Goal: Communication & Community: Participate in discussion

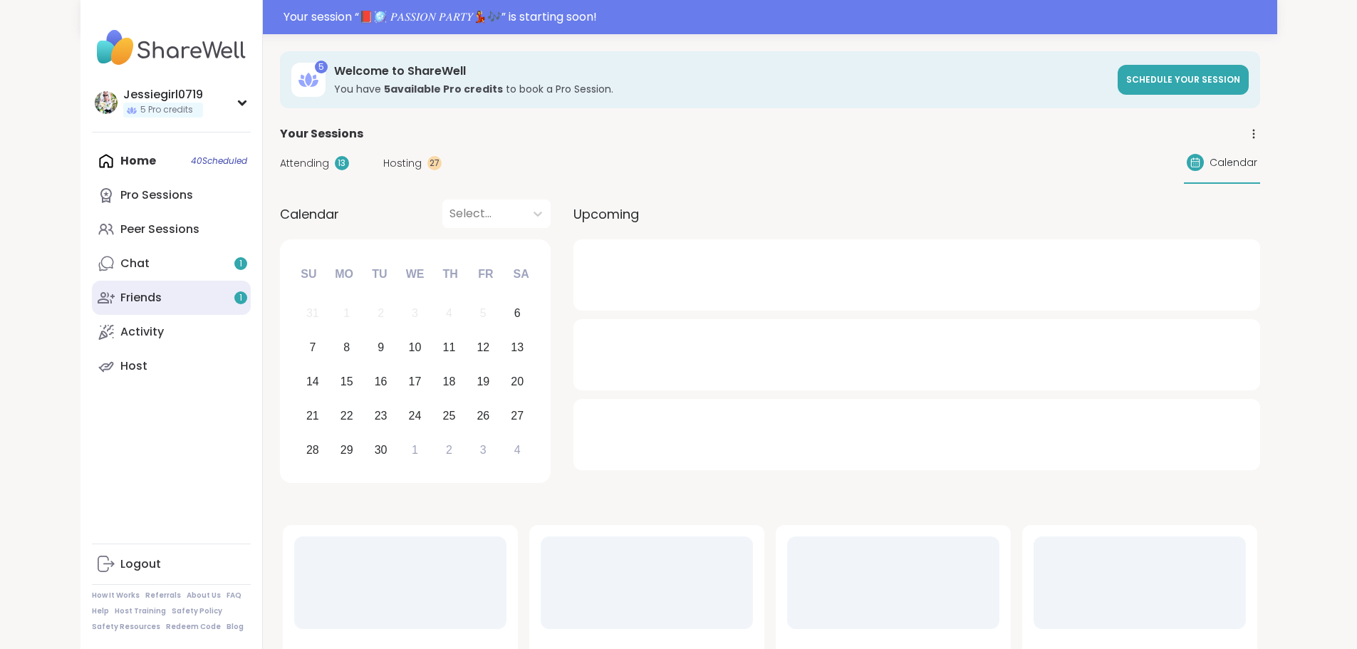
click at [104, 285] on link "Friends 1" at bounding box center [171, 298] width 159 height 34
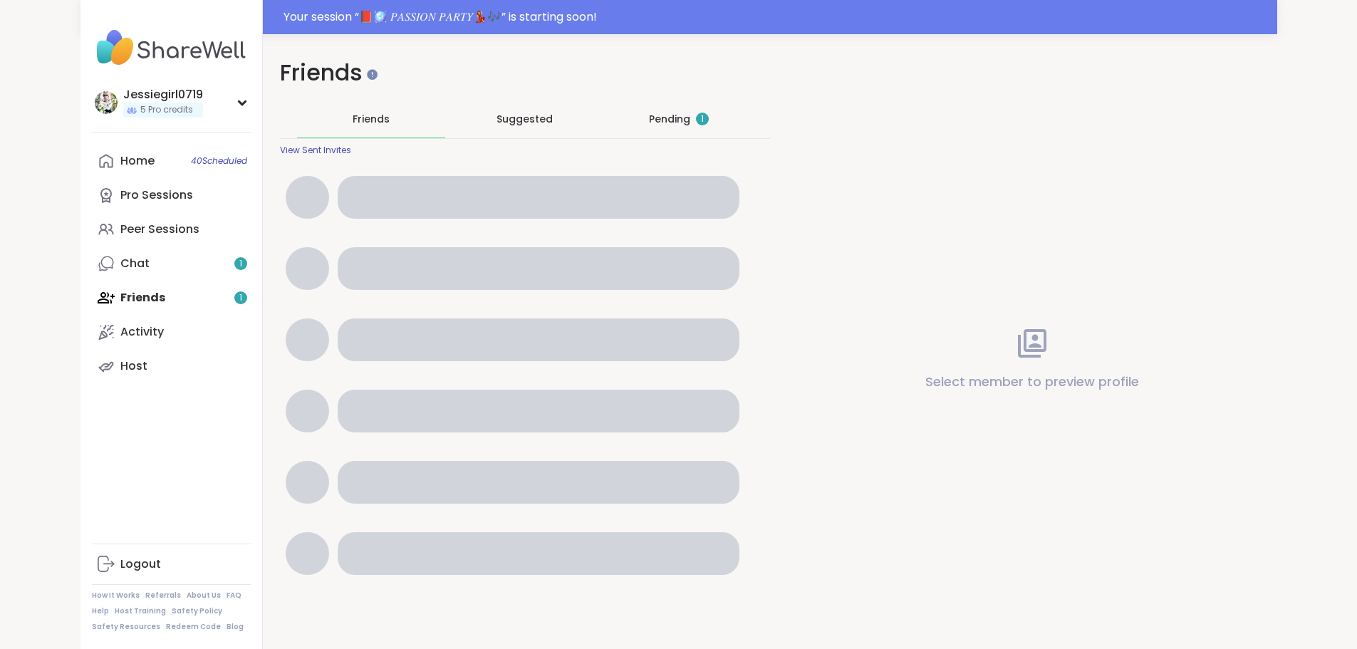
click at [640, 120] on div "Pending 1" at bounding box center [679, 118] width 148 height 37
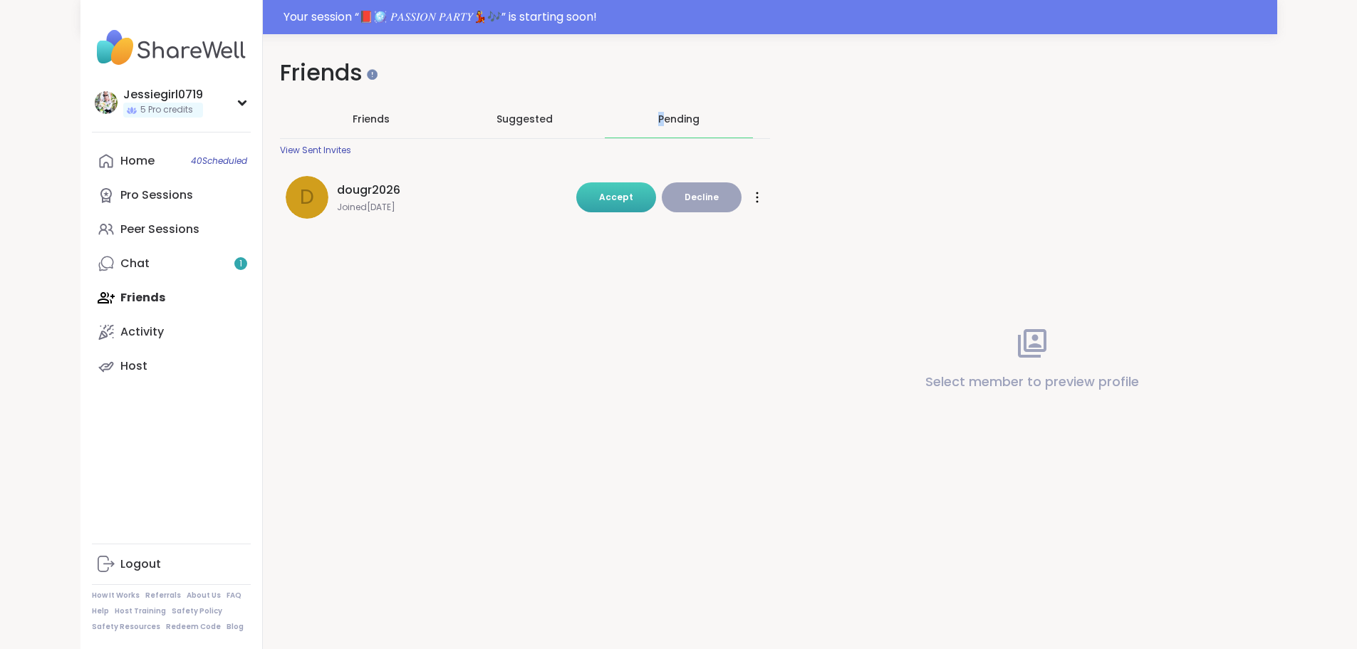
click at [611, 194] on span "Accept" at bounding box center [616, 197] width 34 height 12
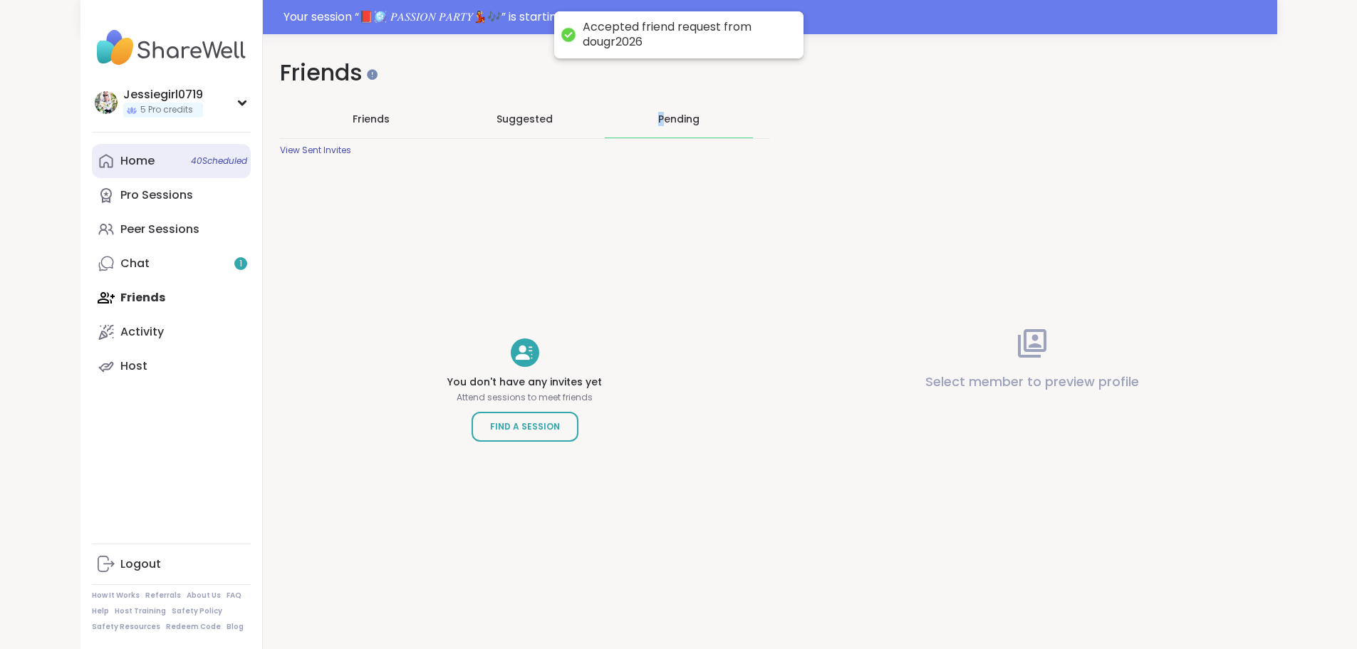
click at [120, 160] on div "Home 40 Scheduled" at bounding box center [137, 161] width 34 height 16
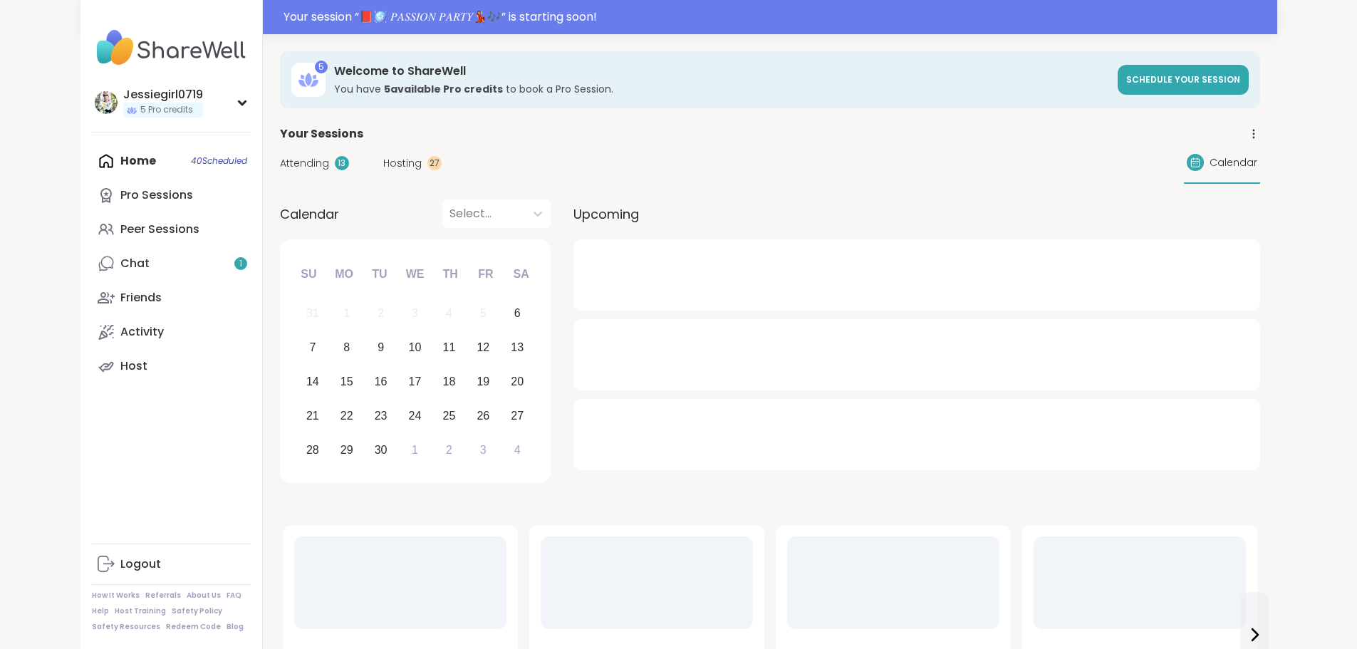
click at [280, 163] on span "Attending" at bounding box center [304, 163] width 49 height 15
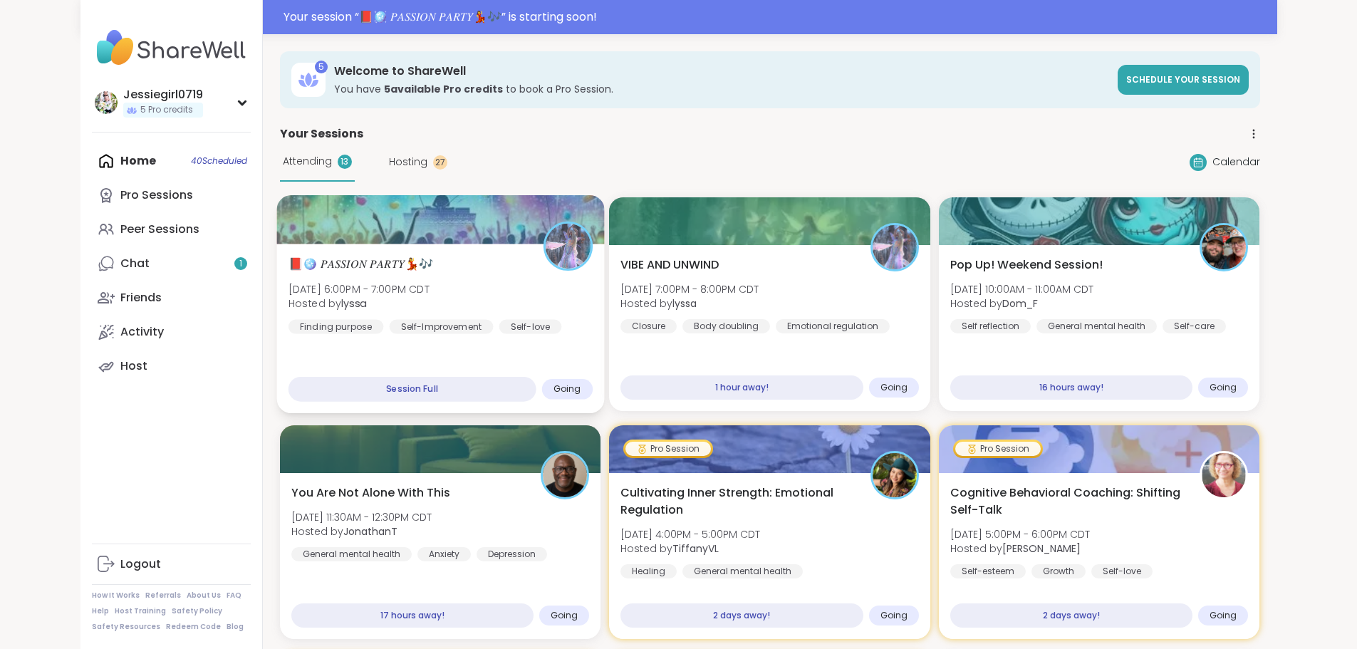
click at [299, 260] on span "📕🪩 𝑃𝐴𝑆𝑆𝐼𝑂𝑁 𝑃𝐴𝑅𝑇𝑌💃🎶" at bounding box center [360, 264] width 145 height 17
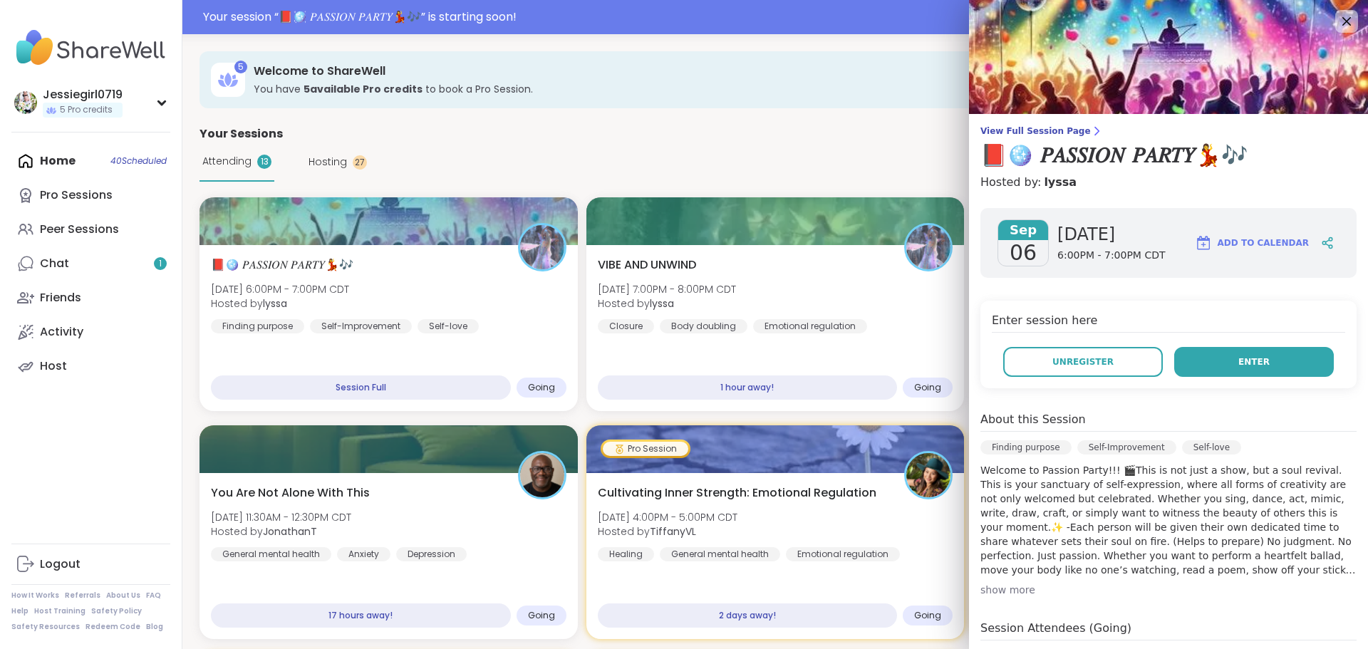
click at [1238, 365] on span "Enter" at bounding box center [1253, 361] width 31 height 13
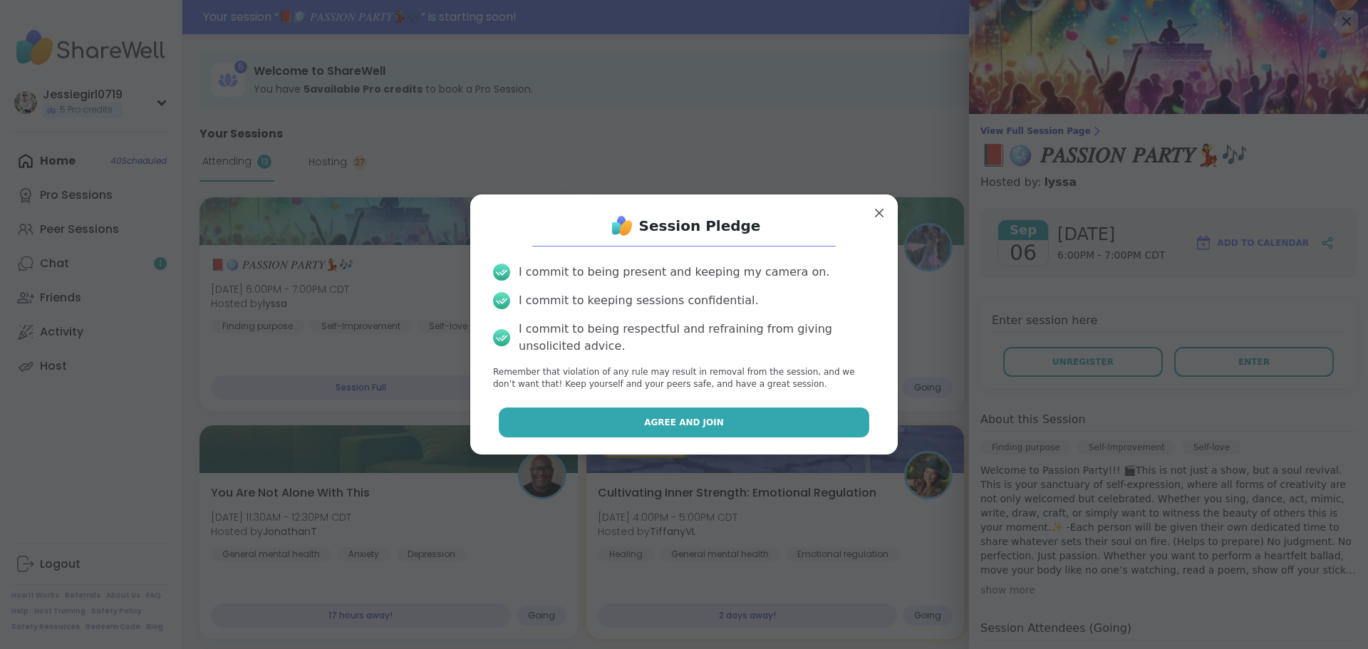
click at [801, 424] on button "Agree and Join" at bounding box center [684, 422] width 371 height 30
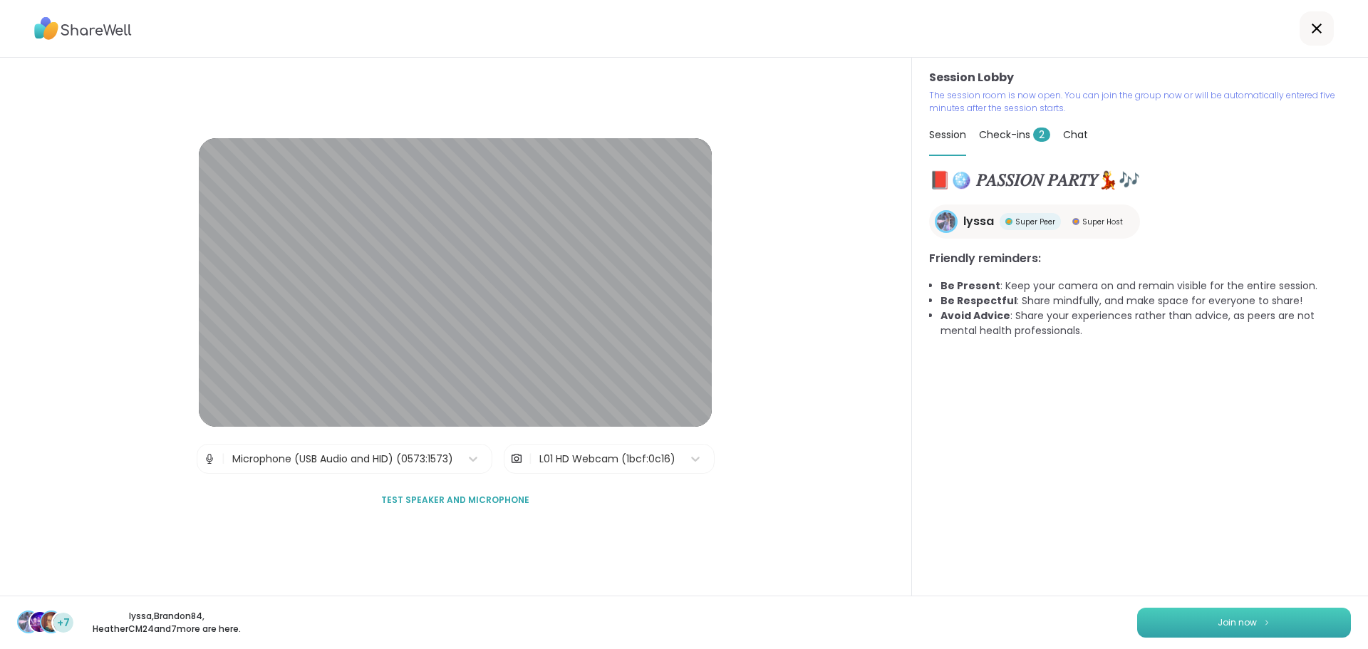
click at [1170, 624] on button "Join now" at bounding box center [1244, 623] width 214 height 30
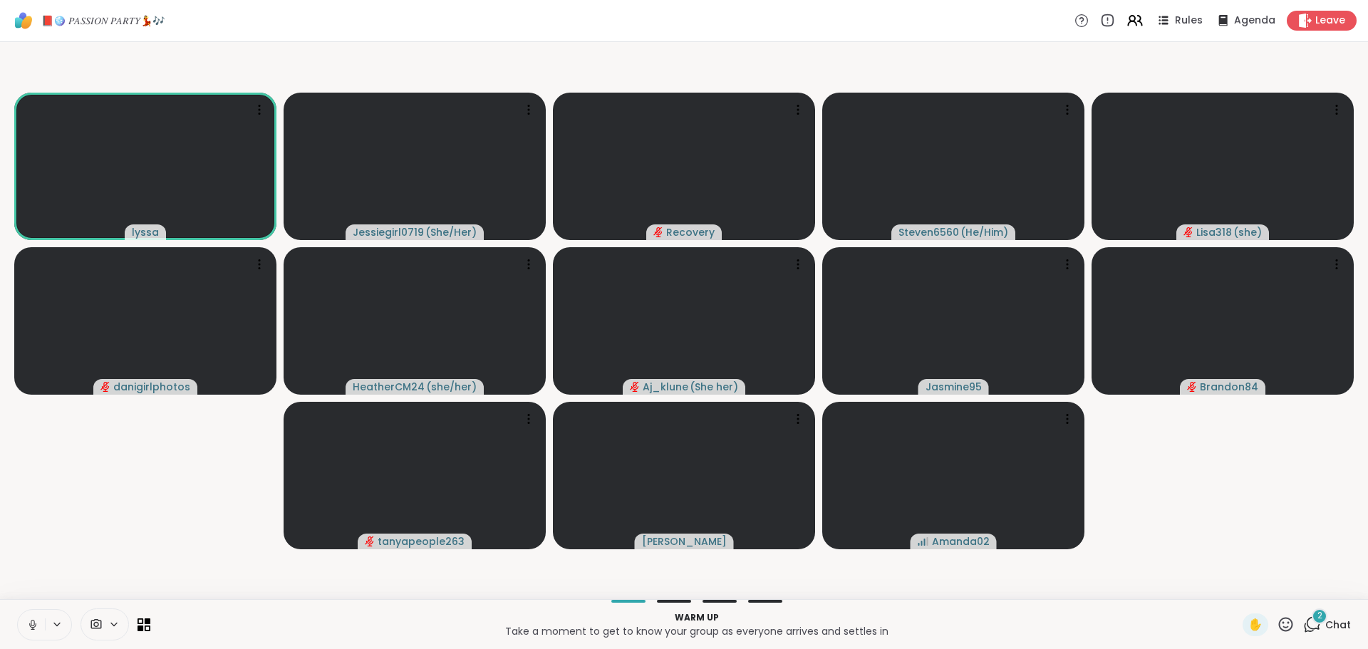
click at [38, 623] on icon at bounding box center [32, 624] width 13 height 13
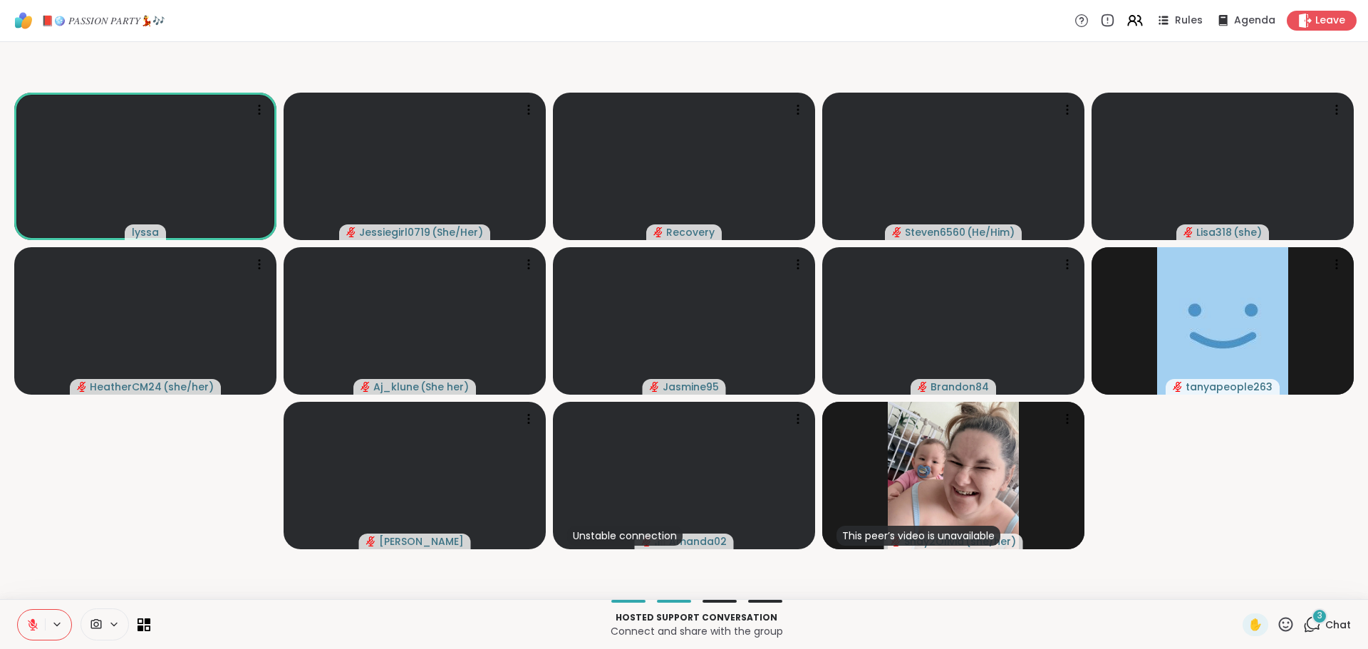
click at [1325, 623] on span "Chat" at bounding box center [1338, 625] width 26 height 14
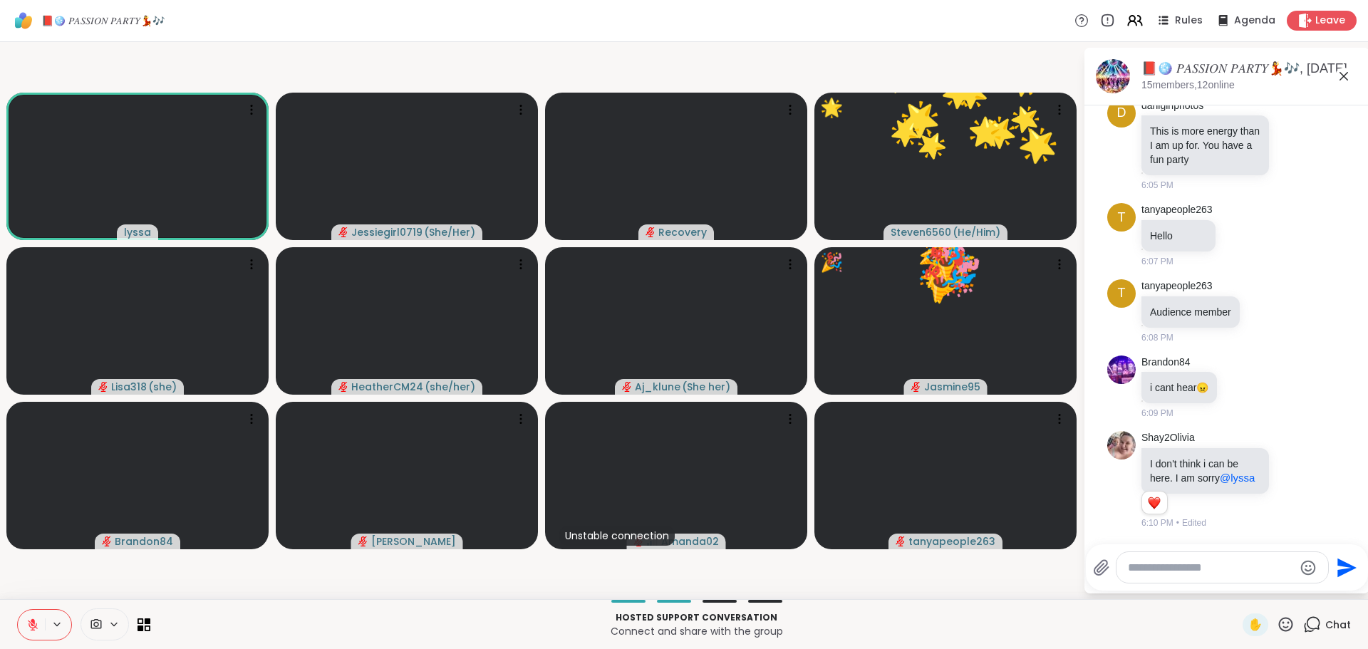
scroll to position [2037, 0]
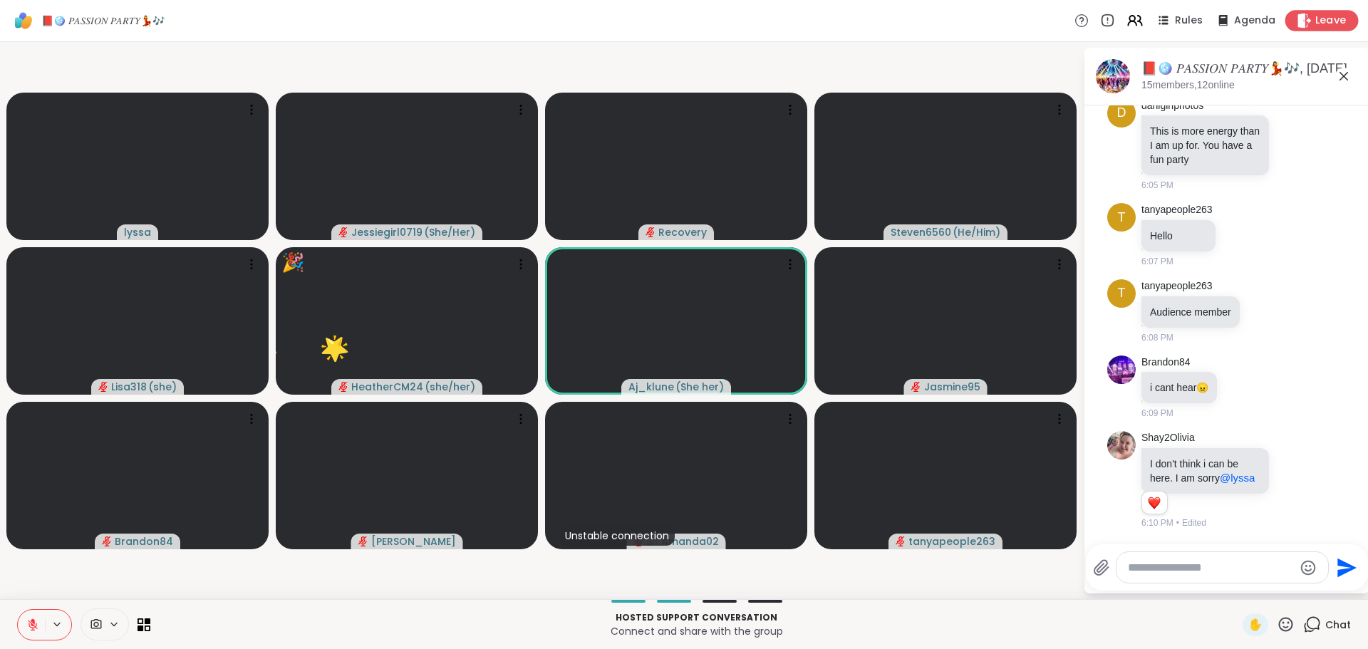
click at [1315, 25] on span "Leave" at bounding box center [1330, 21] width 31 height 15
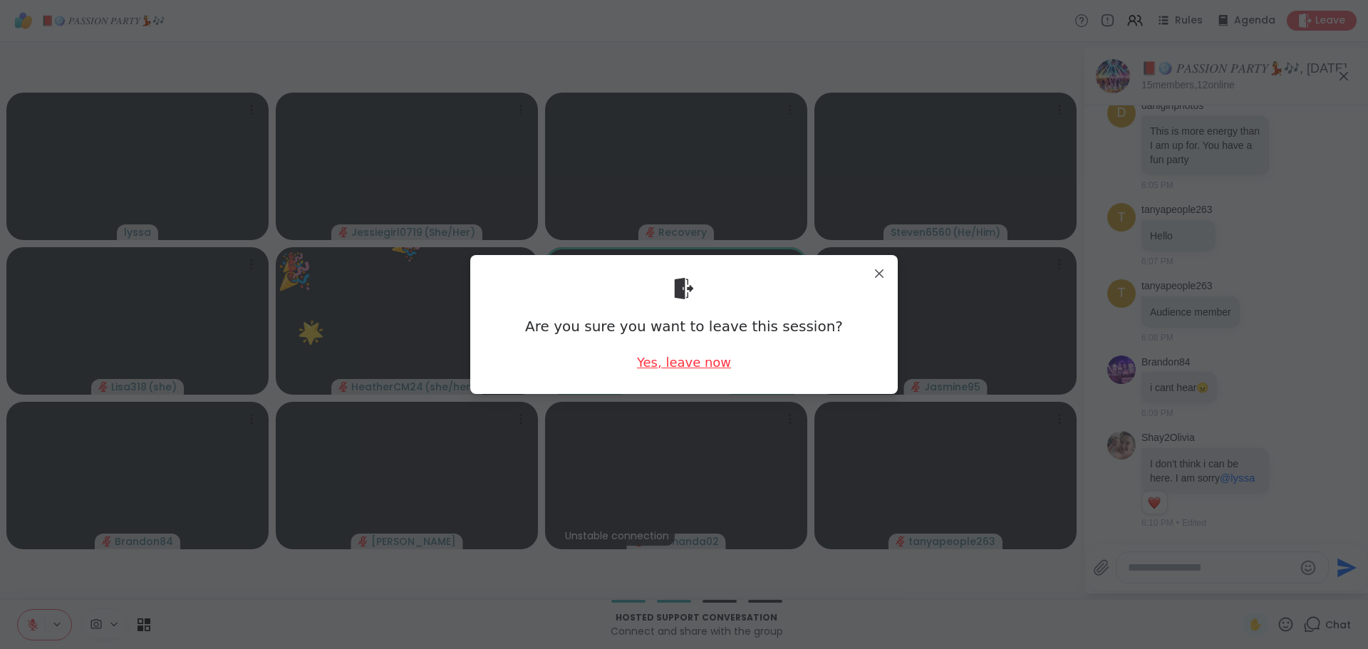
click at [659, 368] on div "Yes, leave now" at bounding box center [684, 362] width 94 height 18
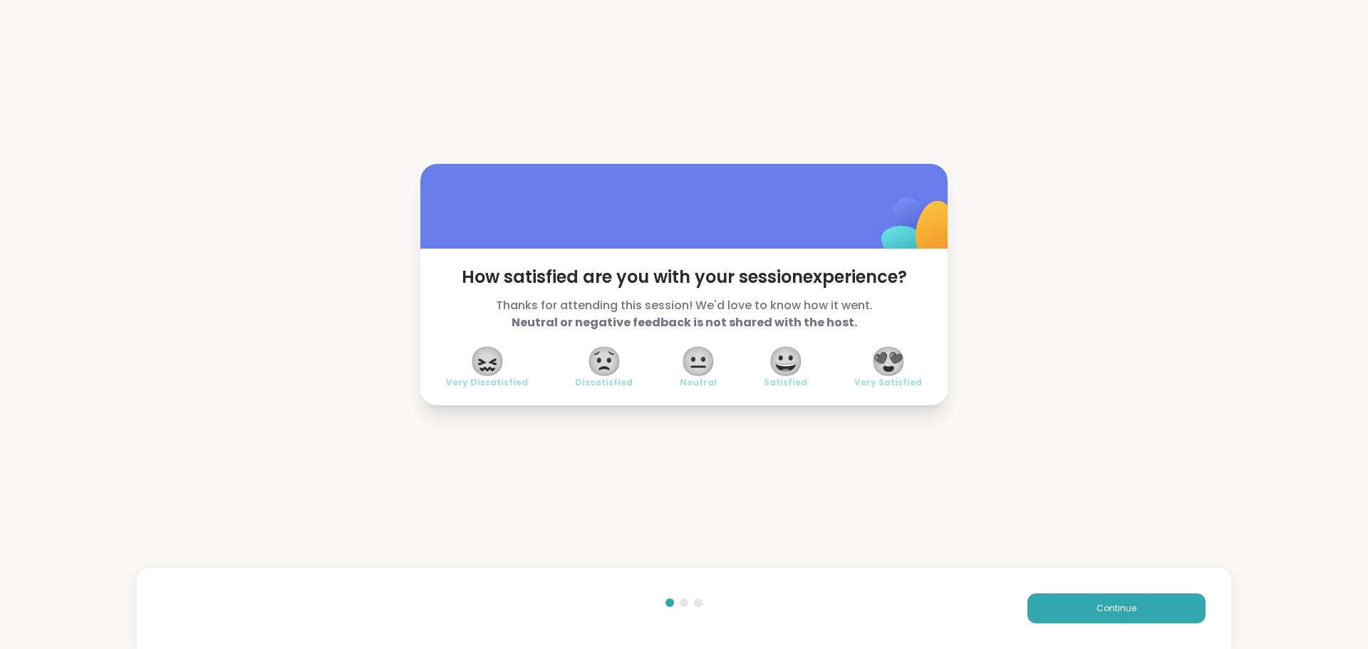
click at [1205, 571] on div "Continue" at bounding box center [684, 608] width 1094 height 81
click at [1145, 598] on button "Continue" at bounding box center [1116, 608] width 178 height 30
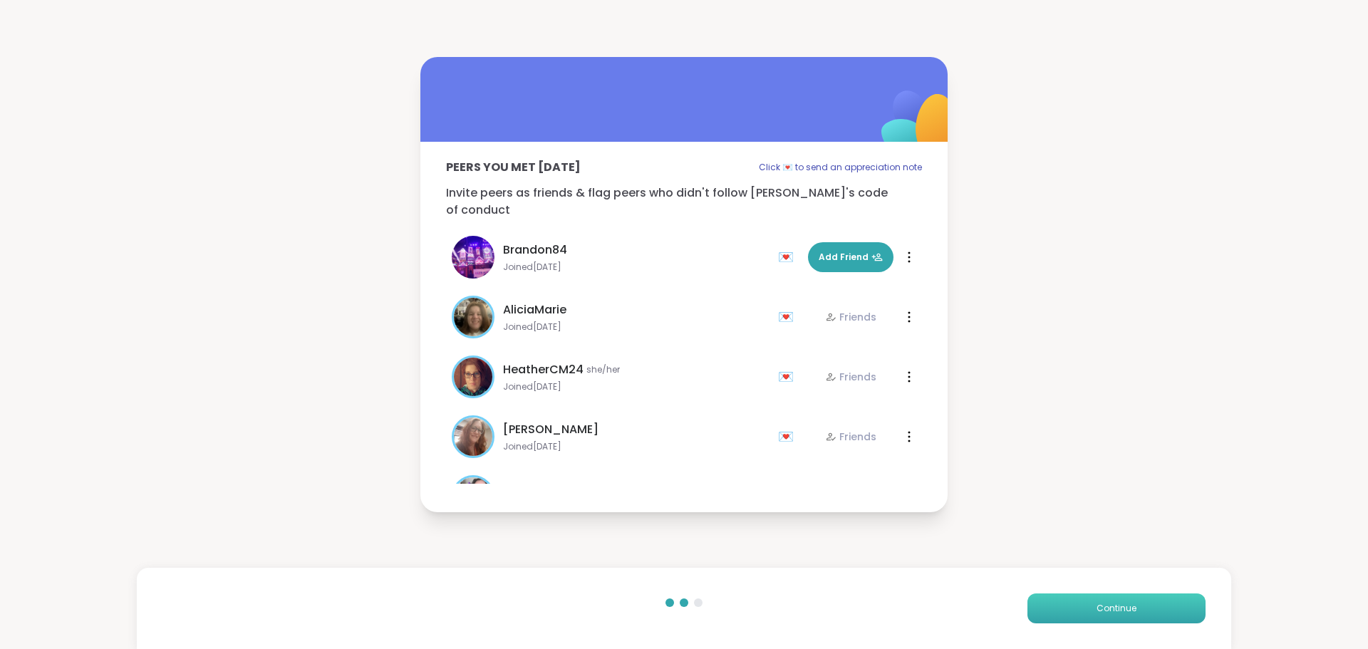
click at [1145, 598] on button "Continue" at bounding box center [1116, 608] width 178 height 30
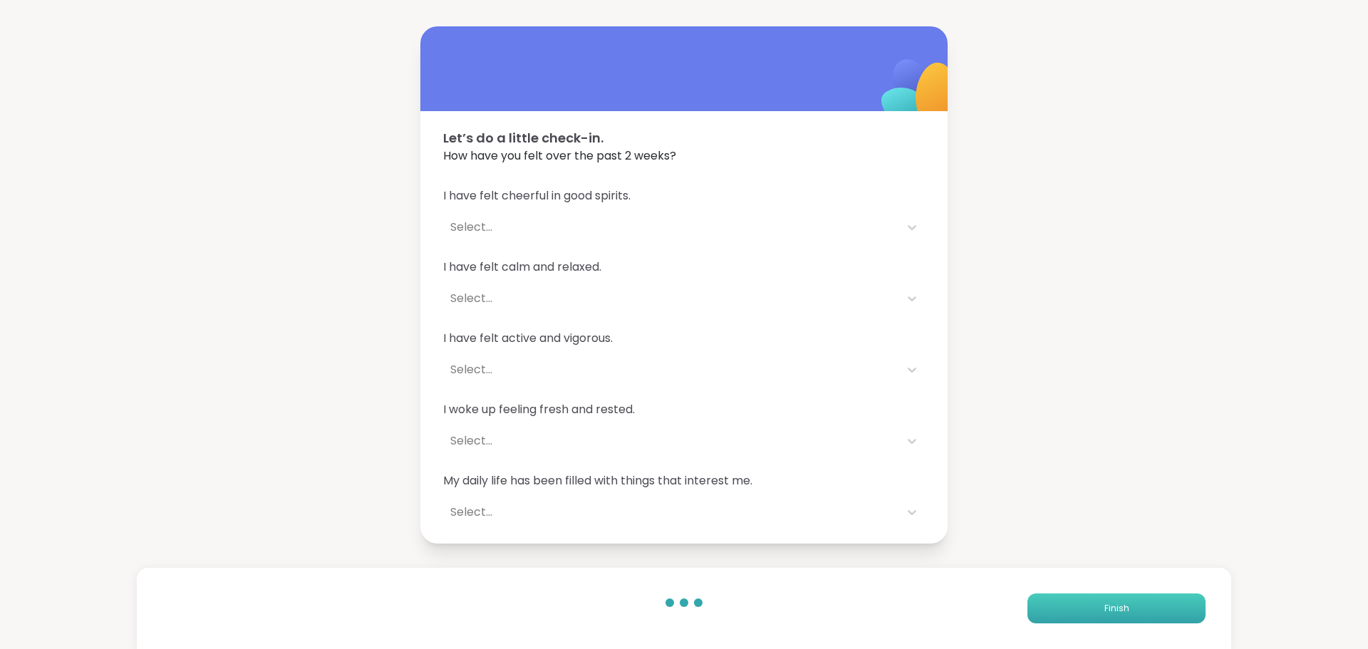
click at [1145, 598] on button "Finish" at bounding box center [1116, 608] width 178 height 30
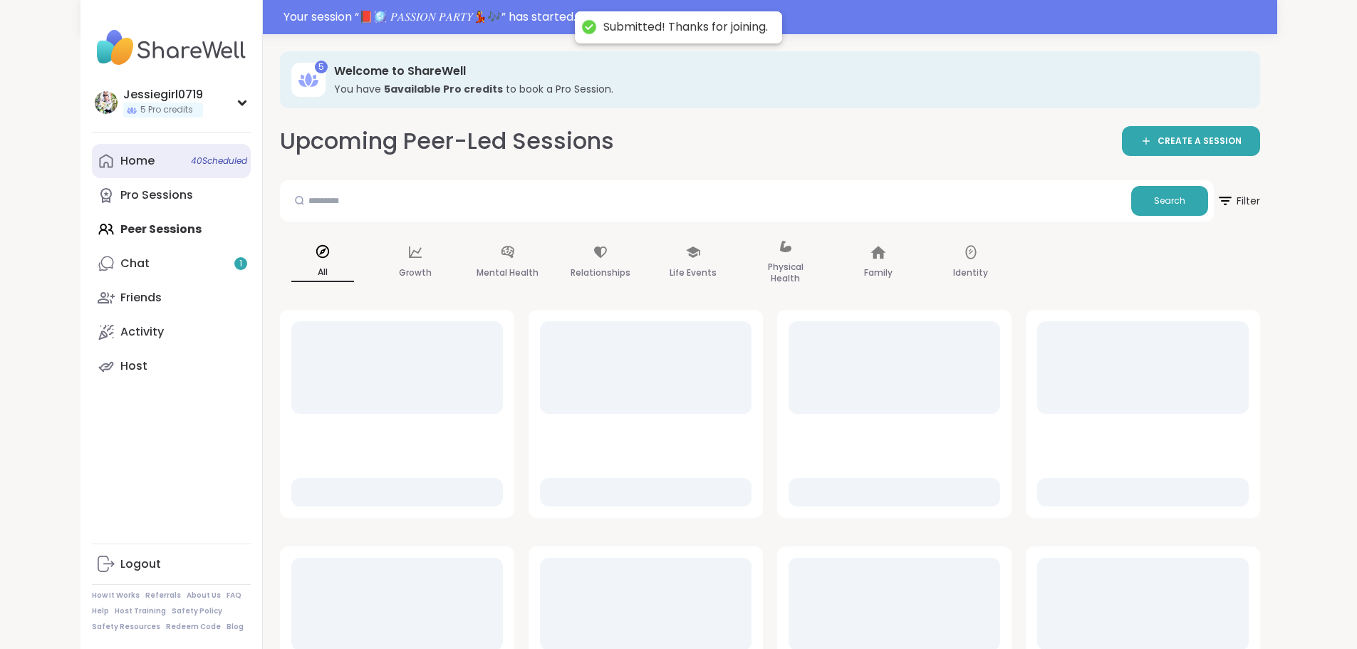
click at [92, 151] on link "Home 40 Scheduled" at bounding box center [171, 161] width 159 height 34
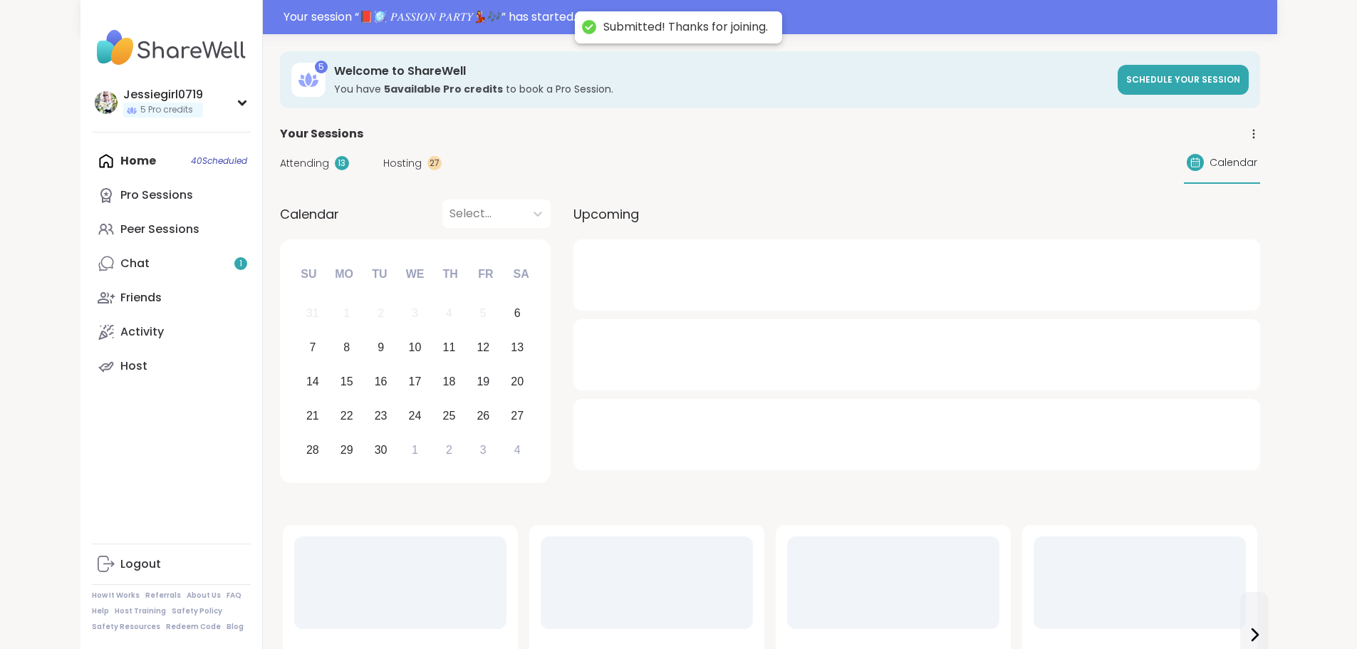
click at [280, 161] on span "Attending" at bounding box center [304, 163] width 49 height 15
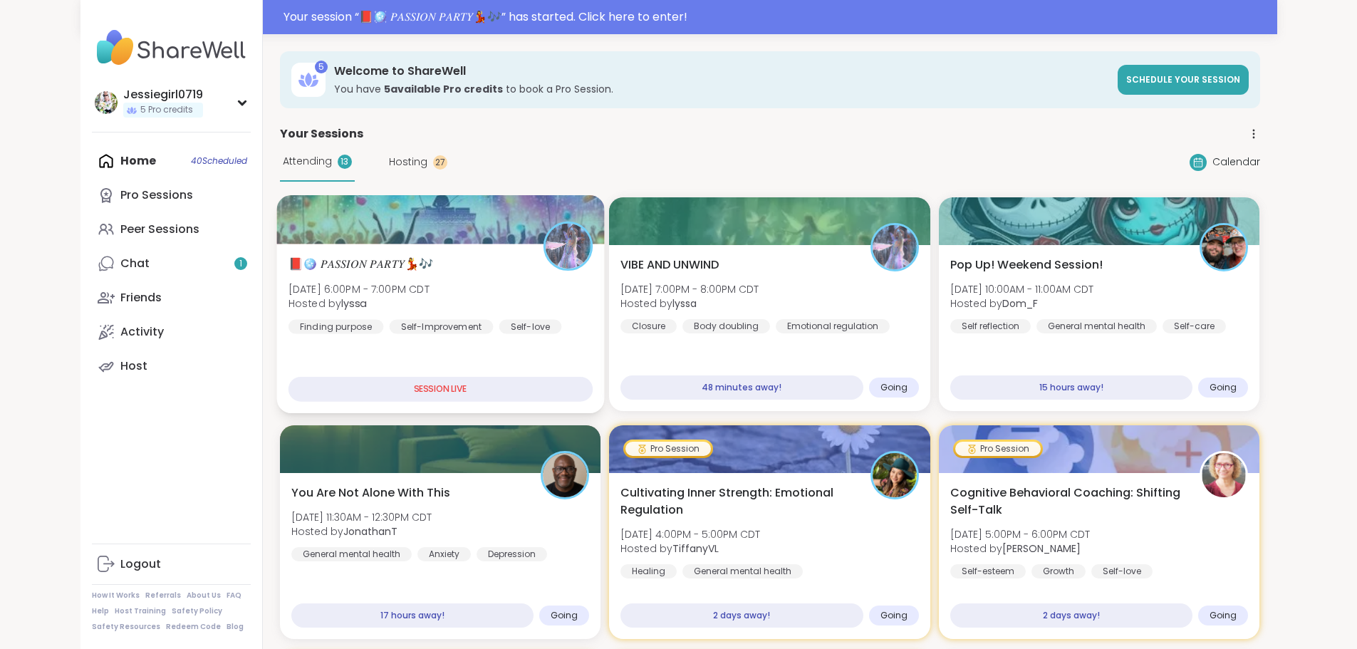
click at [289, 245] on div "📕🪩 𝑃𝐴𝑆𝑆𝐼𝑂𝑁 𝑃𝐴𝑅𝑇𝑌💃🎶 [DATE] 6:00PM - 7:00PM CDT Hosted by lyssa Finding purpose […" at bounding box center [440, 329] width 328 height 170
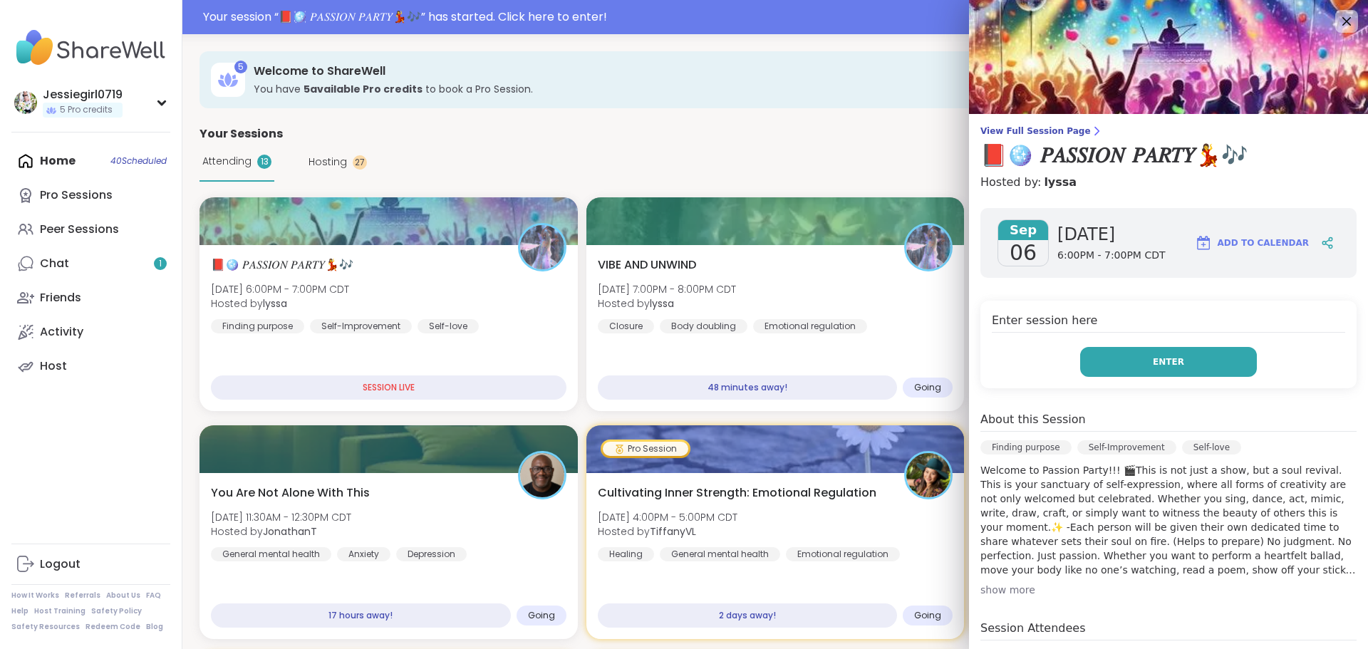
click at [1151, 375] on button "Enter" at bounding box center [1168, 362] width 177 height 30
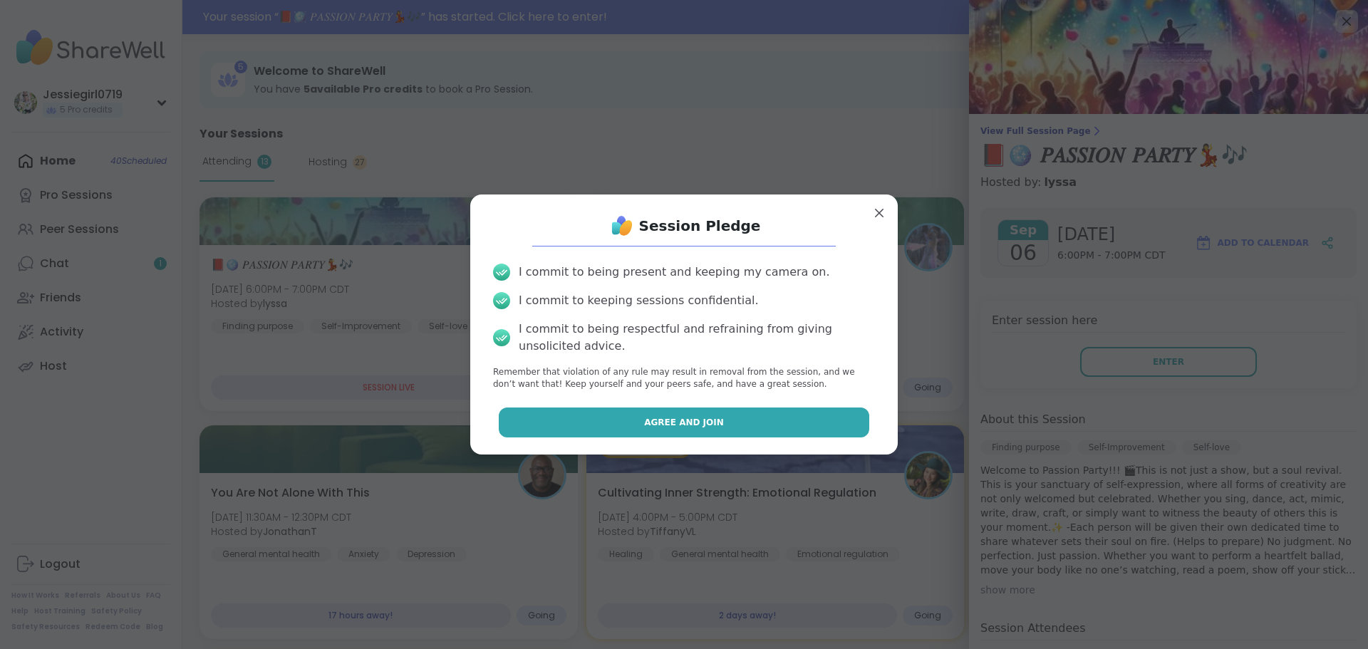
click at [690, 426] on span "Agree and Join" at bounding box center [684, 422] width 80 height 13
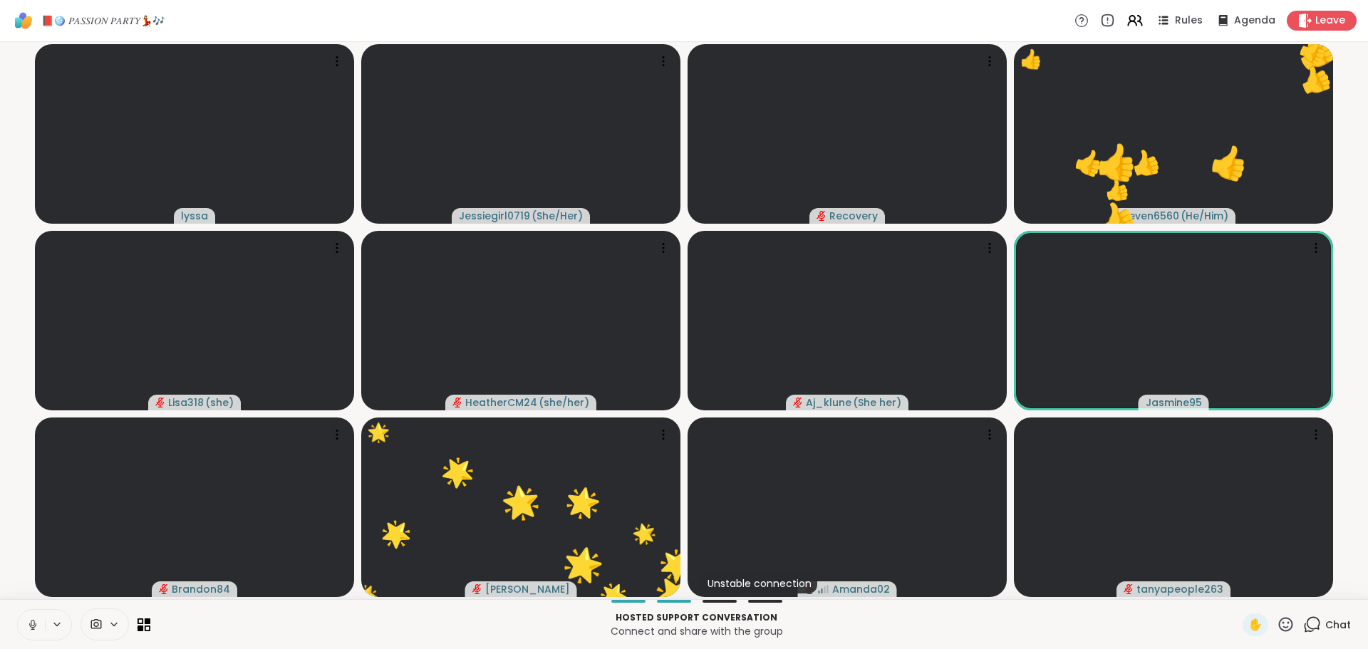
click at [1326, 623] on span "Chat" at bounding box center [1338, 625] width 26 height 14
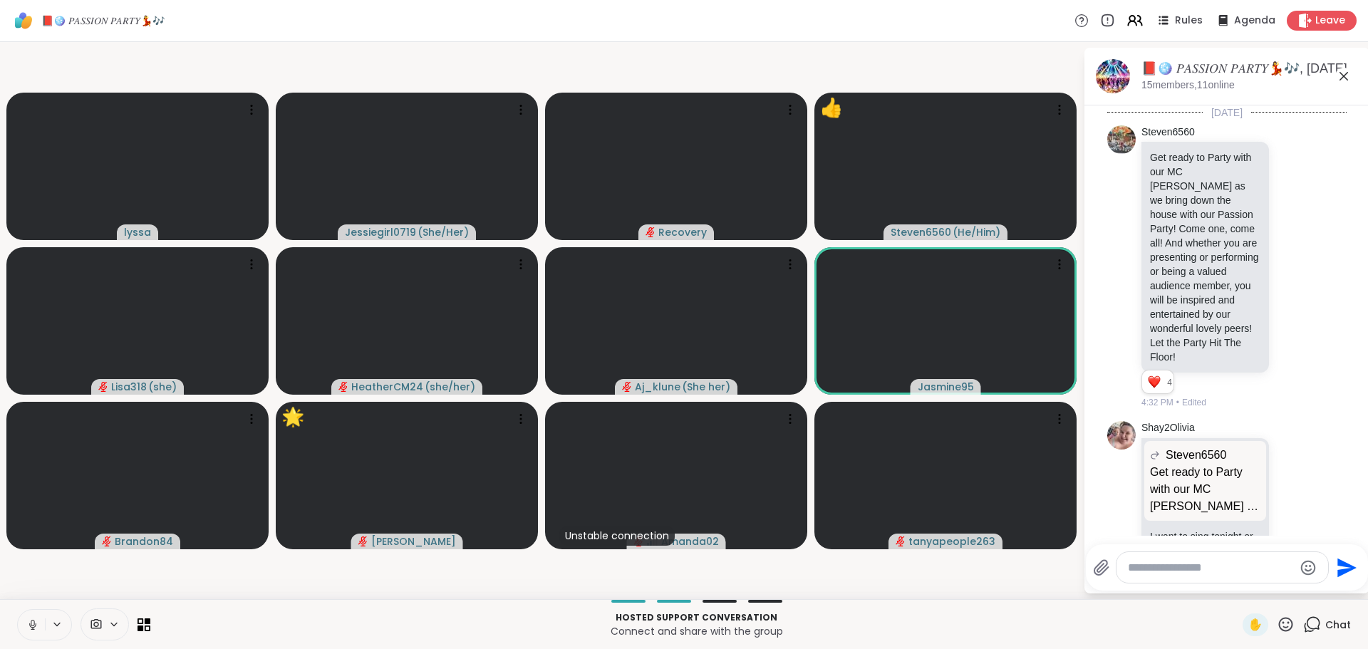
scroll to position [2022, 0]
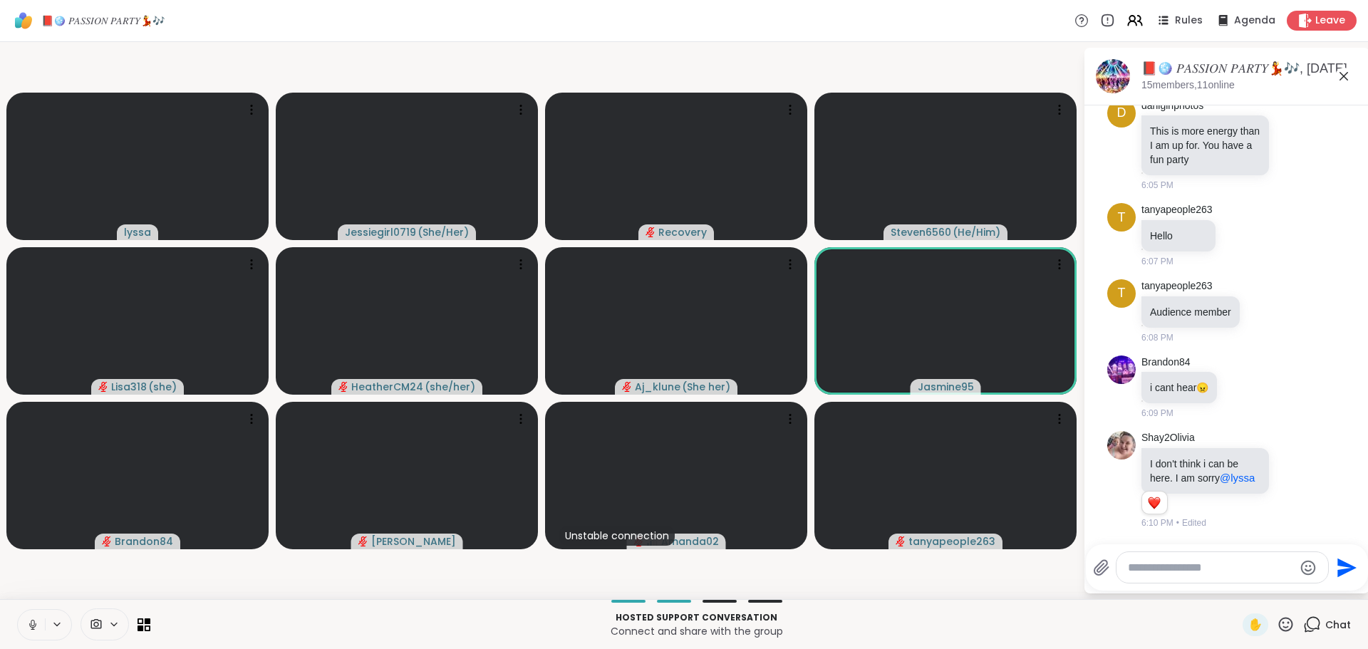
click at [1217, 571] on textarea "Type your message" at bounding box center [1211, 568] width 166 height 14
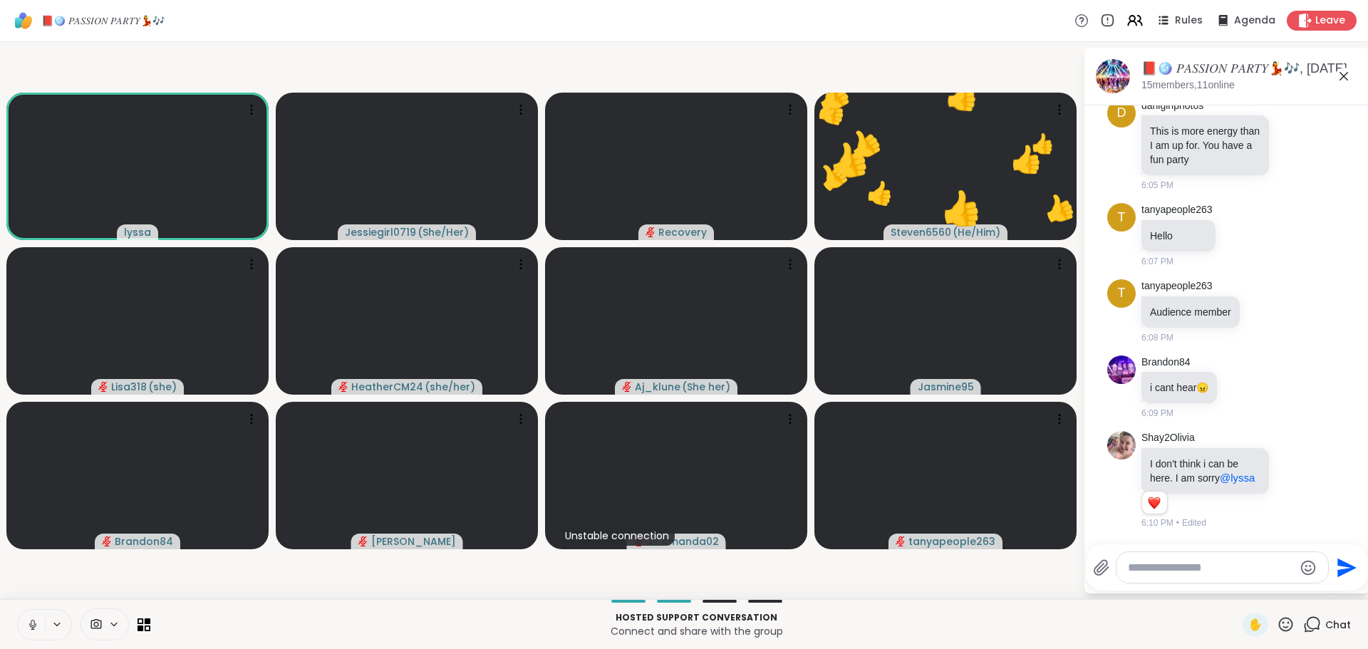
click at [1217, 573] on textarea "Type your message" at bounding box center [1211, 568] width 166 height 14
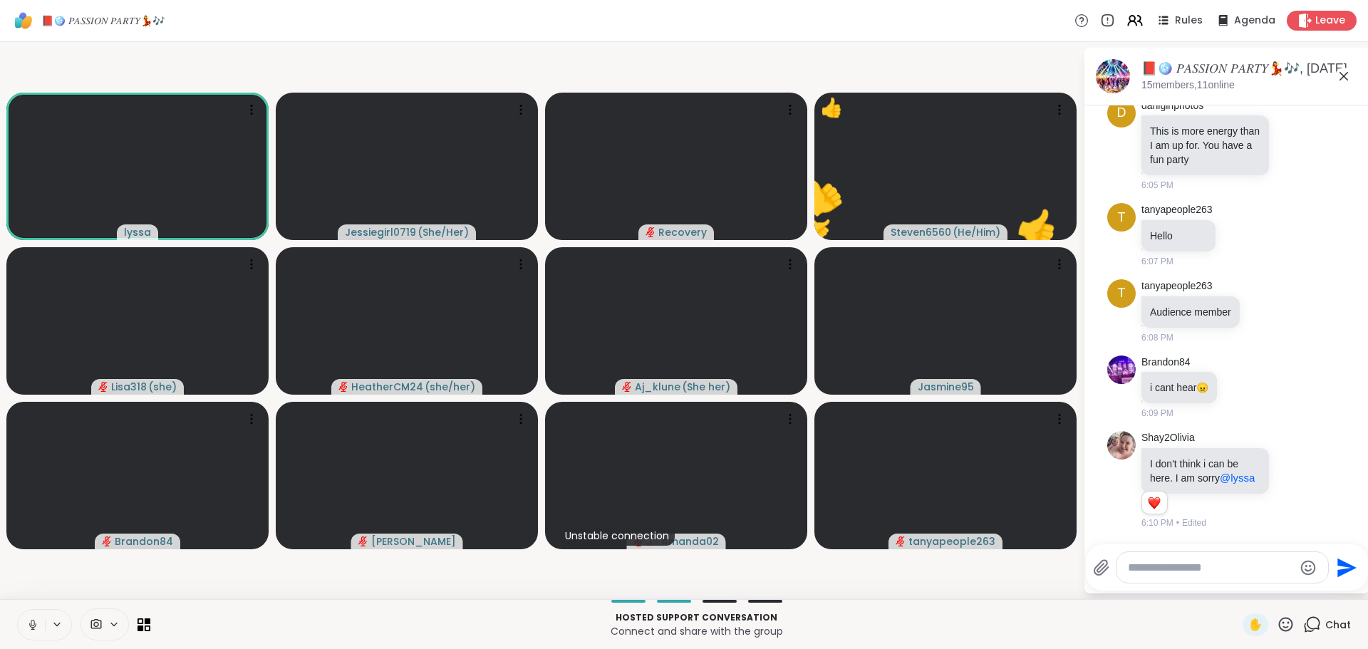
click at [1217, 573] on textarea "Type your message" at bounding box center [1211, 568] width 166 height 14
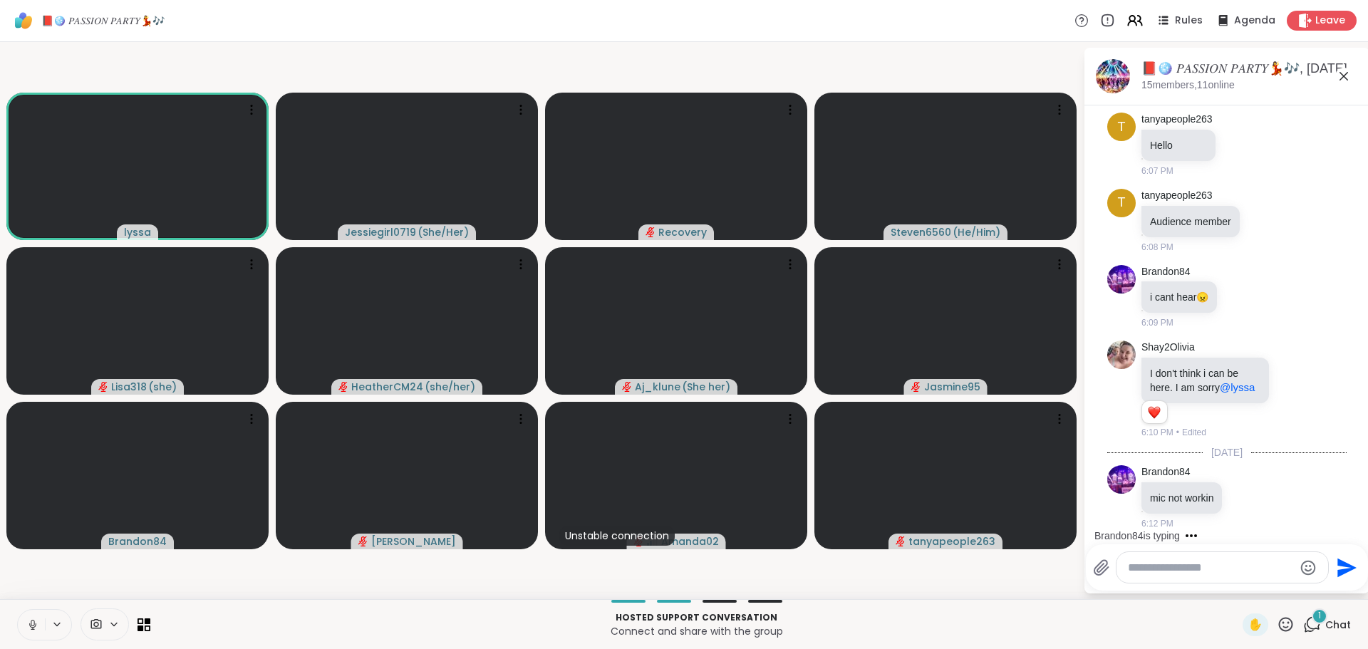
scroll to position [2113, 0]
click at [1153, 573] on textarea "Type your message" at bounding box center [1211, 568] width 166 height 14
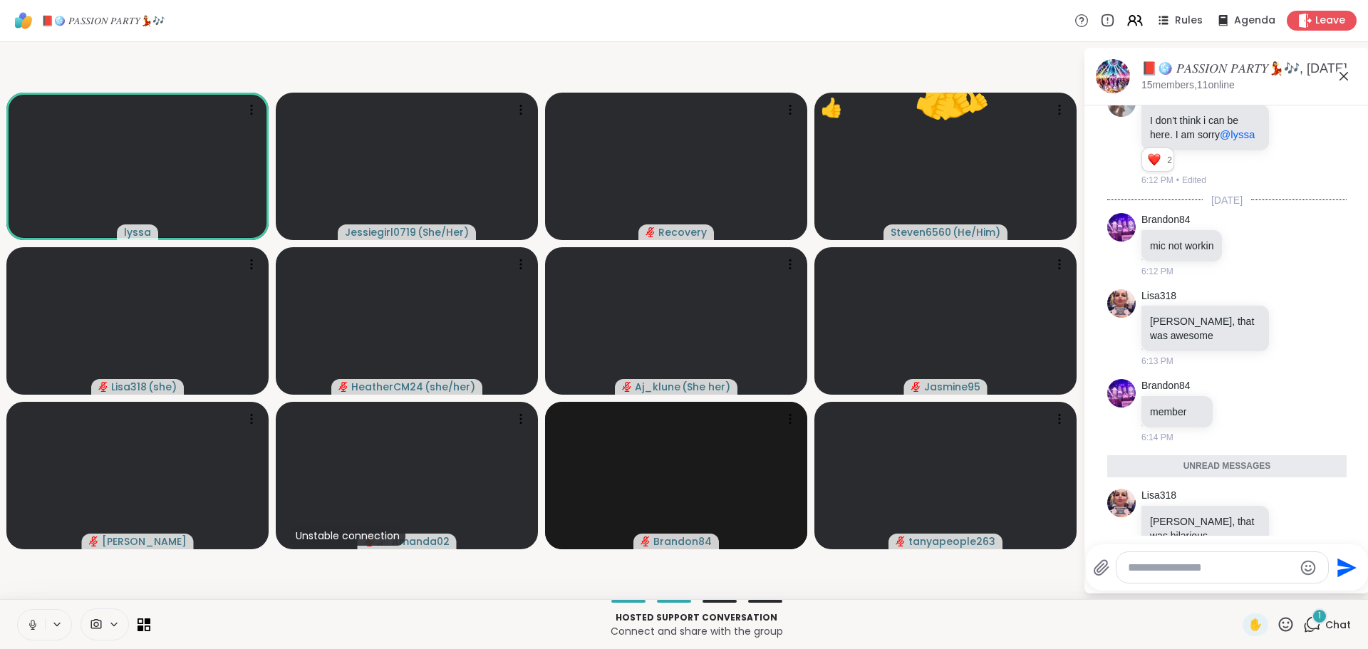
scroll to position [2389, 0]
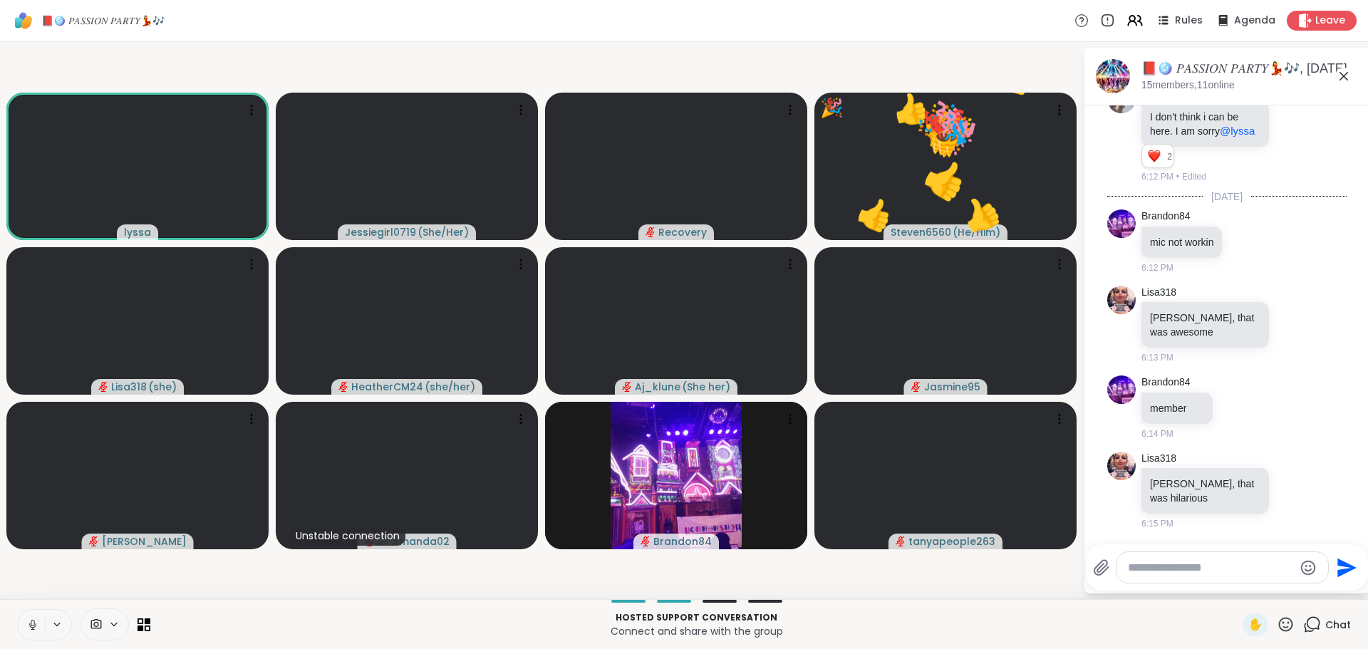
click at [1201, 567] on textarea "Type your message" at bounding box center [1211, 568] width 166 height 14
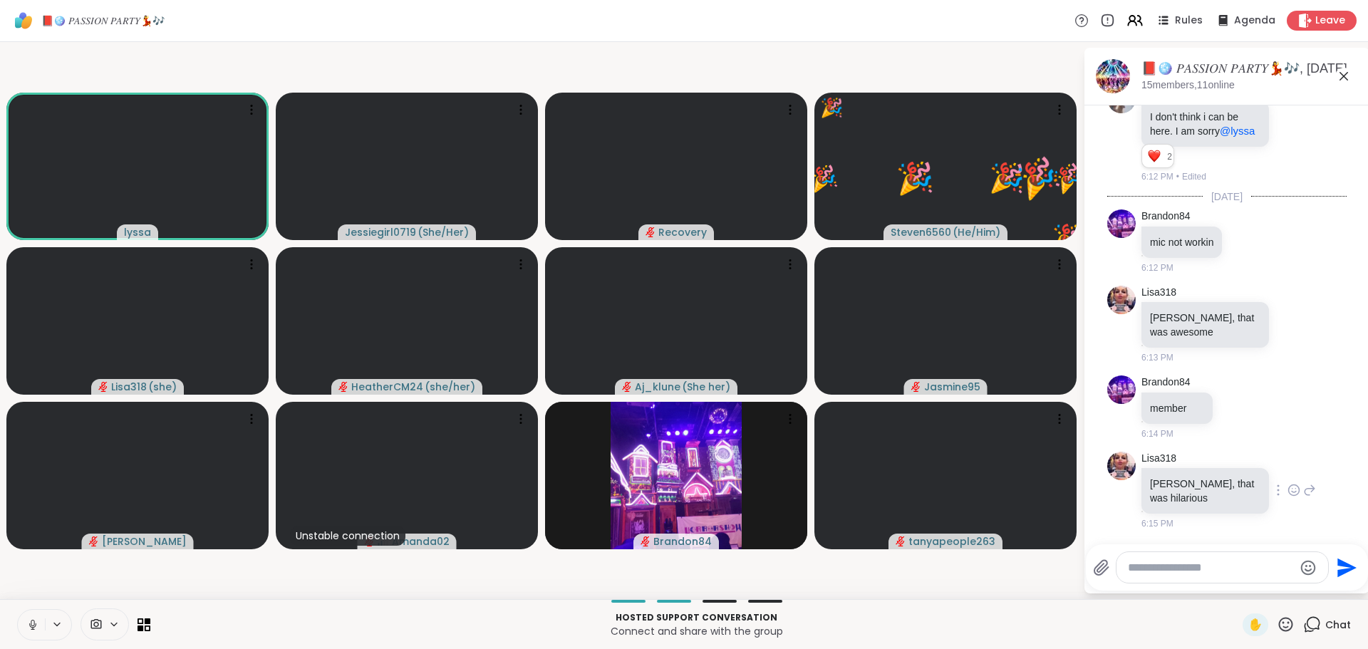
click at [1287, 490] on icon at bounding box center [1293, 490] width 13 height 14
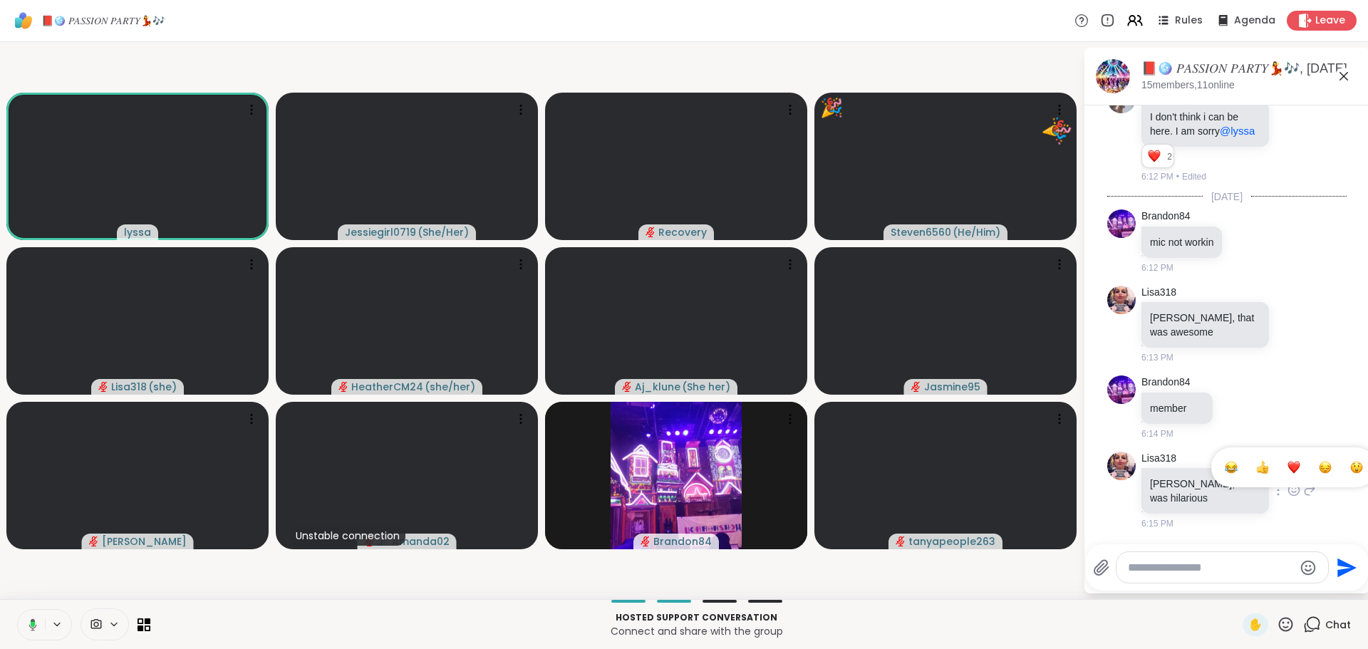
click at [1287, 472] on div "Select Reaction: Heart" at bounding box center [1293, 467] width 13 height 13
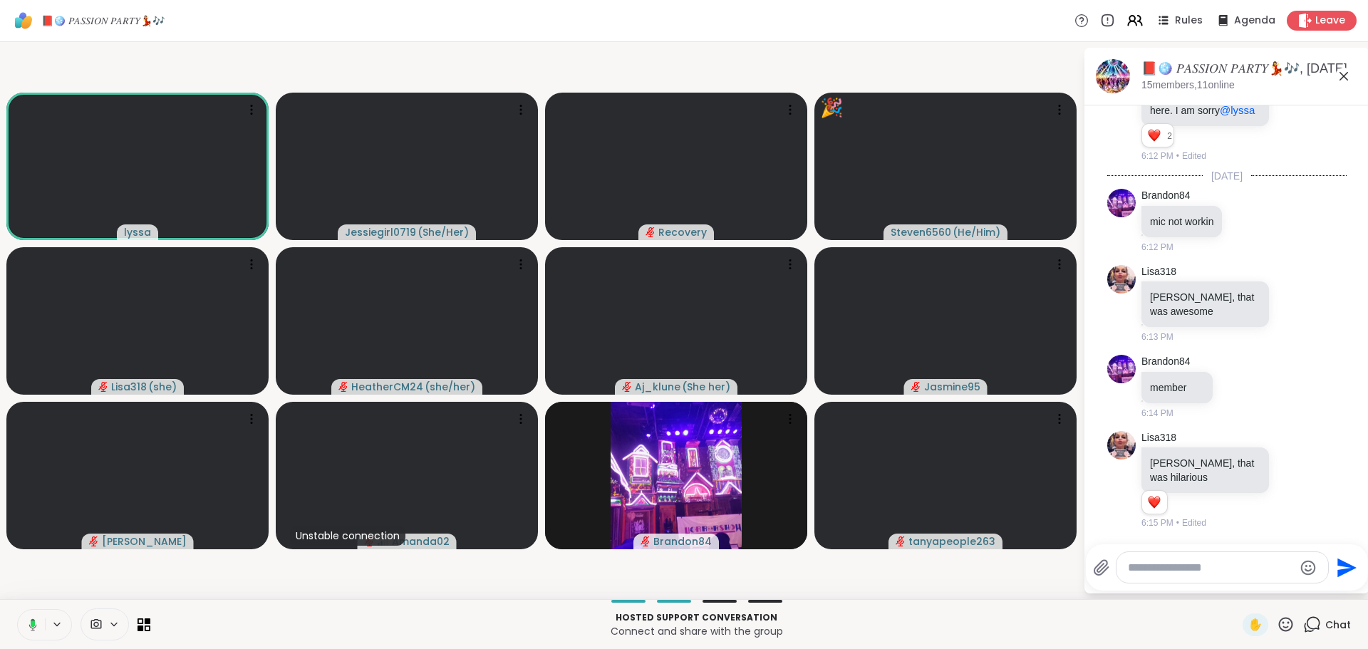
click at [1303, 477] on icon at bounding box center [1309, 479] width 13 height 17
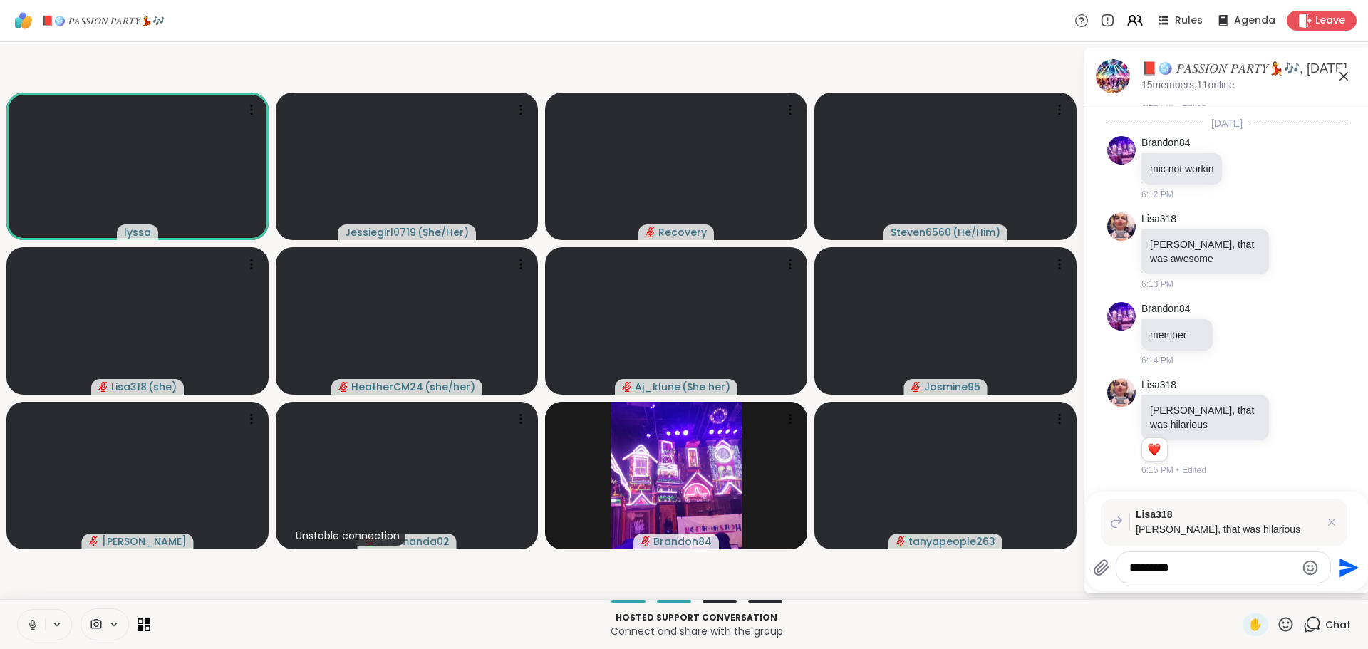
scroll to position [2463, 0]
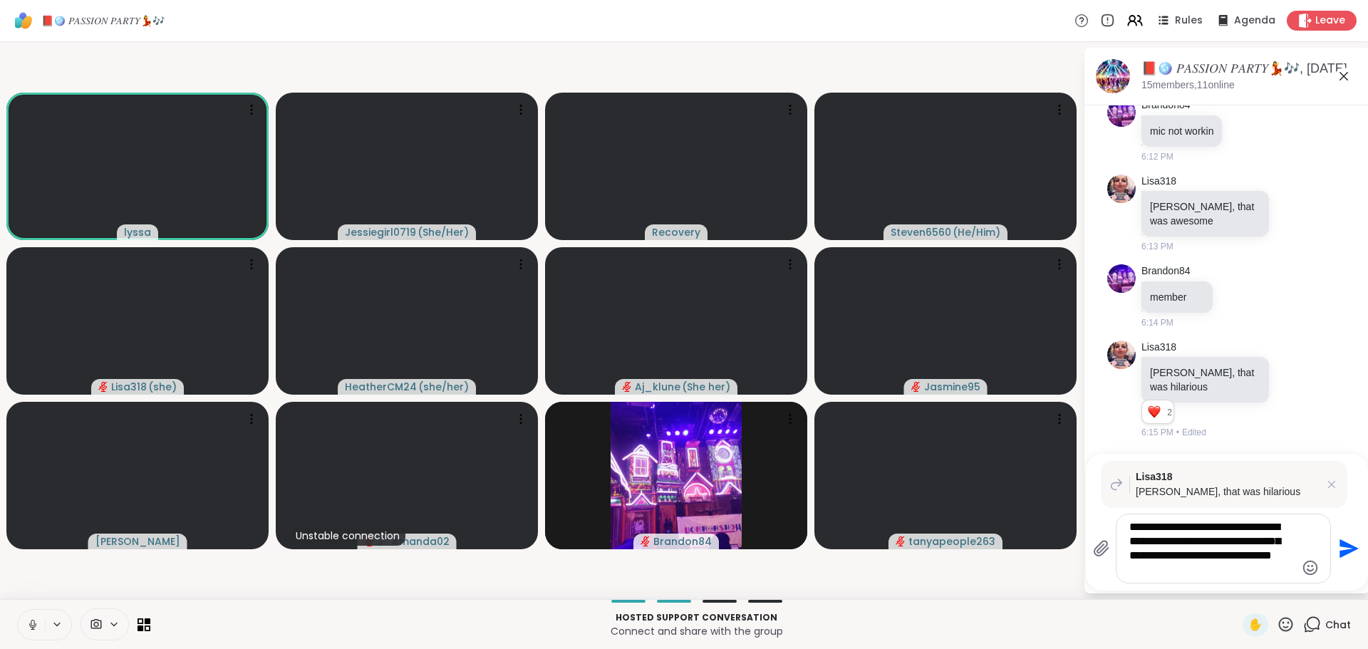
type textarea "**********"
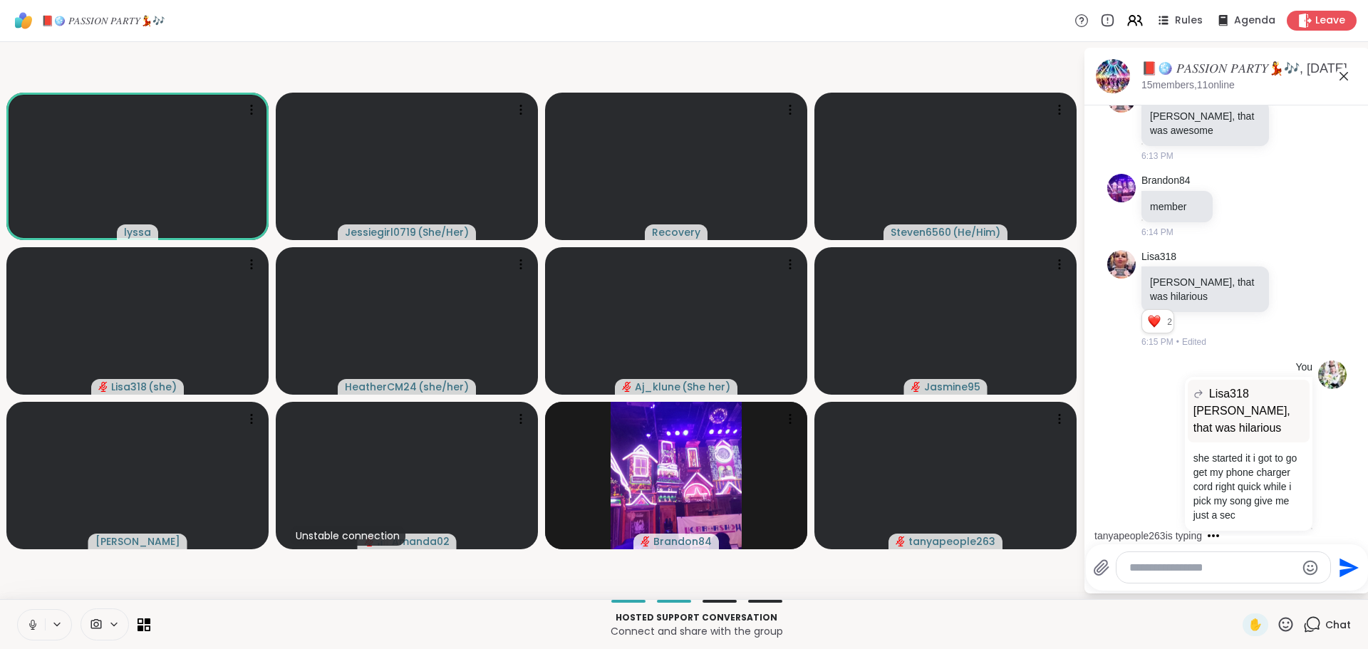
scroll to position [2623, 0]
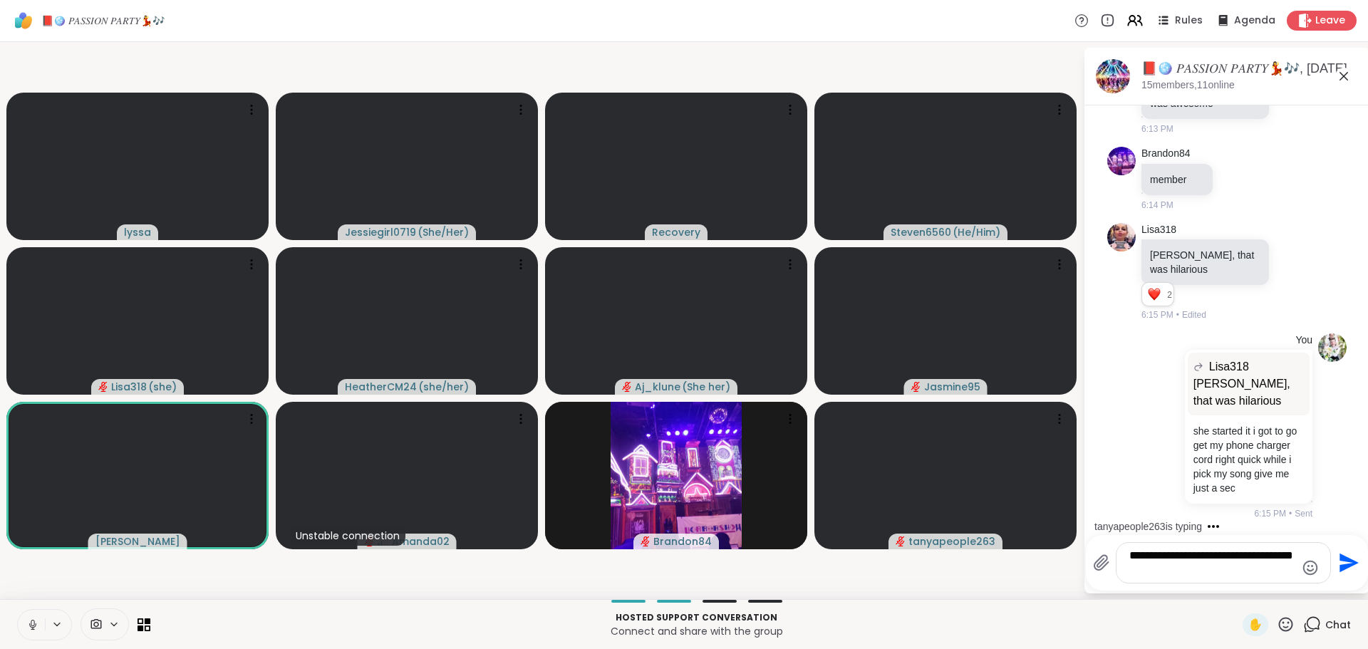
type textarea "**********"
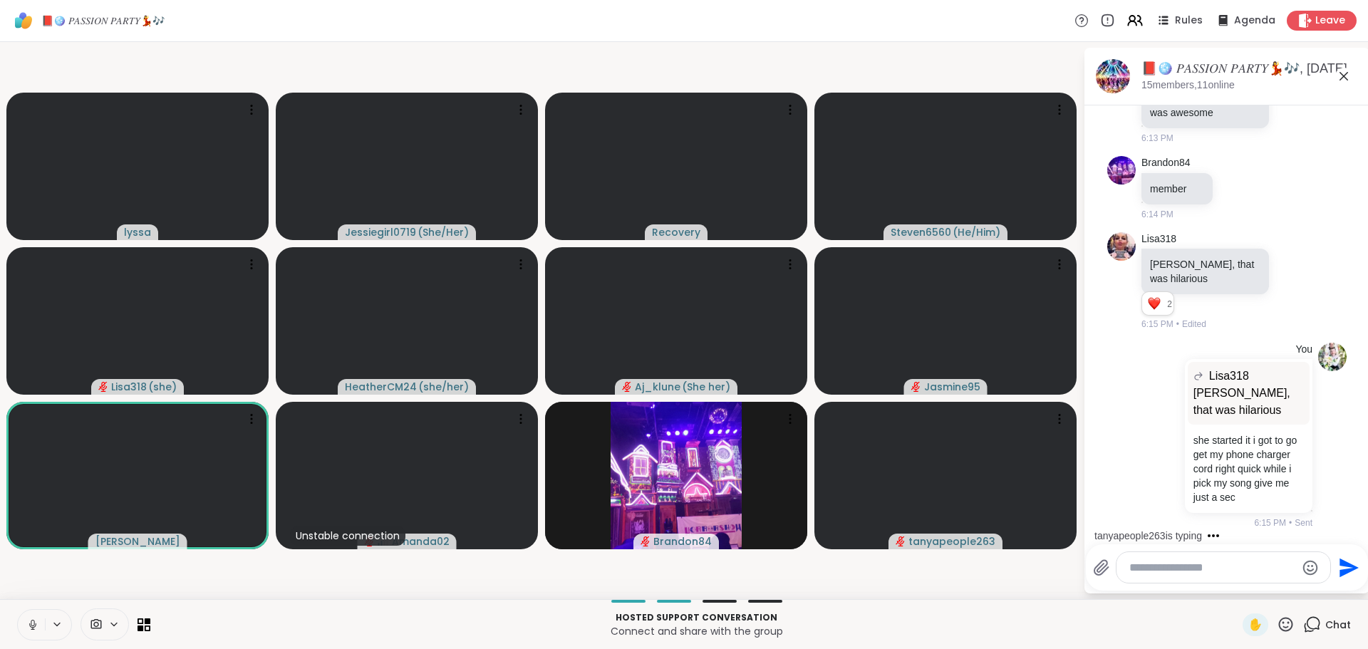
scroll to position [2713, 0]
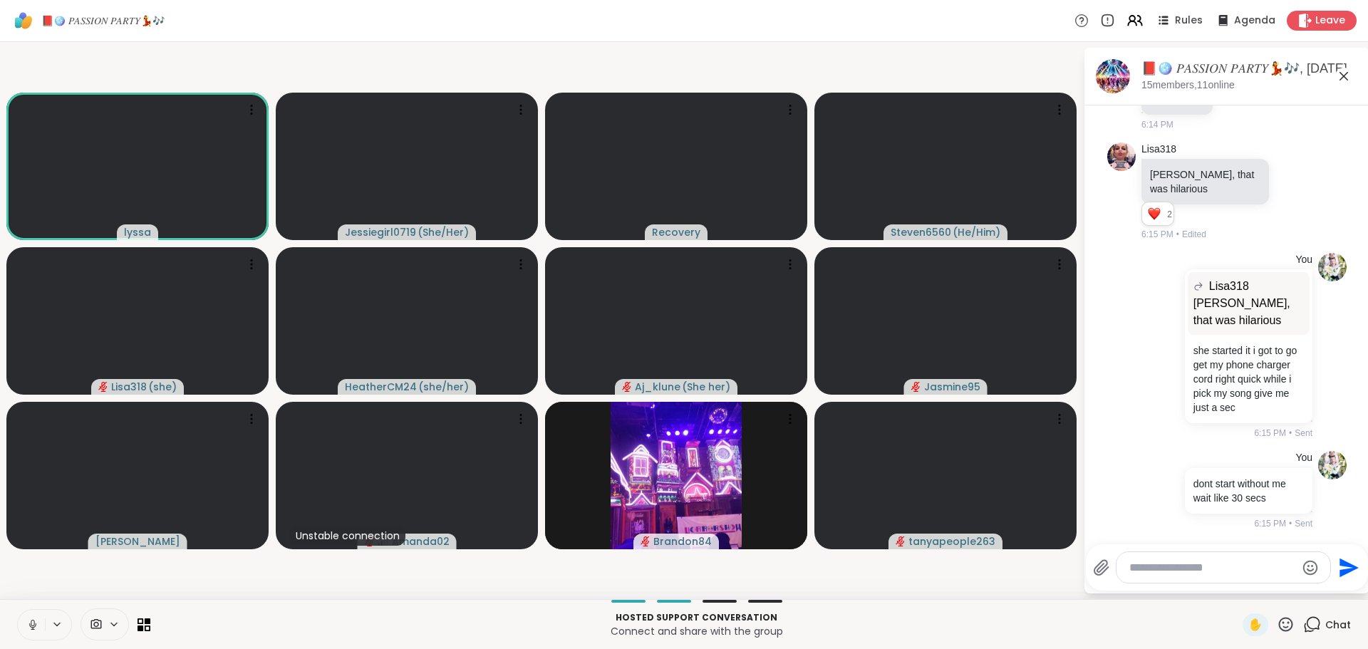
type textarea "*"
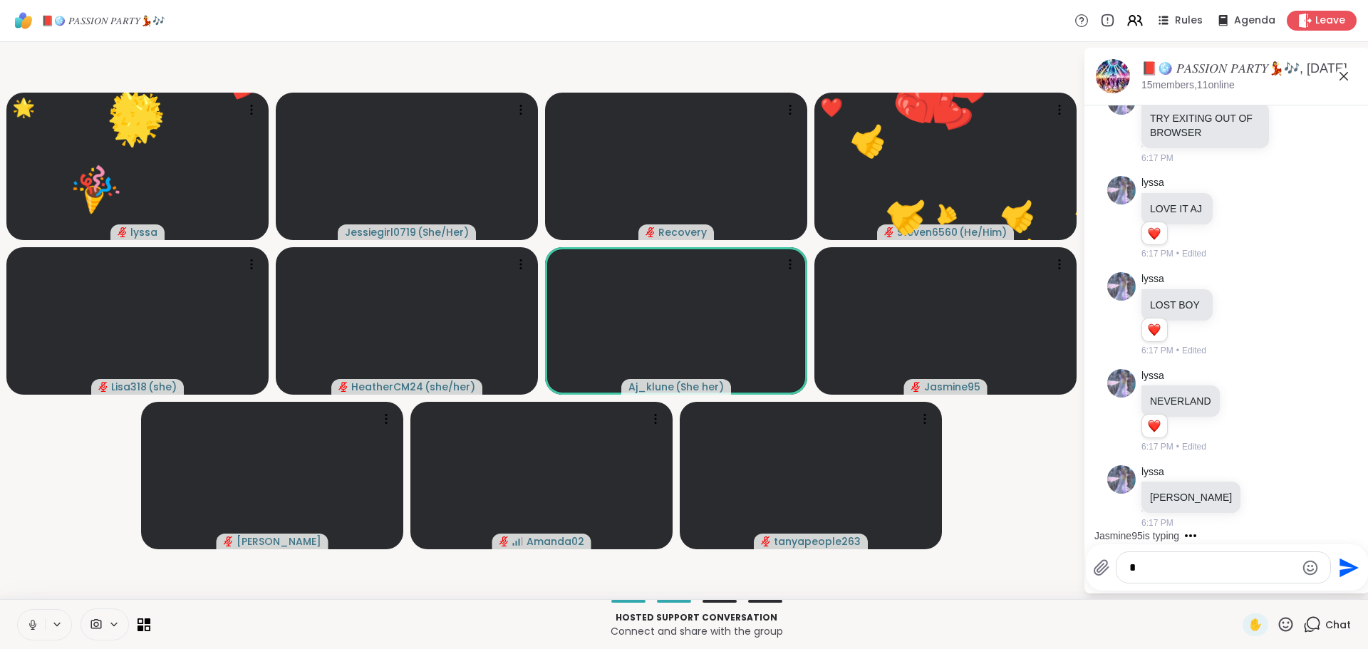
scroll to position [3319, 0]
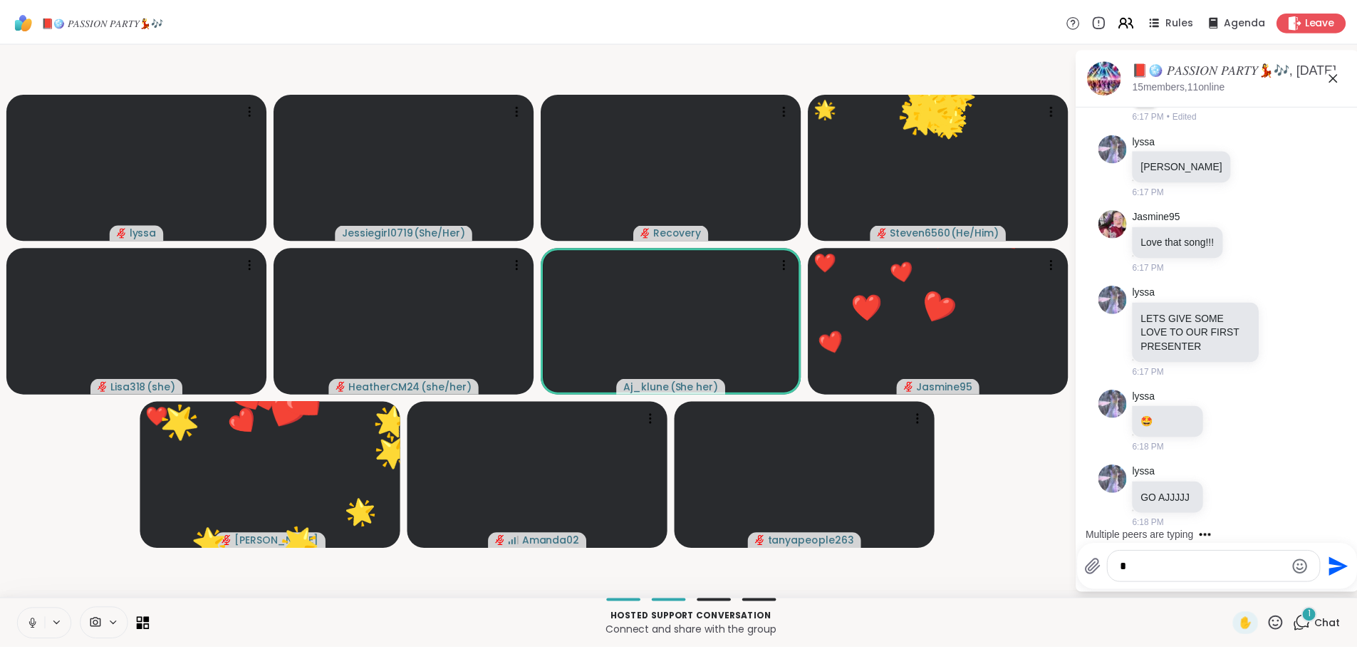
scroll to position [3576, 0]
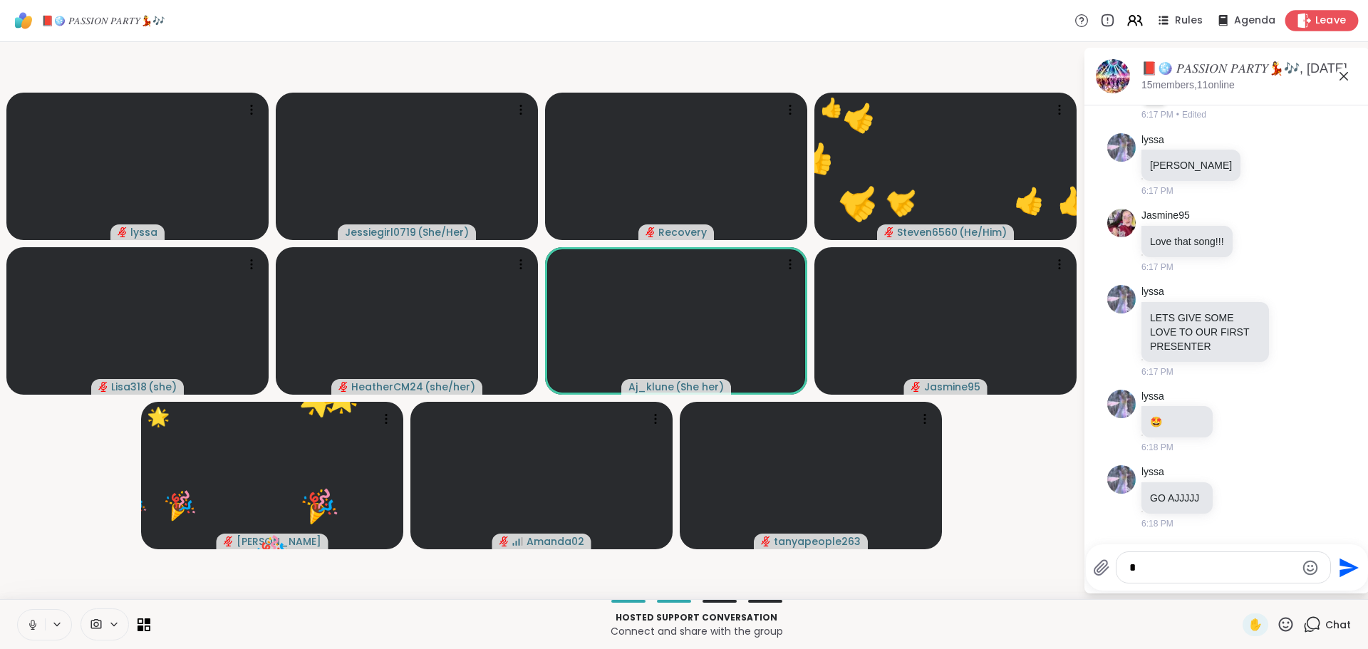
type textarea "*"
click at [1315, 21] on span "Leave" at bounding box center [1330, 21] width 31 height 15
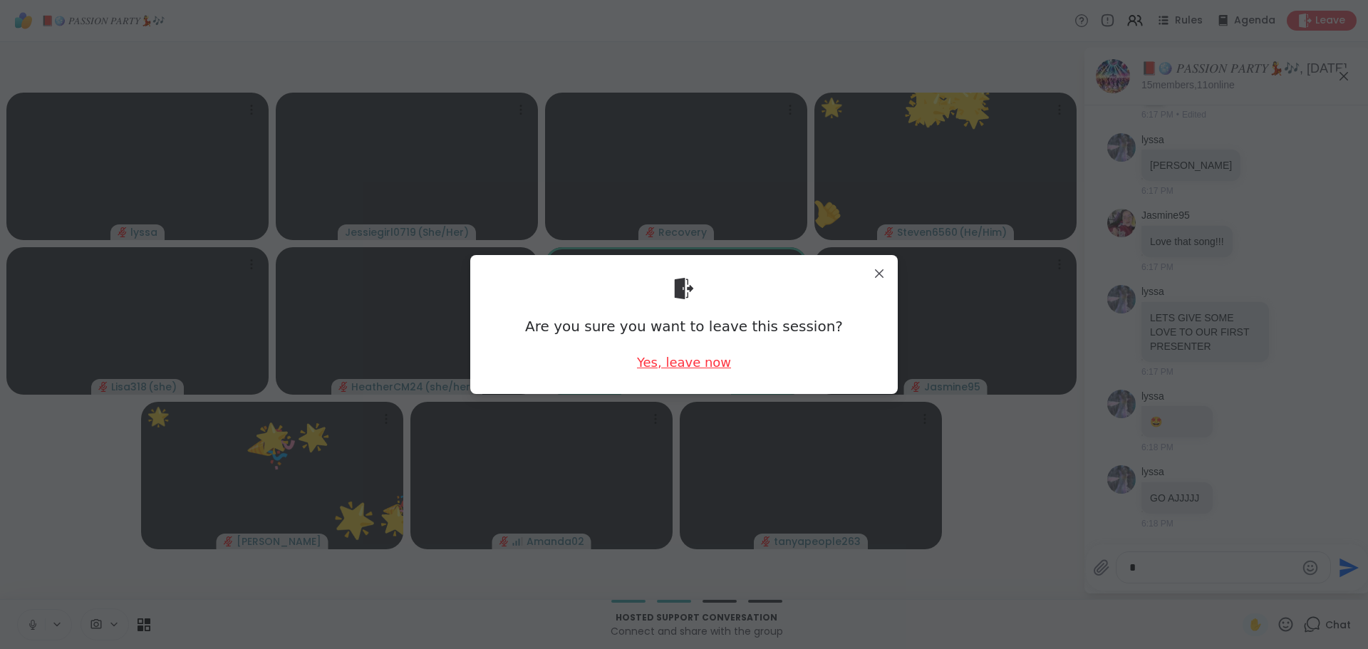
click at [712, 360] on div "Yes, leave now" at bounding box center [684, 362] width 94 height 18
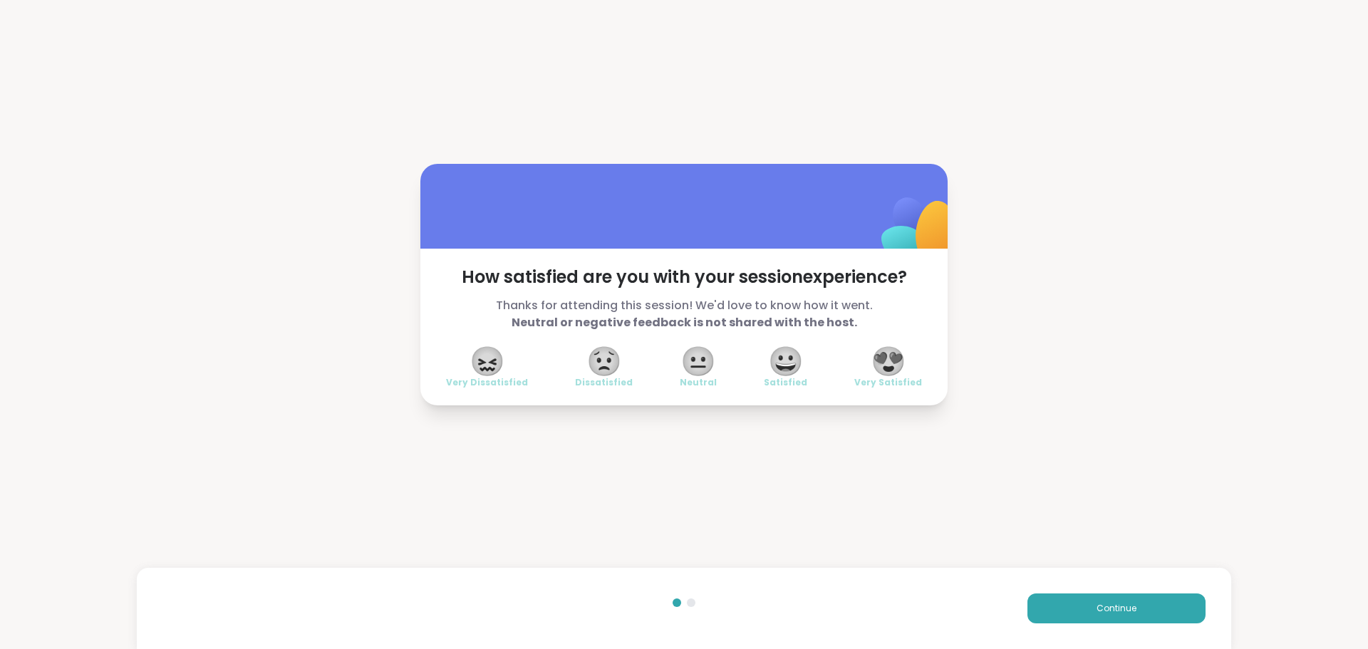
click at [870, 365] on span "😍" at bounding box center [888, 361] width 36 height 26
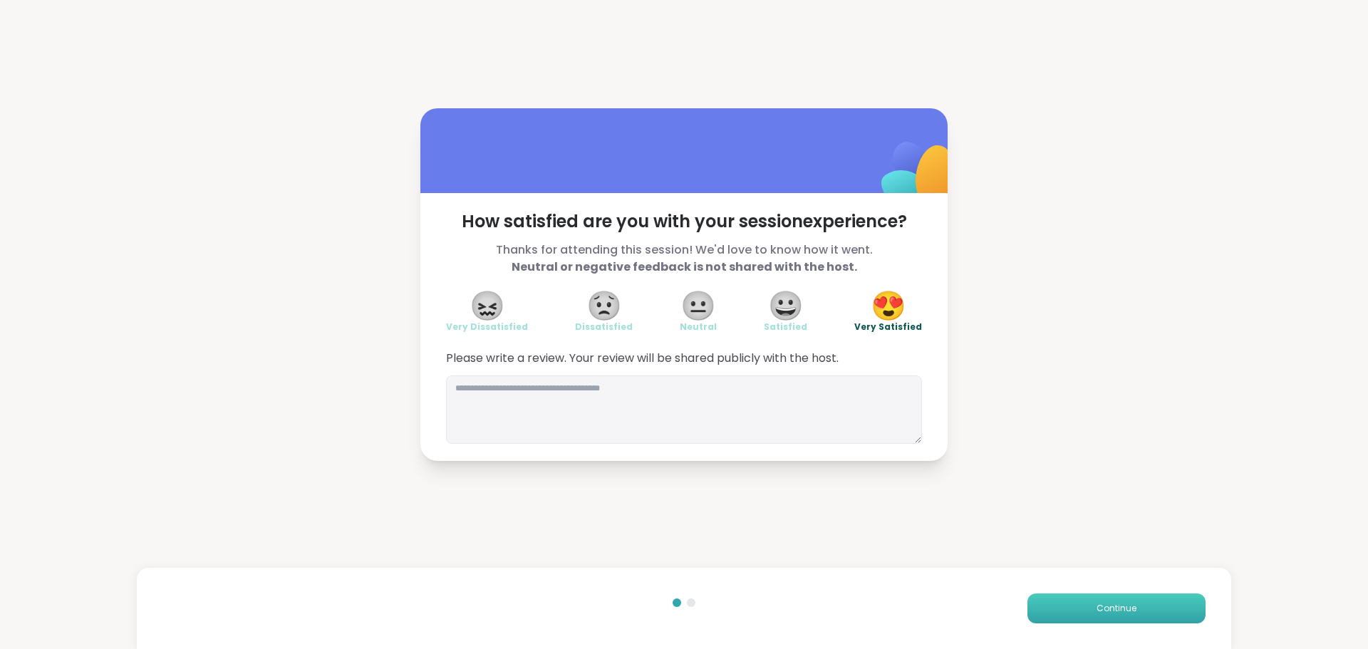
click at [1055, 610] on button "Continue" at bounding box center [1116, 608] width 178 height 30
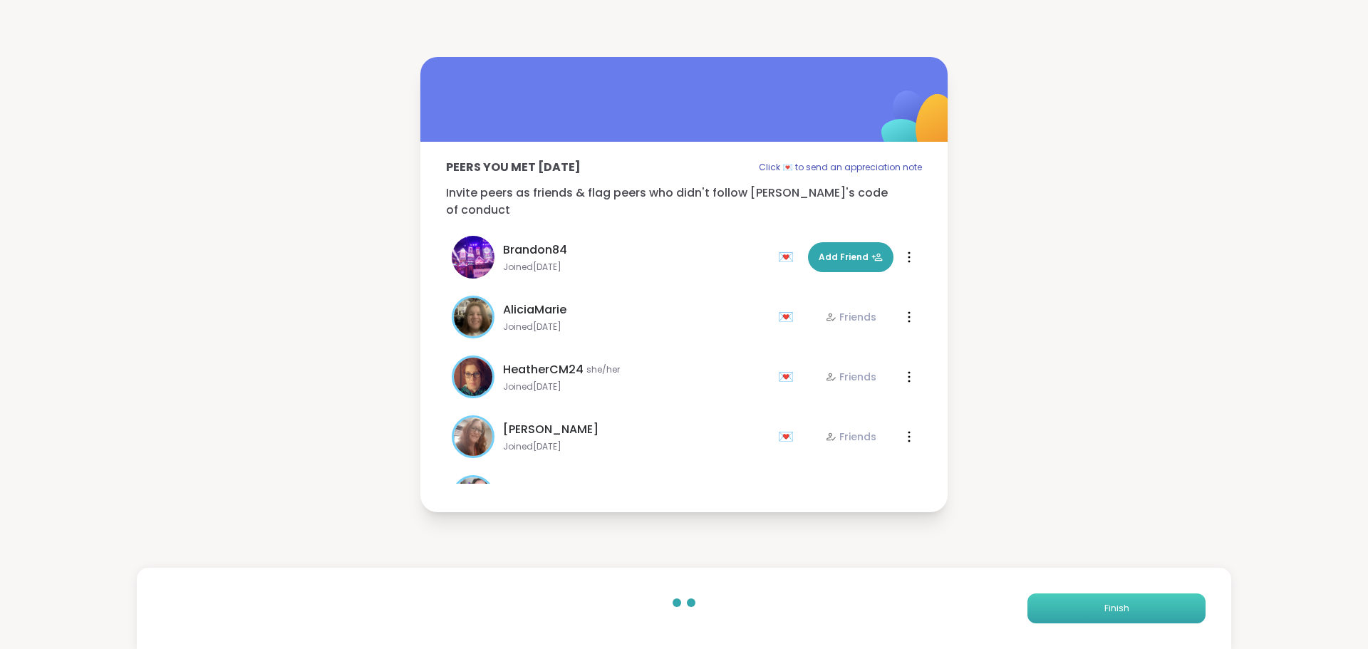
click at [1055, 610] on button "Finish" at bounding box center [1116, 608] width 178 height 30
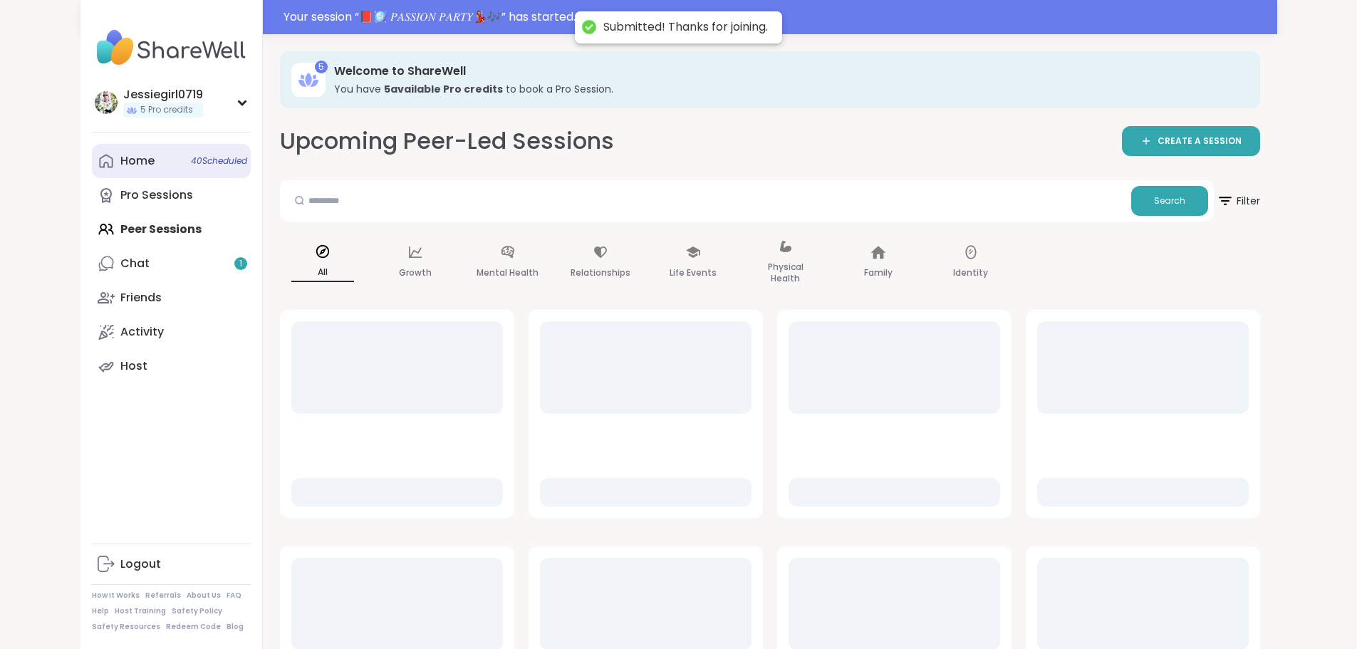
click at [92, 147] on link "Home 40 Scheduled" at bounding box center [171, 161] width 159 height 34
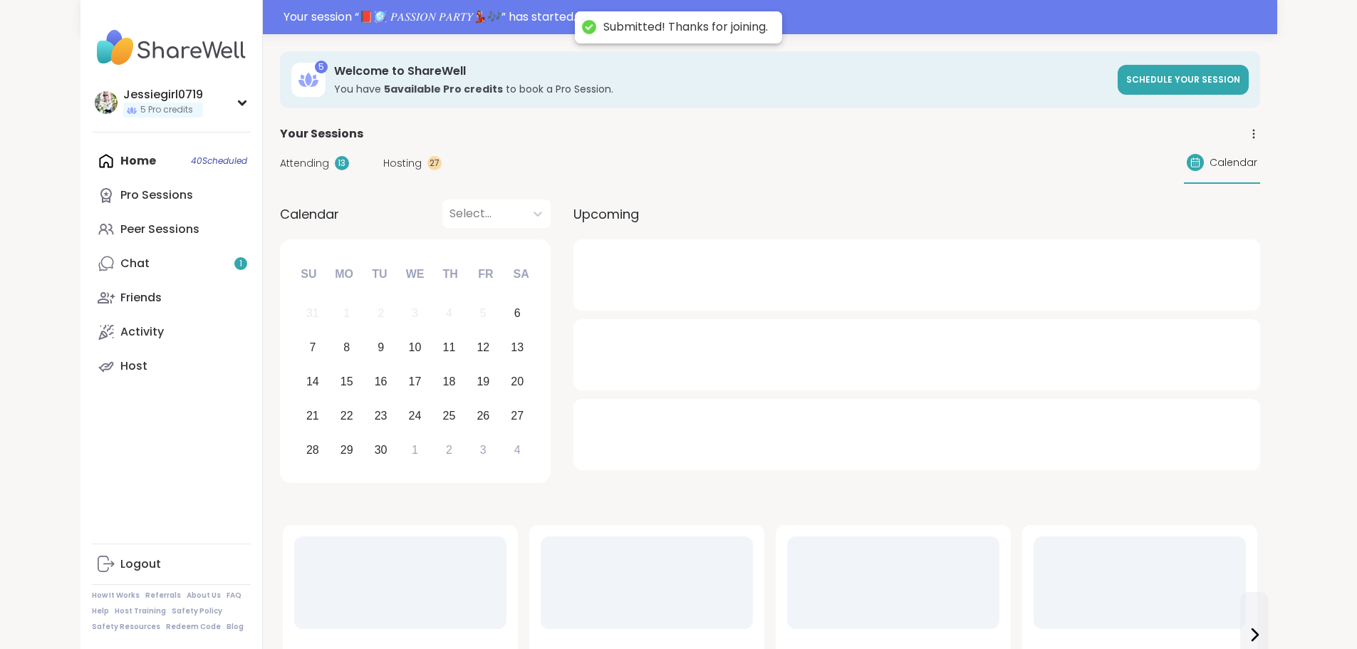
click at [280, 158] on span "Attending" at bounding box center [304, 163] width 49 height 15
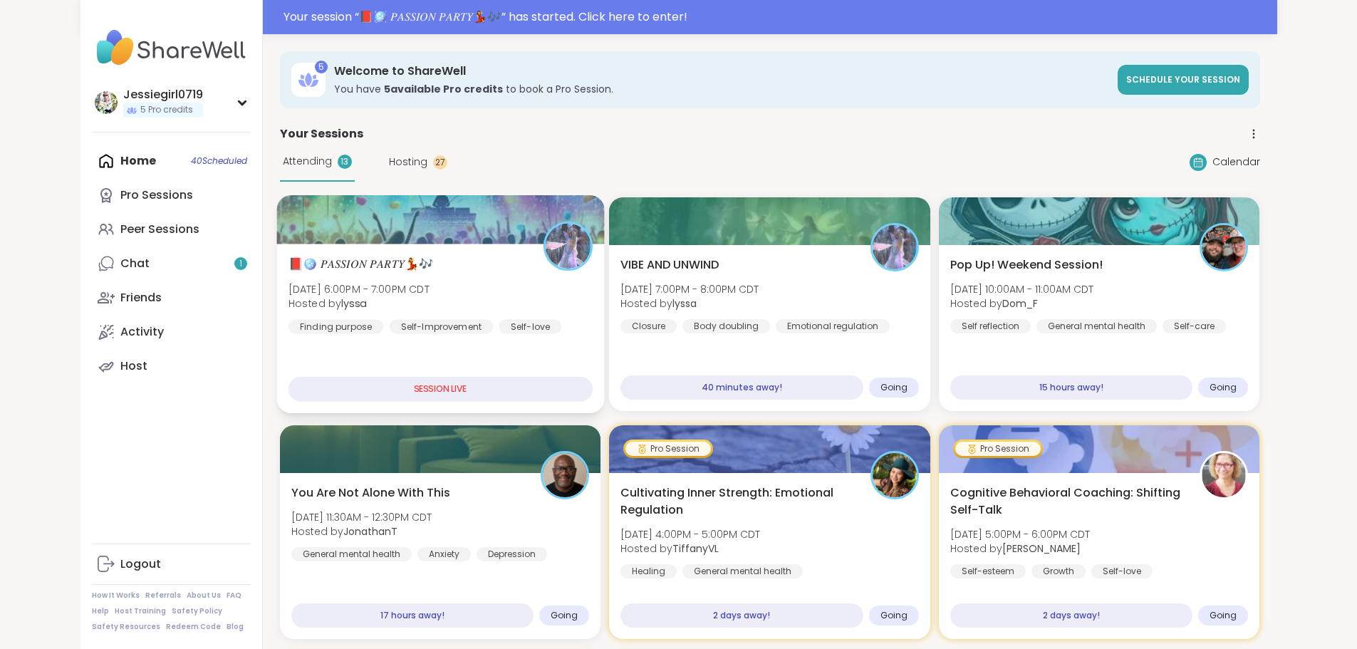
click at [288, 277] on div "📕🪩 𝑃𝐴𝑆𝑆𝐼𝑂𝑁 𝑃𝐴𝑅𝑇𝑌💃🎶 Sat, Sep 06 | 6:00PM - 7:00PM CDT Hosted by lyssa Finding pu…" at bounding box center [440, 295] width 304 height 78
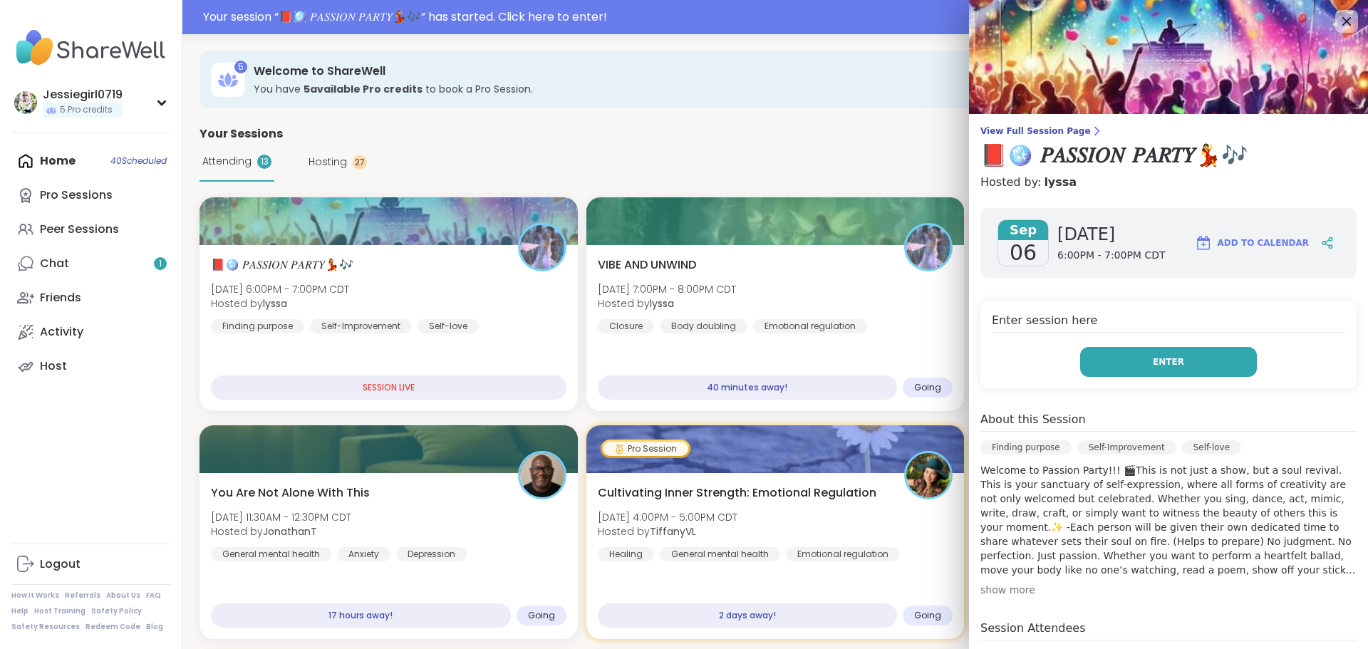
click at [1168, 362] on button "Enter" at bounding box center [1168, 362] width 177 height 30
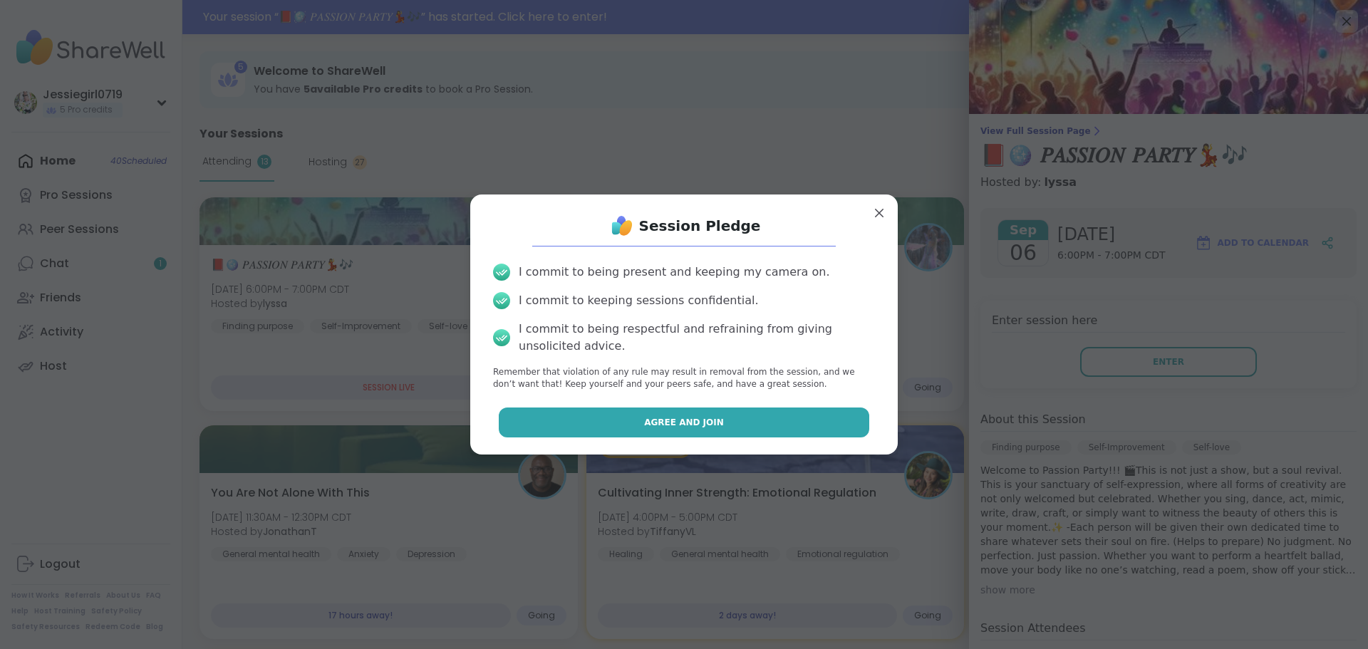
click at [778, 424] on button "Agree and Join" at bounding box center [684, 422] width 371 height 30
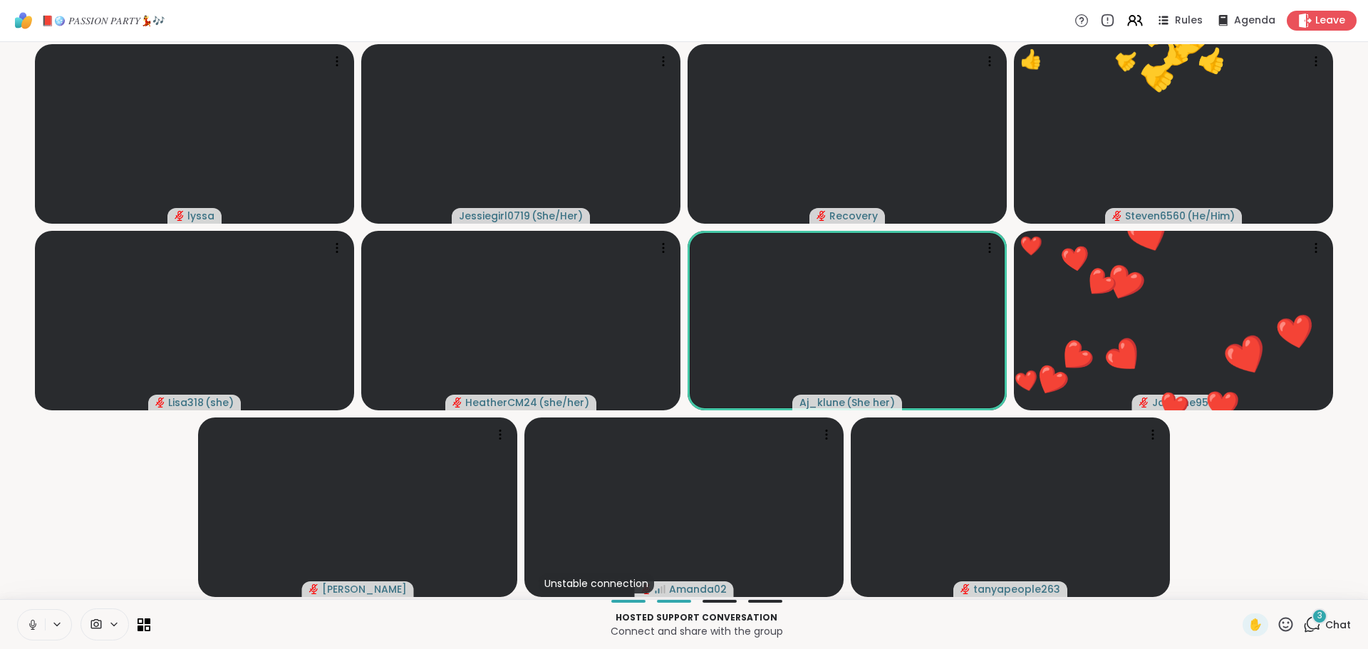
click at [27, 625] on icon at bounding box center [32, 624] width 13 height 13
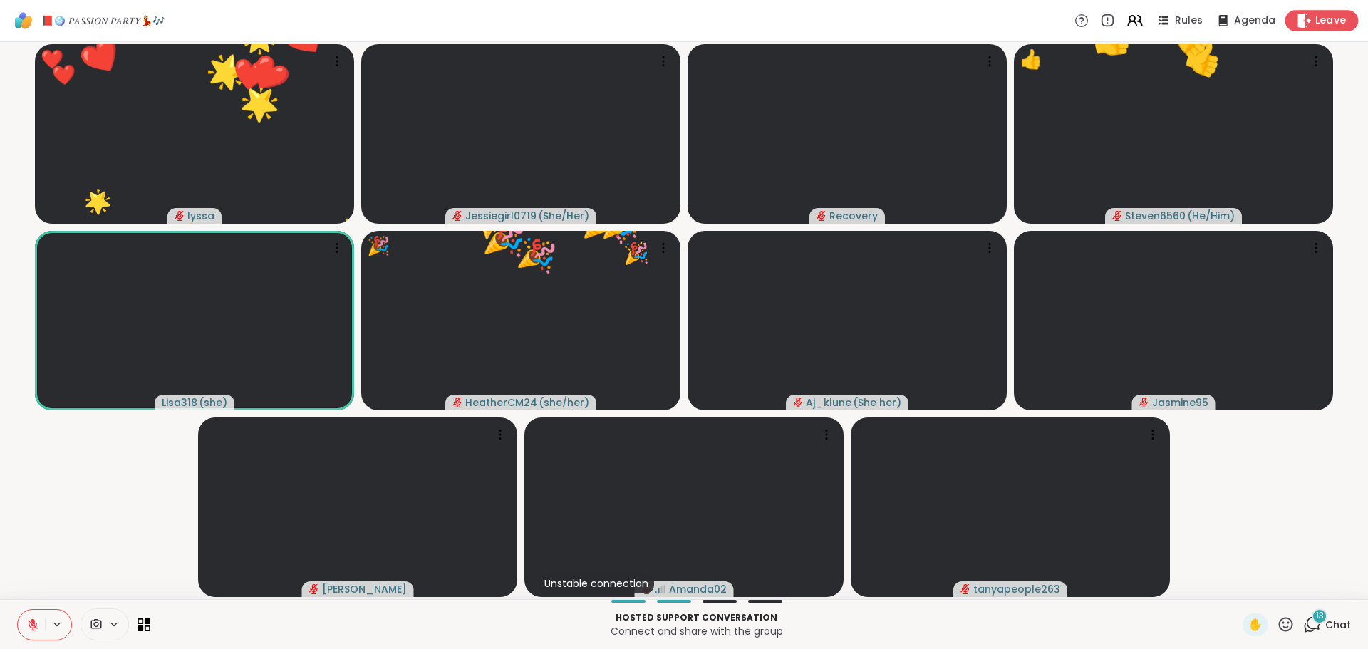
click at [1315, 14] on span "Leave" at bounding box center [1330, 21] width 31 height 15
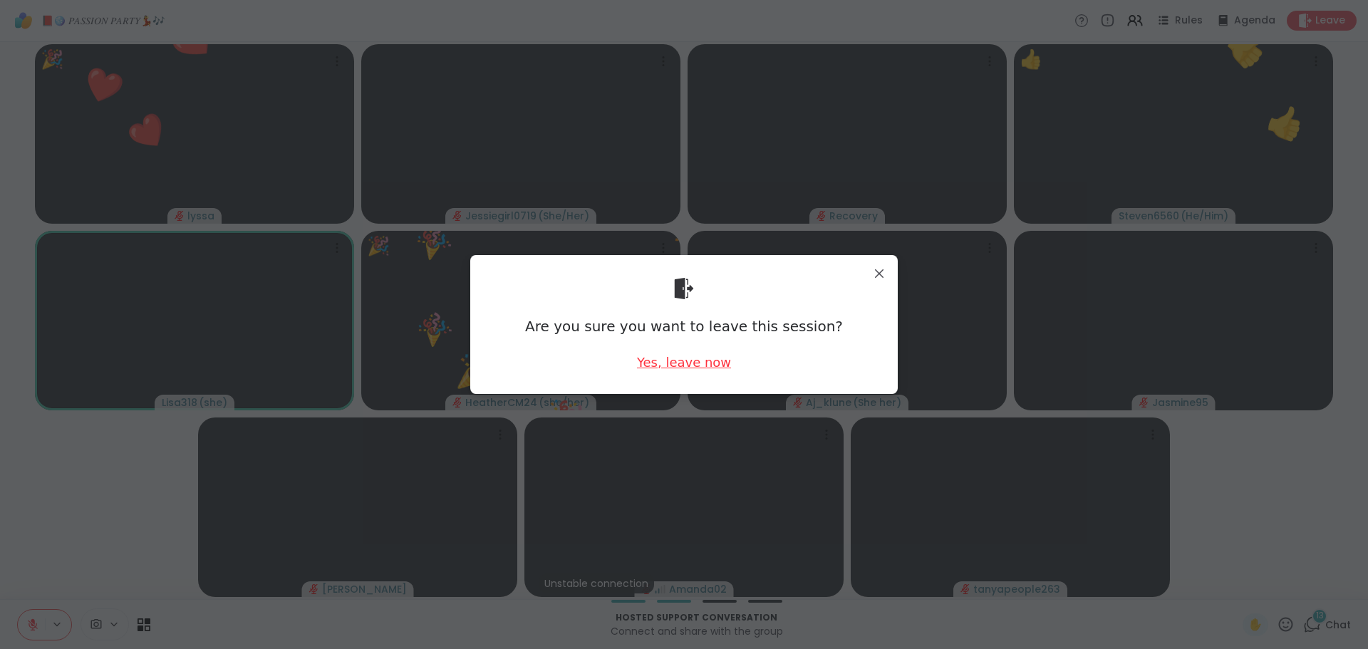
click at [673, 355] on div "Yes, leave now" at bounding box center [684, 362] width 94 height 18
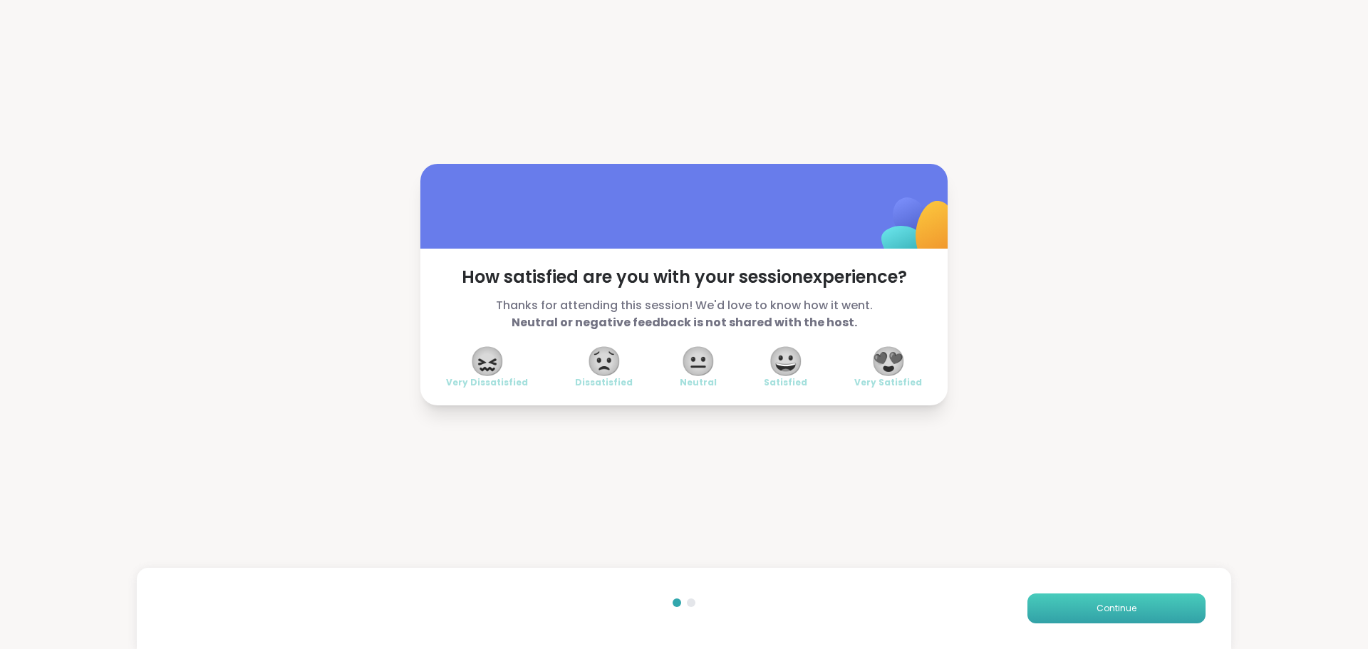
click at [1058, 600] on button "Continue" at bounding box center [1116, 608] width 178 height 30
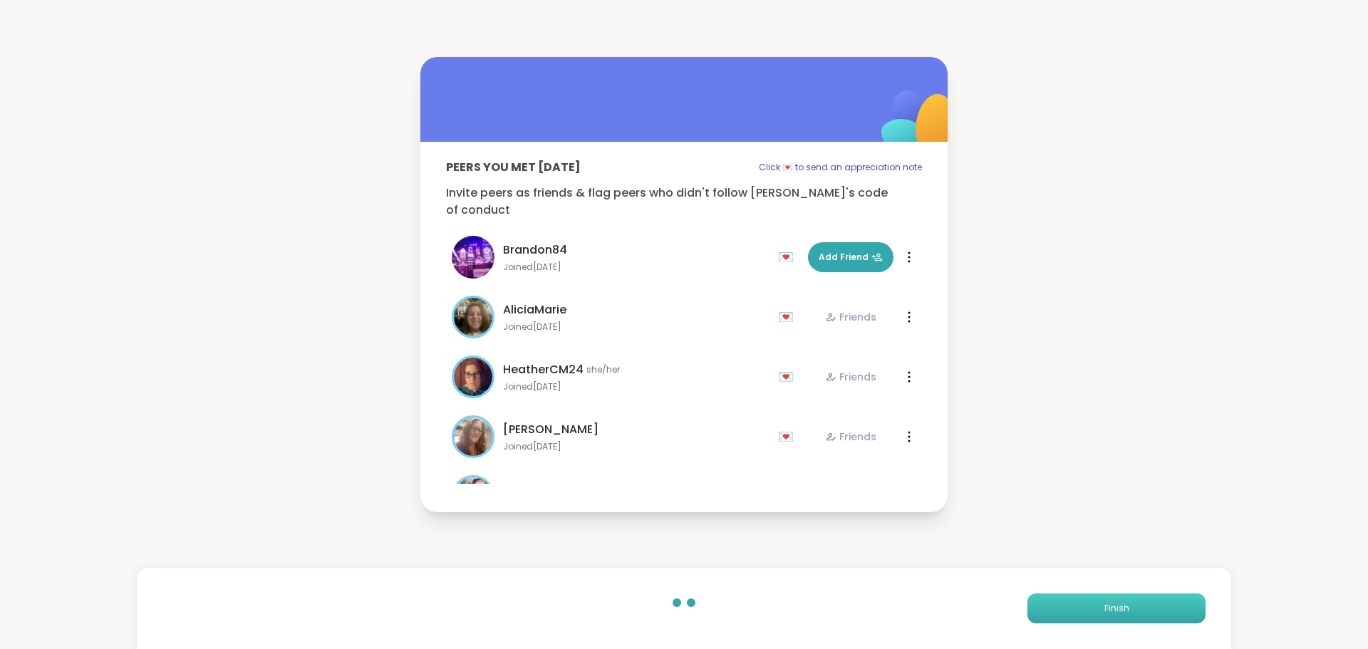
click at [1058, 600] on button "Finish" at bounding box center [1116, 608] width 178 height 30
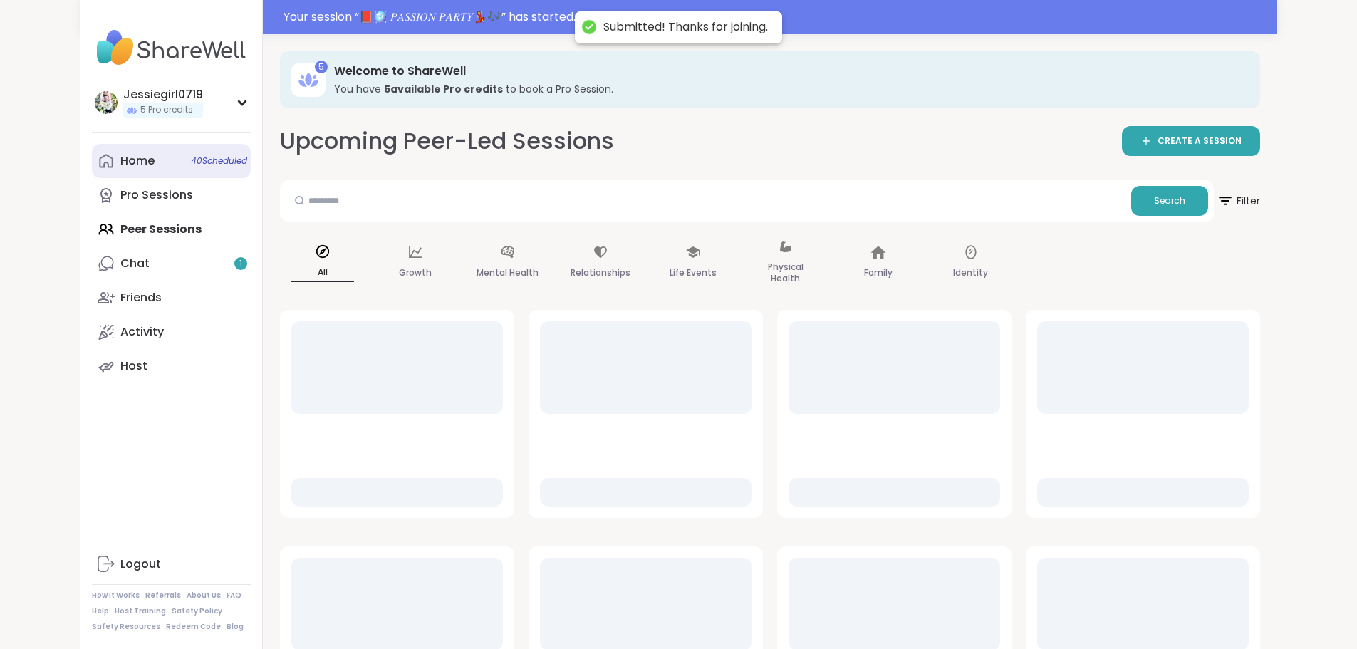
click at [92, 149] on link "Home 40 Scheduled" at bounding box center [171, 161] width 159 height 34
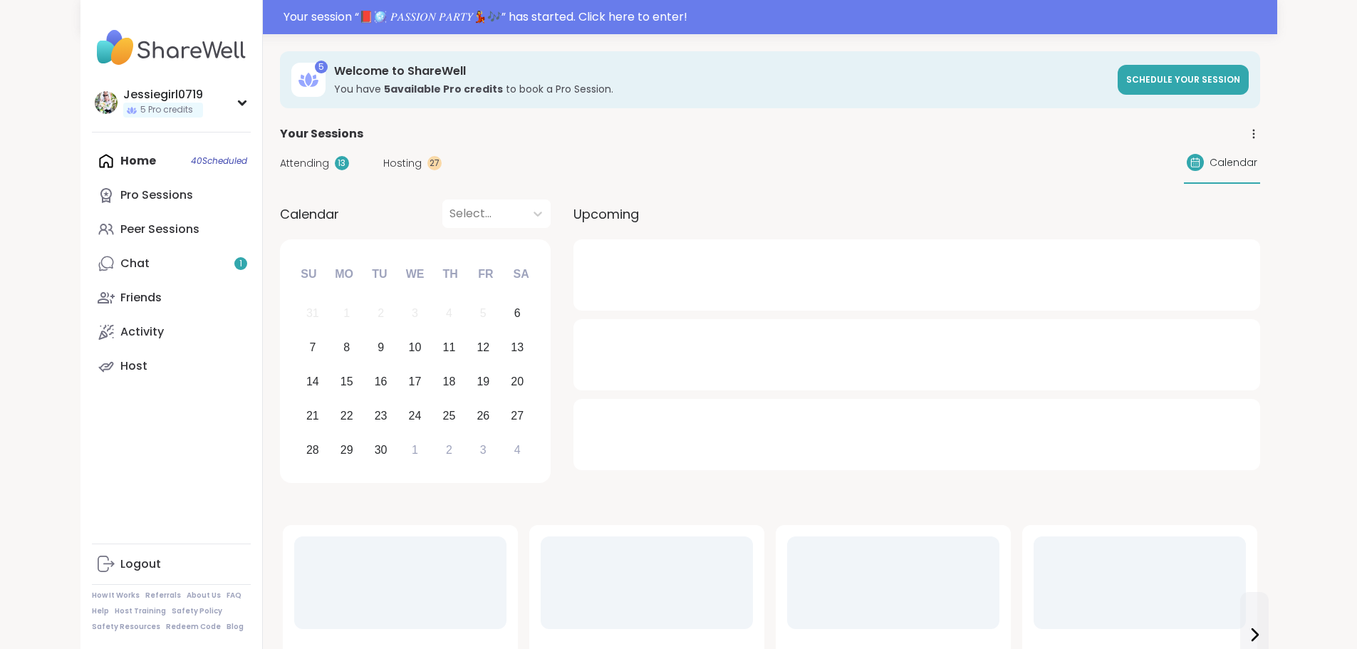
click at [280, 149] on div "Attending 13 Hosting 27 Calendar" at bounding box center [770, 162] width 980 height 41
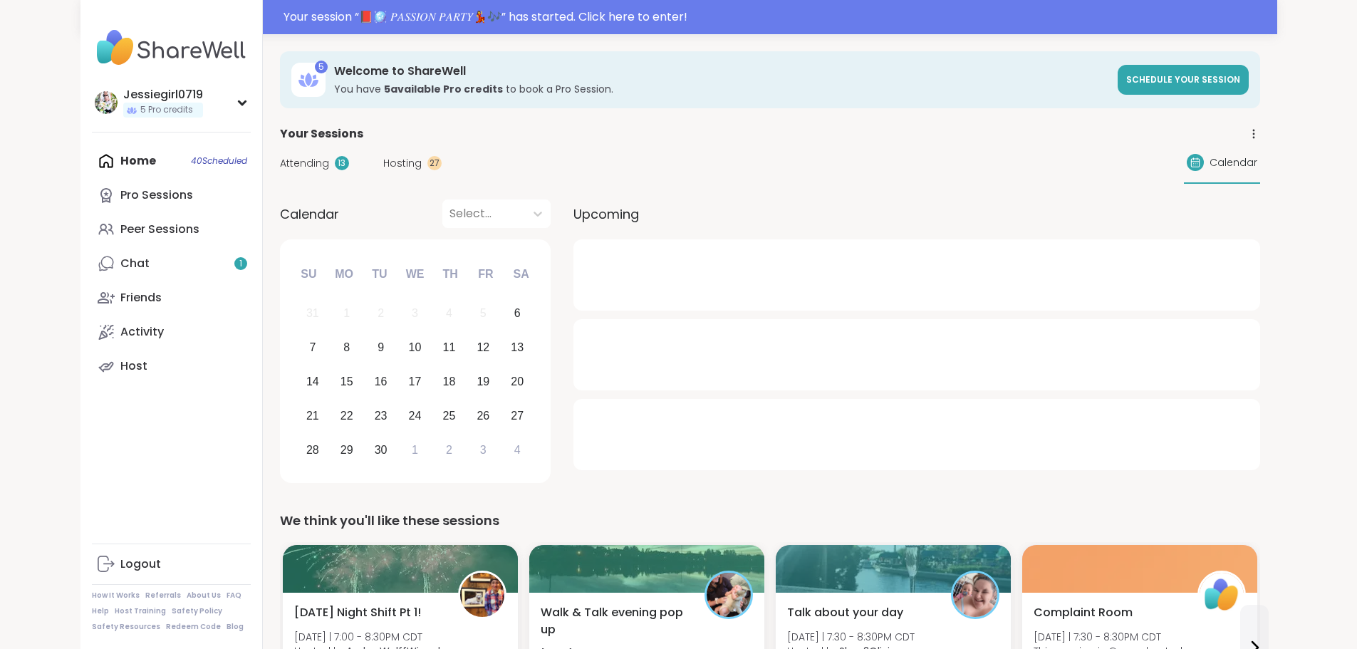
click at [280, 161] on span "Attending" at bounding box center [304, 163] width 49 height 15
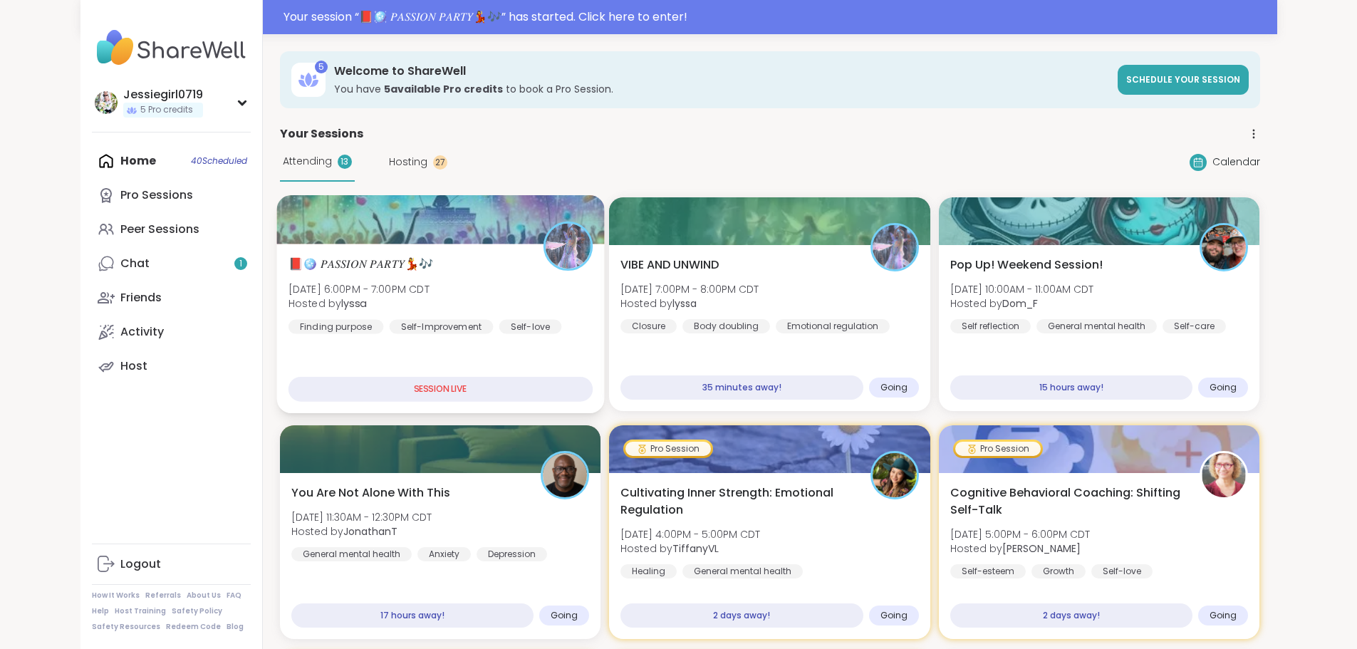
click at [277, 231] on div at bounding box center [440, 219] width 328 height 48
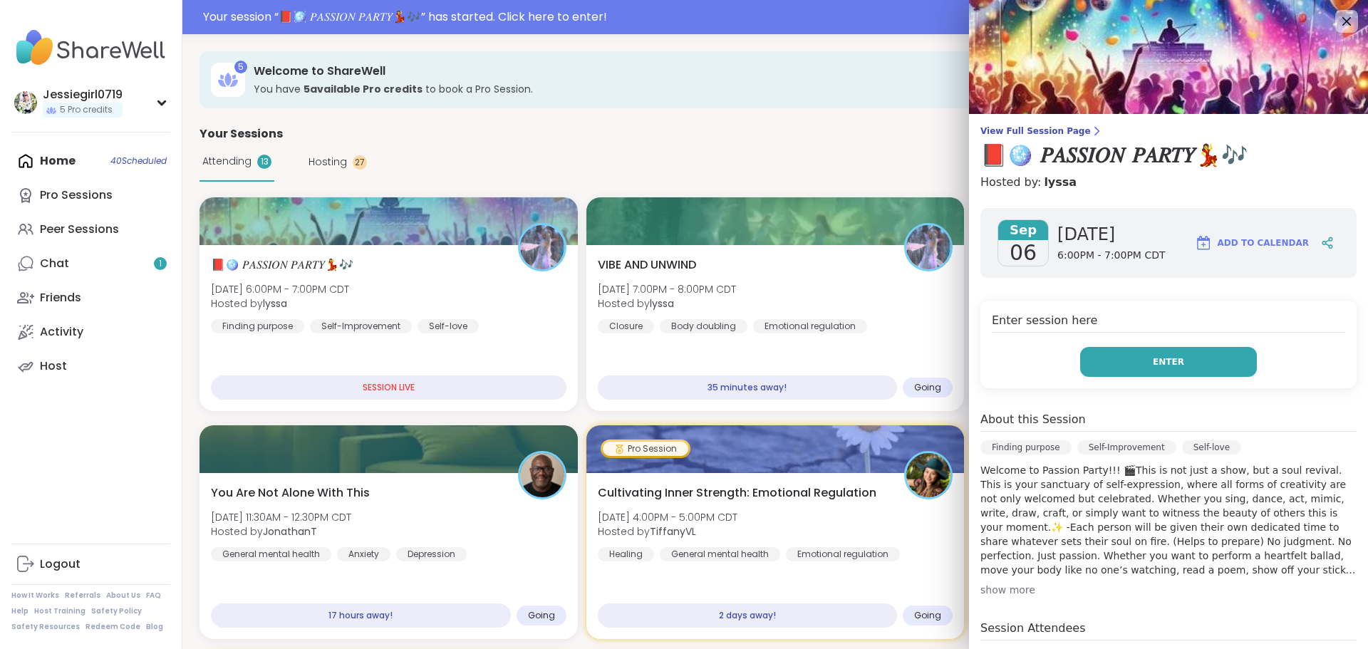
click at [1216, 350] on button "Enter" at bounding box center [1168, 362] width 177 height 30
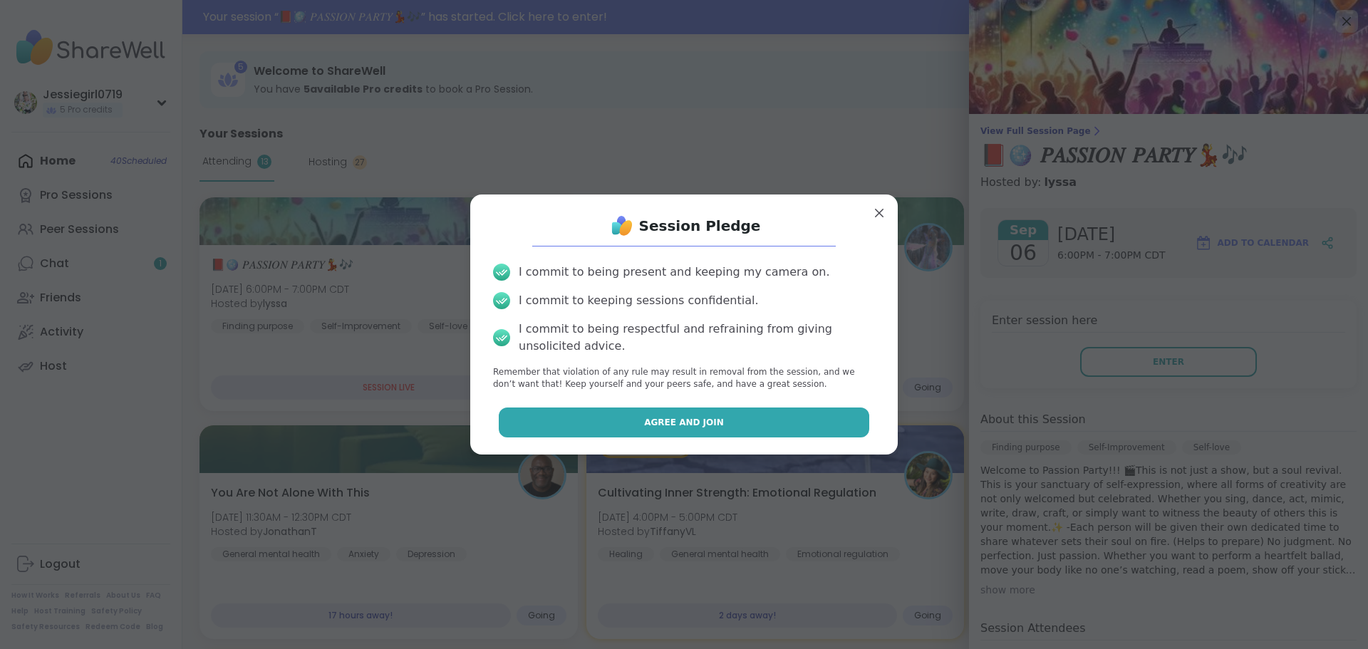
click at [655, 412] on button "Agree and Join" at bounding box center [684, 422] width 371 height 30
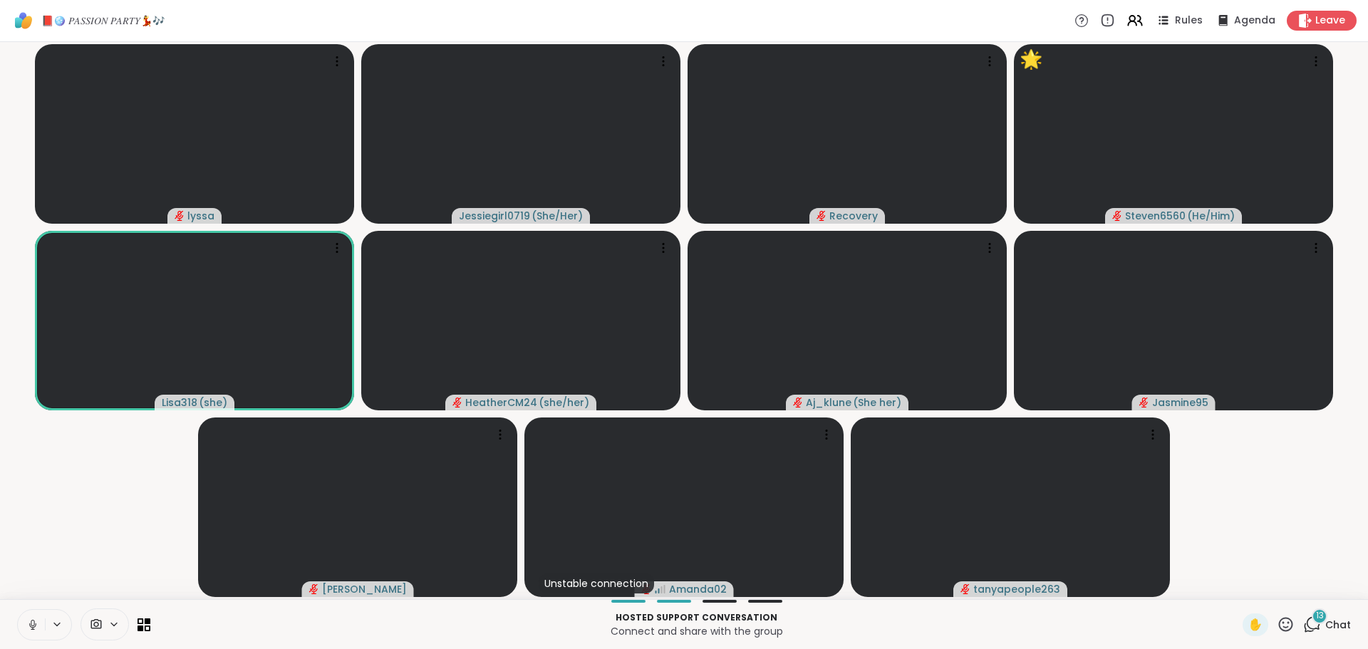
click at [31, 620] on icon at bounding box center [32, 624] width 13 height 13
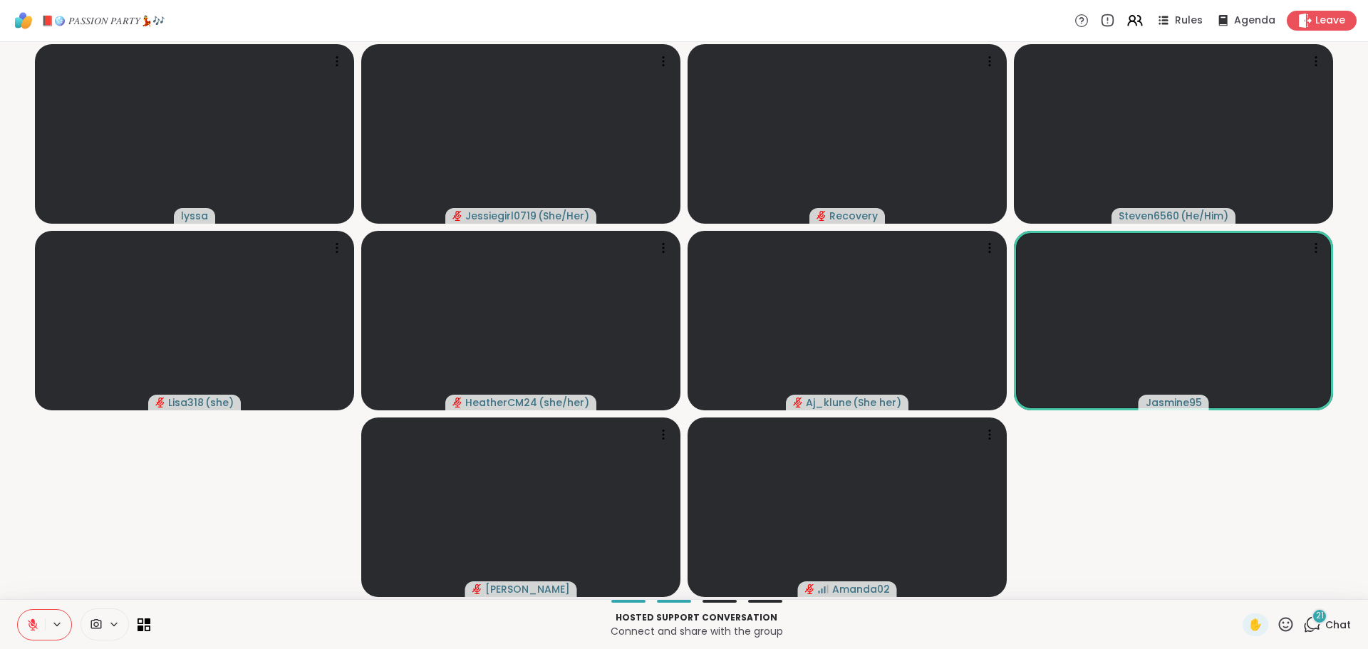
click at [1316, 611] on span "21" at bounding box center [1320, 616] width 8 height 12
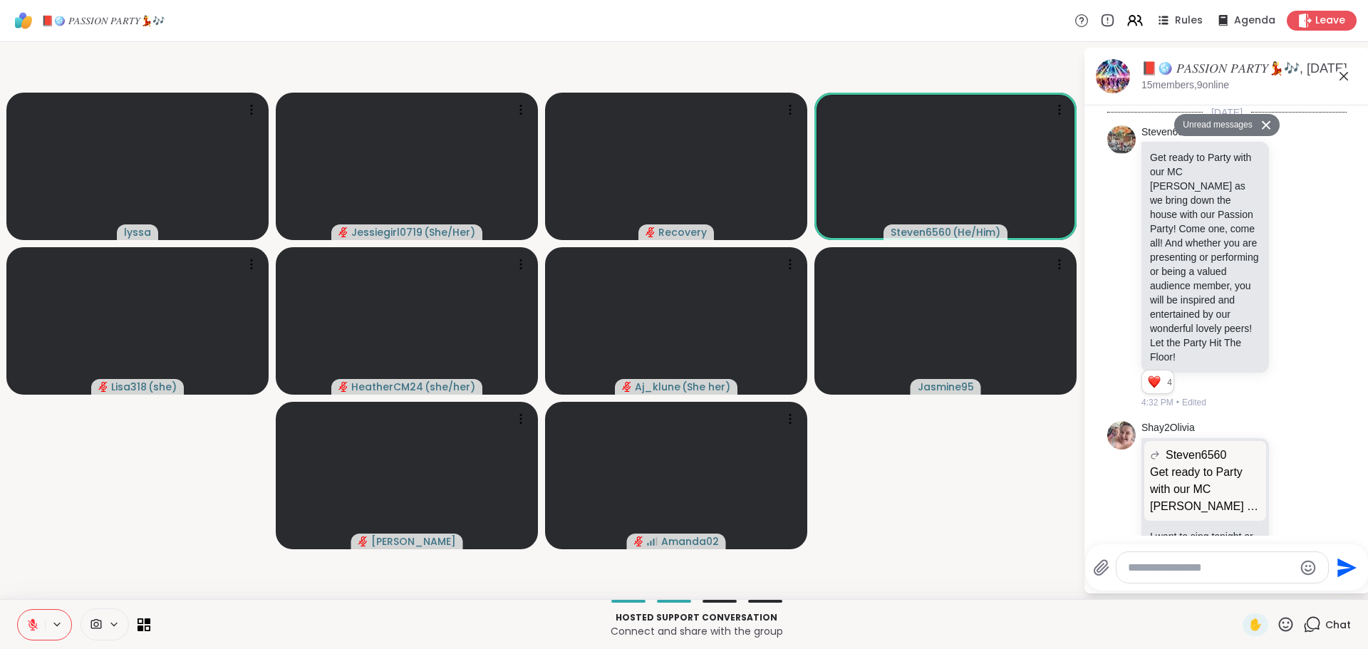
scroll to position [5463, 0]
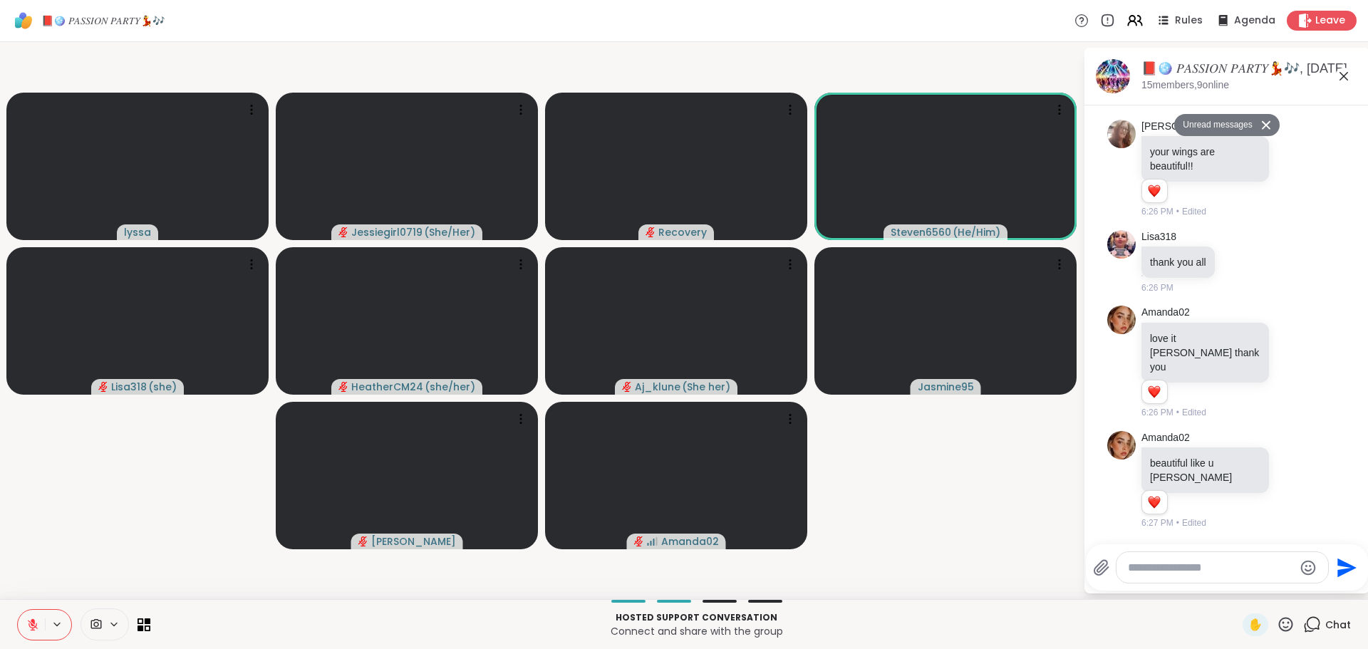
click at [1279, 627] on icon at bounding box center [1286, 624] width 14 height 14
click at [1237, 586] on span "❤️" at bounding box center [1244, 586] width 14 height 17
click at [1283, 618] on icon at bounding box center [1285, 624] width 18 height 18
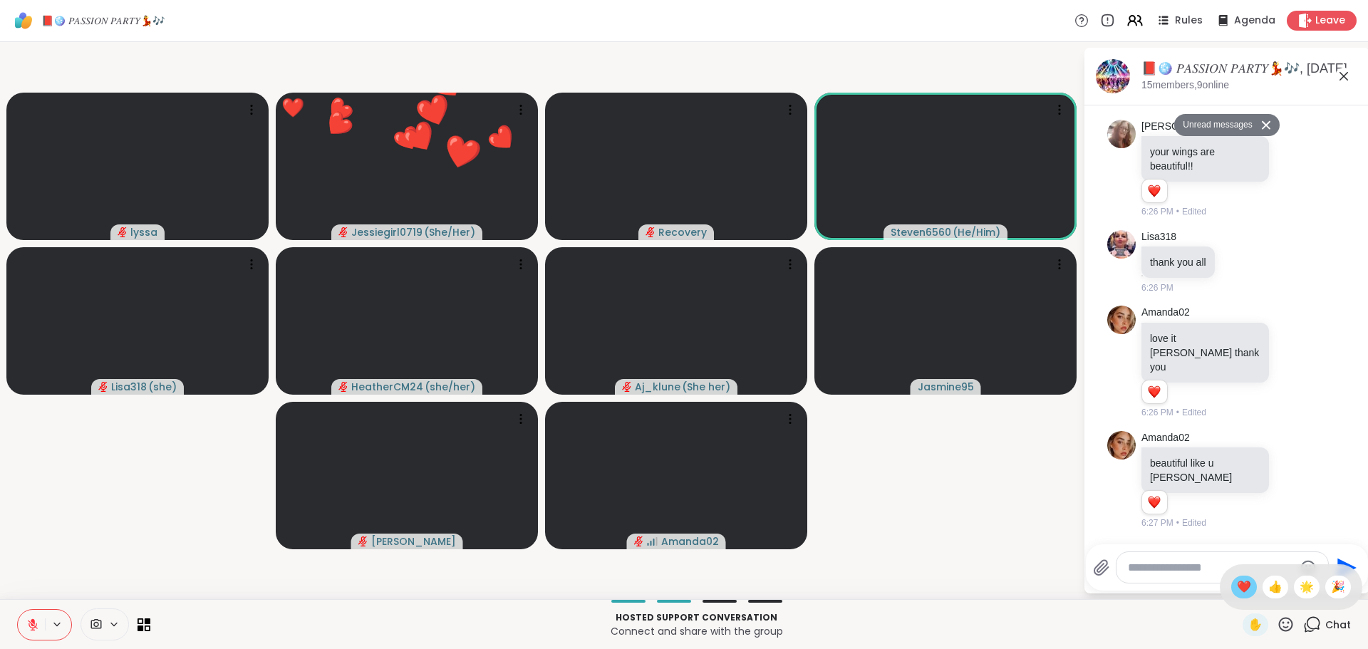
click at [1237, 586] on span "❤️" at bounding box center [1244, 586] width 14 height 17
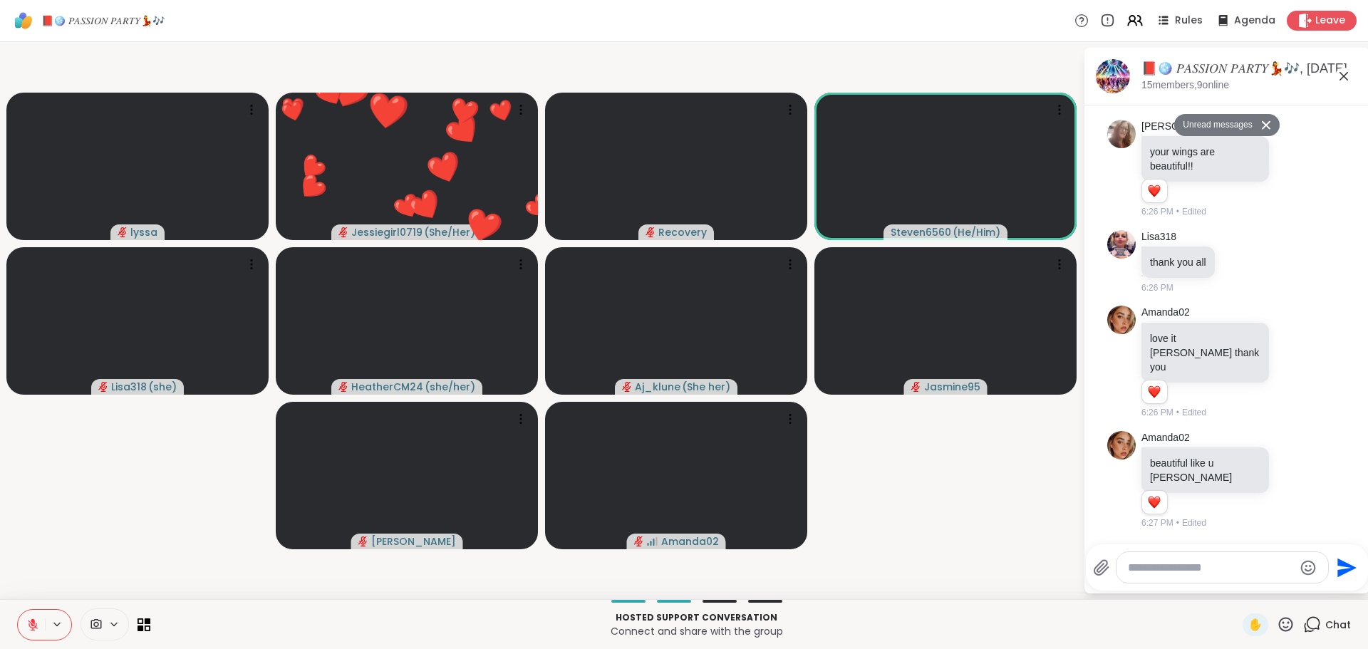
click at [1230, 566] on textarea "Type your message" at bounding box center [1211, 568] width 166 height 14
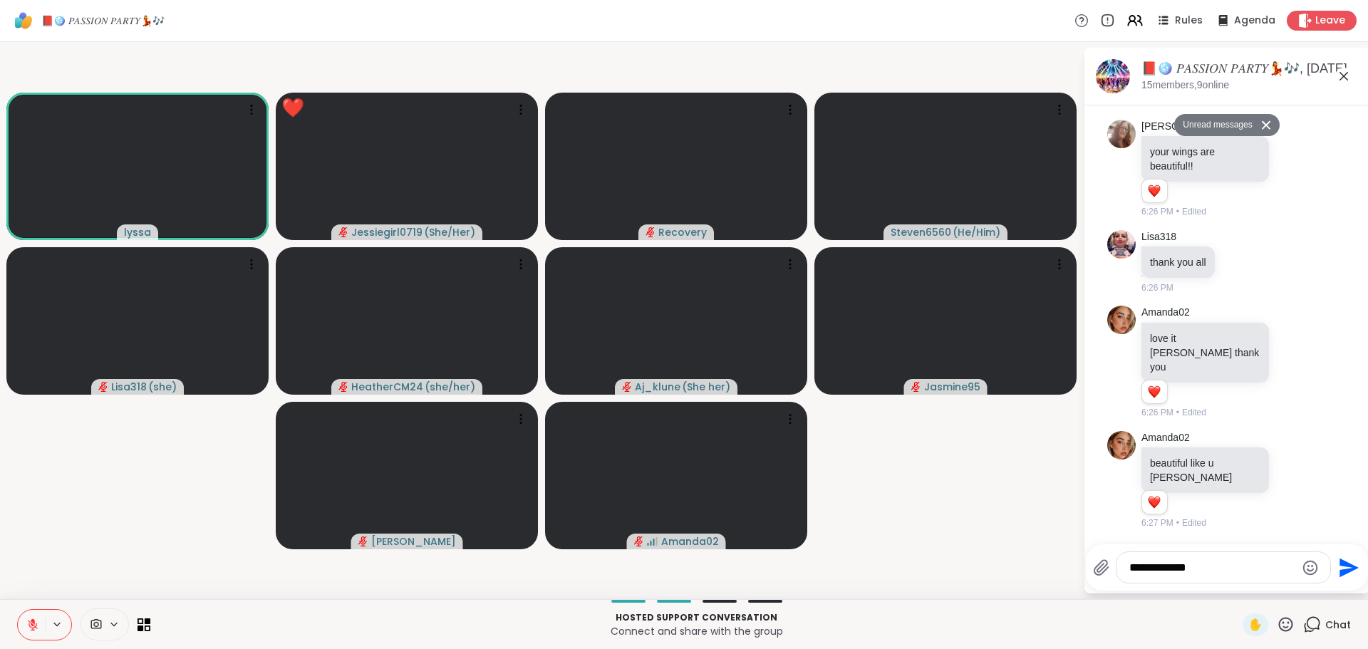
type textarea "**********"
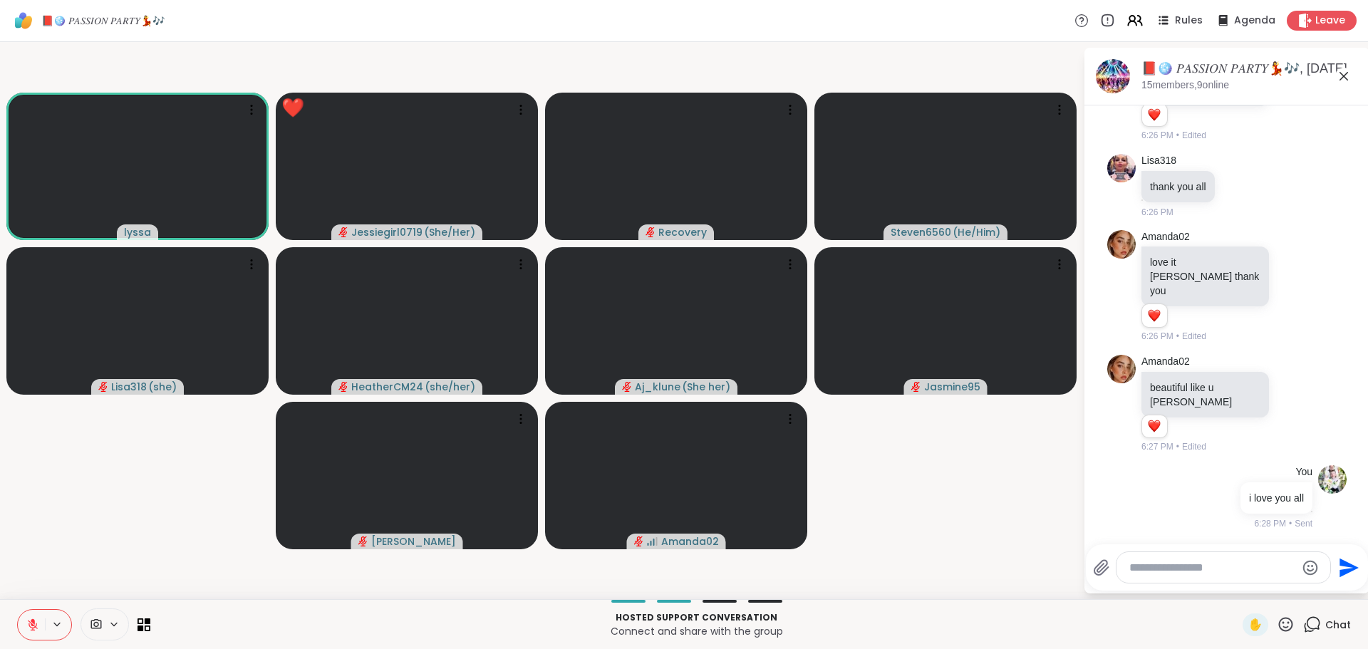
scroll to position [5505, 0]
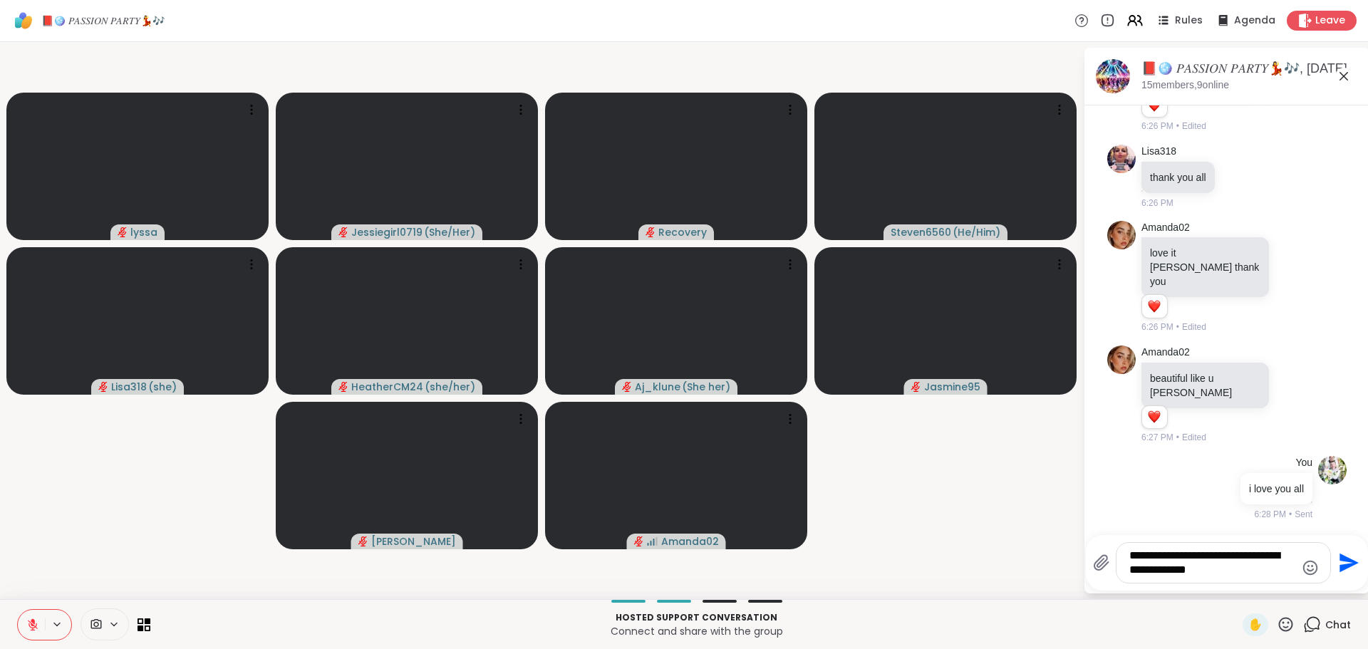
type textarea "**********"
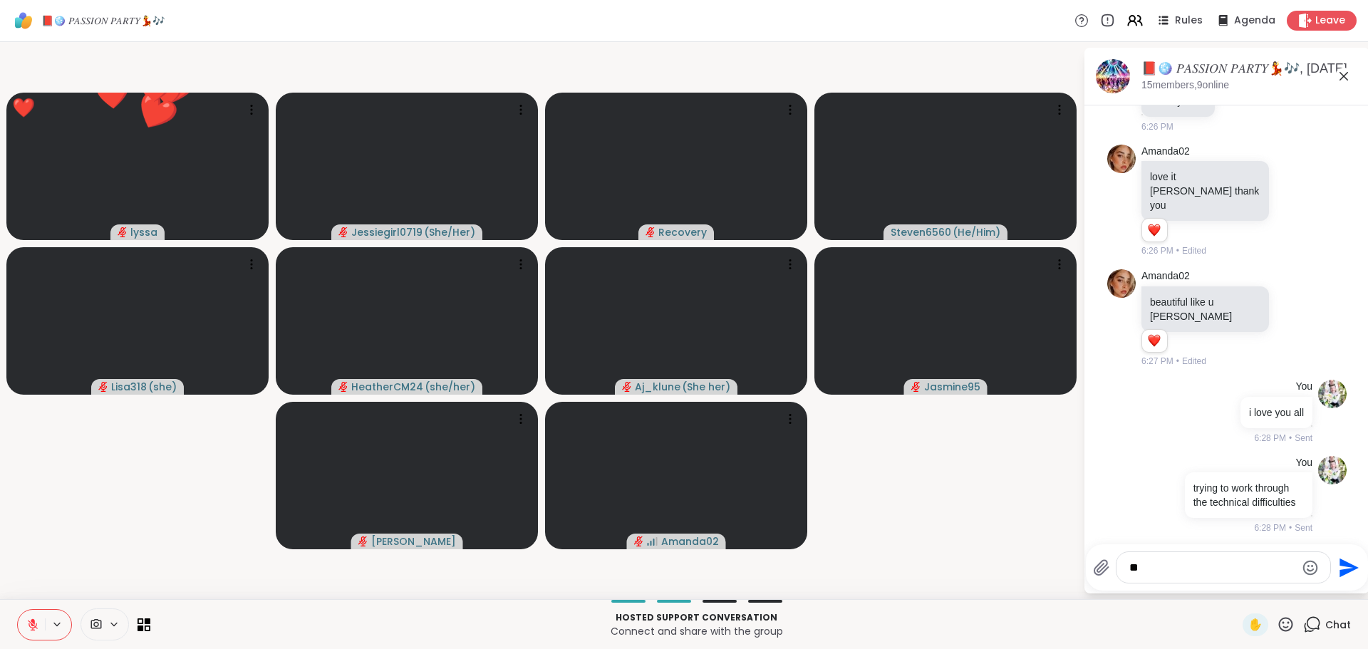
scroll to position [5610, 0]
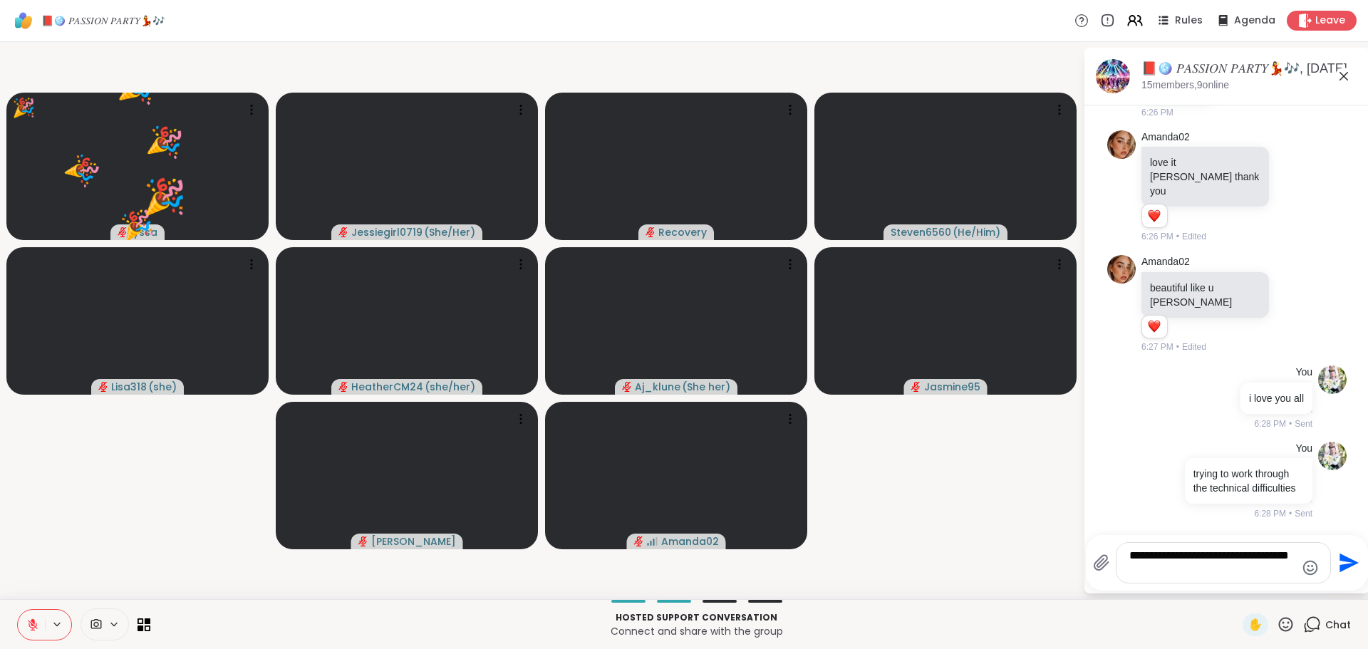
type textarea "**********"
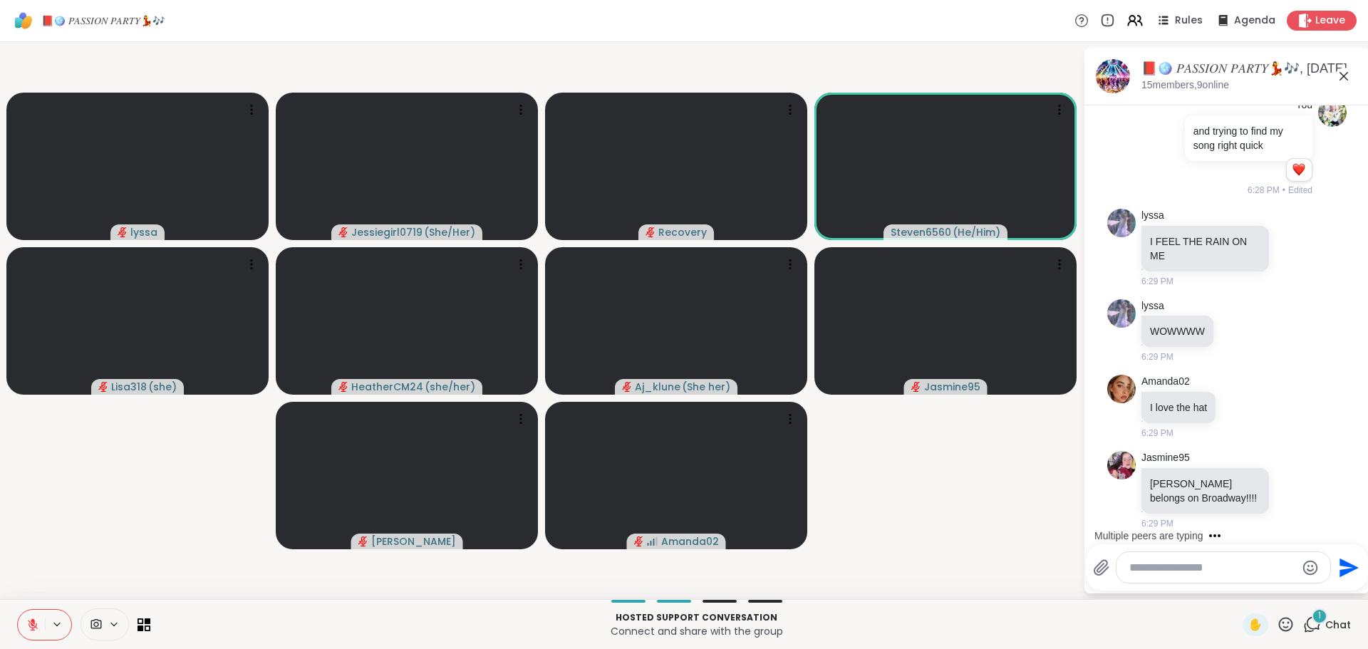
scroll to position [6073, 0]
click at [1282, 620] on icon at bounding box center [1285, 624] width 18 height 18
click at [1237, 588] on span "❤️" at bounding box center [1244, 586] width 14 height 17
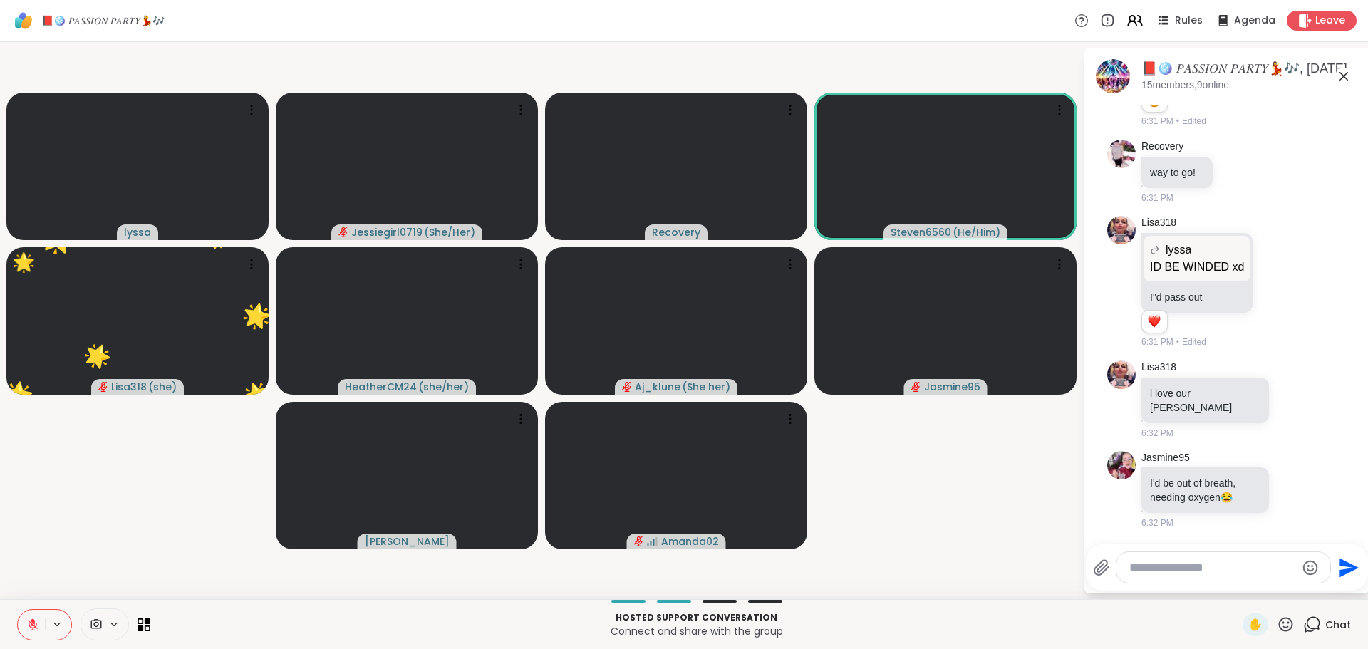
scroll to position [7445, 0]
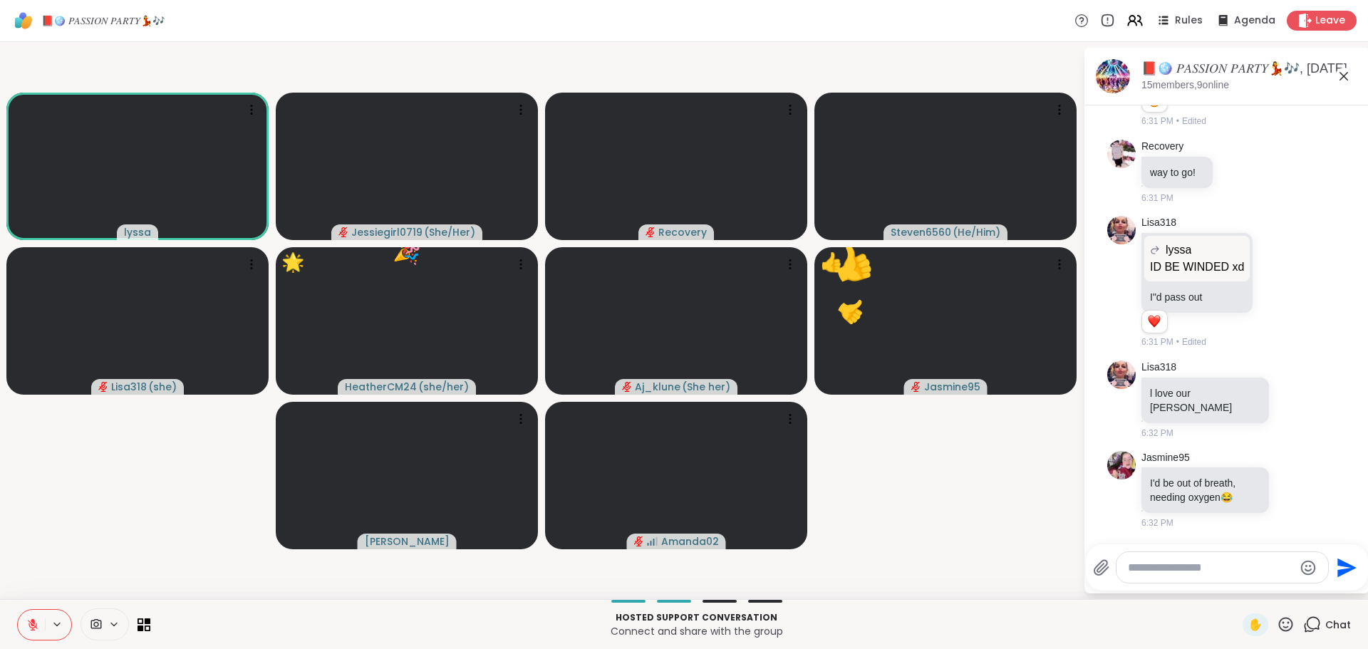
scroll to position [7464, 0]
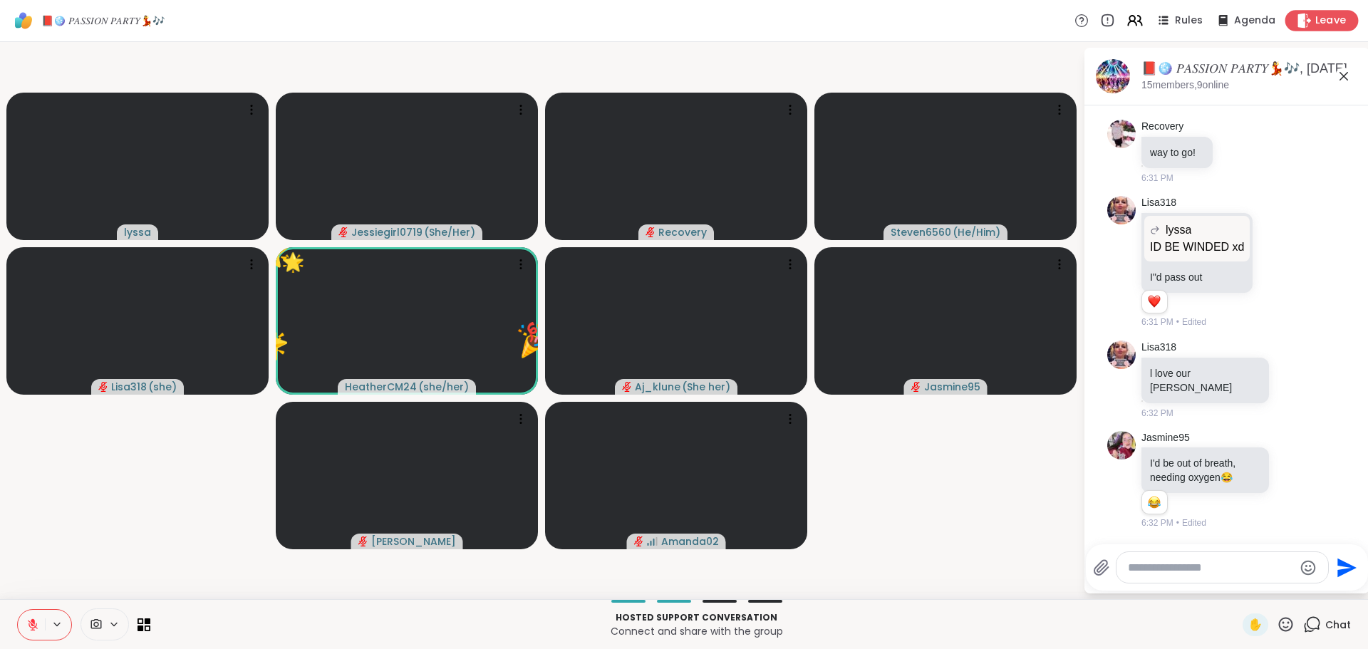
click at [1285, 19] on div "Leave" at bounding box center [1321, 20] width 73 height 21
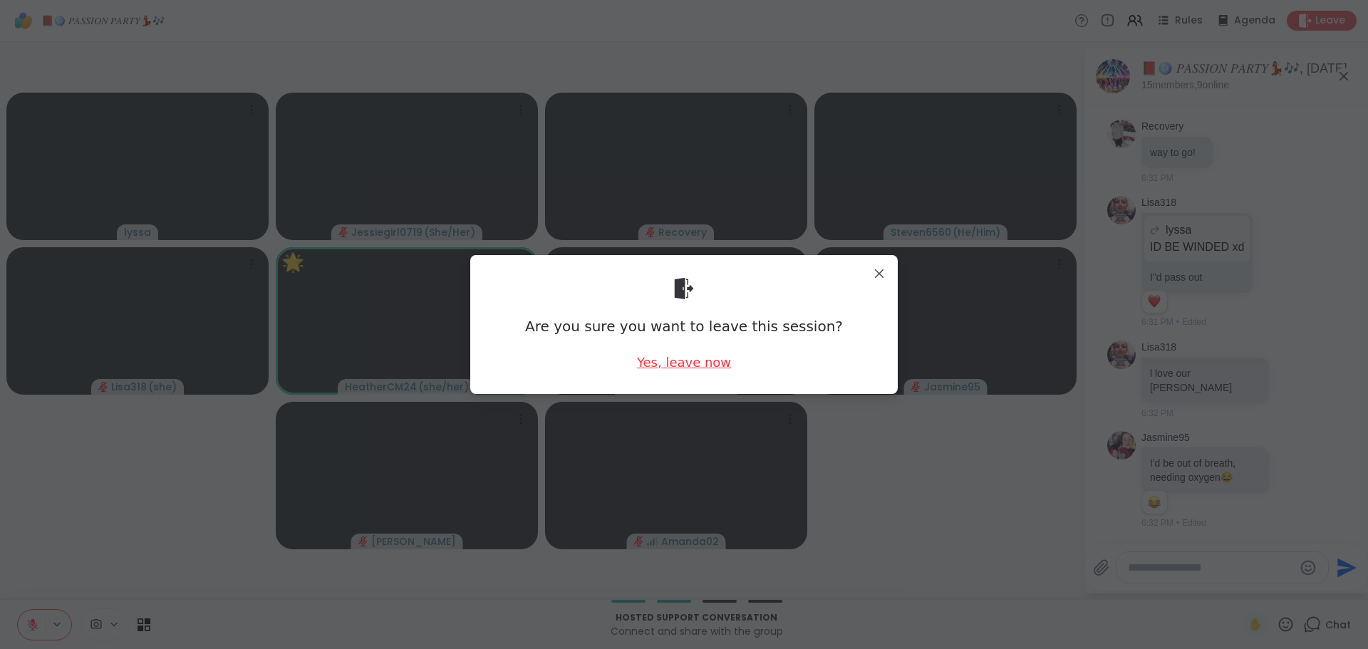
click at [664, 353] on div "Yes, leave now" at bounding box center [684, 362] width 94 height 18
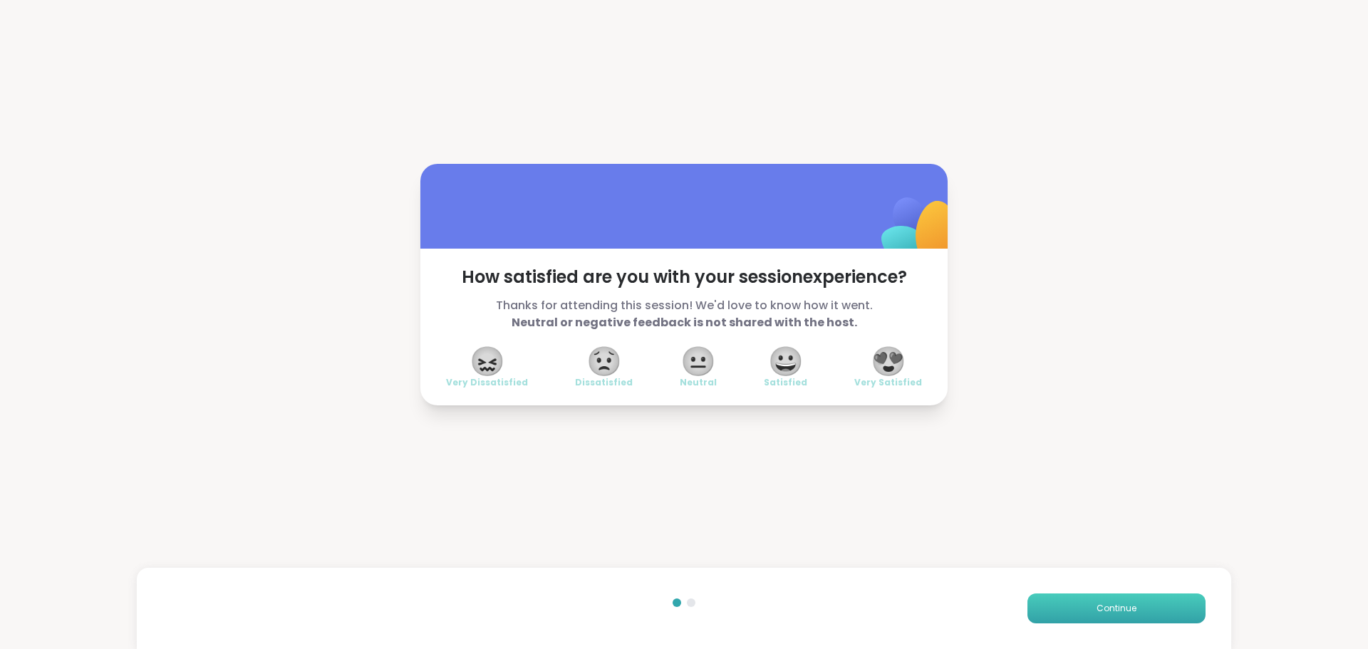
click at [1149, 598] on button "Continue" at bounding box center [1116, 608] width 178 height 30
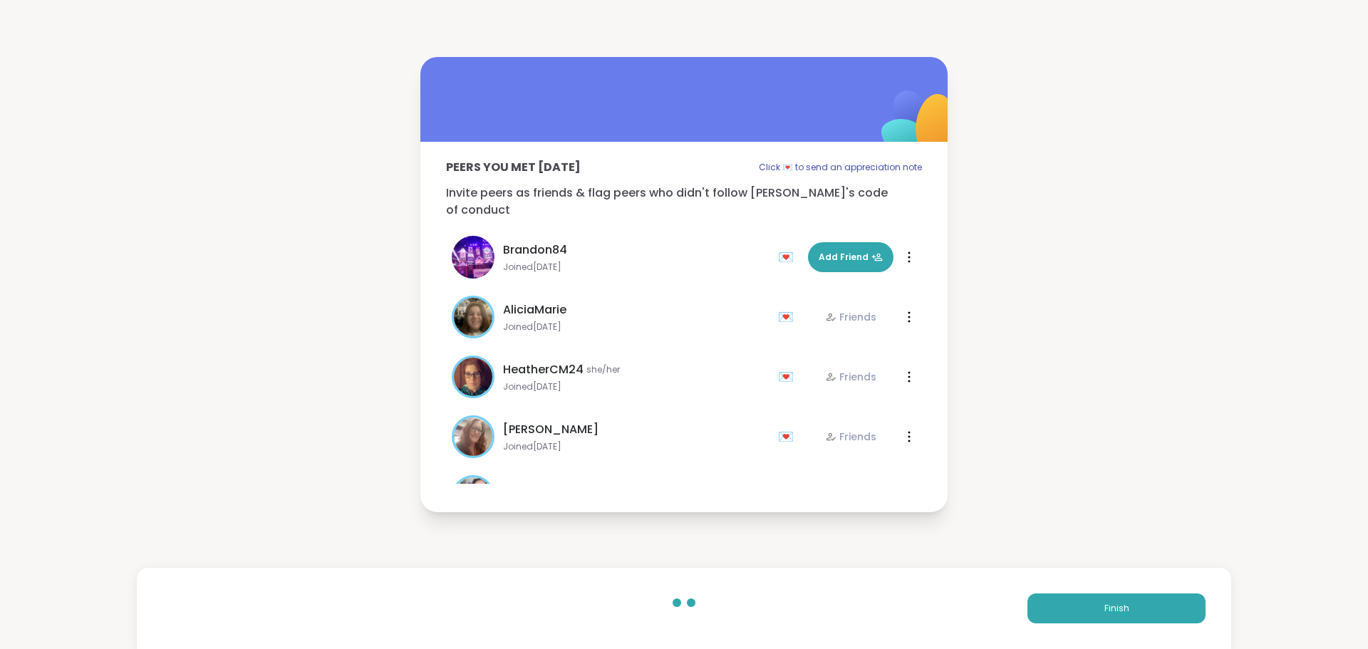
click at [1110, 586] on div "Finish" at bounding box center [684, 608] width 1094 height 81
click at [1106, 605] on span "Finish" at bounding box center [1116, 608] width 25 height 13
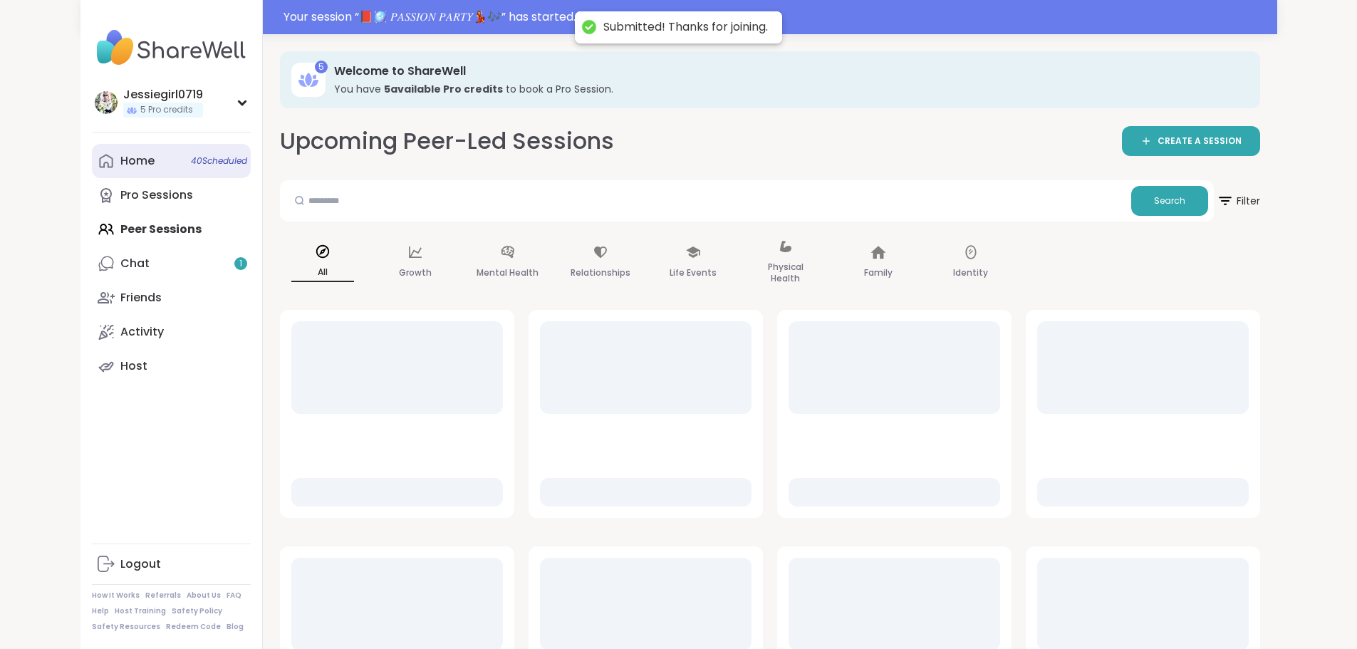
click at [120, 157] on div "Home 40 Scheduled" at bounding box center [137, 161] width 34 height 16
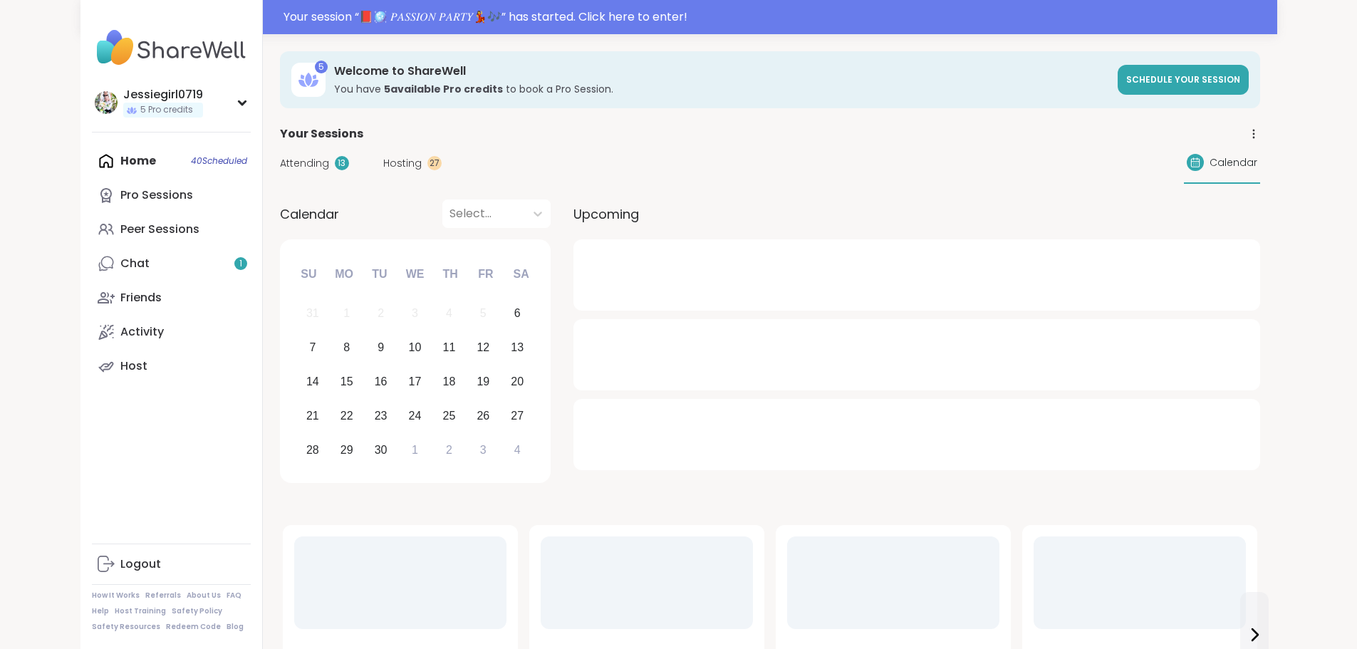
click at [280, 160] on span "Attending" at bounding box center [304, 163] width 49 height 15
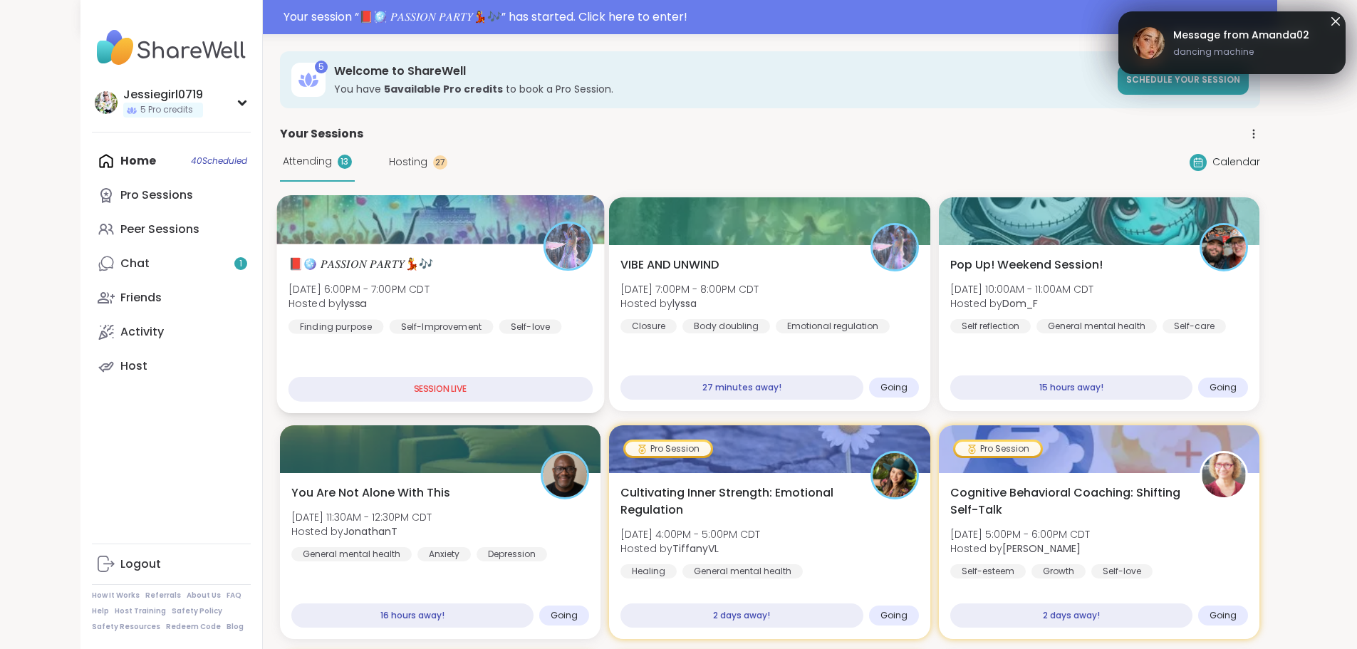
click at [276, 250] on div "📕🪩 𝑃𝐴𝑆𝑆𝐼𝑂𝑁 𝑃𝐴𝑅𝑇𝑌💃🎶 [DATE] 6:00PM - 7:00PM CDT Hosted by lyssa Finding purpose […" at bounding box center [440, 329] width 328 height 170
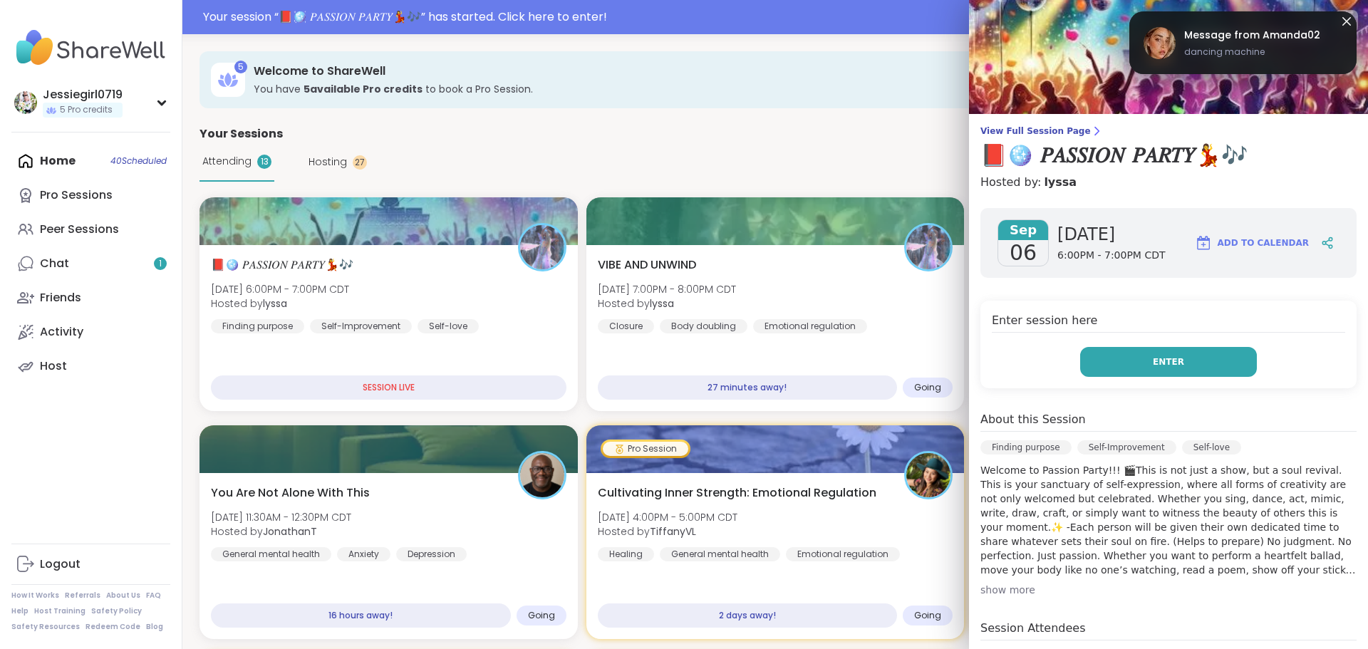
click at [1215, 362] on button "Enter" at bounding box center [1168, 362] width 177 height 30
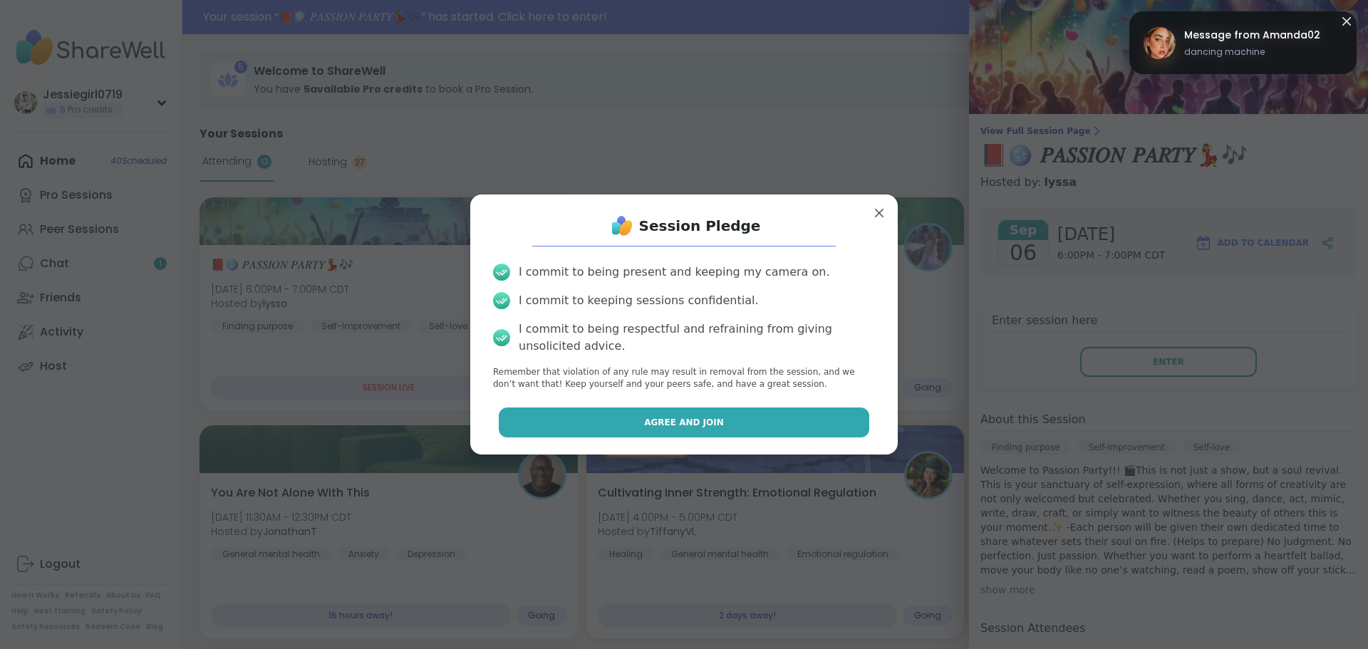
click at [794, 424] on button "Agree and Join" at bounding box center [684, 422] width 371 height 30
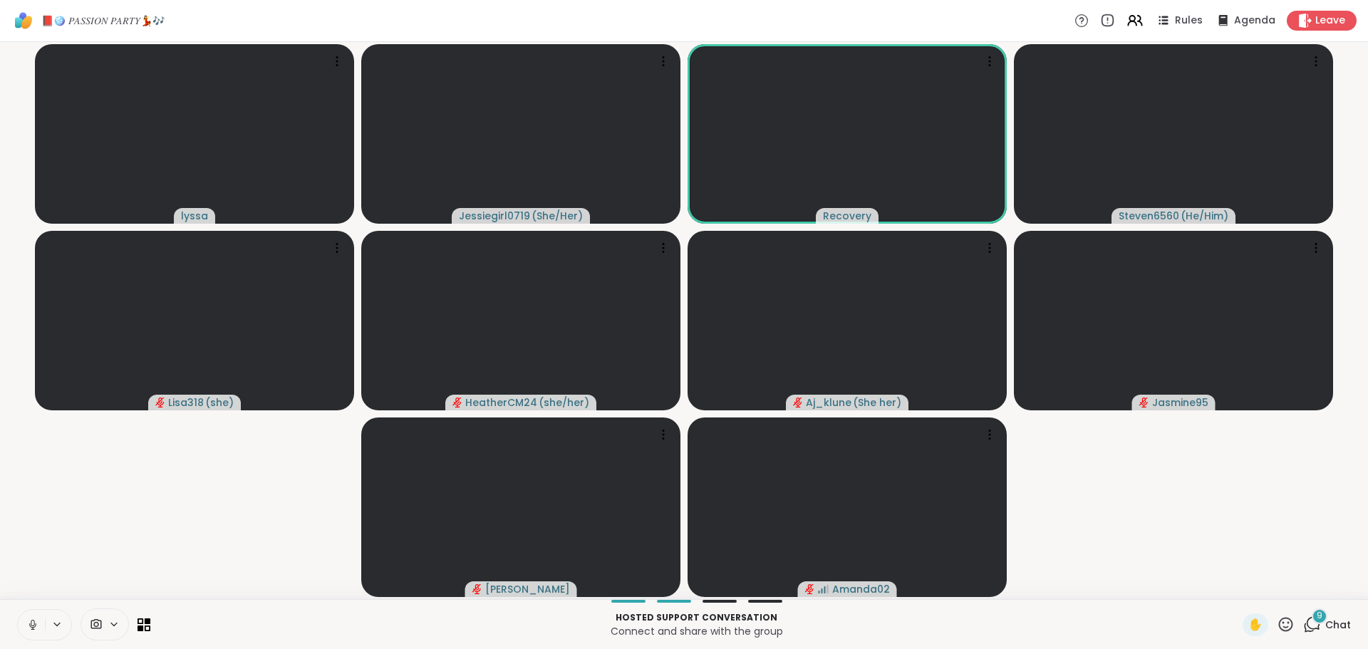
click at [1306, 621] on icon at bounding box center [1313, 623] width 14 height 13
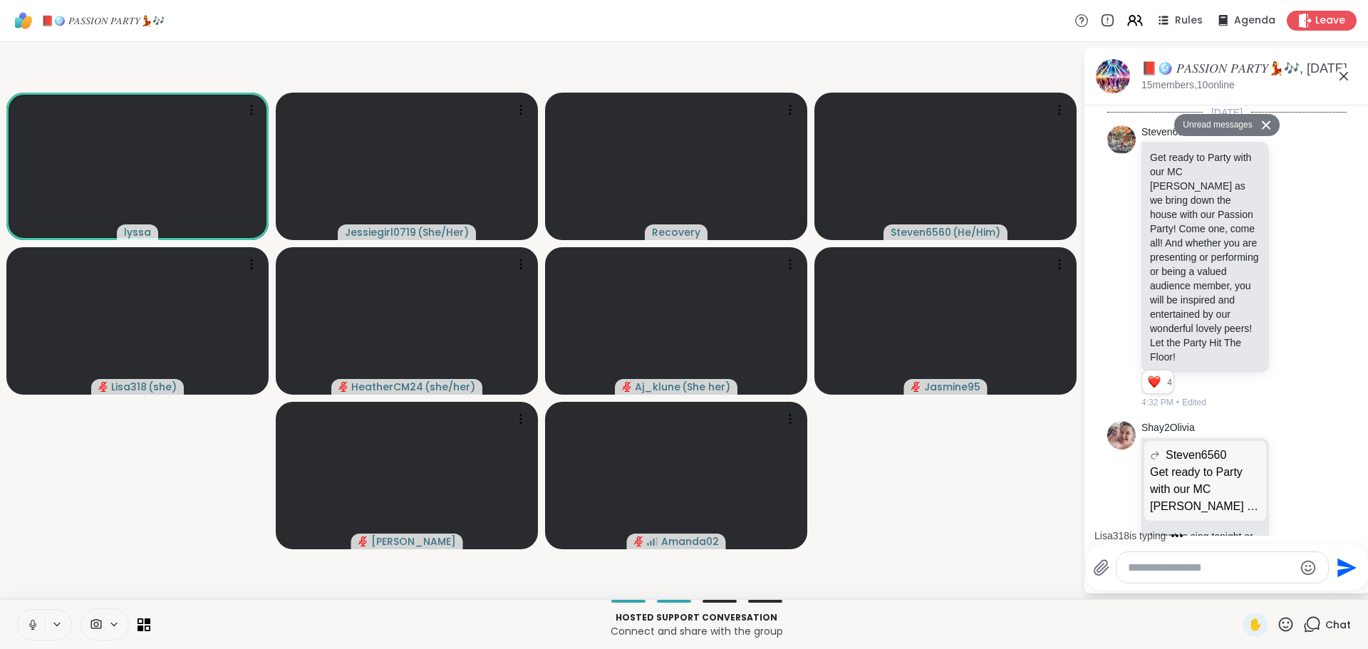
scroll to position [8334, 0]
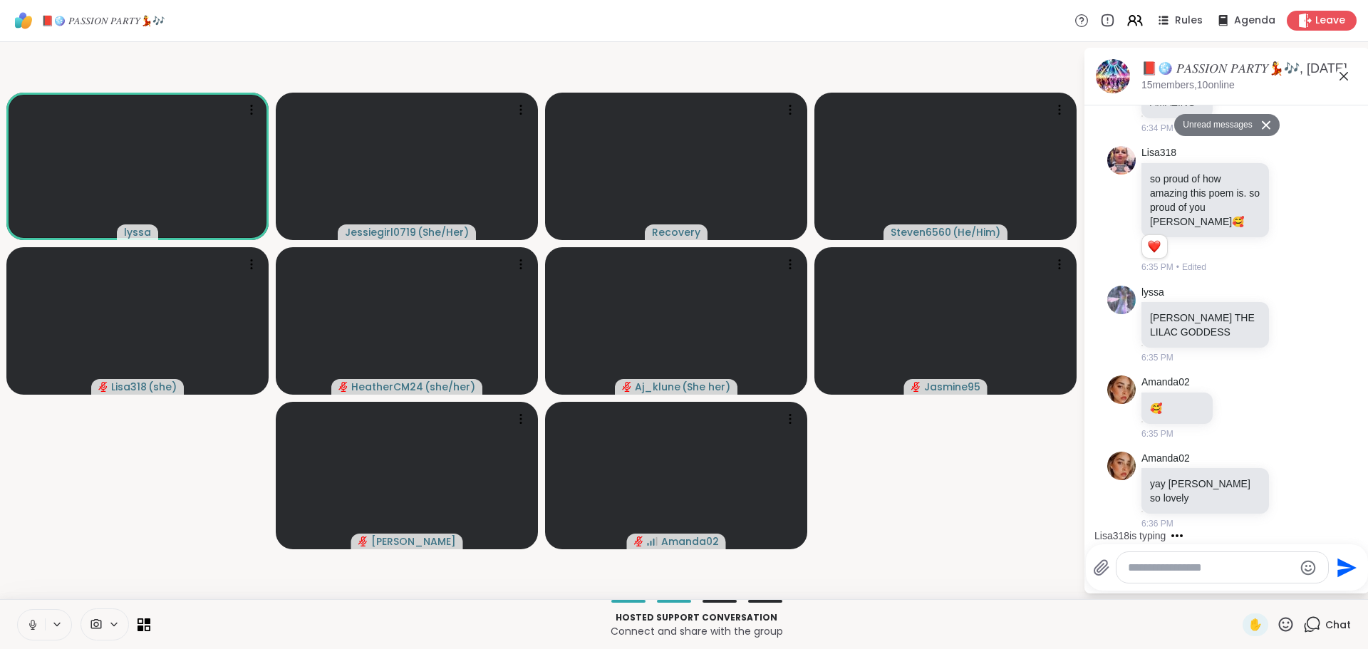
click at [1279, 623] on icon at bounding box center [1286, 624] width 14 height 14
click at [1237, 578] on span "❤️" at bounding box center [1244, 586] width 14 height 17
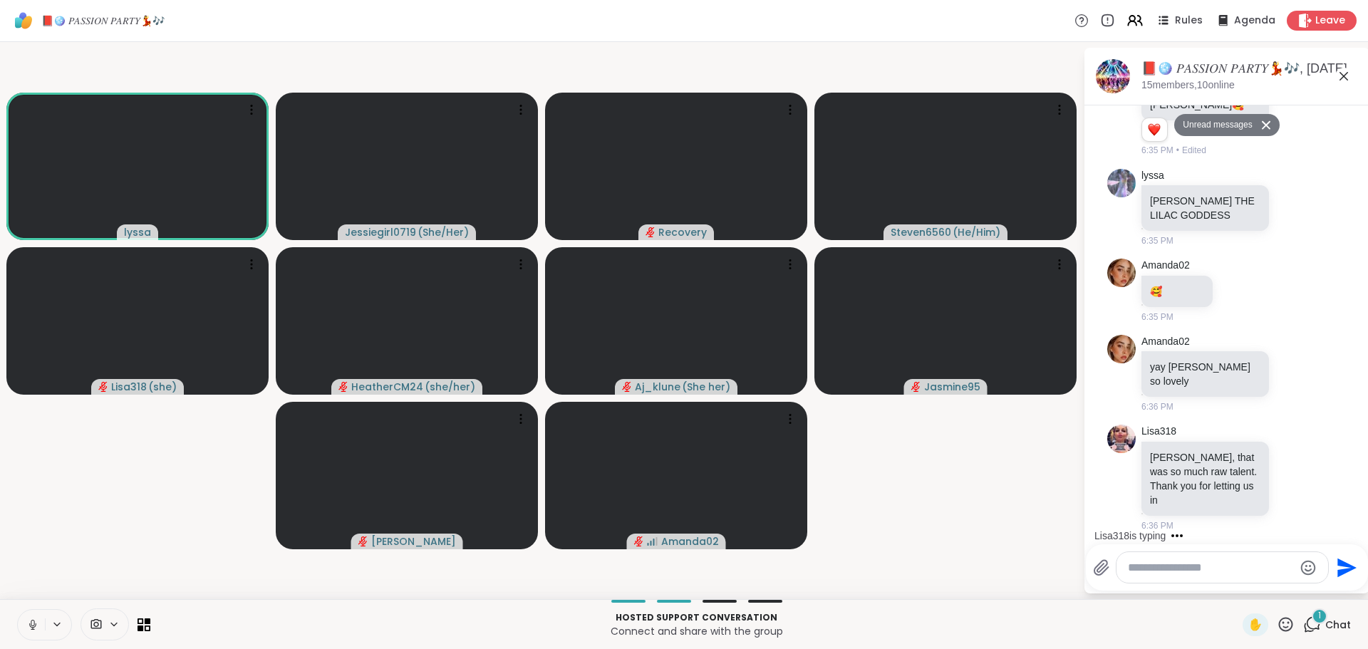
scroll to position [8419, 0]
click at [1331, 27] on span "Leave" at bounding box center [1330, 21] width 31 height 15
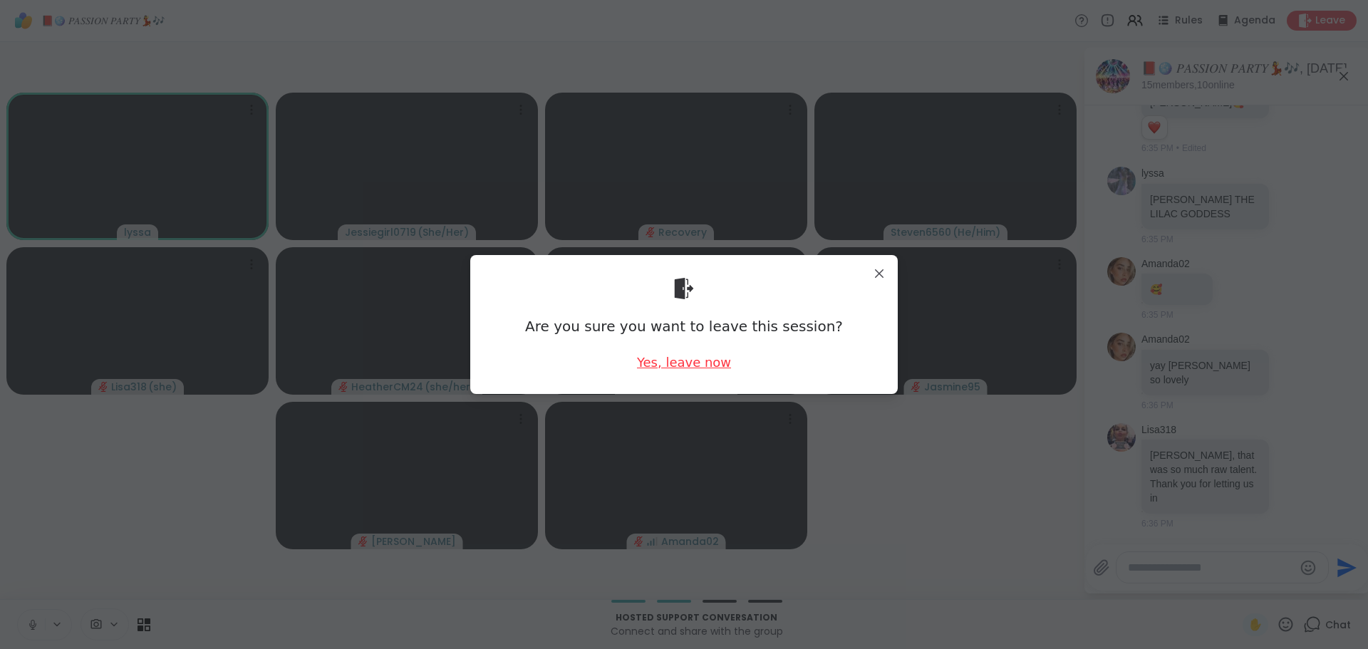
click at [691, 359] on div "Yes, leave now" at bounding box center [684, 362] width 94 height 18
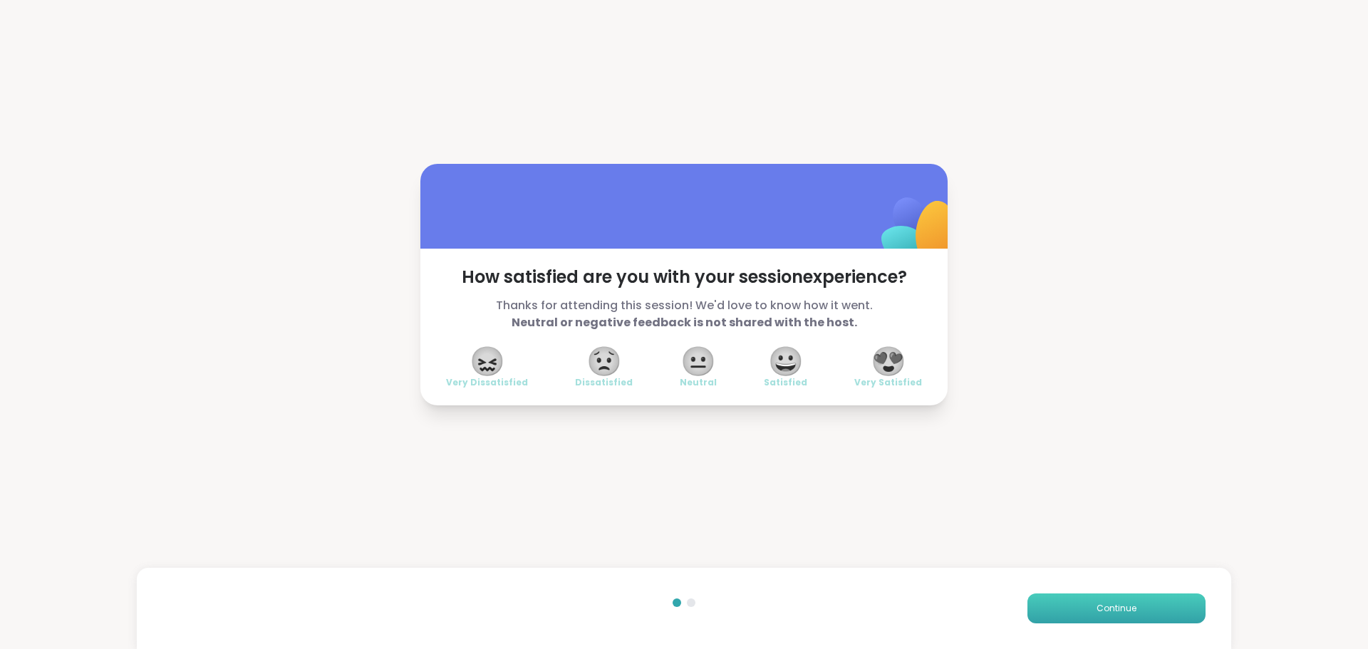
click at [1113, 613] on span "Continue" at bounding box center [1116, 608] width 40 height 13
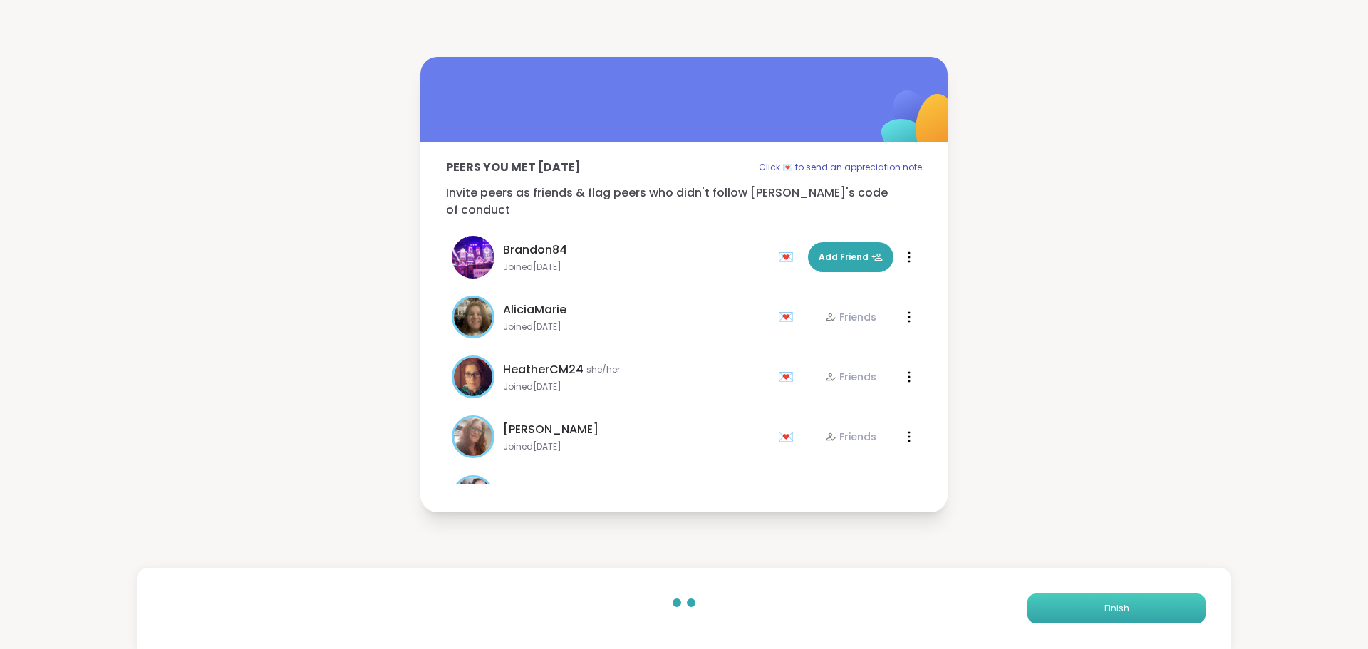
click at [1113, 613] on span "Finish" at bounding box center [1116, 608] width 25 height 13
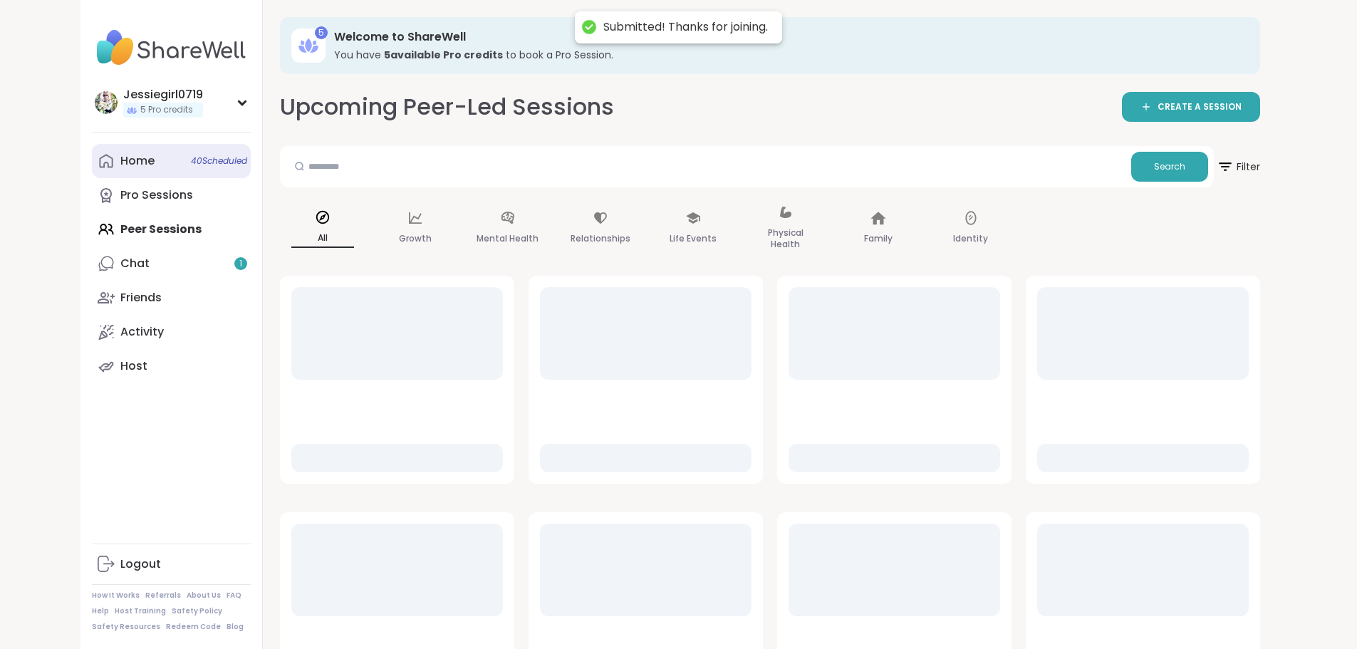
click at [120, 156] on div "Home 40 Scheduled" at bounding box center [137, 161] width 34 height 16
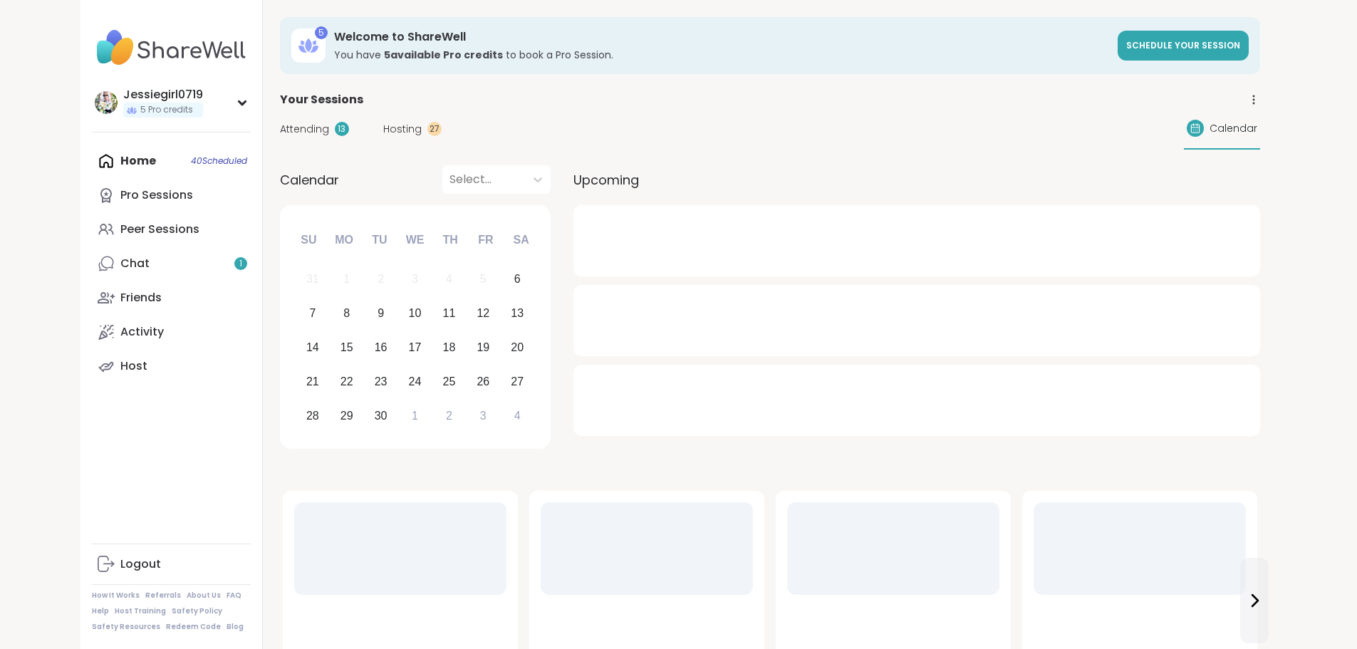
drag, startPoint x: 240, startPoint y: 144, endPoint x: 240, endPoint y: 123, distance: 21.4
click at [280, 143] on div "Attending 13 Hosting 27 Calendar" at bounding box center [770, 128] width 980 height 41
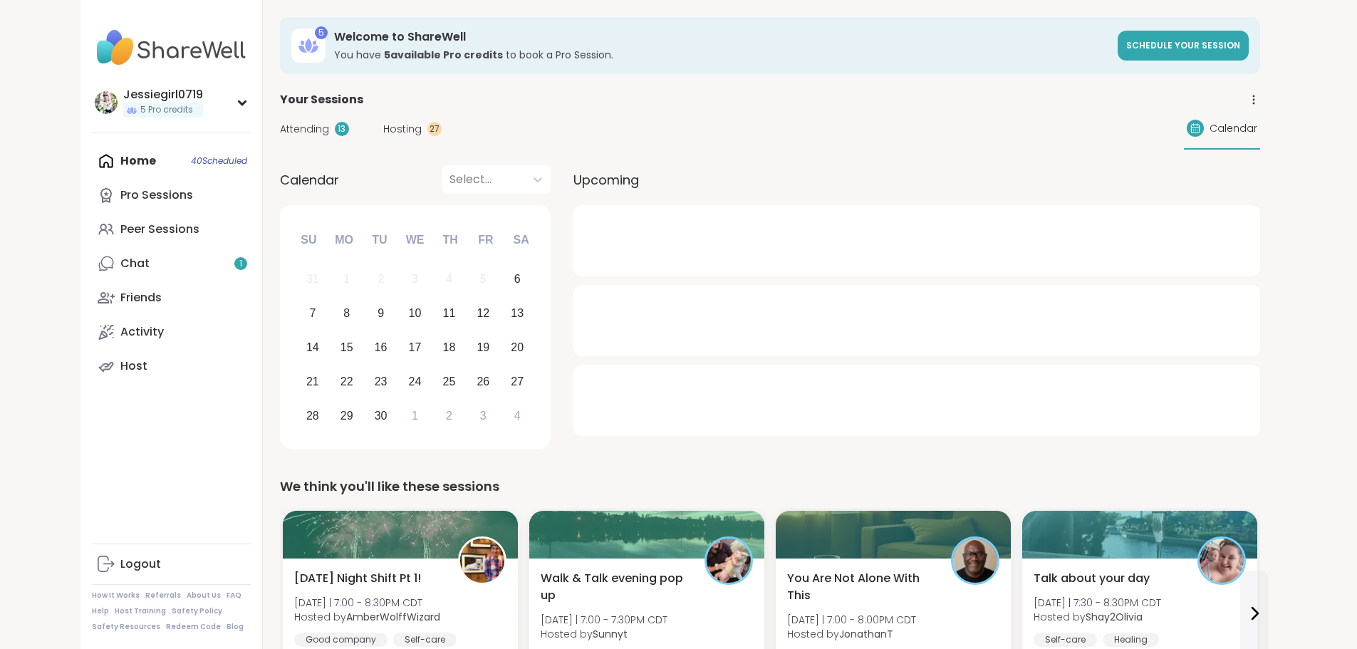
click at [280, 122] on span "Attending" at bounding box center [304, 129] width 49 height 15
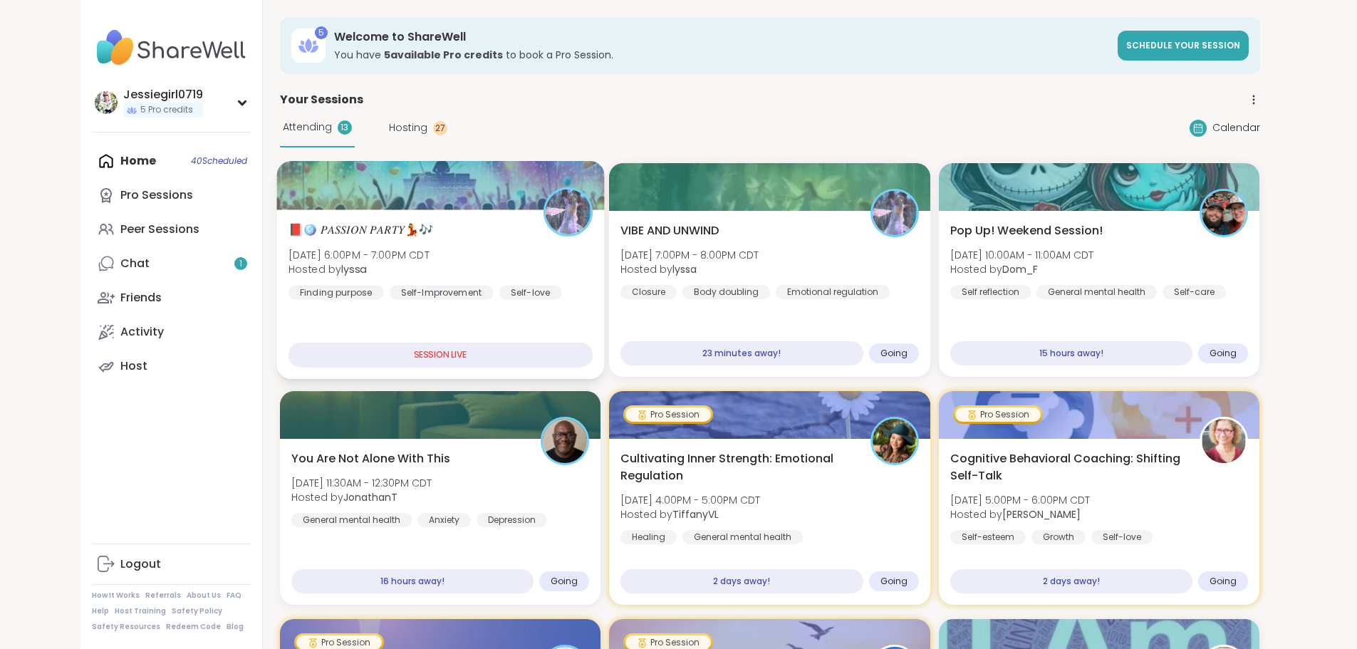
click at [276, 196] on div at bounding box center [440, 185] width 328 height 48
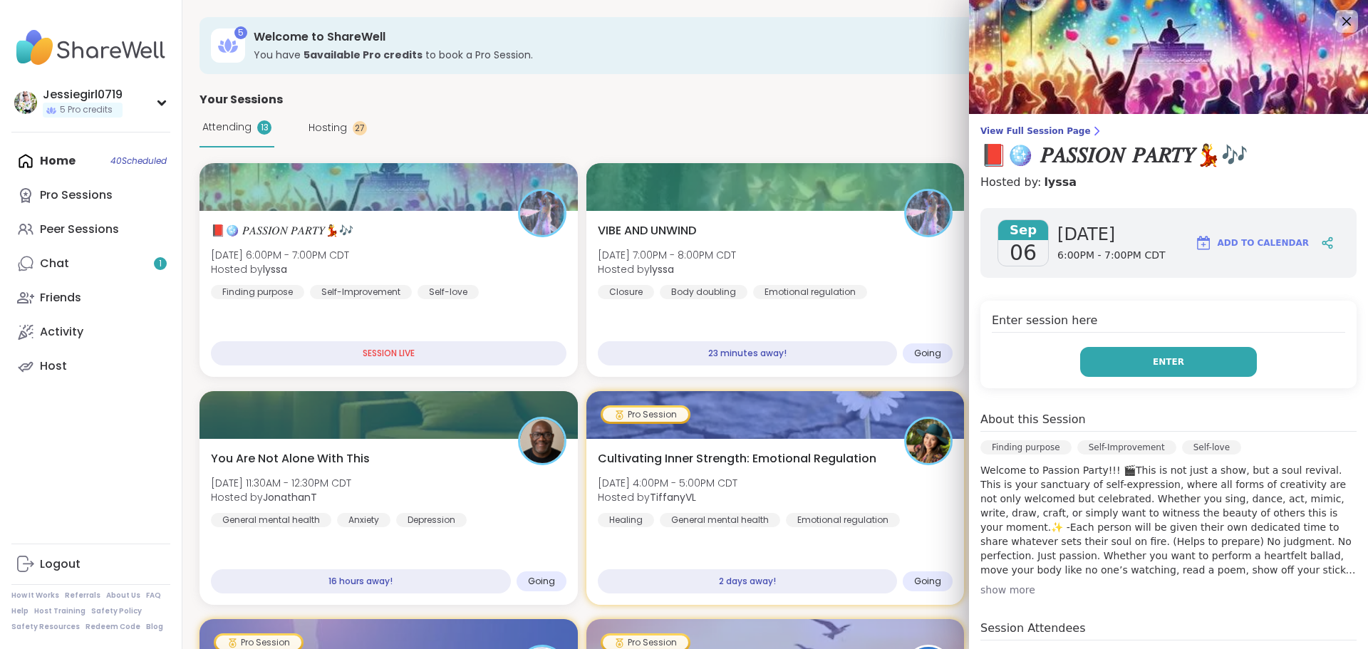
click at [1153, 362] on span "Enter" at bounding box center [1168, 361] width 31 height 13
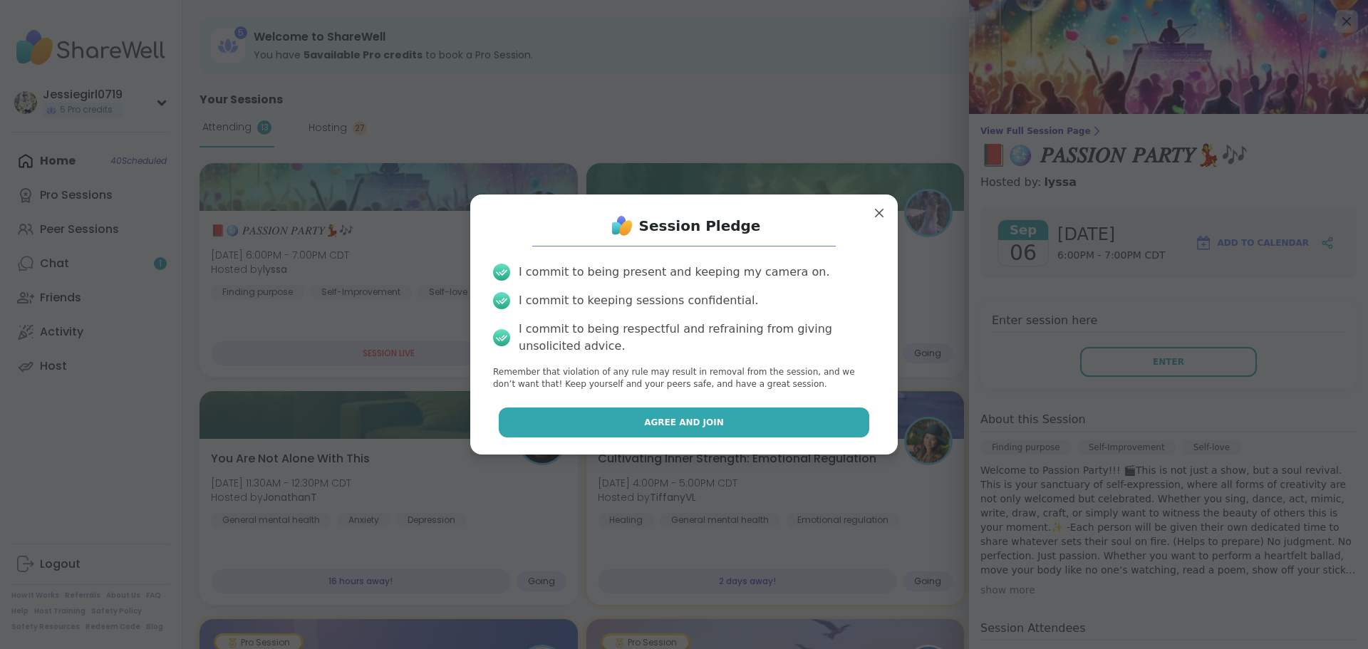
click at [823, 422] on button "Agree and Join" at bounding box center [684, 422] width 371 height 30
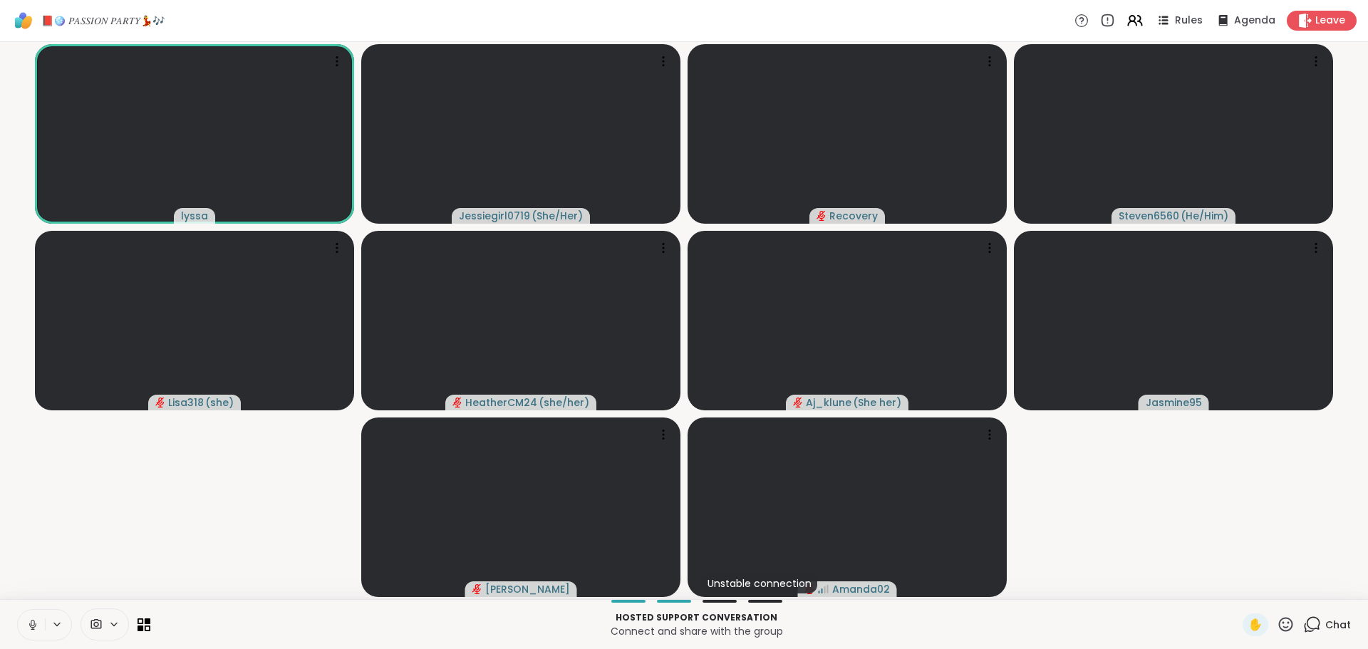
click at [1305, 620] on icon at bounding box center [1312, 624] width 18 height 18
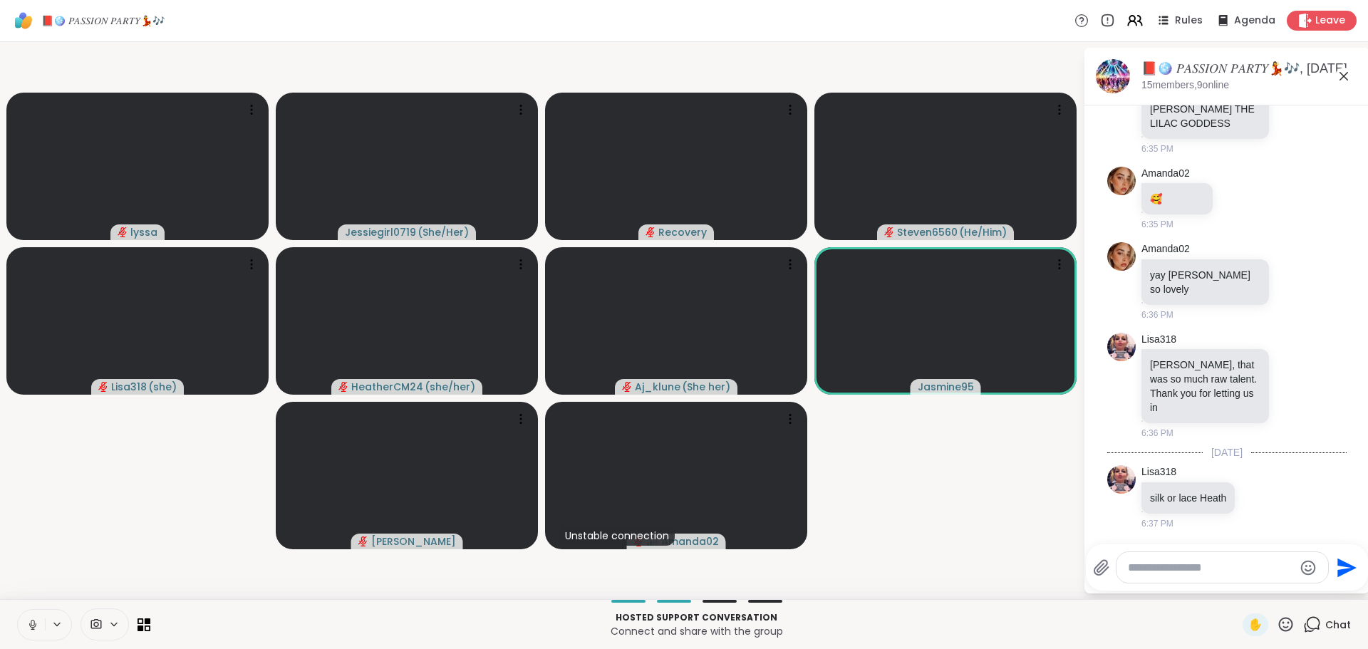
scroll to position [8495, 0]
click at [1236, 561] on textarea "Type your message" at bounding box center [1211, 568] width 166 height 14
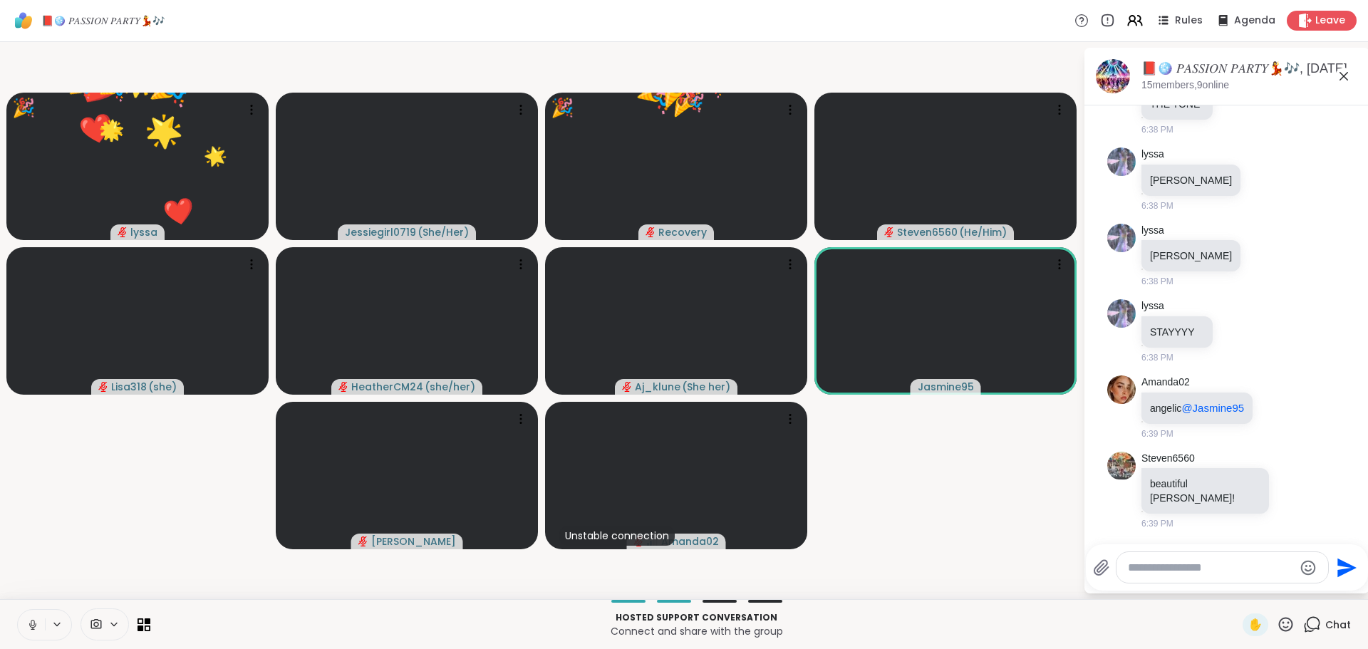
scroll to position [9027, 0]
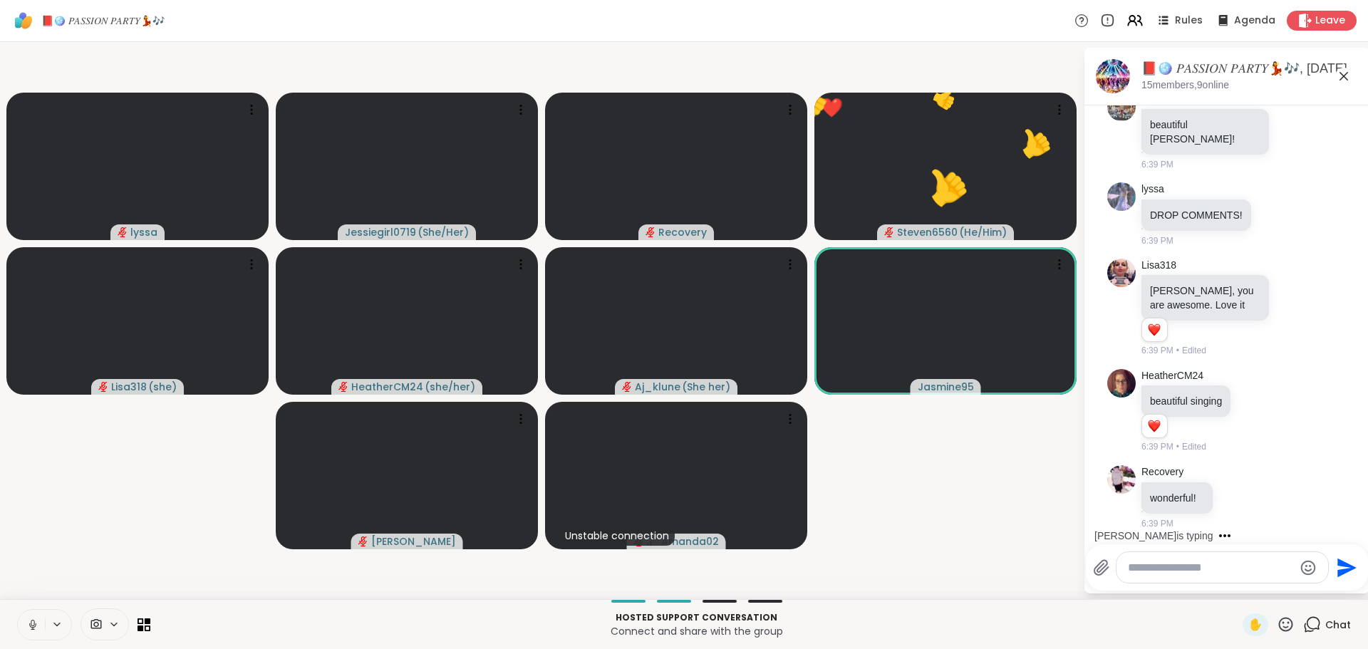
scroll to position [9386, 0]
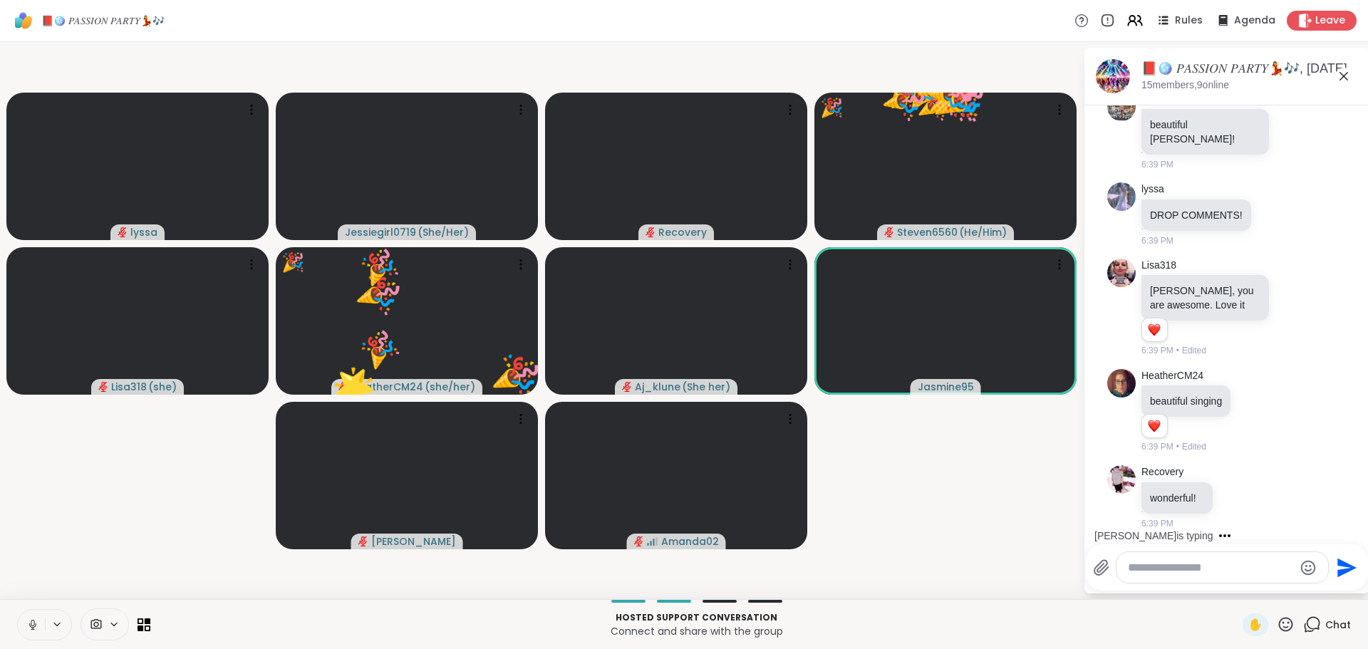
click at [26, 620] on button at bounding box center [31, 625] width 27 height 30
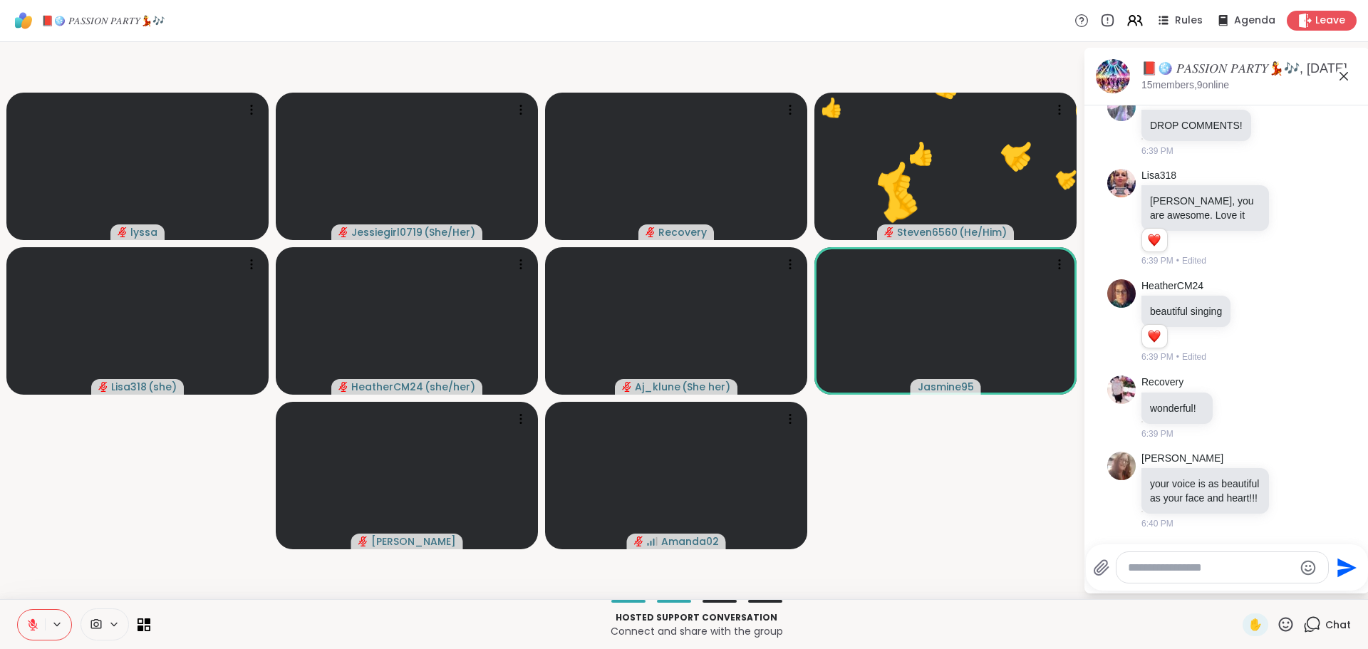
scroll to position [9510, 0]
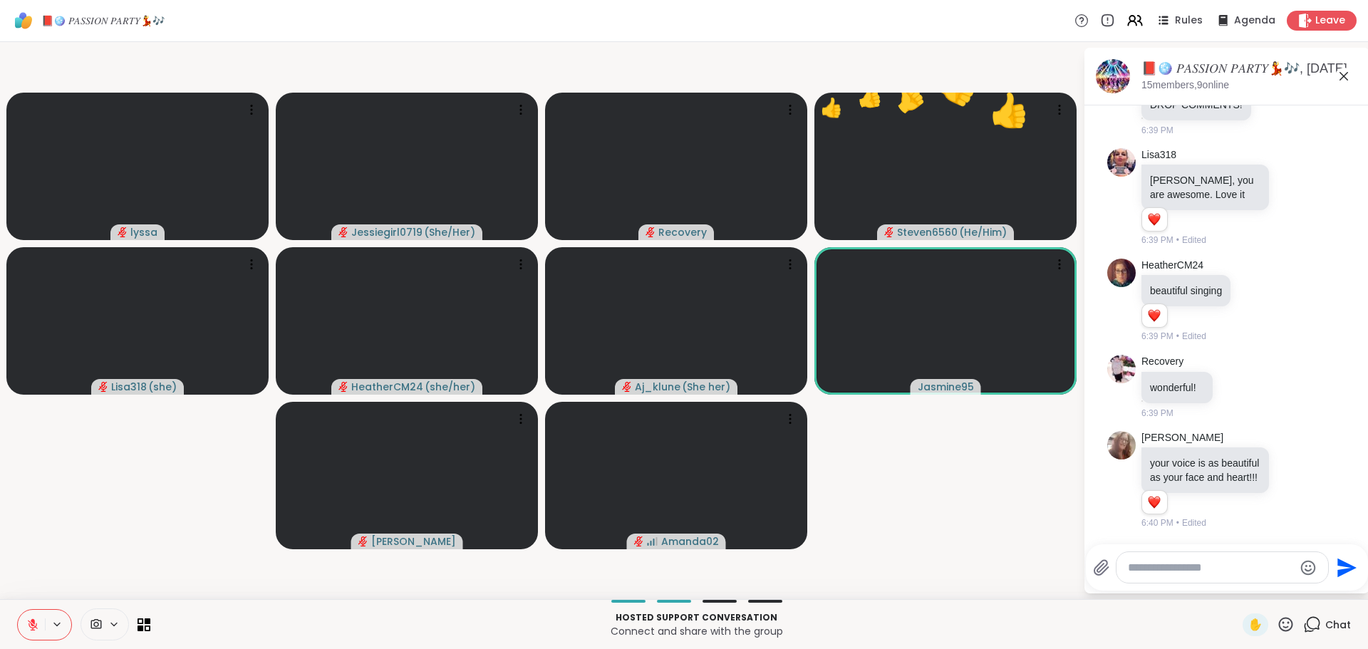
click at [1279, 618] on icon at bounding box center [1286, 624] width 14 height 14
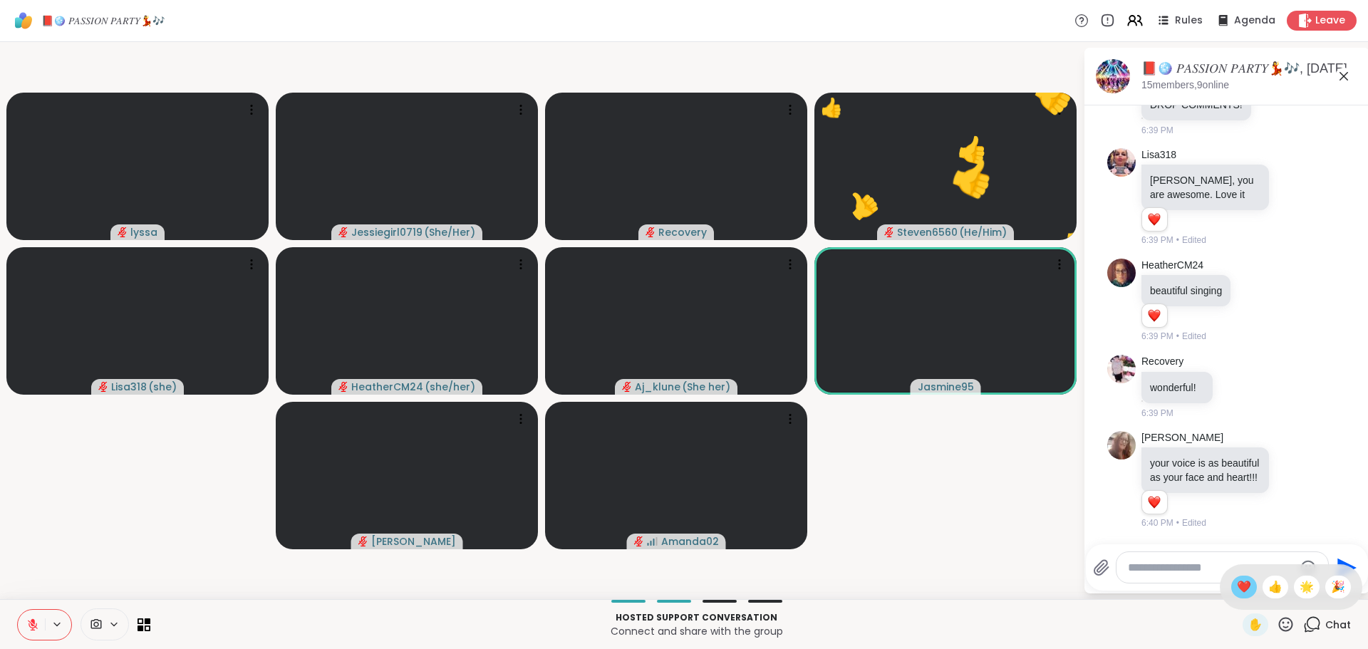
click at [1237, 584] on span "❤️" at bounding box center [1244, 586] width 14 height 17
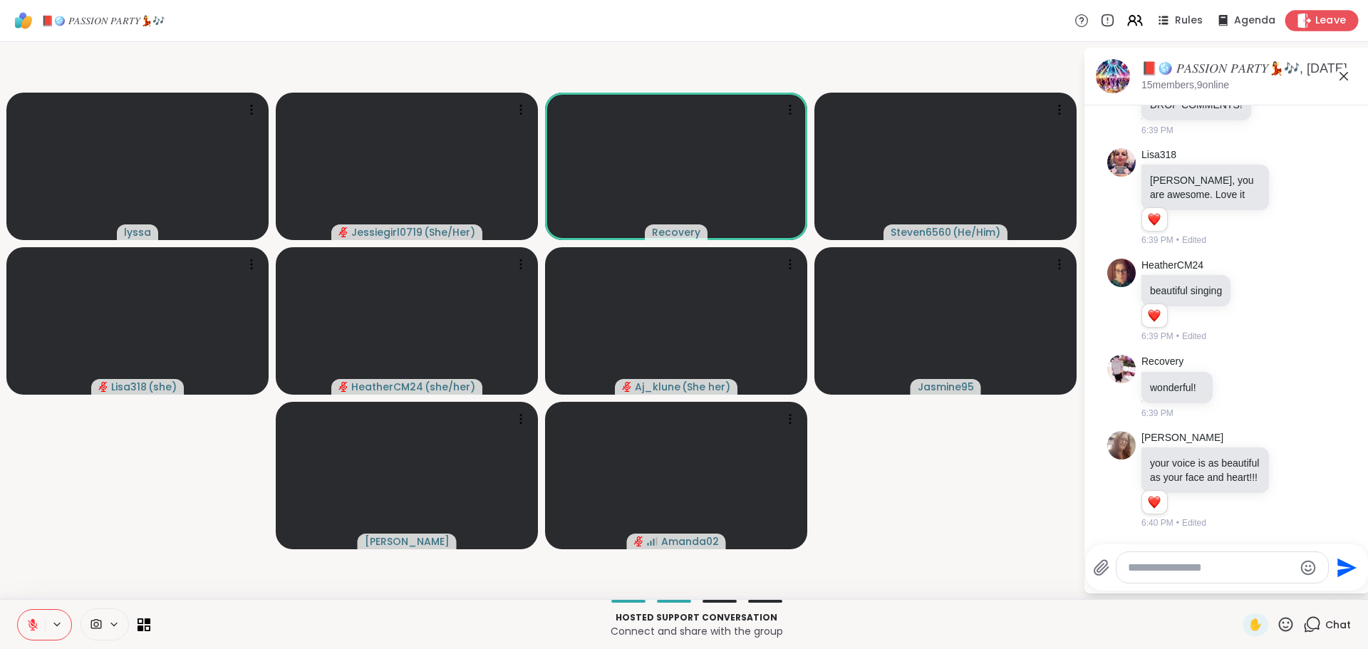
click at [1319, 26] on span "Leave" at bounding box center [1330, 21] width 31 height 15
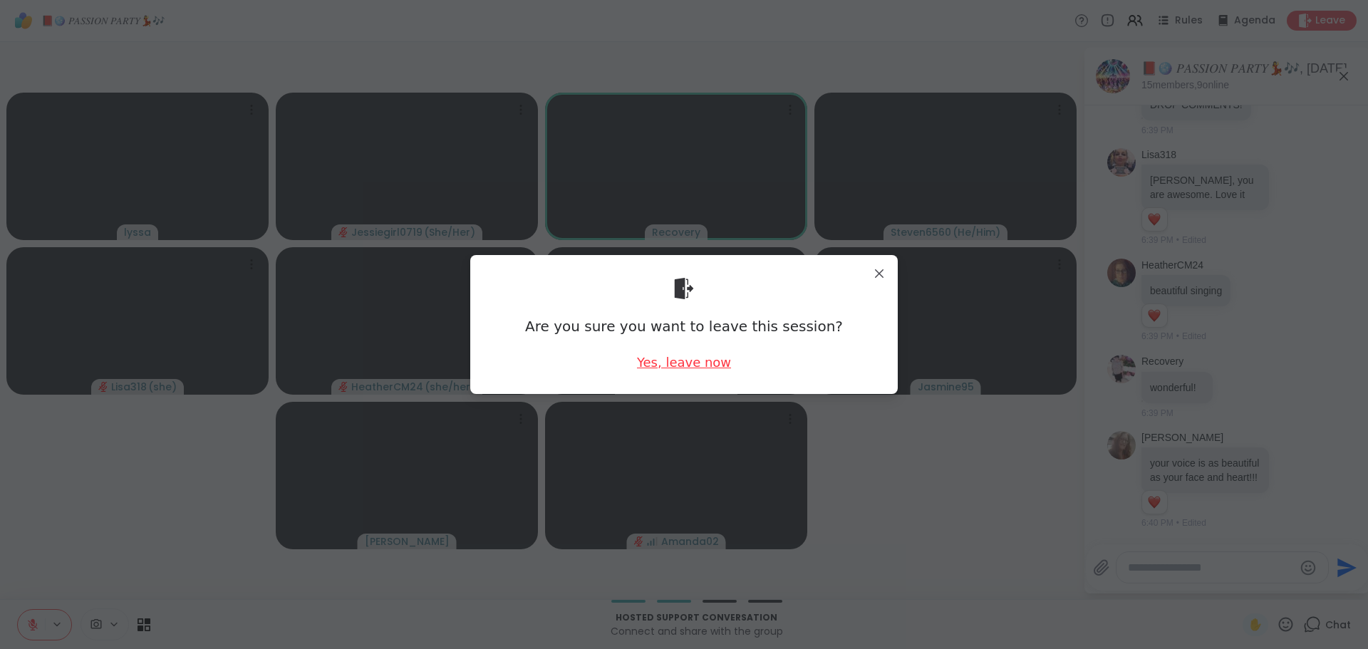
click at [648, 368] on div "Yes, leave now" at bounding box center [684, 362] width 94 height 18
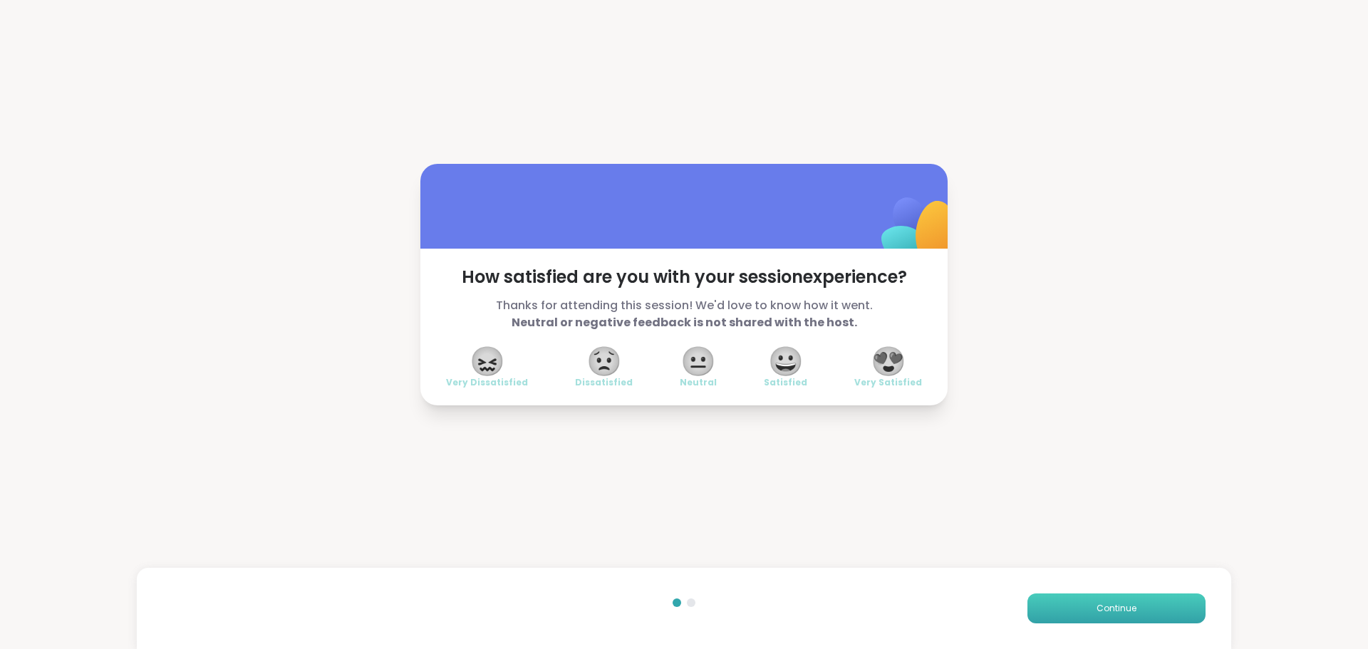
click at [1141, 598] on button "Continue" at bounding box center [1116, 608] width 178 height 30
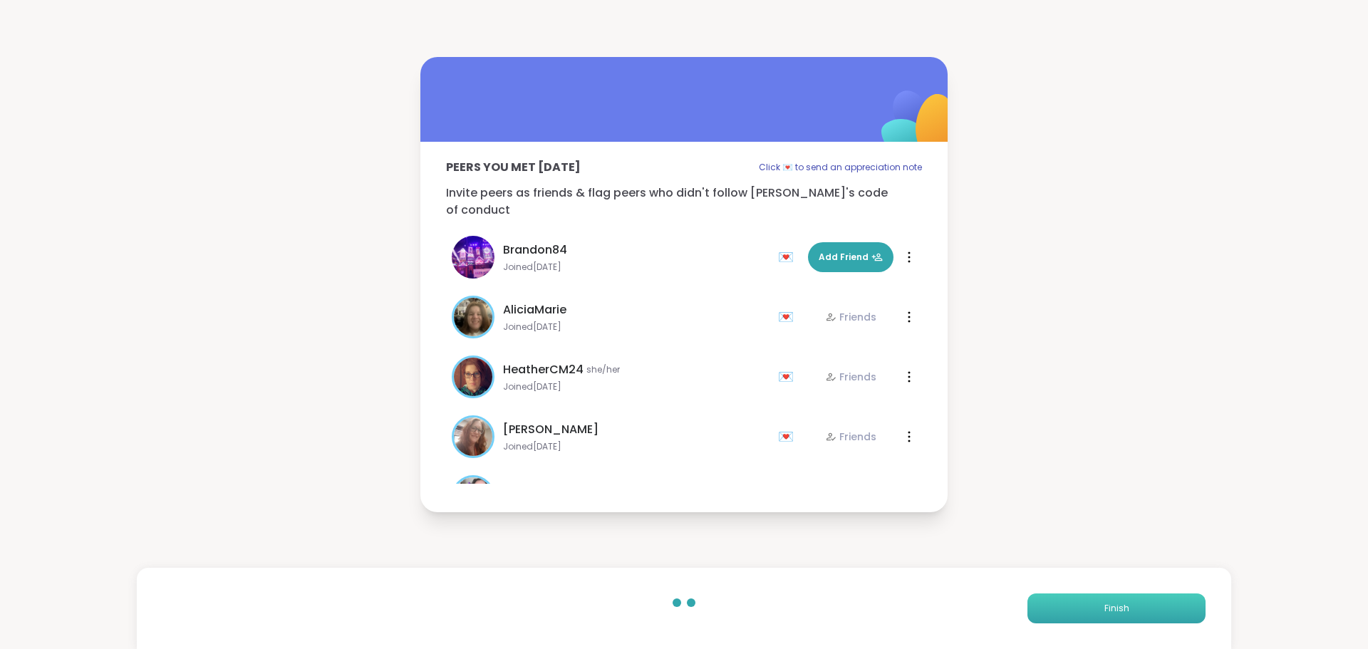
click at [1123, 600] on button "Finish" at bounding box center [1116, 608] width 178 height 30
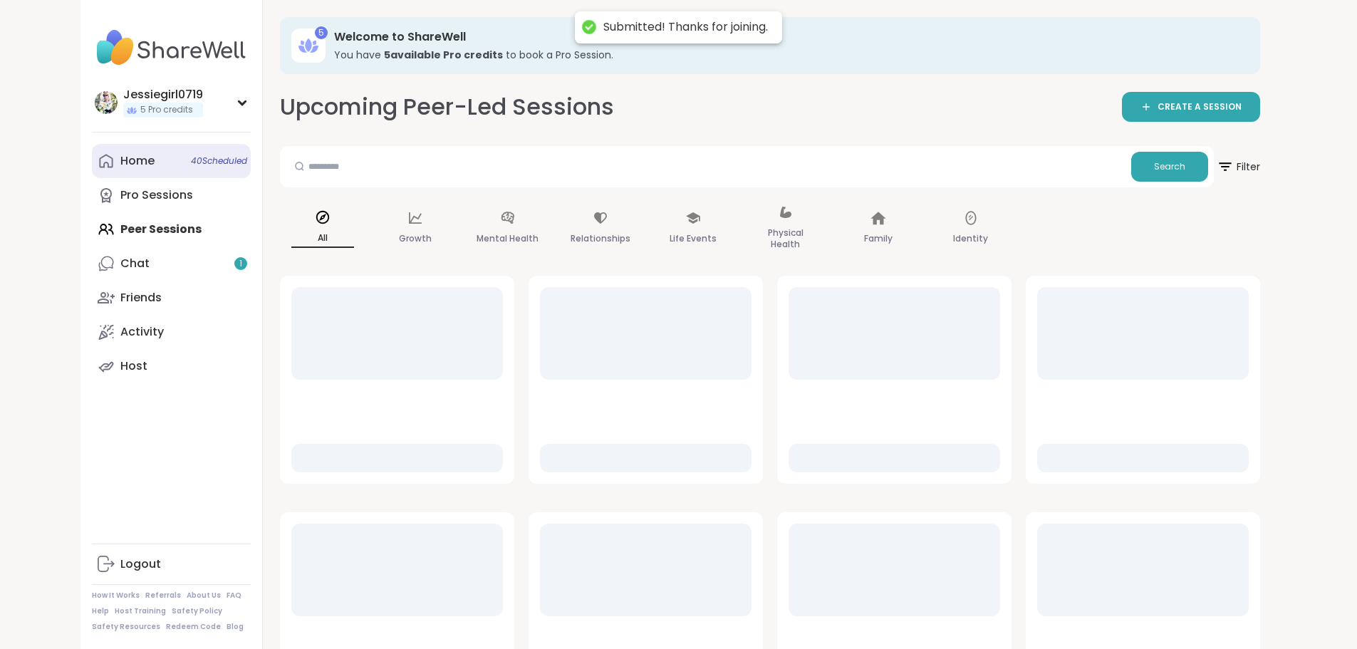
click at [98, 154] on icon at bounding box center [106, 160] width 17 height 17
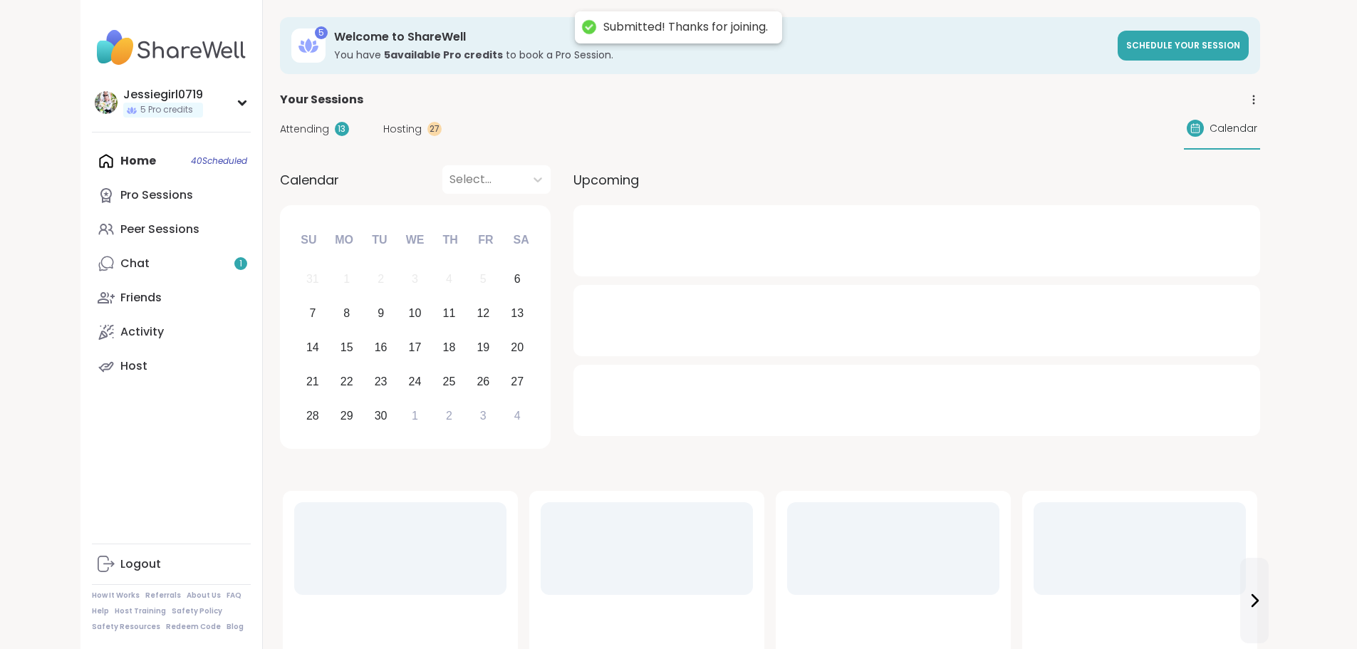
click at [280, 122] on span "Attending" at bounding box center [304, 129] width 49 height 15
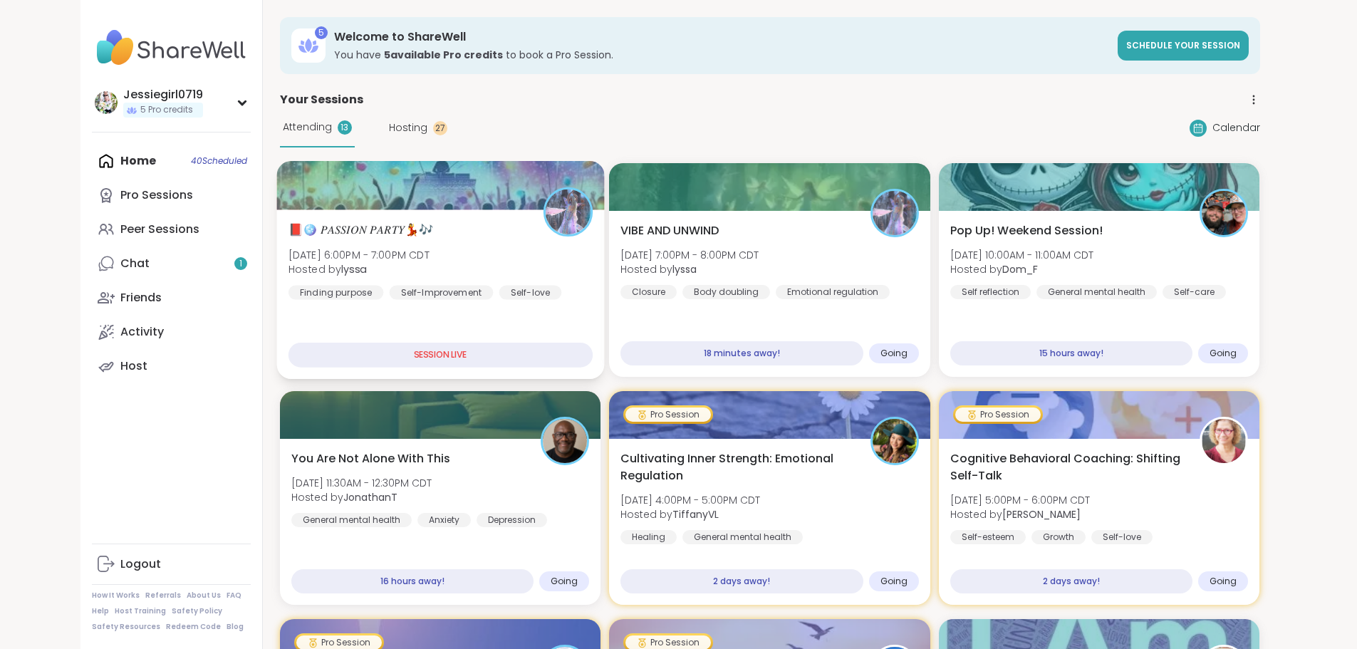
click at [279, 202] on div at bounding box center [440, 185] width 328 height 48
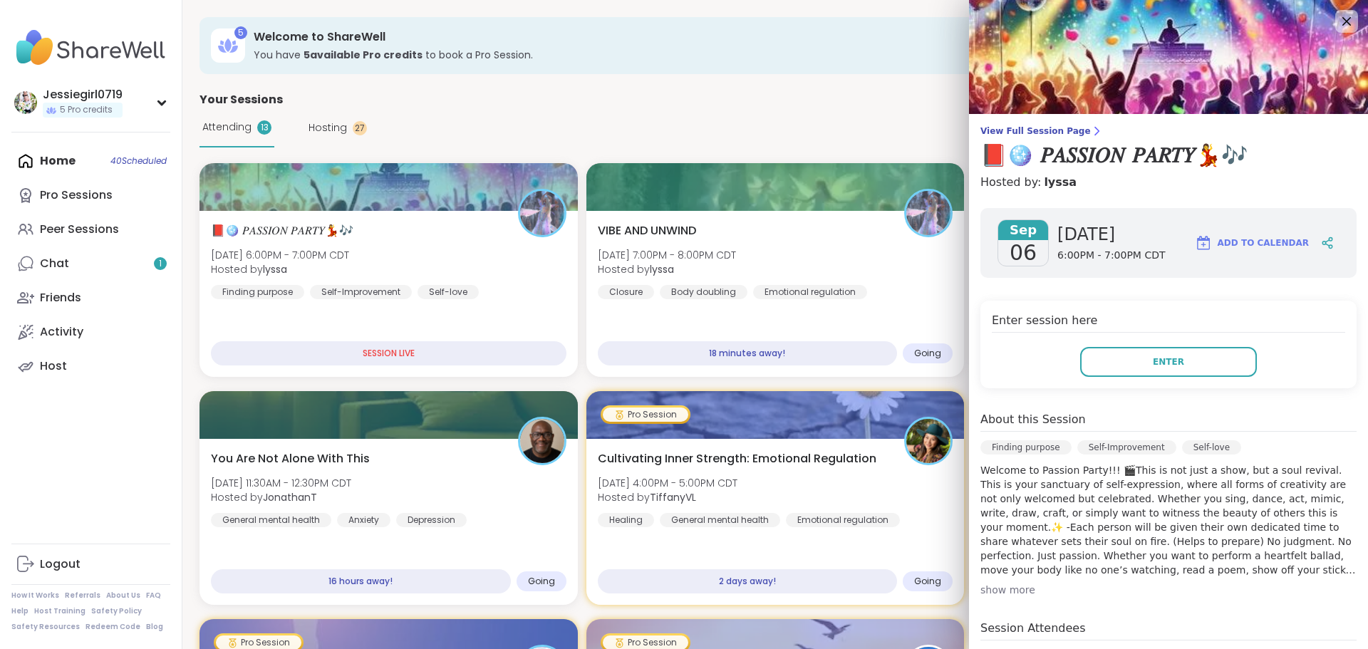
click at [1182, 379] on div "Enter session here Enter" at bounding box center [1168, 345] width 376 height 88
click at [1177, 363] on button "Enter" at bounding box center [1168, 362] width 177 height 30
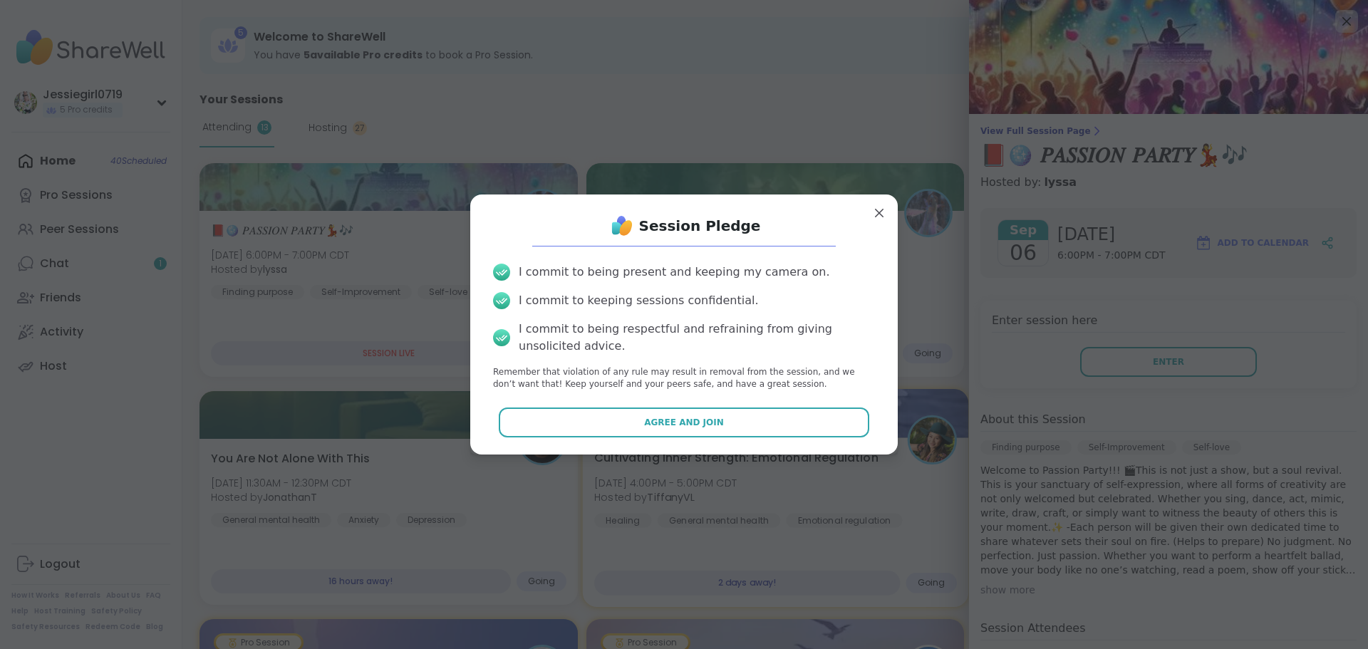
click at [772, 418] on button "Agree and Join" at bounding box center [684, 422] width 371 height 30
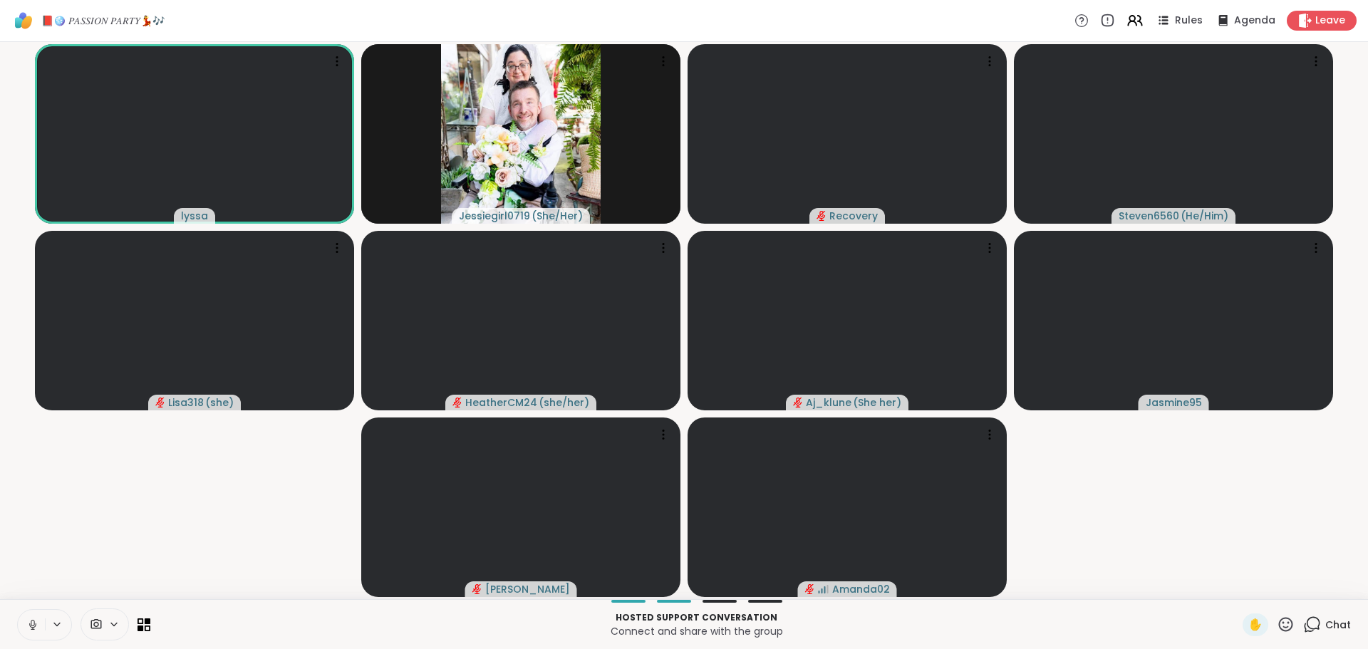
click at [39, 625] on button at bounding box center [31, 625] width 27 height 30
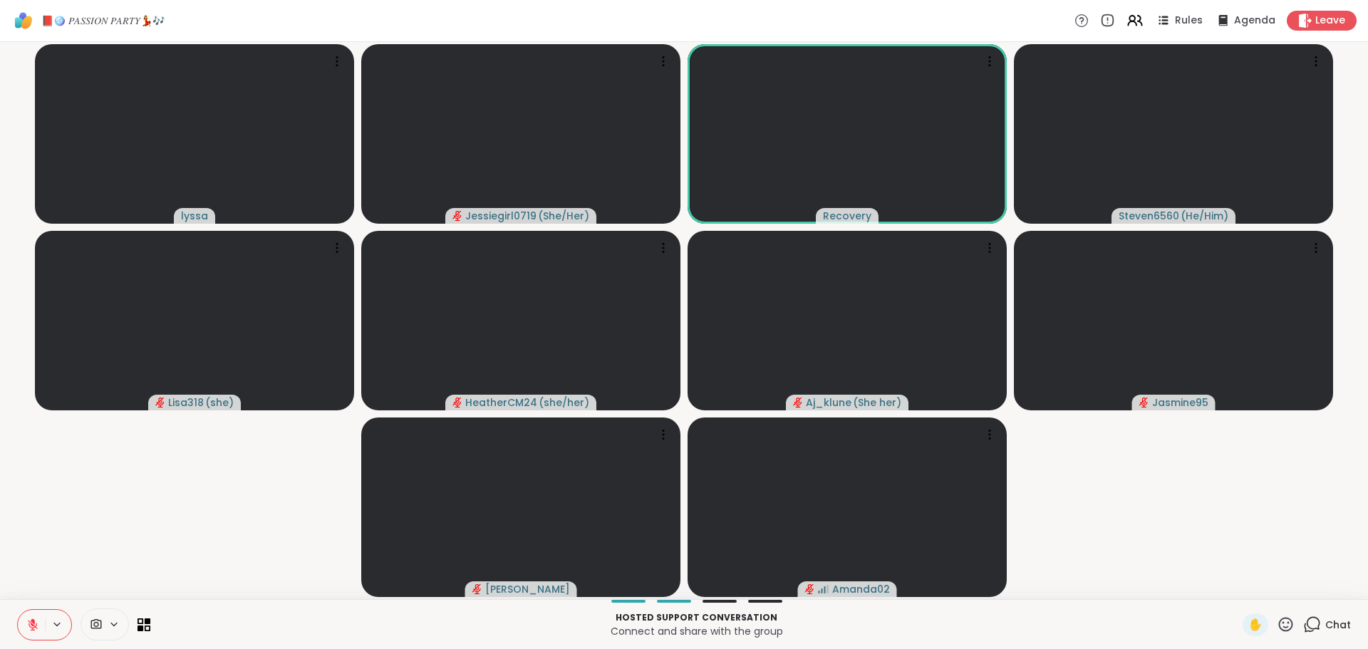
click at [1325, 618] on span "Chat" at bounding box center [1338, 625] width 26 height 14
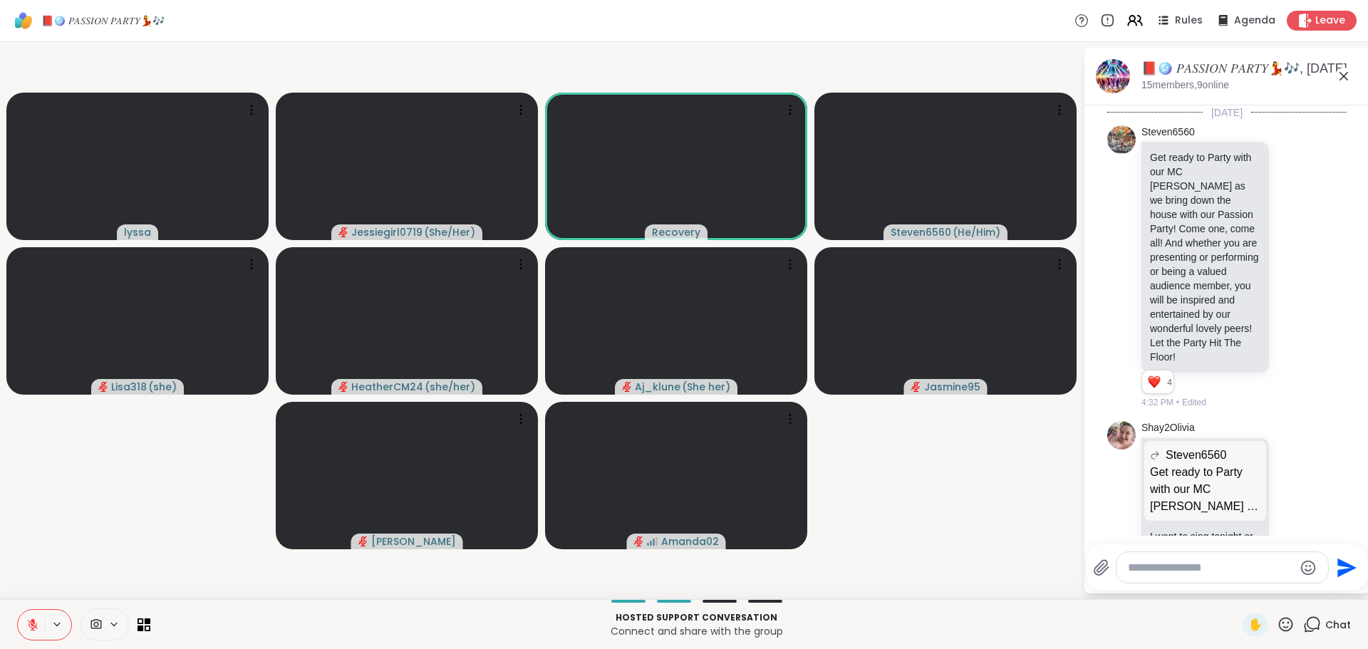
scroll to position [9517, 0]
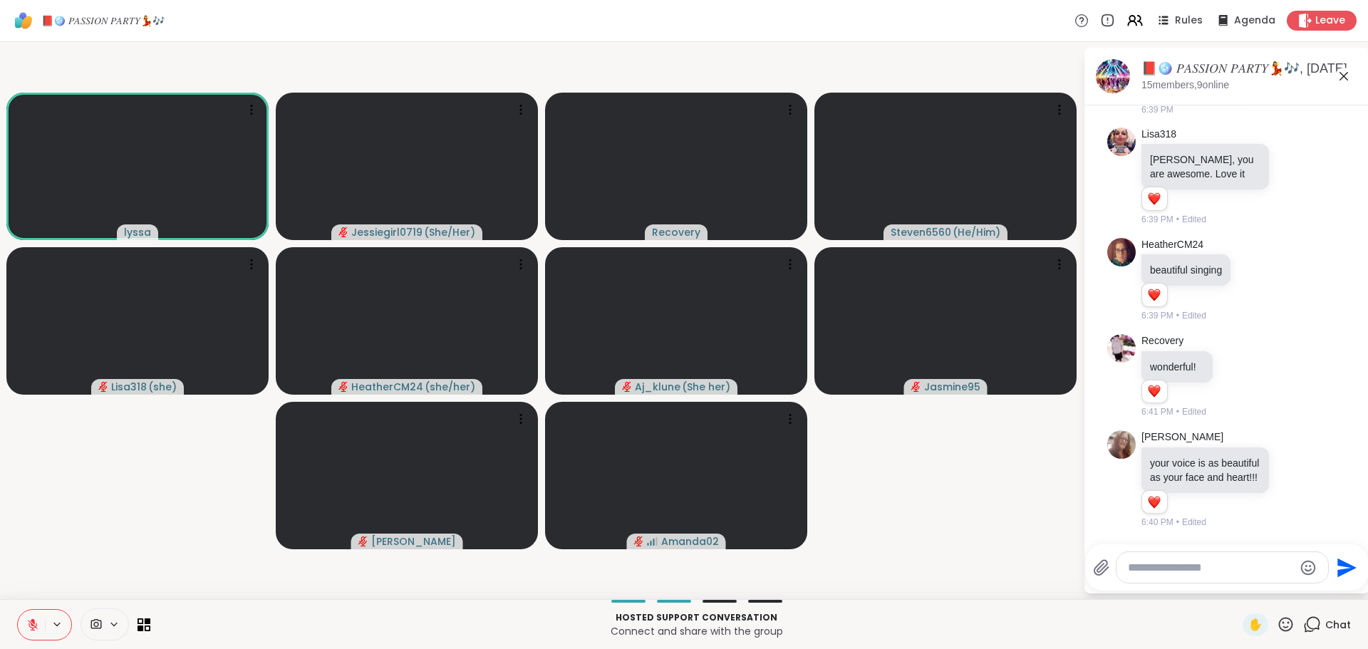
click at [1212, 561] on textarea "Type your message" at bounding box center [1211, 568] width 166 height 14
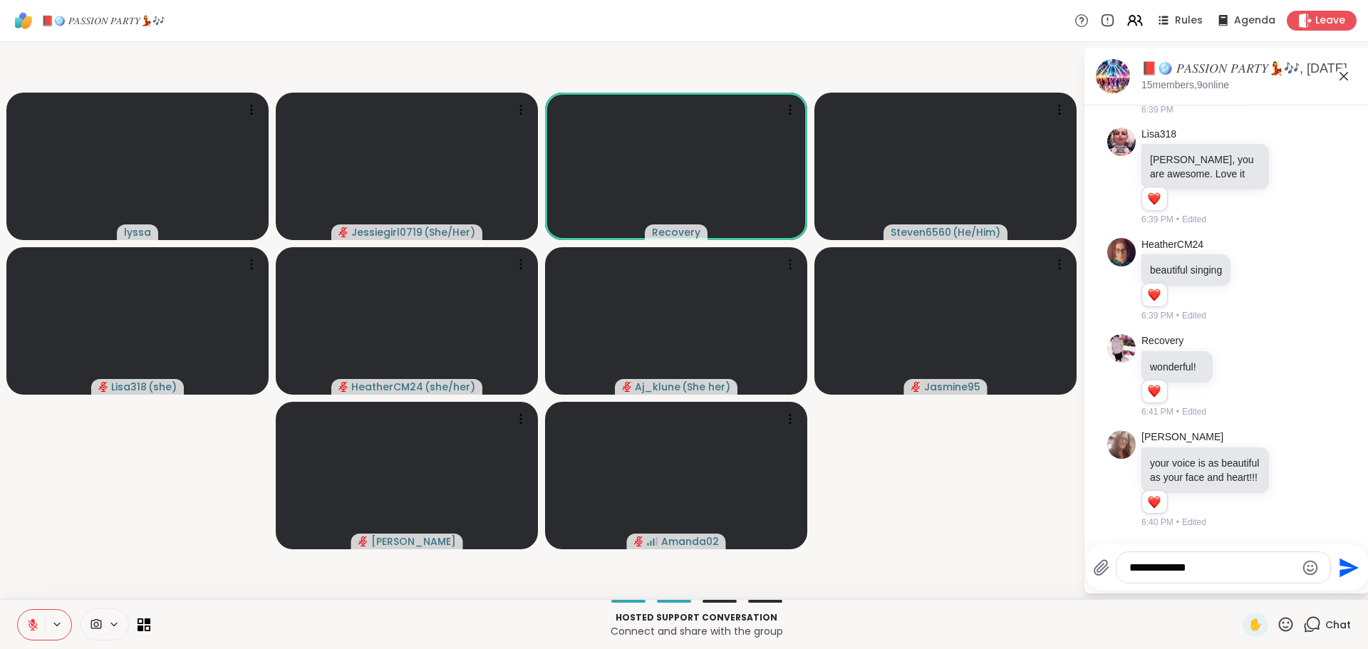
type textarea "**********"
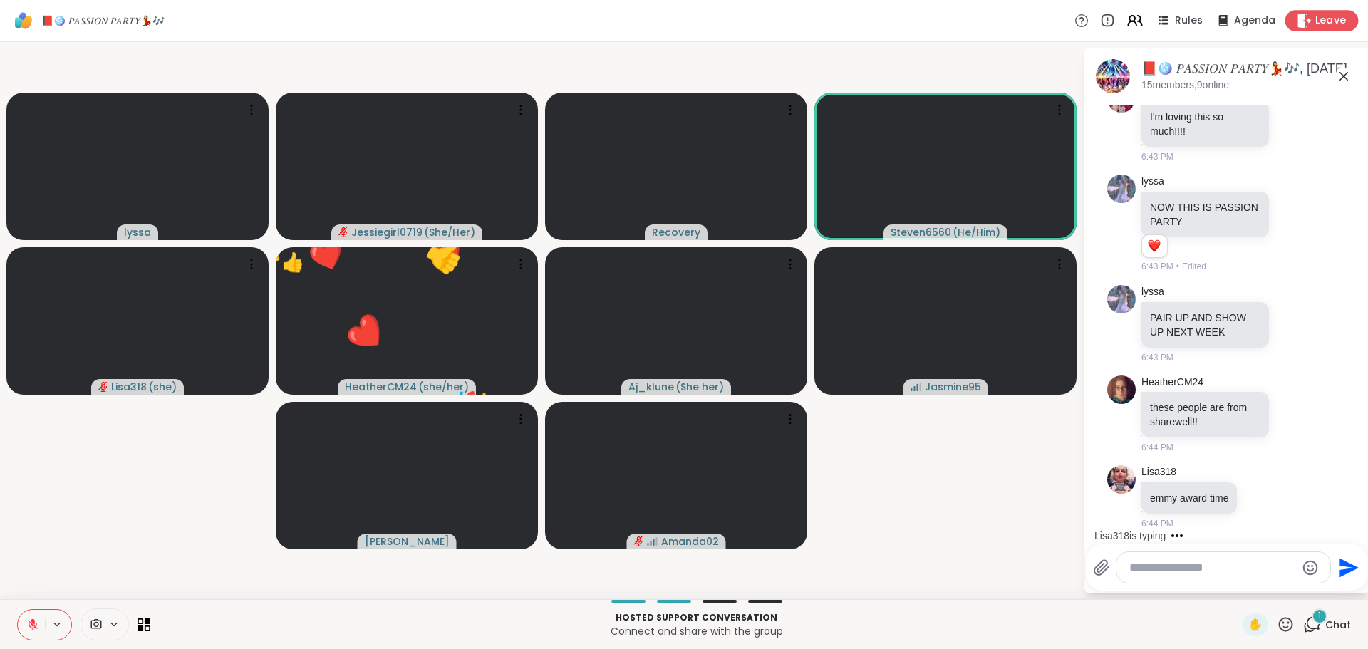
scroll to position [10664, 0]
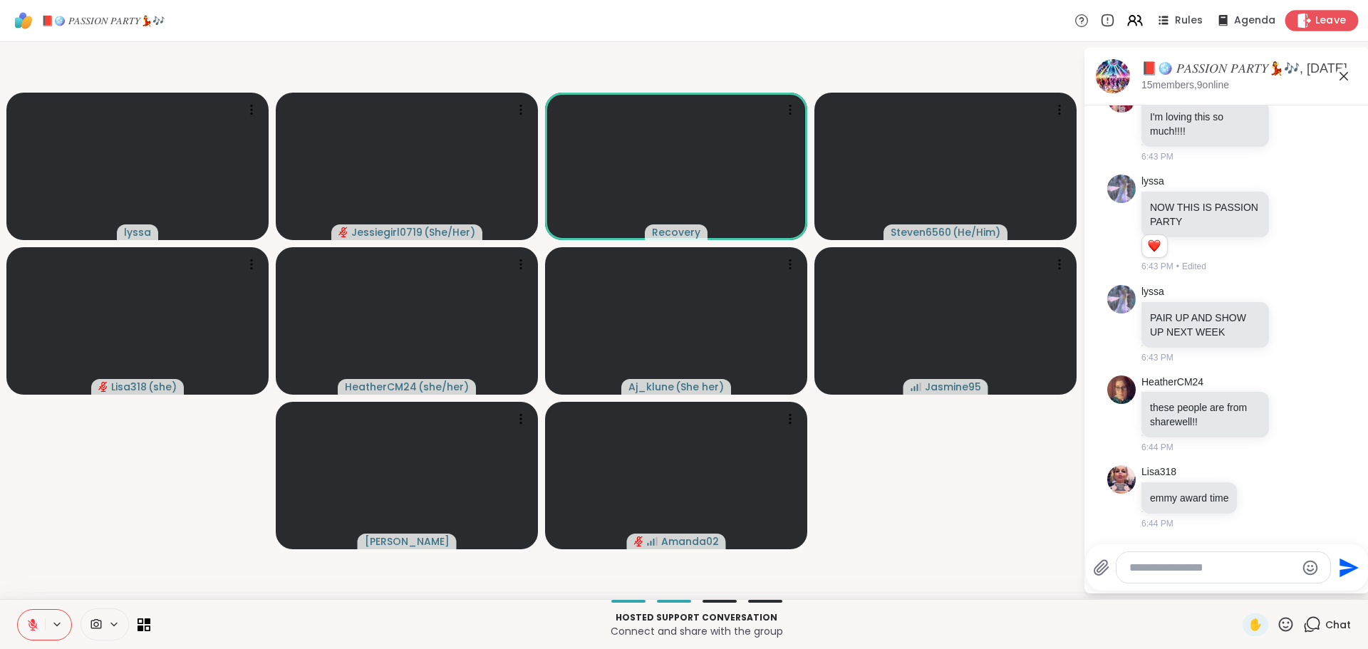
click at [1321, 27] on span "Leave" at bounding box center [1330, 21] width 31 height 15
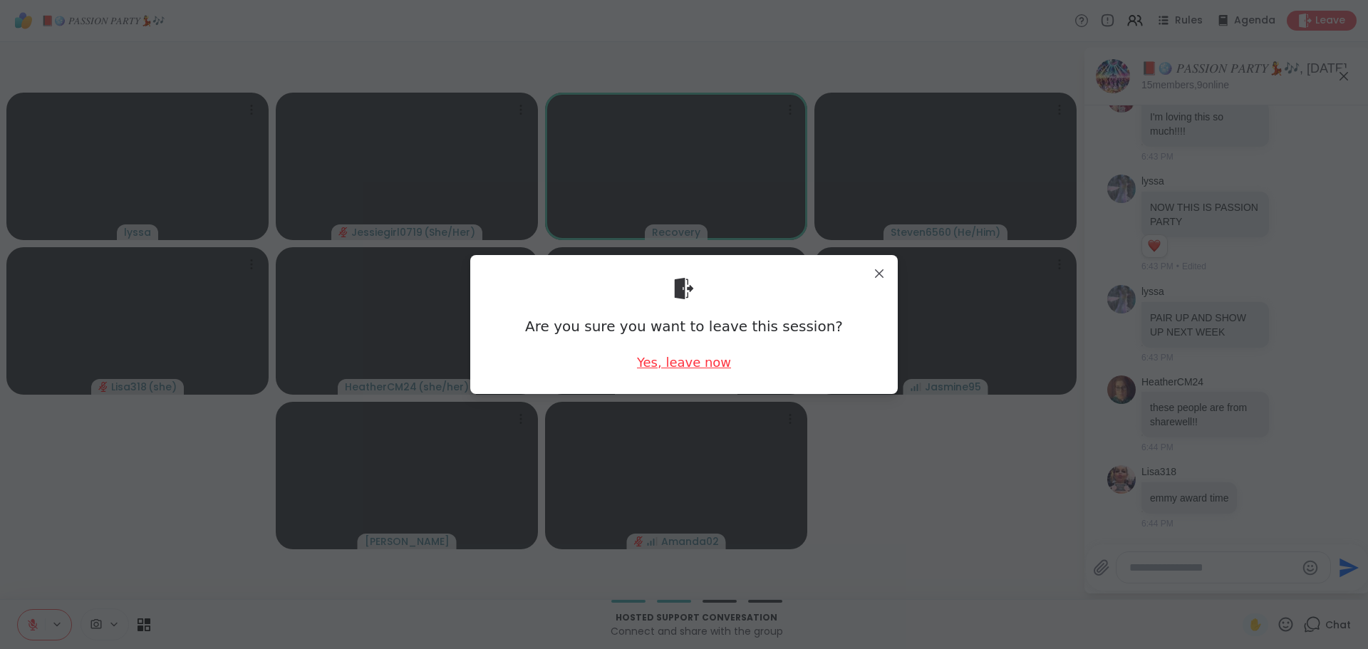
click at [658, 363] on div "Yes, leave now" at bounding box center [684, 362] width 94 height 18
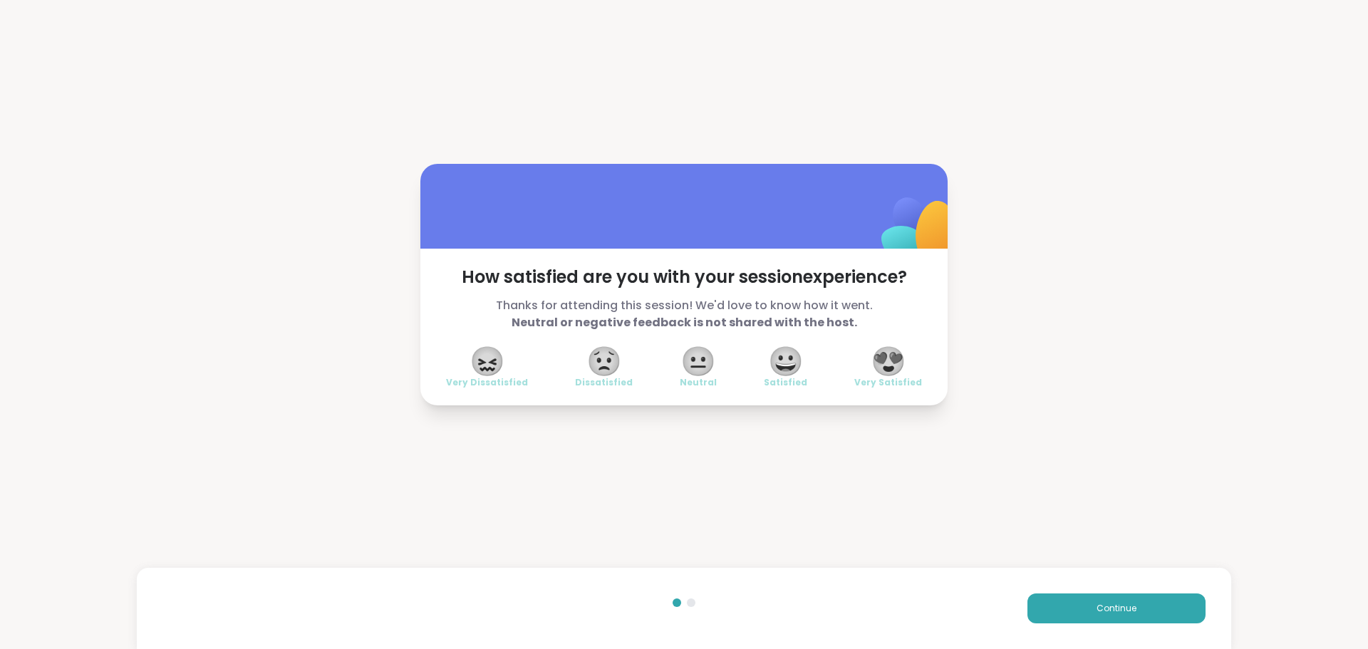
click at [1101, 586] on div "Continue" at bounding box center [684, 608] width 1094 height 81
click at [1100, 601] on button "Continue" at bounding box center [1116, 608] width 178 height 30
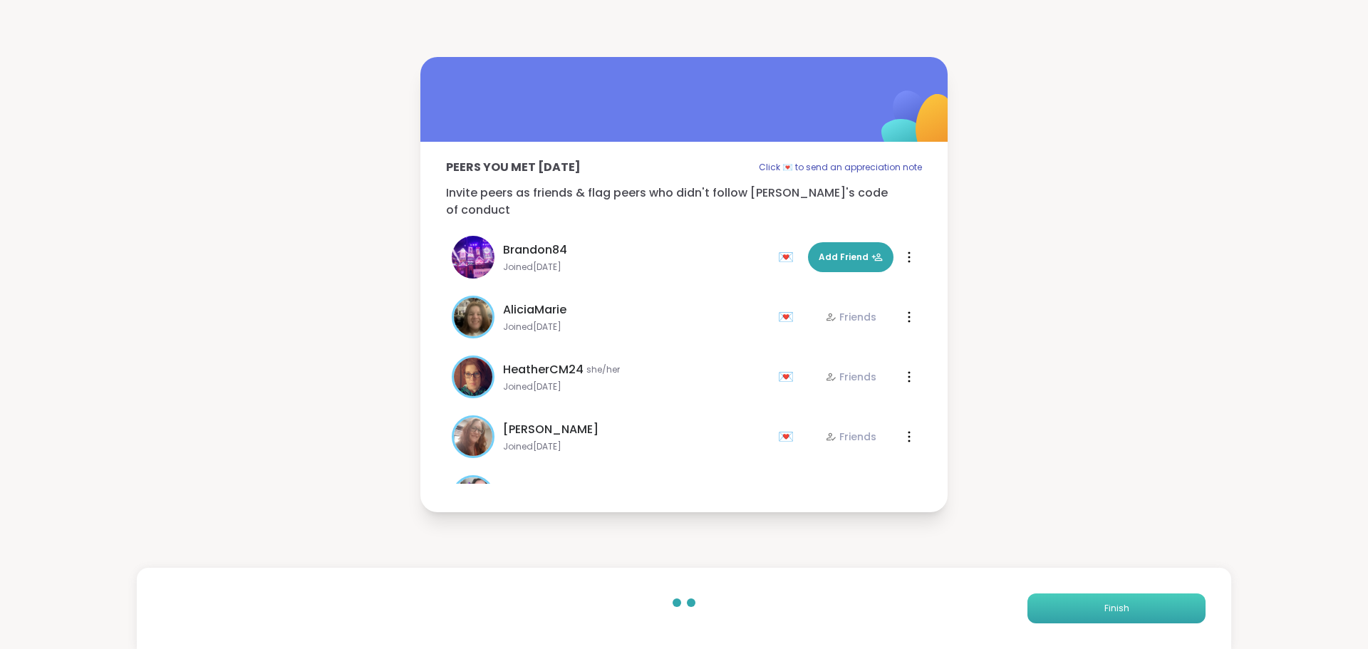
click at [1104, 604] on span "Finish" at bounding box center [1116, 608] width 25 height 13
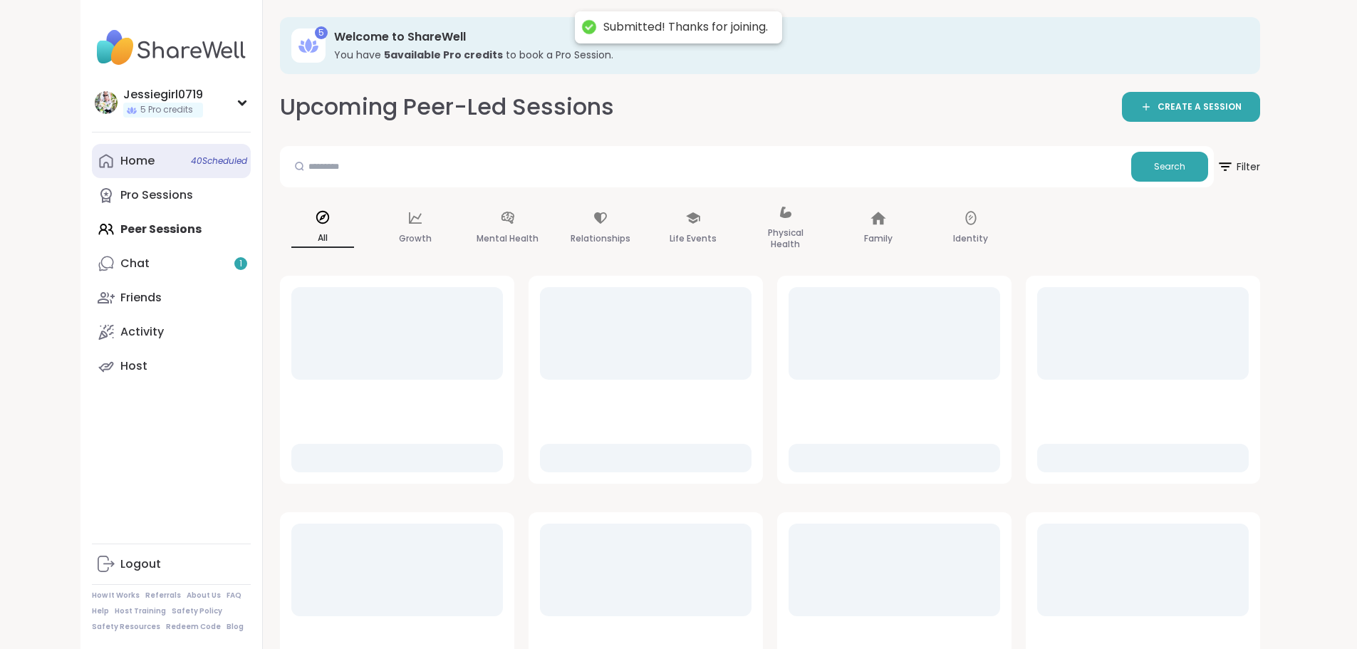
click at [120, 158] on div "Home 40 Scheduled" at bounding box center [137, 161] width 34 height 16
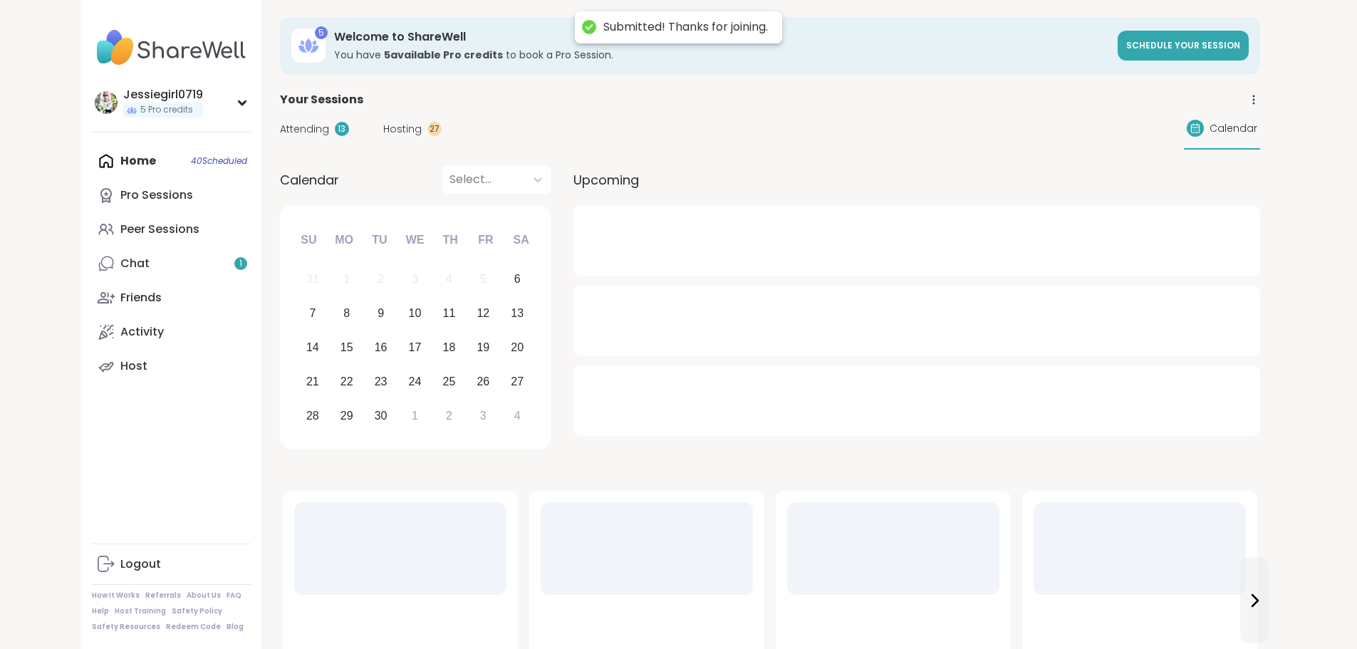
click at [280, 131] on div "Attending 13" at bounding box center [314, 129] width 69 height 15
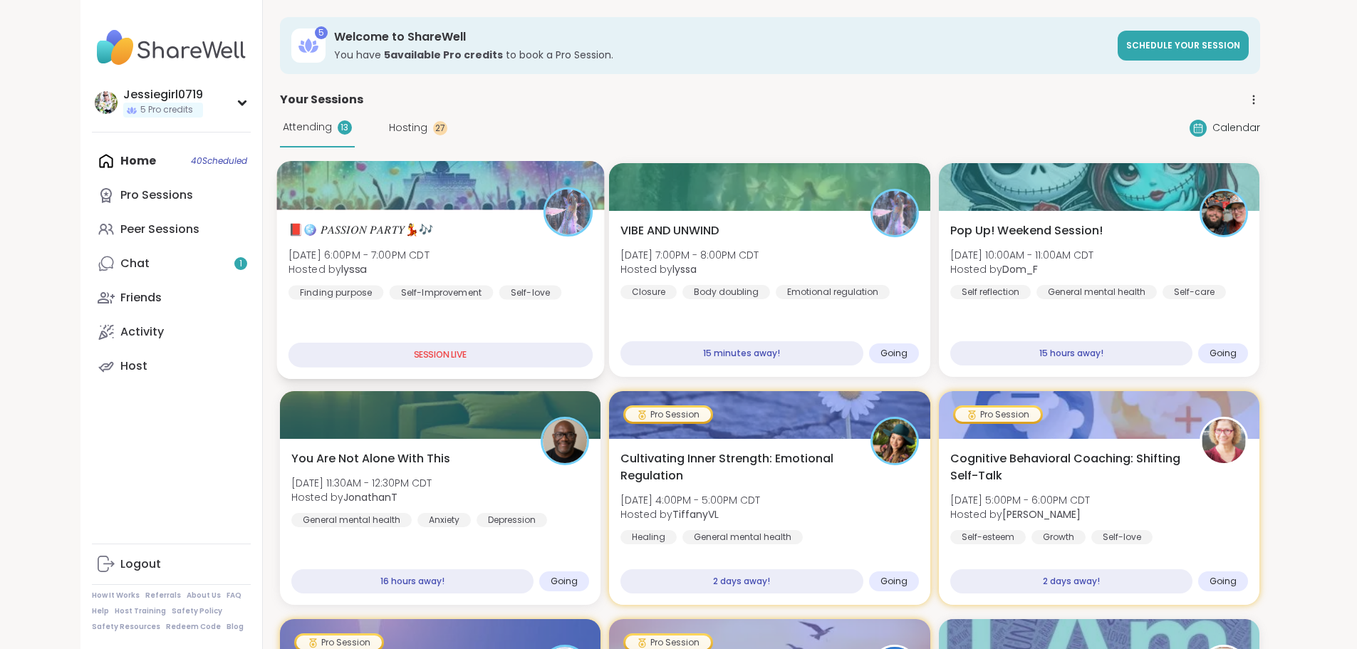
click at [348, 242] on div "📕🪩 𝑃𝐴𝑆𝑆𝐼𝑂𝑁 𝑃𝐴𝑅𝑇𝑌💃🎶 Sat, Sep 06 | 6:00PM - 7:00PM CDT Hosted by lyssa Finding pu…" at bounding box center [440, 261] width 304 height 78
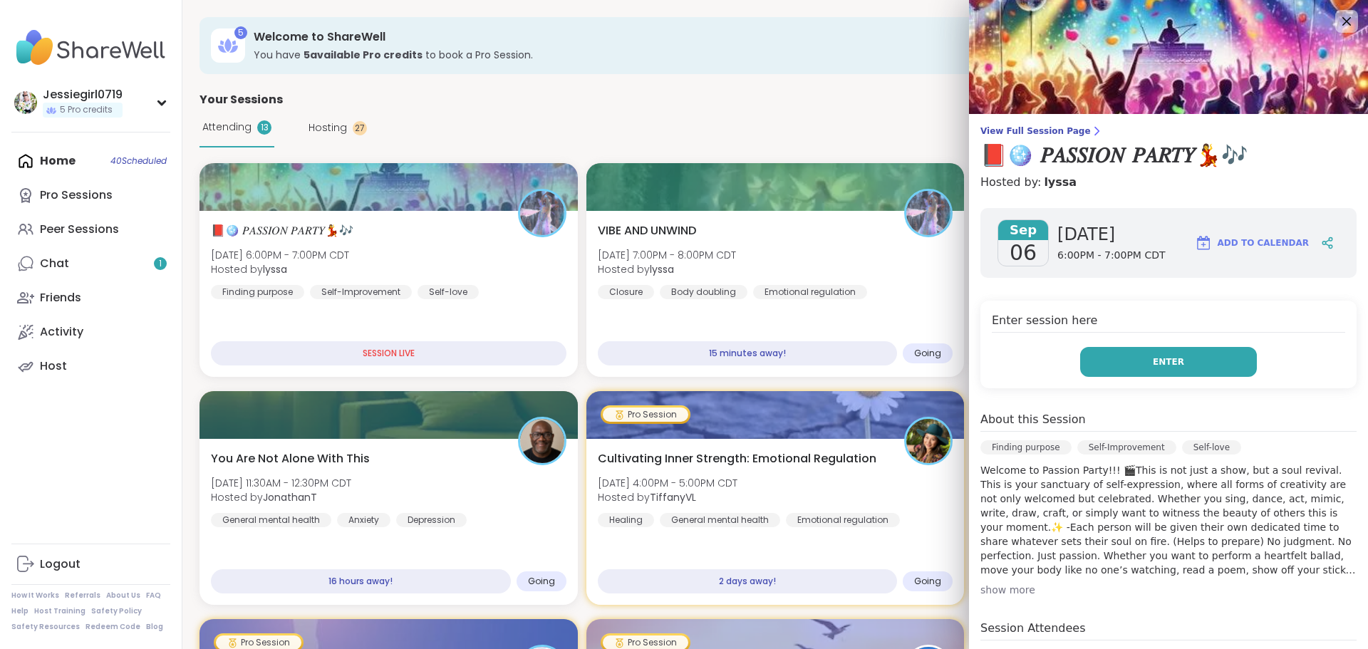
click at [1194, 355] on button "Enter" at bounding box center [1168, 362] width 177 height 30
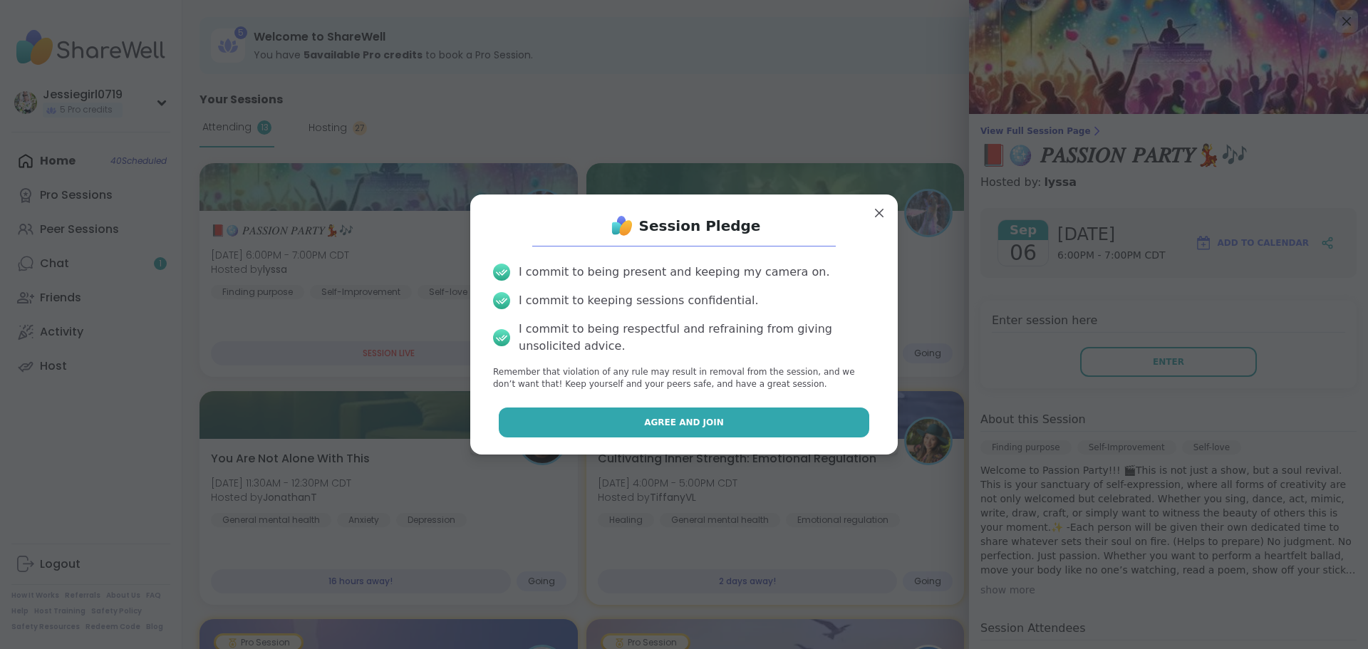
click at [656, 416] on span "Agree and Join" at bounding box center [684, 422] width 80 height 13
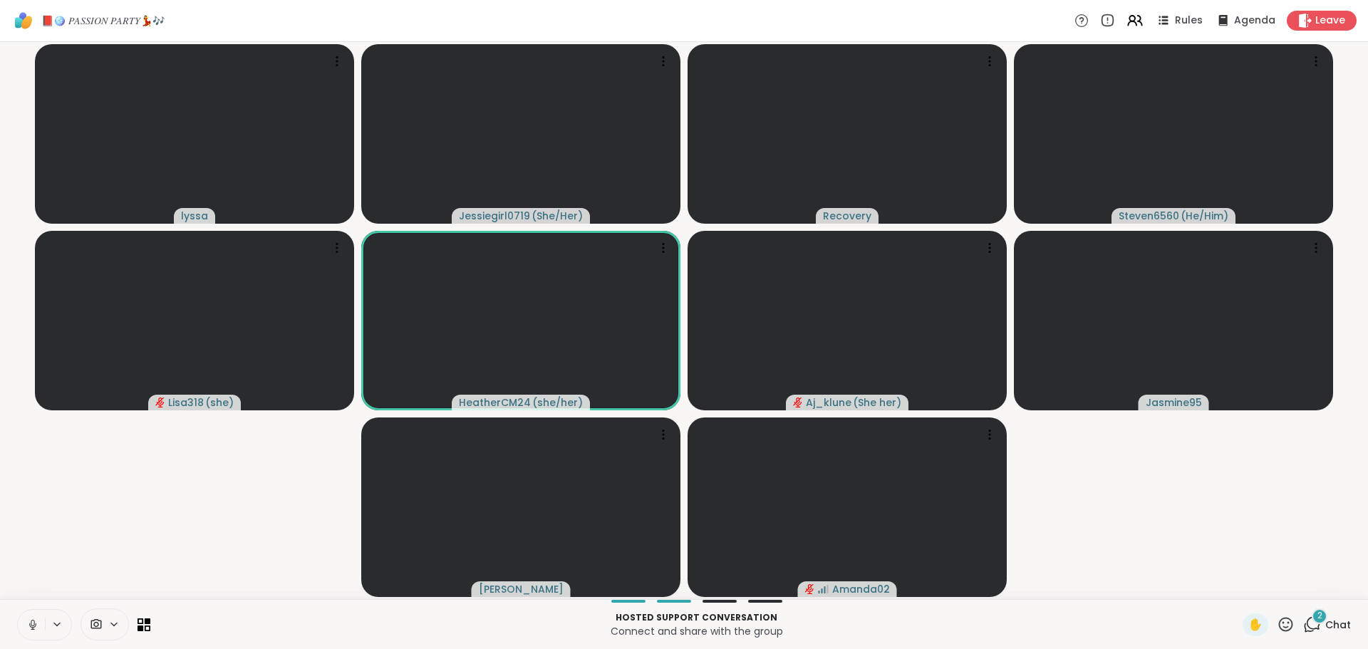
click at [1316, 615] on div "2" at bounding box center [1319, 616] width 16 height 16
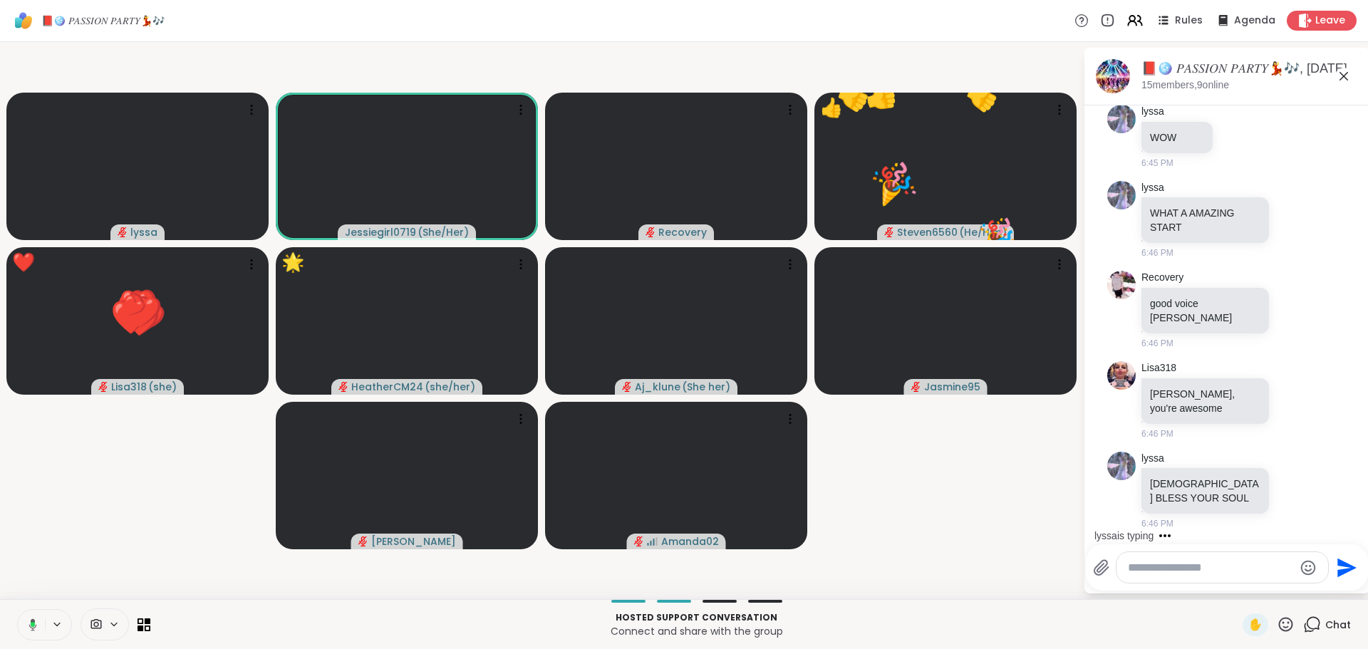
scroll to position [11267, 0]
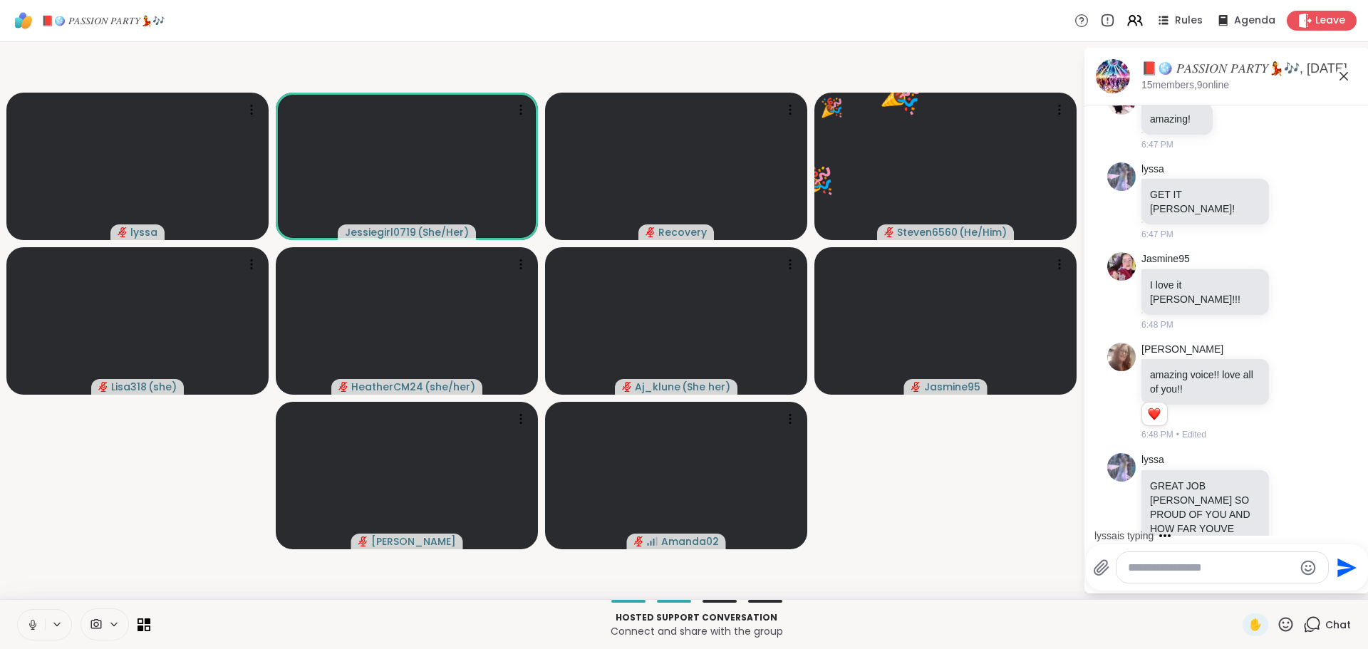
scroll to position [12077, 0]
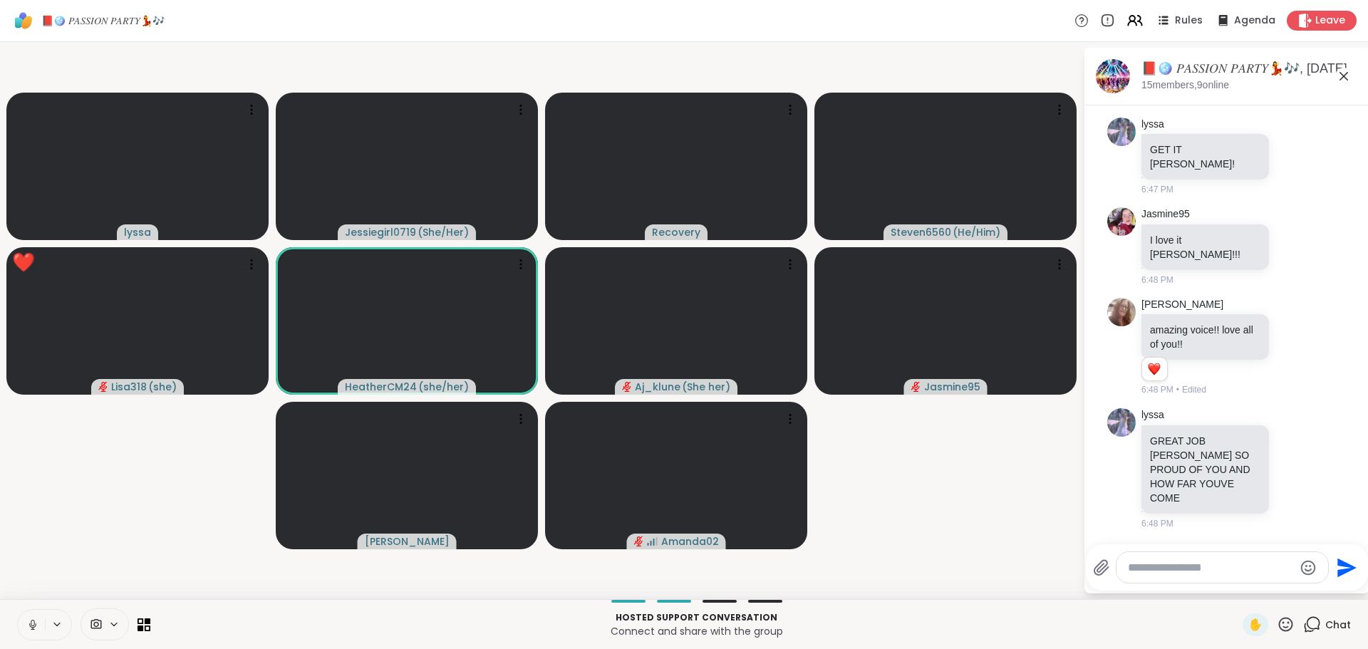
click at [1318, 32] on div "📕🪩 𝑃𝐴𝑆𝑆𝐼𝑂𝑁 𝑃𝐴𝑅𝑇𝑌💃🎶 Rules Agenda Leave" at bounding box center [684, 21] width 1368 height 42
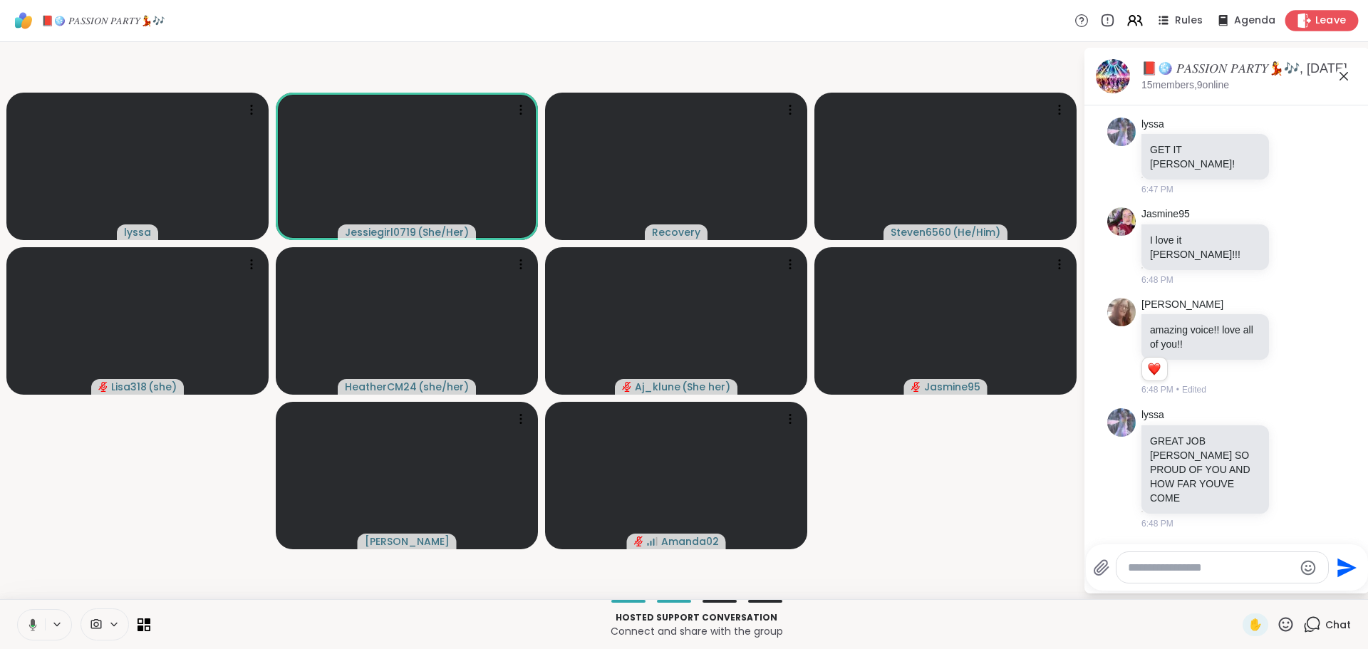
click at [1319, 26] on span "Leave" at bounding box center [1330, 21] width 31 height 15
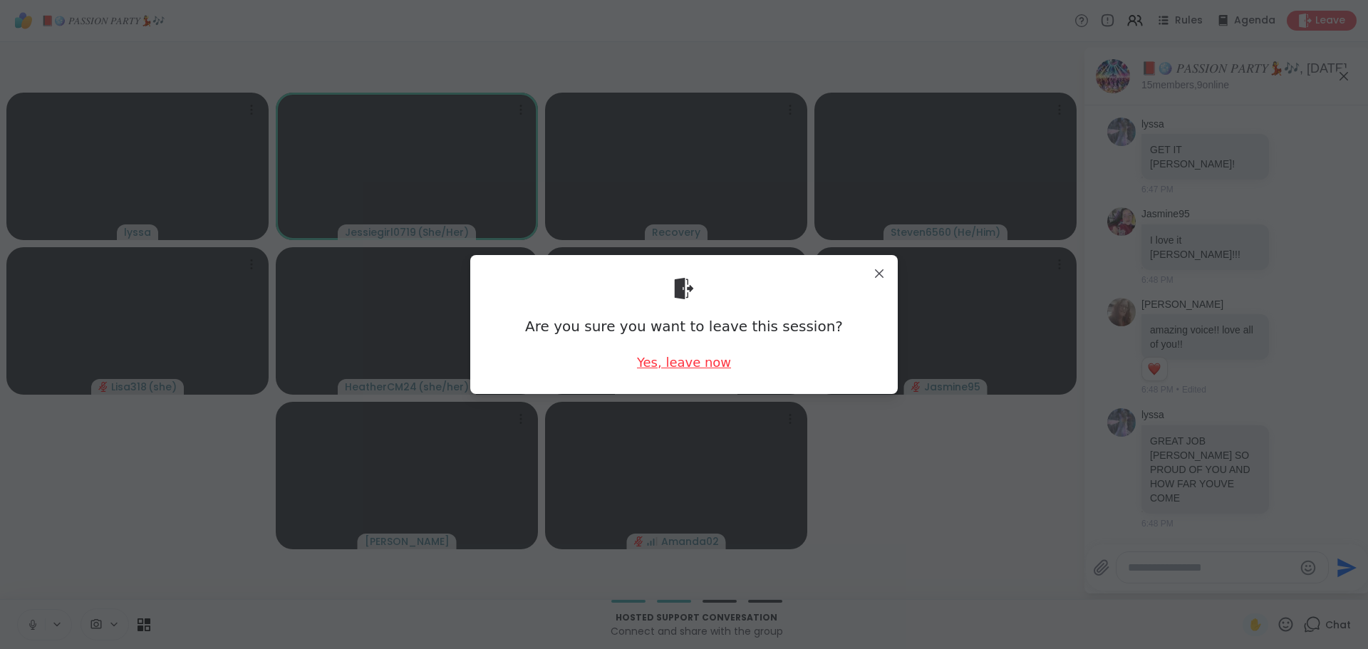
click at [650, 358] on div "Yes, leave now" at bounding box center [684, 362] width 94 height 18
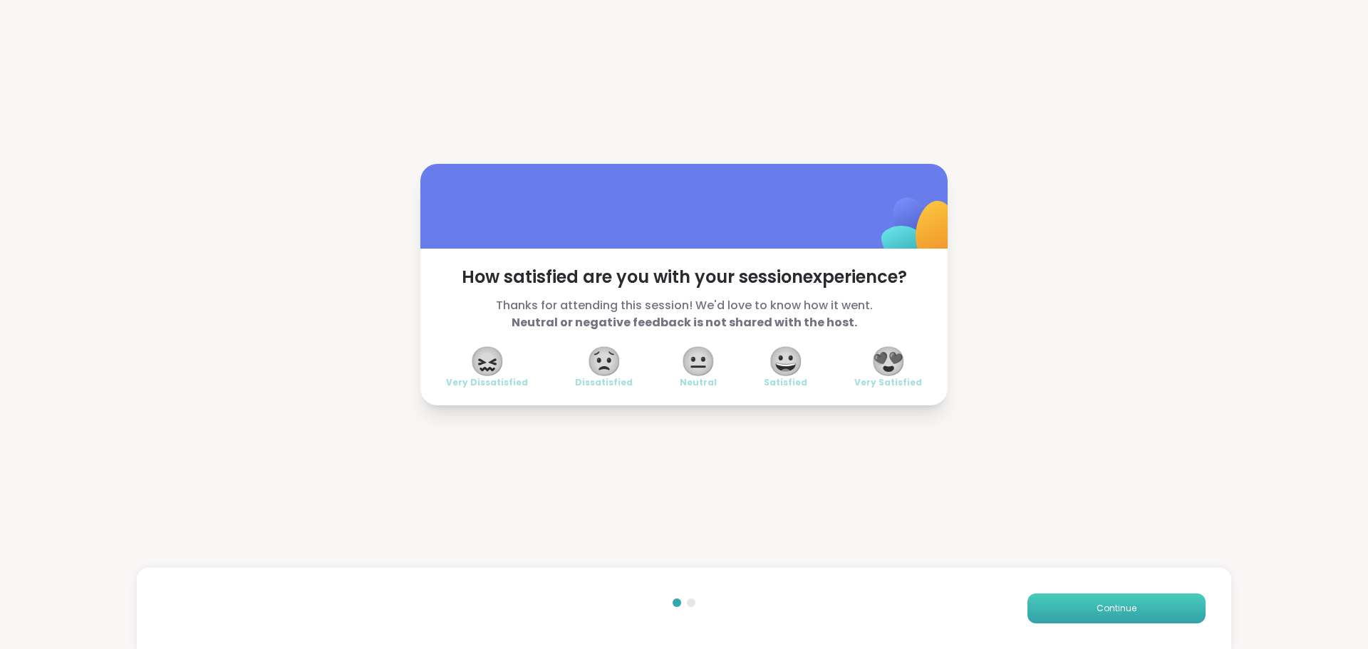
click at [1148, 607] on button "Continue" at bounding box center [1116, 608] width 178 height 30
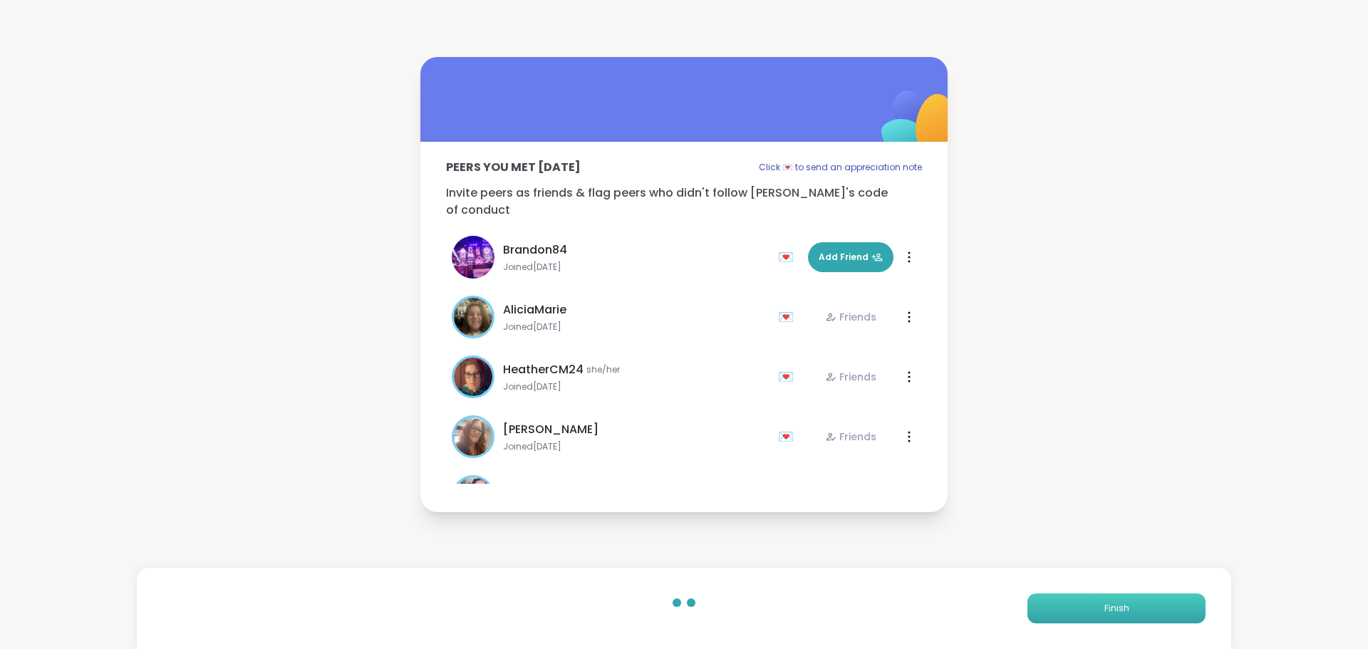
click at [1121, 608] on button "Finish" at bounding box center [1116, 608] width 178 height 30
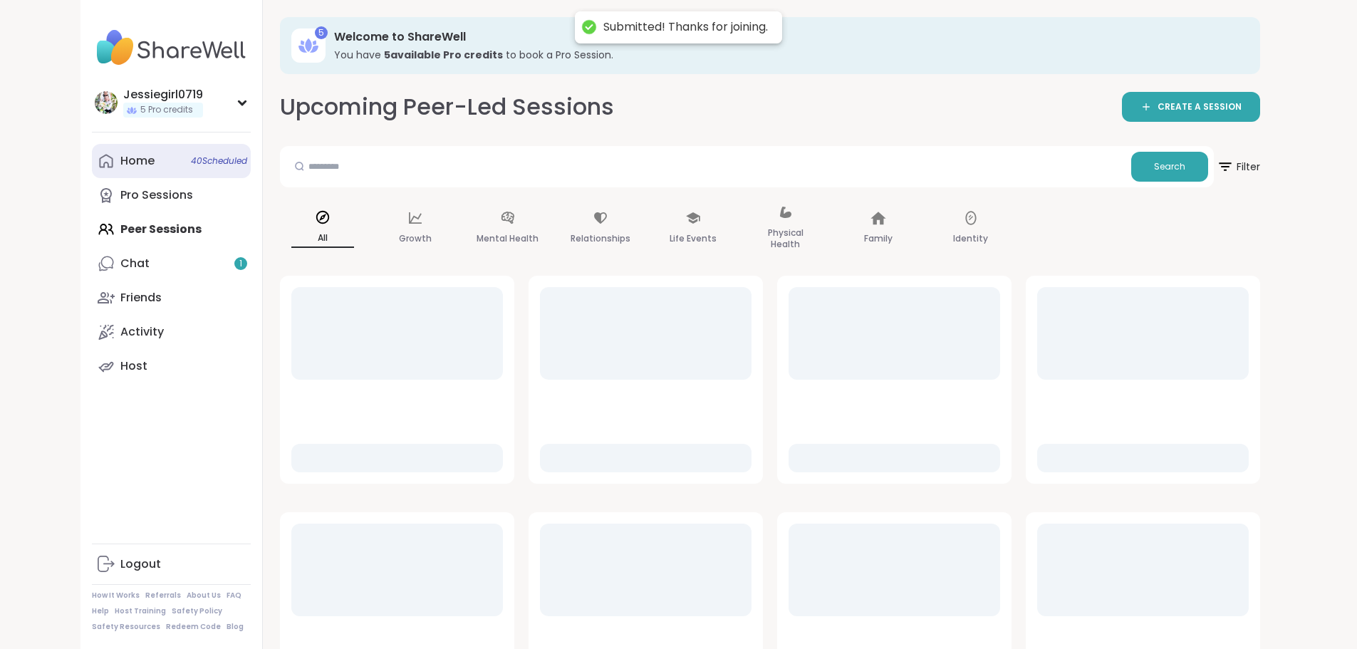
click at [92, 153] on link "Home 40 Scheduled" at bounding box center [171, 161] width 159 height 34
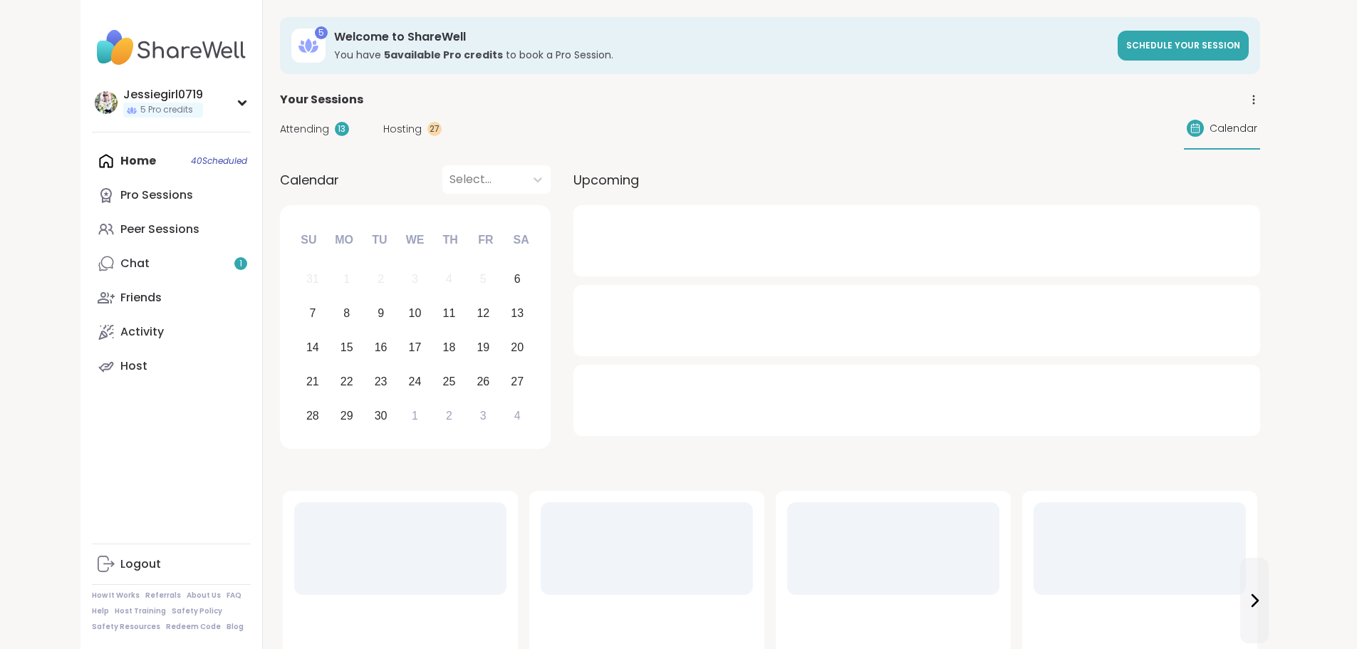
click at [280, 125] on span "Attending" at bounding box center [304, 129] width 49 height 15
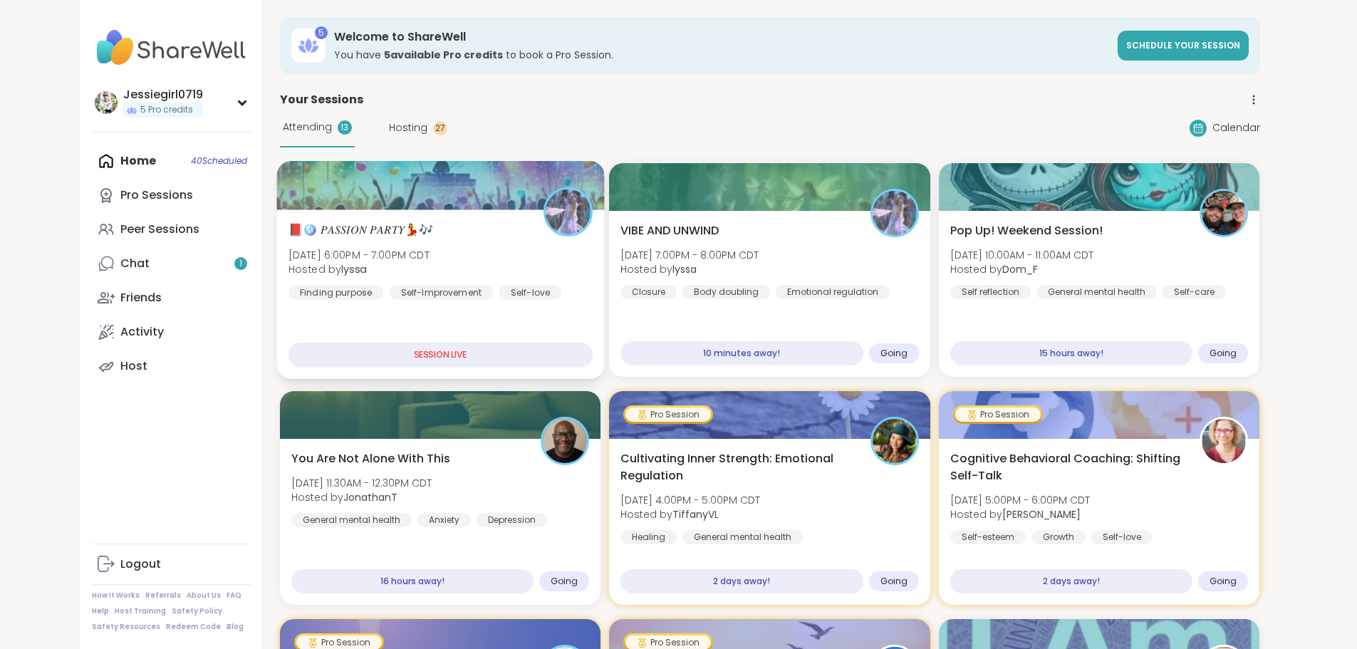
click at [276, 184] on div at bounding box center [440, 185] width 328 height 48
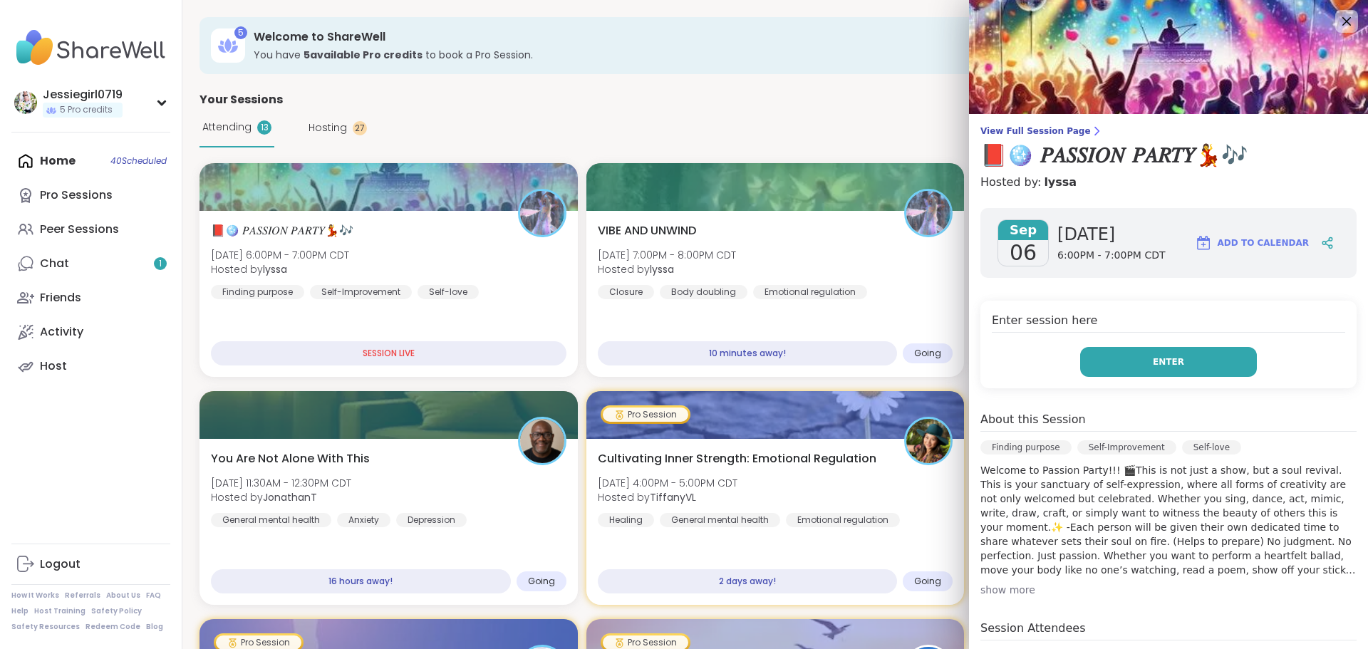
click at [1169, 368] on button "Enter" at bounding box center [1168, 362] width 177 height 30
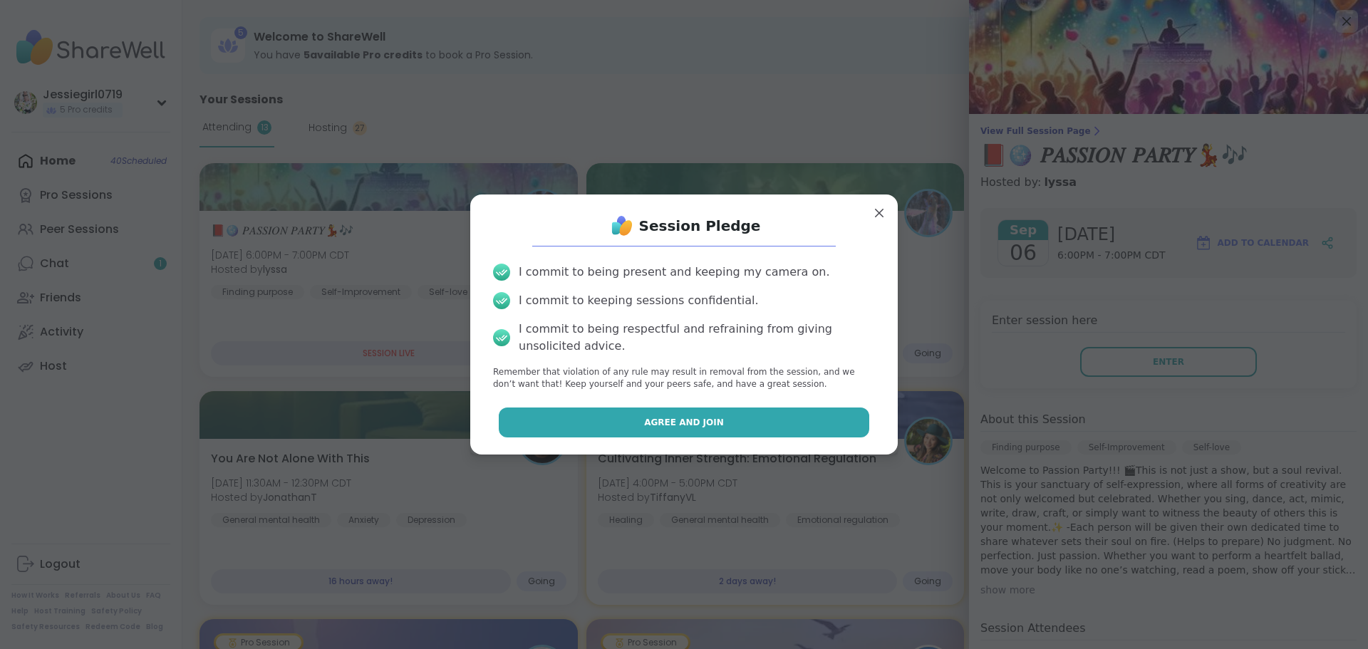
click at [635, 429] on button "Agree and Join" at bounding box center [684, 422] width 371 height 30
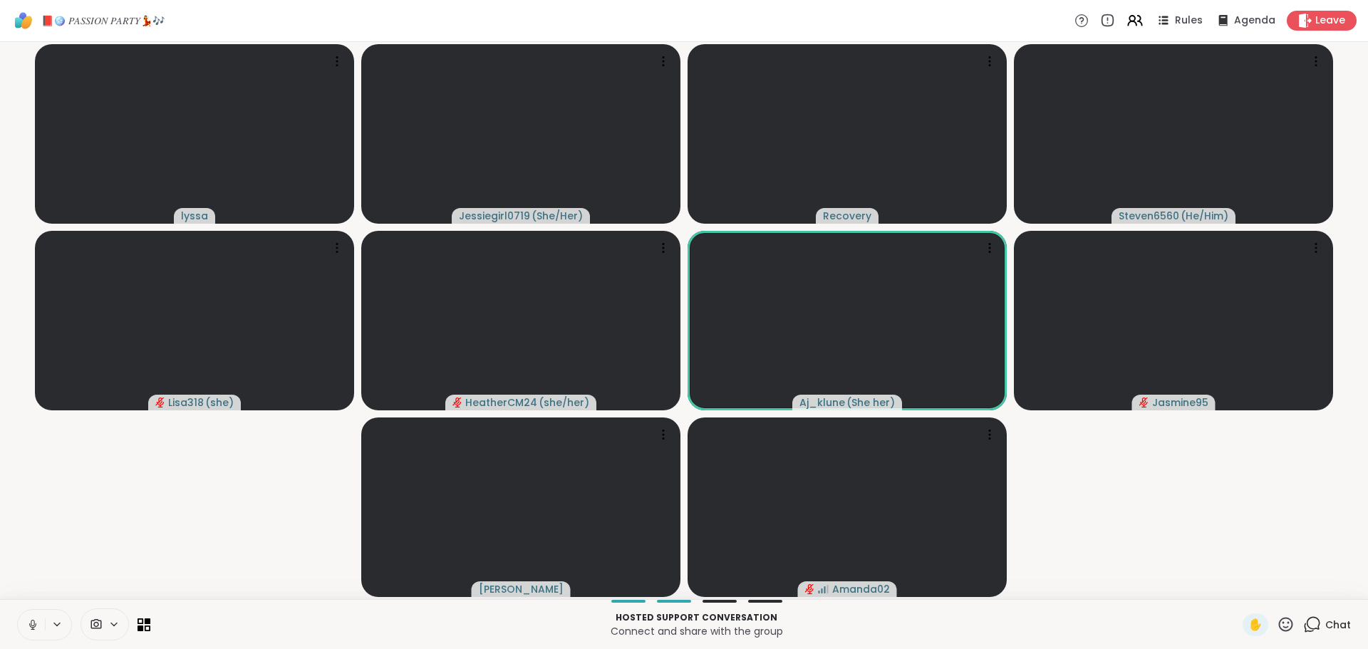
click at [1325, 628] on span "Chat" at bounding box center [1338, 625] width 26 height 14
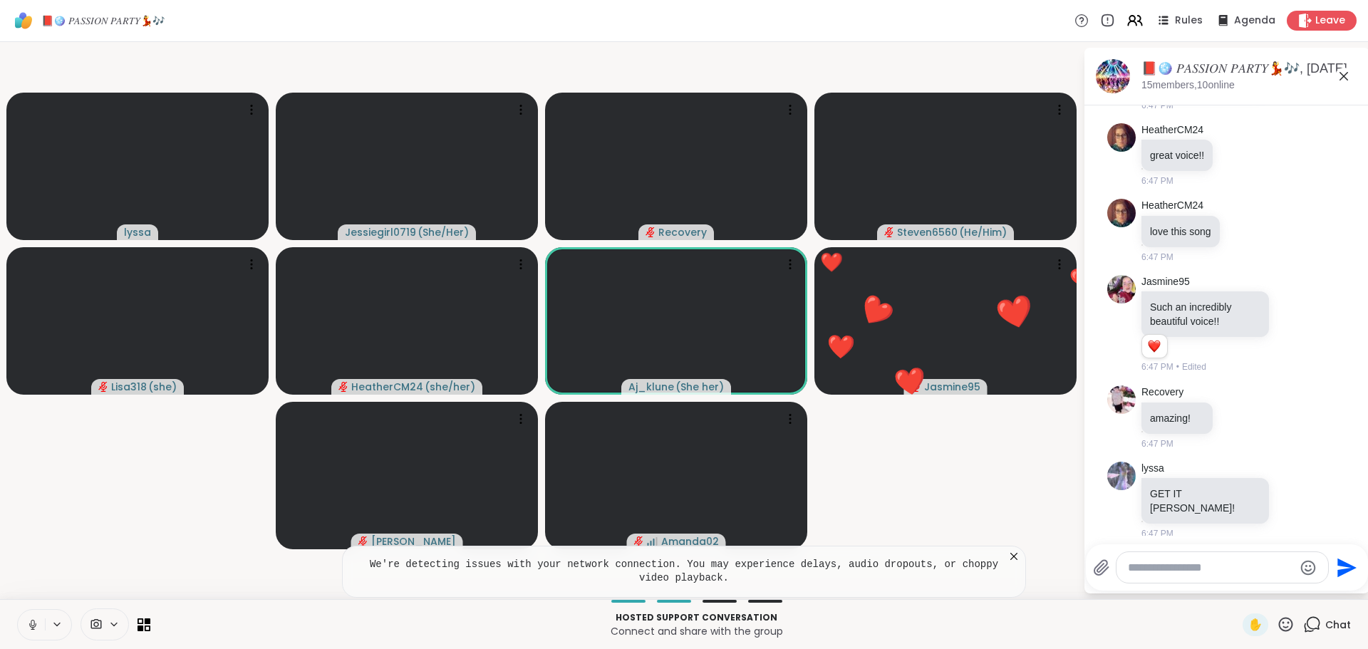
scroll to position [12063, 0]
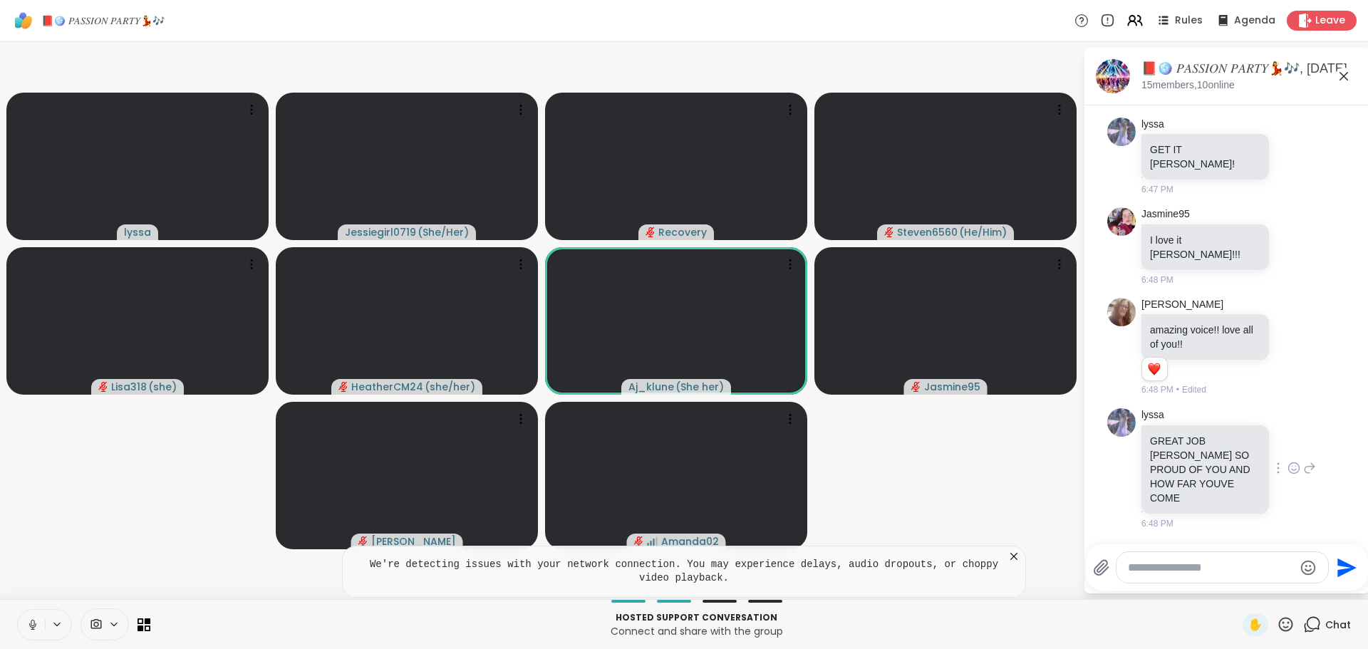
click at [1287, 474] on icon at bounding box center [1293, 468] width 13 height 14
click at [1287, 452] on div "Select Reaction: Heart" at bounding box center [1293, 445] width 13 height 13
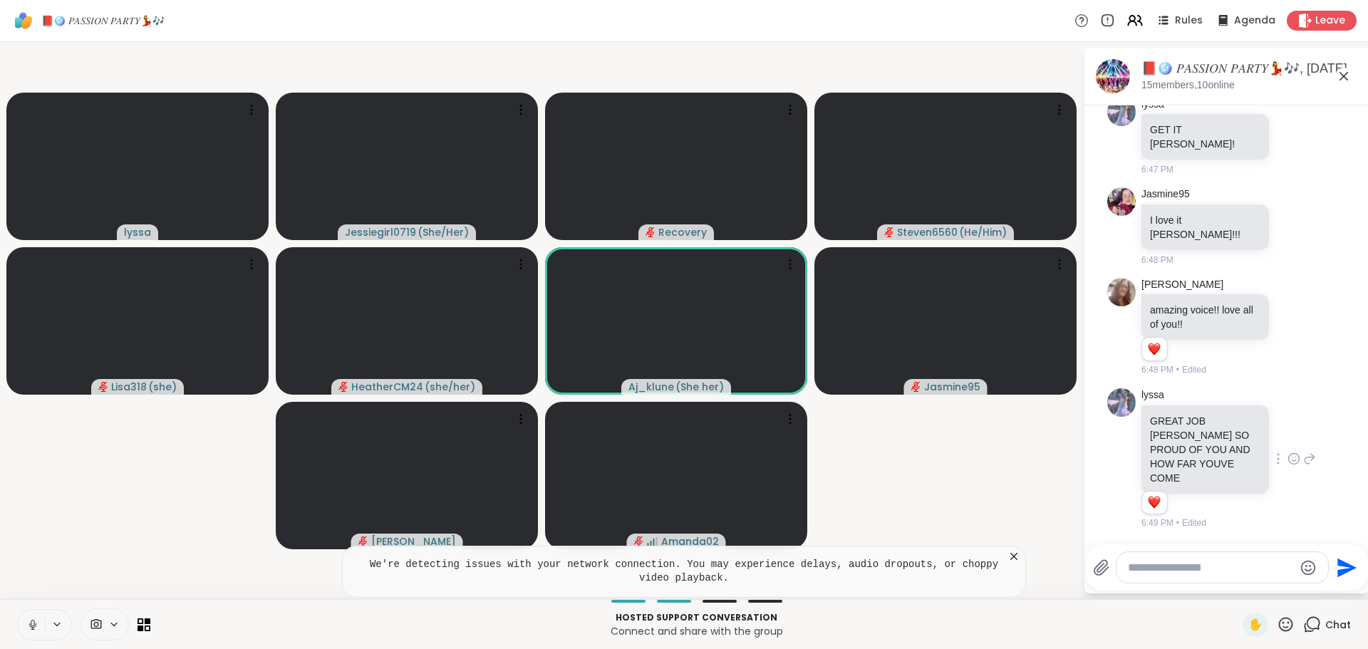
scroll to position [12082, 0]
click at [1303, 467] on icon at bounding box center [1309, 458] width 13 height 17
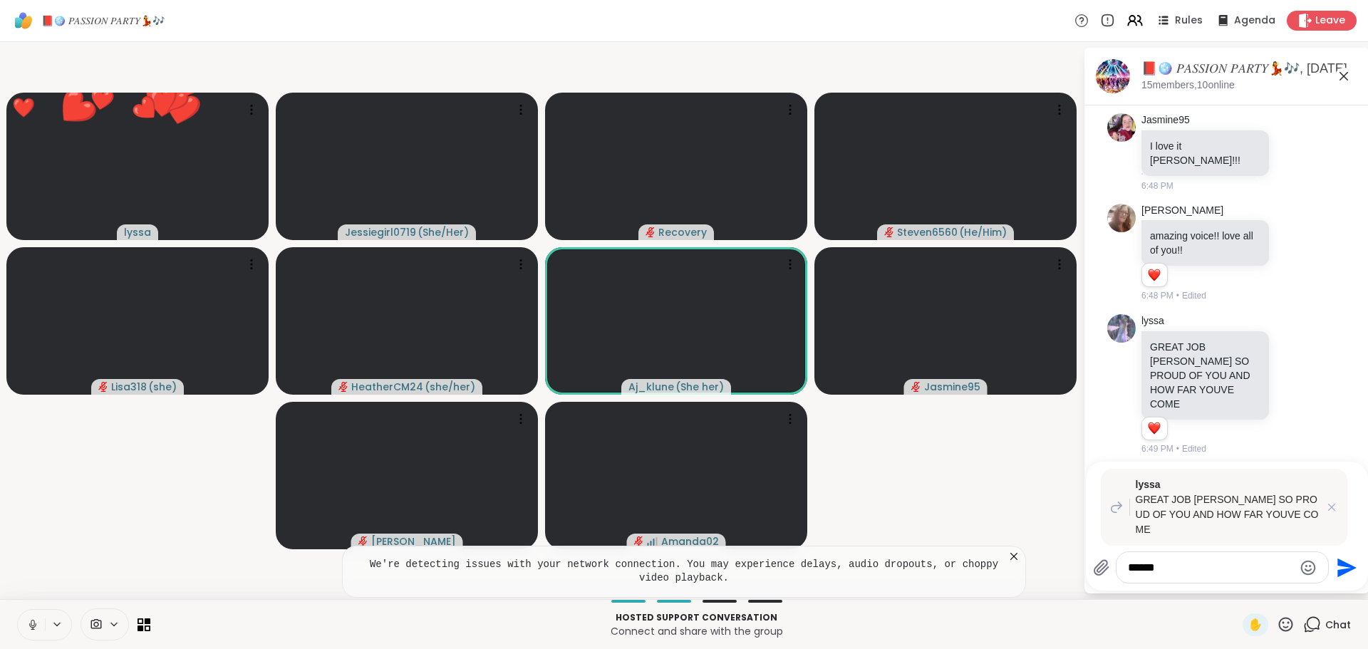
type textarea "*******"
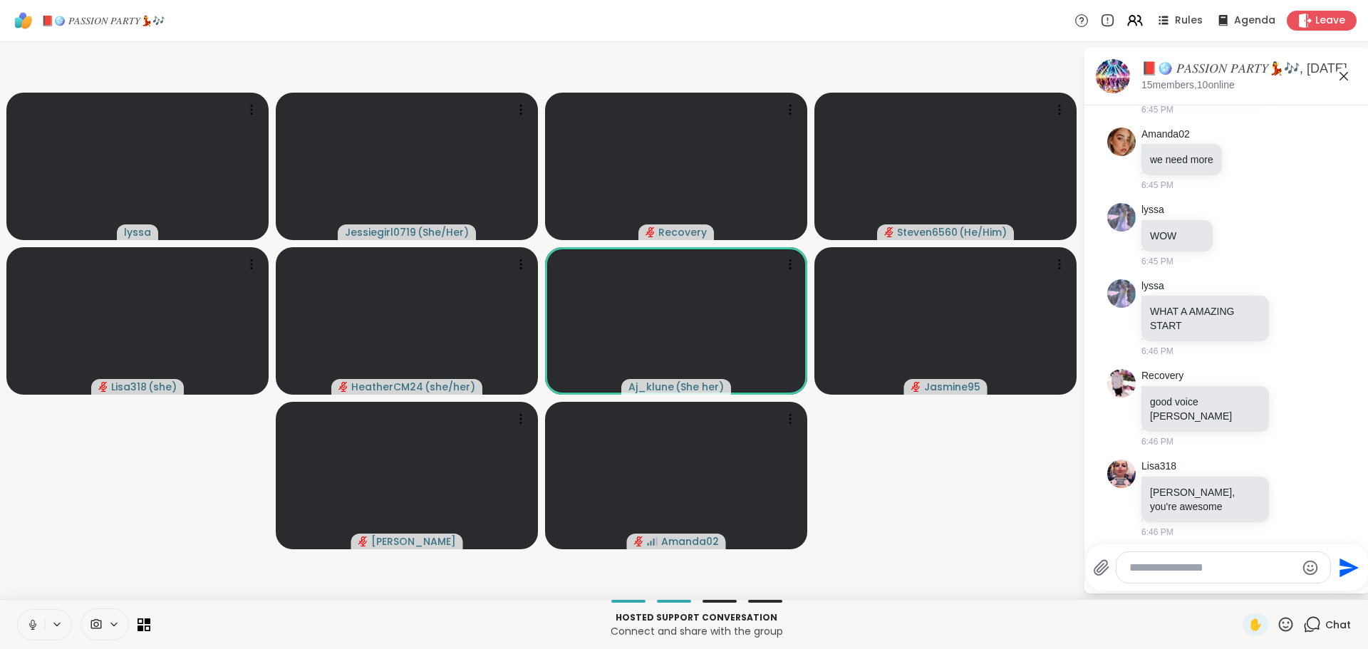
scroll to position [12241, 0]
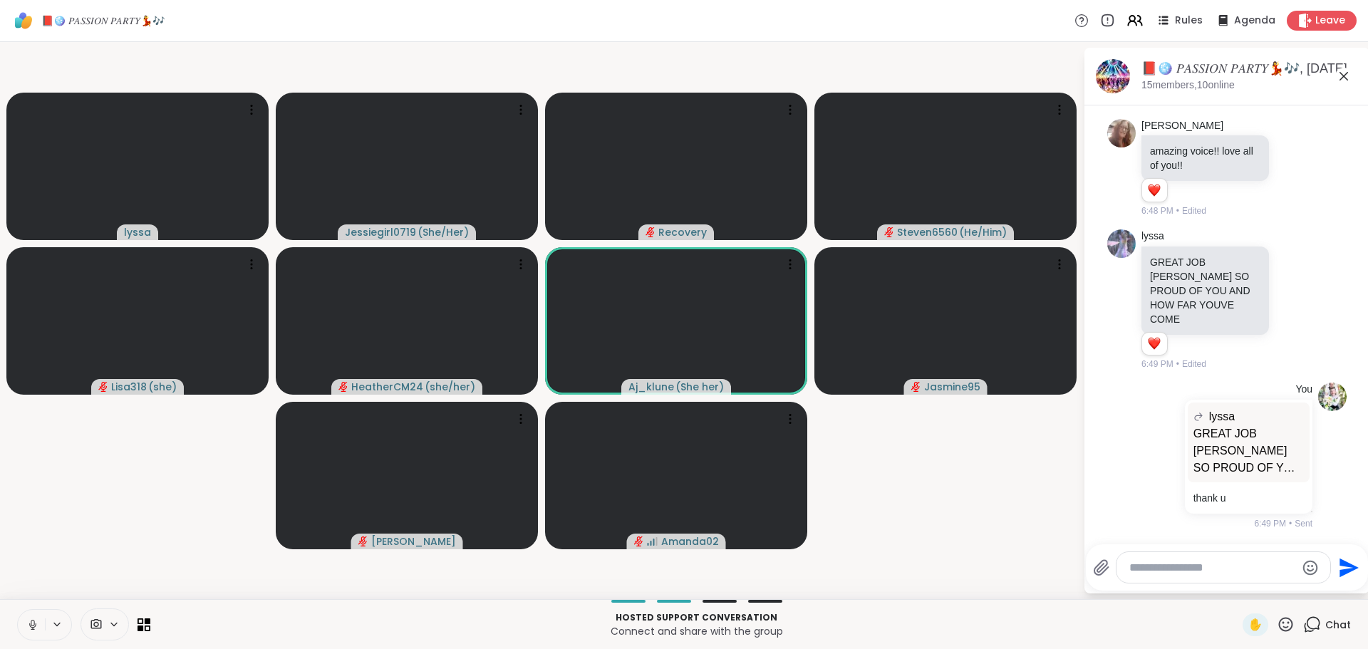
click at [1206, 568] on textarea "Type your message" at bounding box center [1212, 568] width 166 height 14
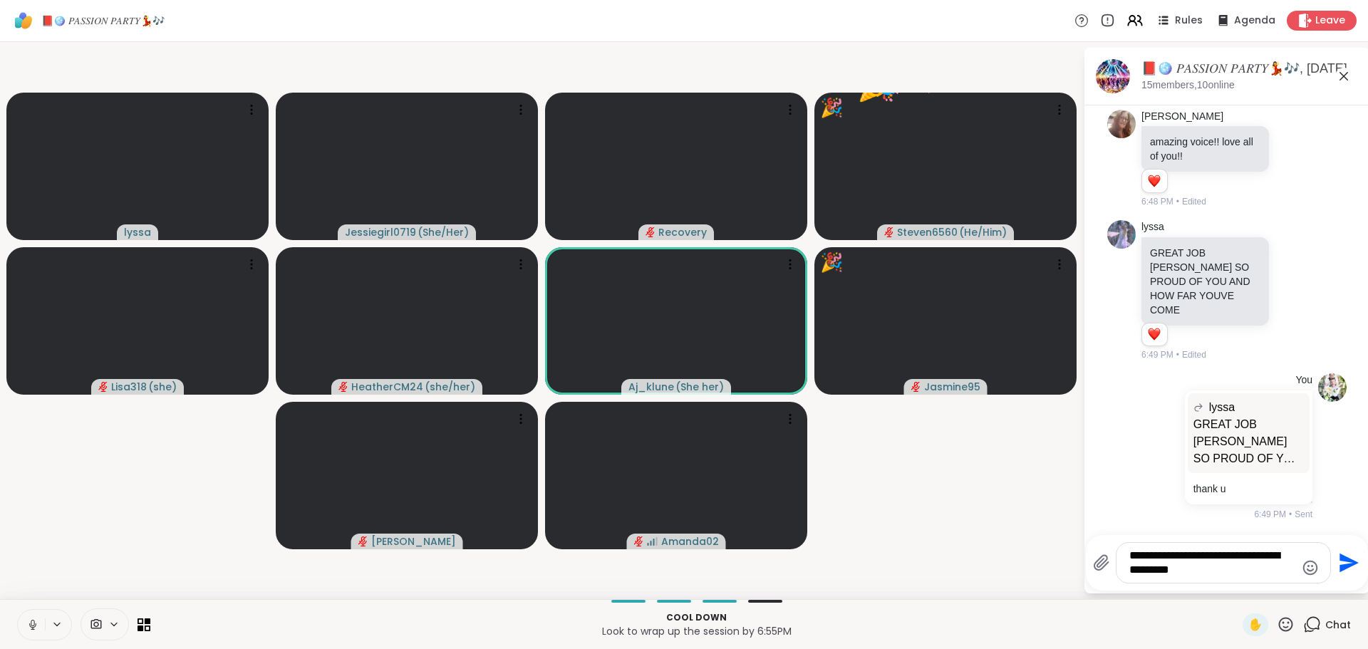
type textarea "**********"
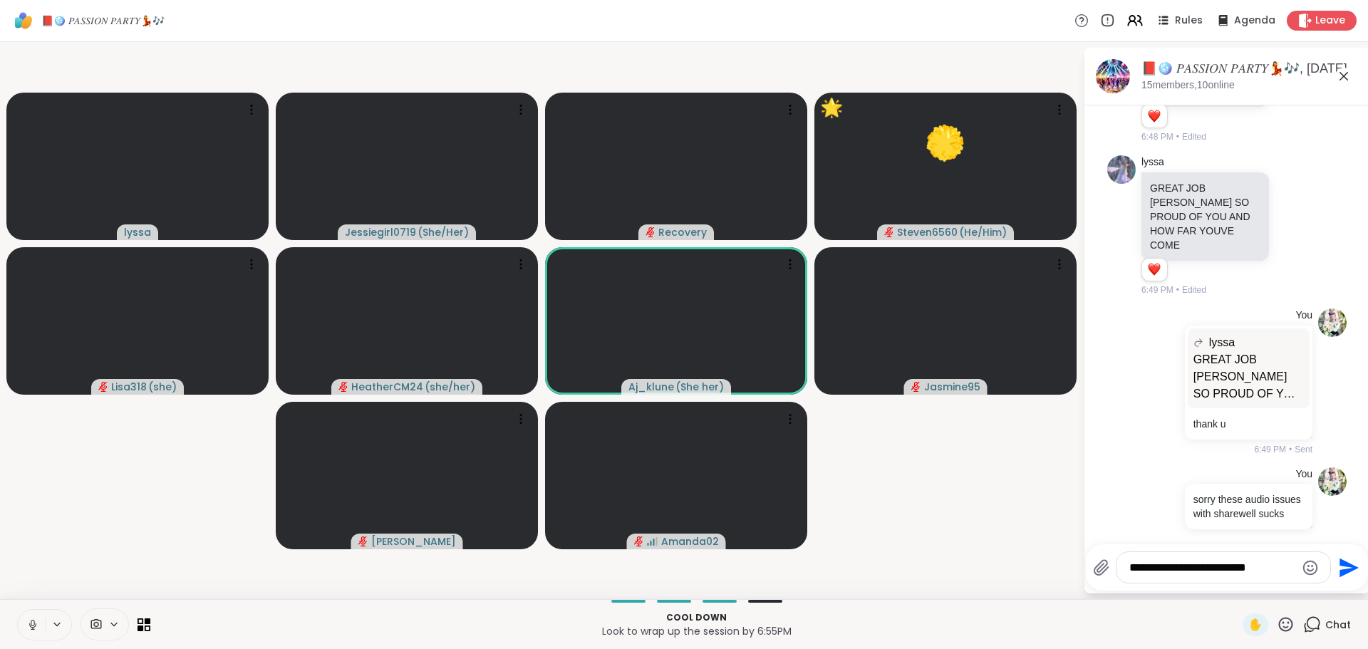
type textarea "**********"
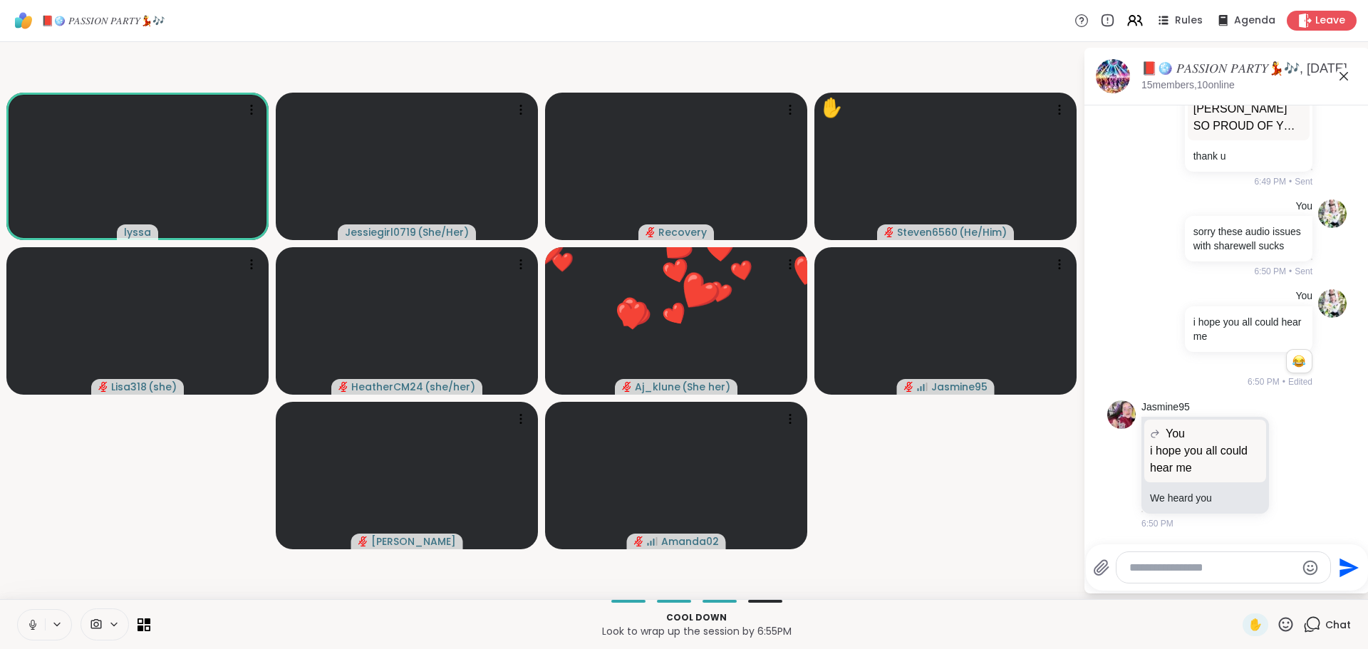
scroll to position [12731, 0]
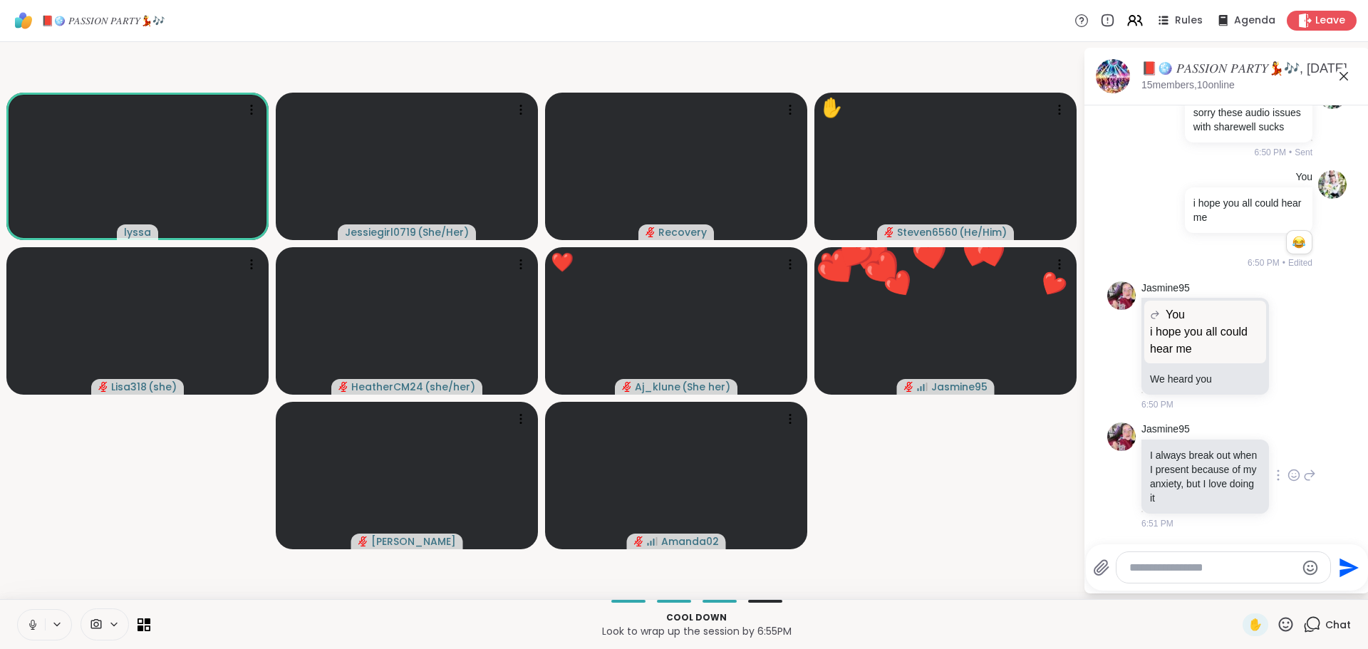
click at [1287, 468] on icon at bounding box center [1293, 475] width 13 height 14
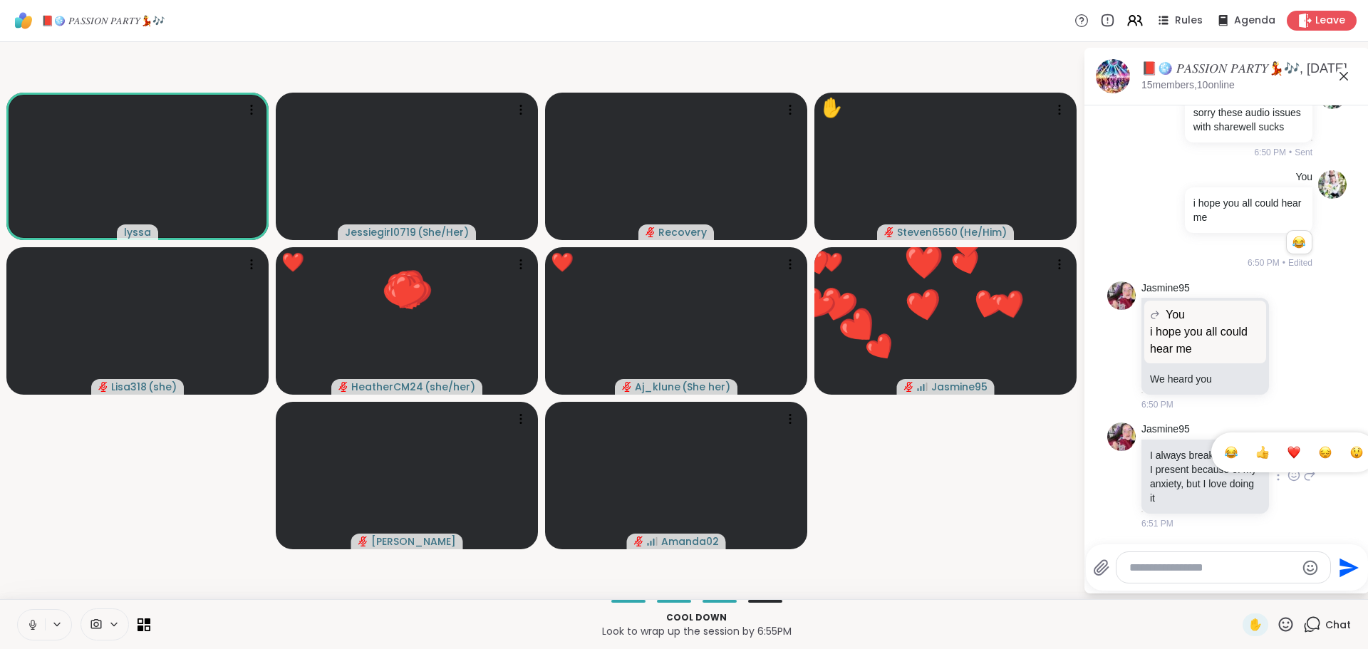
click at [1287, 446] on div "Select Reaction: Heart" at bounding box center [1293, 452] width 13 height 13
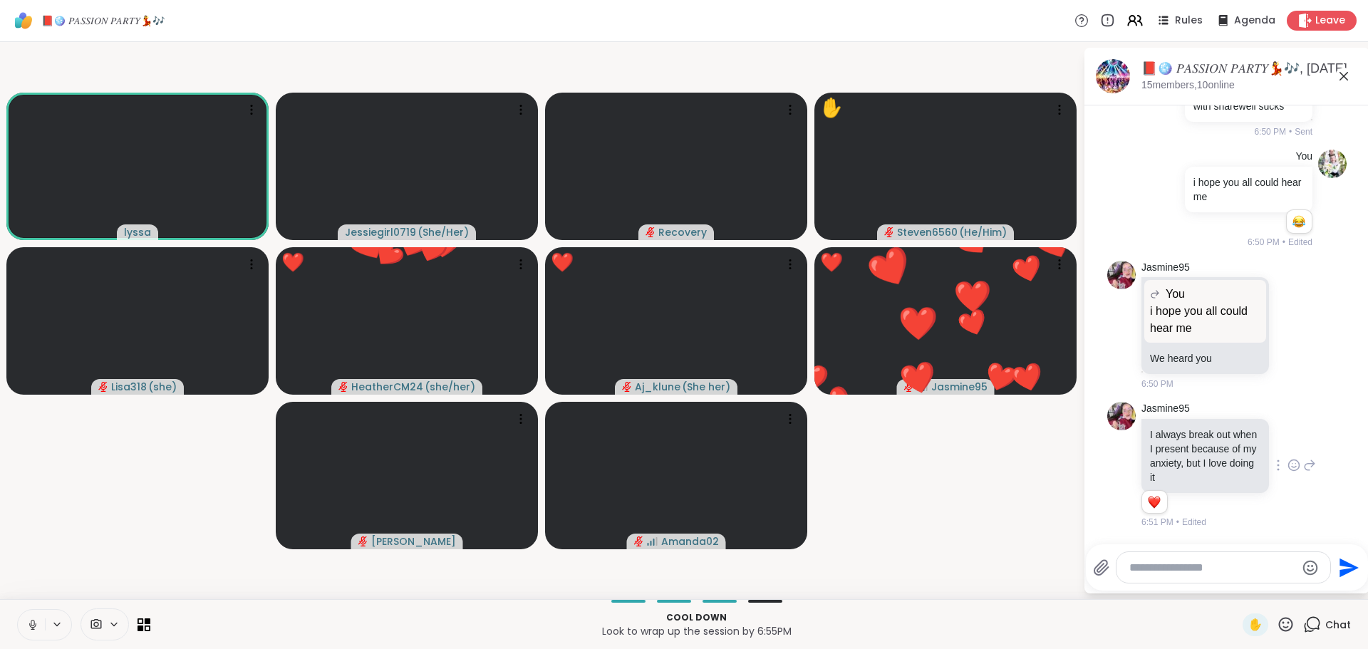
scroll to position [12751, 0]
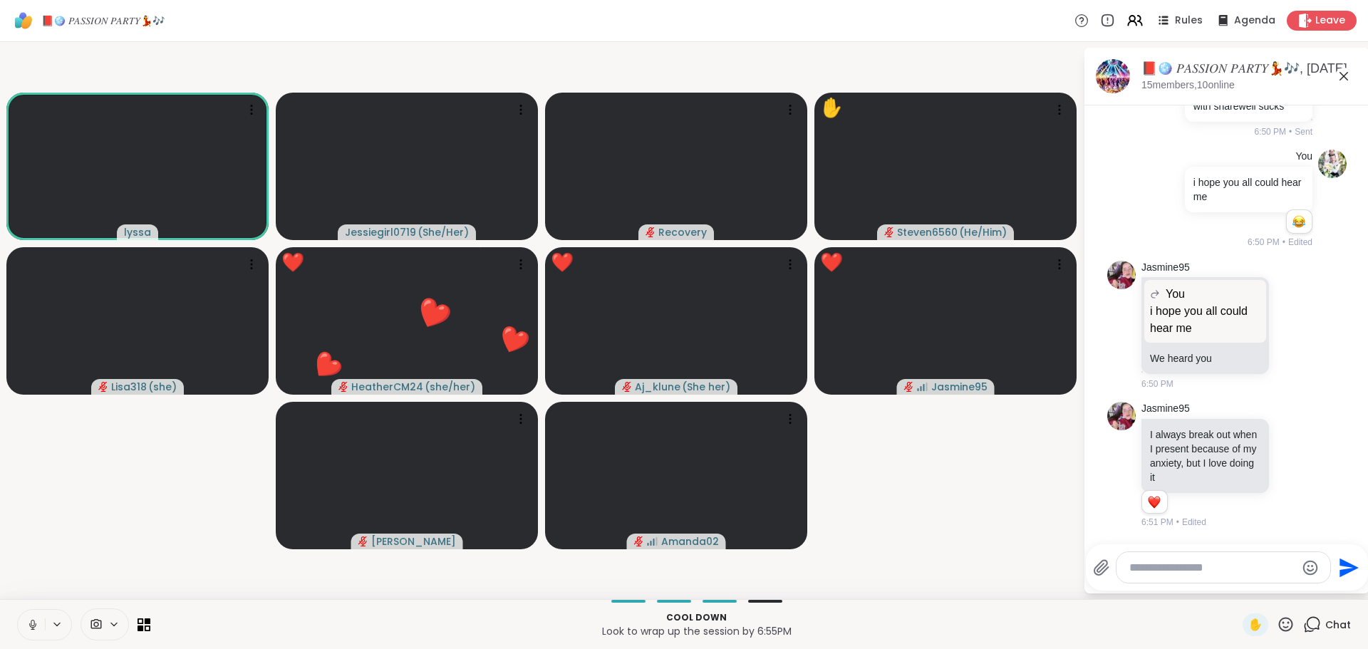
click at [1195, 579] on div at bounding box center [1223, 567] width 214 height 31
click at [1195, 563] on textarea "Type your message" at bounding box center [1212, 568] width 166 height 14
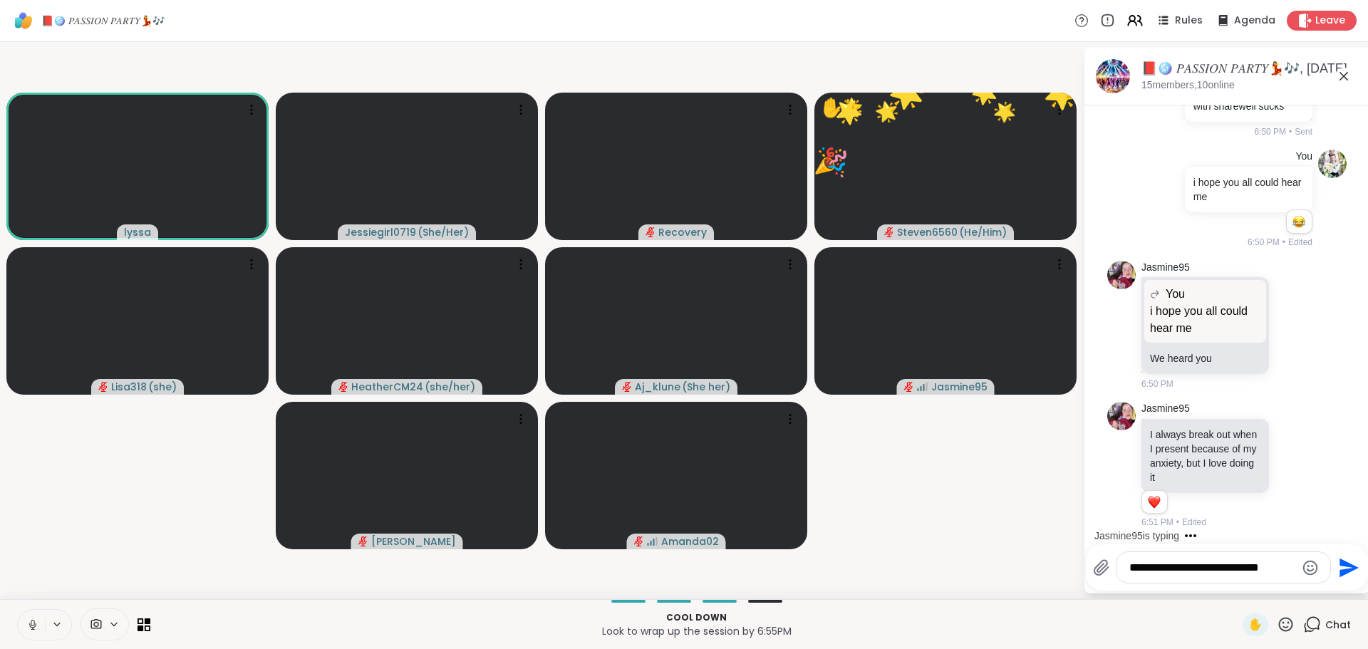
type textarea "**********"
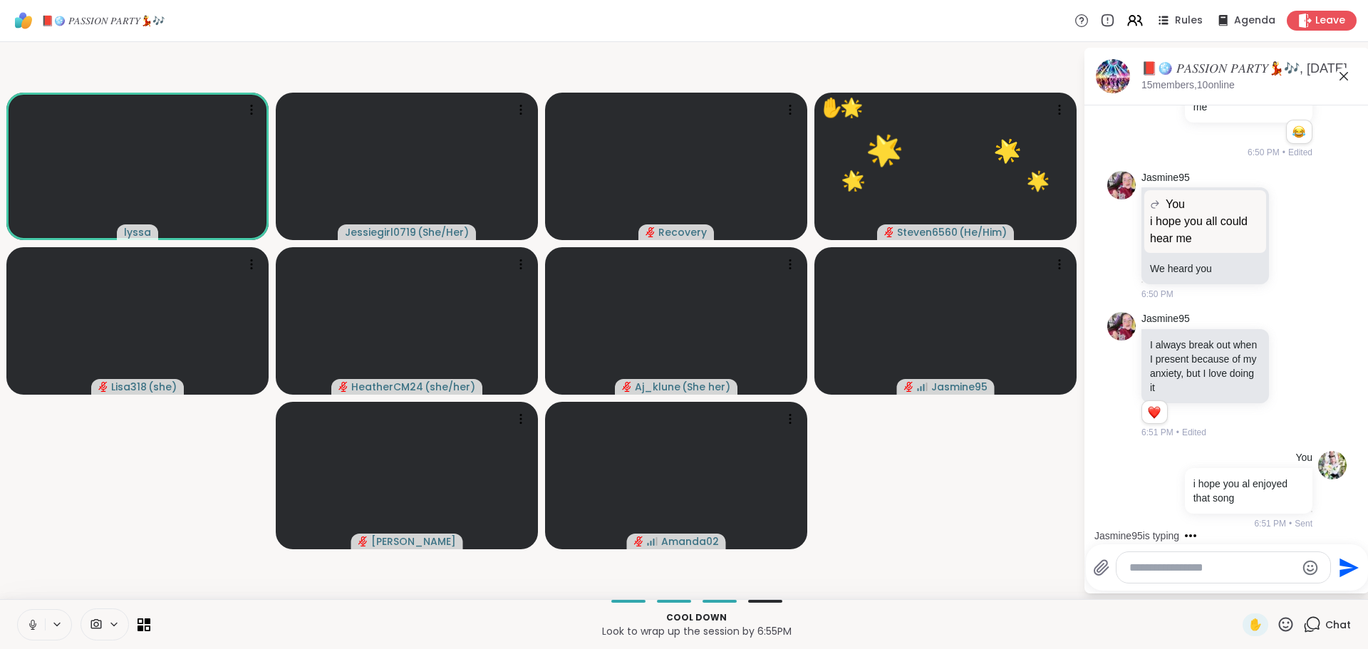
scroll to position [12841, 0]
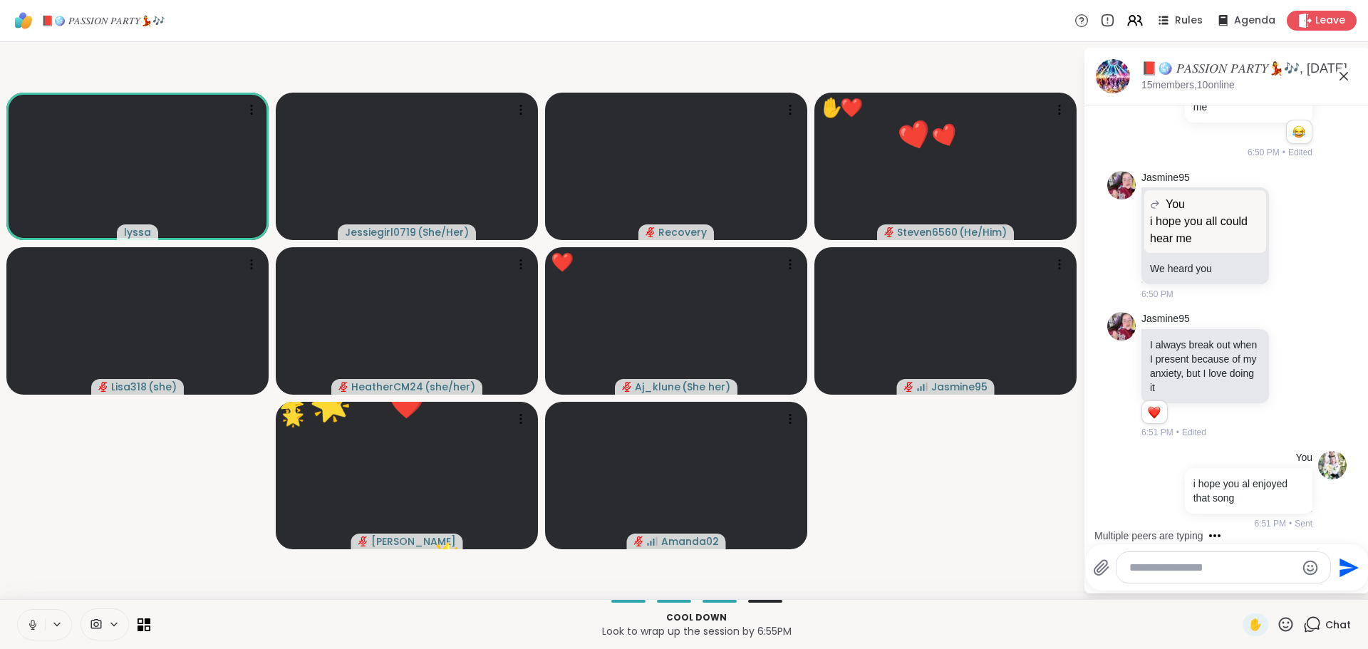
click at [31, 614] on button at bounding box center [31, 625] width 27 height 30
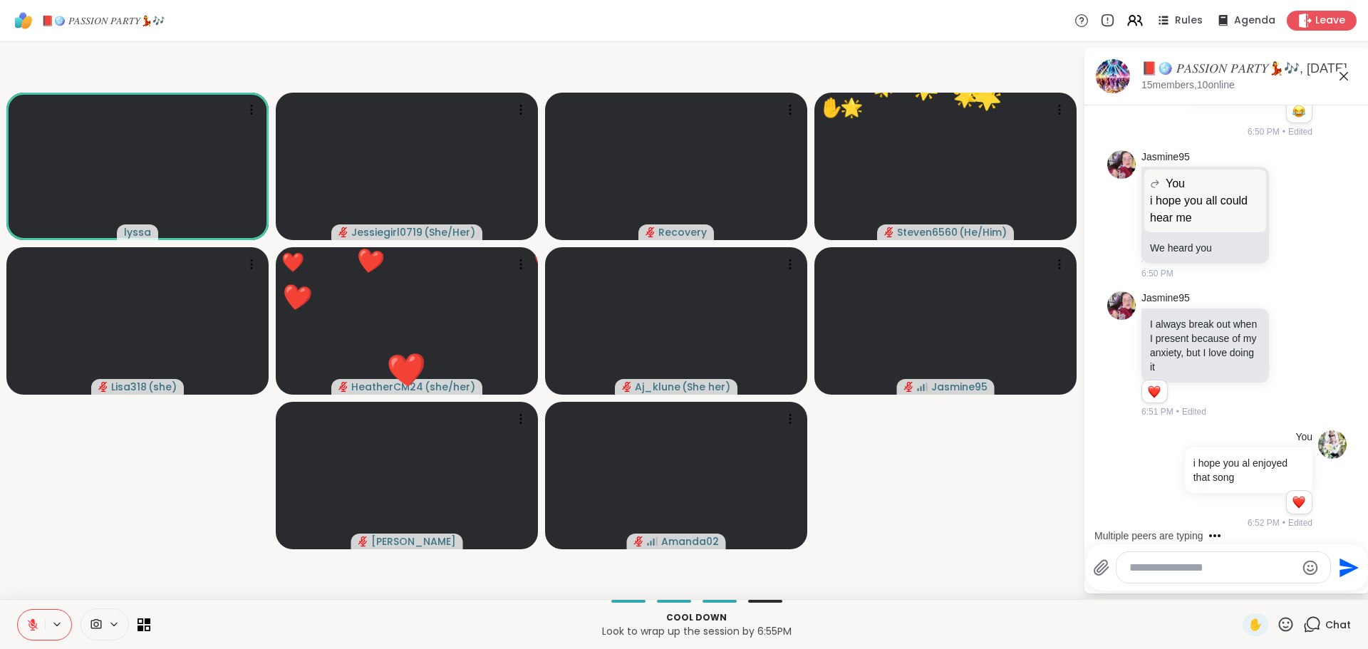
scroll to position [12862, 0]
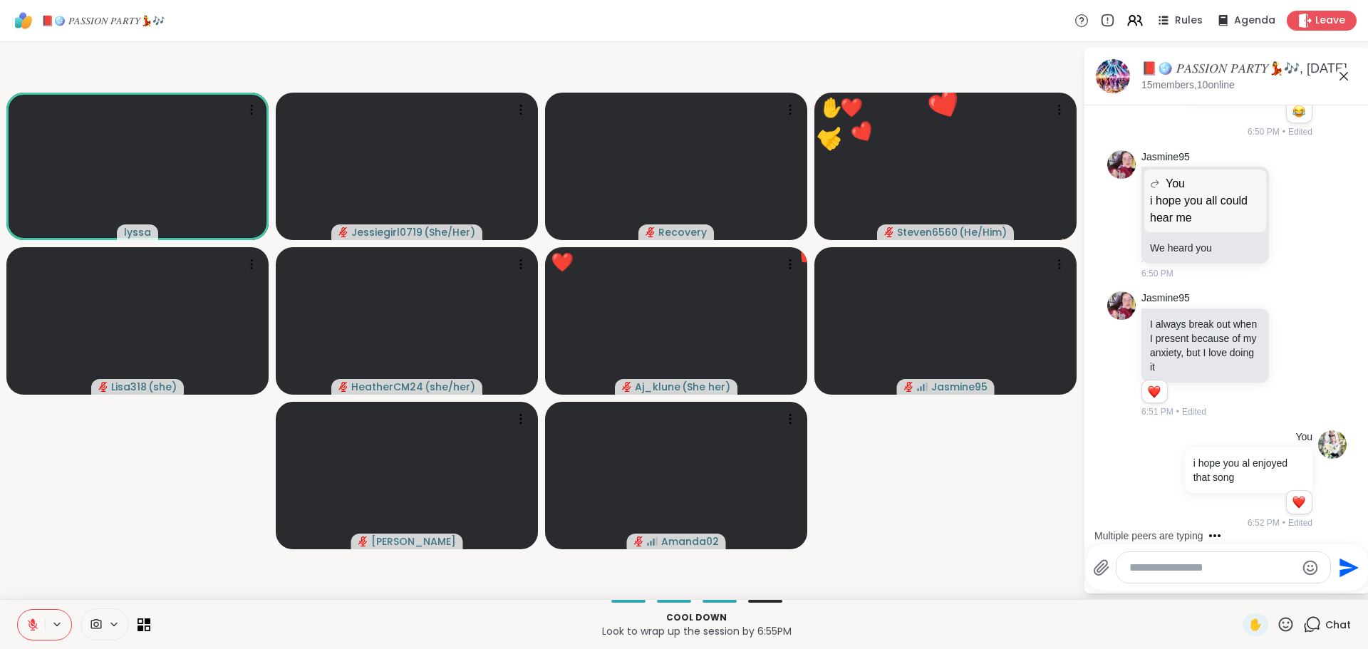
click at [1279, 623] on icon at bounding box center [1286, 624] width 14 height 14
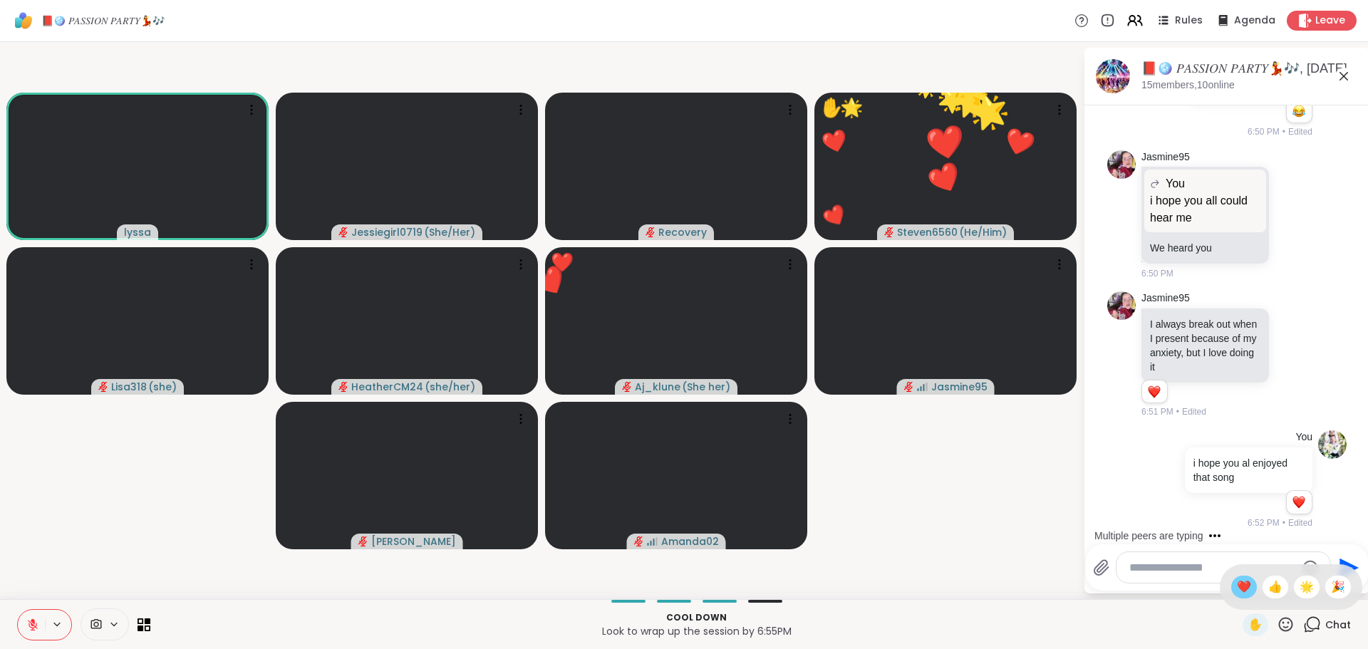
click at [1237, 591] on span "❤️" at bounding box center [1244, 586] width 14 height 17
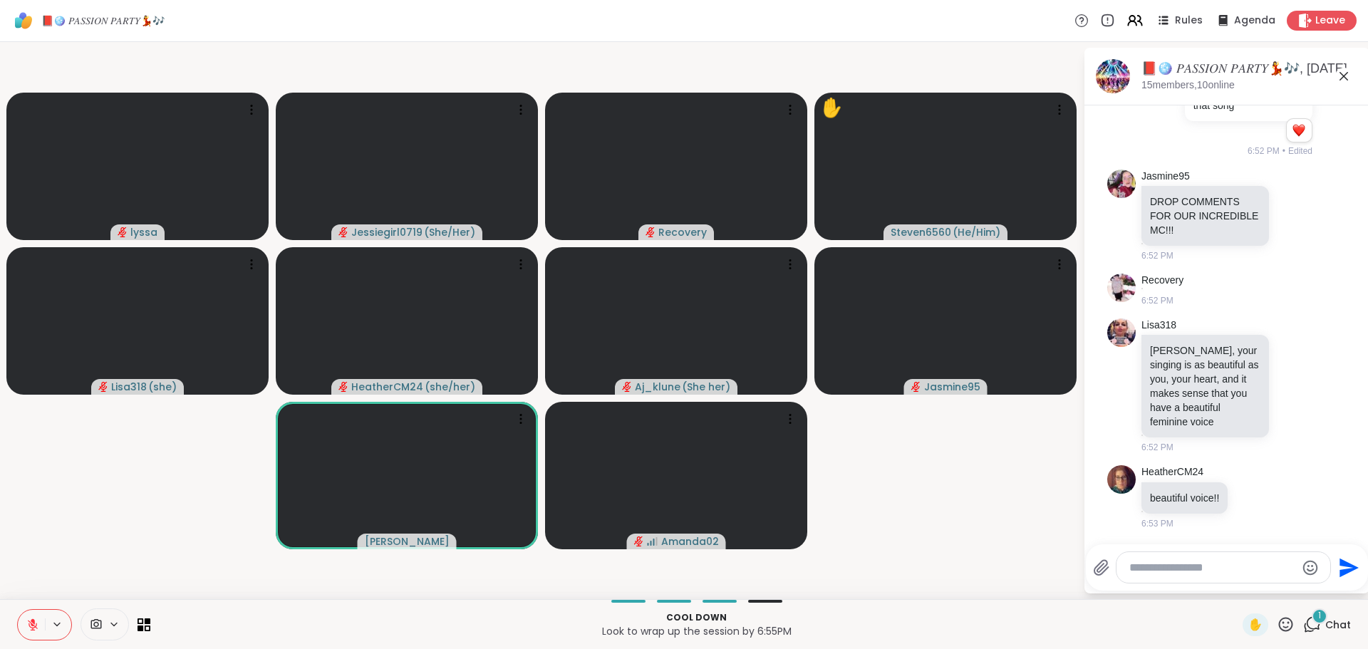
scroll to position [13234, 0]
click at [1287, 385] on icon at bounding box center [1293, 385] width 13 height 14
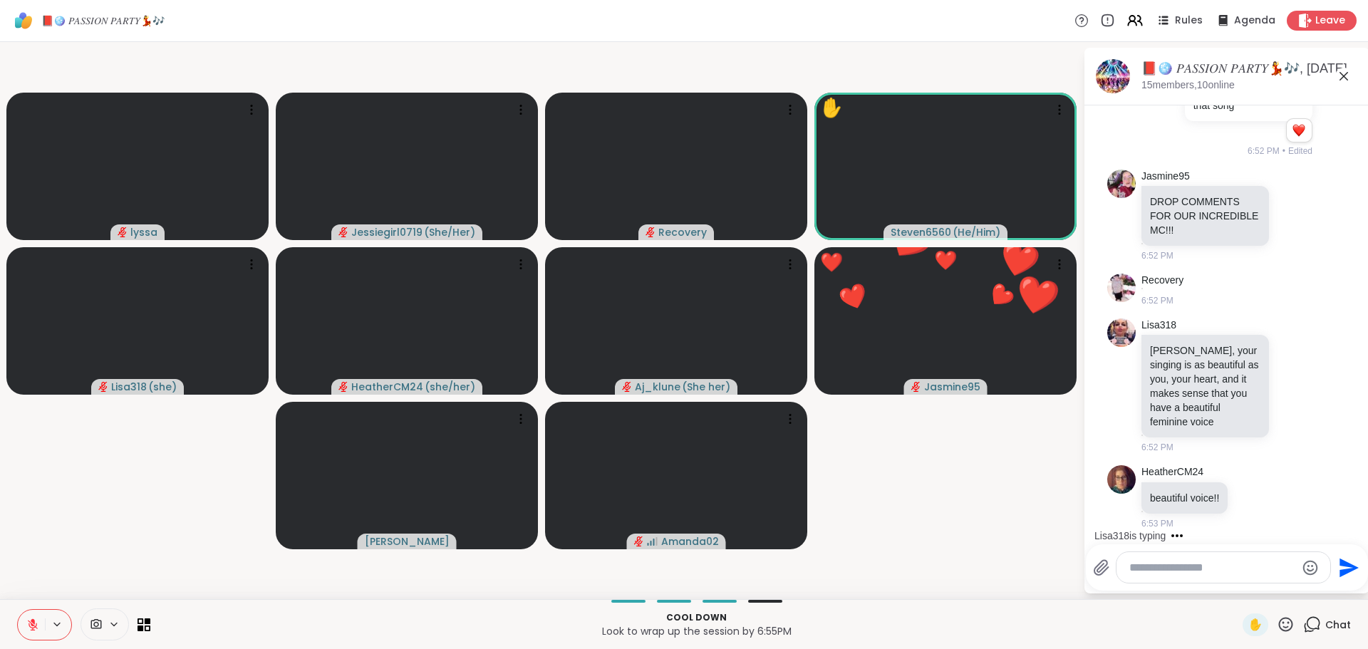
click at [1279, 358] on div "Lisa318 Lyssa, your singing is as beautiful as you, your heart, and it makes se…" at bounding box center [1228, 386] width 175 height 136
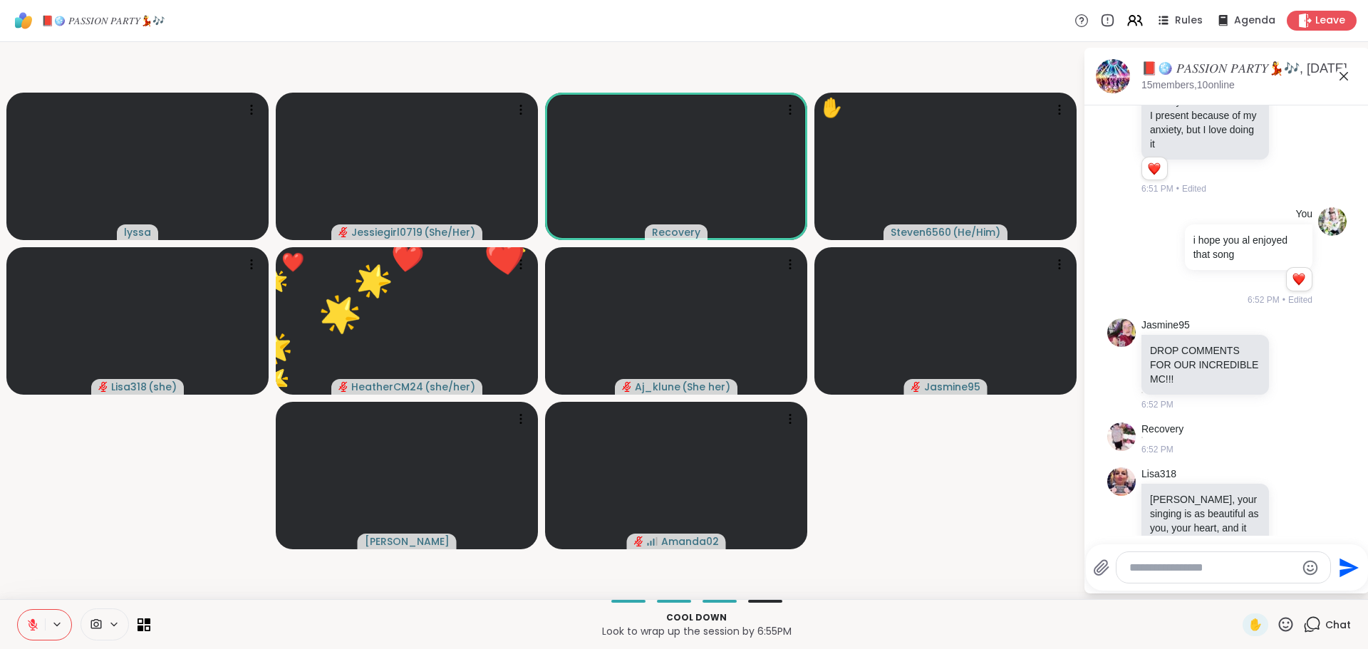
scroll to position [13310, 0]
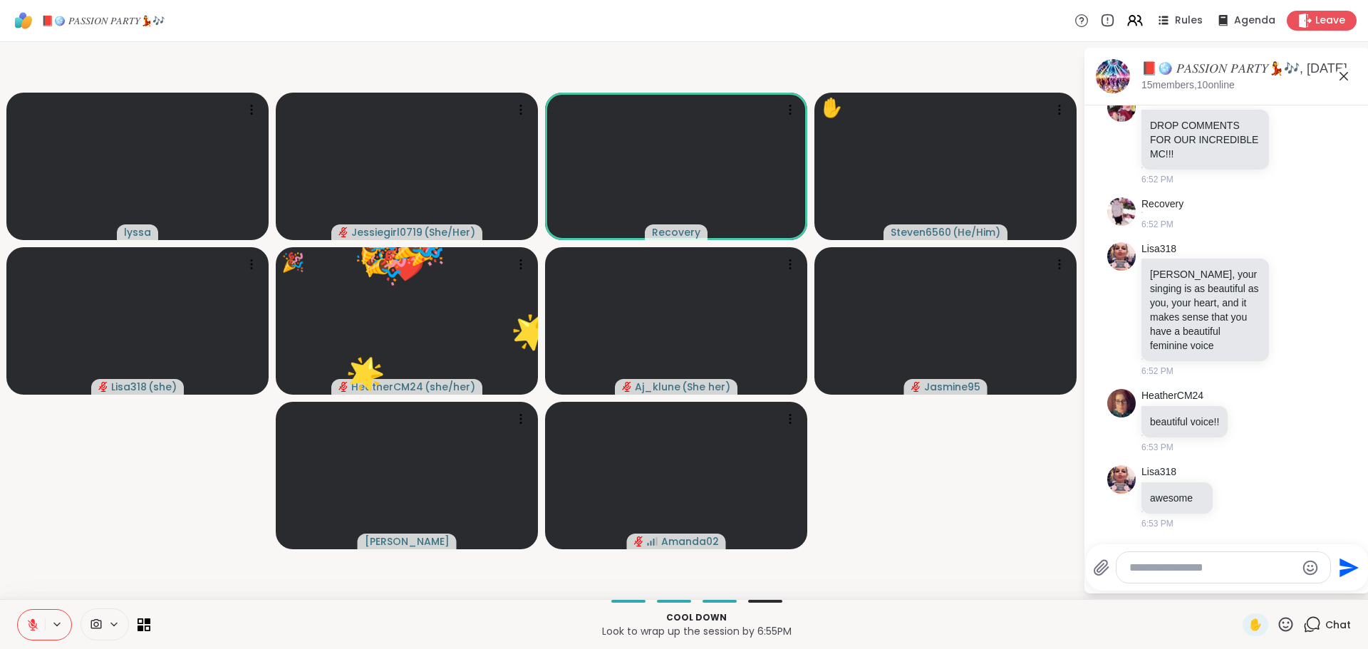
click at [1227, 569] on textarea "Type your message" at bounding box center [1212, 568] width 166 height 14
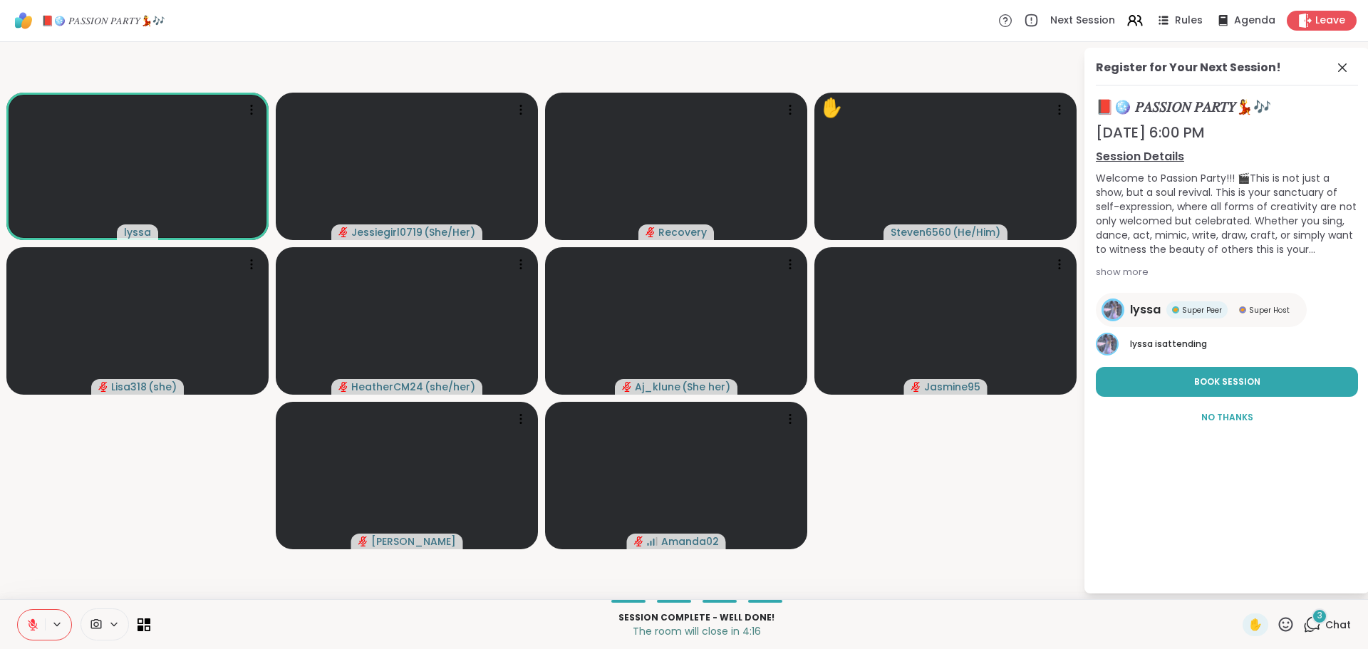
click at [1306, 629] on icon at bounding box center [1312, 624] width 18 height 18
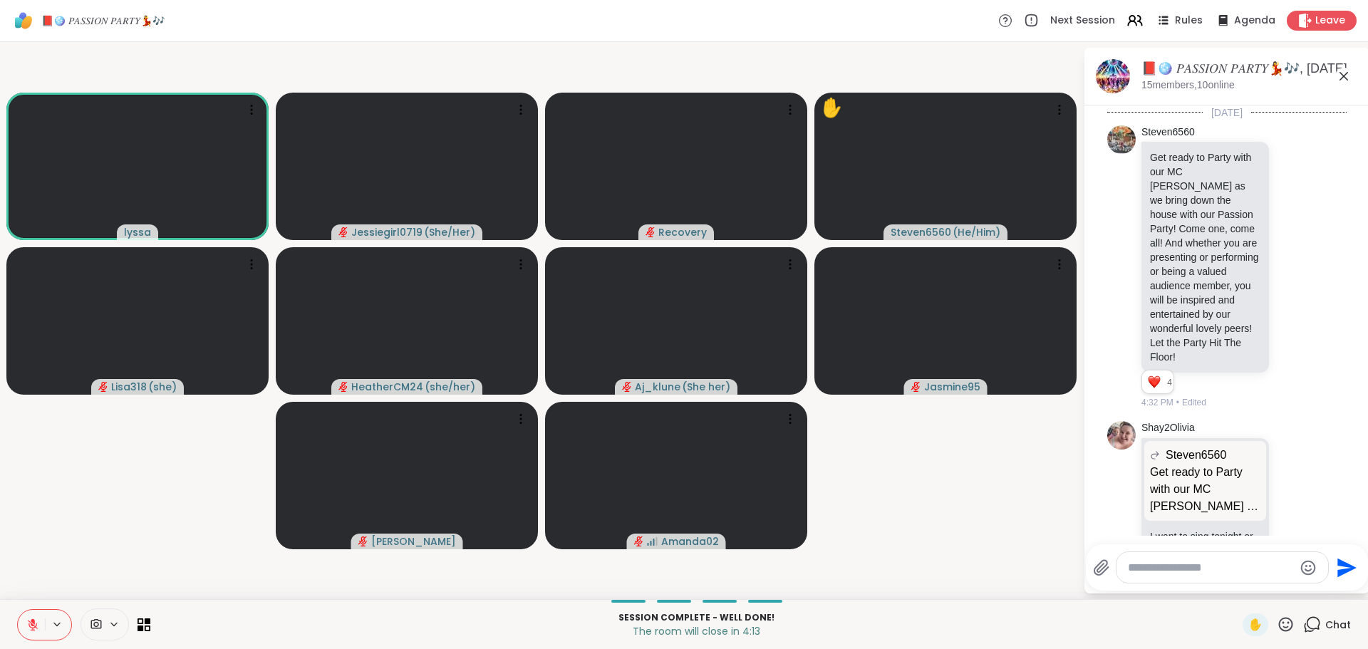
scroll to position [13687, 0]
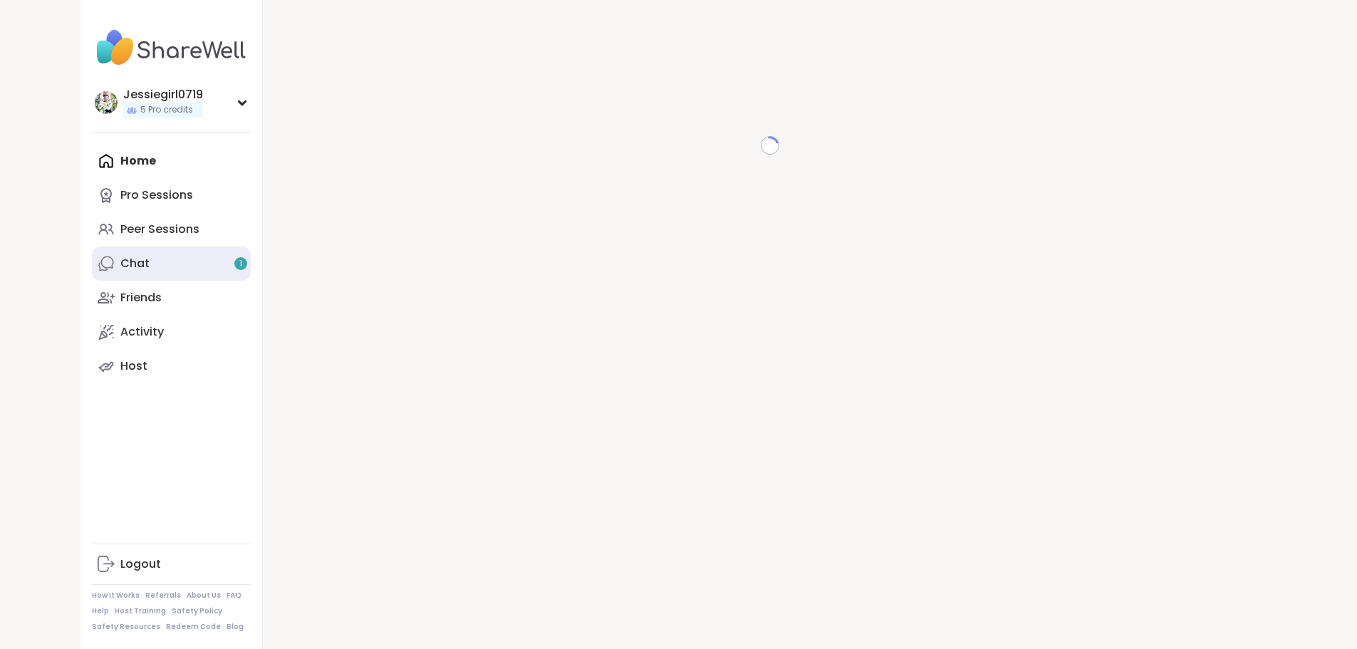
click at [99, 248] on link "Chat 1" at bounding box center [171, 263] width 159 height 34
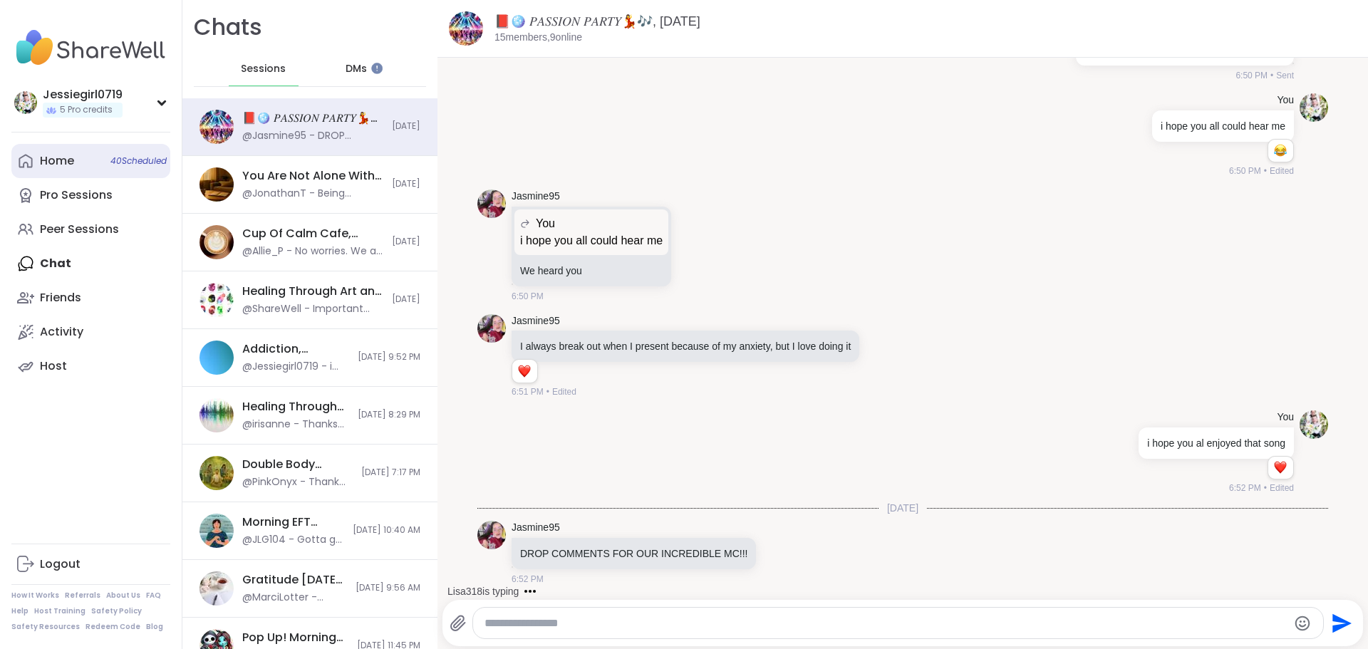
click at [50, 170] on link "Home 40 Scheduled" at bounding box center [90, 161] width 159 height 34
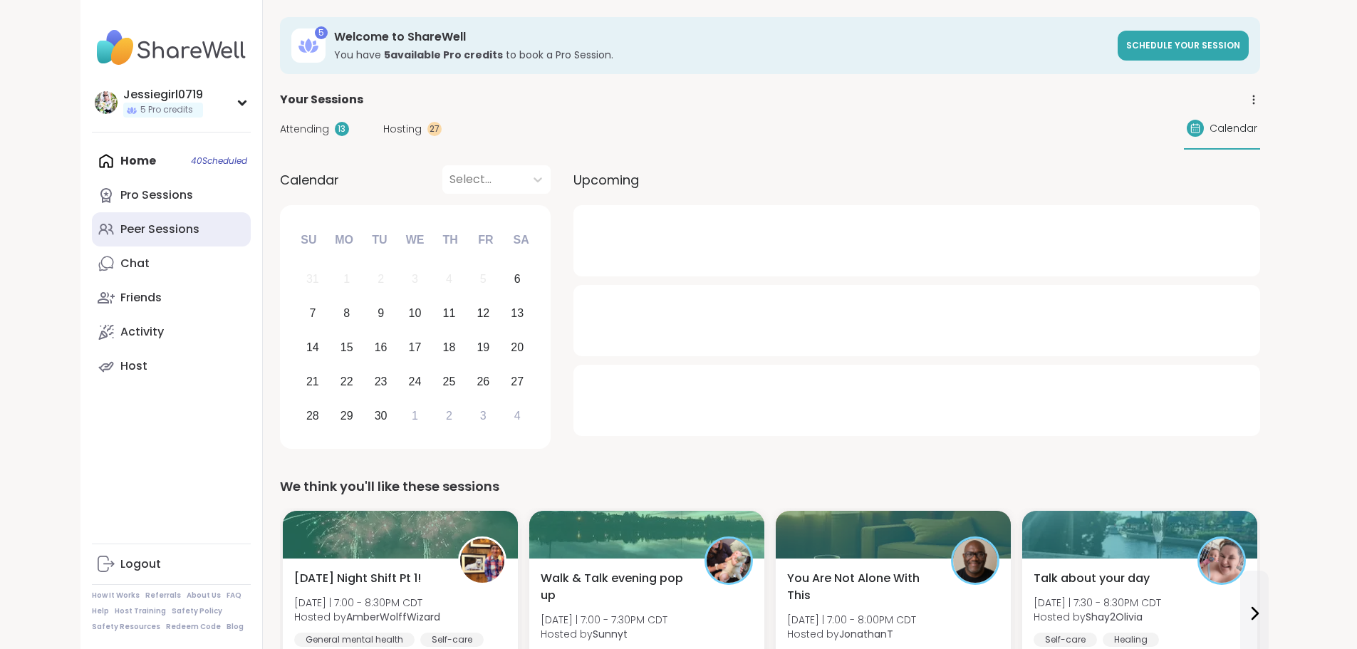
click at [120, 229] on div "Peer Sessions" at bounding box center [159, 230] width 79 height 16
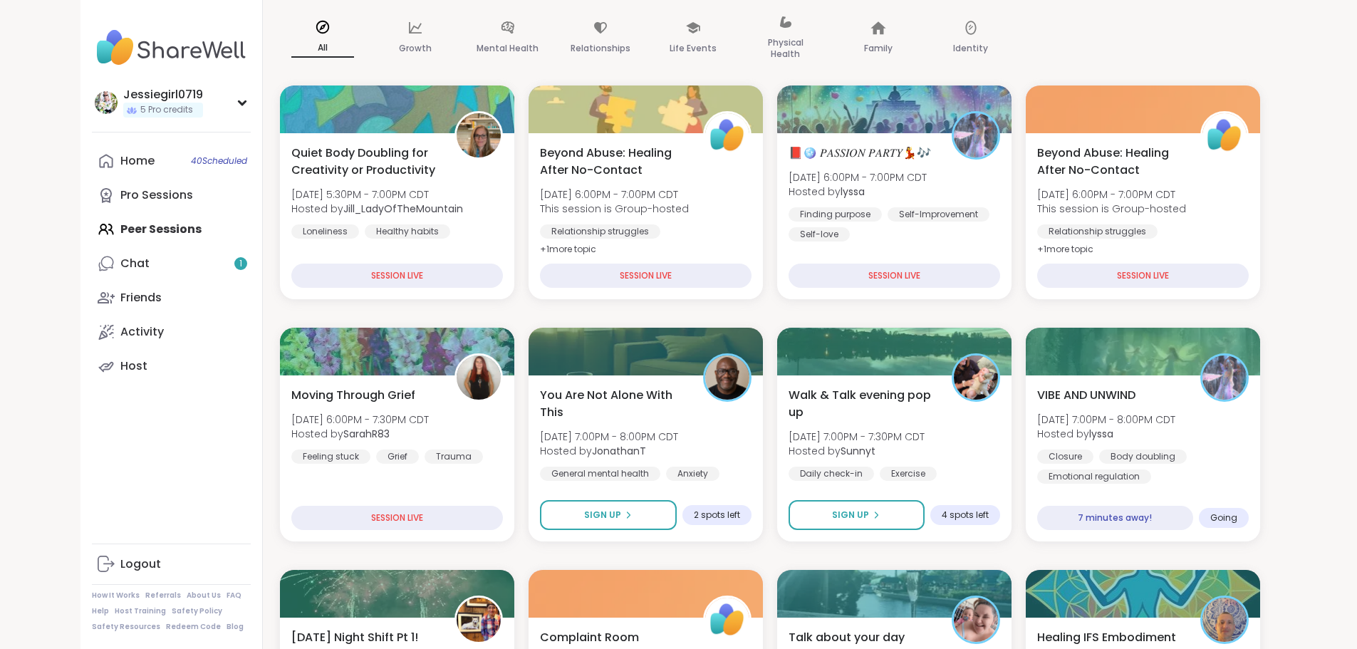
scroll to position [227, 0]
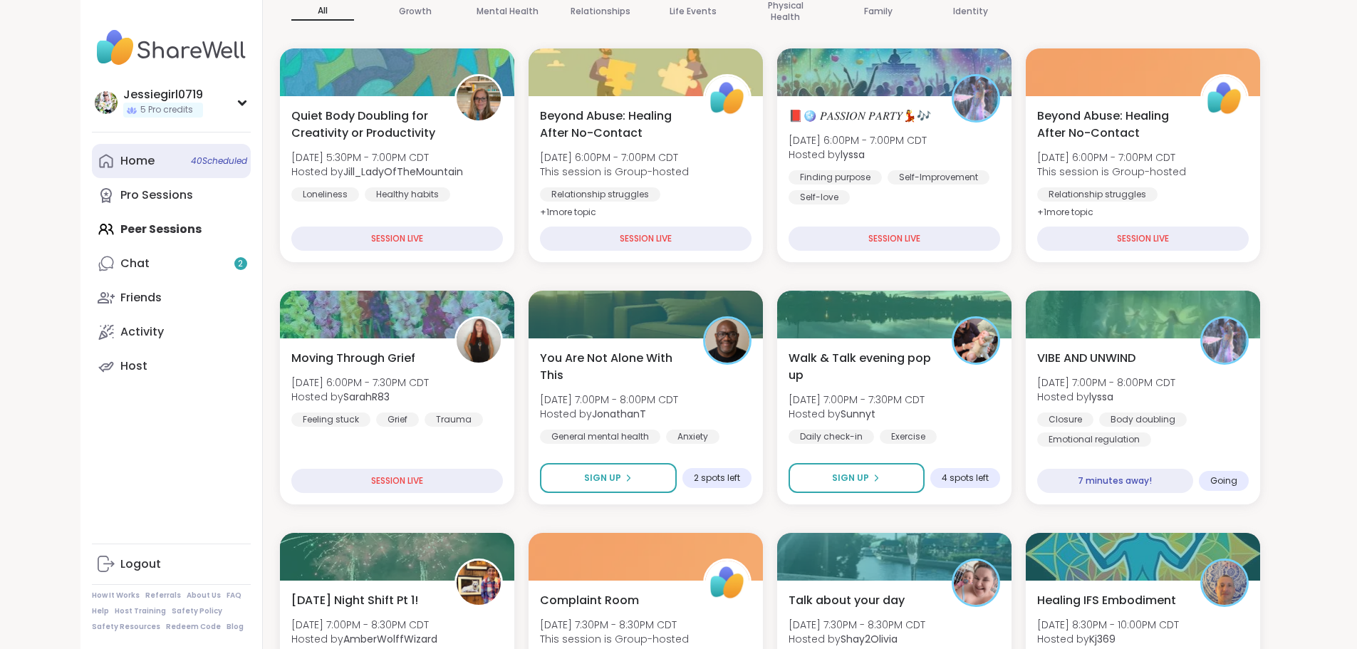
click at [120, 161] on div "Home 40 Scheduled" at bounding box center [137, 161] width 34 height 16
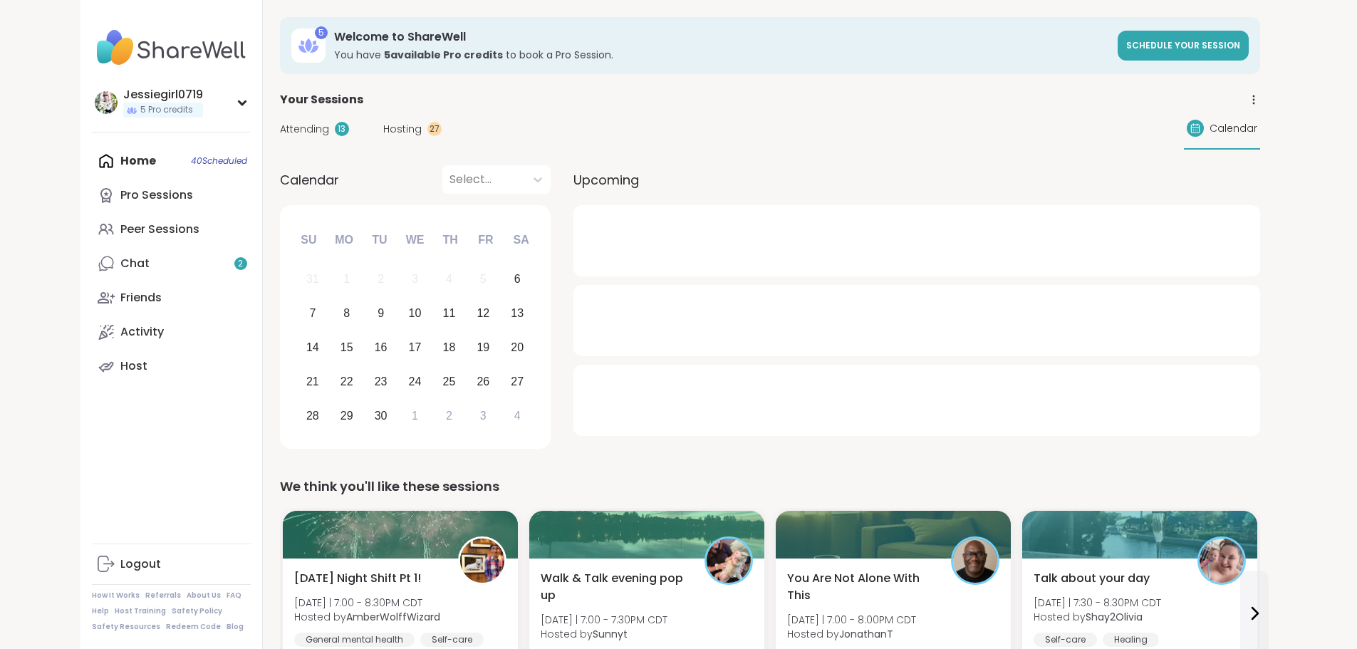
click at [280, 130] on span "Attending" at bounding box center [304, 129] width 49 height 15
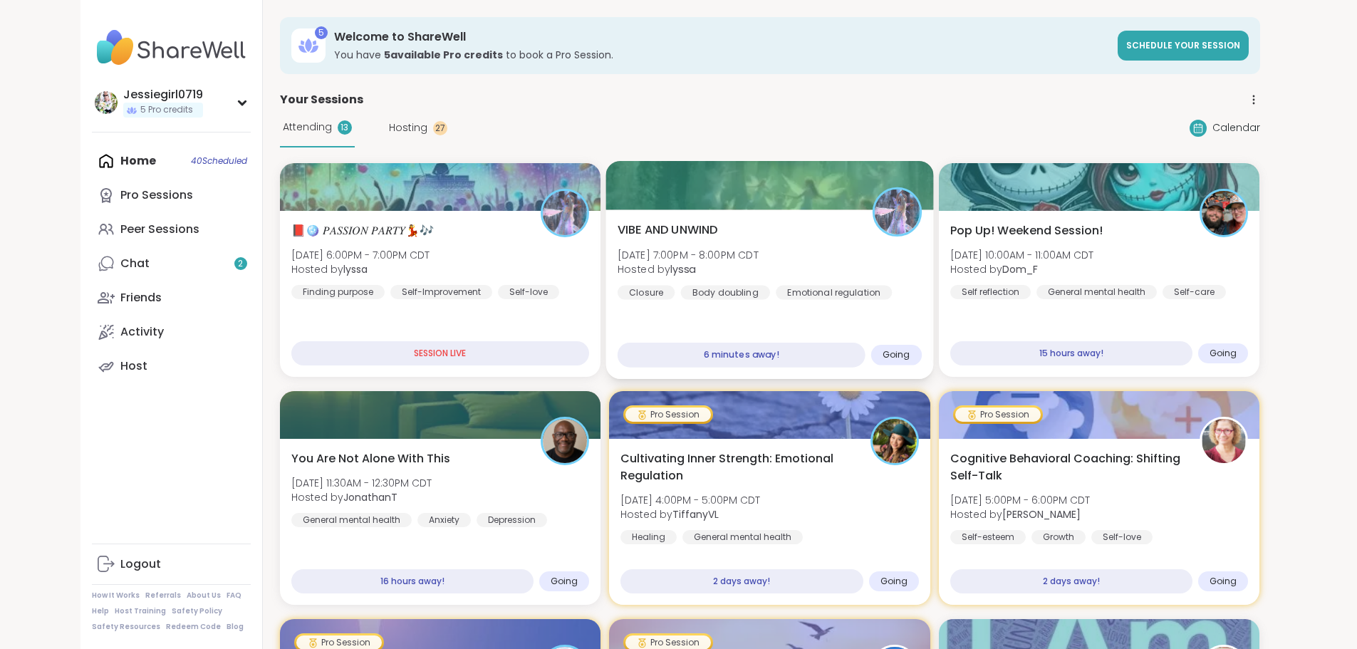
click at [909, 249] on div "VIBE AND UNWIND [DATE] 7:00PM - 8:00PM CDT Hosted by lyssa Closure Body doublin…" at bounding box center [770, 261] width 304 height 78
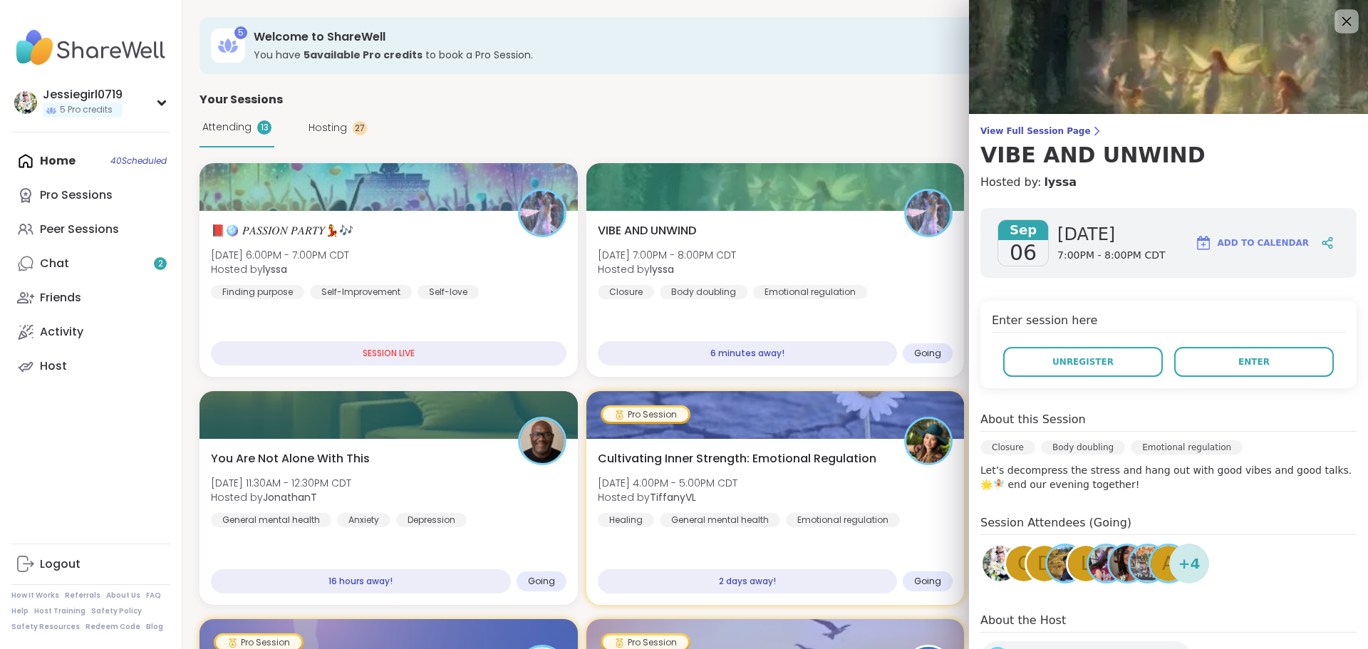
click at [1337, 23] on icon at bounding box center [1346, 21] width 18 height 18
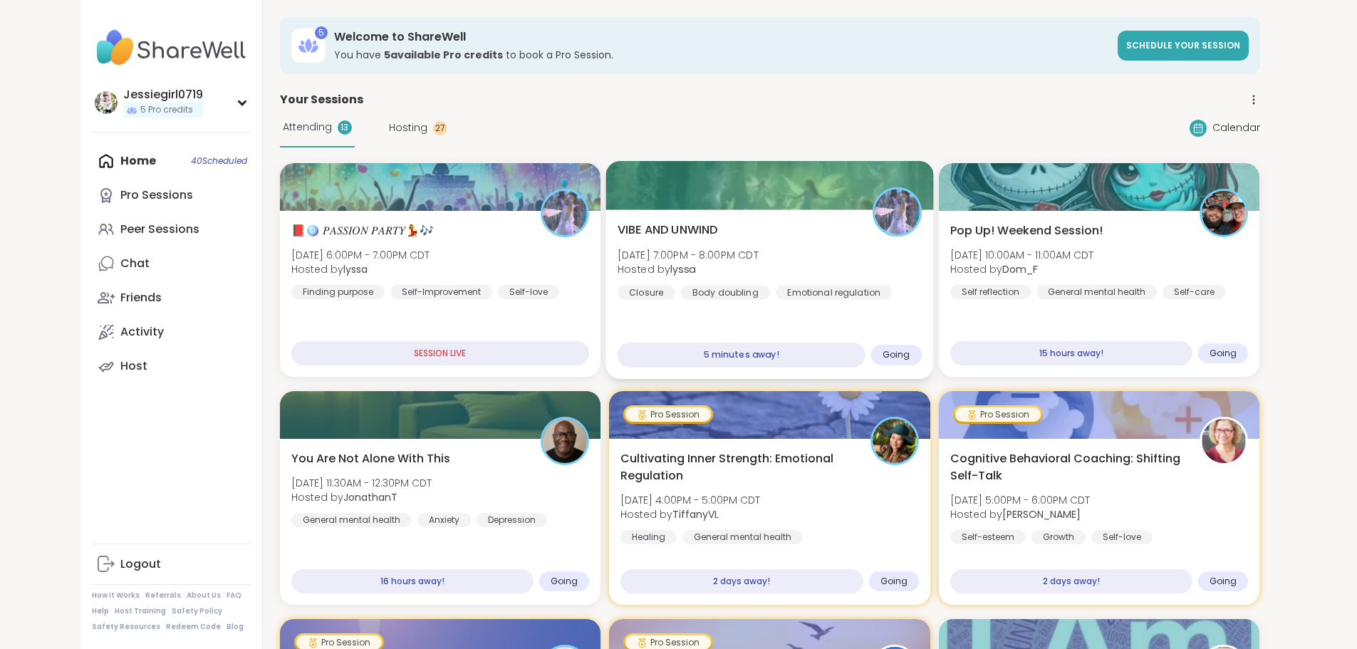
click at [818, 272] on div "VIBE AND UNWIND [DATE] 7:00PM - 8:00PM CDT Hosted by lyssa Closure Body doublin…" at bounding box center [770, 261] width 304 height 78
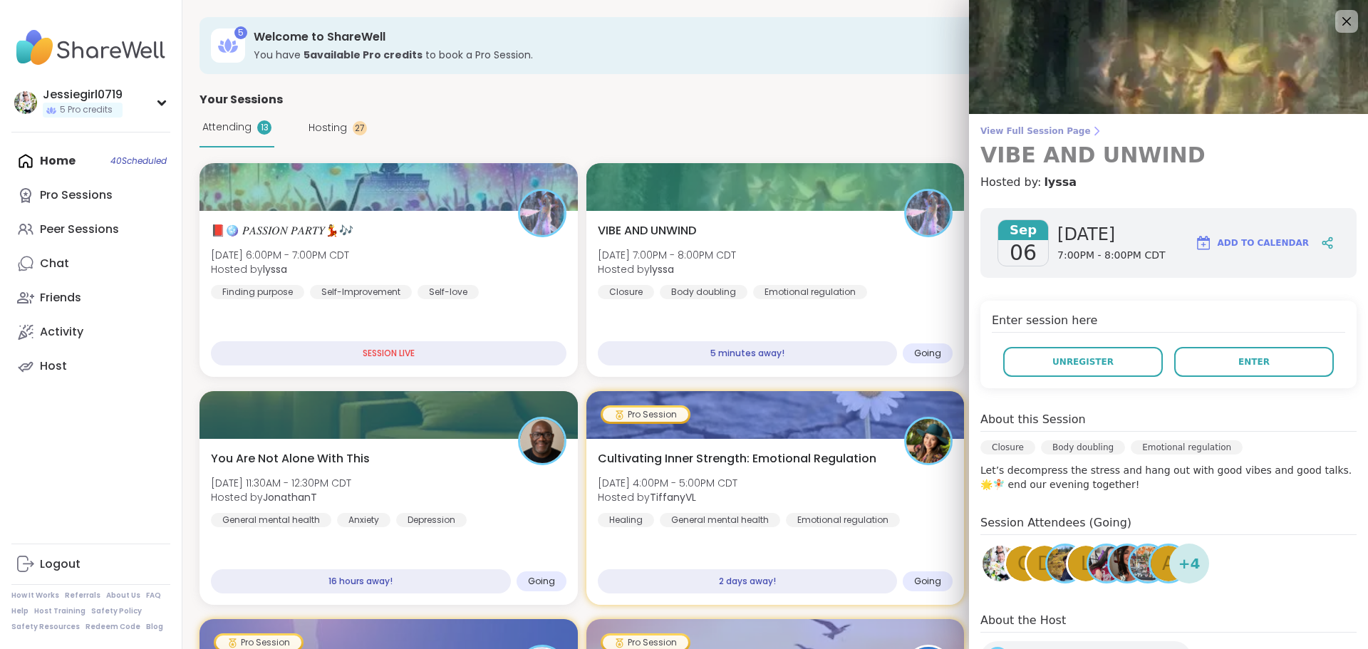
click at [1020, 128] on span "View Full Session Page" at bounding box center [1168, 130] width 376 height 11
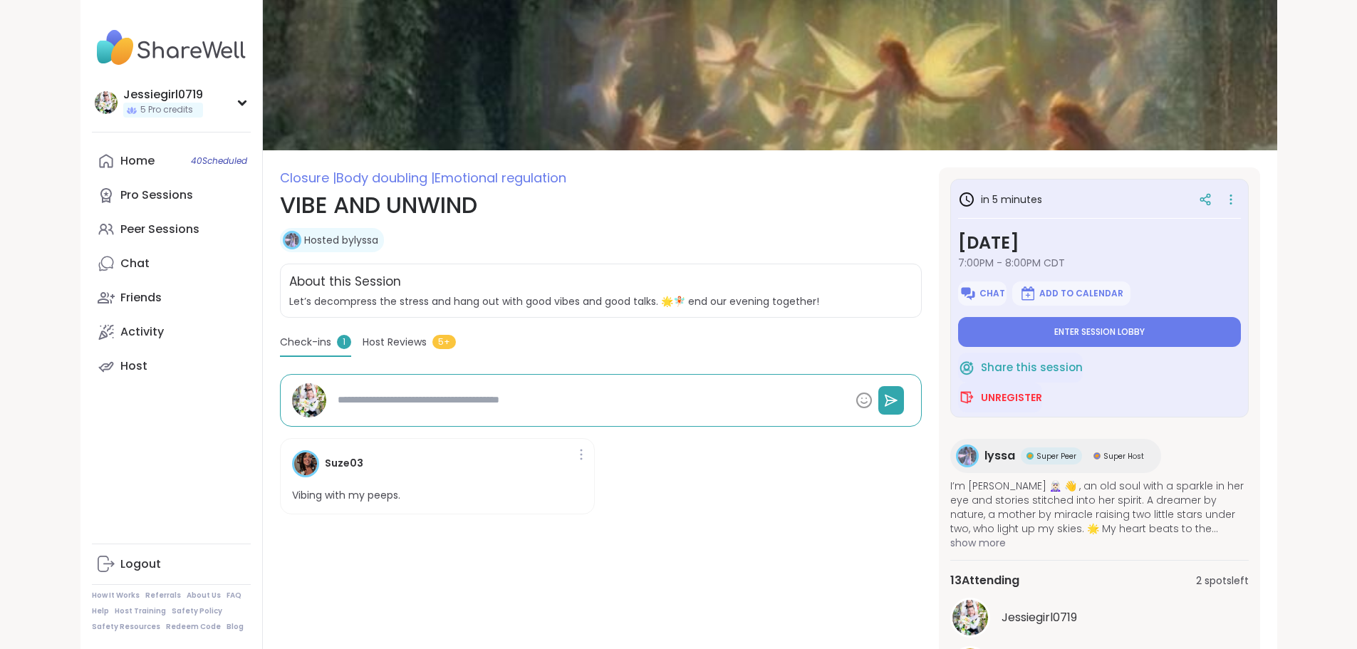
scroll to position [208, 0]
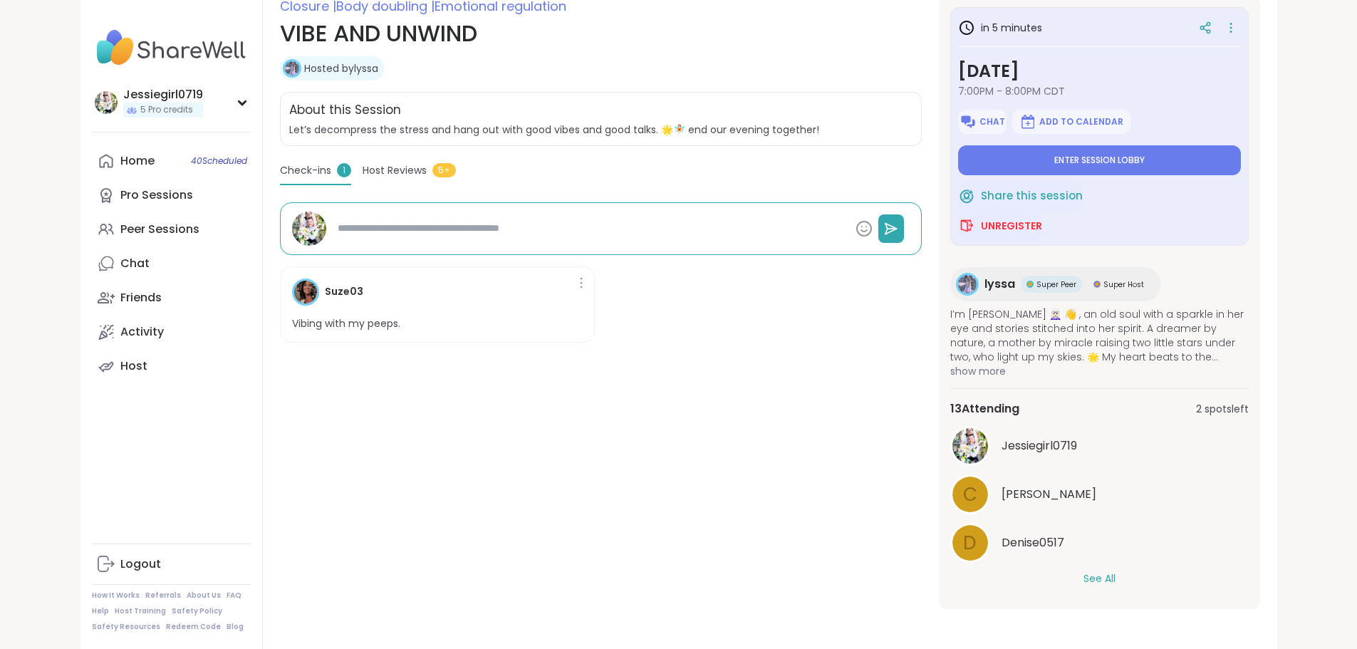
click at [1116, 578] on button "See All" at bounding box center [1099, 578] width 32 height 15
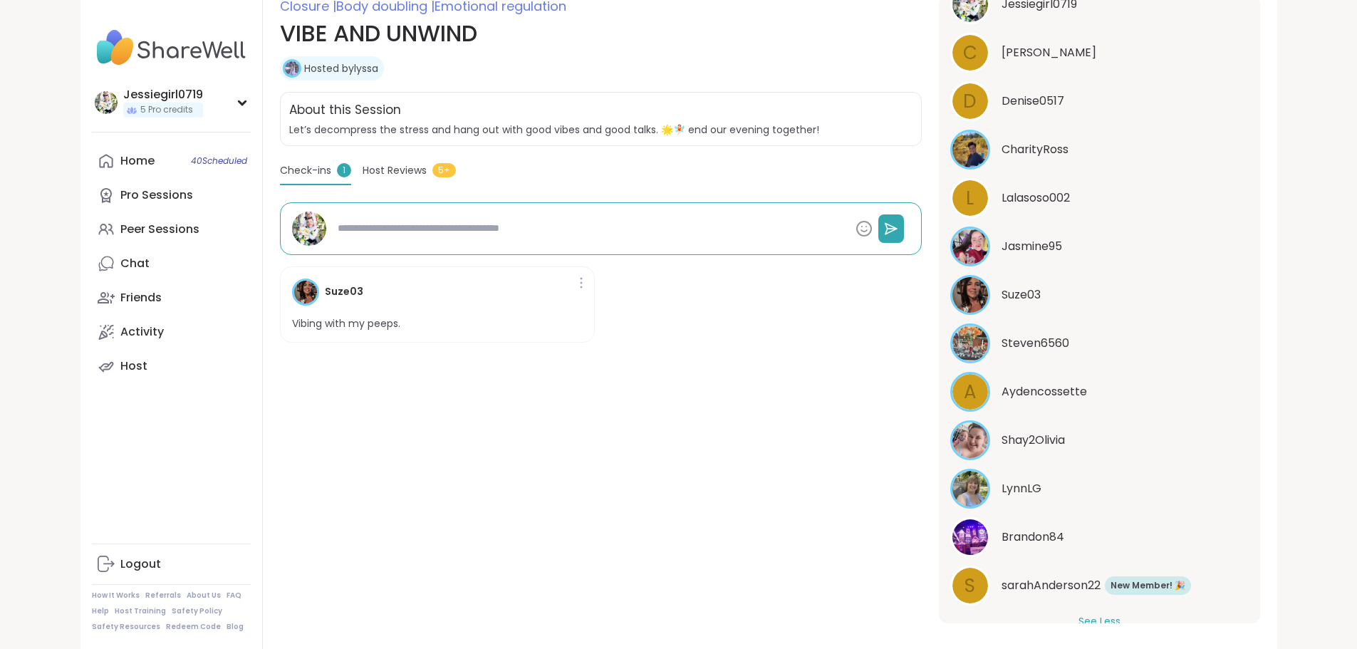
scroll to position [432, 0]
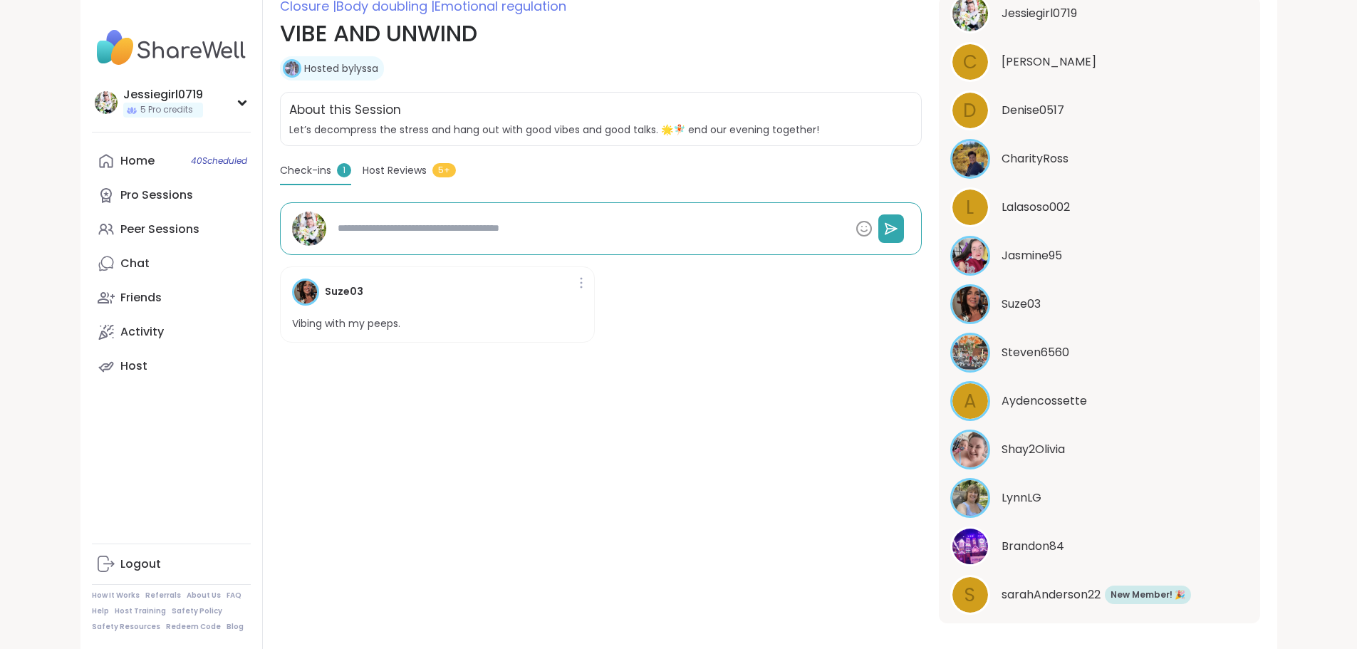
click at [1260, 559] on div "in 5 minutes Saturday, Sep 06 7:00PM - 8:00PM CDT Chat Add to Calendar Enter se…" at bounding box center [1099, 310] width 321 height 628
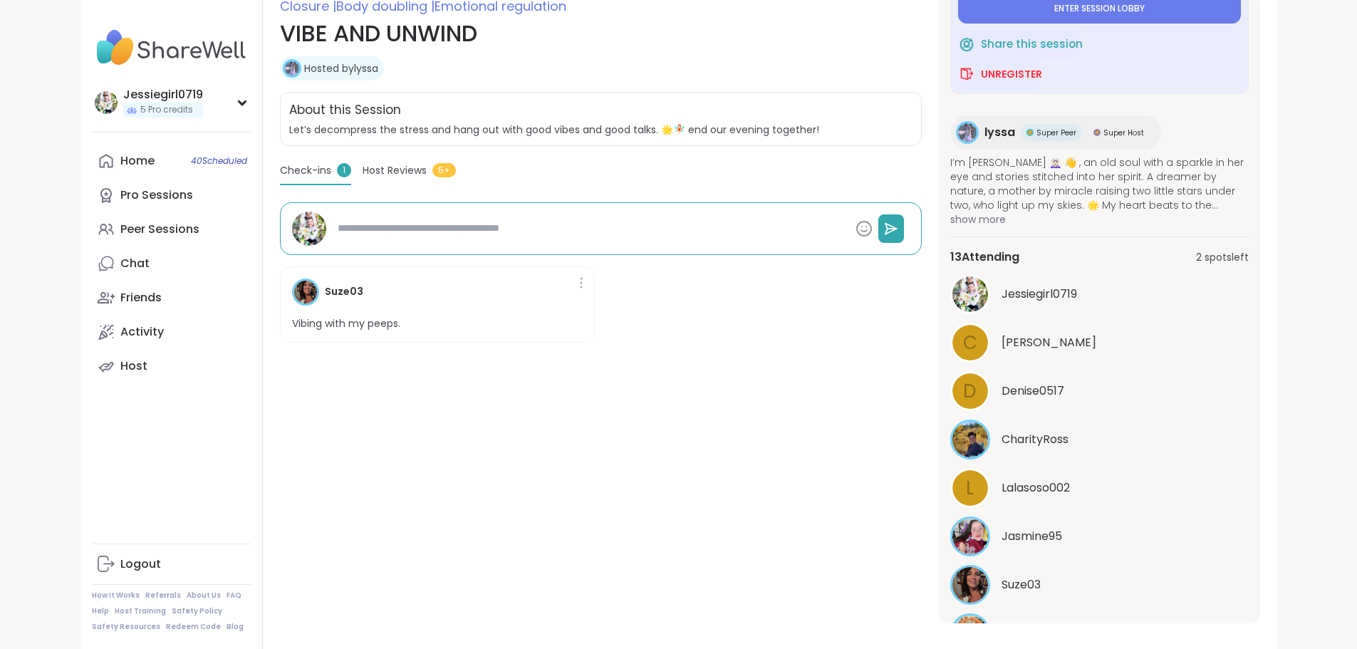
scroll to position [0, 0]
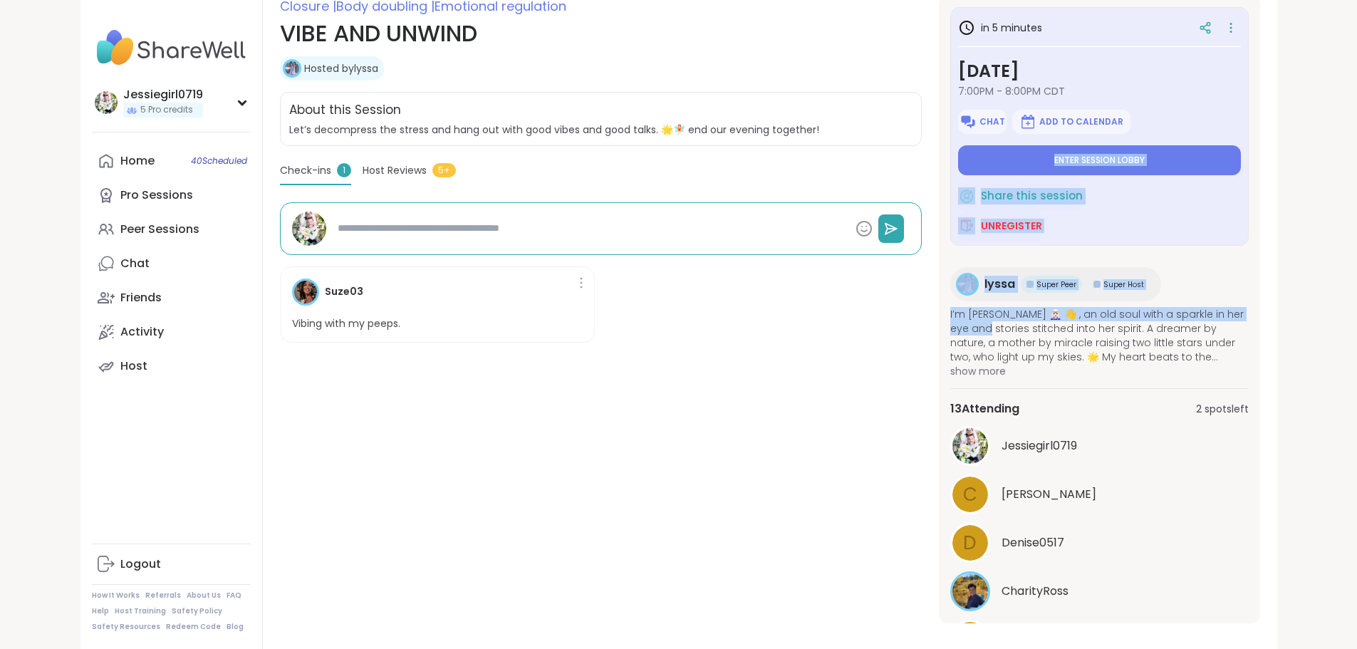
drag, startPoint x: 1356, startPoint y: 313, endPoint x: 1367, endPoint y: 121, distance: 192.6
click at [1356, 121] on html "Jessiegirl0719 5 Pro credits Jessiegirl0719 5 Pro credits Profile Membership Se…" at bounding box center [678, 227] width 1357 height 871
click at [1277, 297] on section "Closure | Body doubling | Emotional regulation VIBE AND UNWIND Hosted by lyssa …" at bounding box center [770, 310] width 1014 height 628
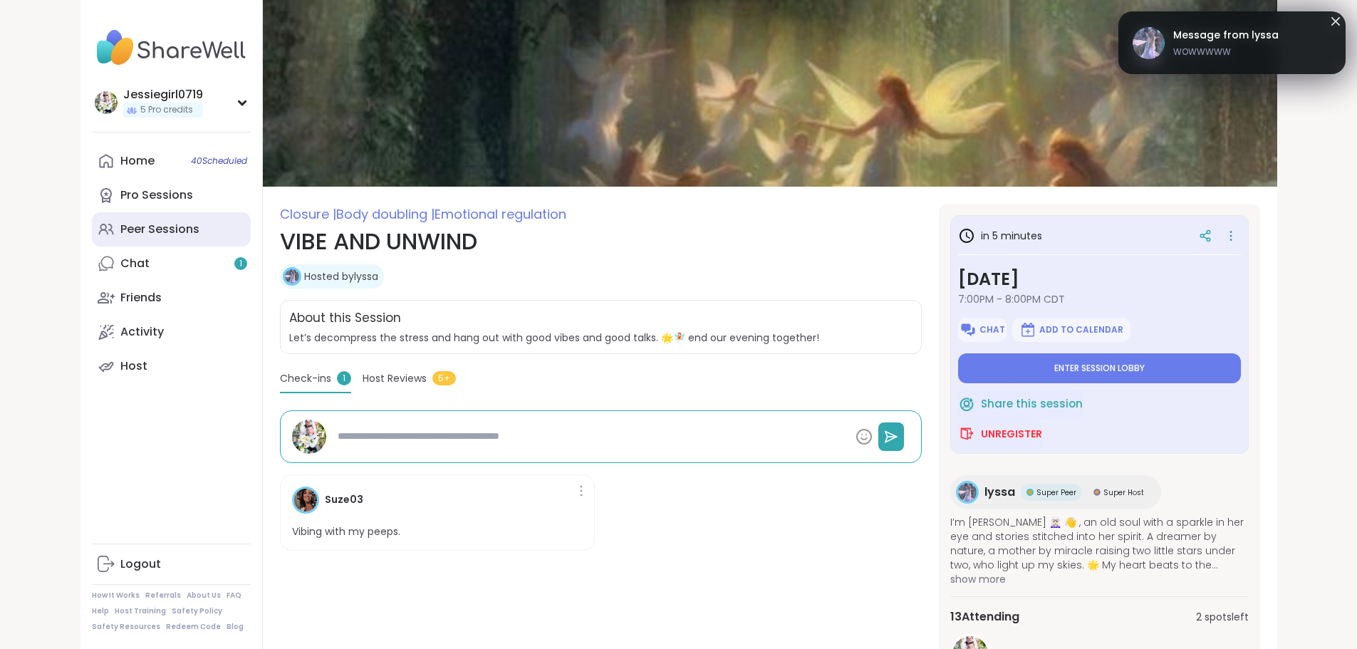
click at [92, 238] on link "Peer Sessions" at bounding box center [171, 229] width 159 height 34
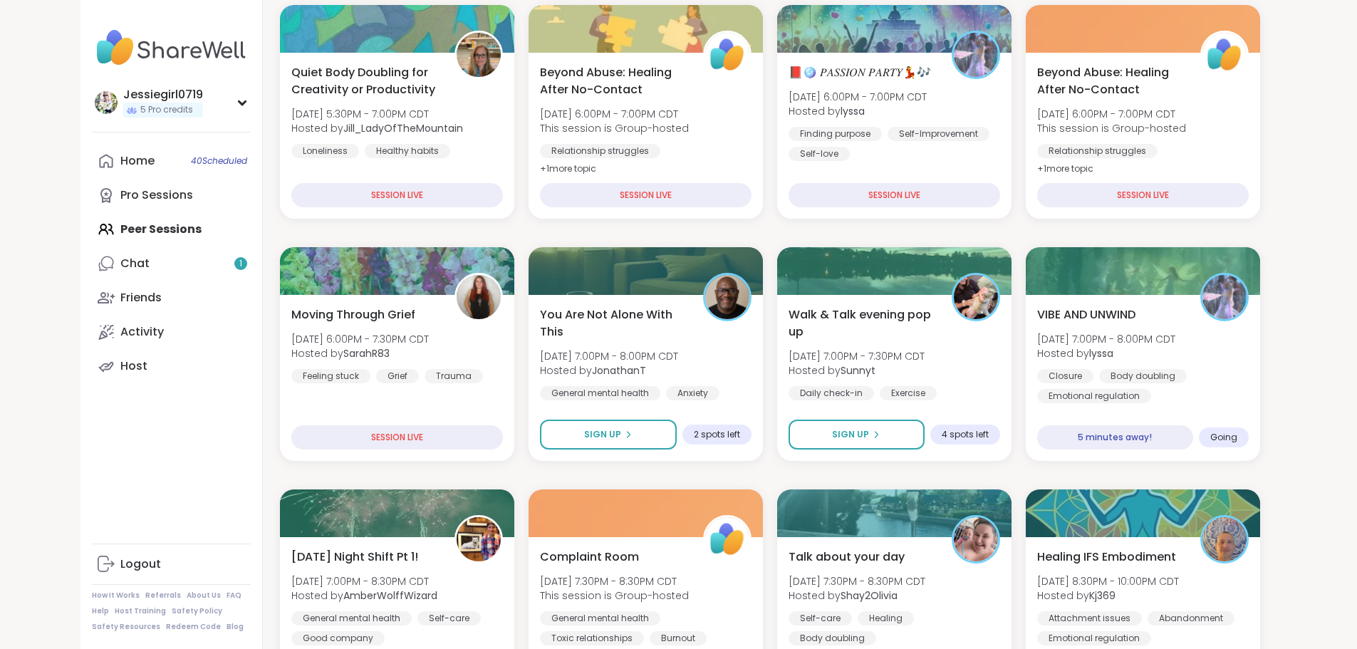
scroll to position [214, 0]
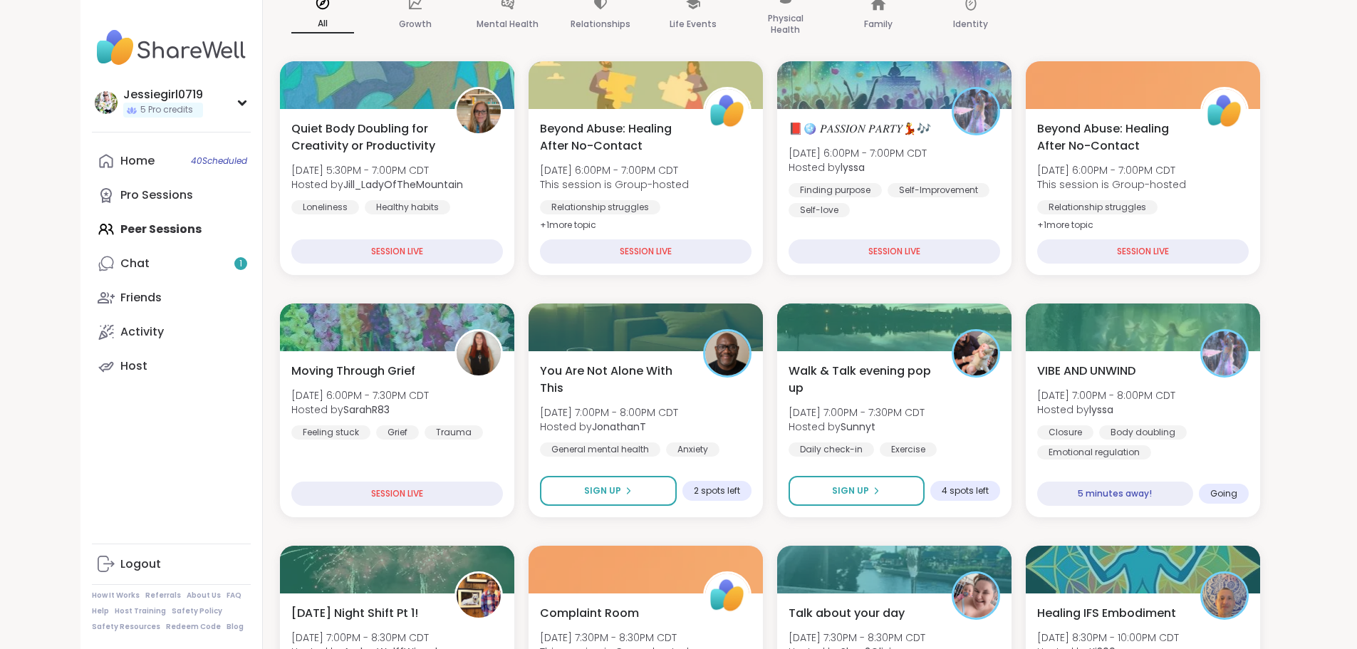
drag, startPoint x: 1352, startPoint y: 190, endPoint x: 1355, endPoint y: 169, distance: 21.6
click at [120, 168] on div "Home 40 Scheduled" at bounding box center [137, 161] width 34 height 16
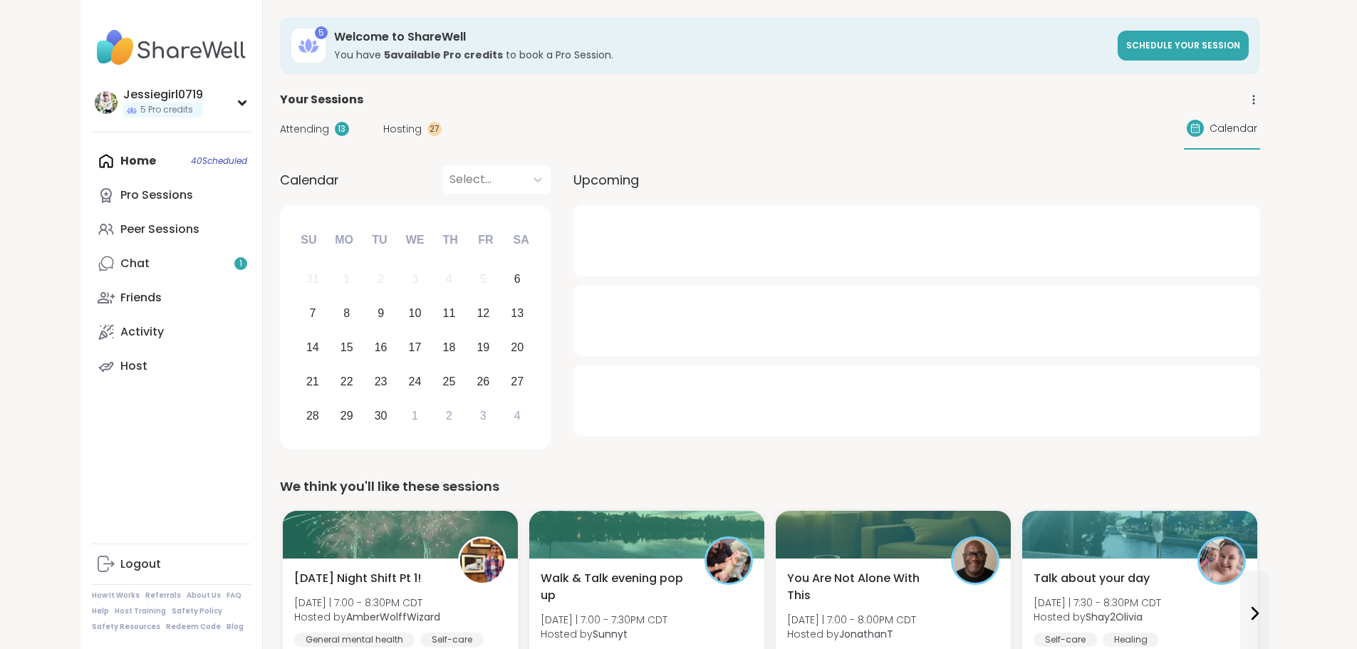
click at [280, 122] on span "Attending" at bounding box center [304, 129] width 49 height 15
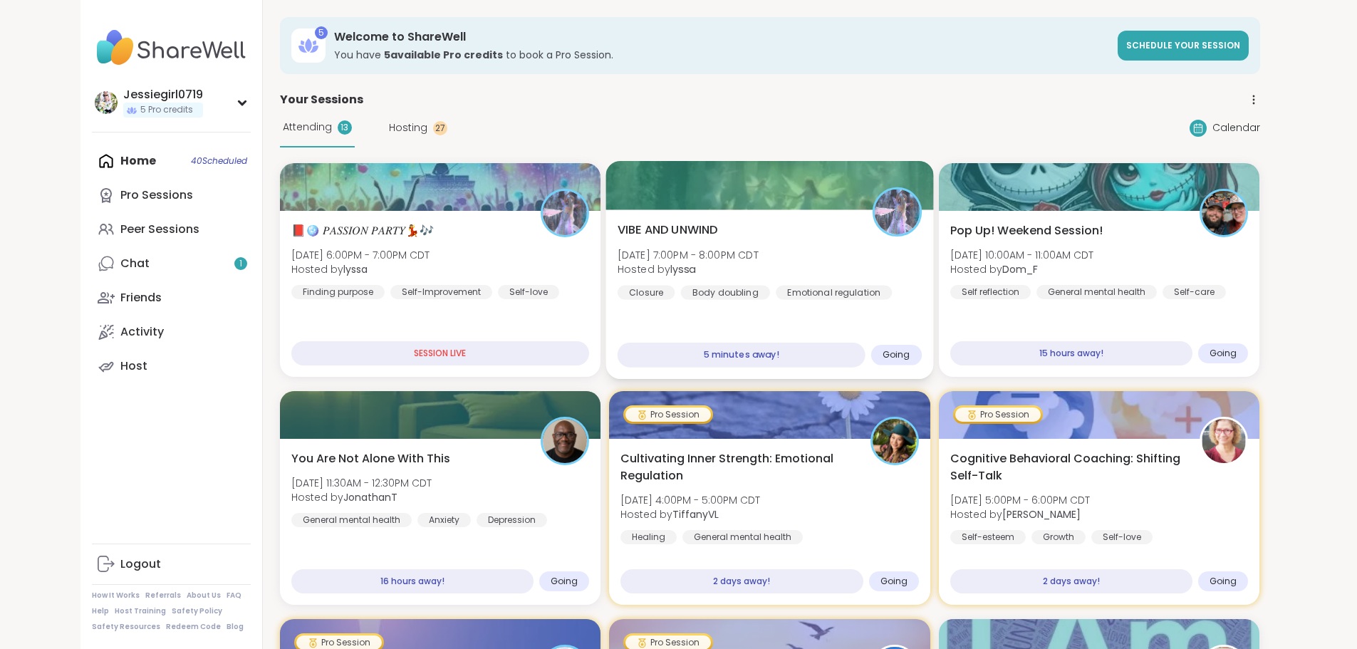
click at [771, 317] on div "VIBE AND UNWIND Sat, Sep 06 | 7:00PM - 8:00PM CDT Hosted by lyssa Closure Body …" at bounding box center [770, 294] width 328 height 170
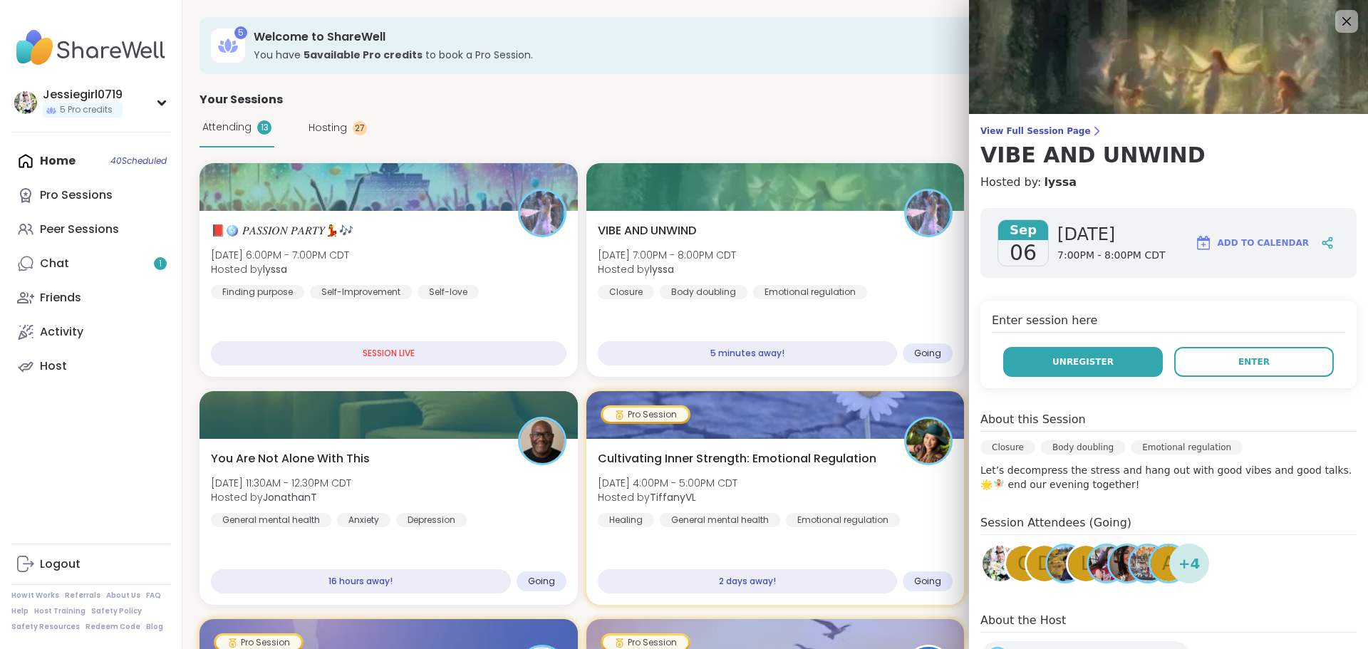
click at [1078, 359] on span "Unregister" at bounding box center [1082, 361] width 61 height 13
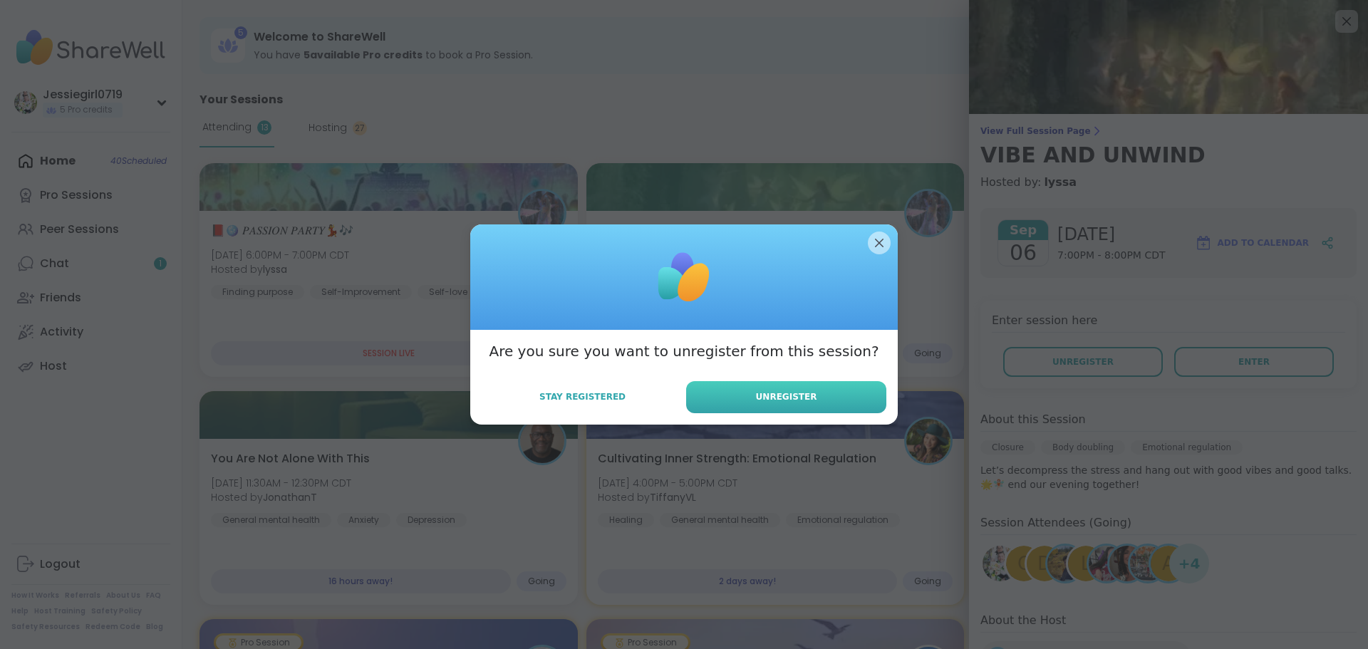
click at [729, 397] on button "Unregister" at bounding box center [786, 397] width 200 height 32
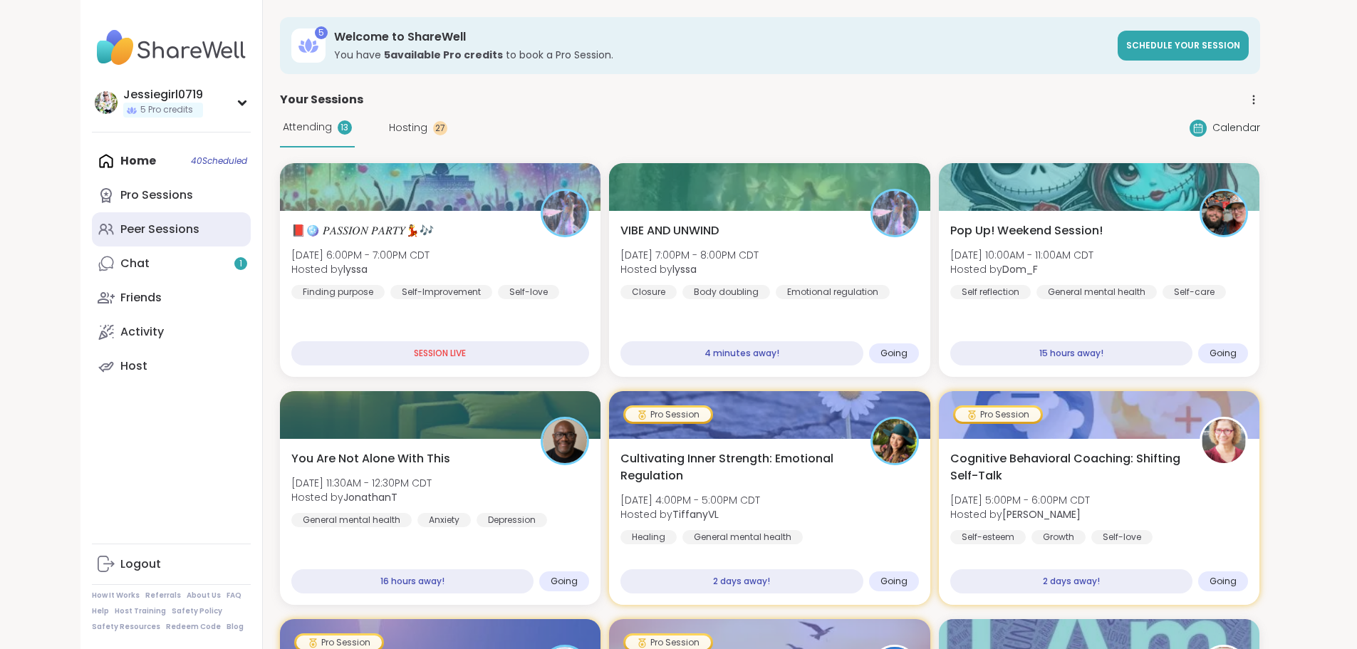
click at [120, 223] on div "Peer Sessions" at bounding box center [159, 230] width 79 height 16
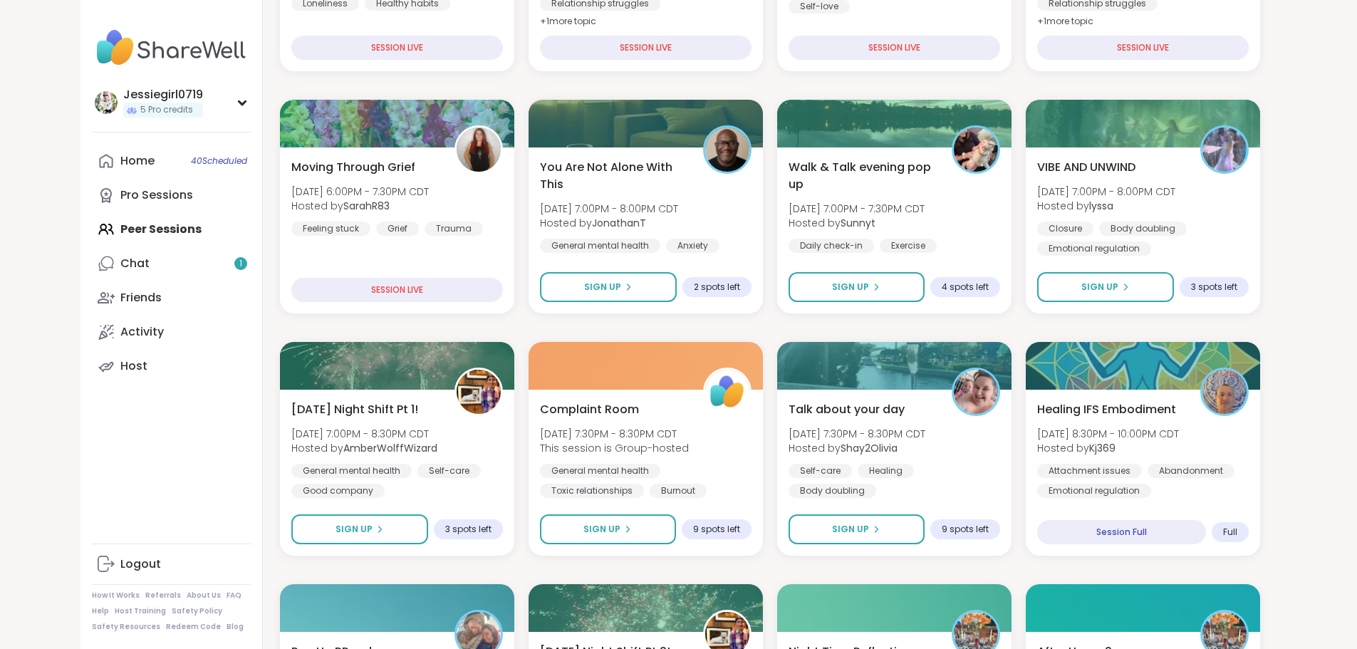
scroll to position [435, 0]
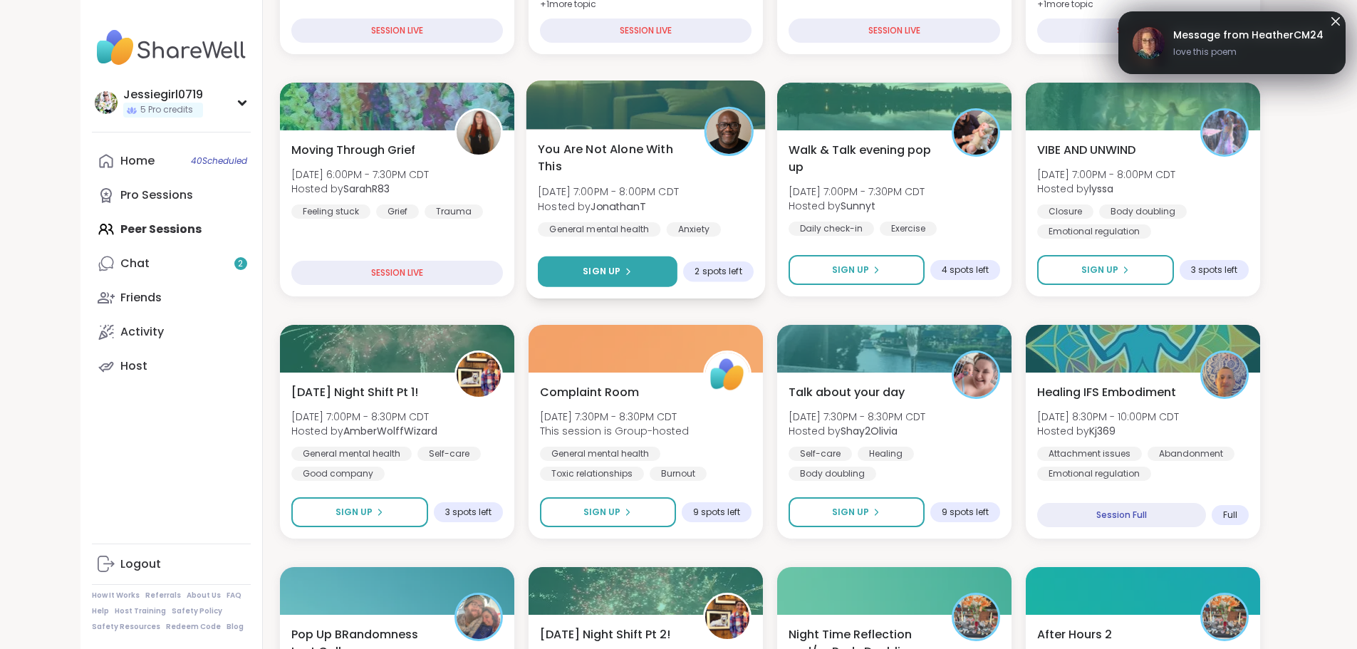
click at [583, 268] on span "Sign Up" at bounding box center [602, 271] width 38 height 13
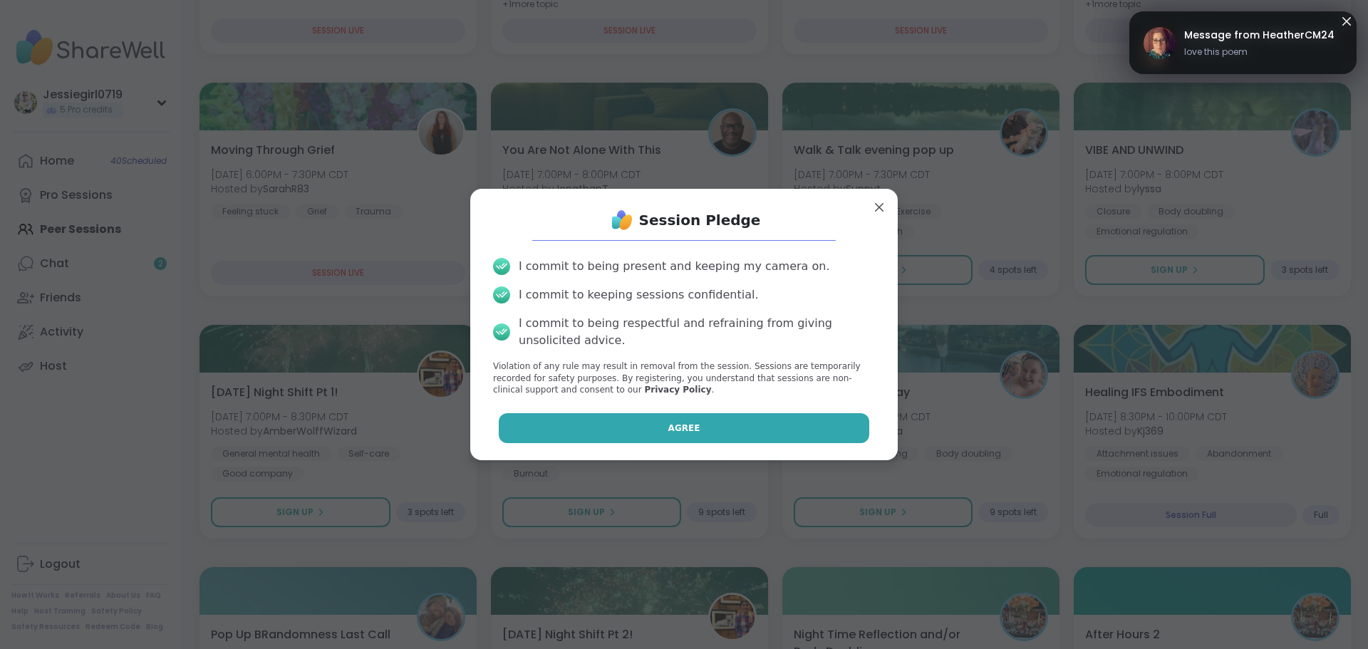
click at [776, 418] on button "Agree" at bounding box center [684, 428] width 371 height 30
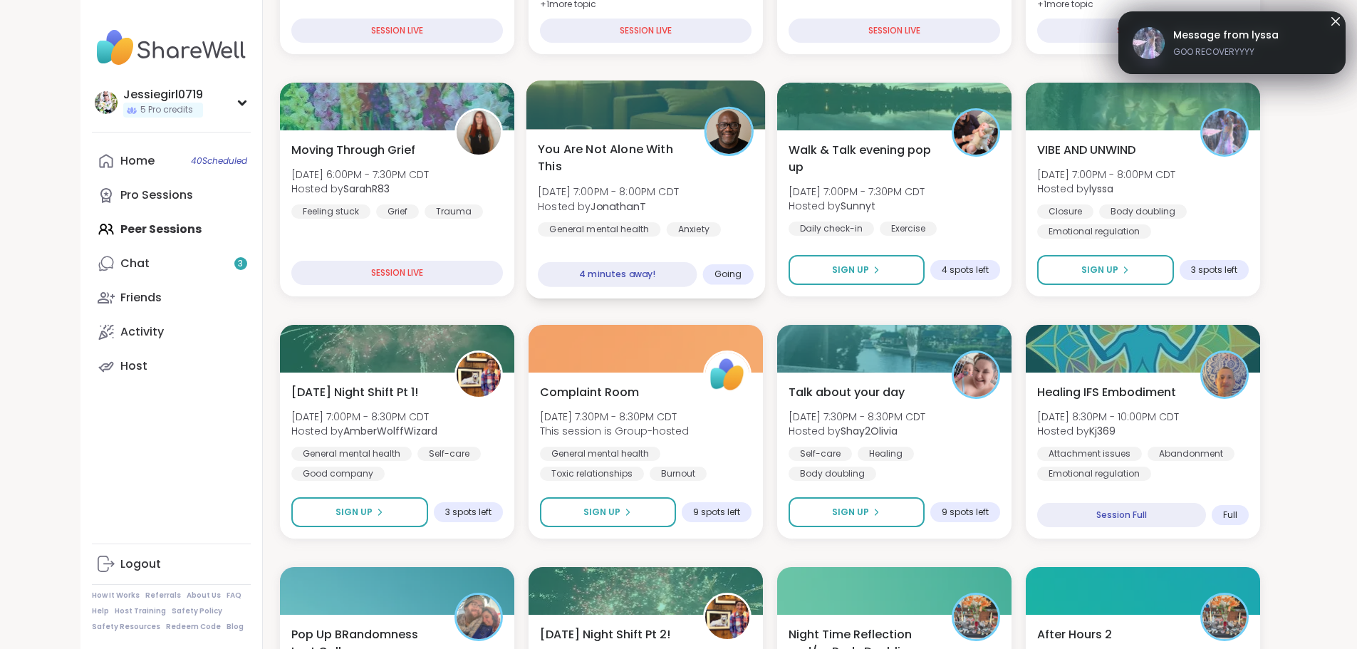
click at [620, 184] on span "Sat, Sep 06 | 7:00PM - 8:00PM CDT" at bounding box center [608, 191] width 141 height 14
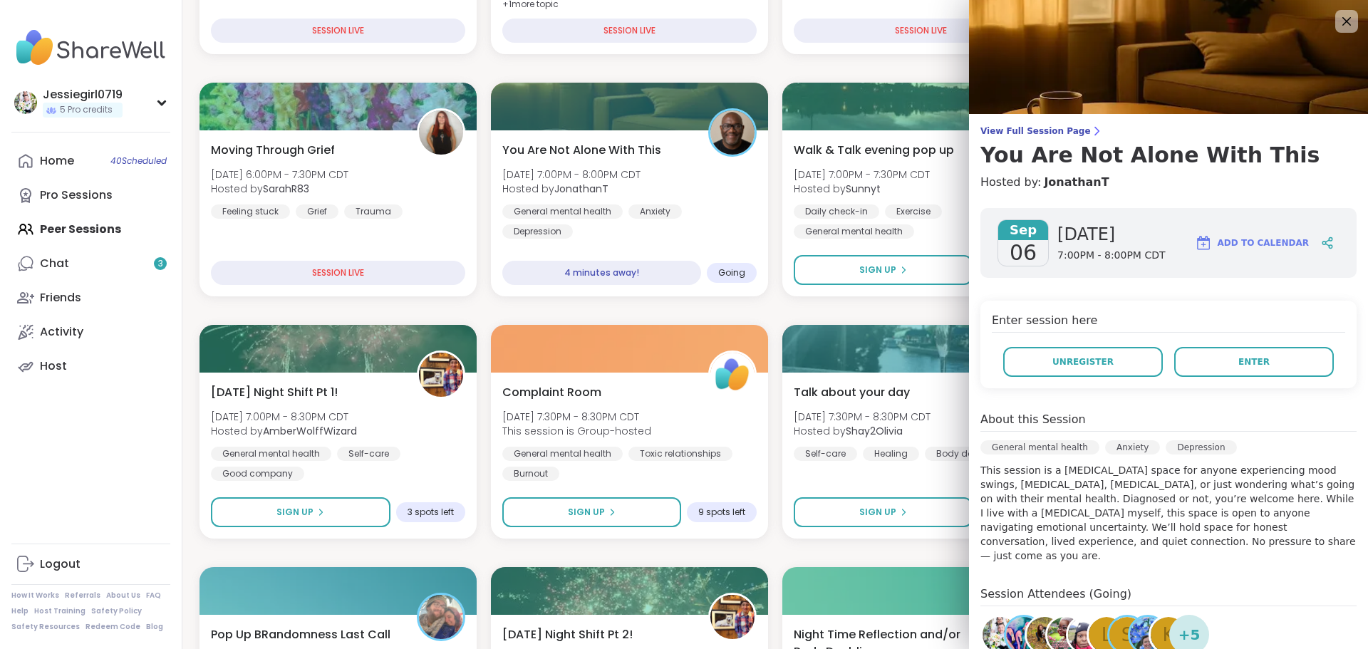
click at [1021, 125] on div "View Full Session Page You Are Not Alone With This Hosted by: JonathanT Sep 06 …" at bounding box center [1168, 429] width 399 height 858
click at [1021, 132] on span "View Full Session Page" at bounding box center [1168, 130] width 376 height 11
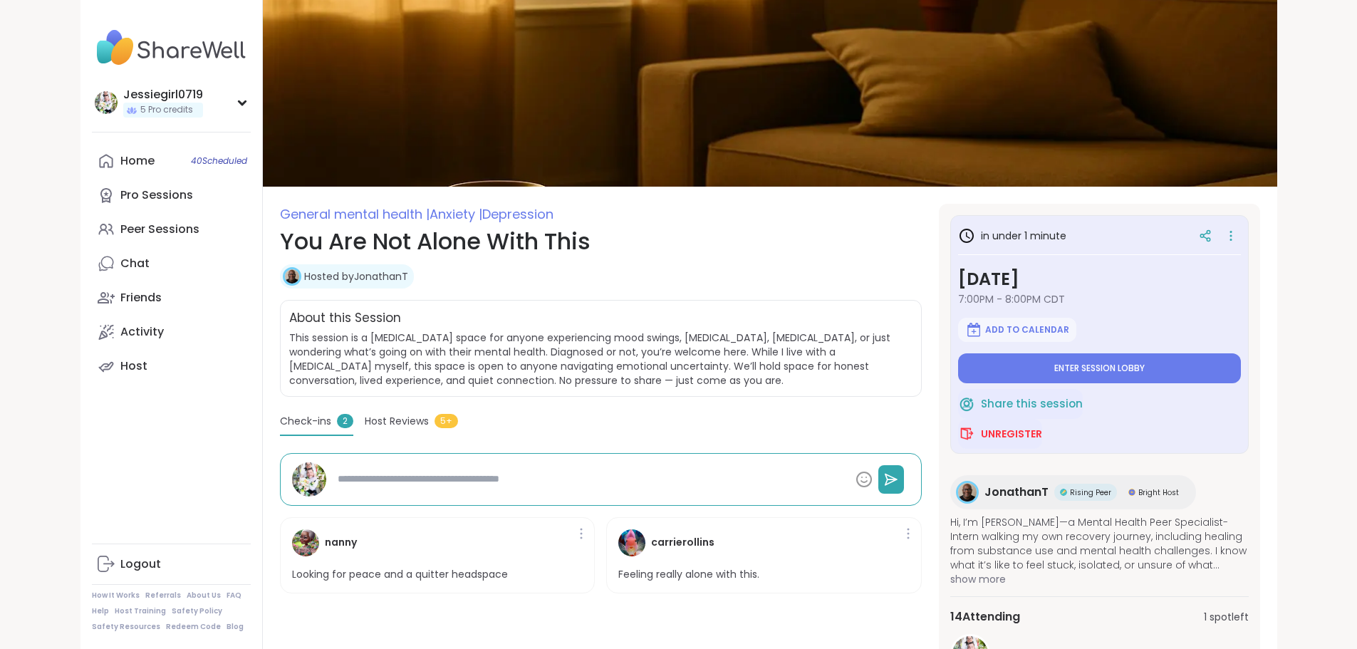
click at [427, 492] on div at bounding box center [621, 479] width 578 height 28
click at [332, 482] on textarea at bounding box center [591, 479] width 518 height 26
type textarea "*"
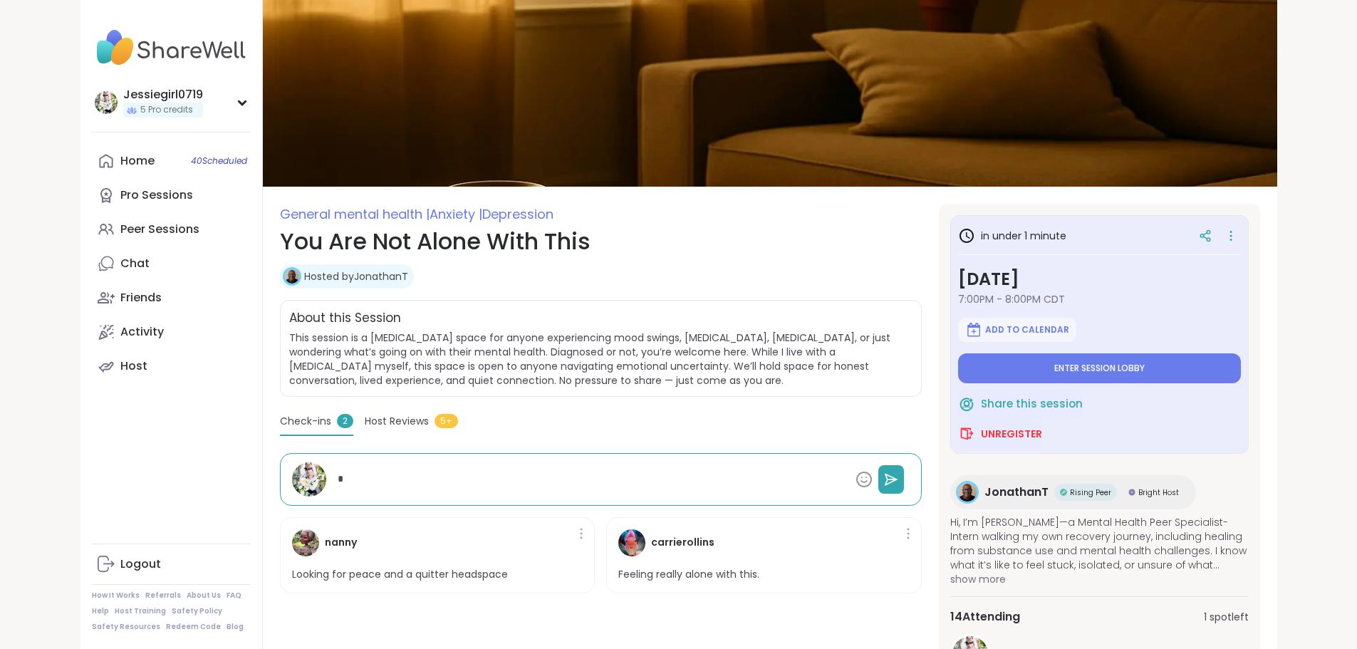
type textarea "**"
type textarea "*"
type textarea "**"
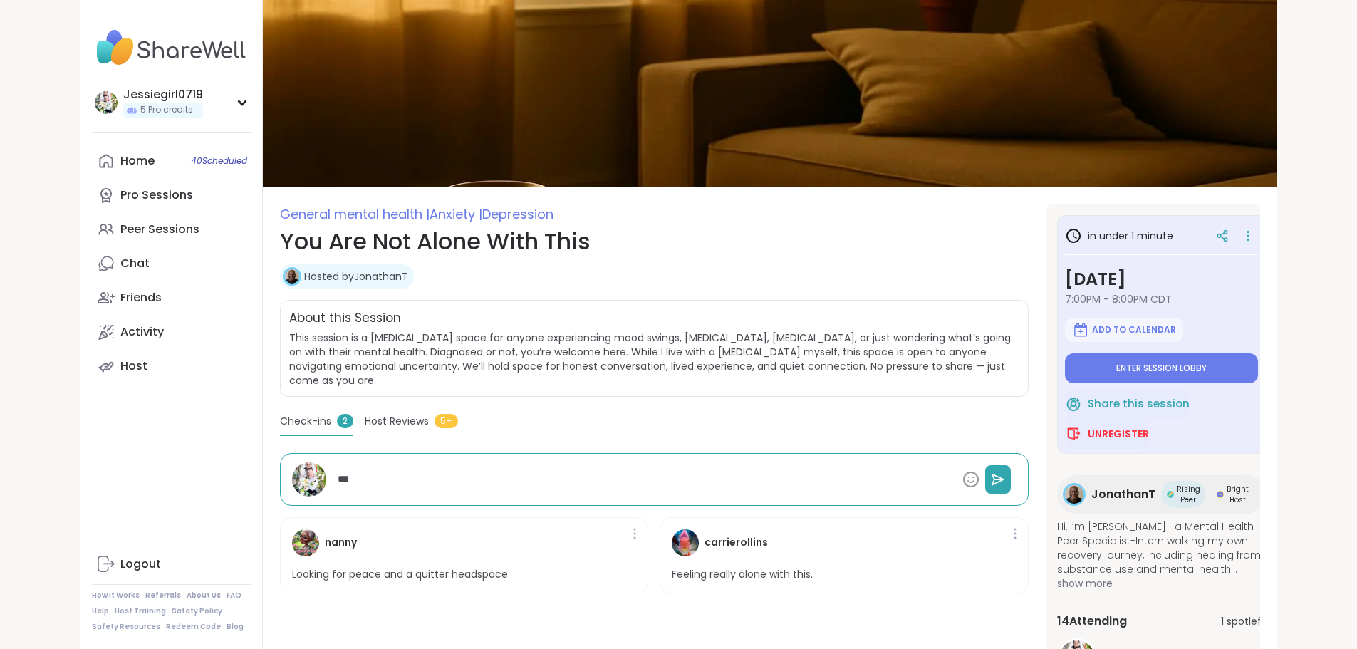
type textarea "*"
type textarea "****"
type textarea "*"
type textarea "*****"
type textarea "*"
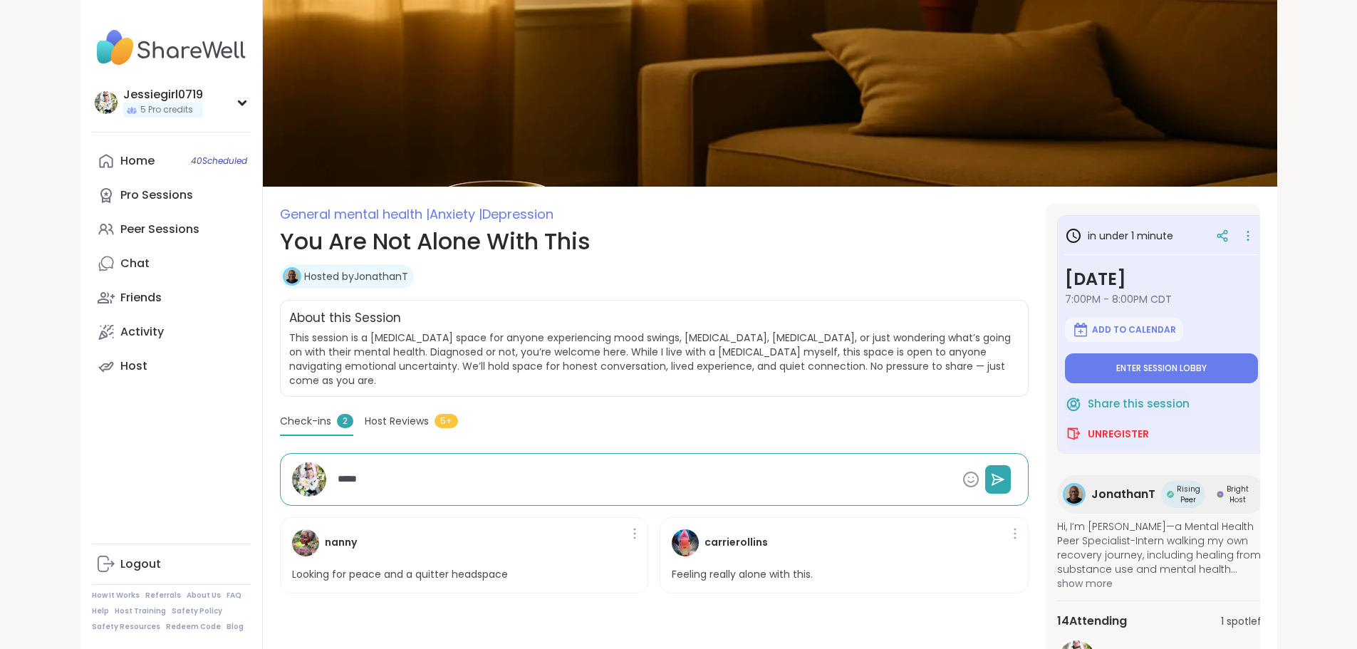
type textarea "******"
type textarea "*"
type textarea "*******"
type textarea "*"
type textarea "********"
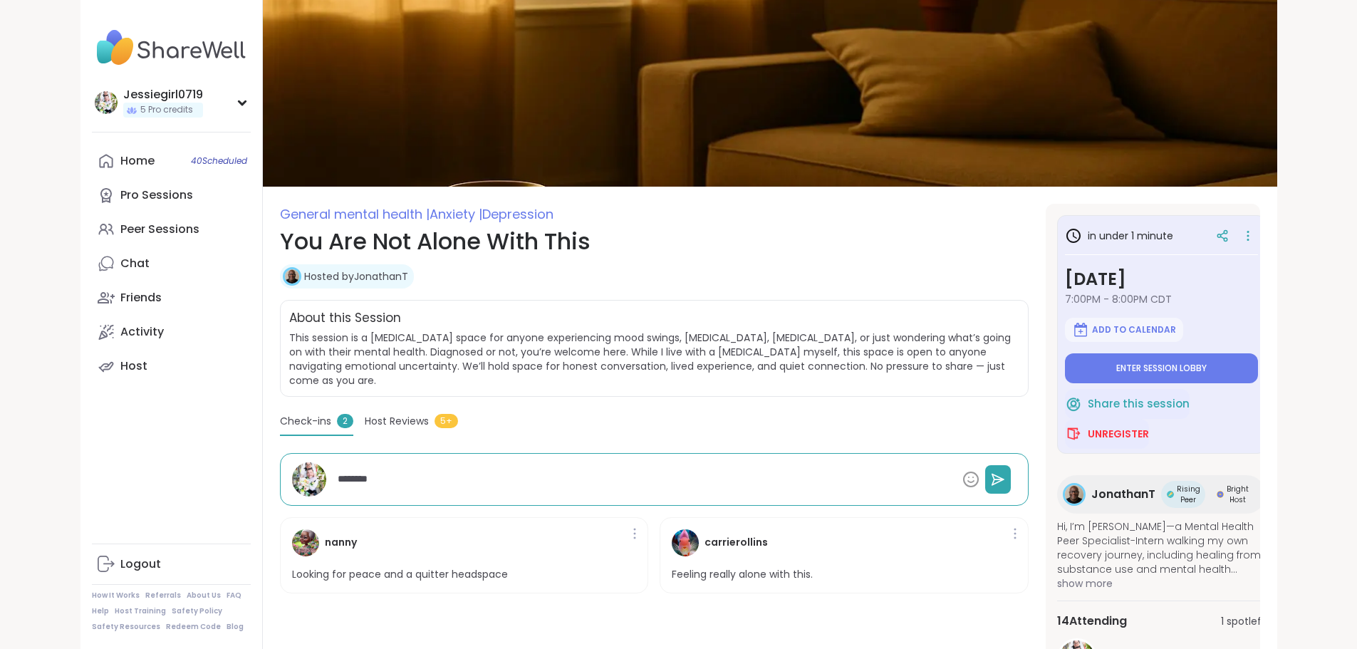
type textarea "*"
type textarea "*********"
type textarea "*"
type textarea "**********"
type textarea "*"
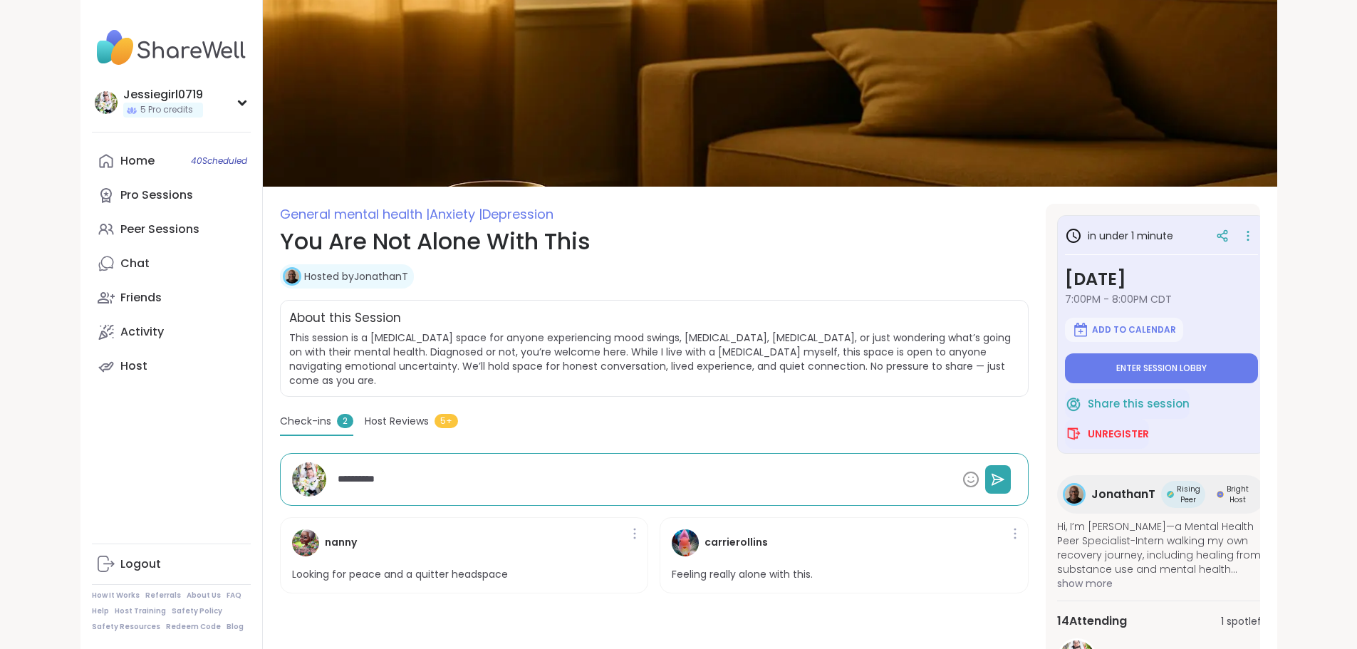
type textarea "**********"
type textarea "*"
type textarea "**********"
type textarea "*"
type textarea "**********"
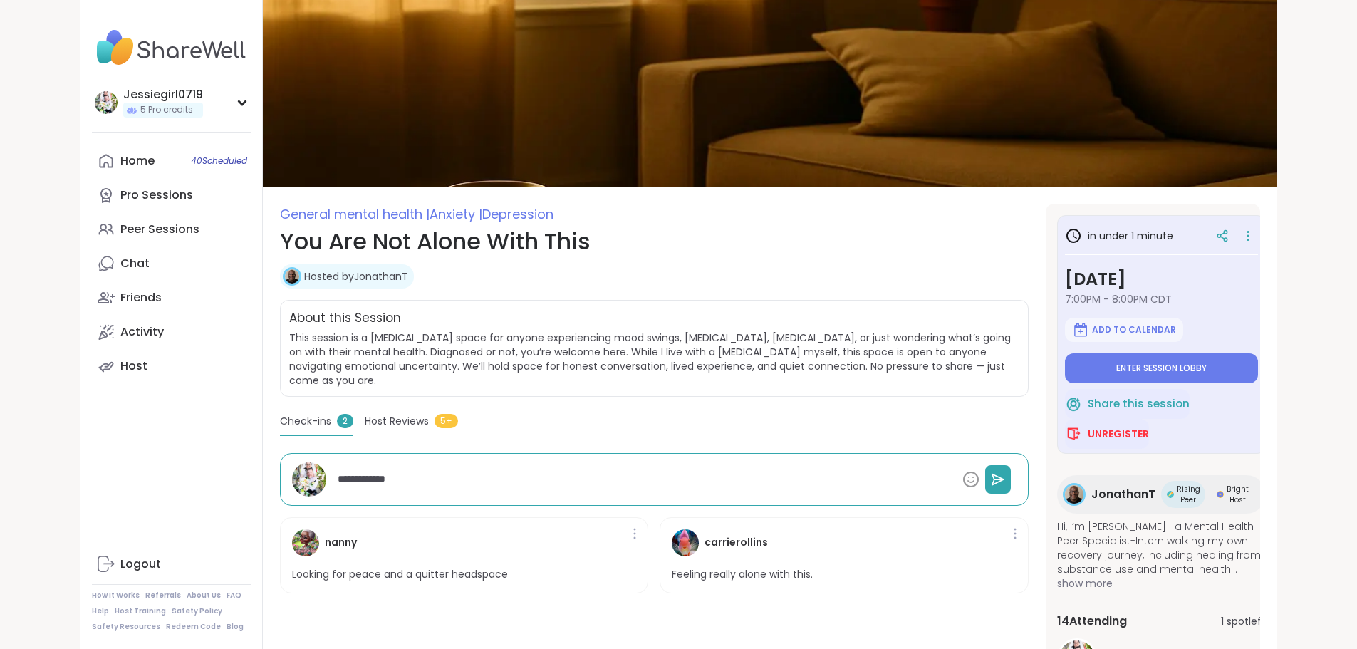
type textarea "*"
type textarea "**********"
type textarea "*"
type textarea "**********"
type textarea "*"
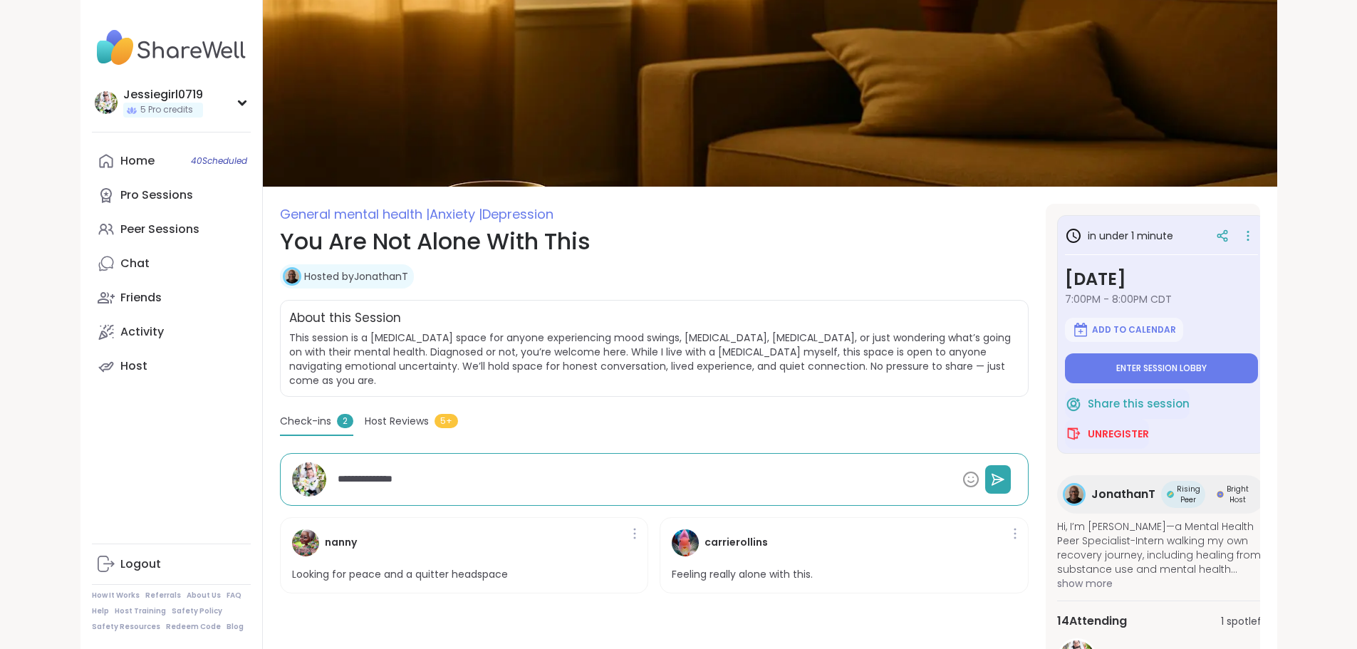
type textarea "**********"
type textarea "*"
type textarea "**********"
type textarea "*"
type textarea "**********"
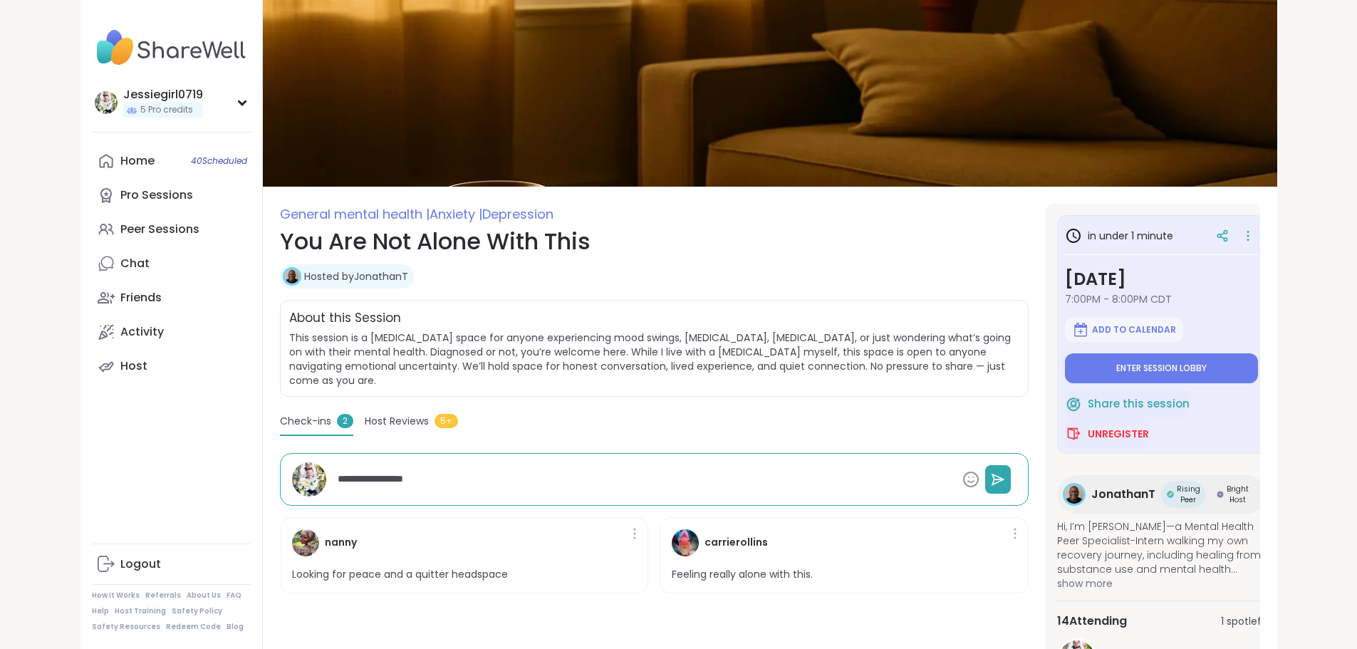
type textarea "*"
type textarea "**********"
type textarea "*"
type textarea "**********"
type textarea "*"
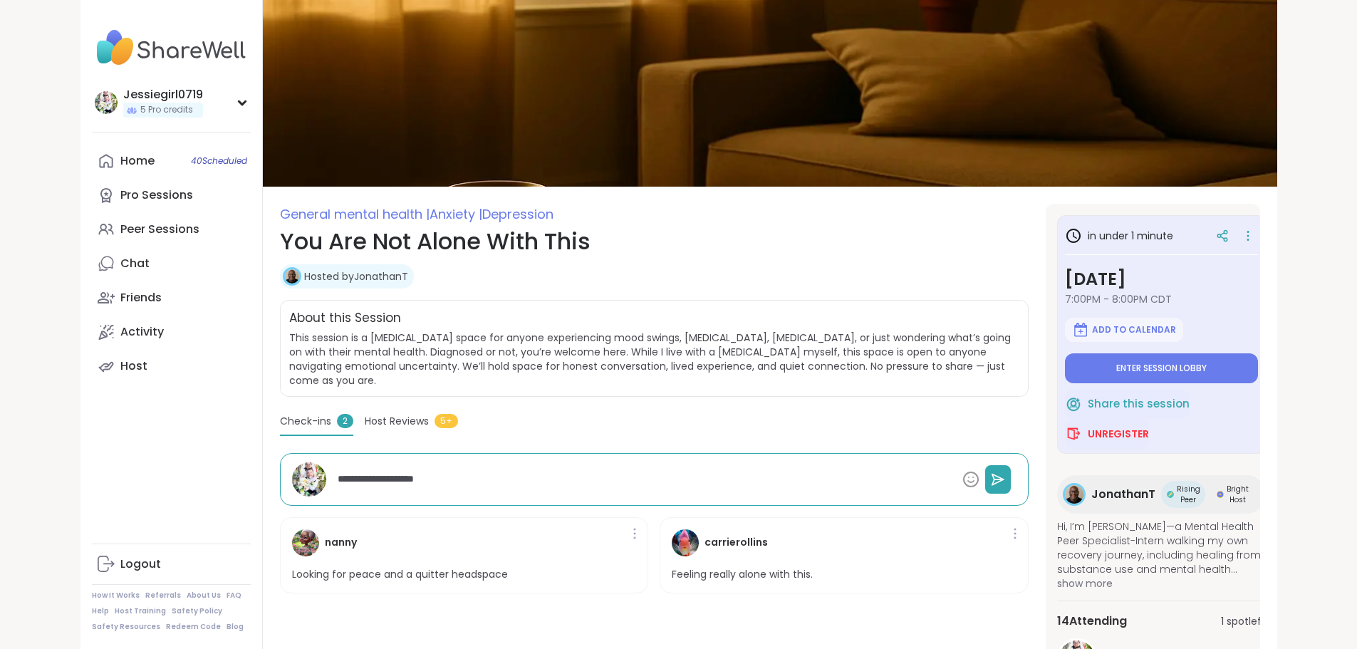
type textarea "**********"
type textarea "*"
type textarea "**********"
type textarea "*"
type textarea "**********"
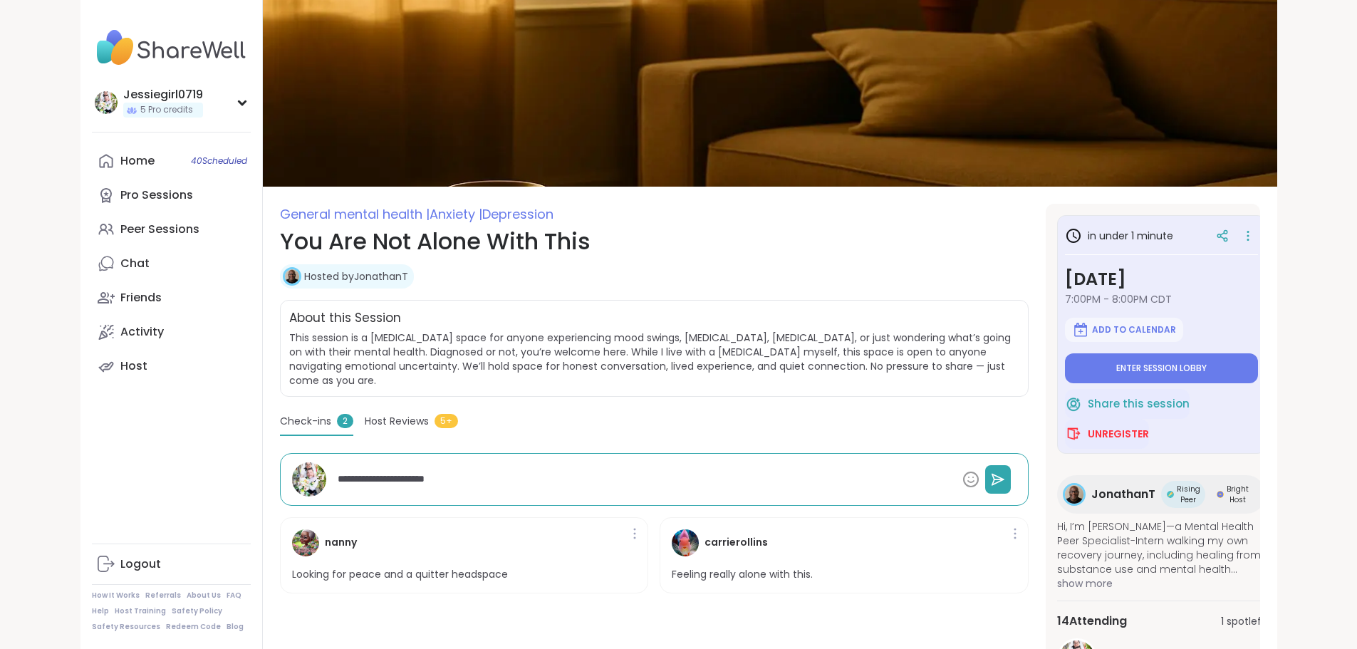
type textarea "*"
type textarea "**********"
type textarea "*"
type textarea "**********"
type textarea "*"
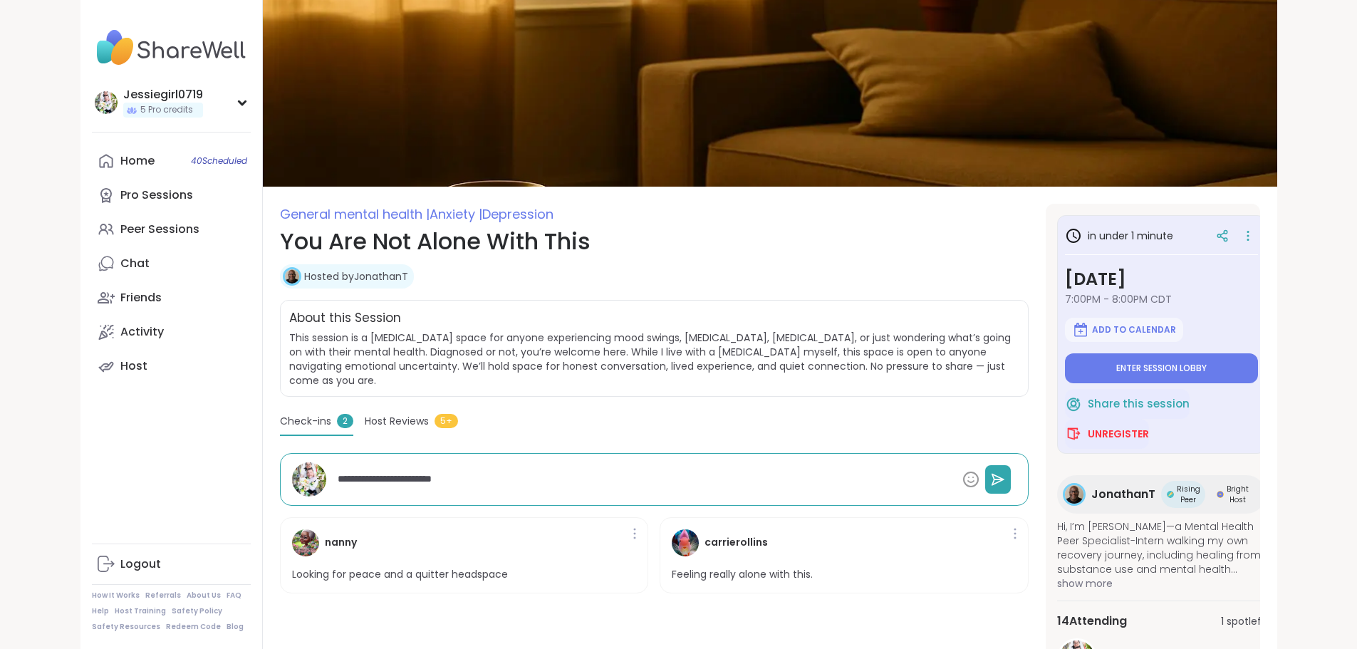
type textarea "**********"
type textarea "*"
type textarea "**********"
type textarea "*"
type textarea "**********"
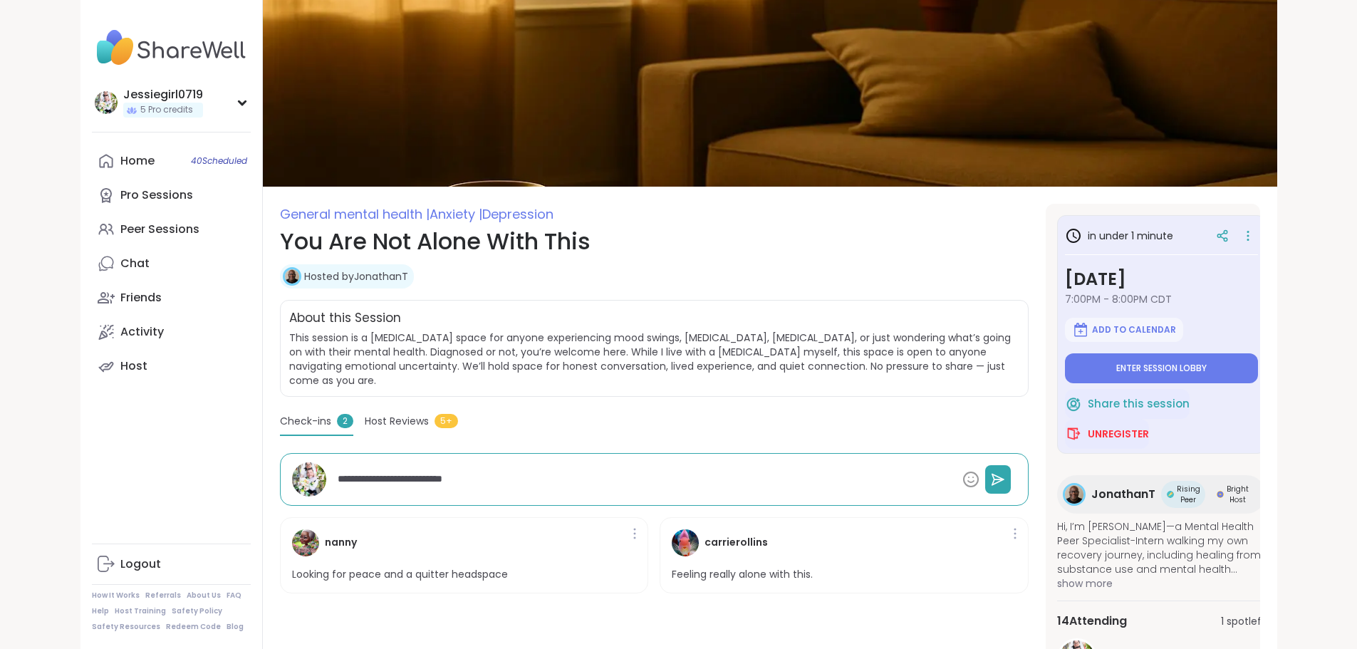
type textarea "*"
type textarea "**********"
type textarea "*"
type textarea "**********"
type textarea "*"
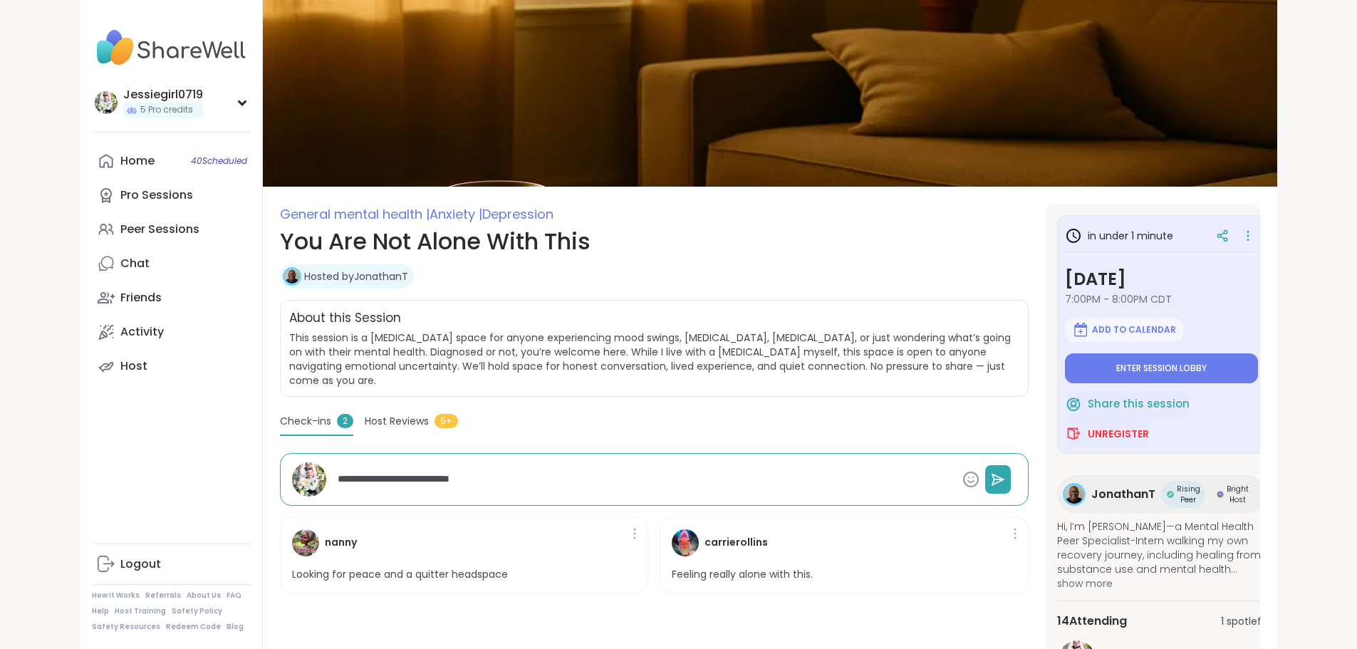
type textarea "**********"
type textarea "*"
type textarea "**********"
type textarea "*"
type textarea "**********"
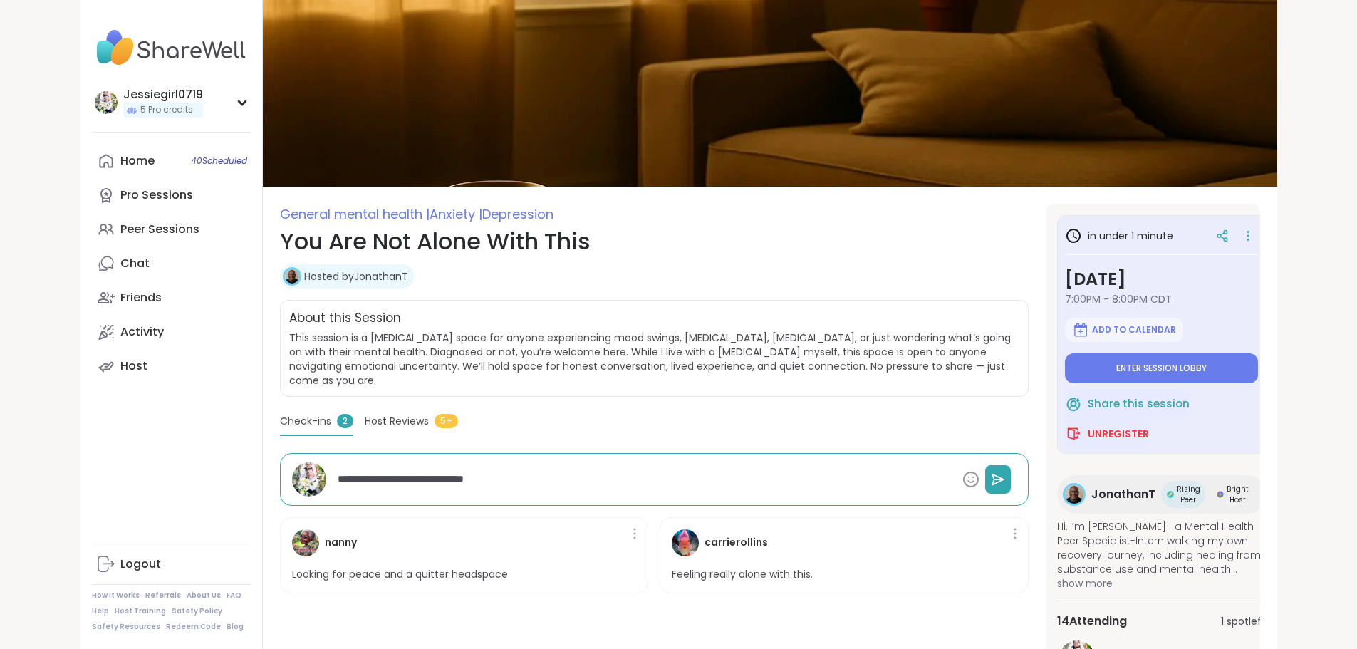
type textarea "*"
type textarea "**********"
type textarea "*"
type textarea "**********"
type textarea "*"
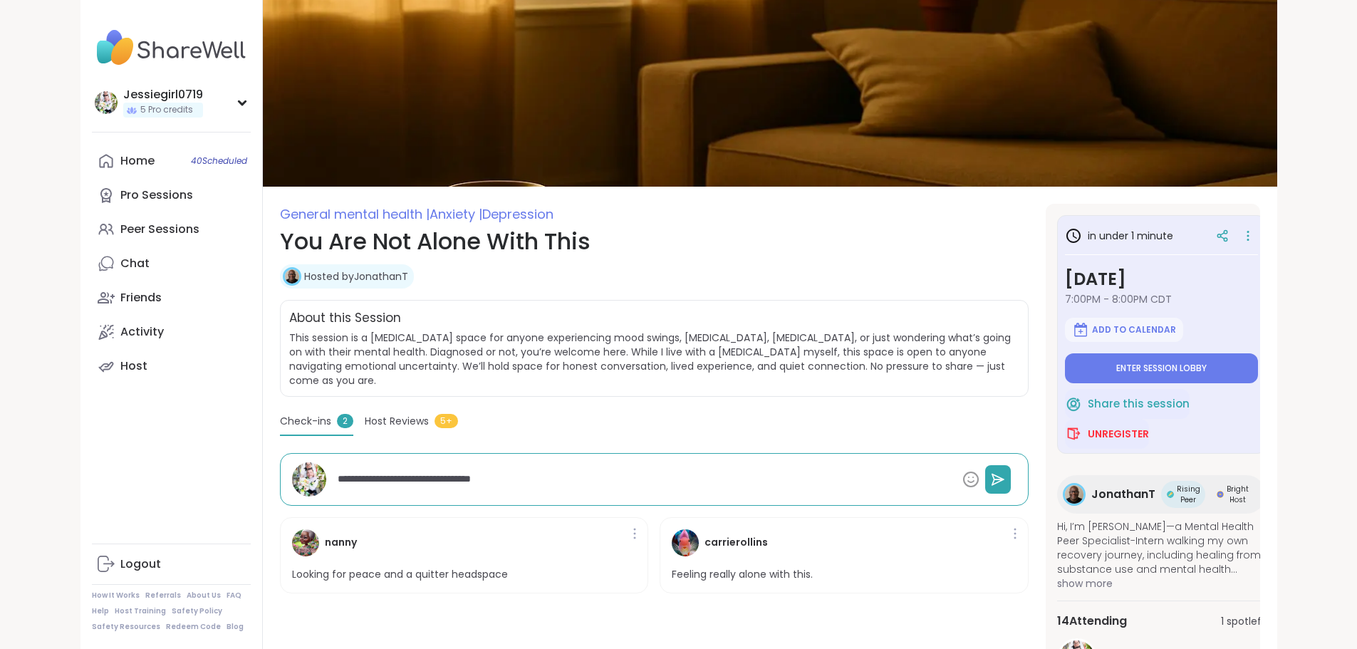
type textarea "**********"
type textarea "*"
type textarea "**********"
type textarea "*"
type textarea "**********"
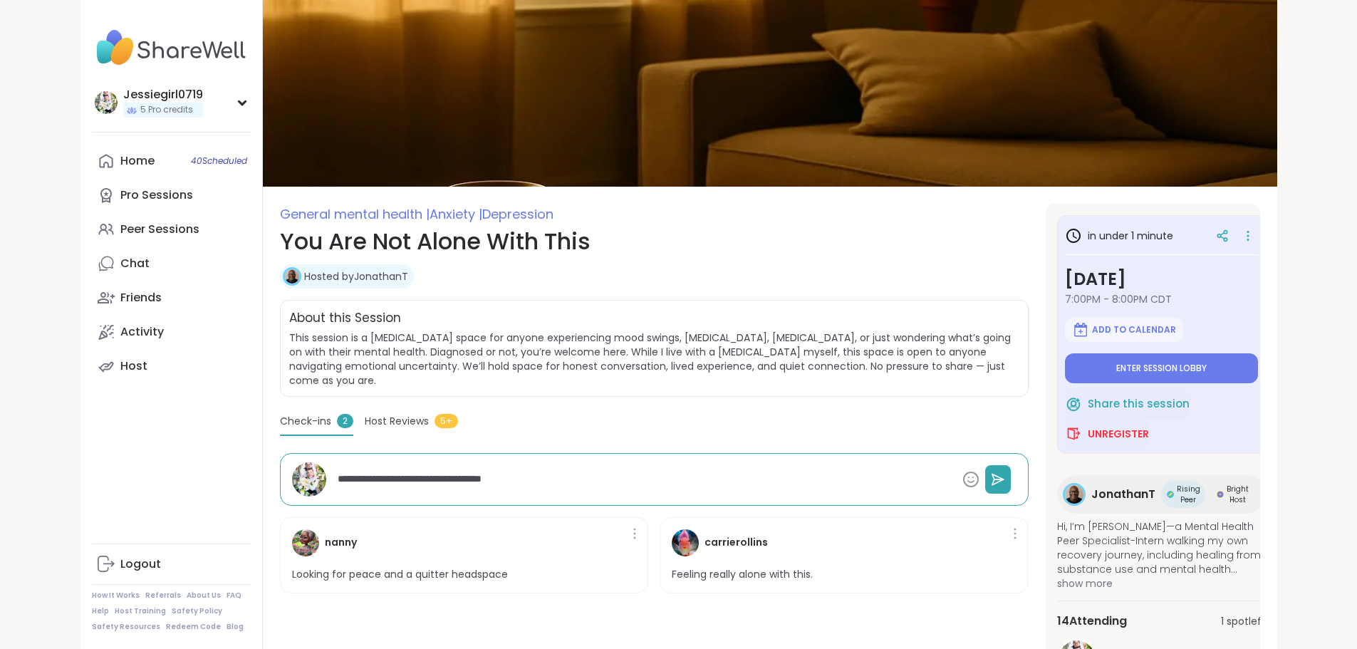
type textarea "*"
type textarea "**********"
type textarea "*"
type textarea "**********"
type textarea "*"
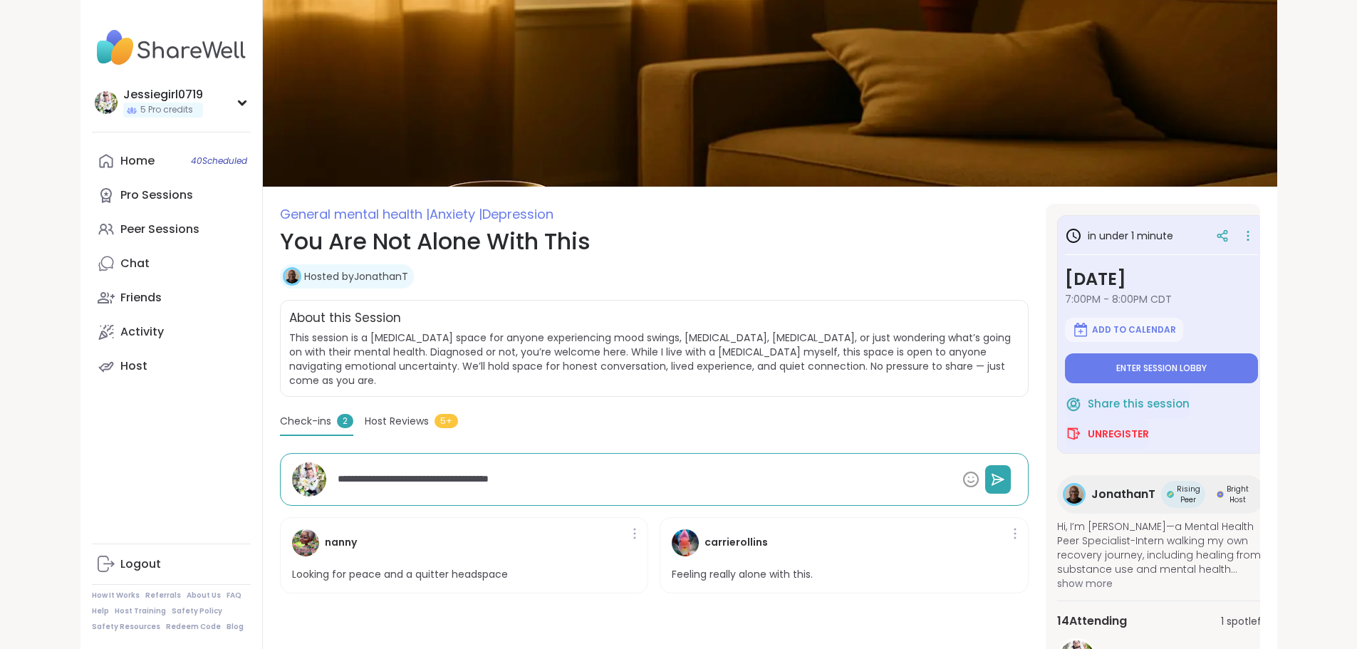
type textarea "**********"
type textarea "*"
type textarea "**********"
type textarea "*"
type textarea "**********"
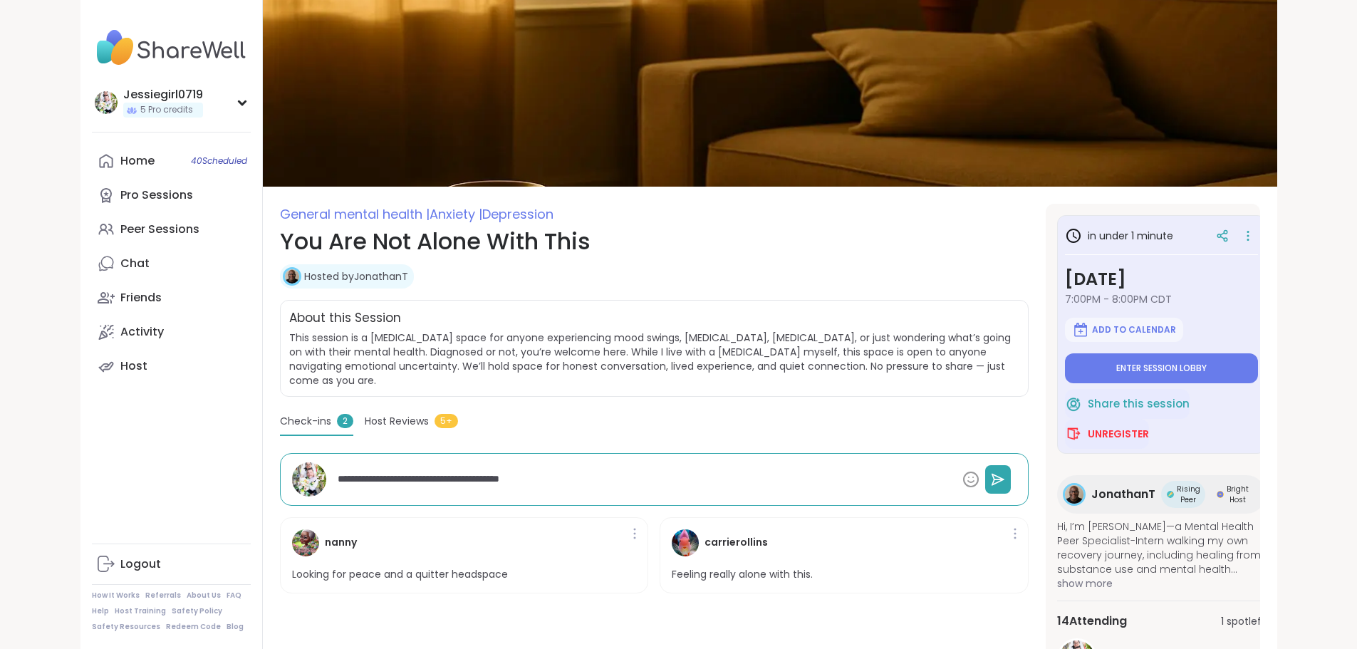
type textarea "*"
type textarea "**********"
type textarea "*"
type textarea "**********"
type textarea "*"
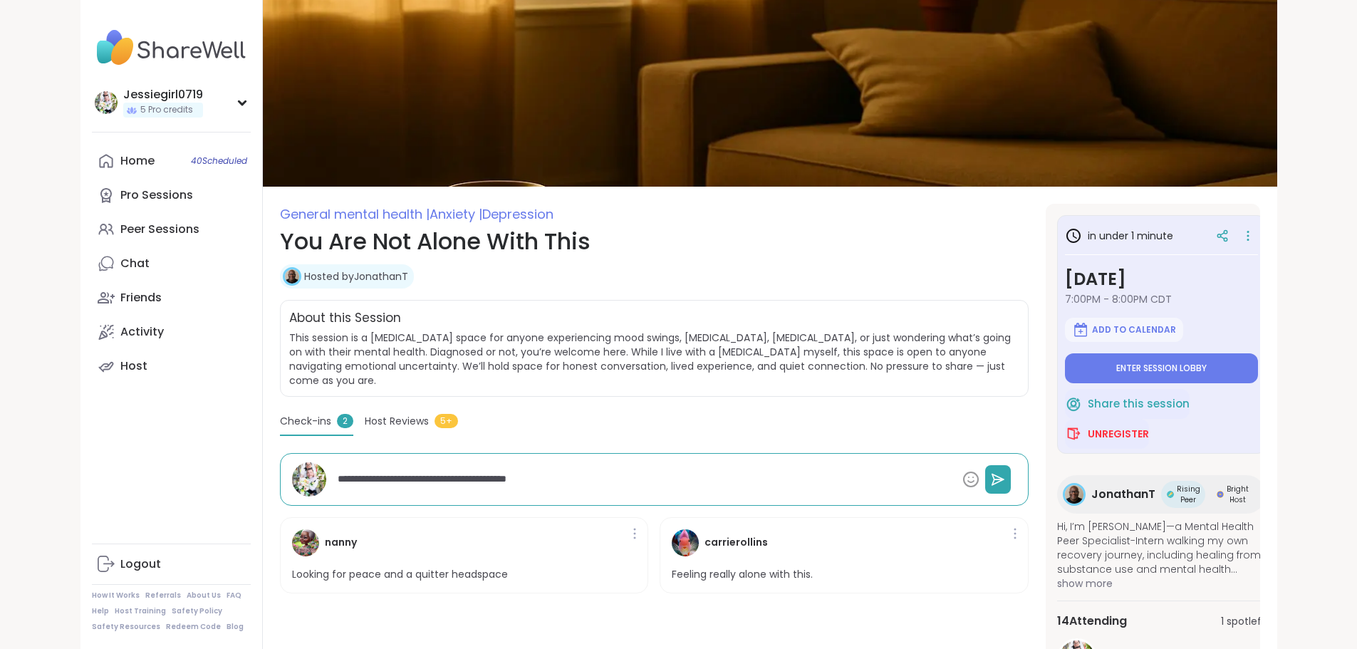
type textarea "**********"
type textarea "*"
type textarea "**********"
type textarea "*"
type textarea "**********"
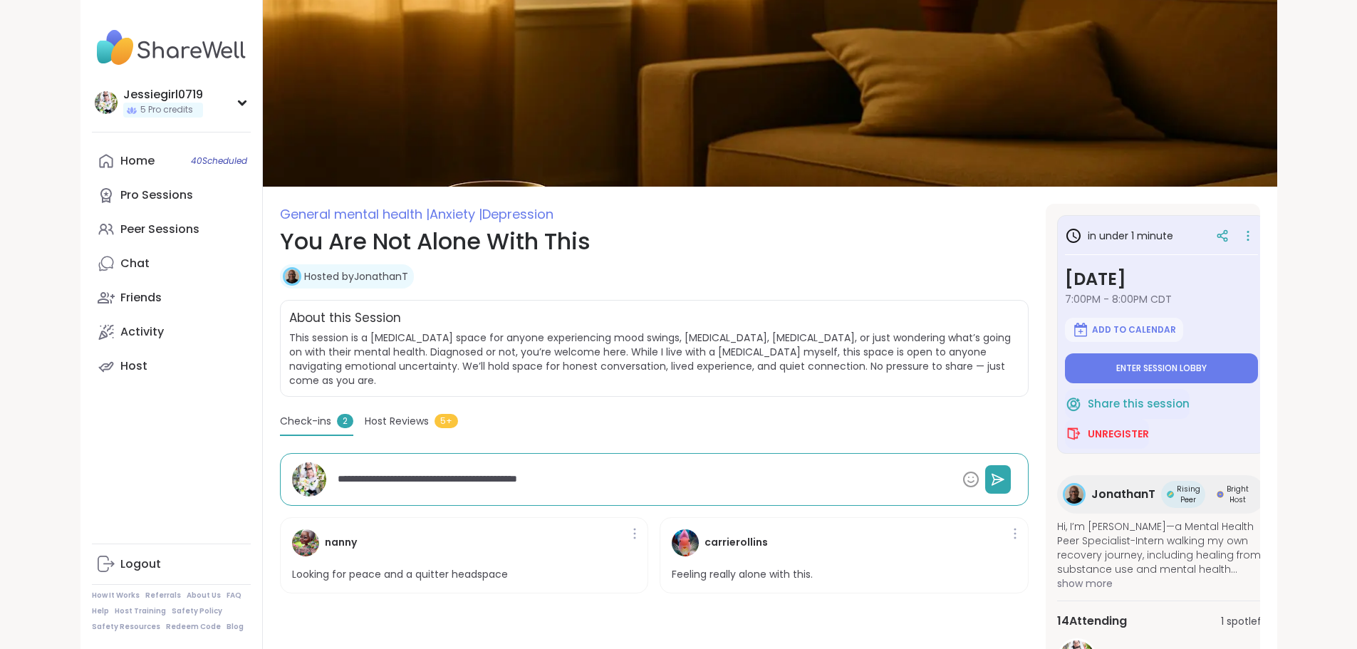
type textarea "*"
type textarea "**********"
type textarea "*"
type textarea "**********"
type textarea "*"
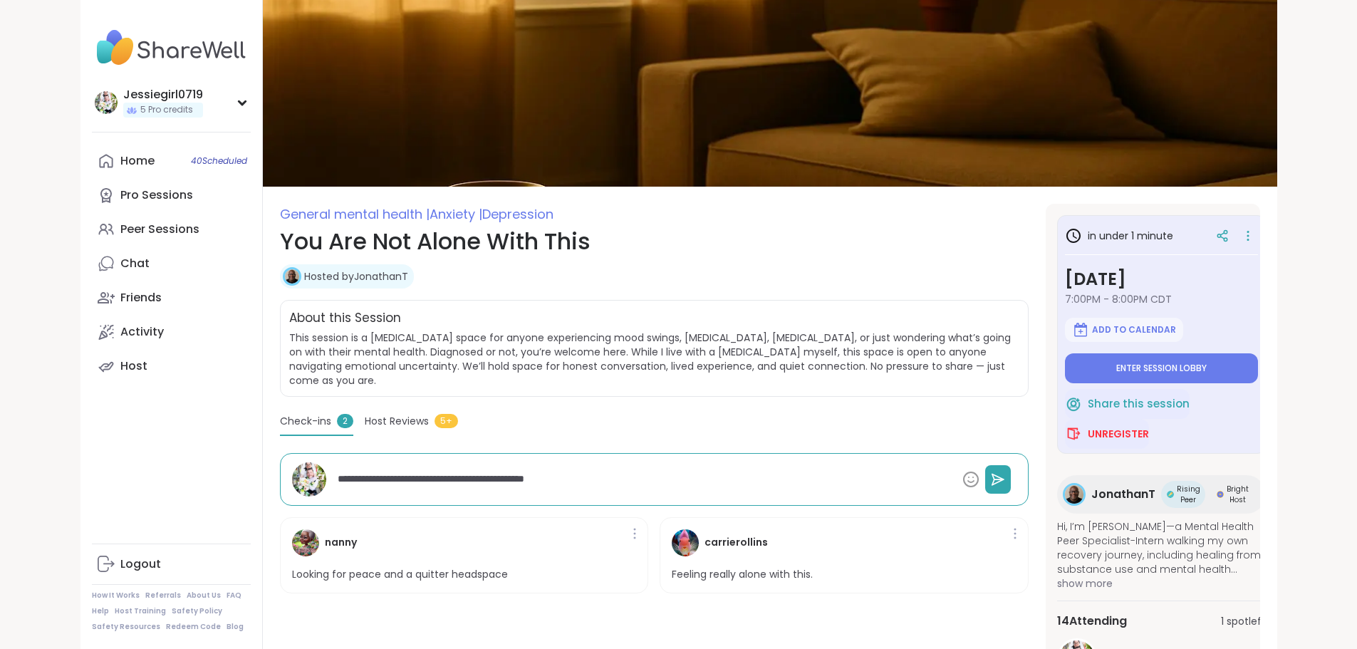
type textarea "**********"
type textarea "*"
type textarea "**********"
type textarea "*"
type textarea "**********"
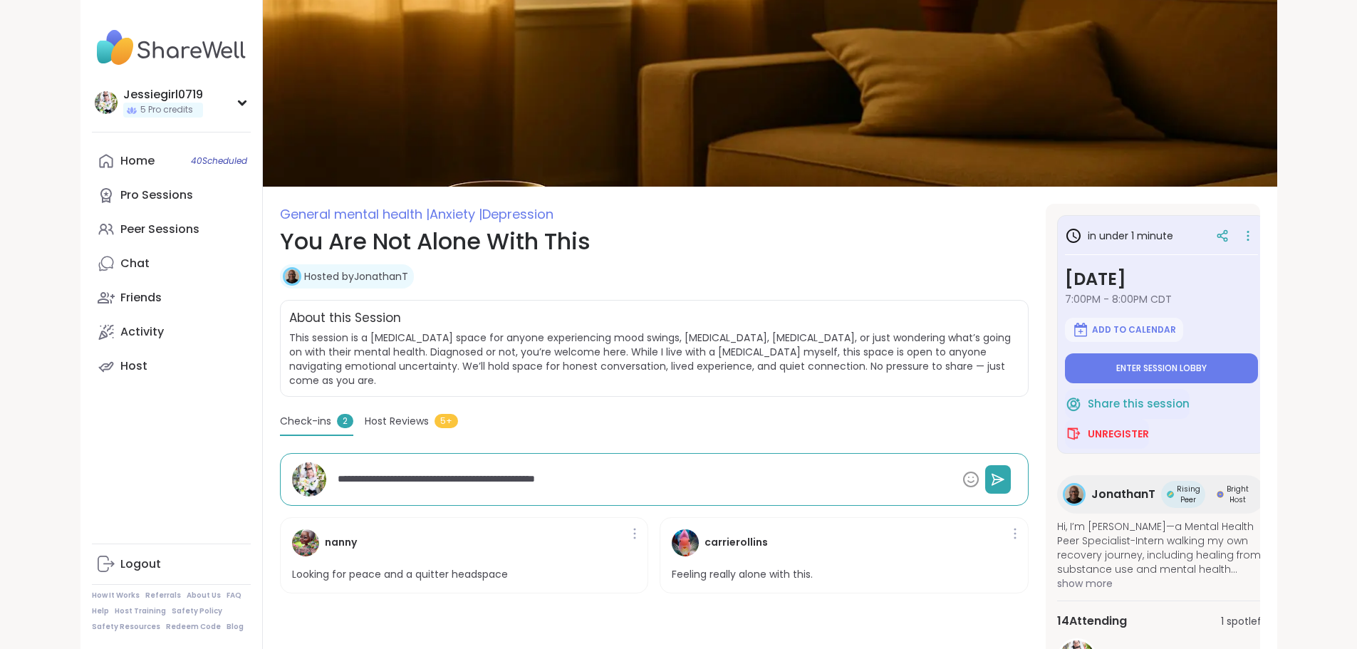
type textarea "*"
type textarea "**********"
type textarea "*"
type textarea "**********"
type textarea "*"
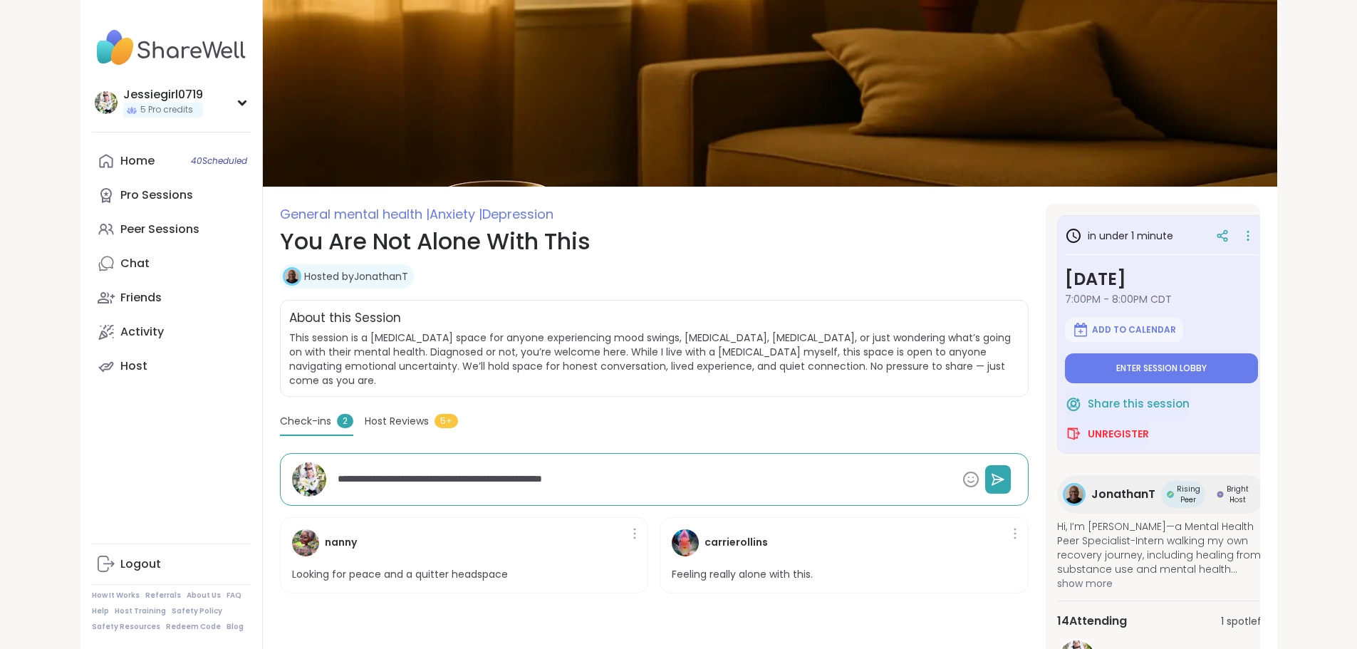
type textarea "**********"
type textarea "*"
type textarea "**********"
type textarea "*"
type textarea "**********"
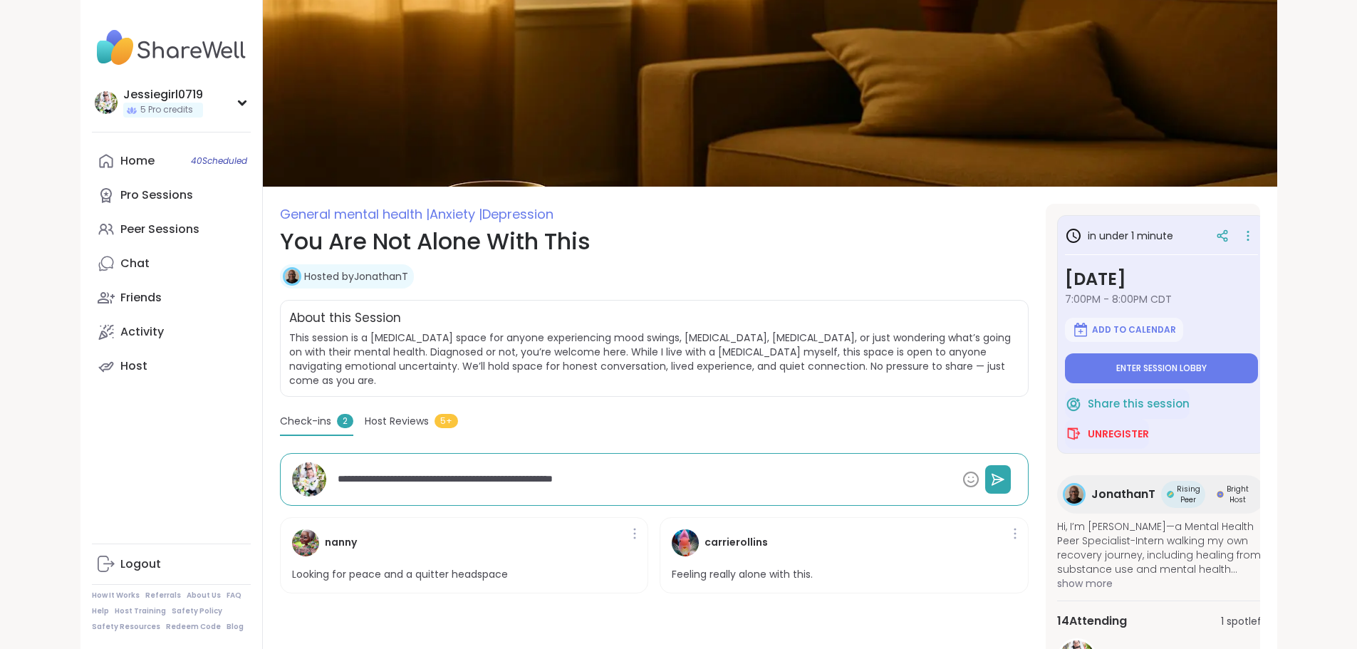
type textarea "*"
type textarea "**********"
click at [985, 483] on button at bounding box center [998, 479] width 26 height 28
type textarea "*"
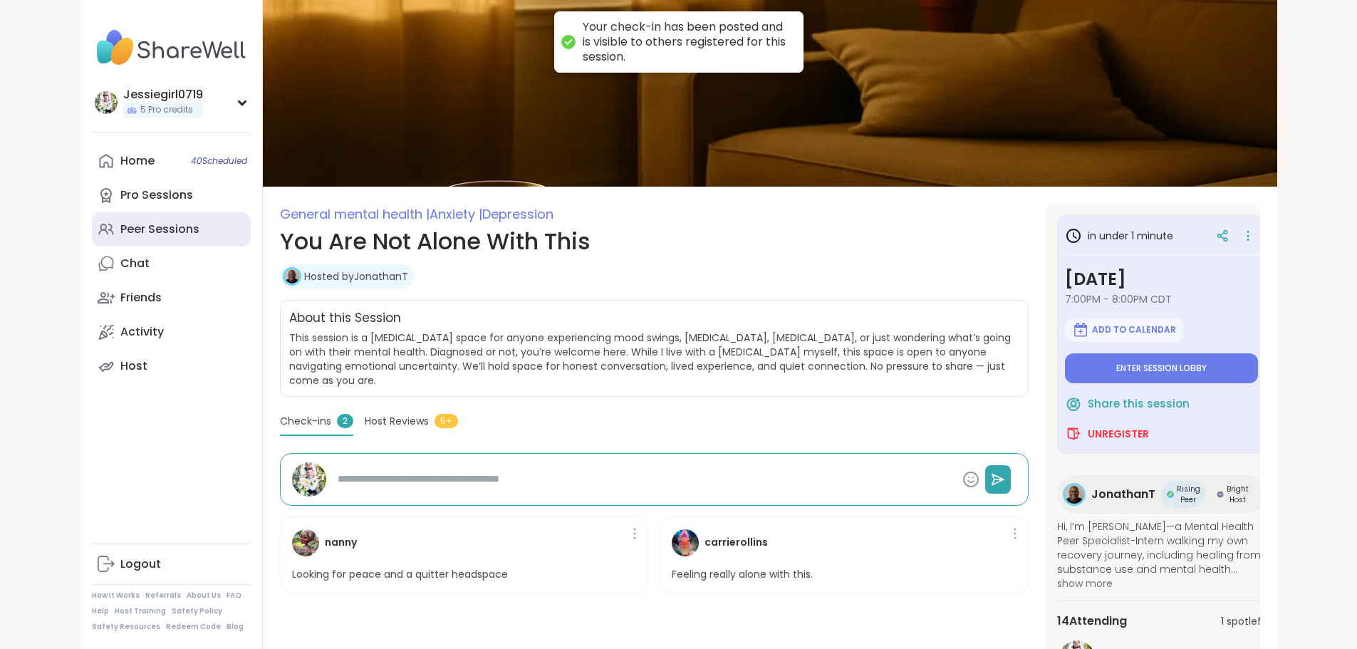
type textarea "*"
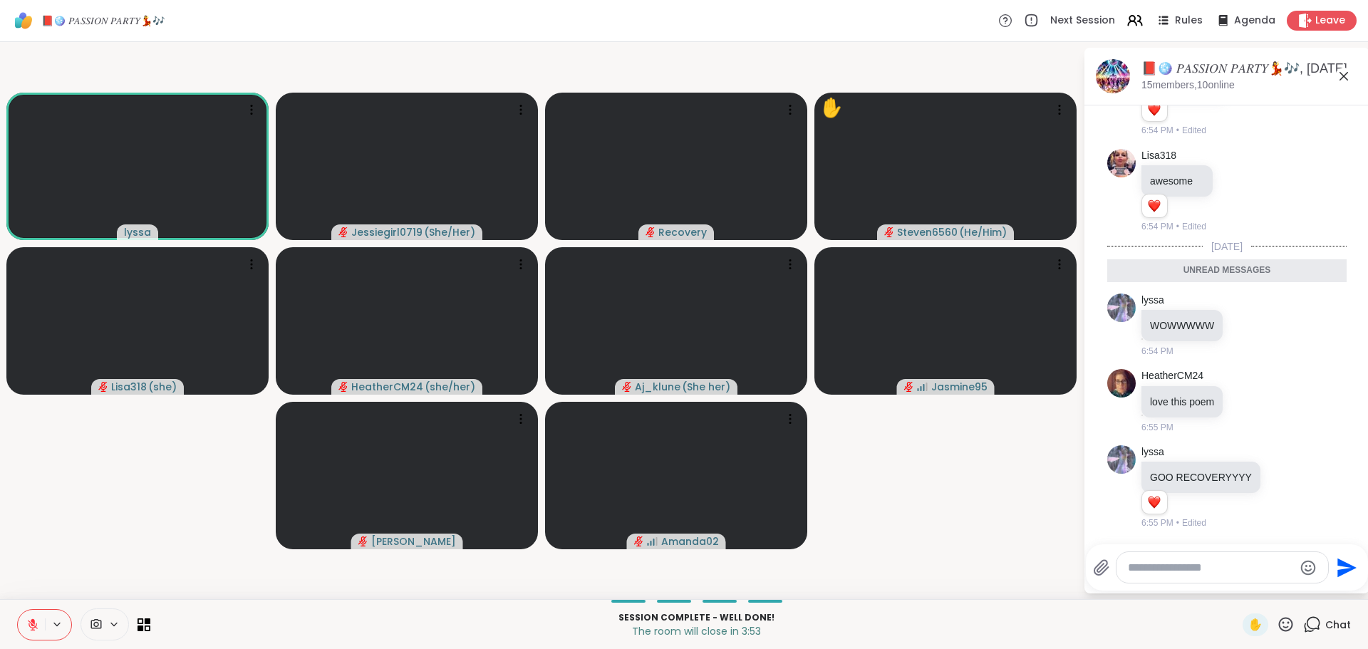
click at [1227, 558] on div at bounding box center [1222, 567] width 212 height 31
click at [1221, 573] on textarea "Type your message" at bounding box center [1211, 568] width 166 height 14
click at [1219, 530] on span "Jasmine 95" at bounding box center [1215, 530] width 107 height 14
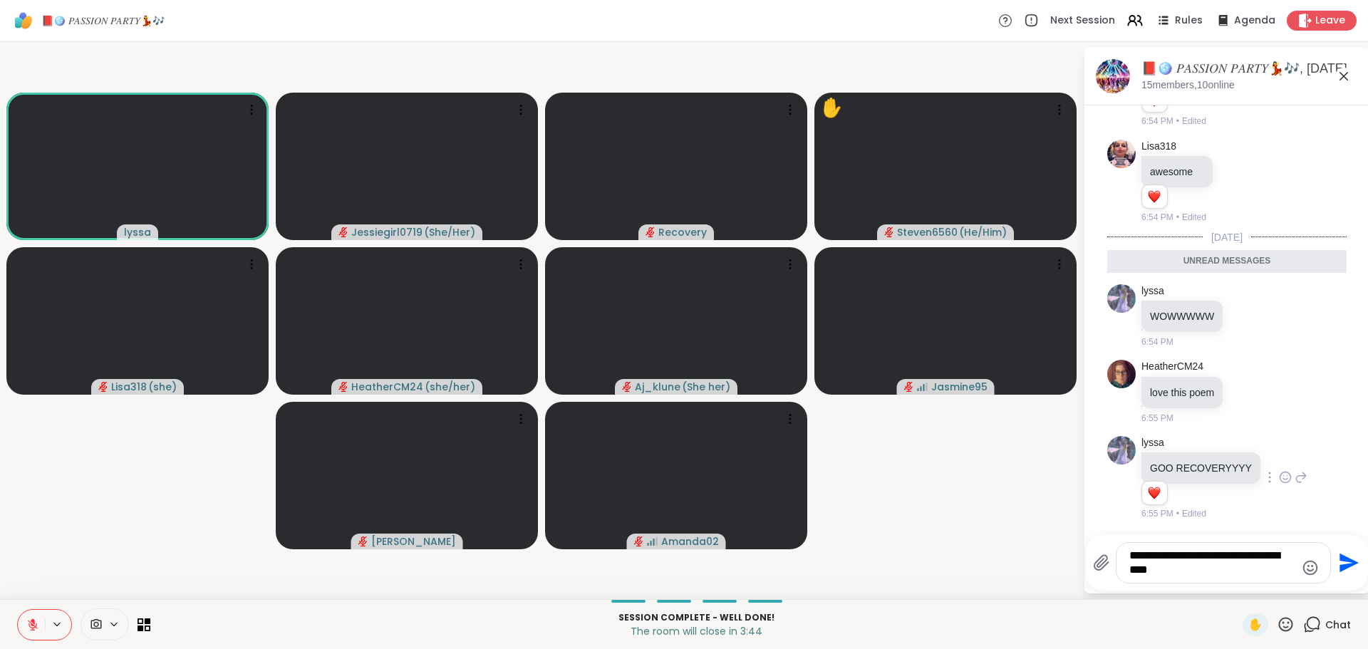
type textarea "**********"
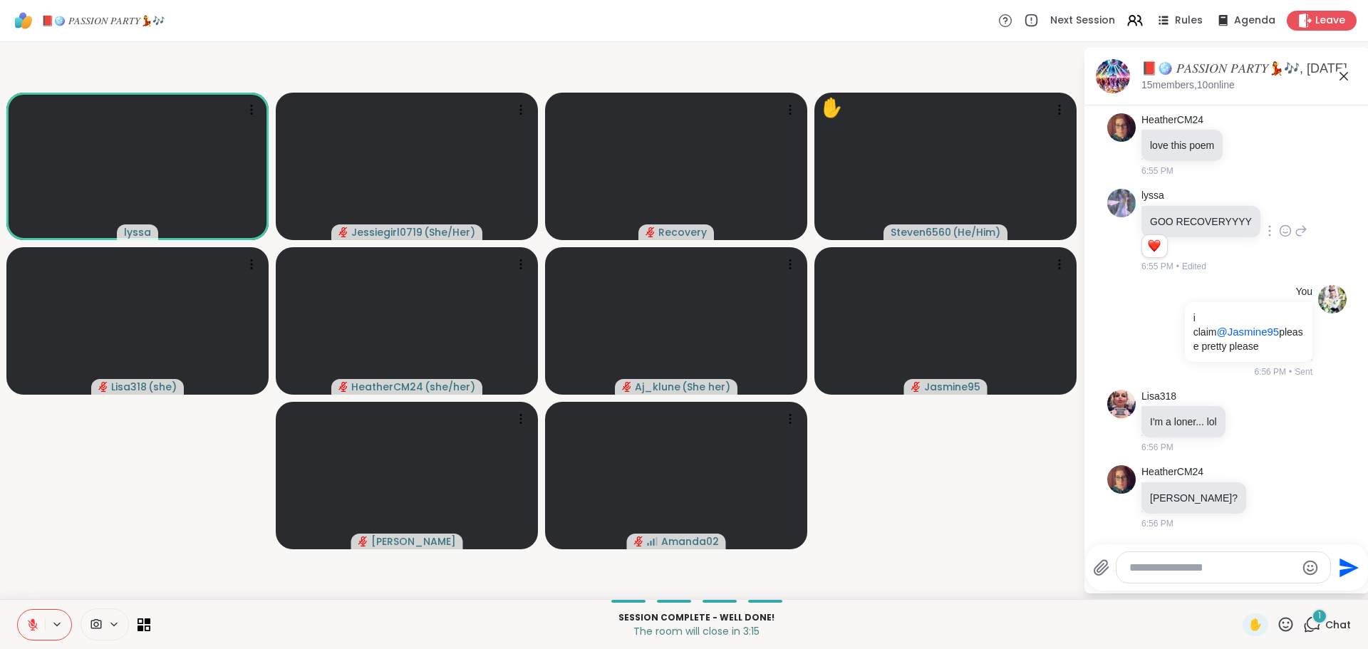
scroll to position [13895, 0]
type textarea "*"
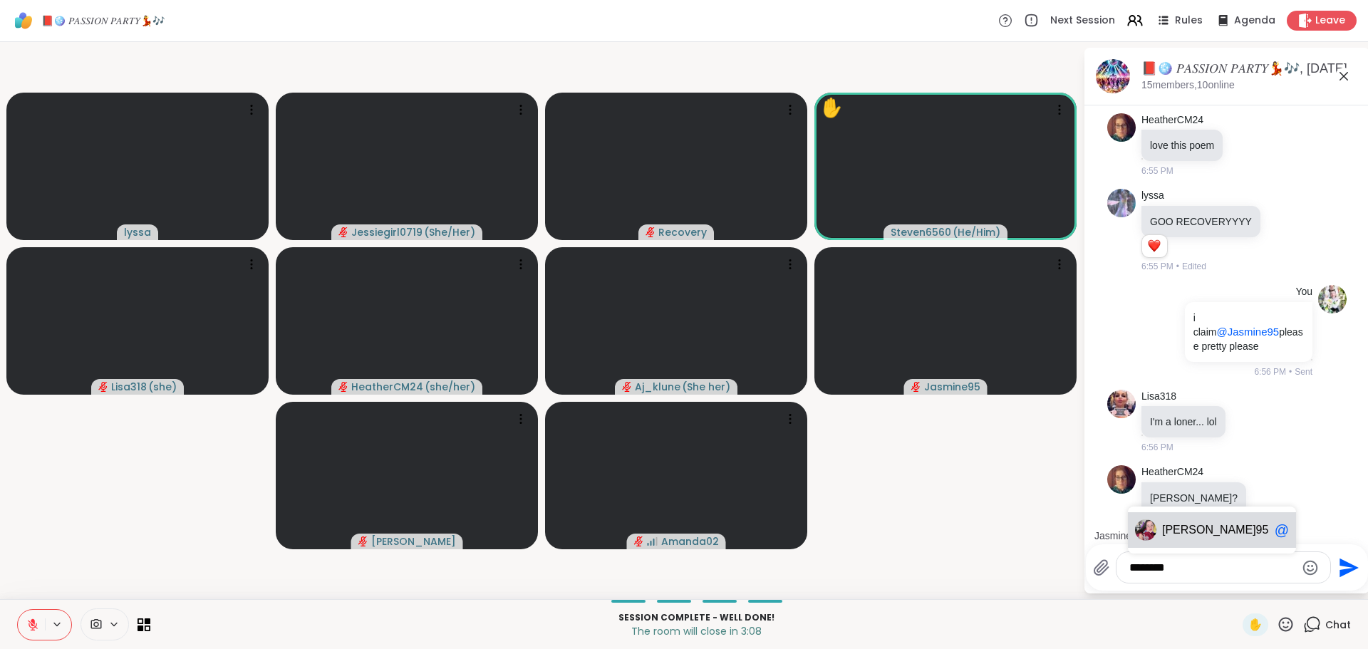
click at [1219, 530] on span "Jasmine 95" at bounding box center [1215, 530] width 107 height 14
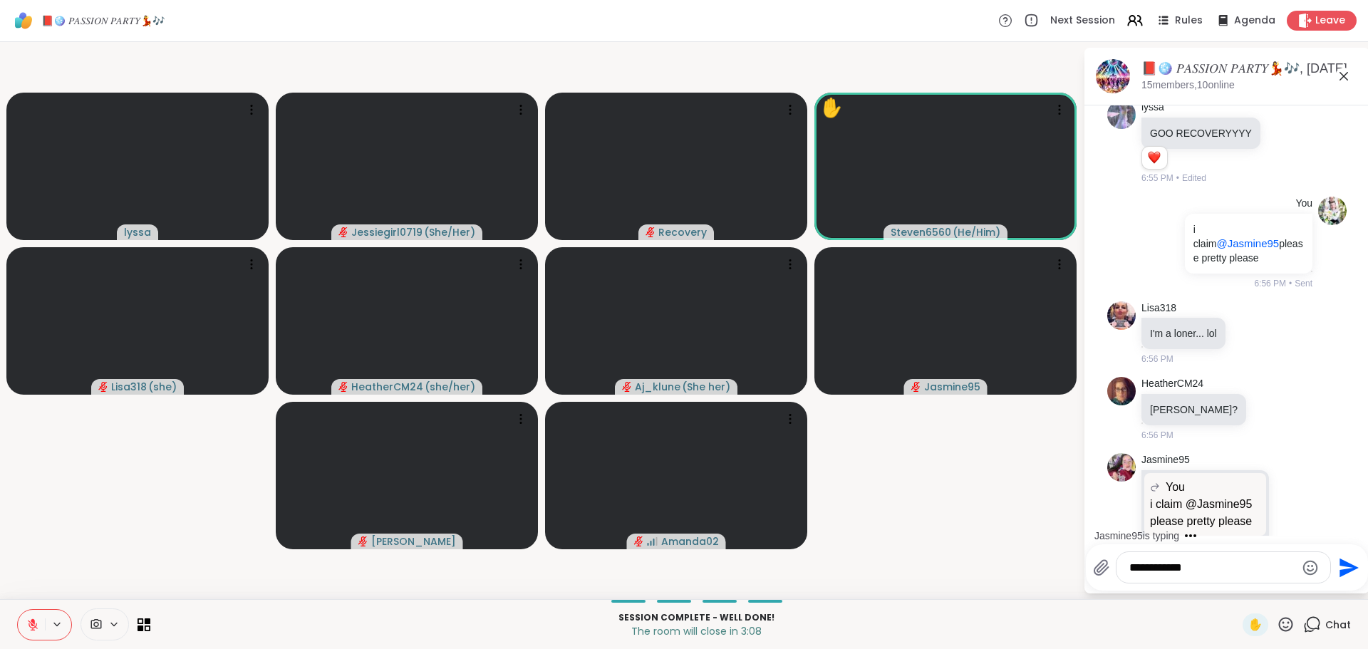
scroll to position [14054, 0]
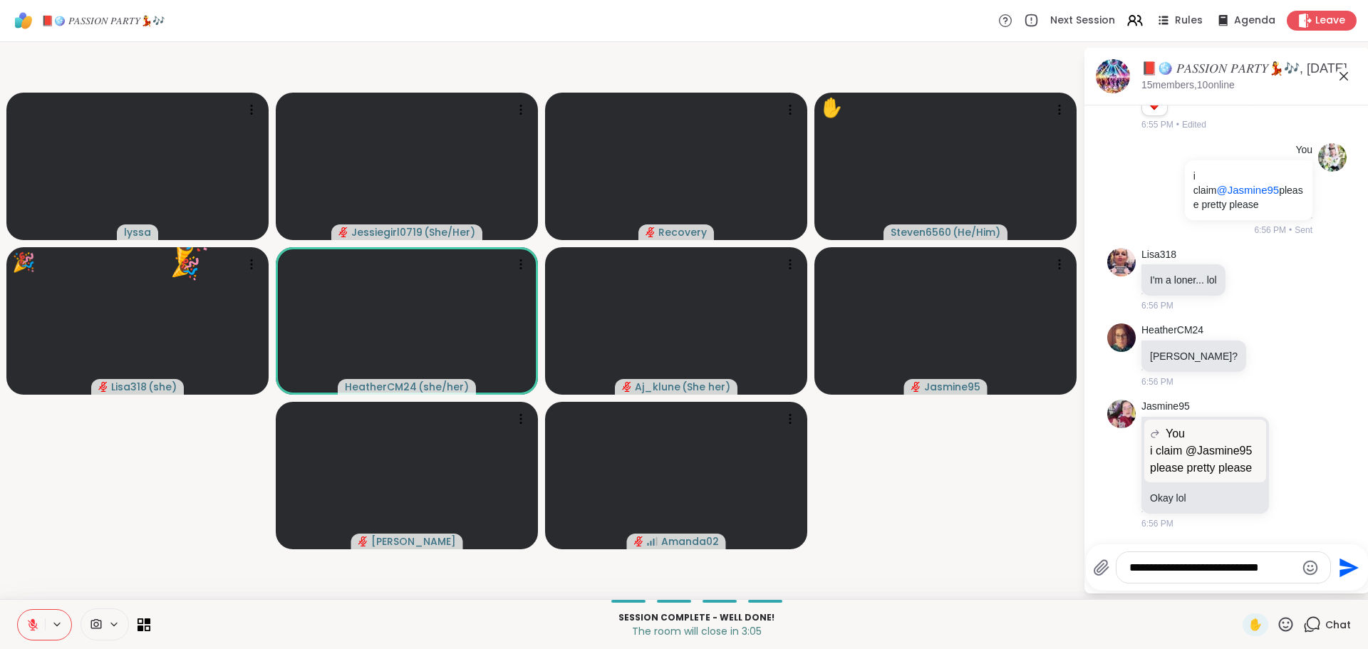
type textarea "**********"
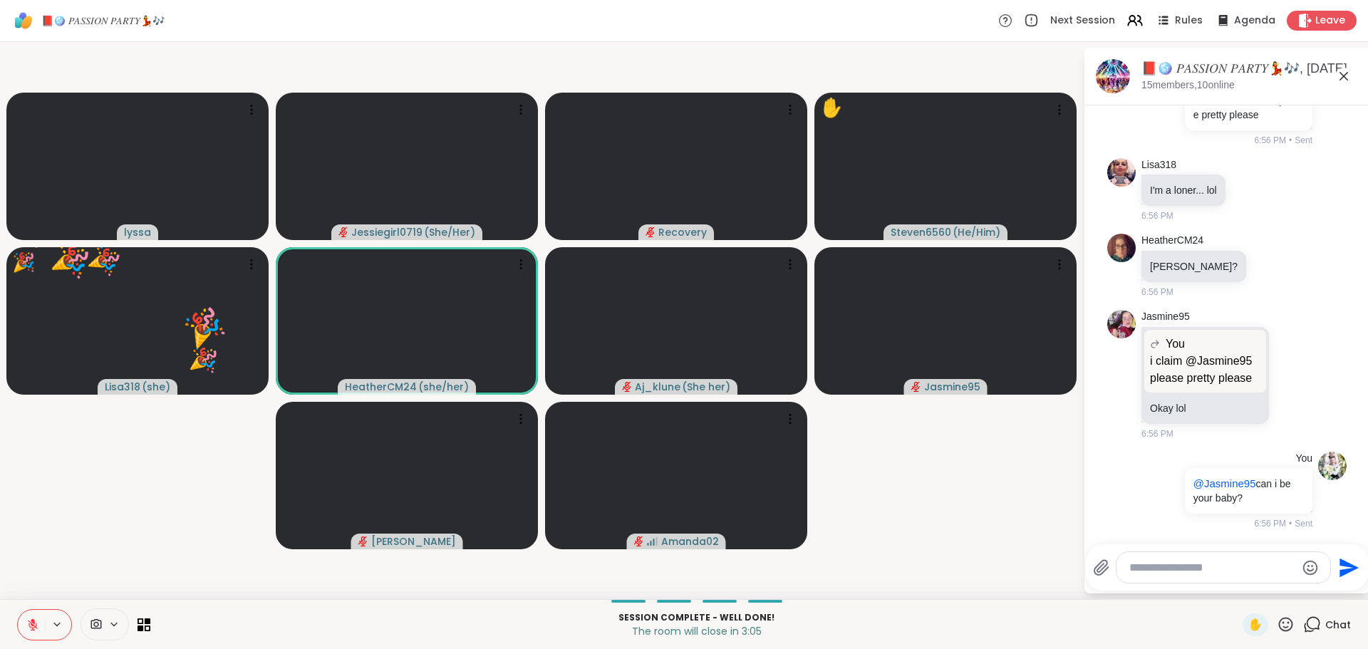
scroll to position [14144, 0]
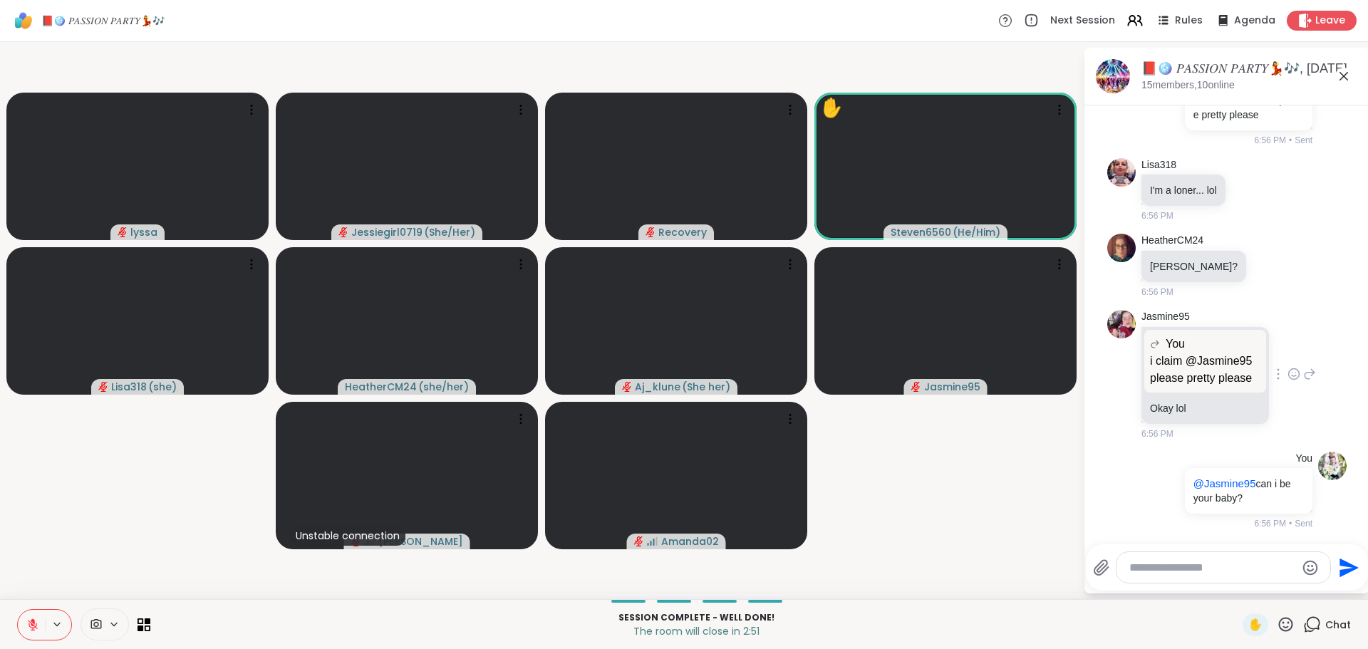
click at [1287, 367] on icon at bounding box center [1293, 374] width 13 height 14
click at [1287, 345] on div "Select Reaction: Heart" at bounding box center [1293, 351] width 13 height 13
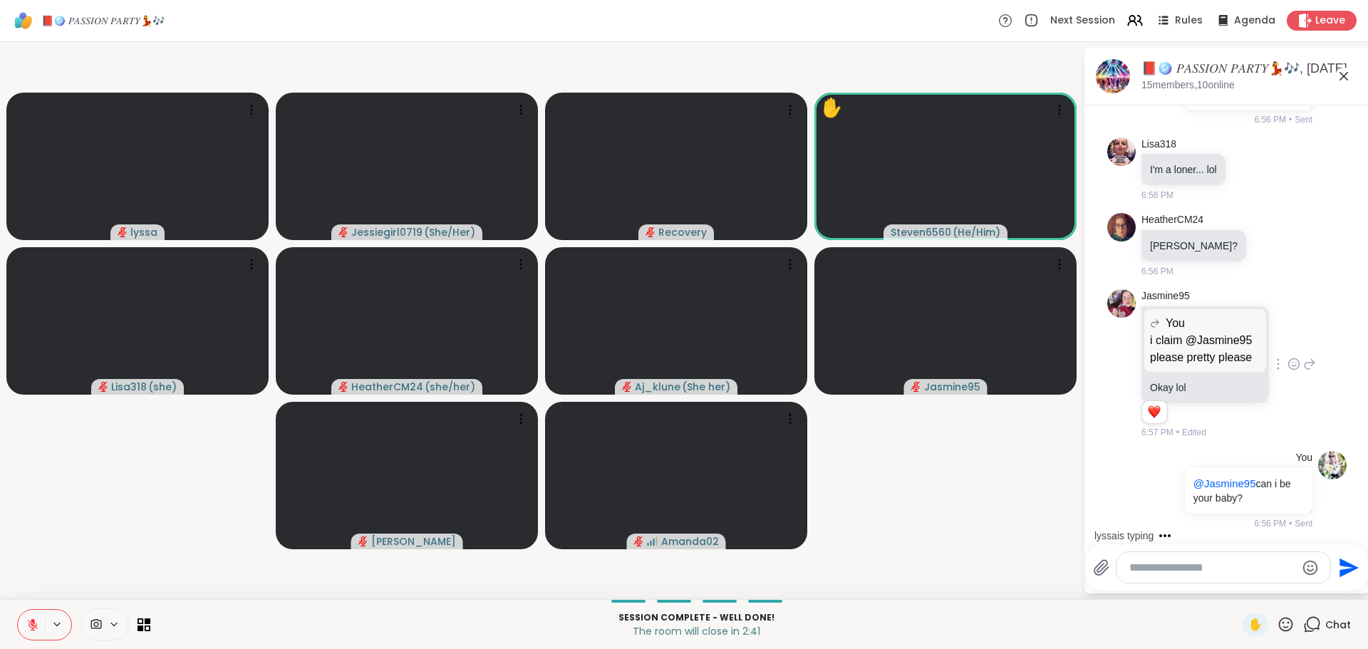
click at [1205, 567] on textarea "Type your message" at bounding box center [1212, 568] width 166 height 14
type textarea "**********"
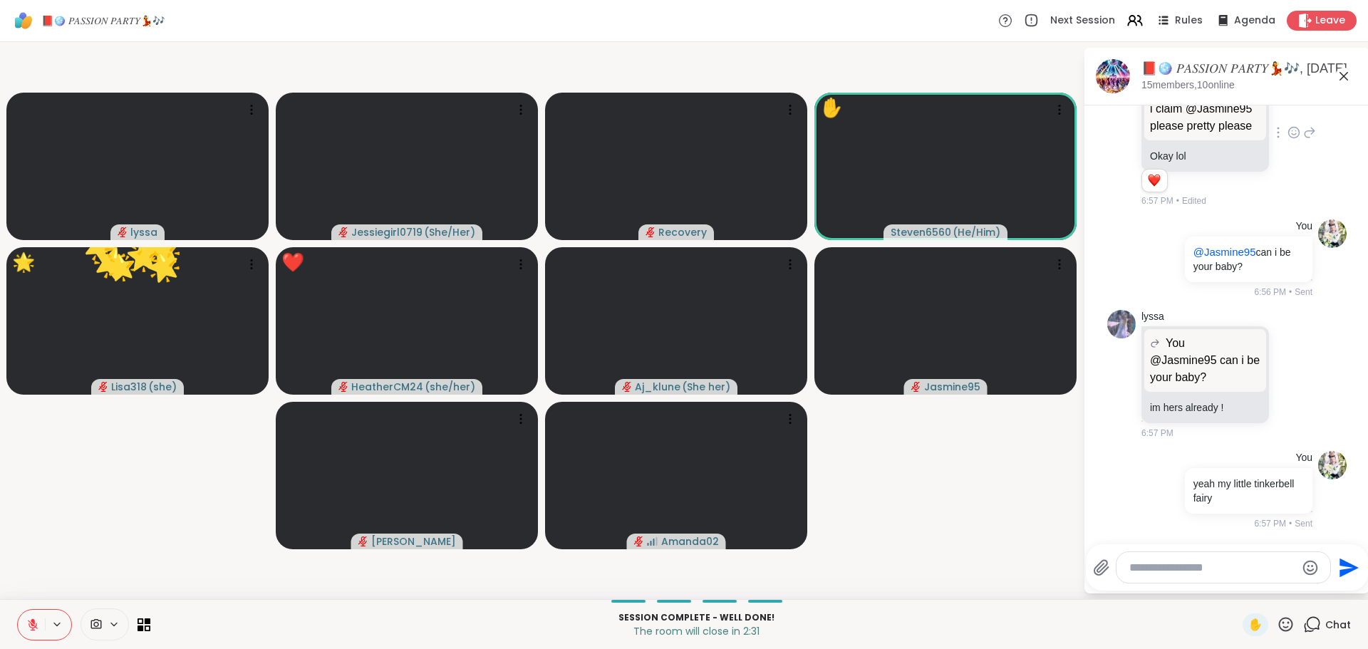
scroll to position [14396, 0]
click at [1287, 368] on icon at bounding box center [1293, 374] width 13 height 14
click at [1287, 353] on div "Select Reaction: Heart" at bounding box center [1293, 351] width 13 height 13
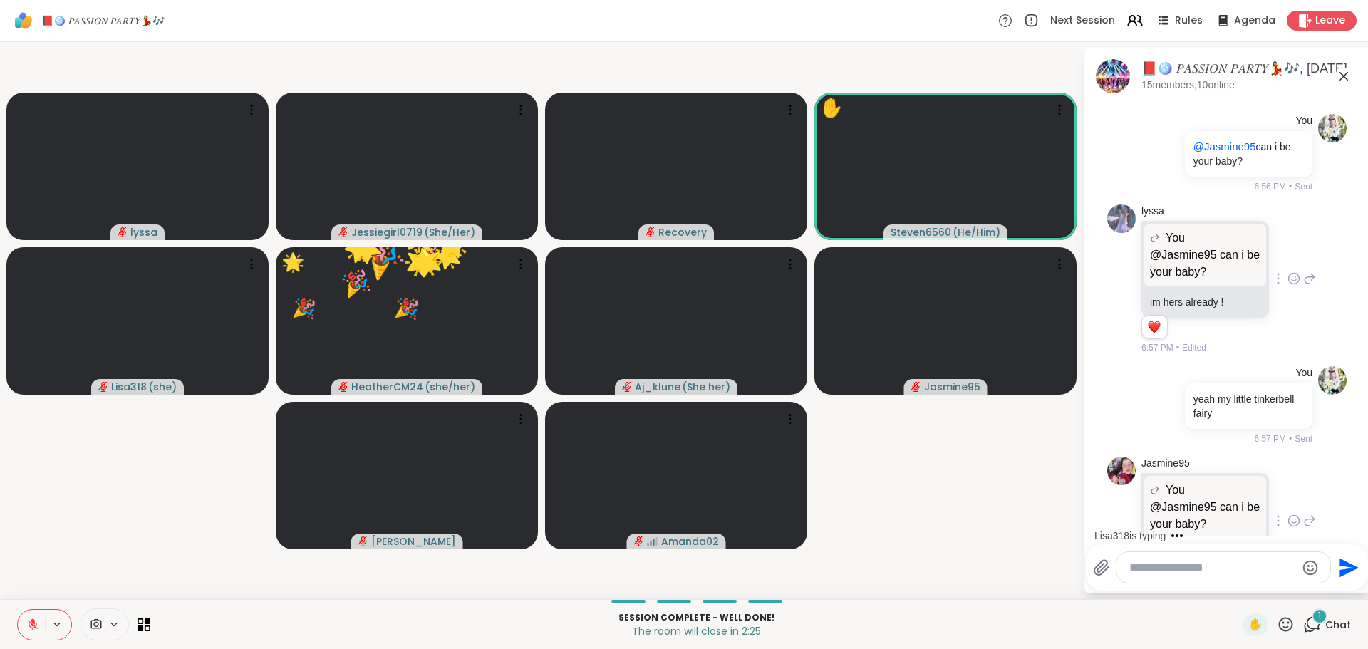
scroll to position [14558, 0]
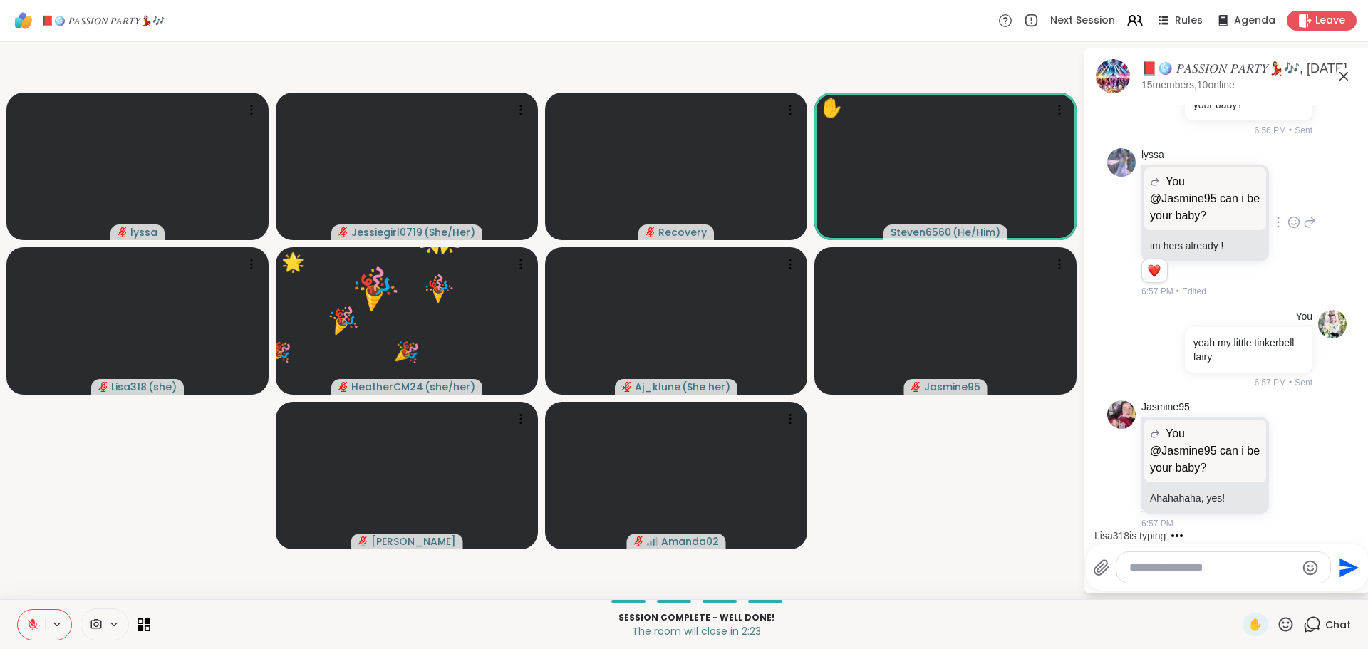
click at [1239, 569] on textarea "Type your message" at bounding box center [1212, 568] width 166 height 14
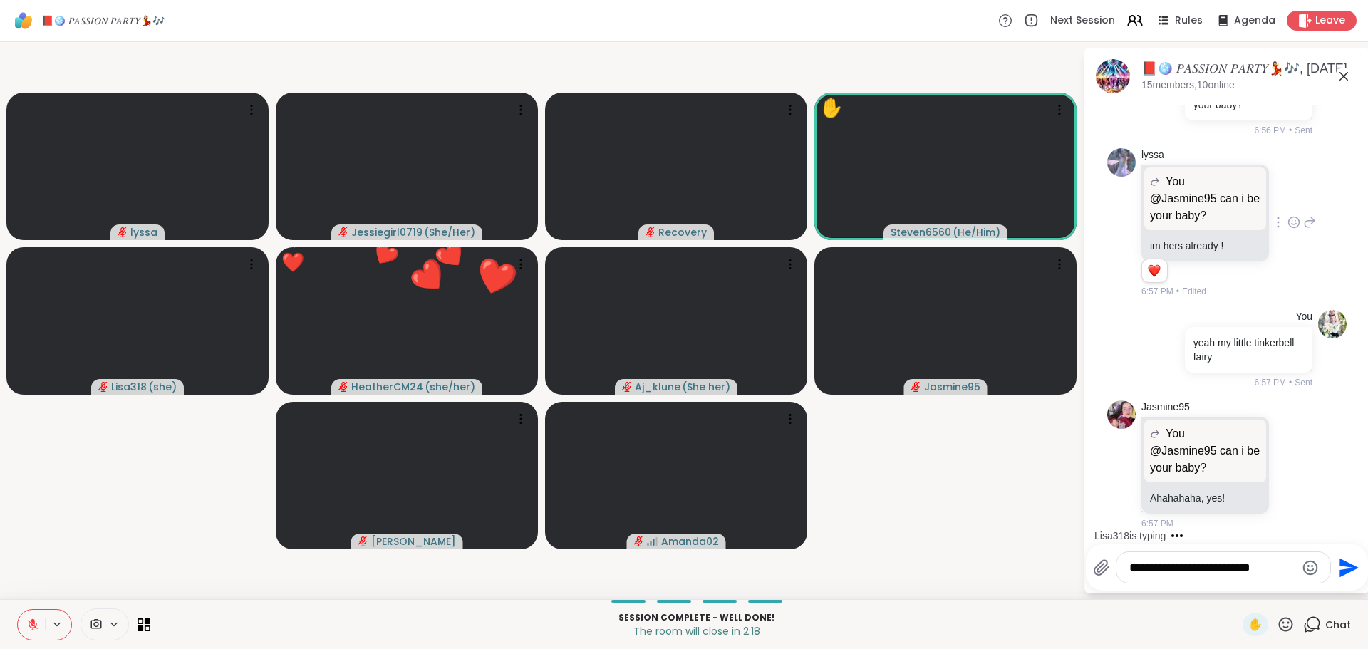
type textarea "**********"
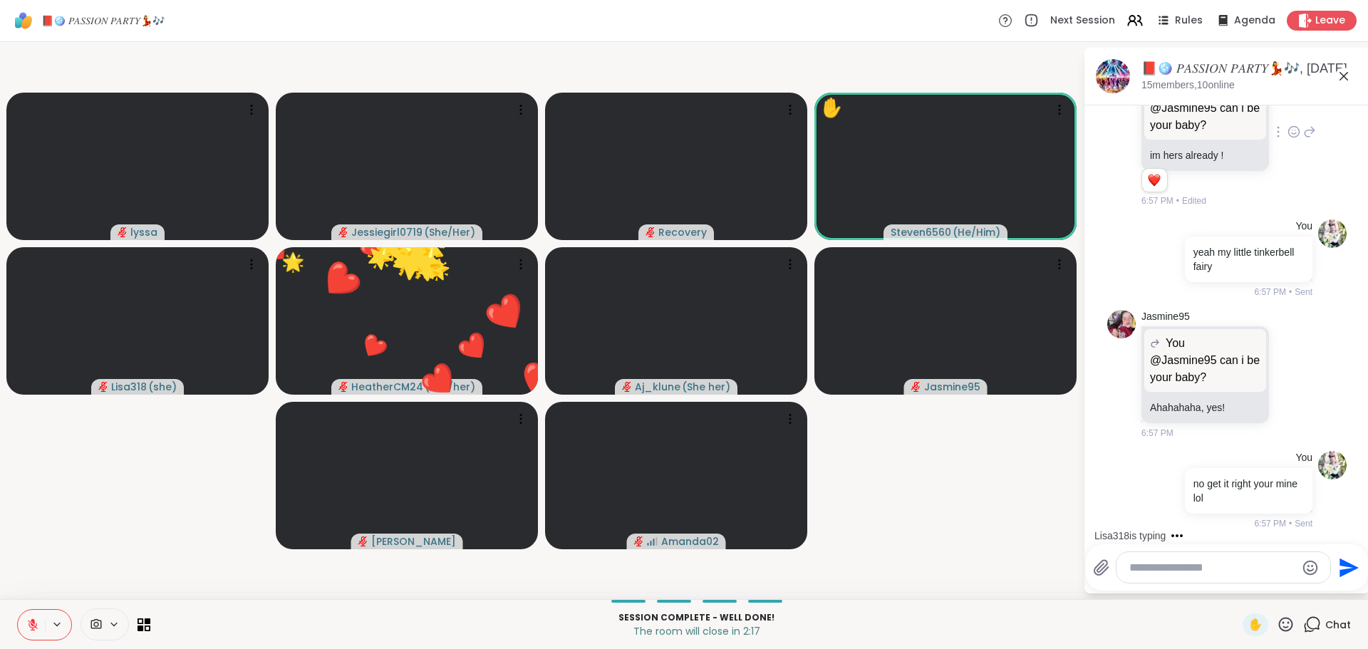
scroll to position [14648, 0]
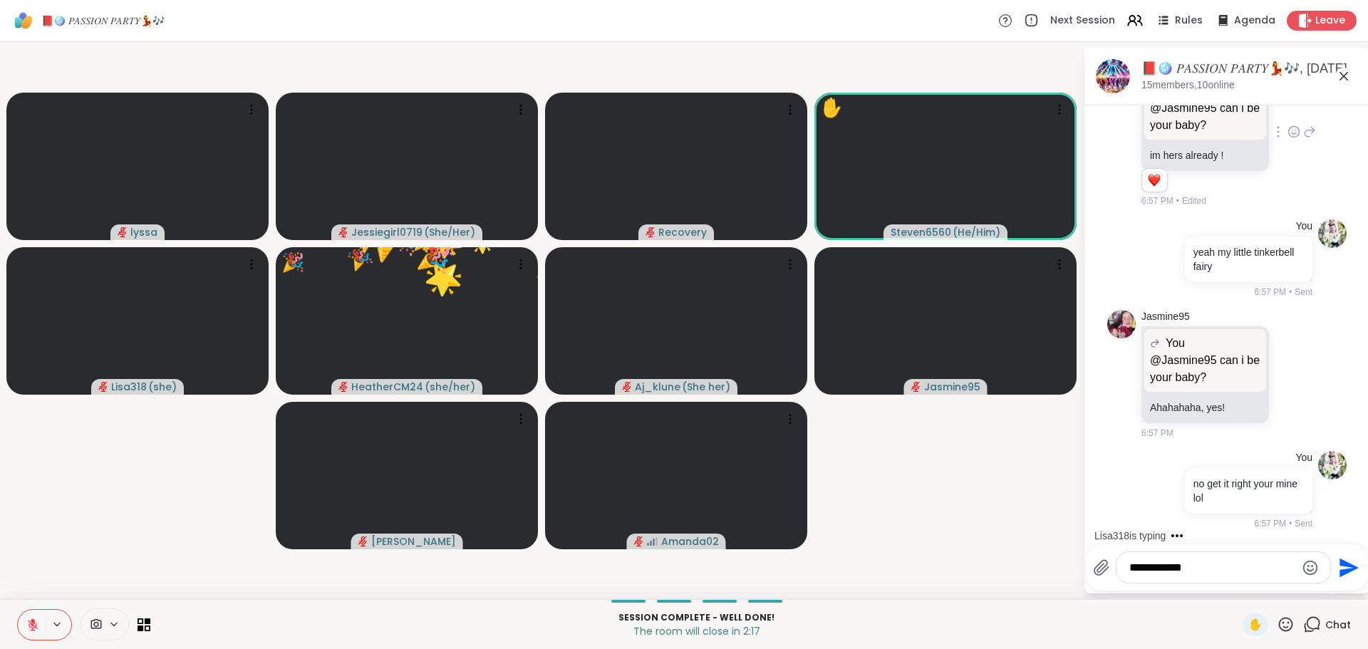
type textarea "**********"
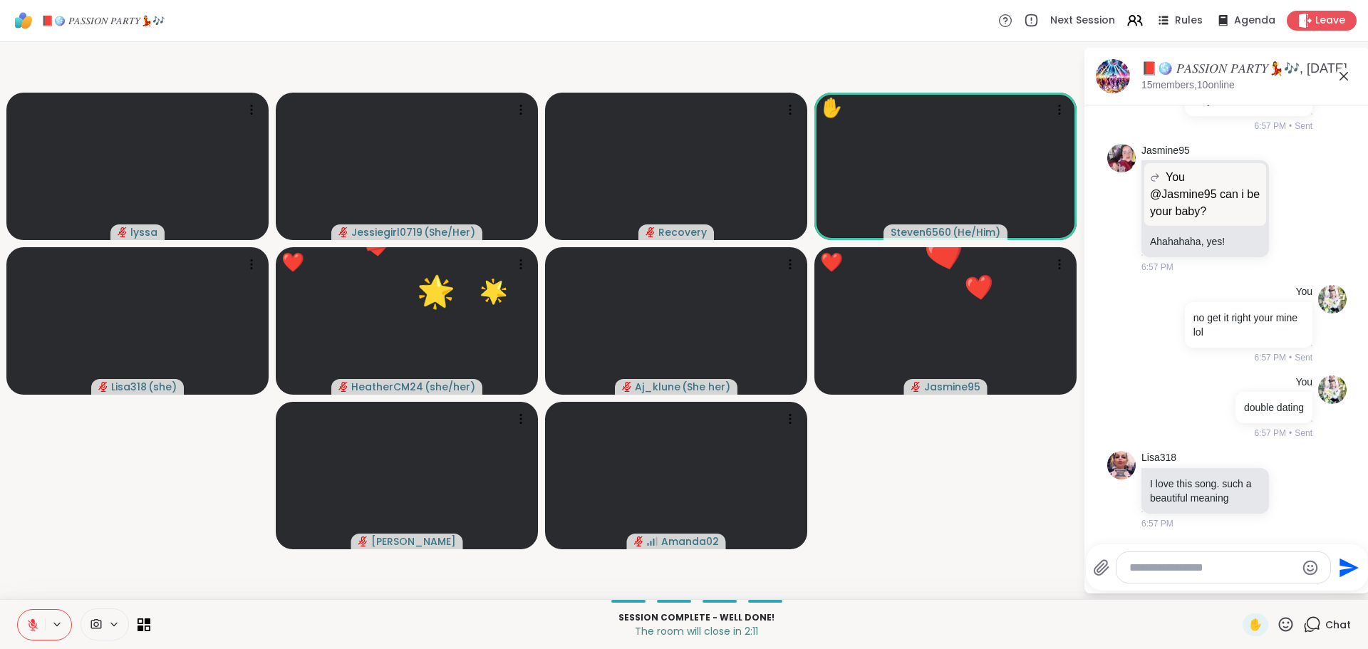
scroll to position [14814, 0]
click at [1228, 564] on textarea "Type your message" at bounding box center [1212, 568] width 166 height 14
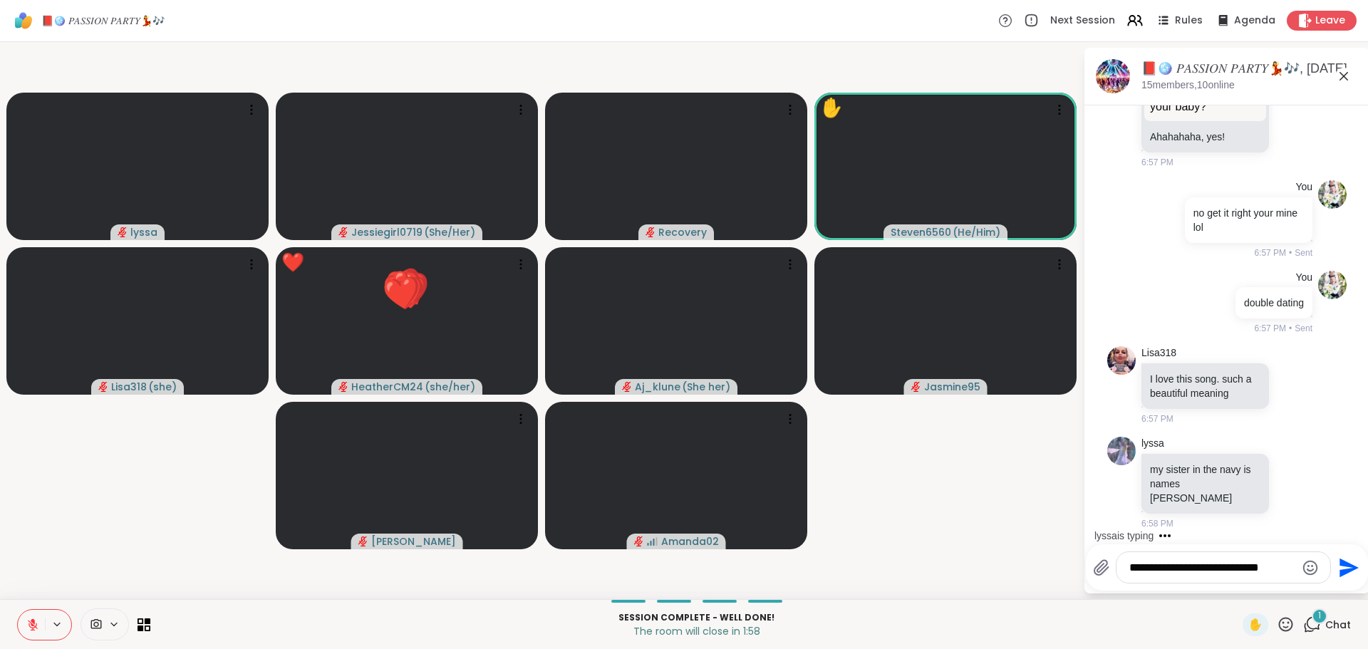
type textarea "**********"
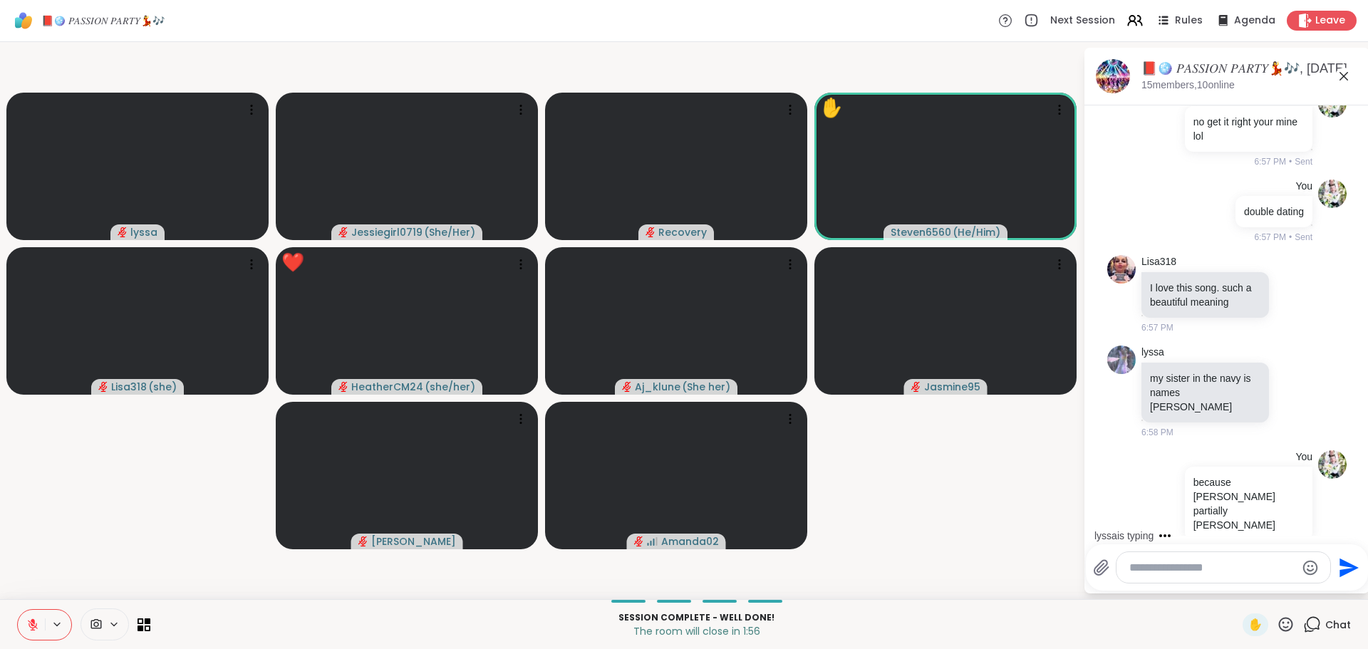
scroll to position [14994, 0]
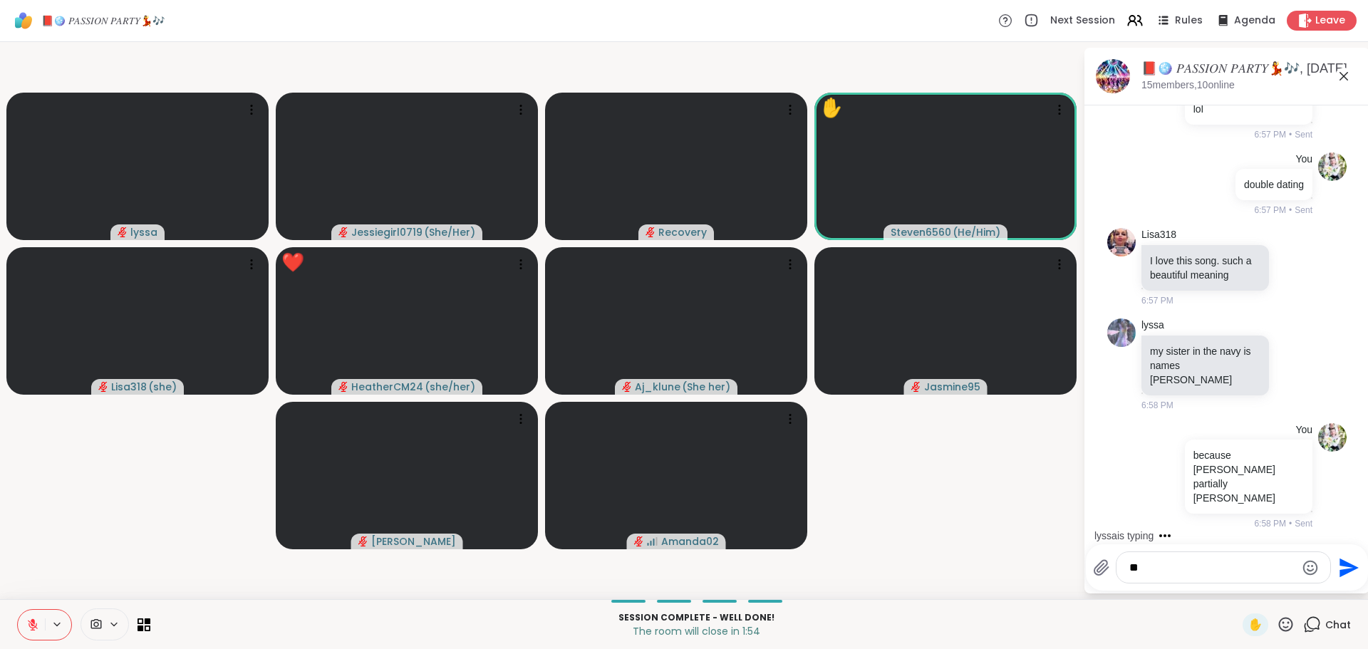
type textarea "***"
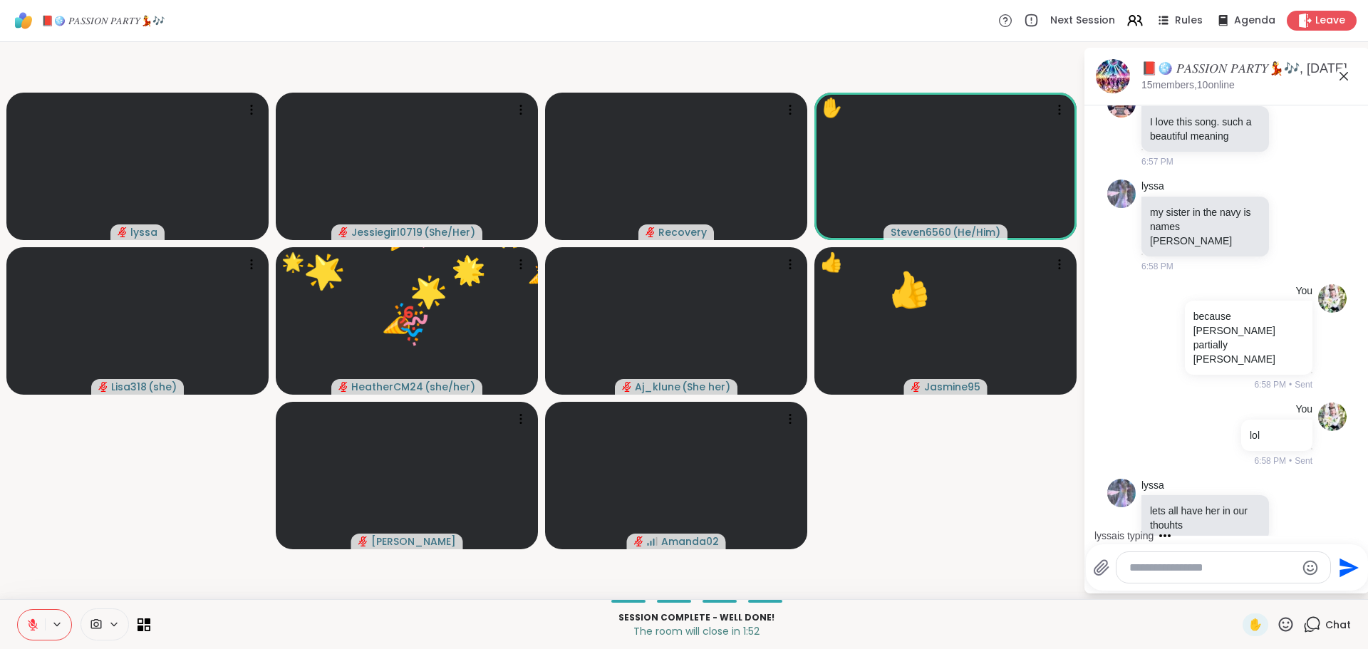
scroll to position [15161, 0]
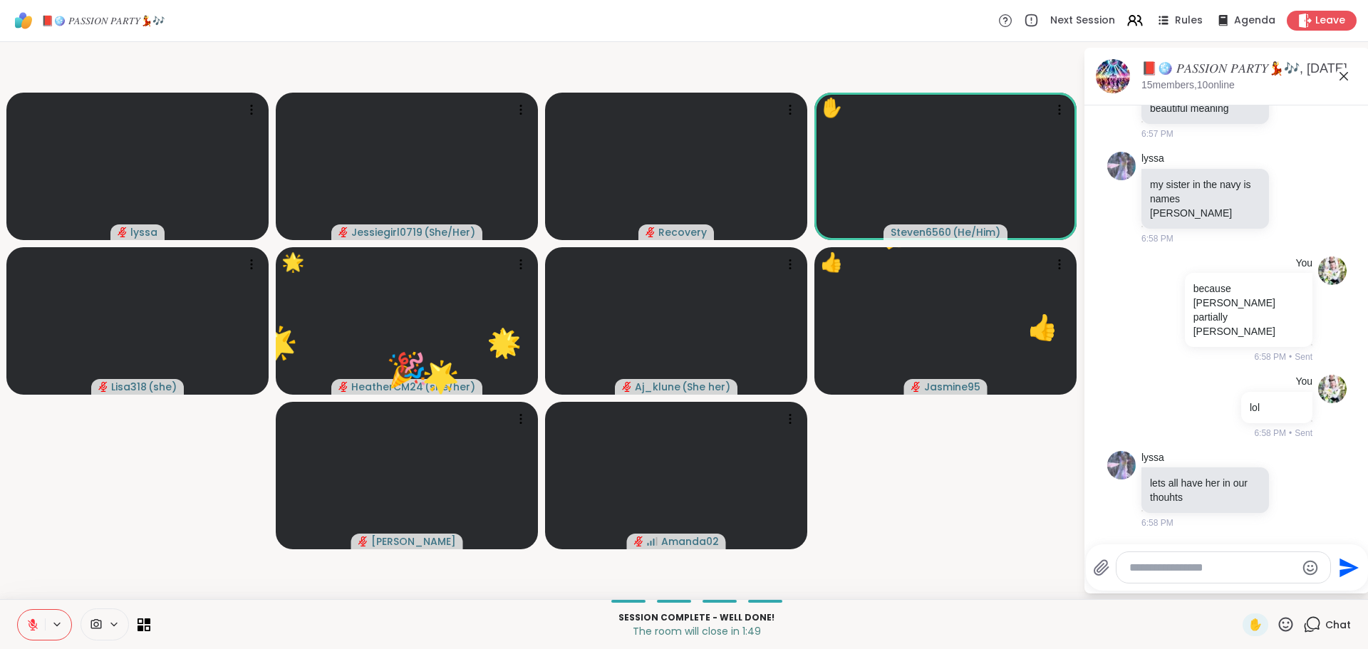
click at [1227, 565] on textarea "Type your message" at bounding box center [1212, 568] width 166 height 14
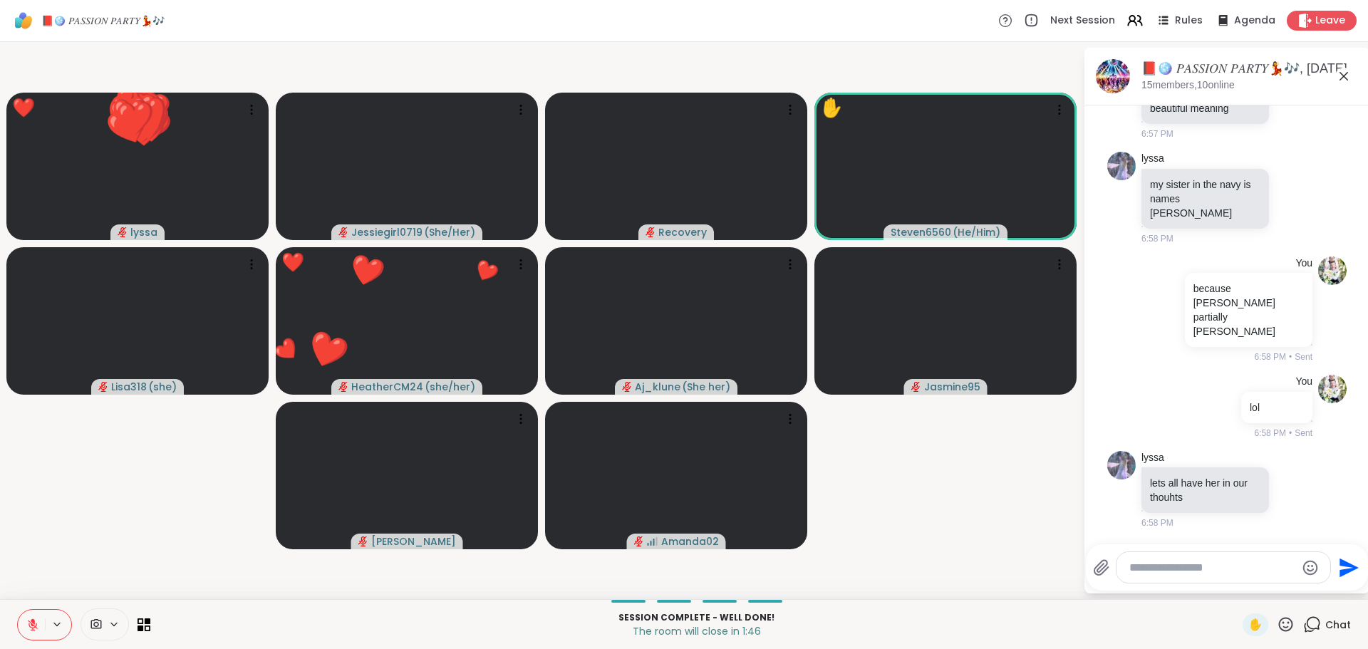
click at [1209, 565] on textarea "Type your message" at bounding box center [1212, 568] width 166 height 14
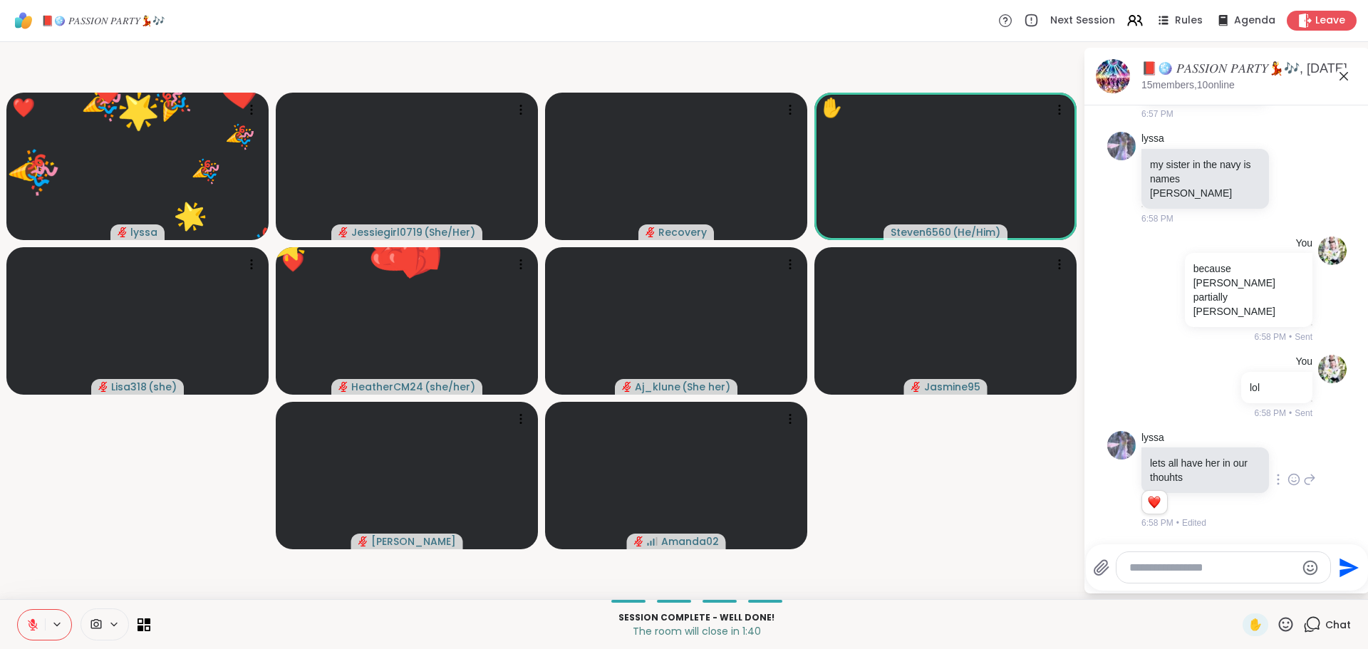
scroll to position [15181, 0]
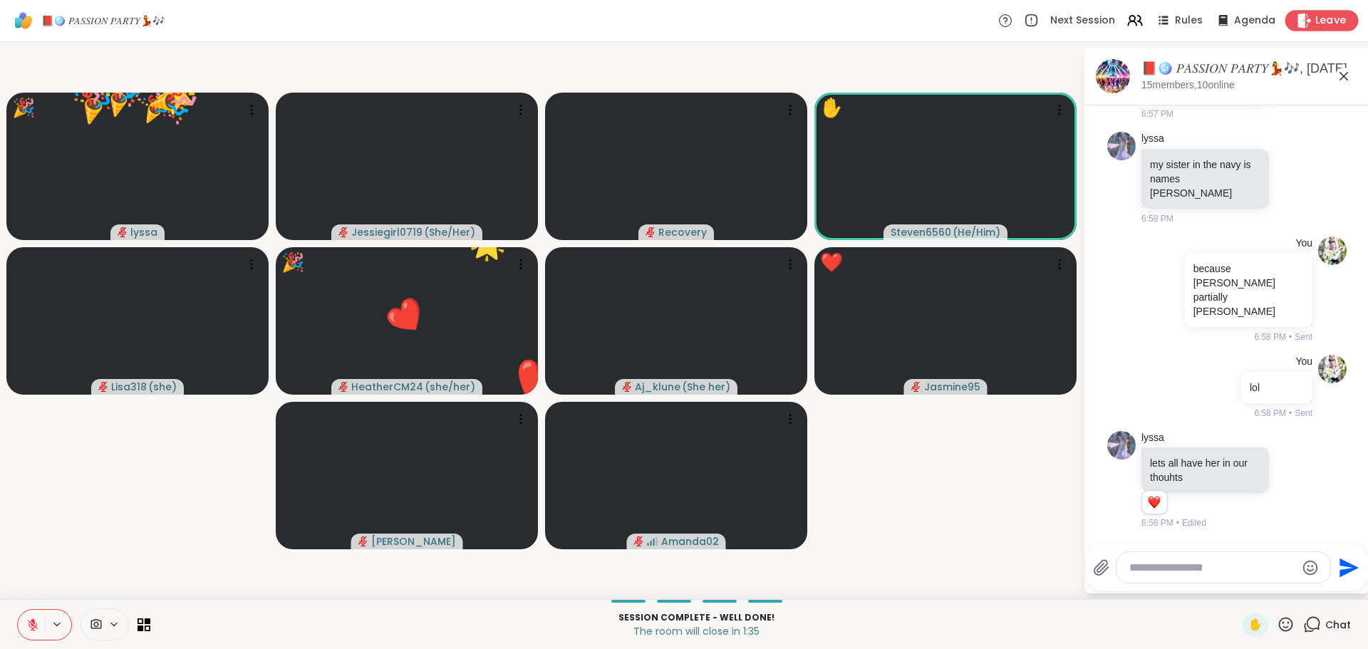
click at [1321, 21] on span "Leave" at bounding box center [1330, 21] width 31 height 15
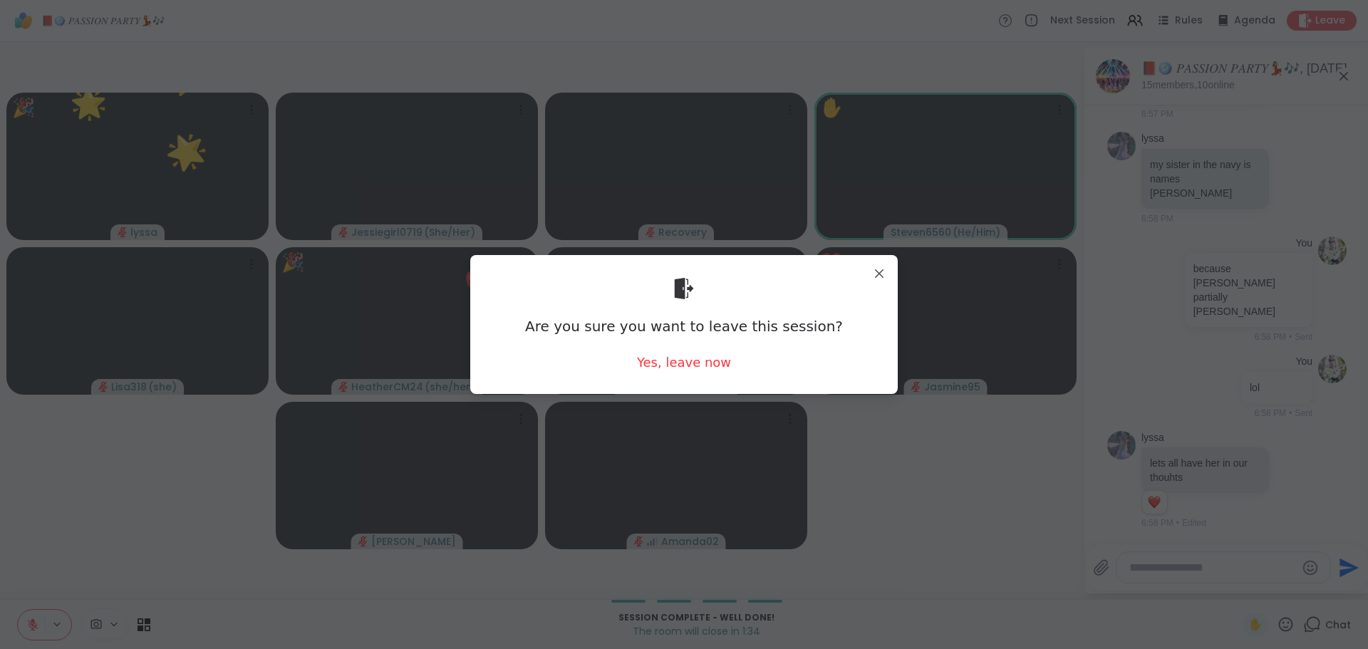
click at [648, 350] on div "Are you sure you want to leave this session? Yes, leave now" at bounding box center [684, 324] width 405 height 116
click at [660, 363] on div "Yes, leave now" at bounding box center [684, 362] width 94 height 18
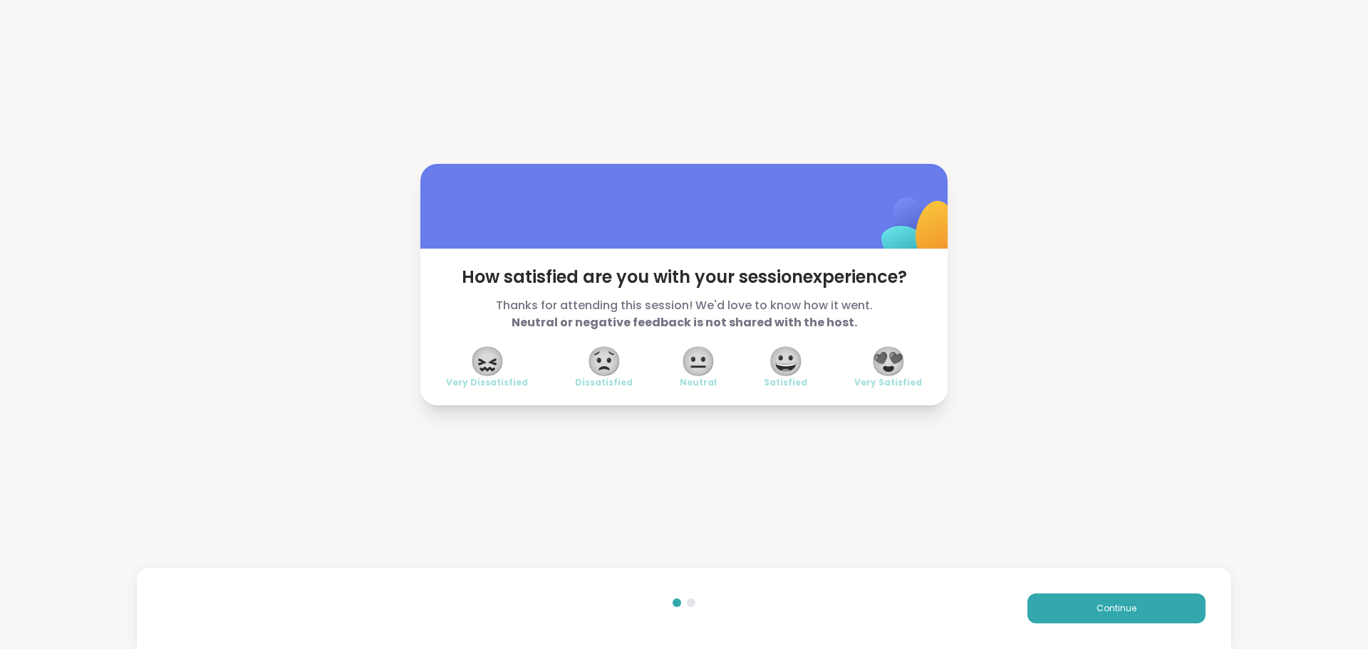
click at [887, 358] on span "😍" at bounding box center [888, 361] width 36 height 26
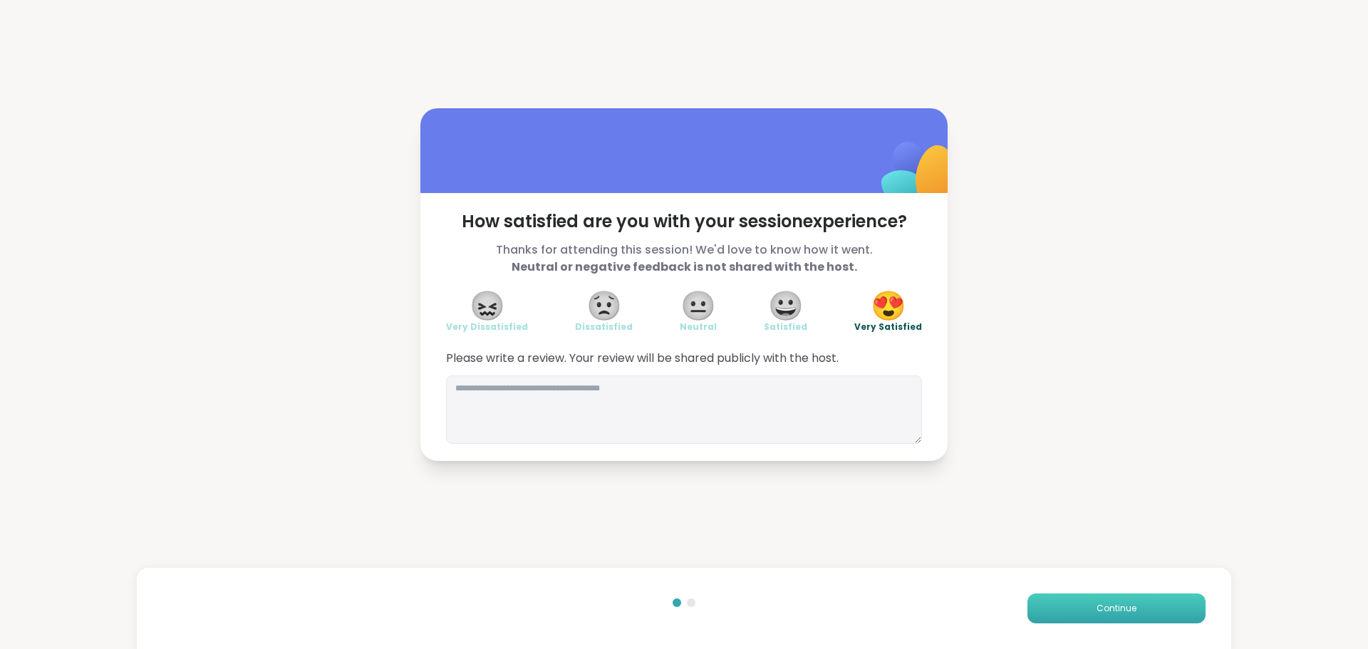
click at [1064, 606] on button "Continue" at bounding box center [1116, 608] width 178 height 30
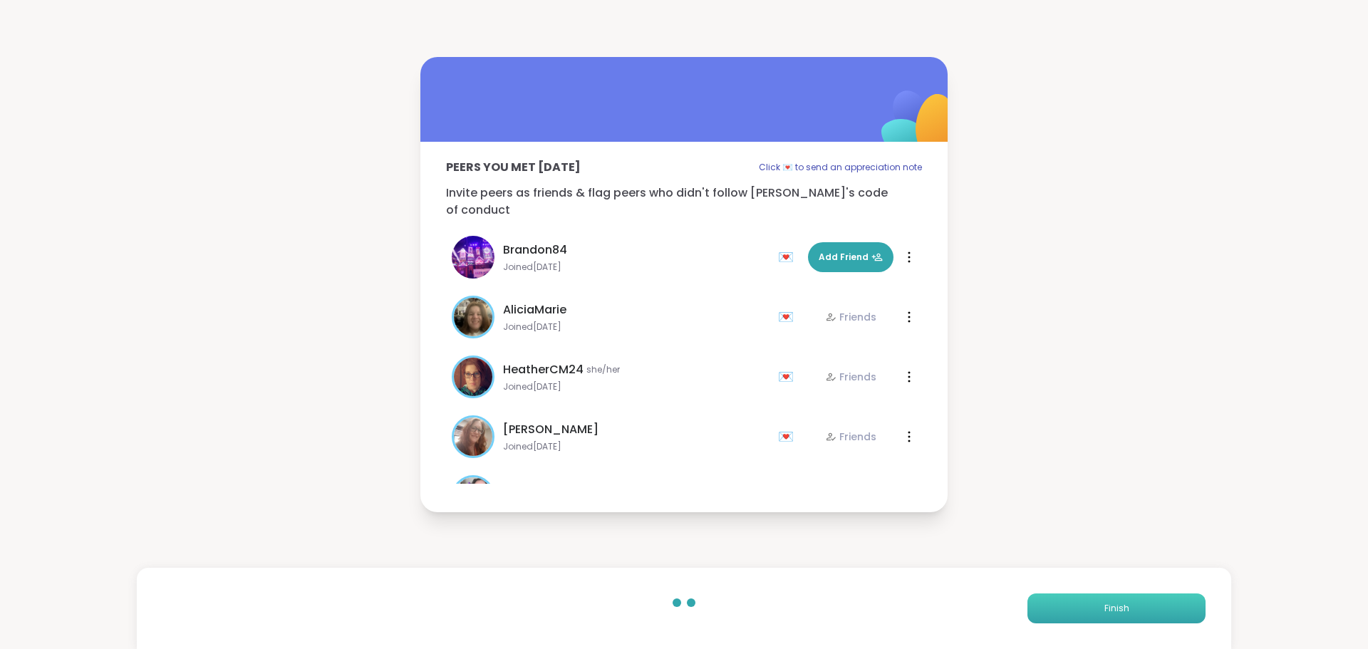
click at [1064, 606] on button "Finish" at bounding box center [1116, 608] width 178 height 30
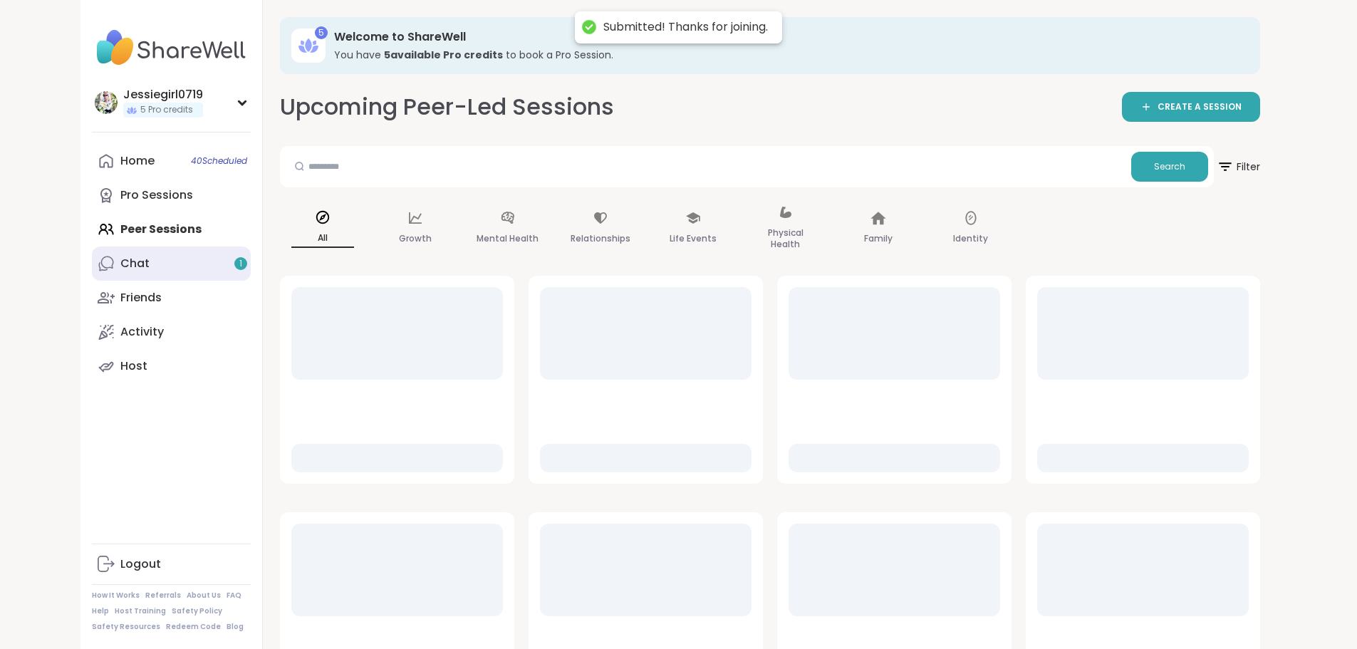
click at [120, 263] on div "Chat 1" at bounding box center [134, 264] width 29 height 16
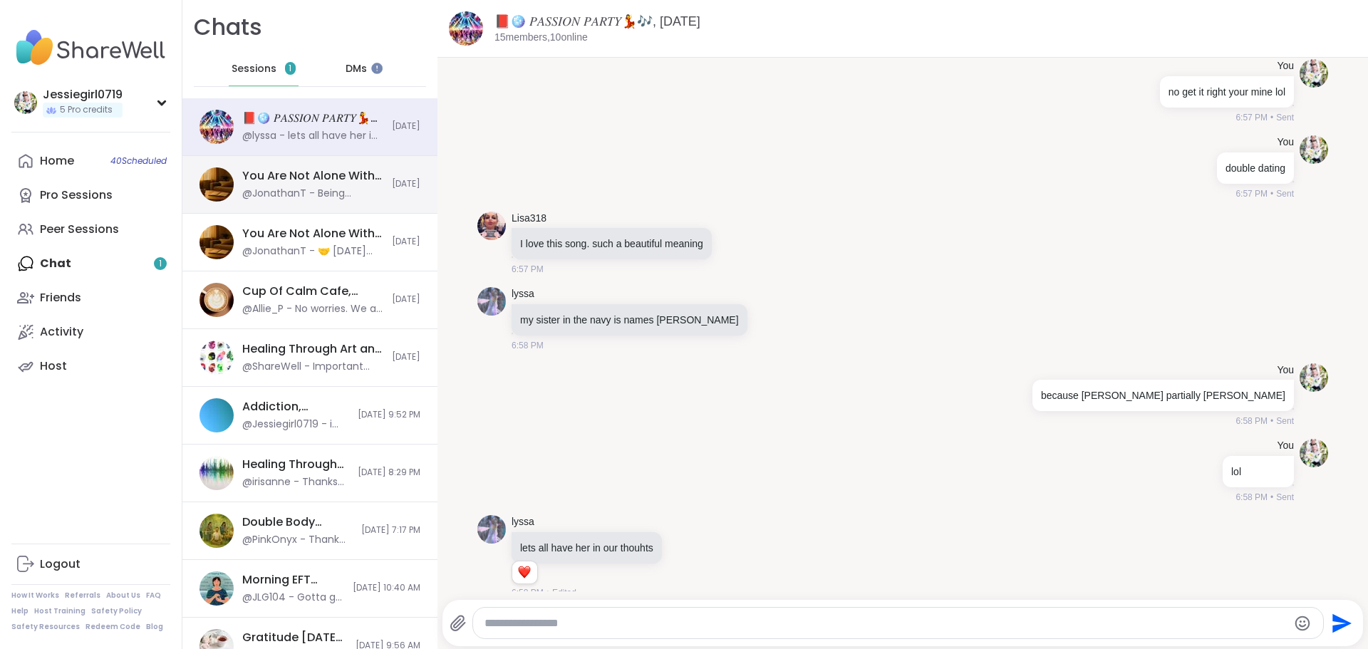
click at [295, 194] on div "@JonathanT - Being intentional about the wins is so important!" at bounding box center [312, 194] width 141 height 14
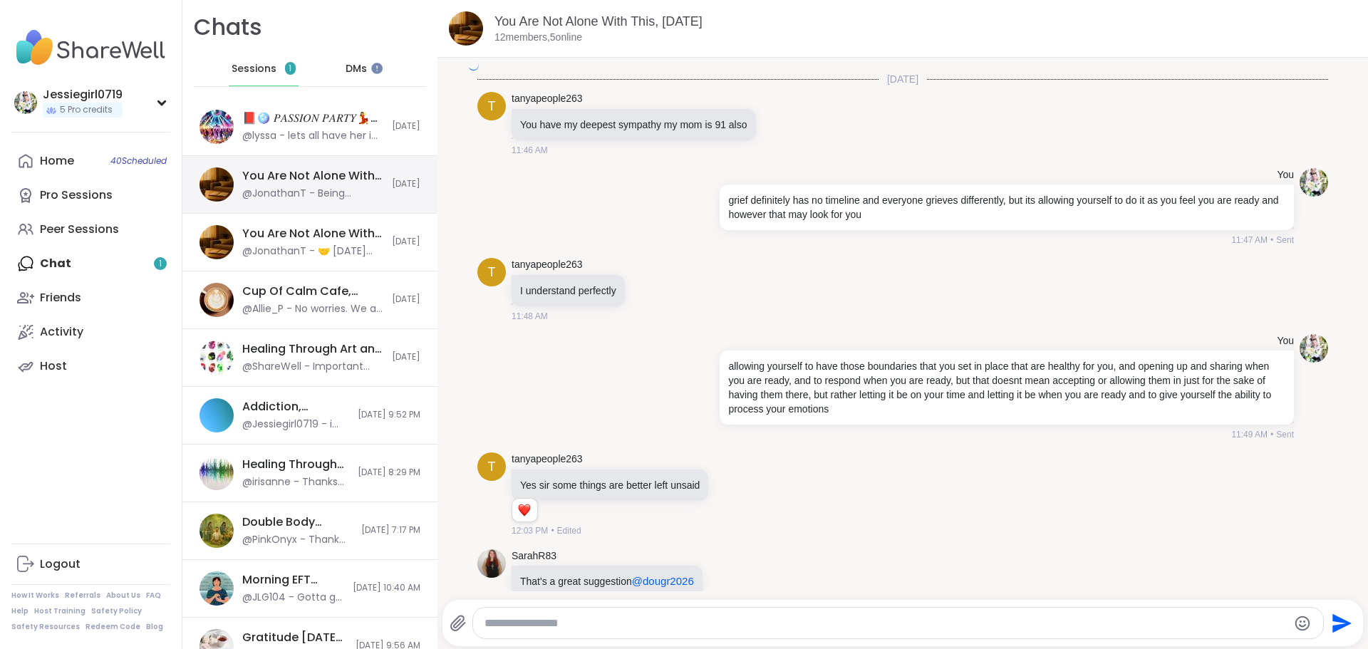
scroll to position [3418, 0]
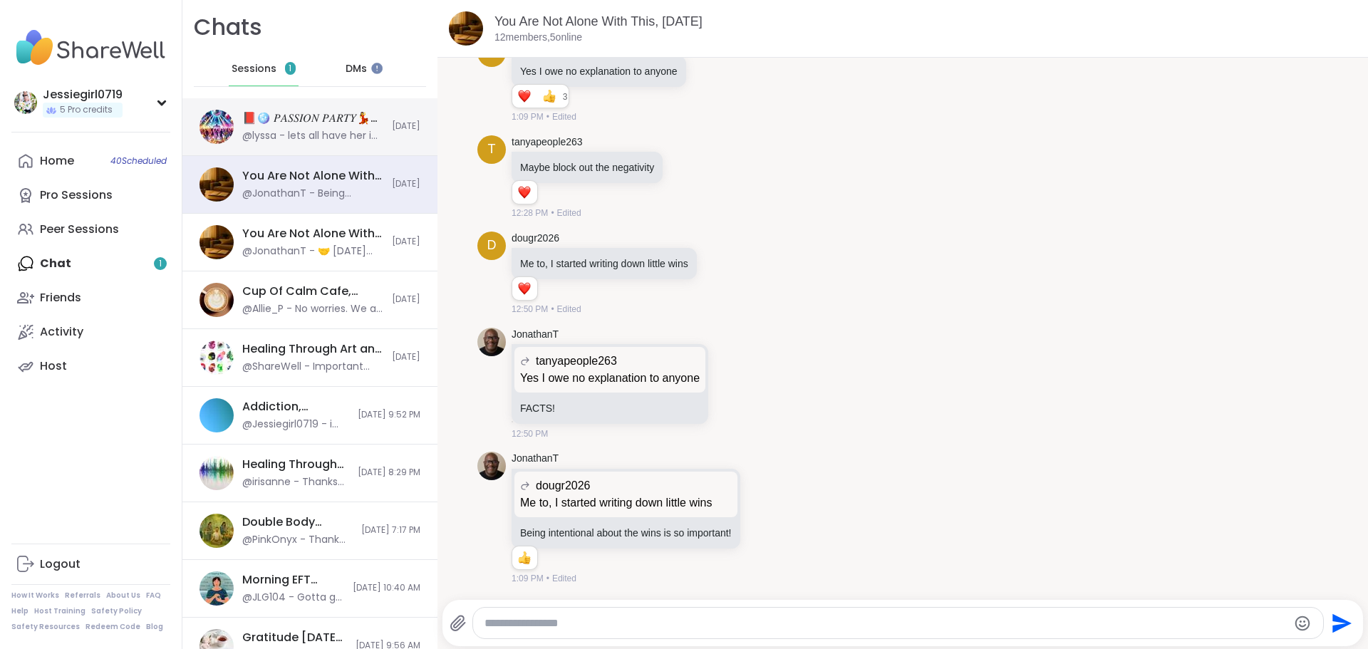
click at [331, 120] on div "📕🪩 𝑃𝐴𝑆𝑆𝐼𝑂𝑁 𝑃𝐴𝑅𝑇𝑌💃🎶, [DATE]" at bounding box center [312, 118] width 141 height 16
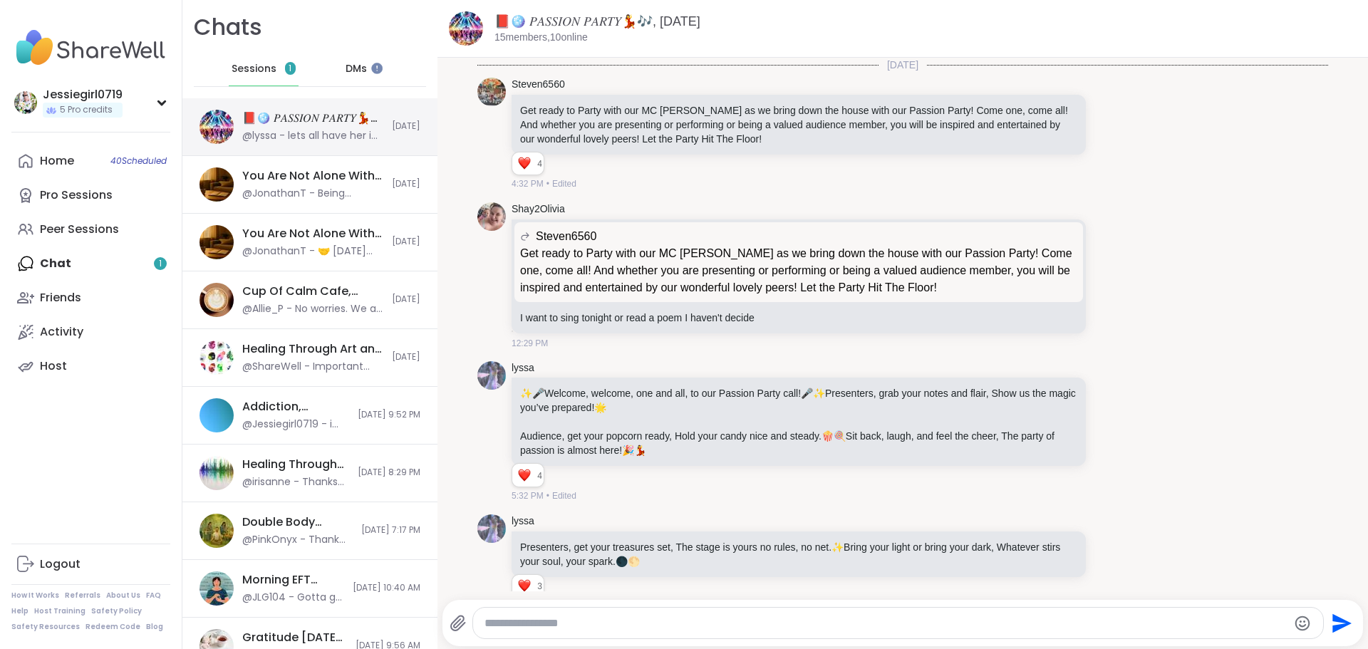
scroll to position [12912, 0]
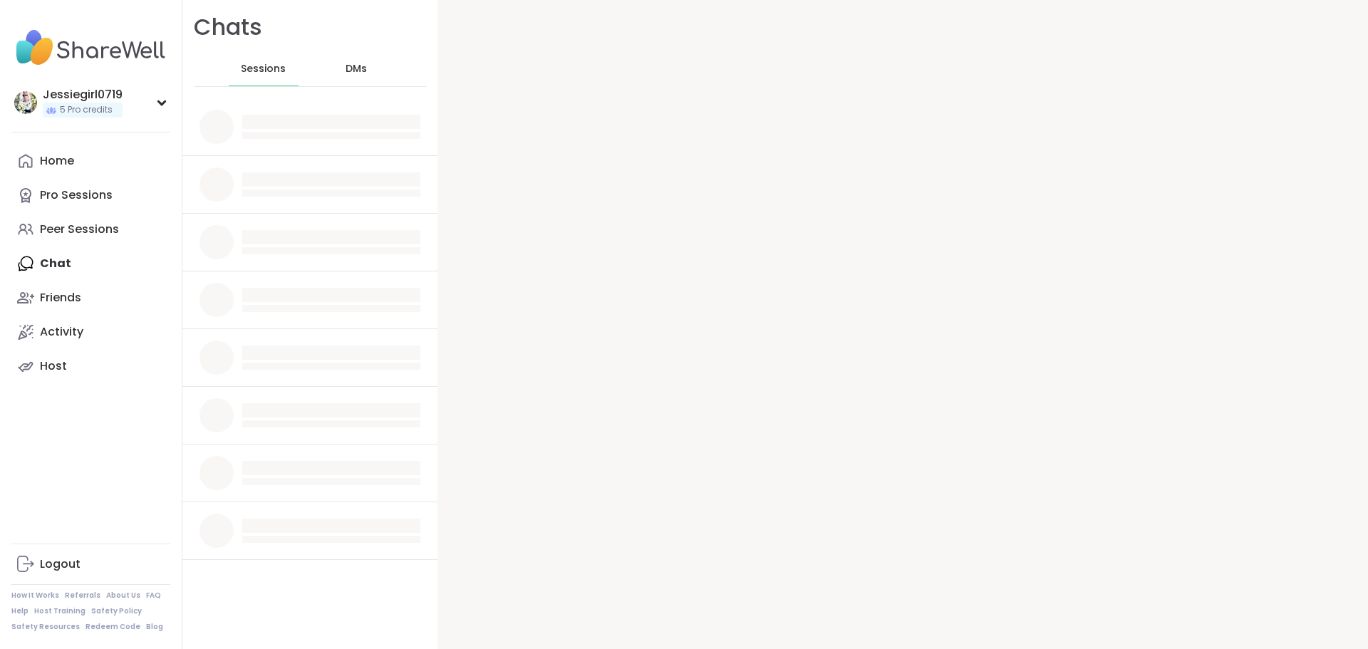
click at [51, 160] on div "Home" at bounding box center [57, 161] width 34 height 16
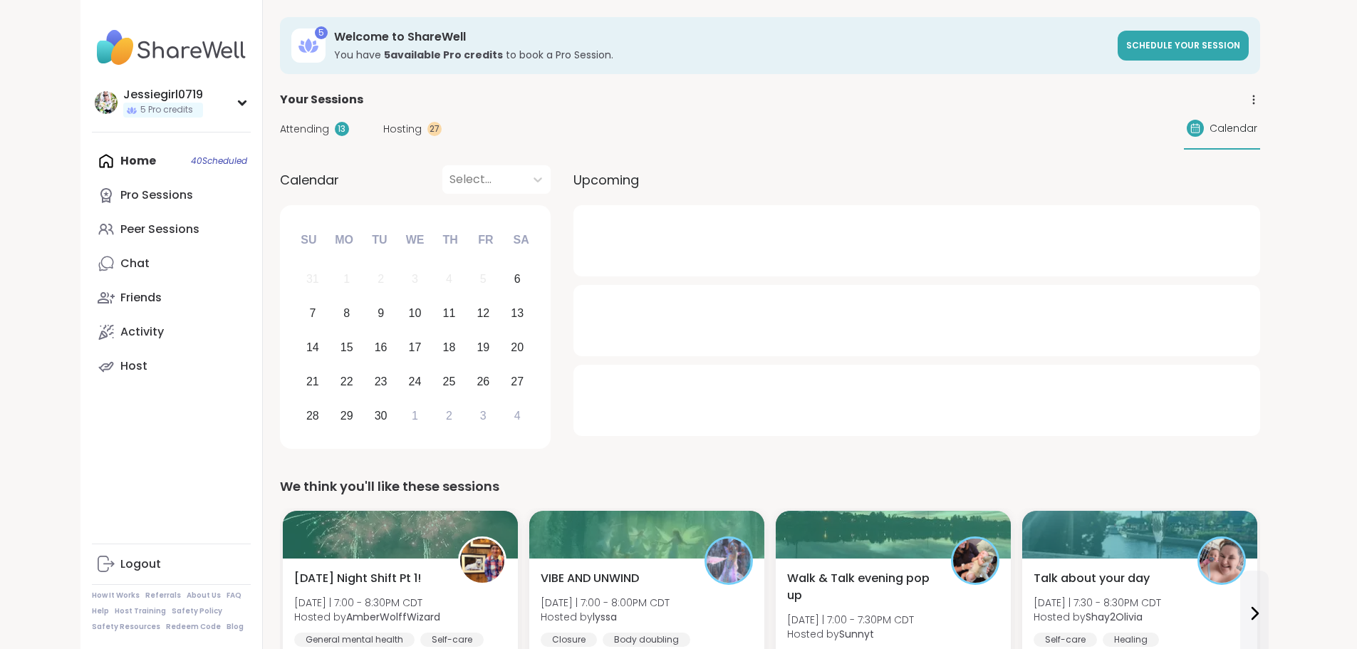
click at [280, 130] on span "Attending" at bounding box center [304, 129] width 49 height 15
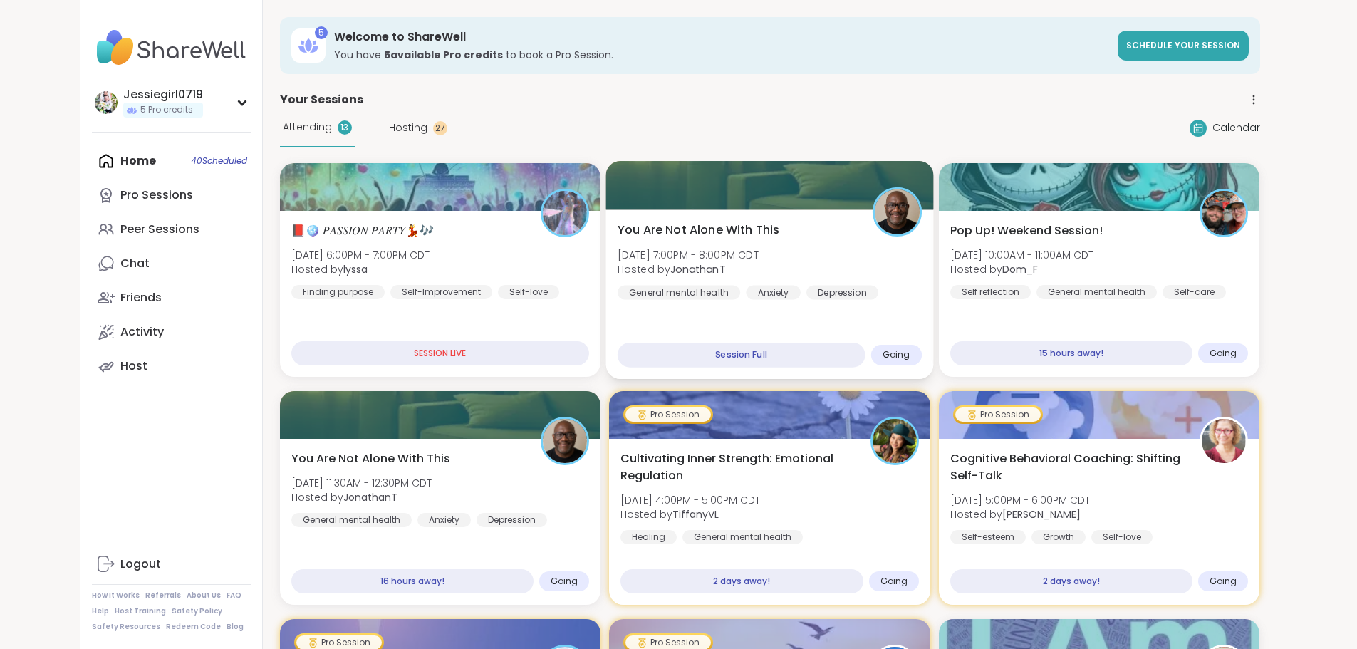
click at [806, 238] on div "You Are Not Alone With This Sat, Sep 06 | 7:00PM - 8:00PM CDT Hosted by Jonatha…" at bounding box center [770, 261] width 304 height 78
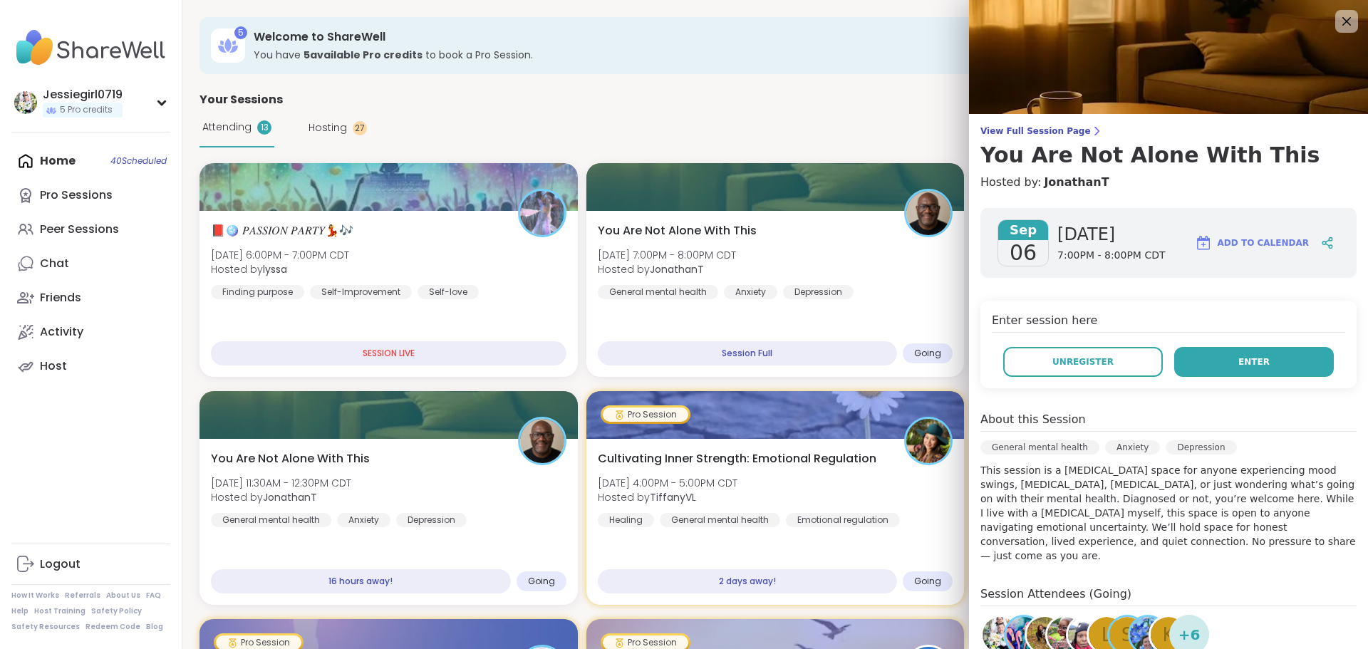
click at [1217, 361] on button "Enter" at bounding box center [1254, 362] width 160 height 30
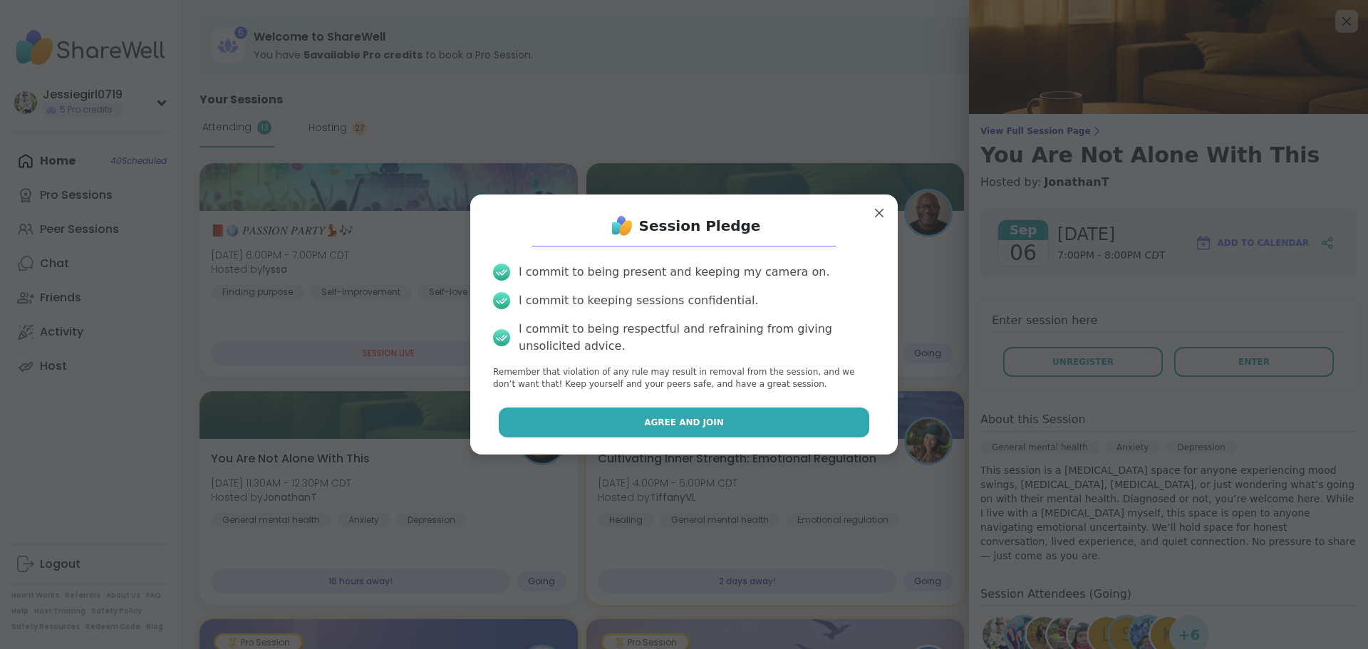
click at [684, 420] on span "Agree and Join" at bounding box center [684, 422] width 80 height 13
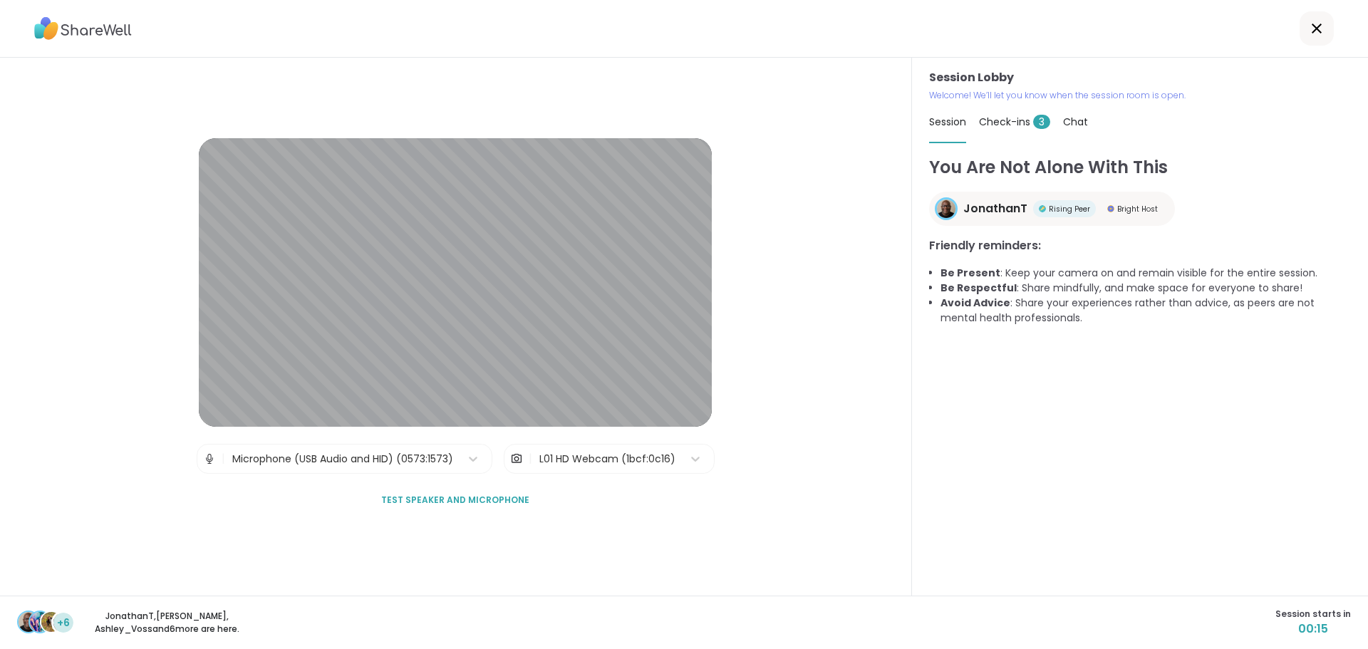
click at [454, 459] on div "Microphone (USB Audio and HID) (0573:1573)" at bounding box center [342, 458] width 235 height 28
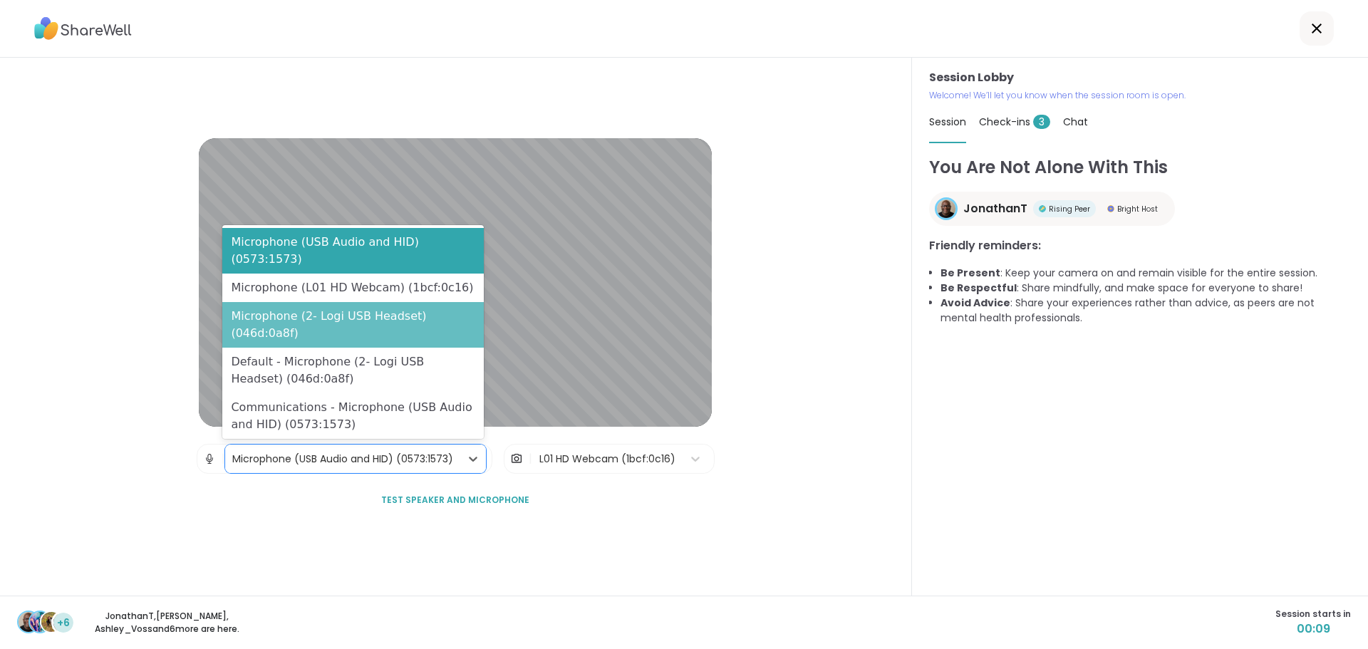
click at [415, 332] on div "Microphone (2- Logi USB Headset) (046d:0a8f)" at bounding box center [352, 325] width 261 height 46
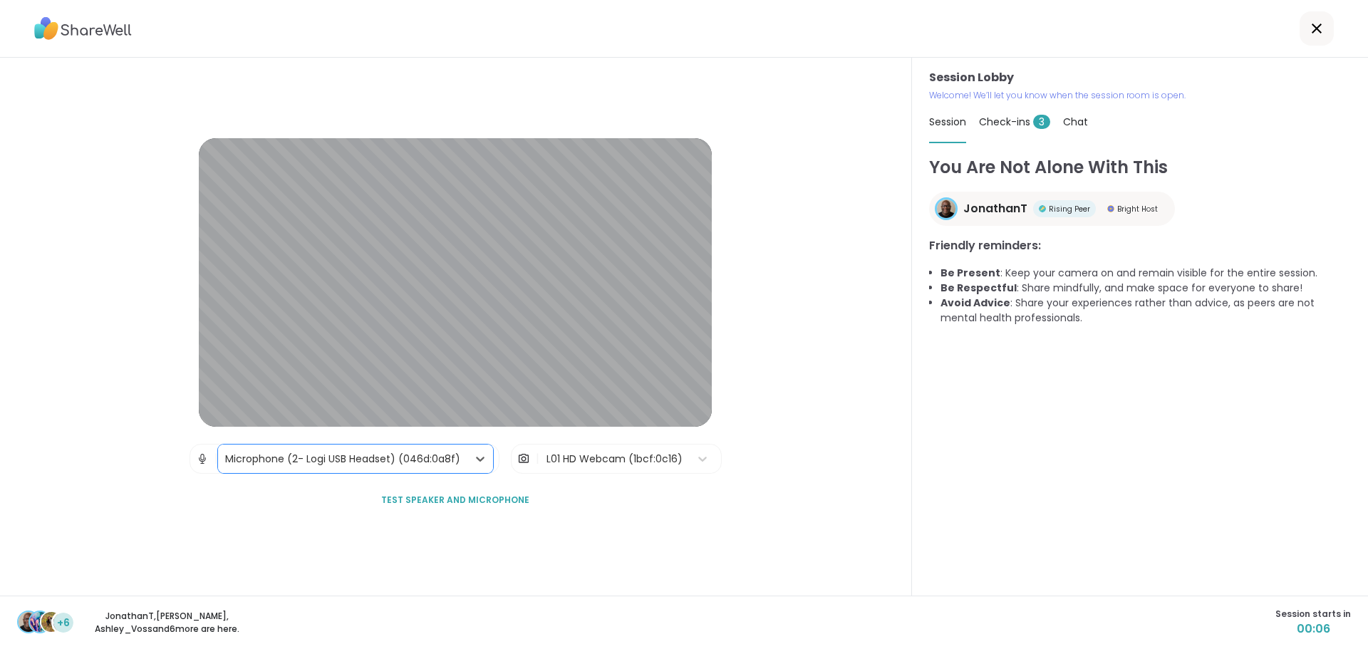
click at [590, 467] on div "L01 HD Webcam (1bcf:0c16)" at bounding box center [614, 458] width 150 height 28
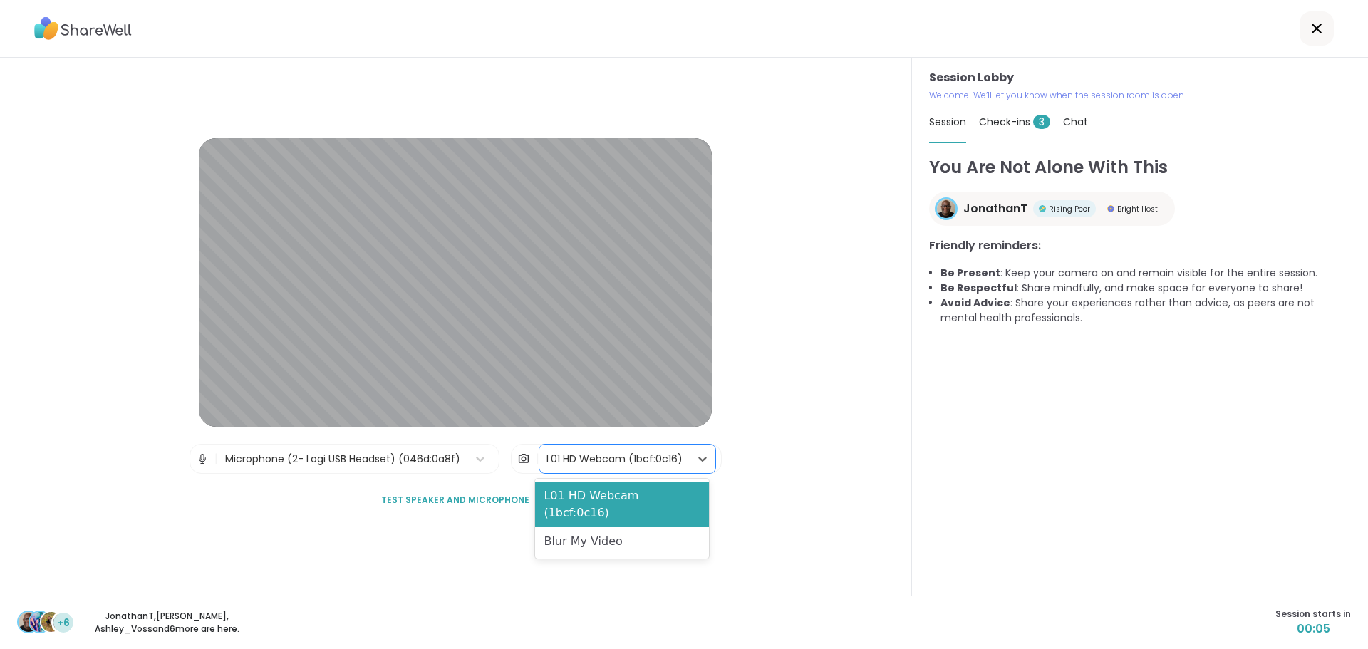
click at [947, 466] on div "You Are Not Alone With This JonathanT Rising Peer Bright Host Friendly reminder…" at bounding box center [1140, 369] width 422 height 428
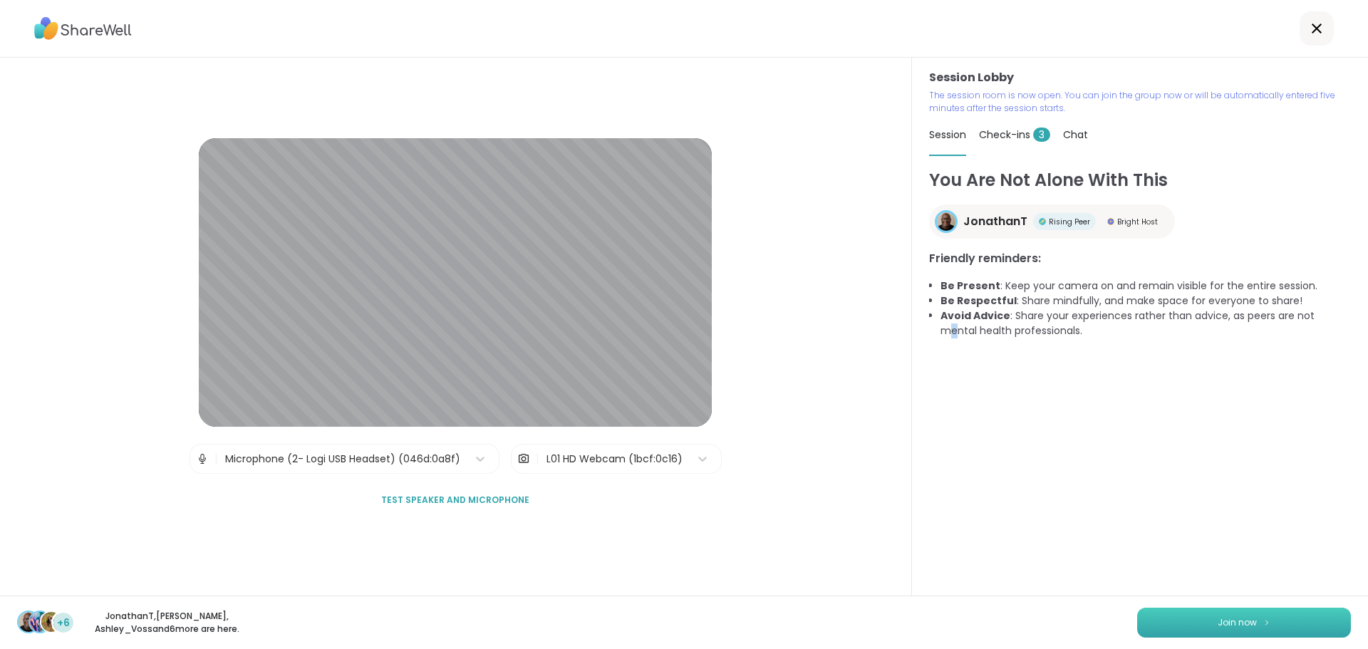
click at [1262, 615] on button "Join now" at bounding box center [1244, 623] width 214 height 30
click at [1254, 609] on button "Join now" at bounding box center [1244, 623] width 214 height 30
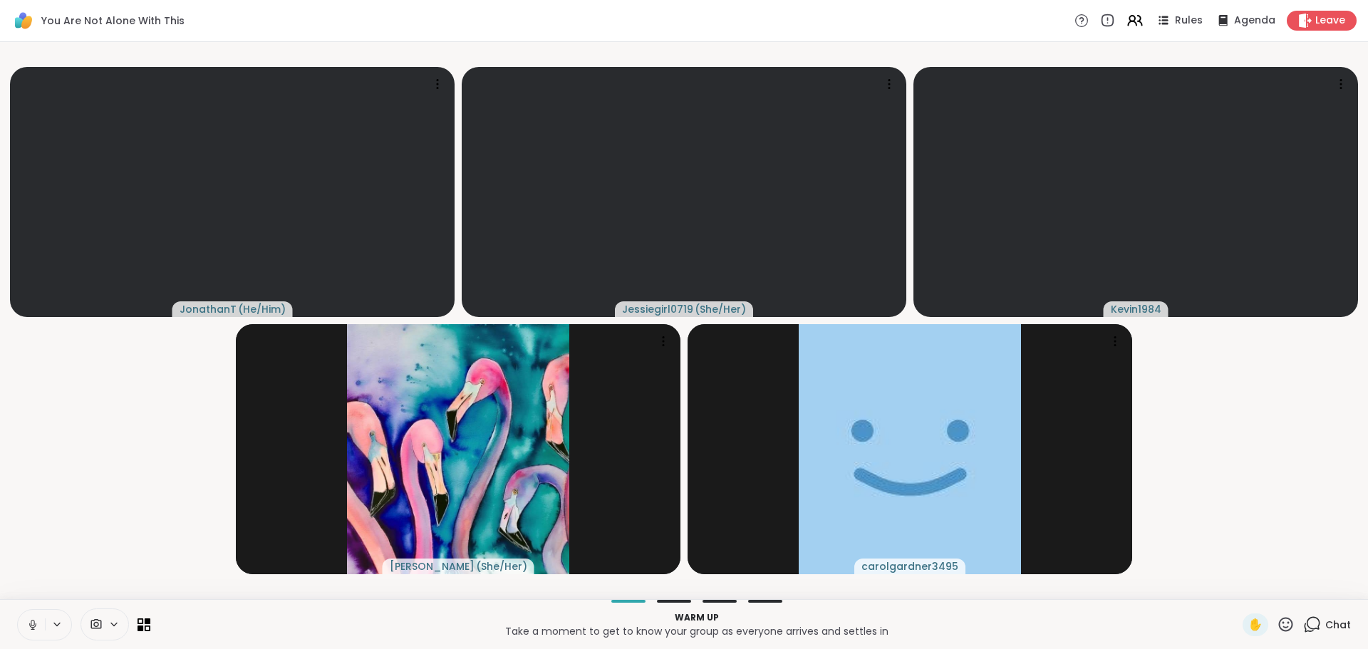
click at [1327, 622] on span "Chat" at bounding box center [1338, 625] width 26 height 14
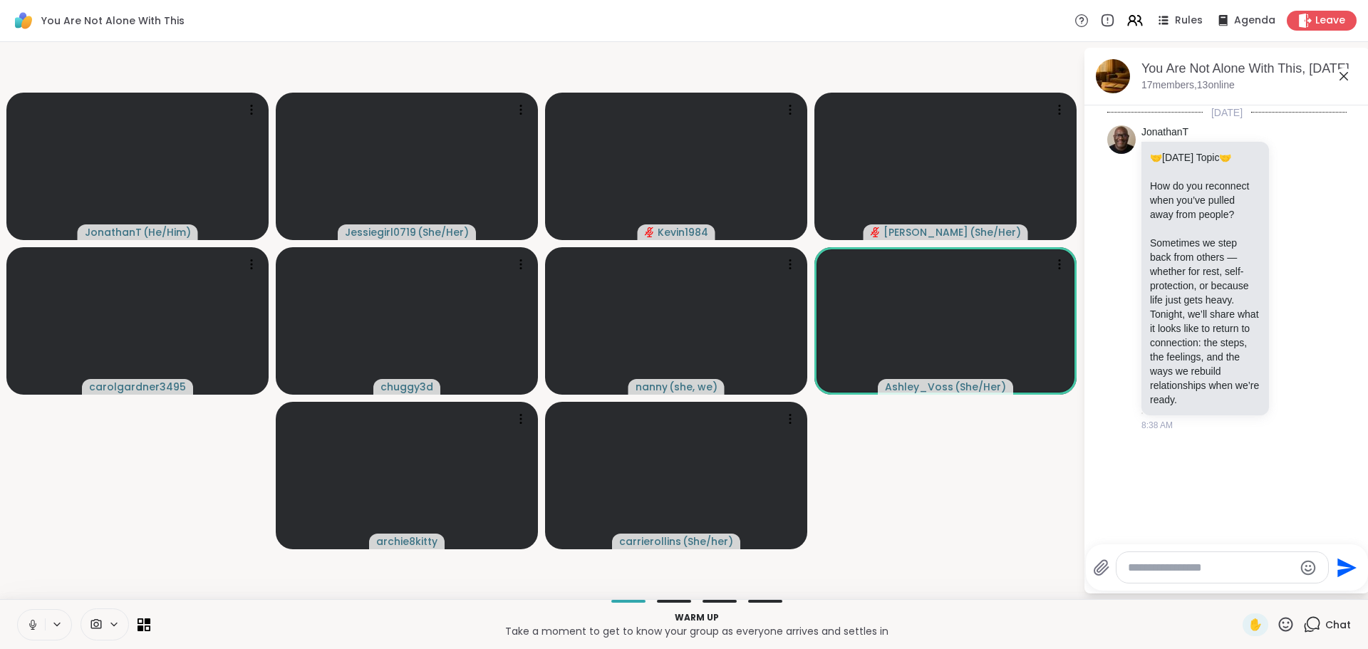
click at [1004, 526] on video-player-container "JonathanT ( He/Him ) Jessiegirl0719 ( She/Her ) Kevin1984 hollyjanicki ( She/He…" at bounding box center [542, 321] width 1066 height 546
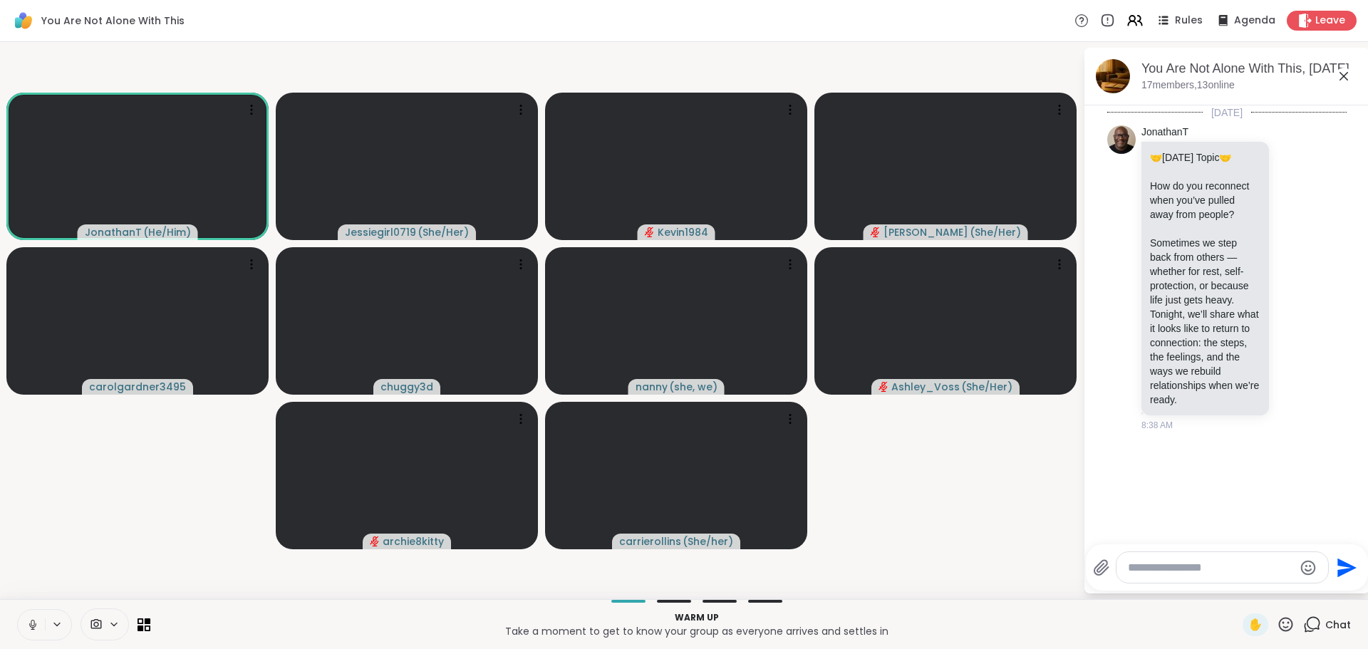
click at [1189, 568] on textarea "Type your message" at bounding box center [1211, 568] width 166 height 14
click at [27, 626] on icon at bounding box center [32, 624] width 13 height 13
click at [1249, 570] on textarea "Type your message" at bounding box center [1211, 568] width 166 height 14
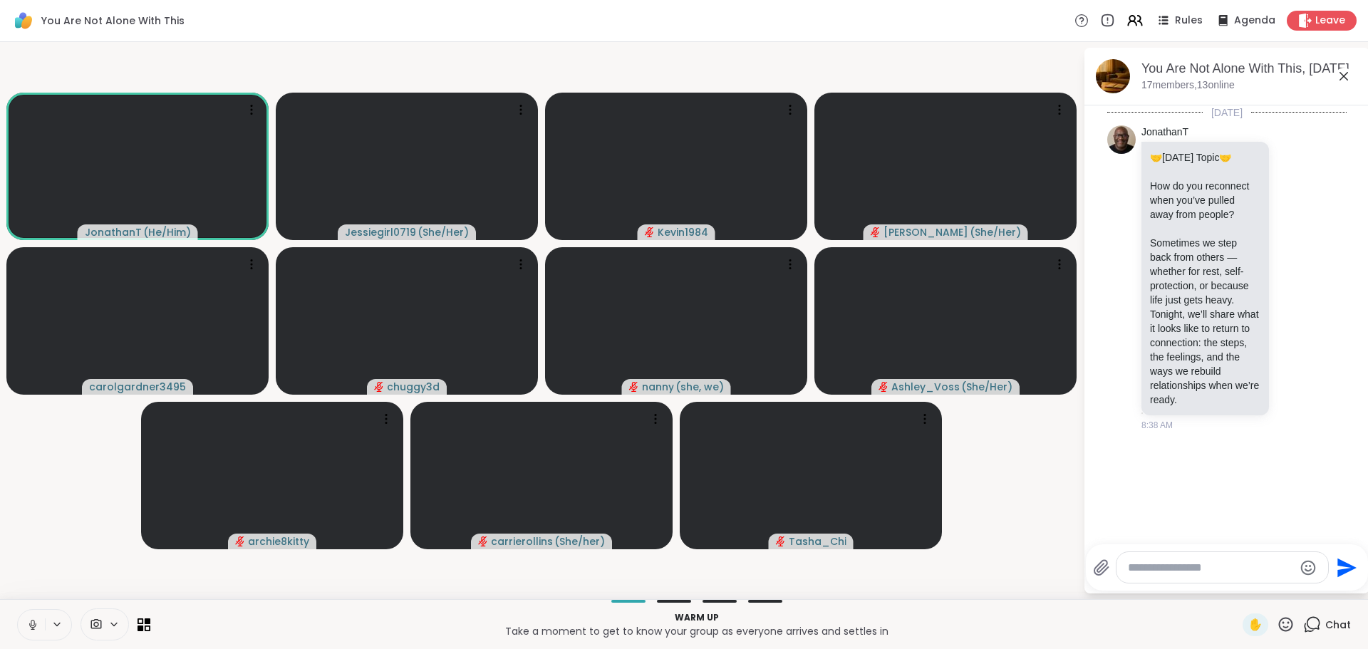
click at [1195, 573] on textarea "Type your message" at bounding box center [1211, 568] width 166 height 14
paste textarea "**********"
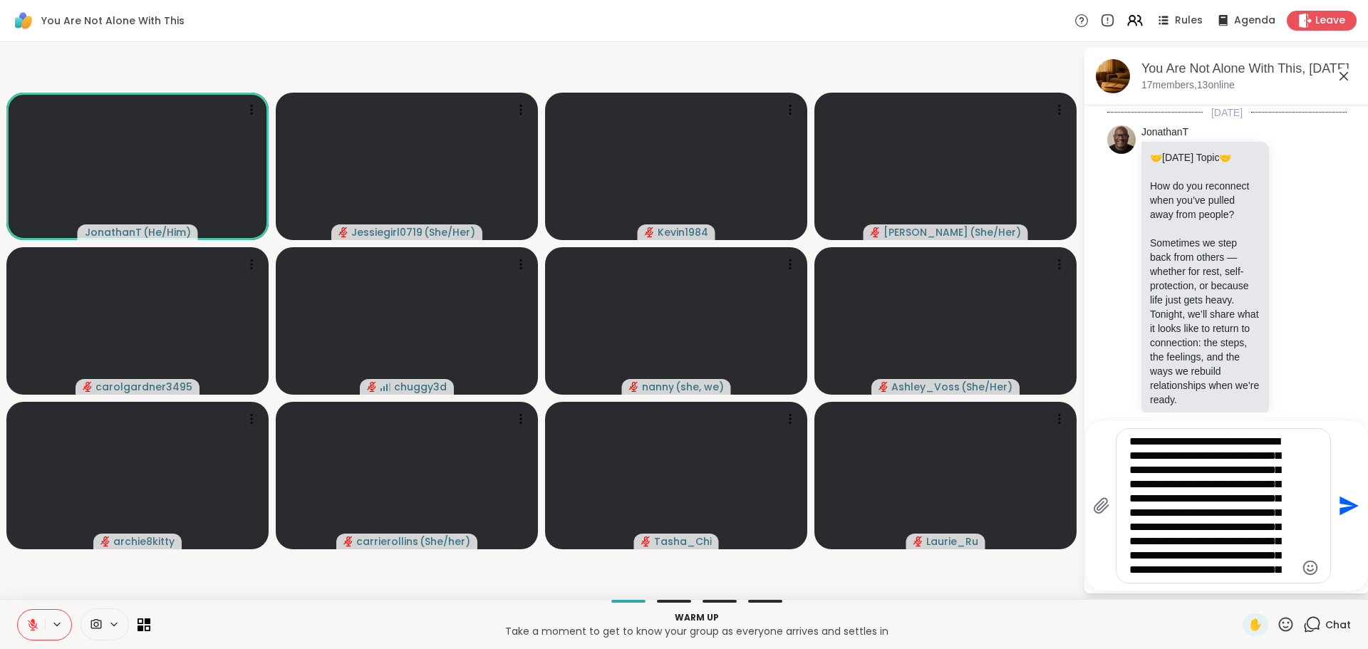
click at [1272, 559] on textarea "Type your message" at bounding box center [1212, 506] width 166 height 142
click at [1209, 568] on textarea "Type your message" at bounding box center [1212, 506] width 166 height 142
click at [1280, 581] on div at bounding box center [1223, 506] width 214 height 154
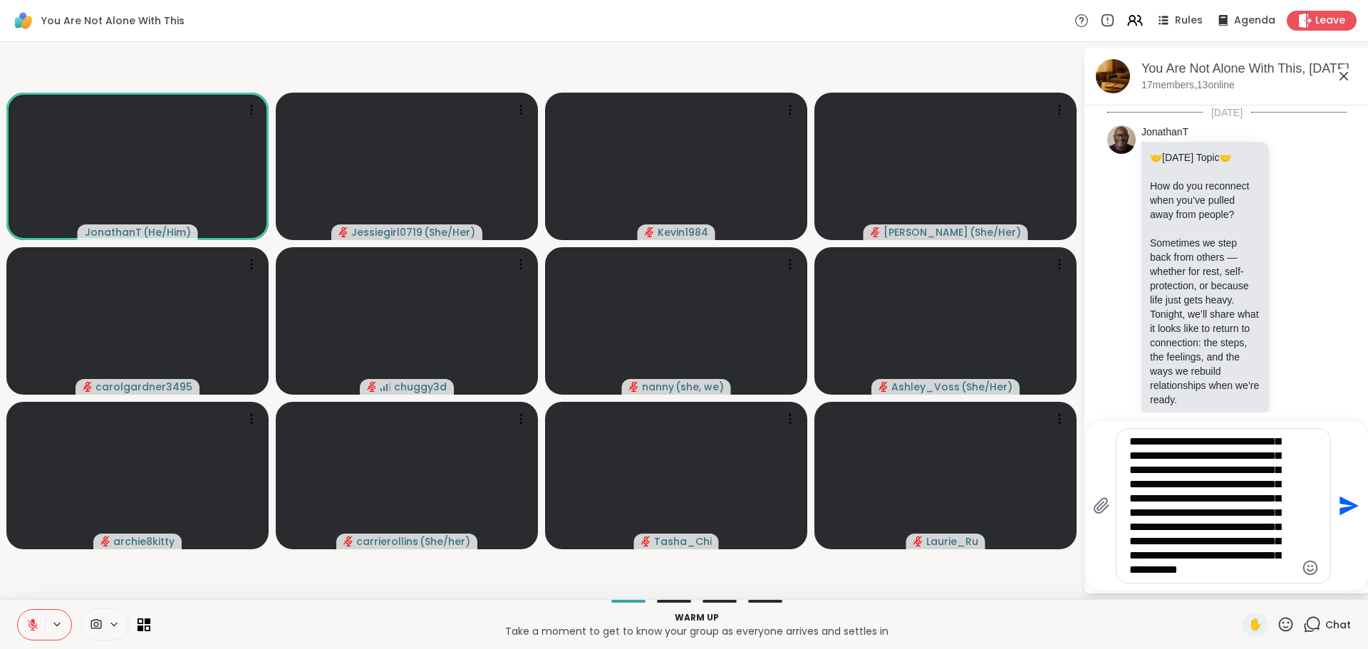
click at [1269, 558] on textarea "Type your message" at bounding box center [1212, 506] width 166 height 142
click at [1269, 564] on textarea "Type your message" at bounding box center [1212, 506] width 166 height 142
paste textarea "**********"
click at [1257, 561] on textarea "Type your message" at bounding box center [1212, 506] width 166 height 142
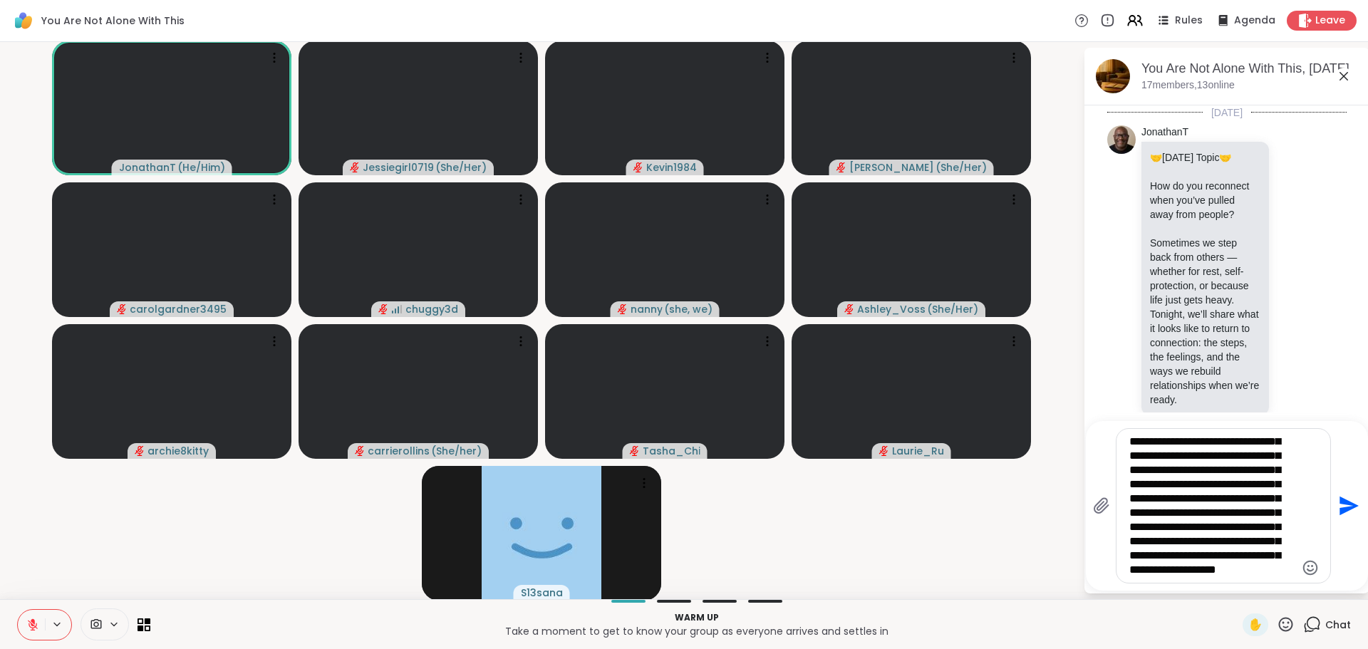
click at [1269, 573] on textarea "Type your message" at bounding box center [1212, 506] width 166 height 142
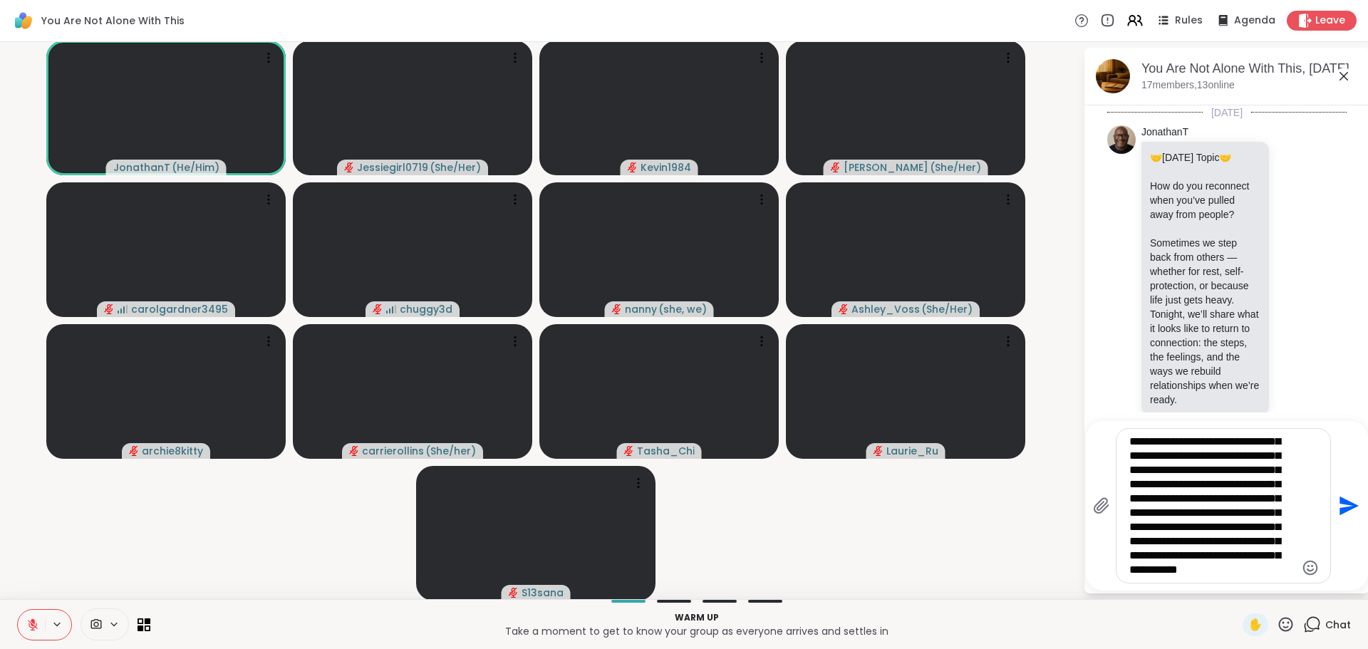
scroll to position [869, 0]
type textarea "**********"
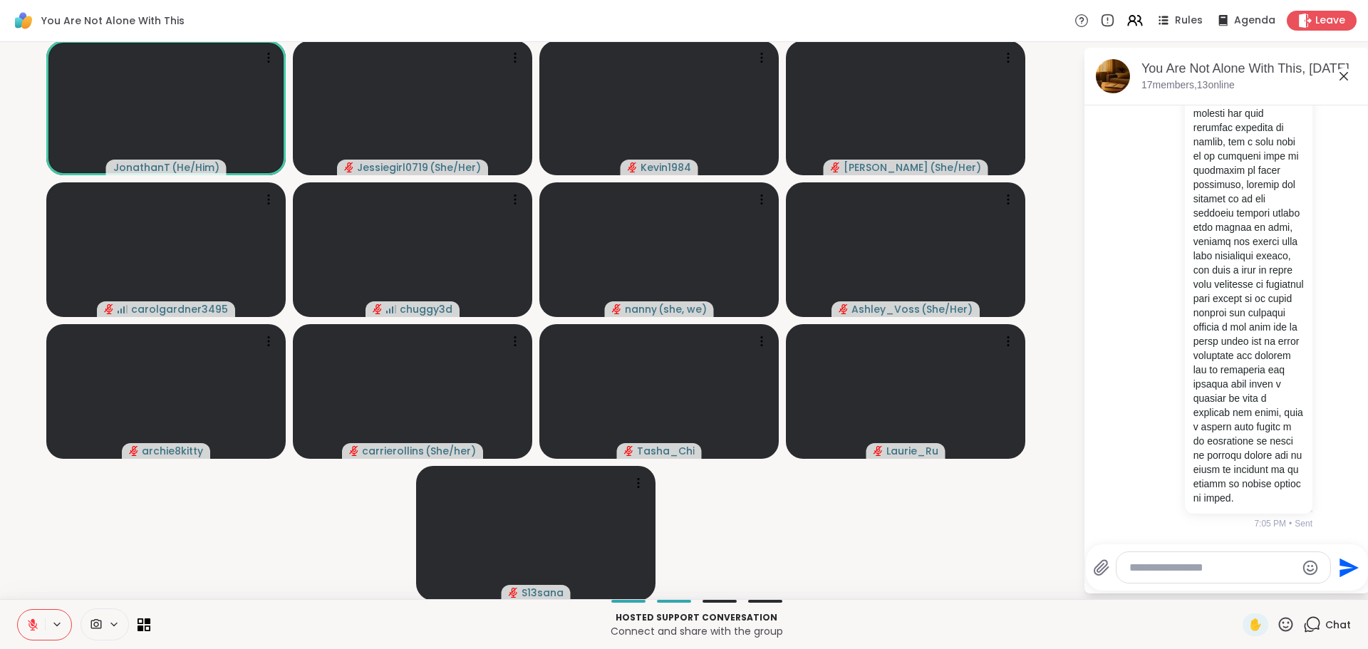
scroll to position [1556, 0]
click at [1232, 566] on textarea "Type your message" at bounding box center [1212, 568] width 166 height 14
click at [1221, 539] on div "S13 sana @" at bounding box center [1212, 530] width 168 height 36
click at [1234, 563] on textarea "**********" at bounding box center [1212, 568] width 166 height 14
click at [1204, 516] on div "Laurie _Ru @" at bounding box center [1212, 530] width 168 height 36
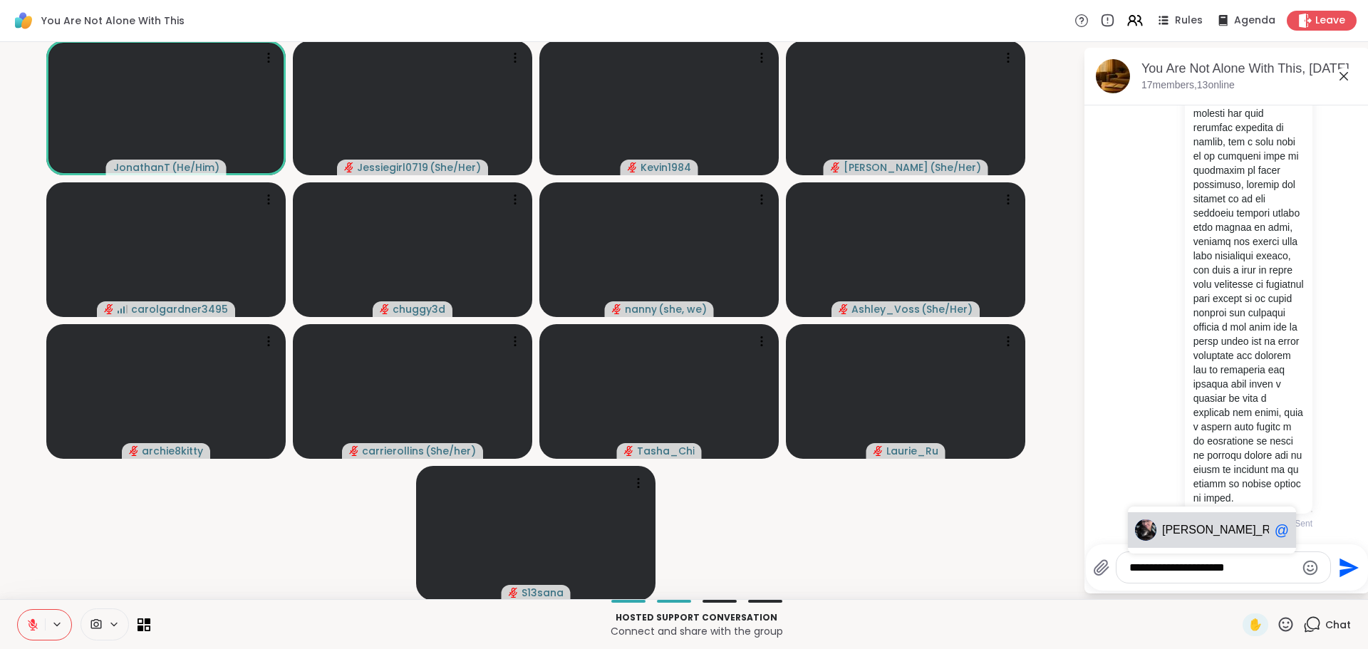
type textarea "**********"
click at [1339, 564] on icon "Send" at bounding box center [1348, 567] width 19 height 19
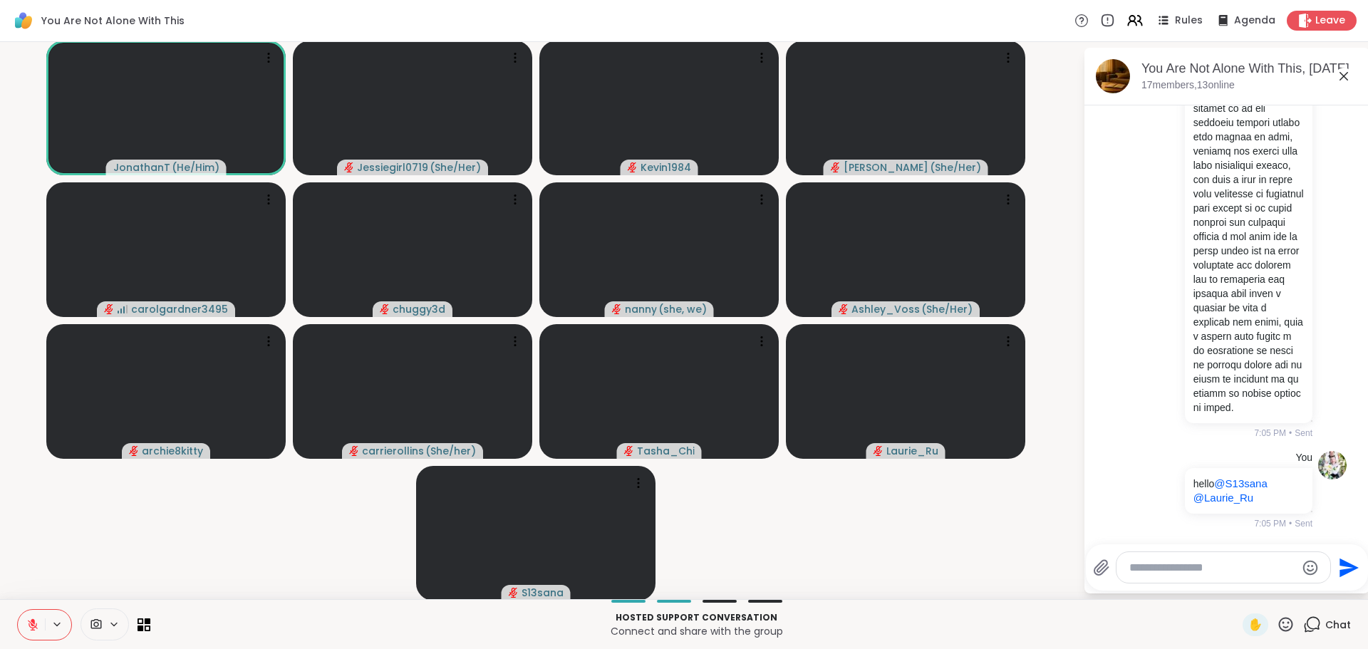
click at [30, 622] on icon at bounding box center [33, 625] width 10 height 10
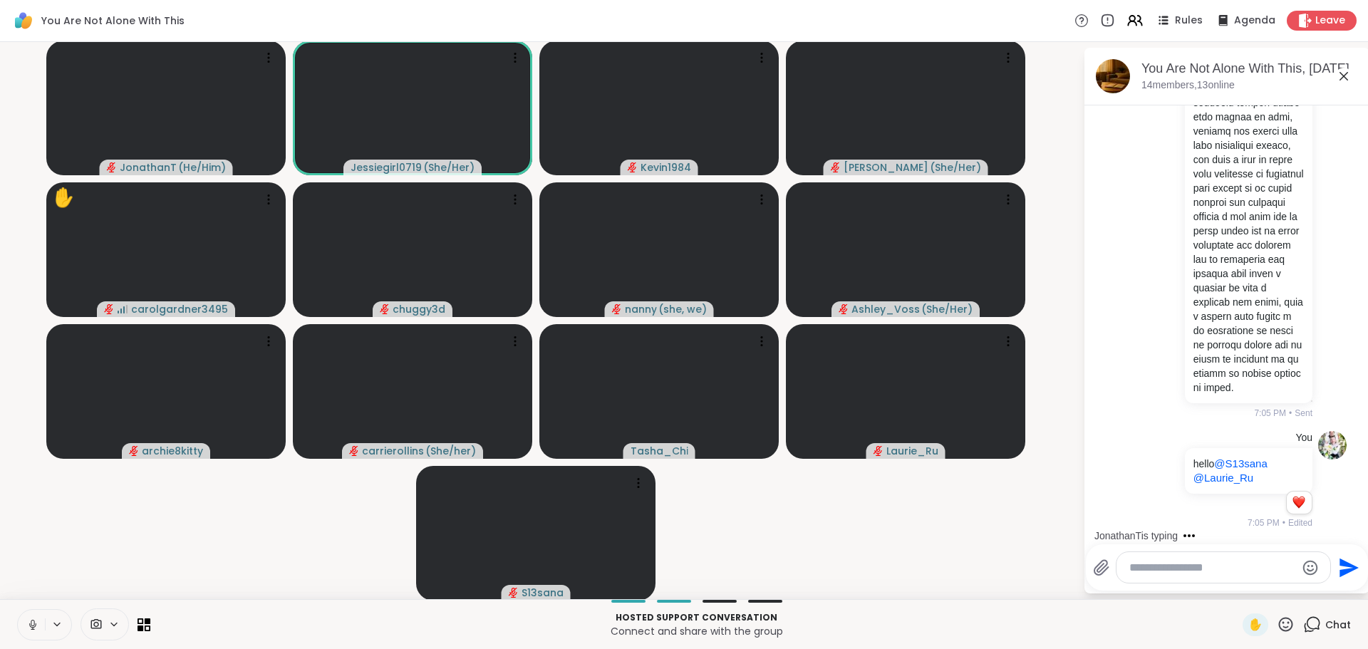
scroll to position [1588, 0]
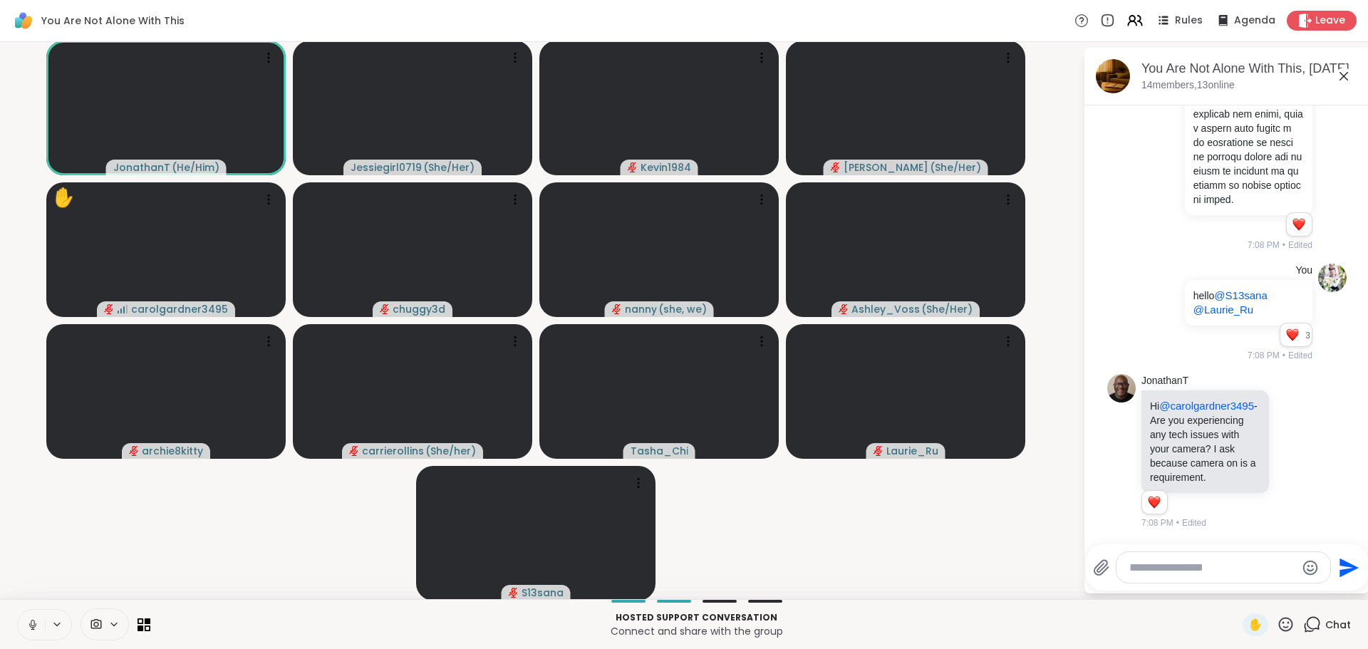
scroll to position [1900, 0]
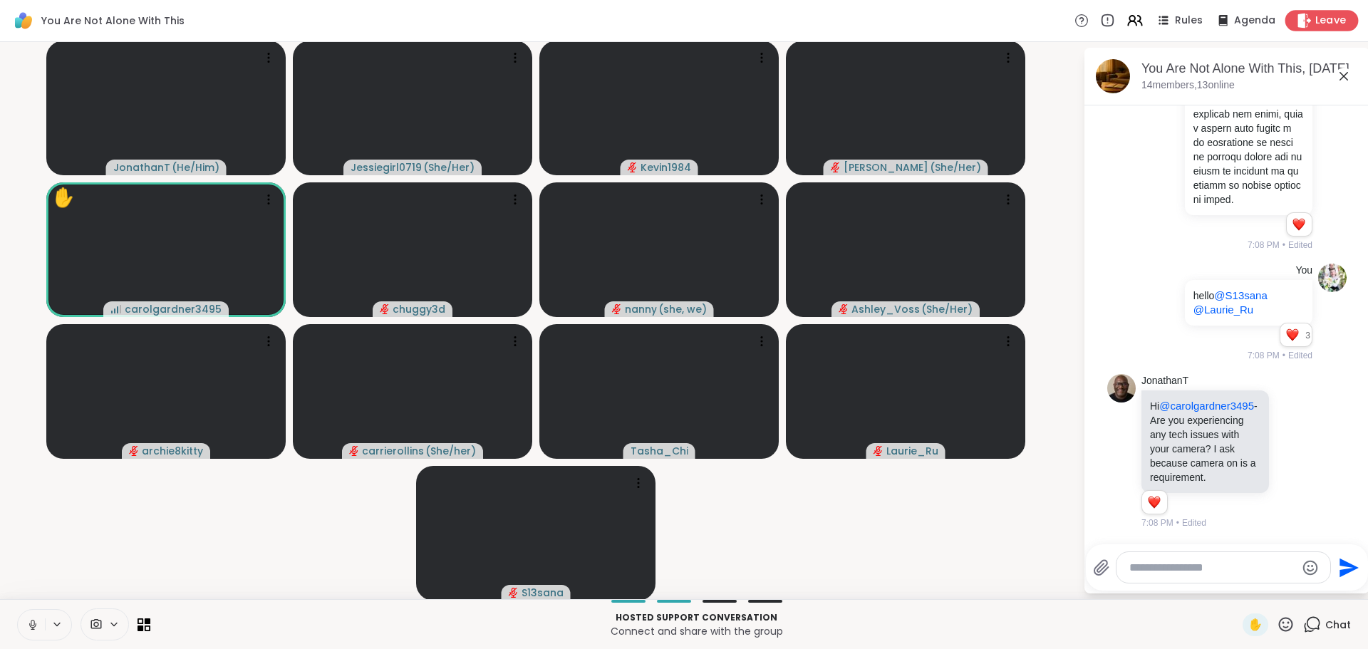
click at [1321, 20] on span "Leave" at bounding box center [1330, 21] width 31 height 15
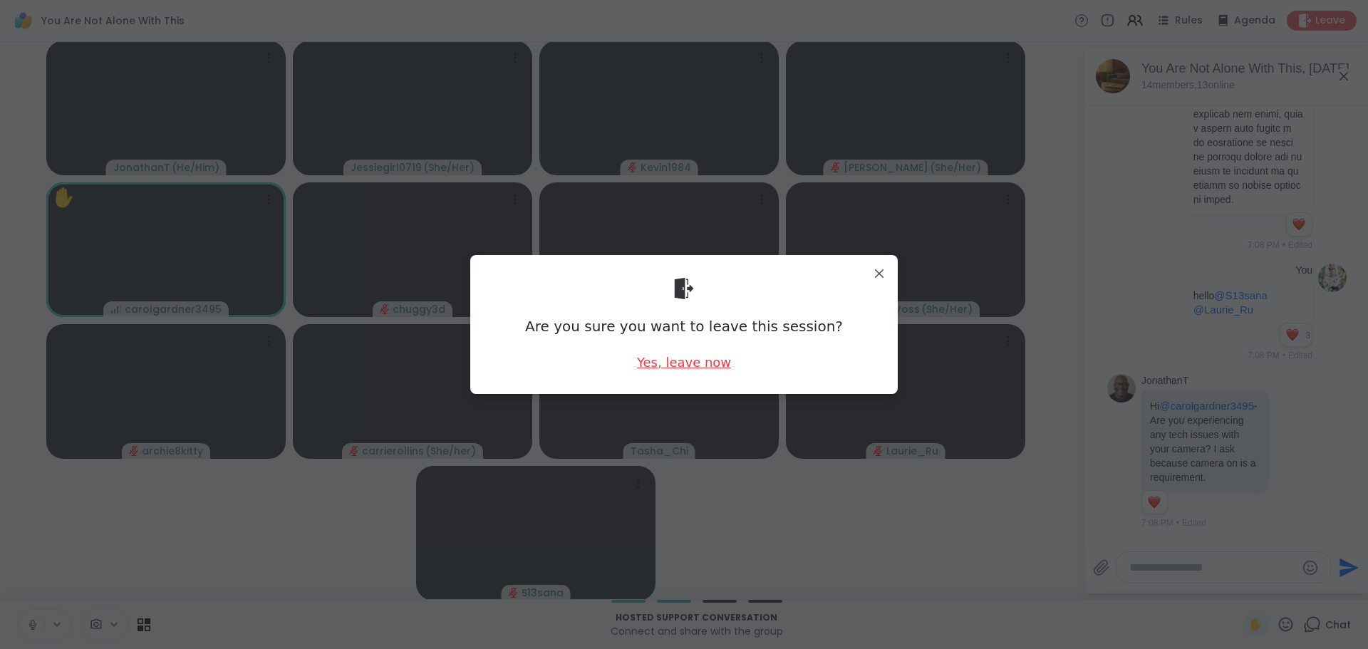
click at [664, 367] on div "Yes, leave now" at bounding box center [684, 362] width 94 height 18
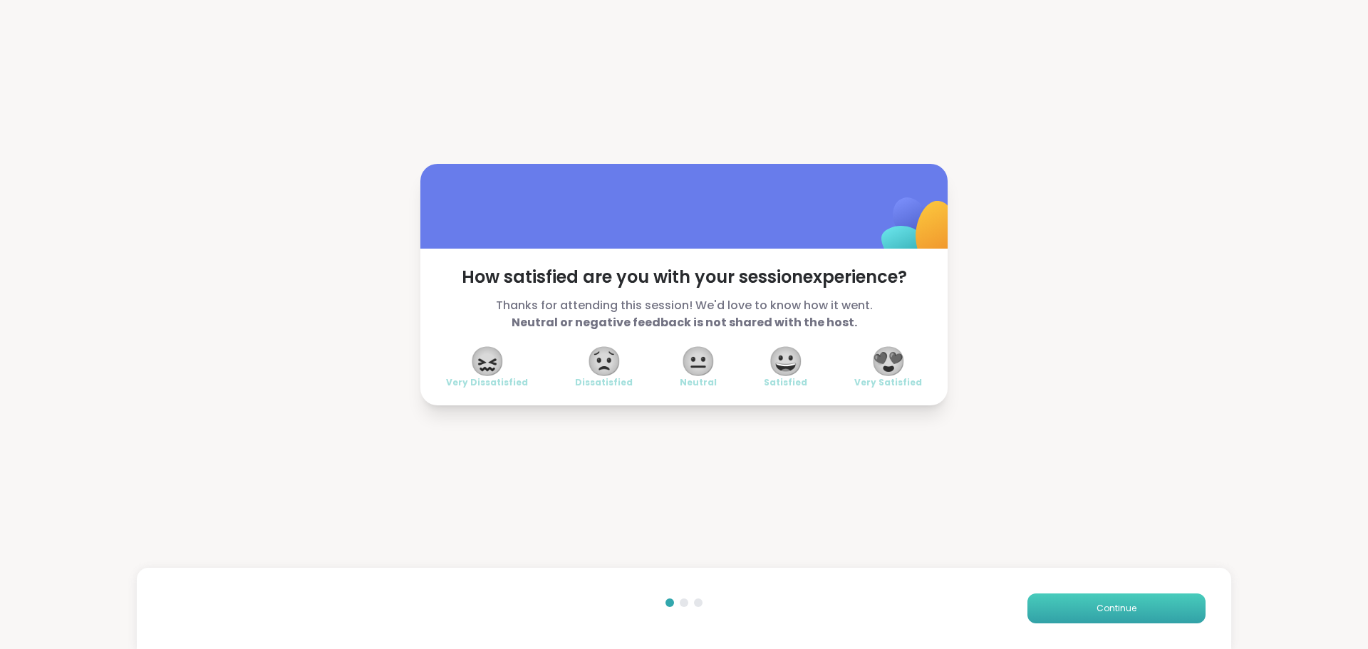
drag, startPoint x: 1148, startPoint y: 603, endPoint x: 1132, endPoint y: 605, distance: 16.5
click at [1148, 603] on button "Continue" at bounding box center [1116, 608] width 178 height 30
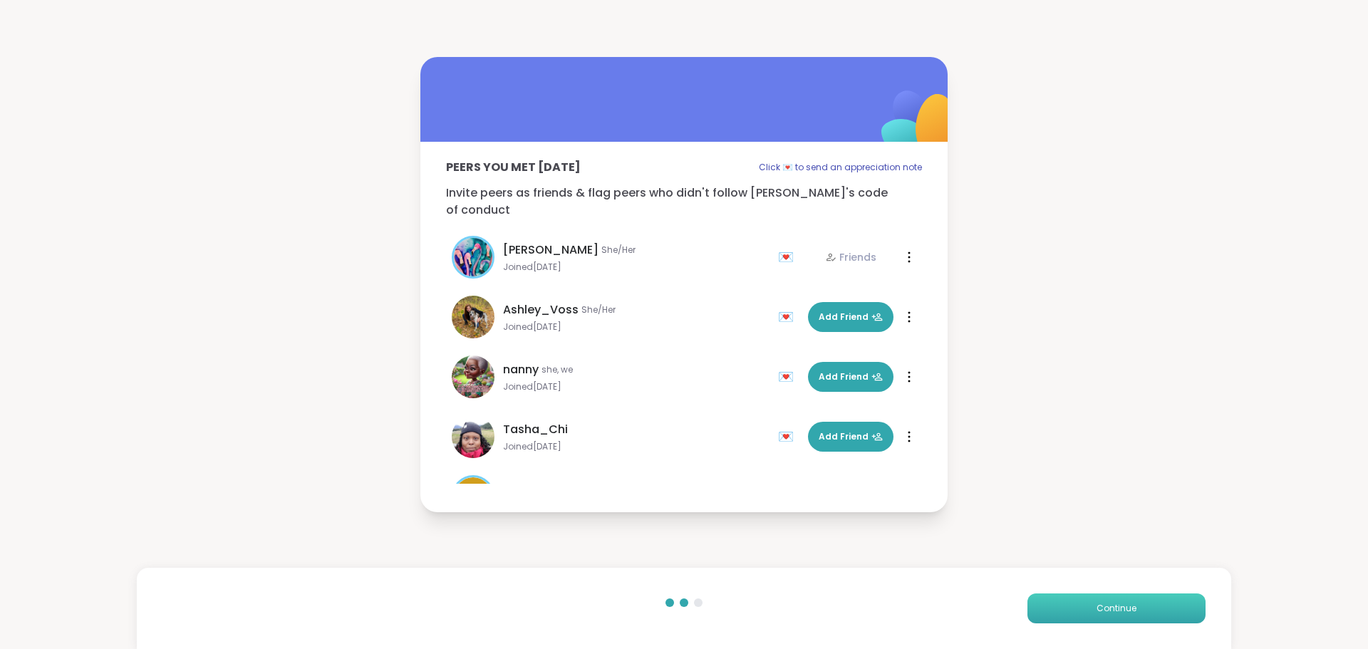
click at [1126, 613] on button "Continue" at bounding box center [1116, 608] width 178 height 30
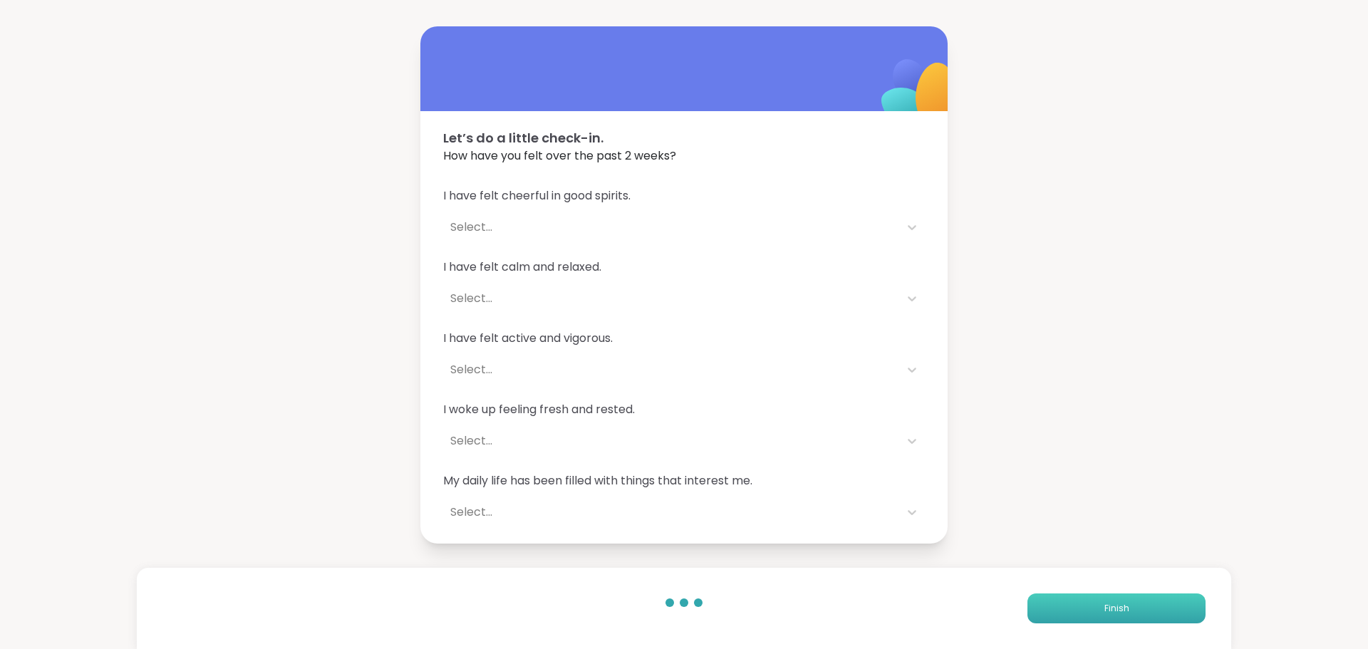
click at [1106, 602] on span "Finish" at bounding box center [1116, 608] width 25 height 13
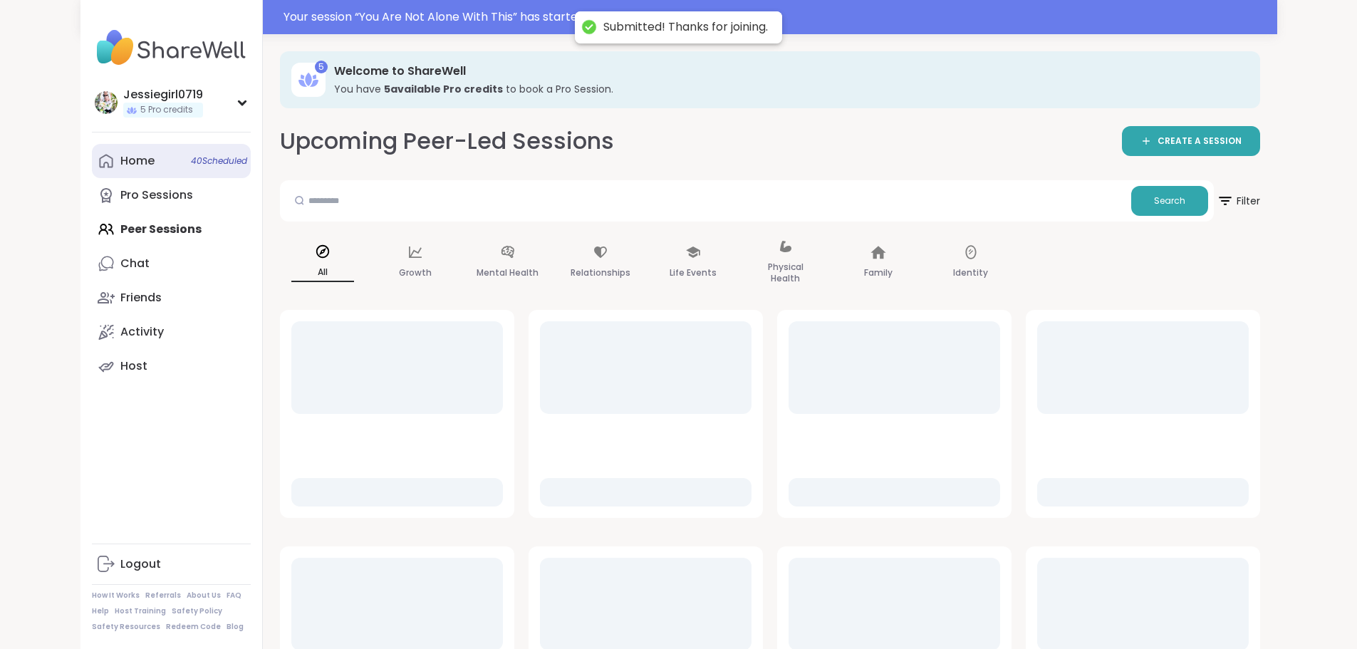
click at [92, 152] on link "Home 40 Scheduled" at bounding box center [171, 161] width 159 height 34
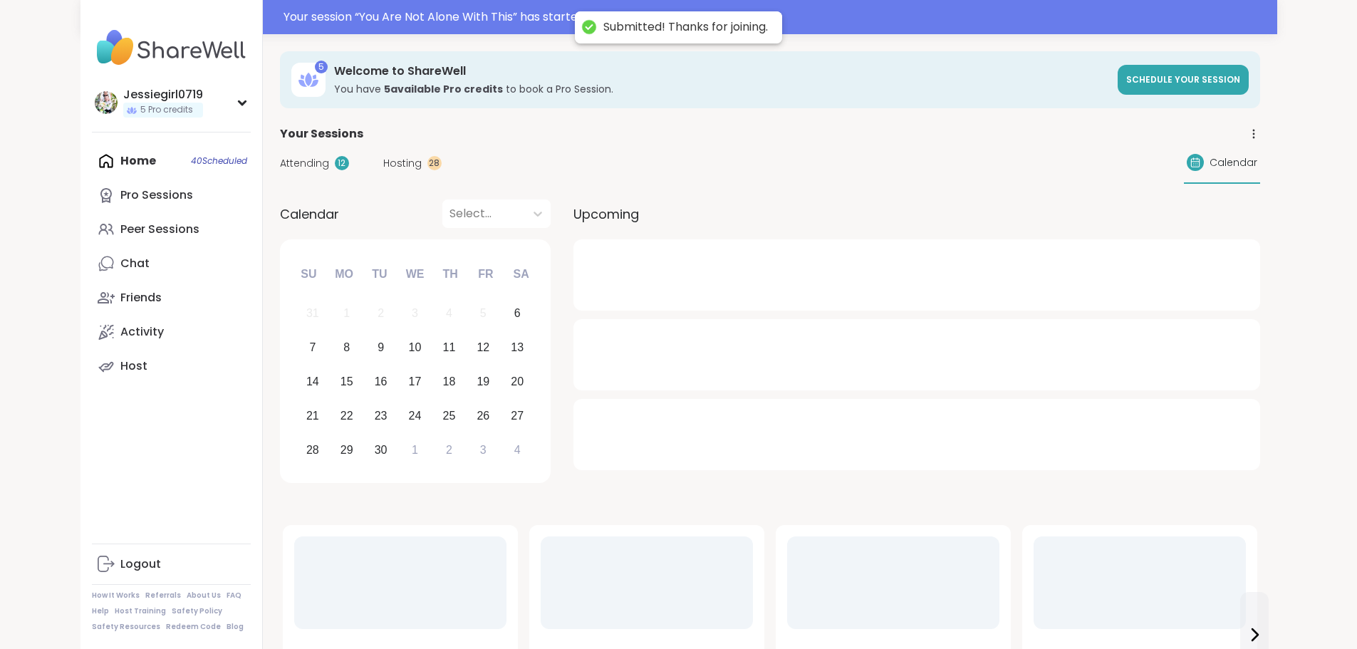
click at [280, 166] on span "Attending" at bounding box center [304, 163] width 49 height 15
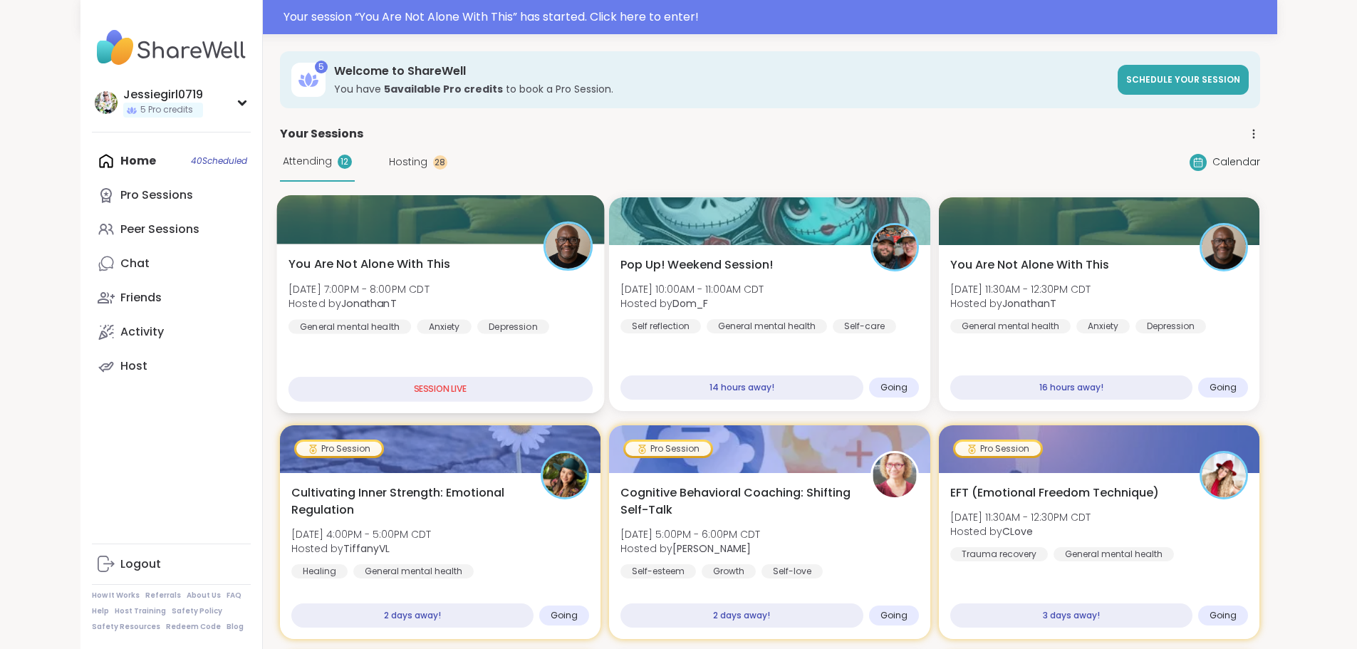
click at [294, 232] on div at bounding box center [440, 219] width 328 height 48
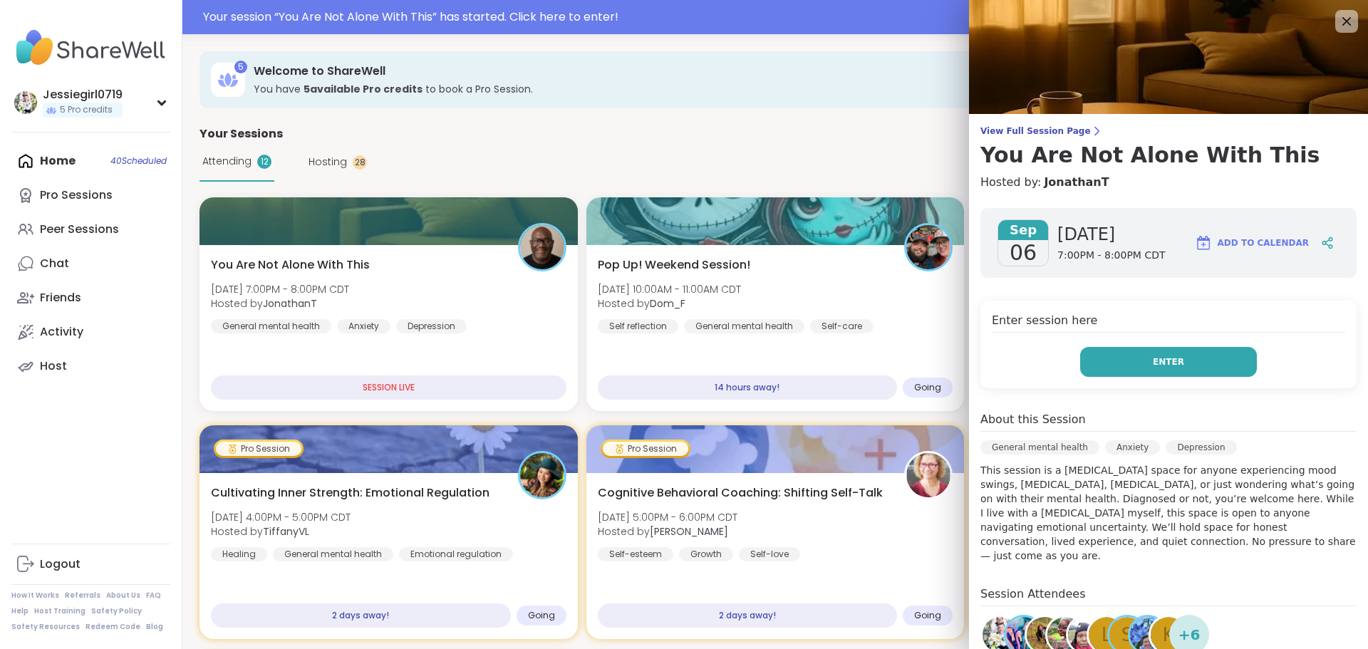
click at [1210, 368] on button "Enter" at bounding box center [1168, 362] width 177 height 30
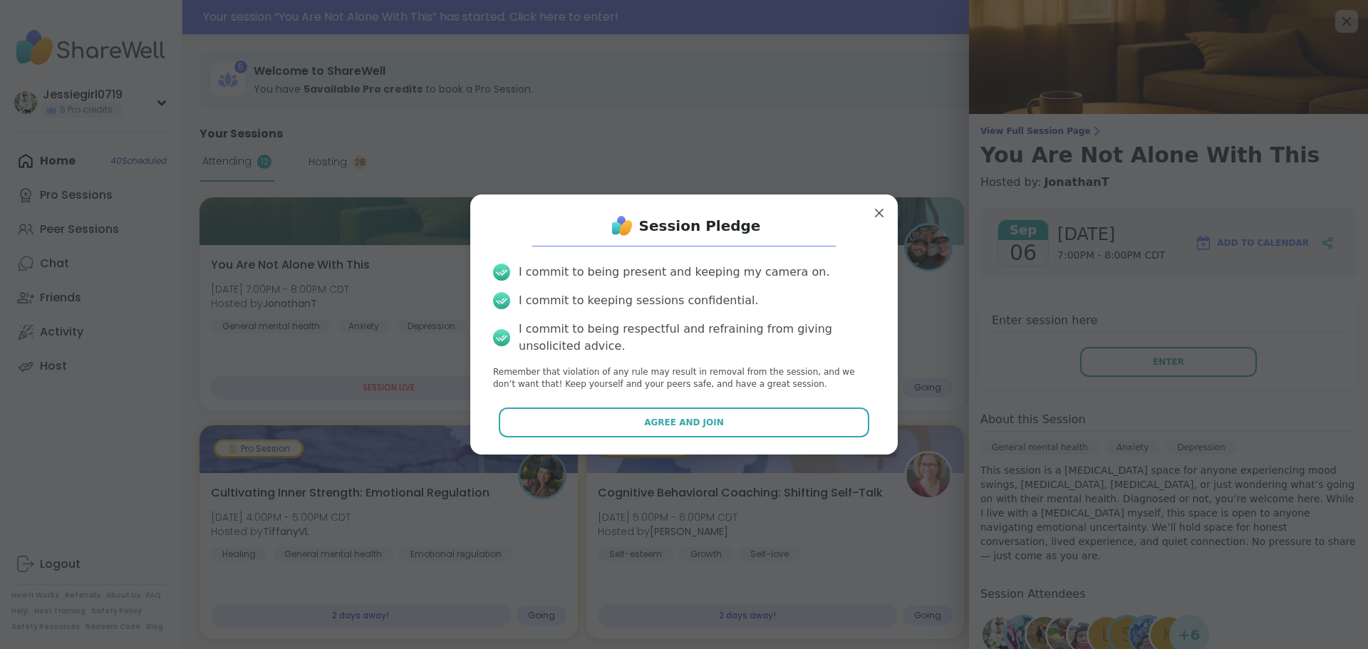
click at [687, 397] on div "I commit to being present and keeping my camera on. I commit to keeping session…" at bounding box center [684, 327] width 405 height 150
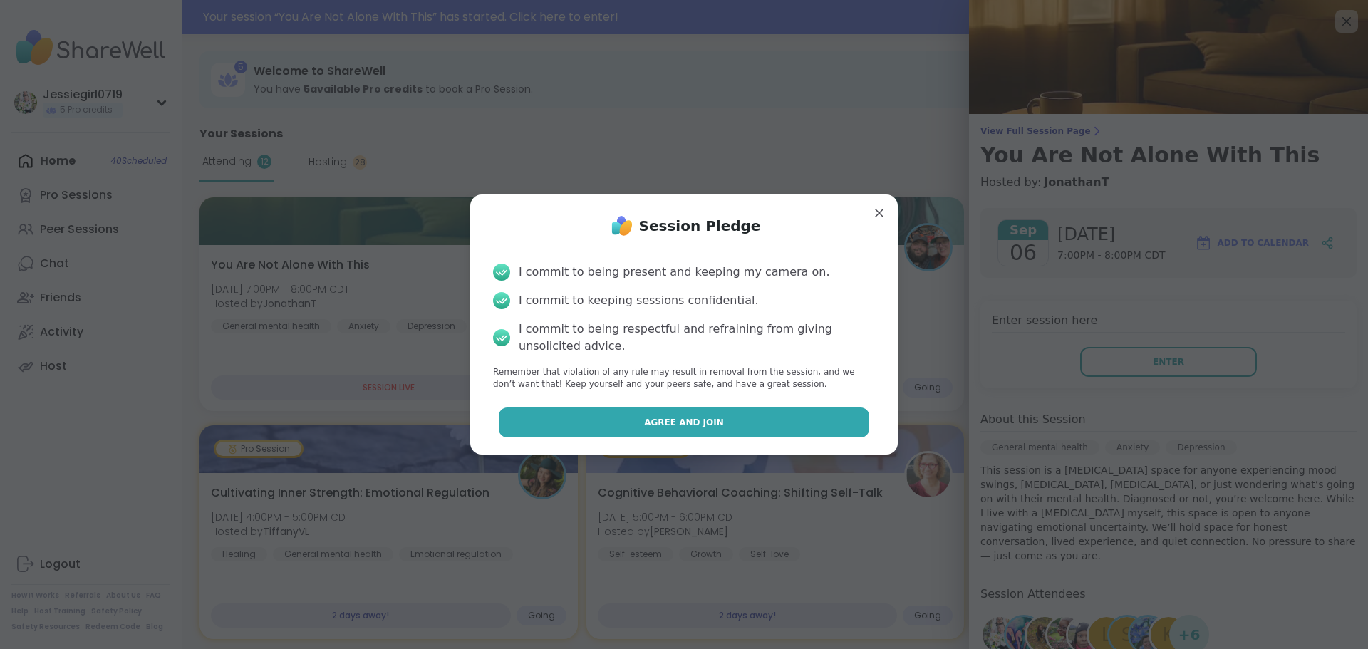
click at [685, 411] on button "Agree and Join" at bounding box center [684, 422] width 371 height 30
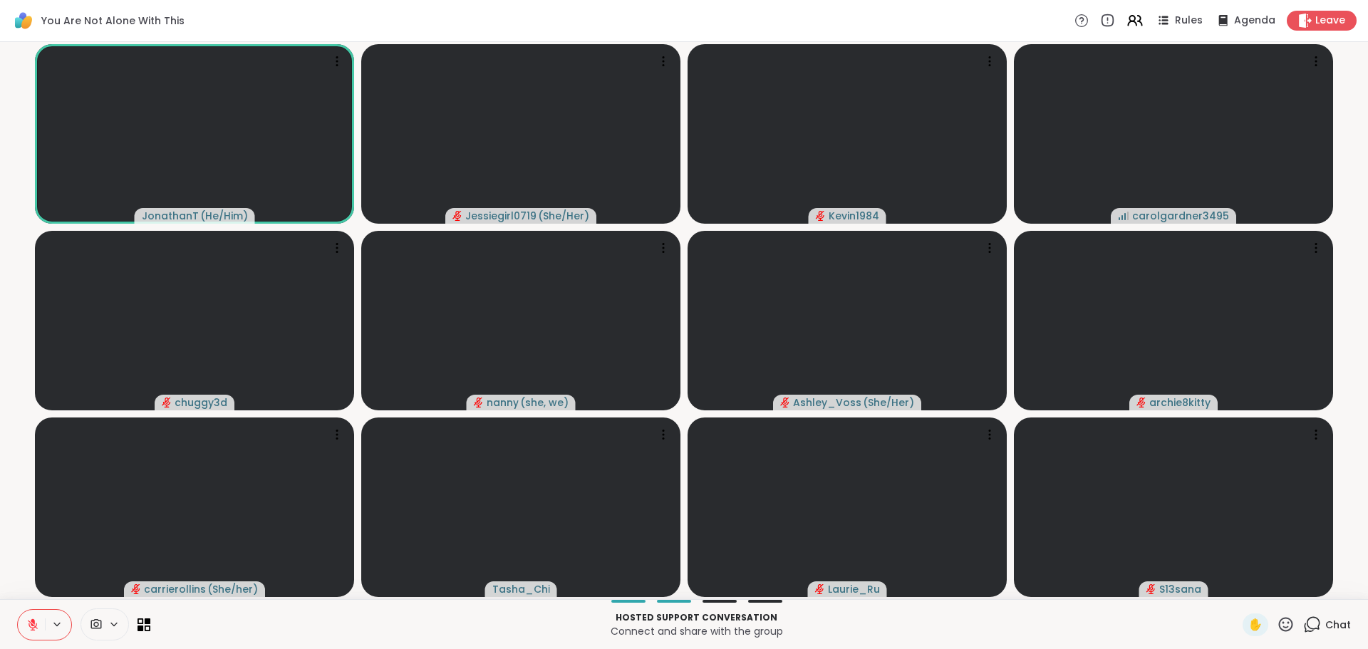
click at [1325, 618] on span "Chat" at bounding box center [1338, 625] width 26 height 14
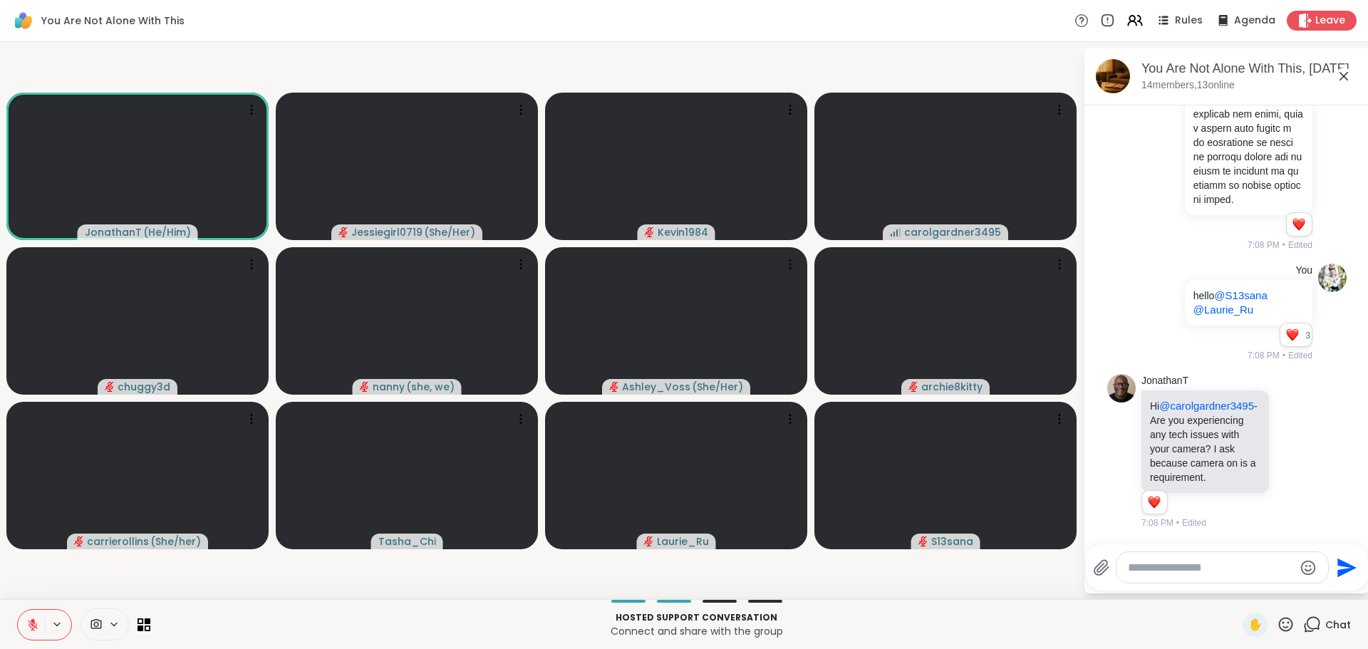
scroll to position [1900, 0]
click at [1232, 569] on textarea "Type your message" at bounding box center [1211, 568] width 166 height 14
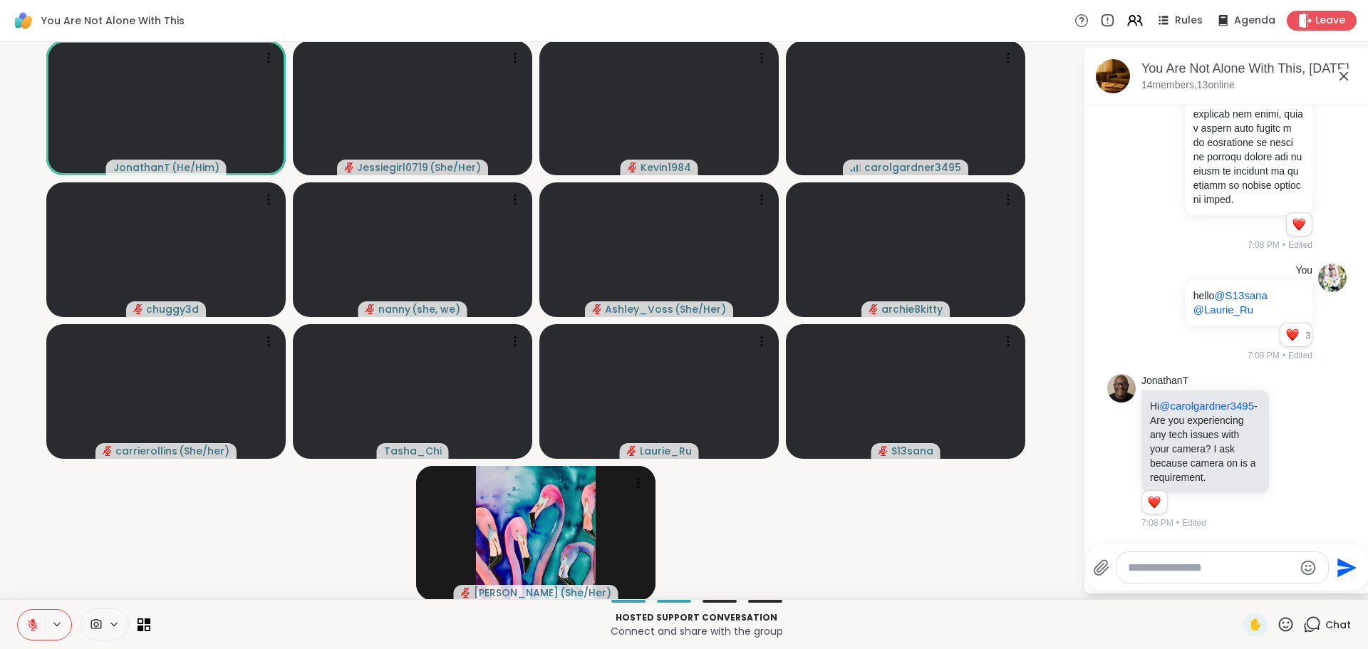
click at [1232, 569] on textarea "Type your message" at bounding box center [1211, 568] width 166 height 14
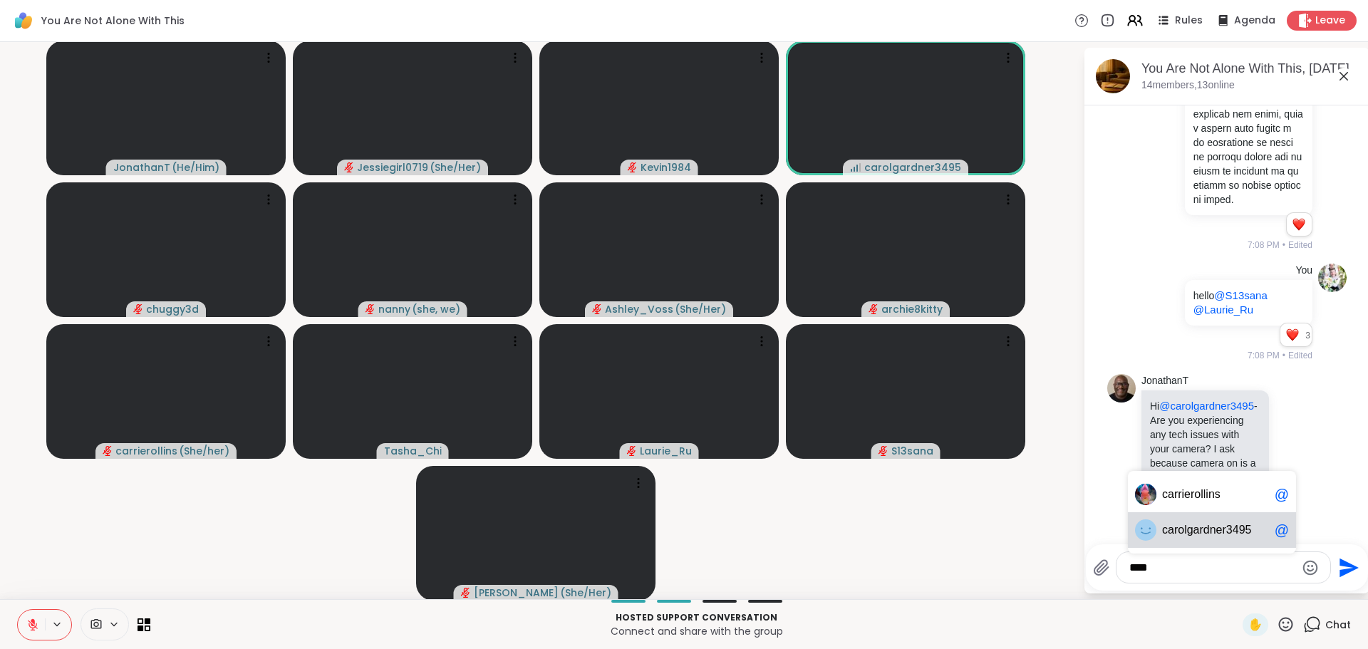
click at [1225, 536] on span "olgardner3495" at bounding box center [1213, 530] width 73 height 14
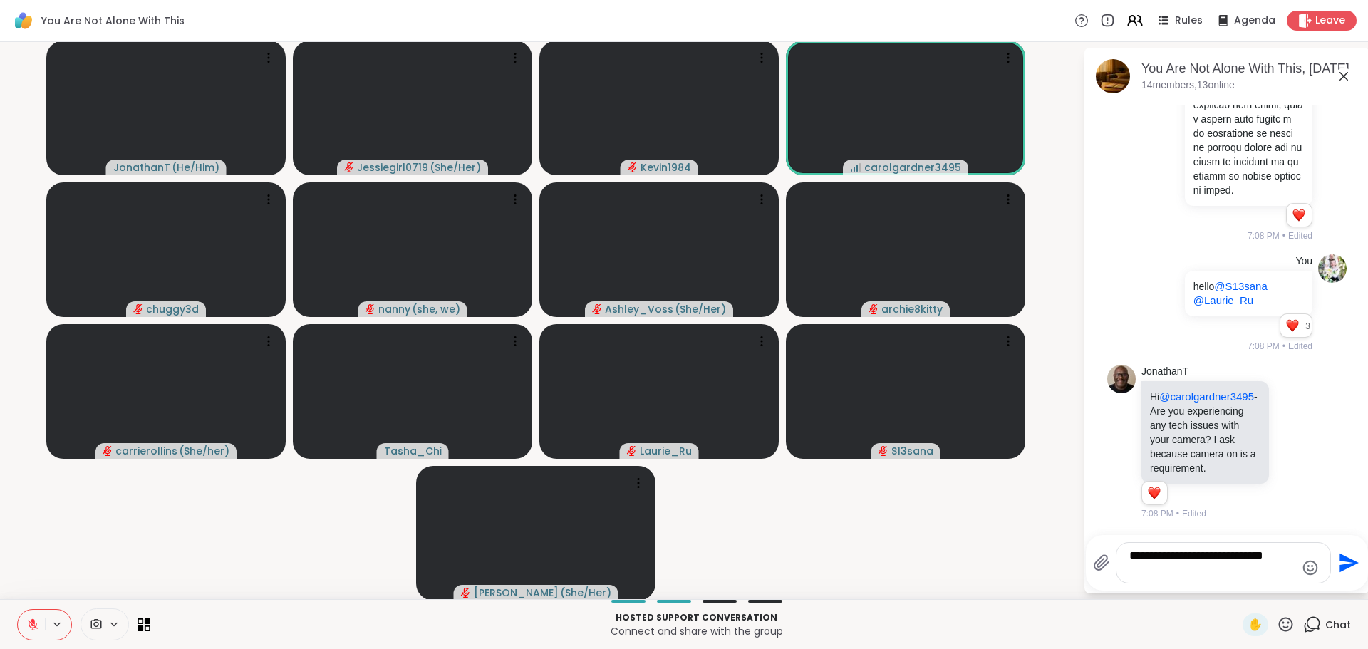
type textarea "**********"
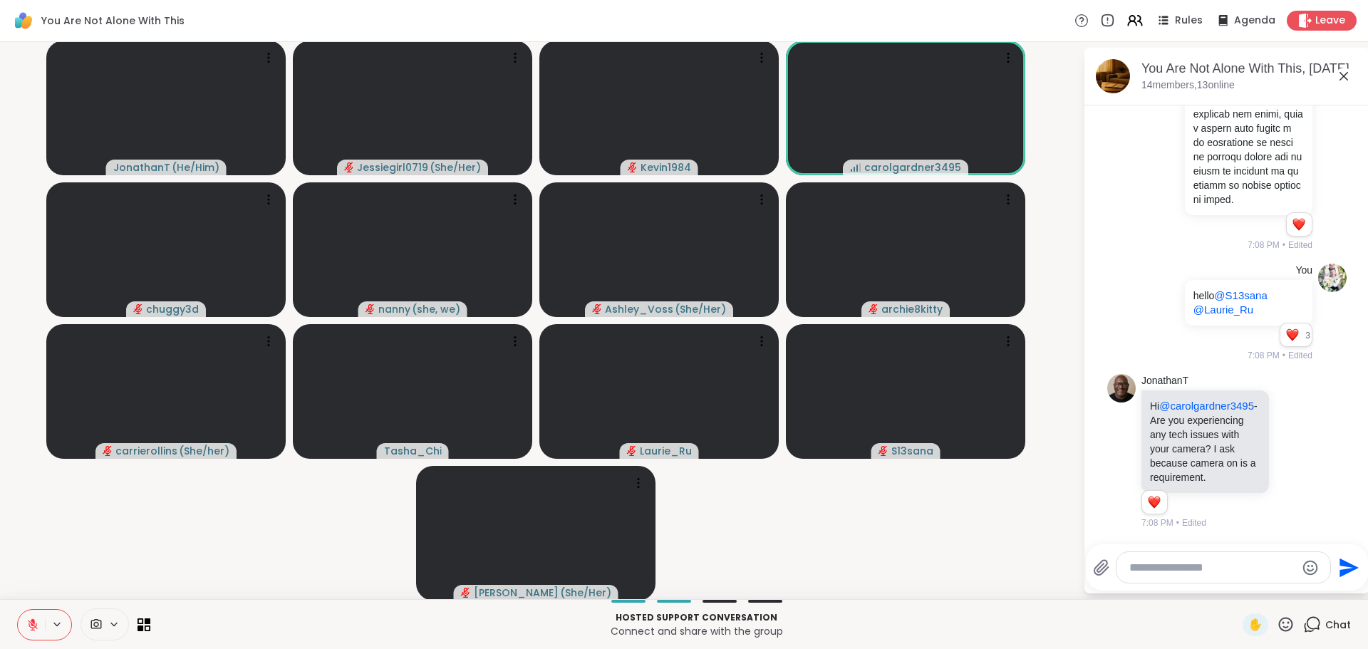
scroll to position [1991, 0]
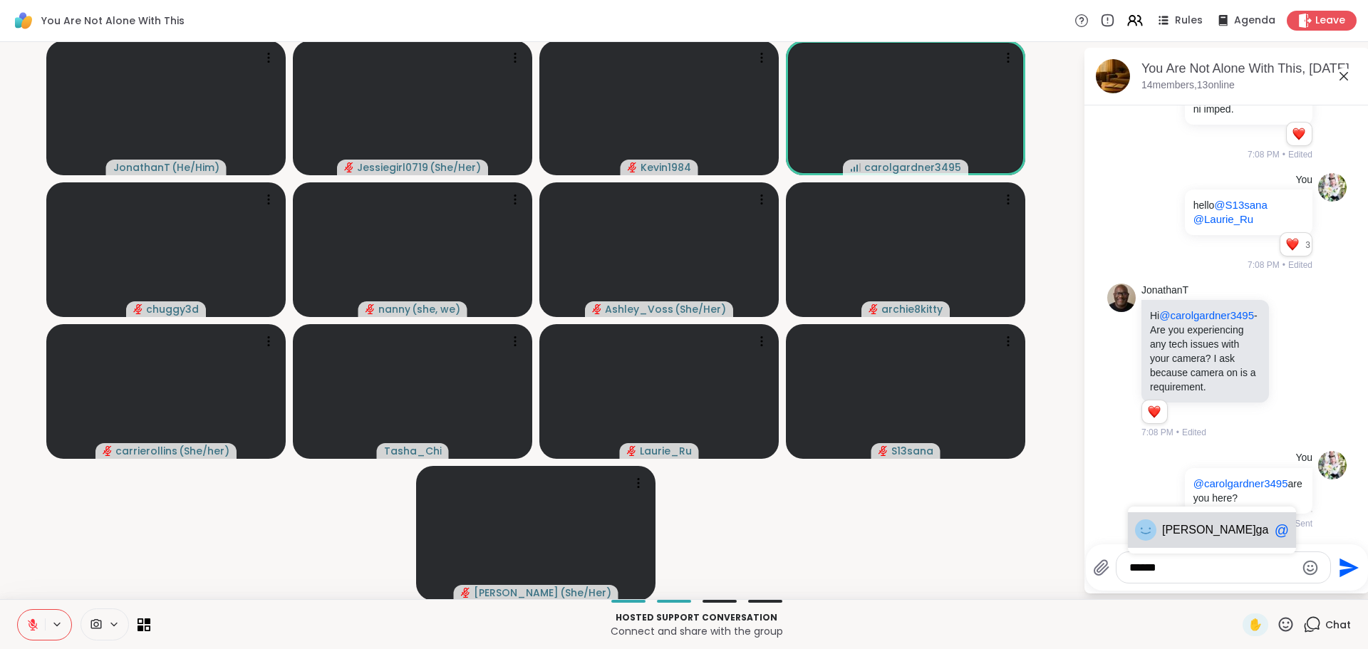
click at [1256, 535] on span "gardner3495" at bounding box center [1288, 530] width 65 height 14
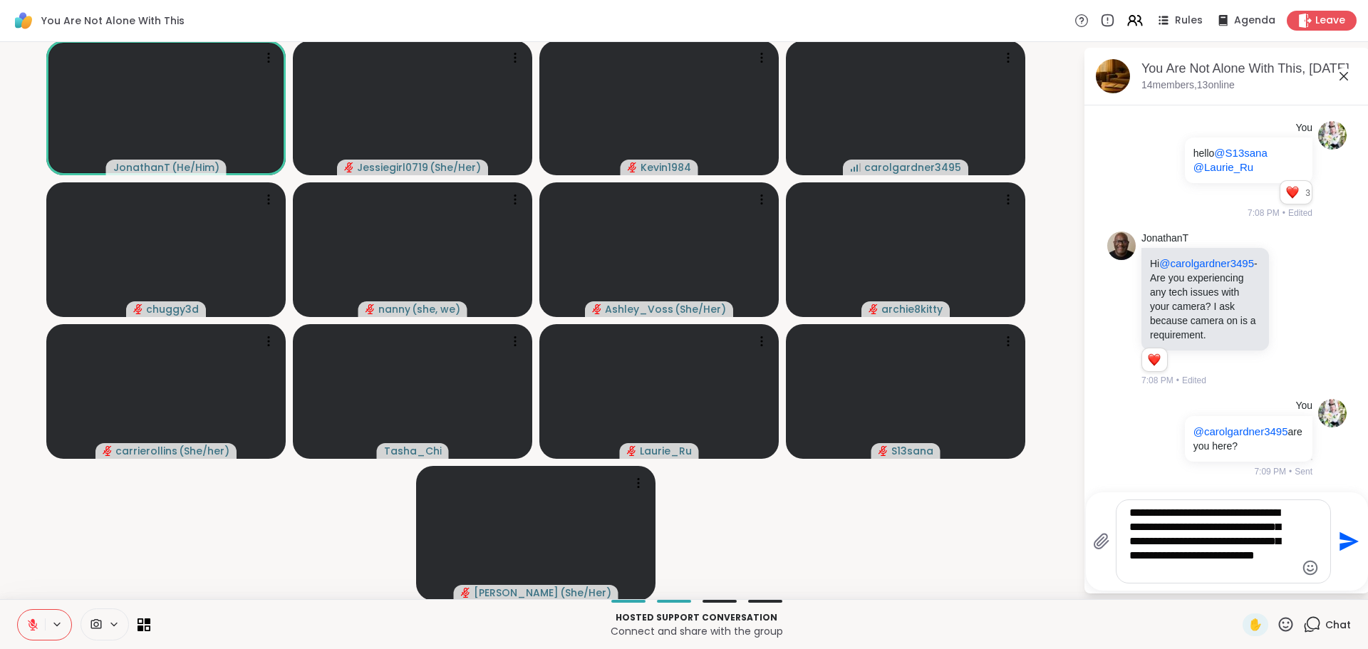
type textarea "**********"
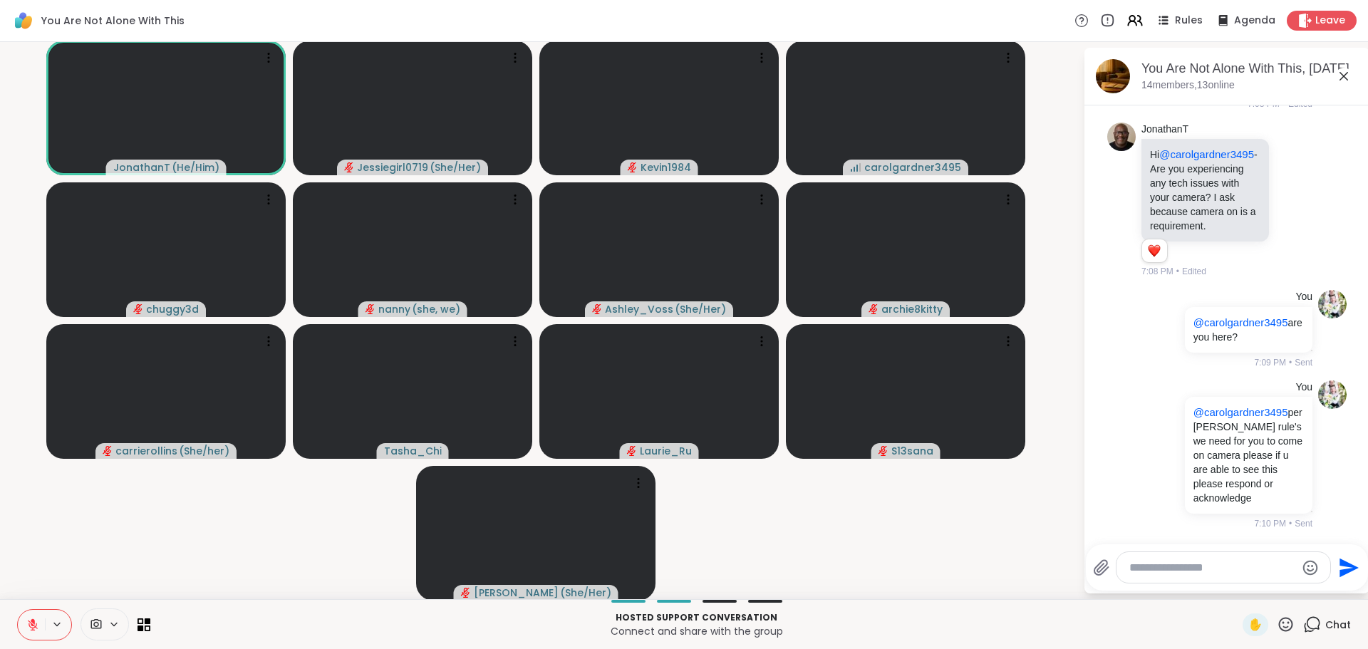
scroll to position [2166, 0]
click at [1227, 561] on textarea "Type your message" at bounding box center [1212, 568] width 166 height 14
click at [36, 625] on icon at bounding box center [33, 625] width 10 height 10
drag, startPoint x: 1336, startPoint y: 523, endPoint x: 1336, endPoint y: 514, distance: 8.5
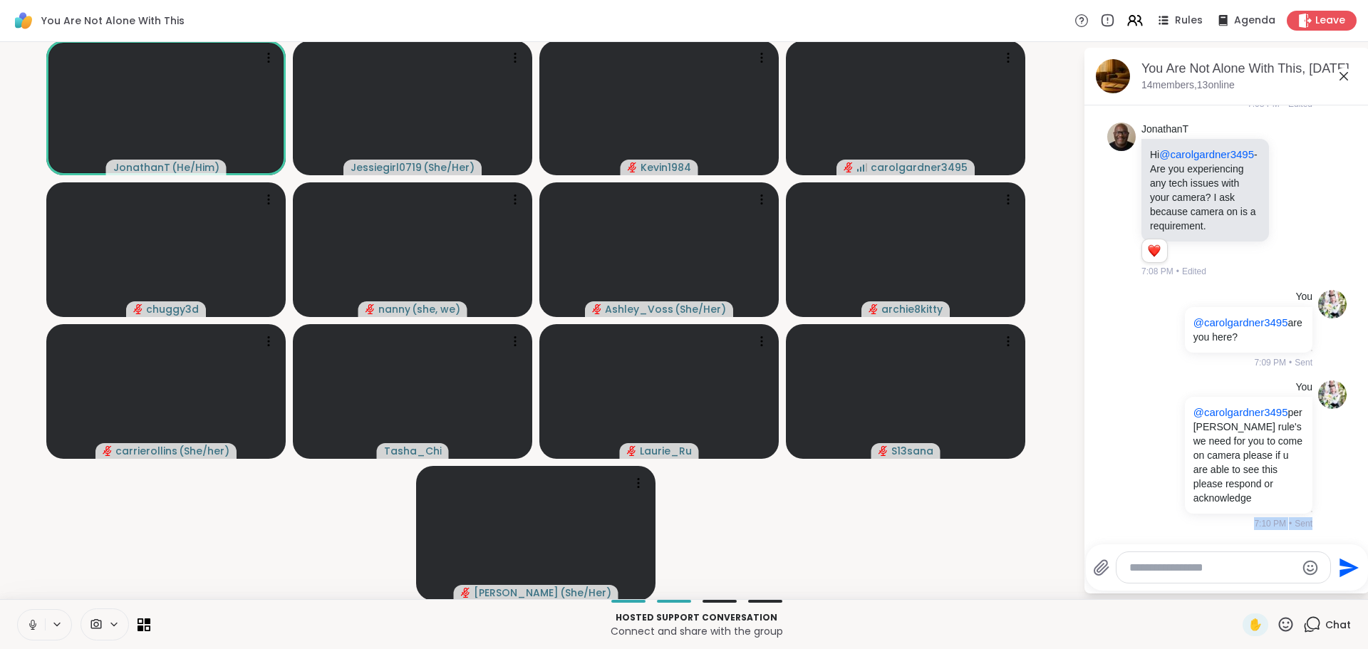
click at [1190, 566] on textarea "Type your message" at bounding box center [1212, 568] width 166 height 14
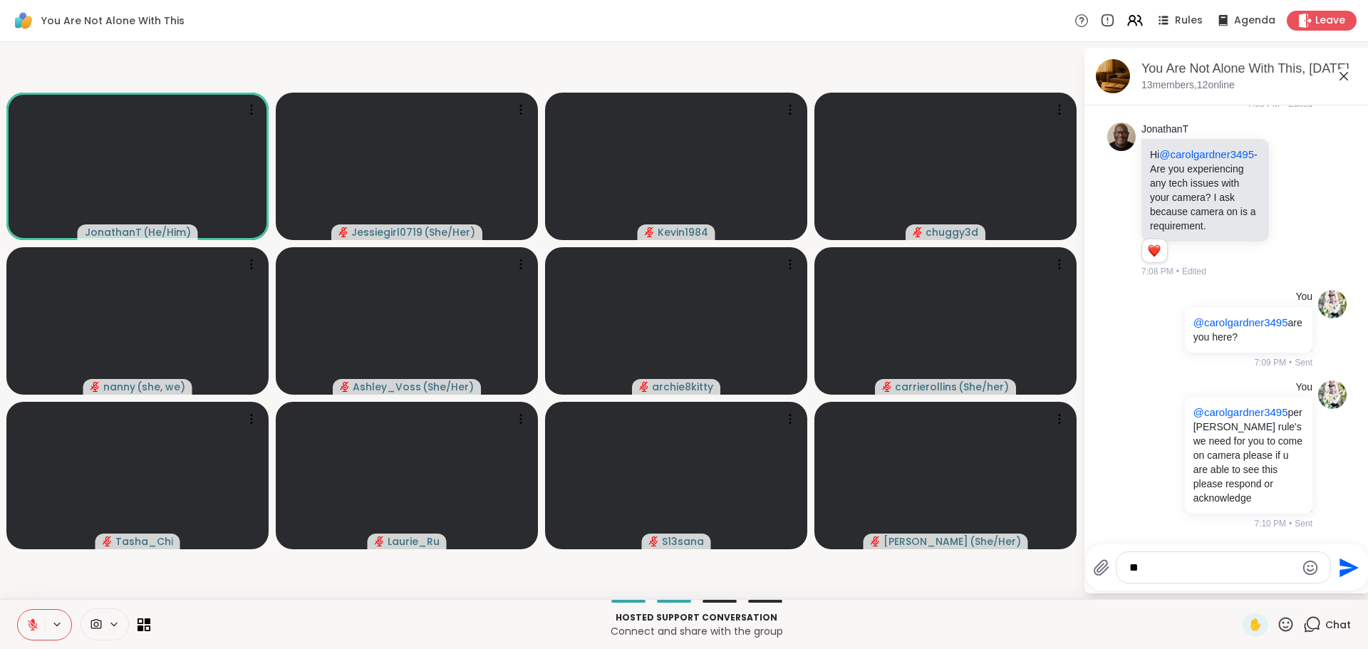
type textarea "*"
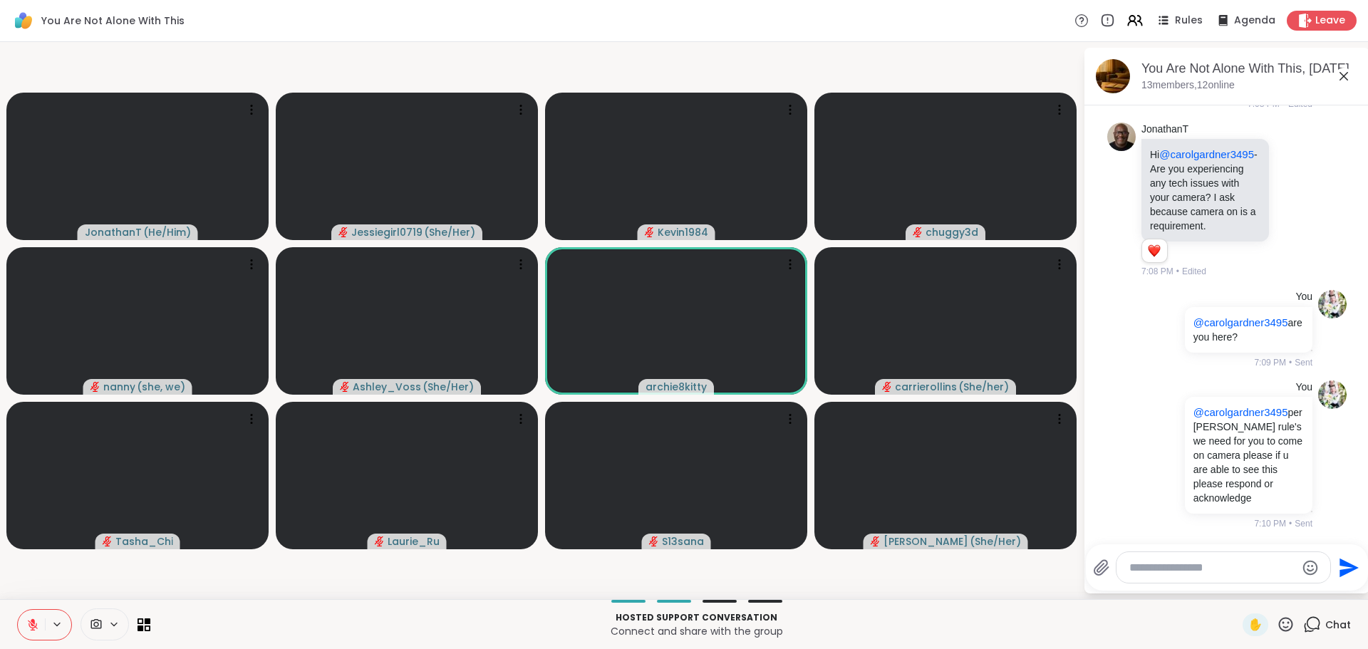
scroll to position [2187, 0]
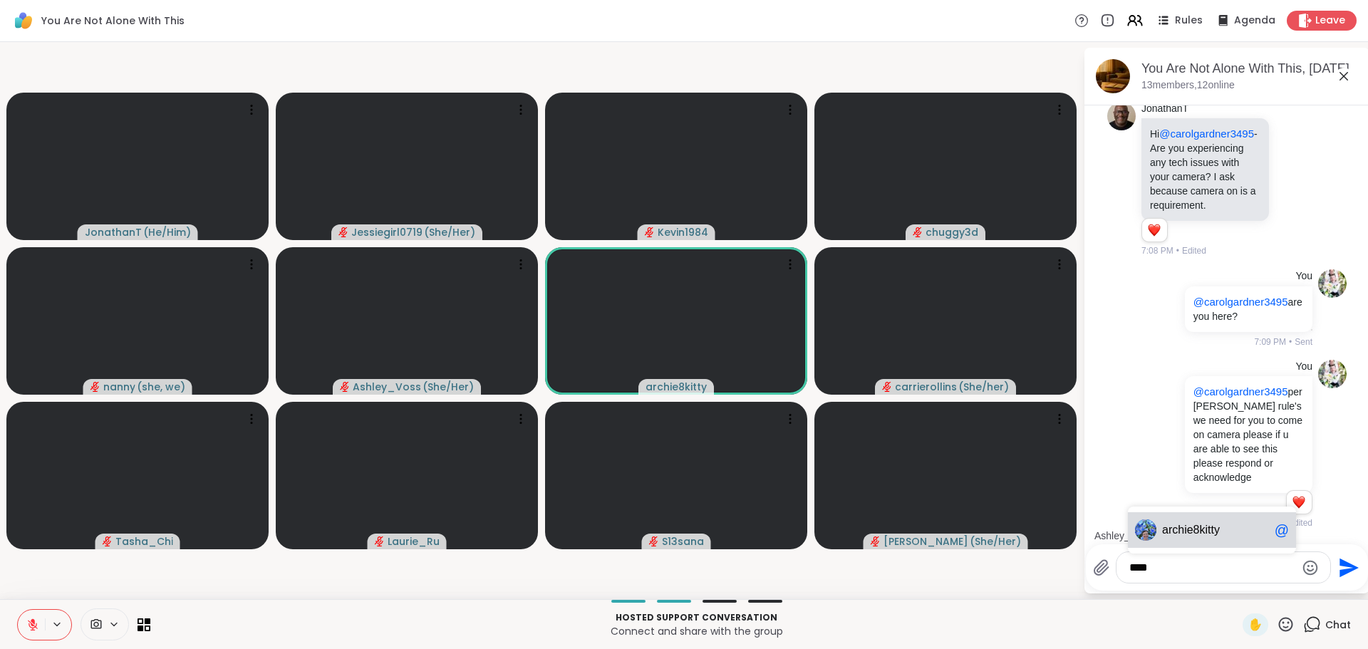
click at [1188, 533] on span "hie8kitty" at bounding box center [1198, 530] width 42 height 14
click at [1188, 534] on span "archie8kitty" at bounding box center [1191, 530] width 58 height 14
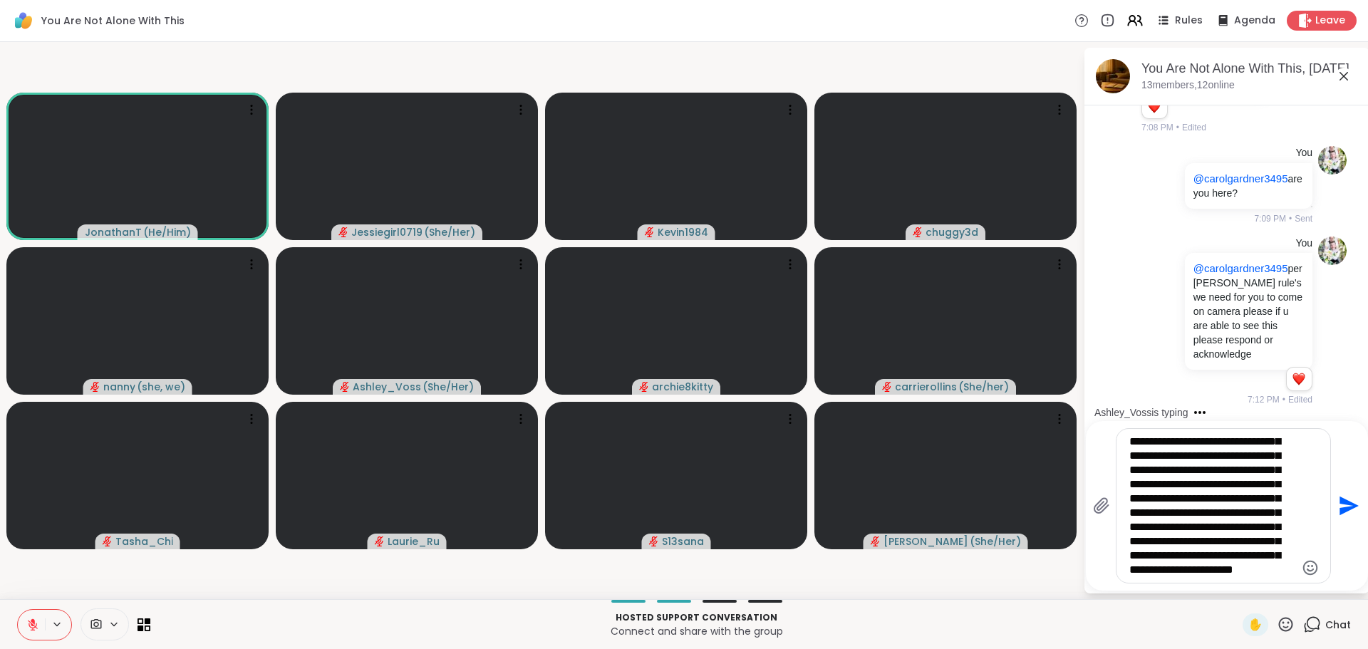
scroll to position [85, 0]
type textarea "**********"
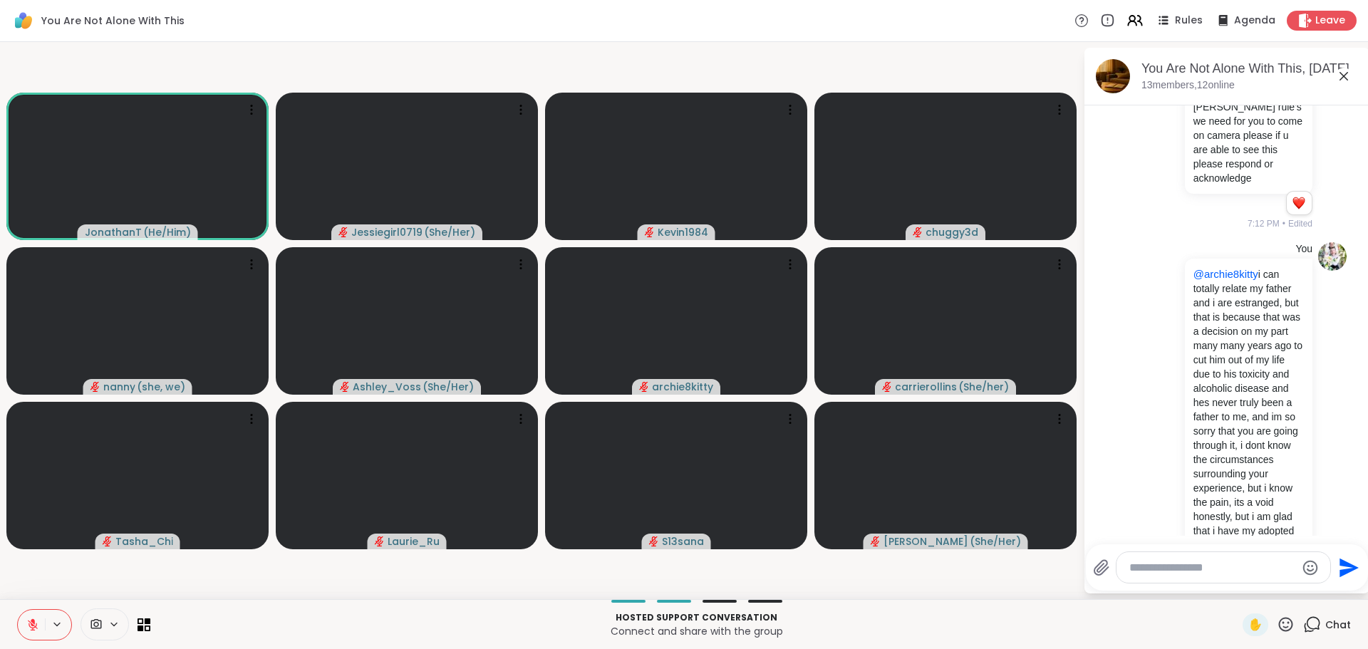
scroll to position [2619, 0]
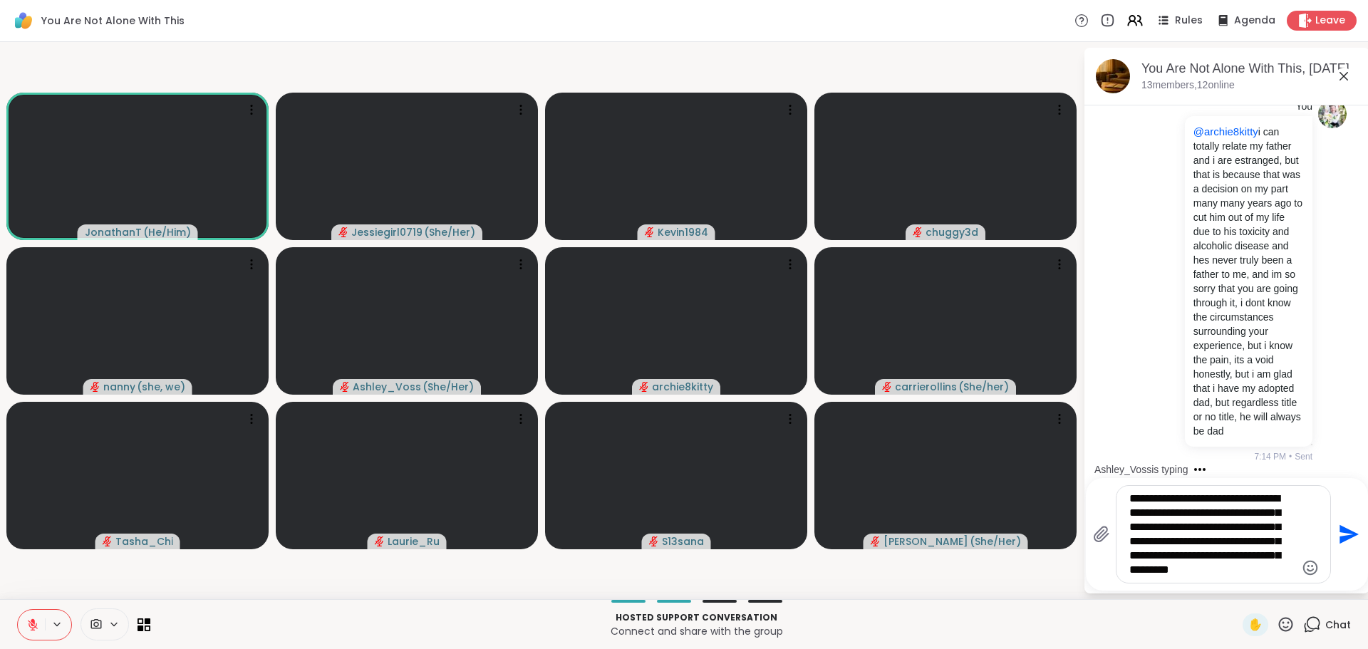
type textarea "**********"
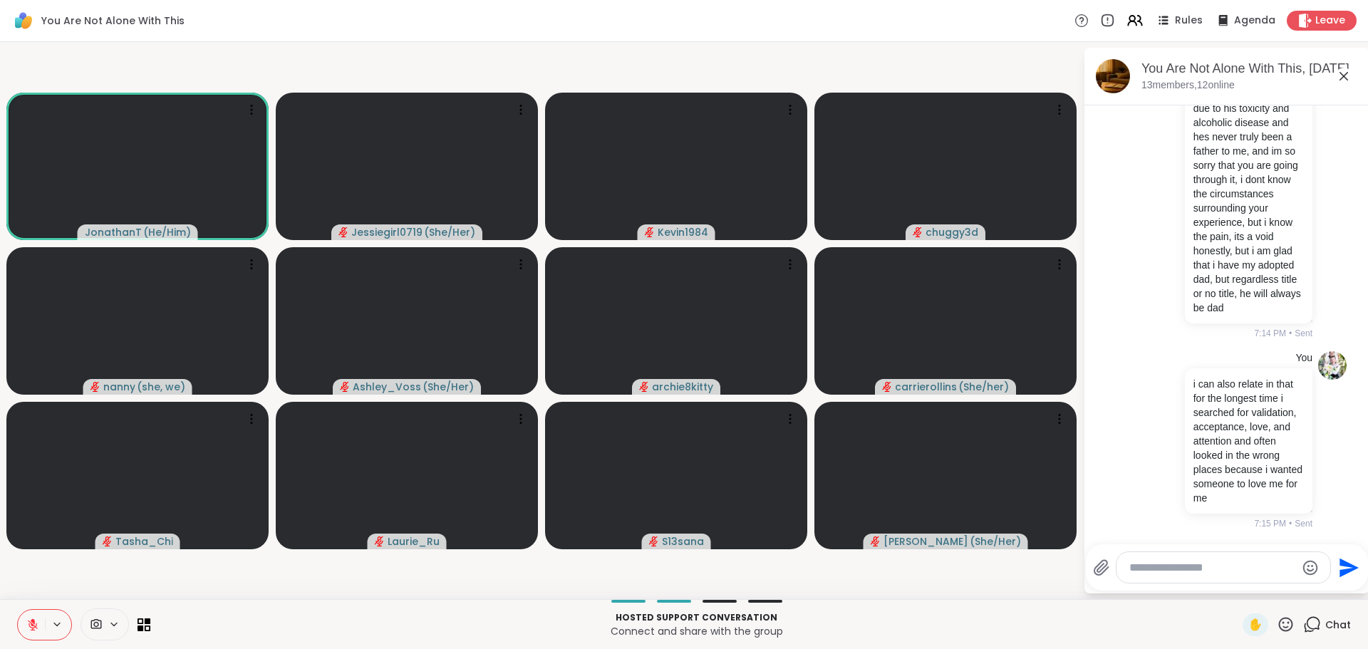
scroll to position [2844, 0]
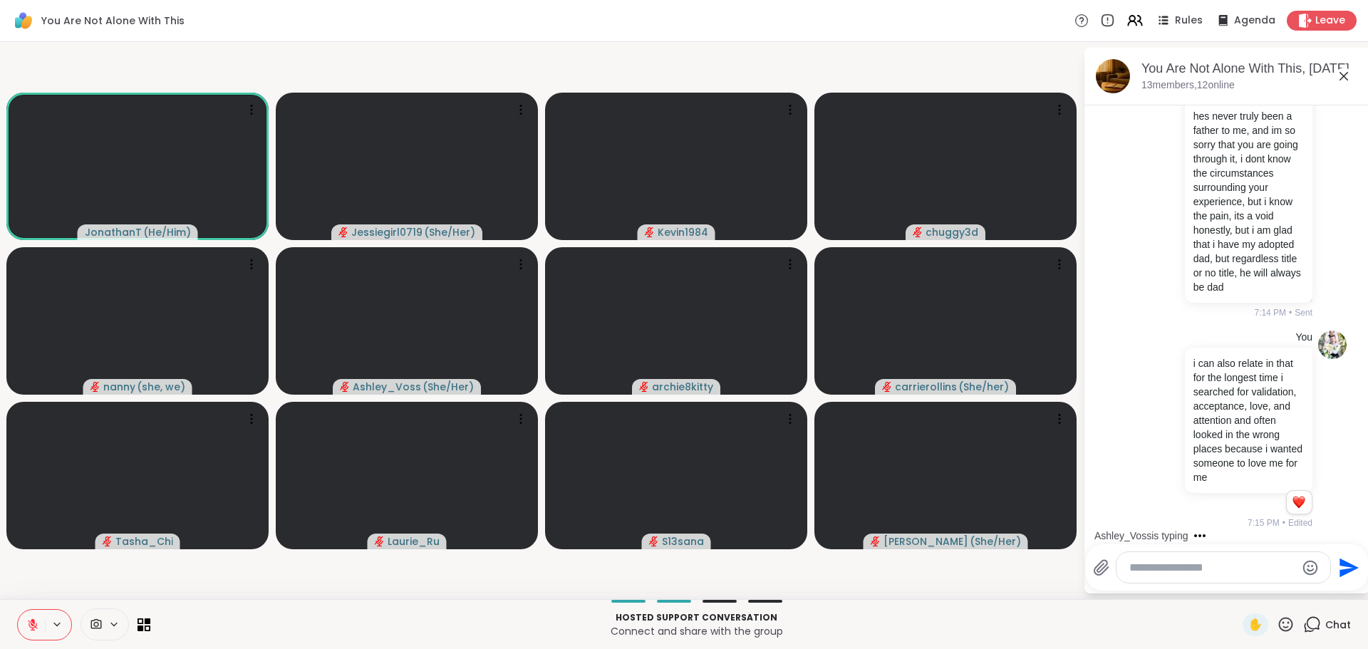
click at [1230, 566] on textarea "Type your message" at bounding box center [1212, 568] width 166 height 14
click at [1225, 571] on textarea "Type your message" at bounding box center [1212, 568] width 166 height 14
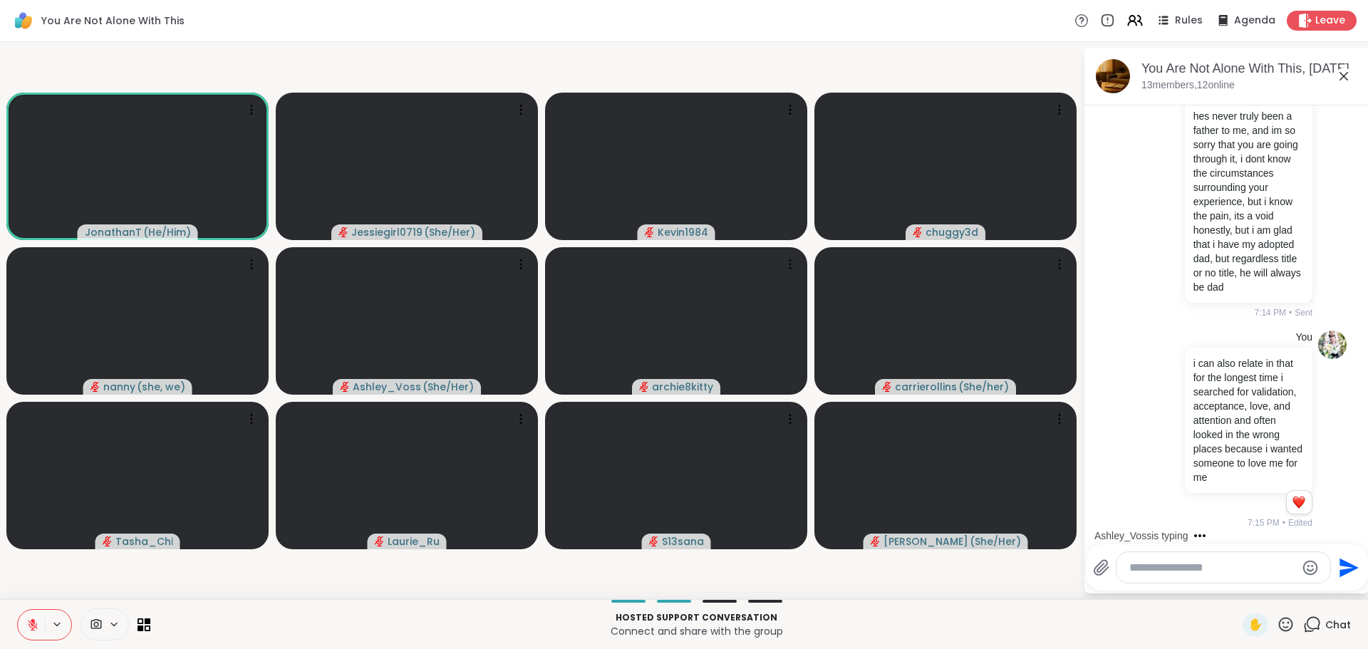
click at [1225, 571] on textarea "Type your message" at bounding box center [1212, 568] width 166 height 14
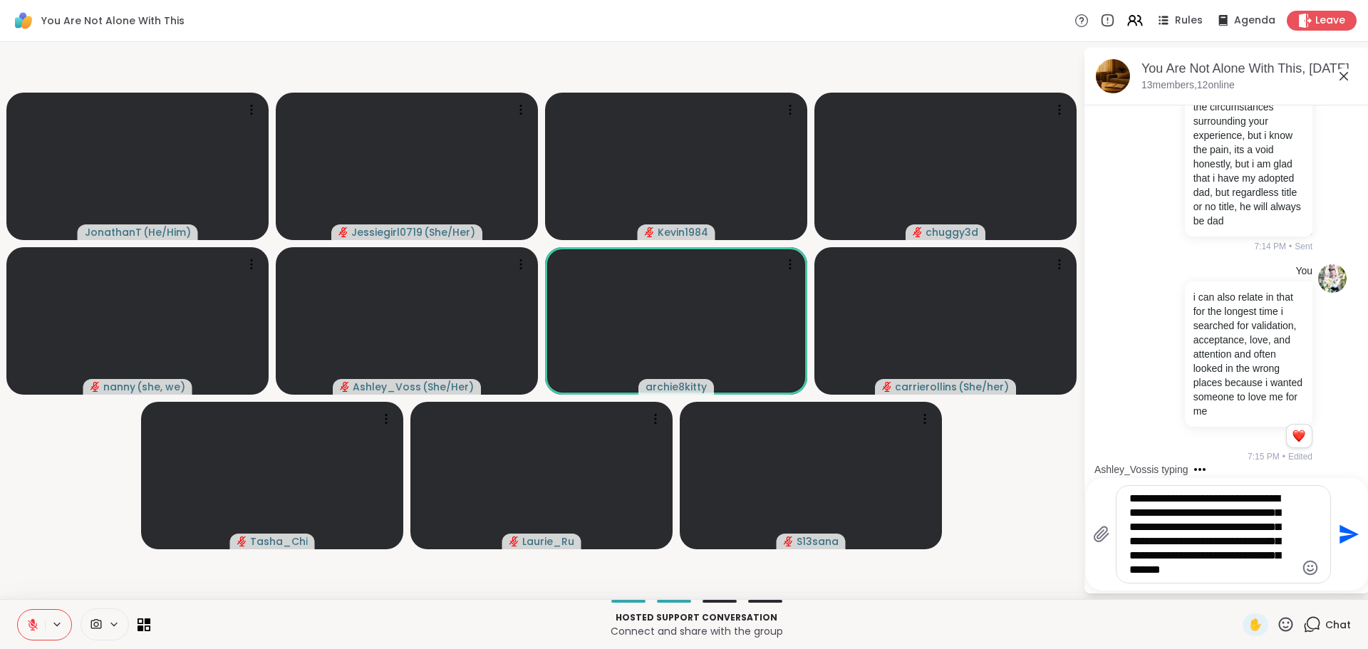
type textarea "**********"
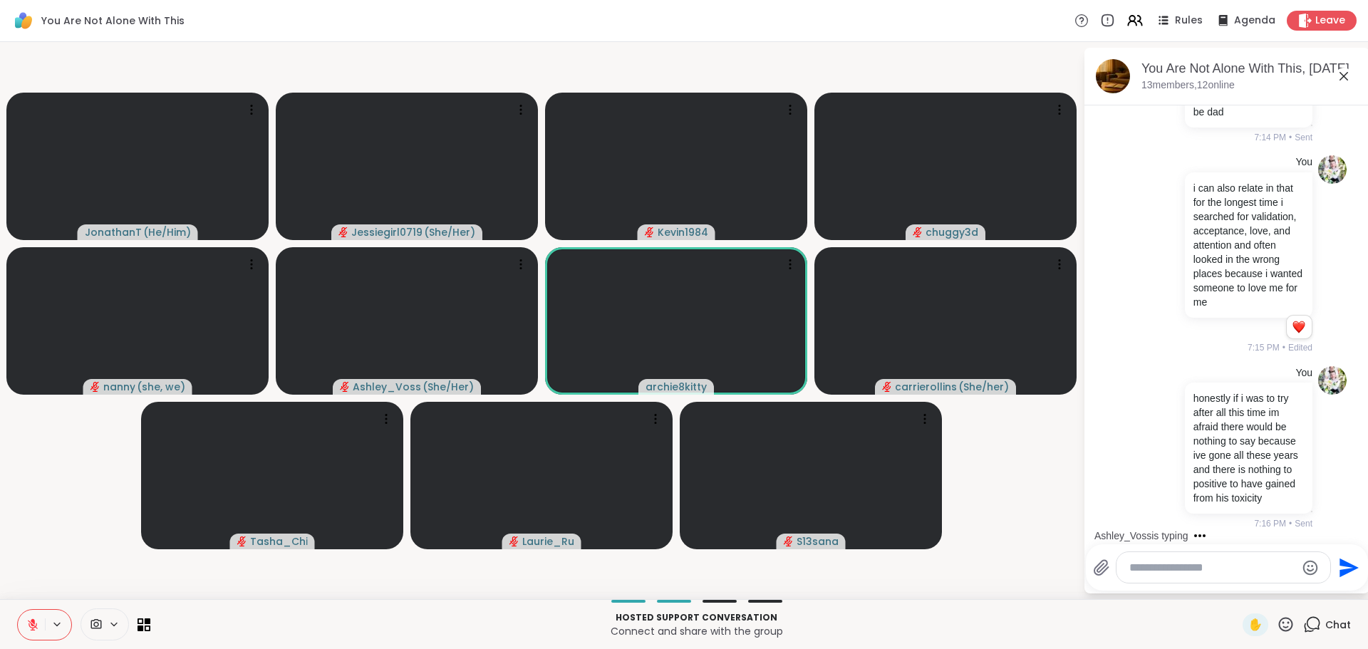
scroll to position [3033, 0]
click at [1315, 24] on span "Leave" at bounding box center [1330, 21] width 31 height 15
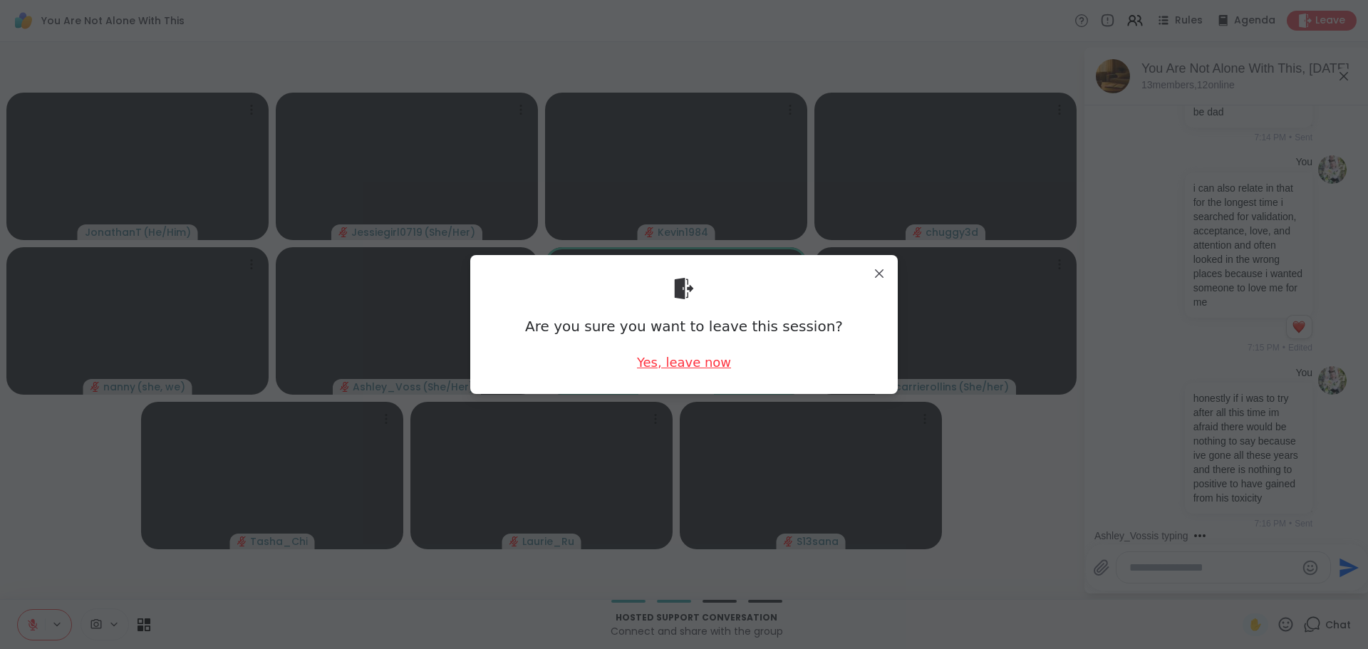
click at [709, 362] on div "Yes, leave now" at bounding box center [684, 362] width 94 height 18
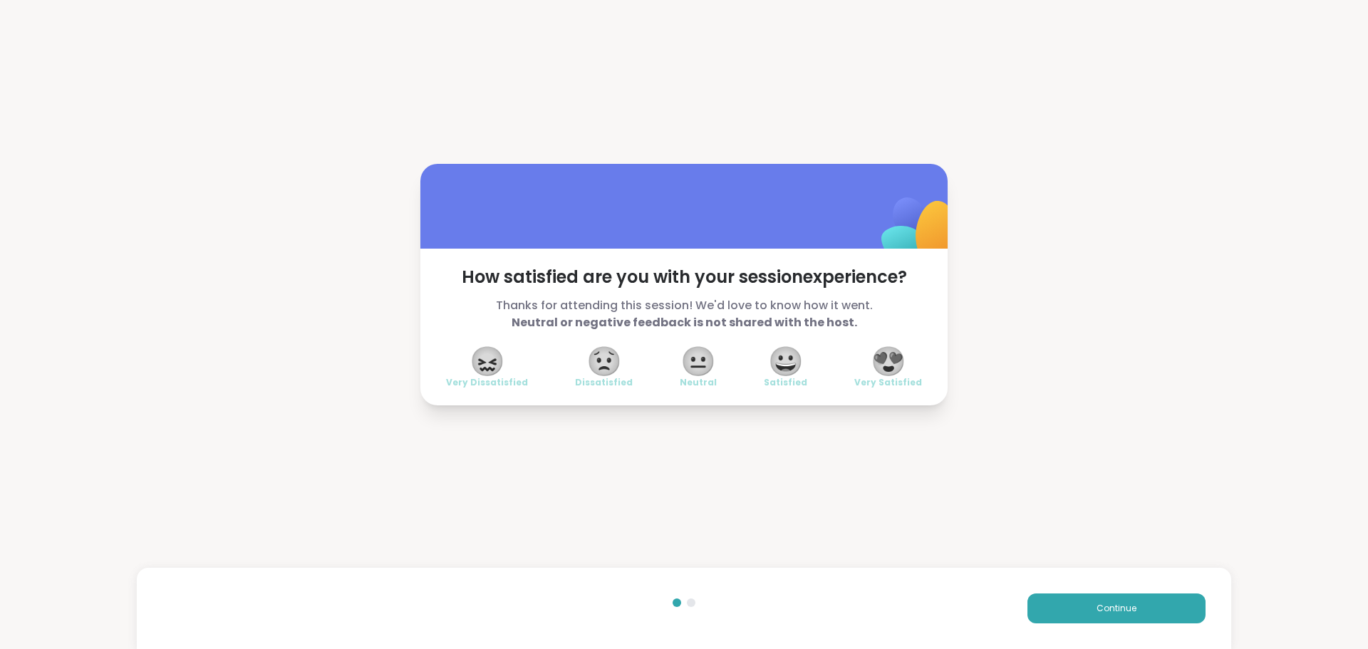
click at [1190, 624] on div "Continue" at bounding box center [684, 608] width 1094 height 81
click at [1151, 606] on button "Continue" at bounding box center [1116, 608] width 178 height 30
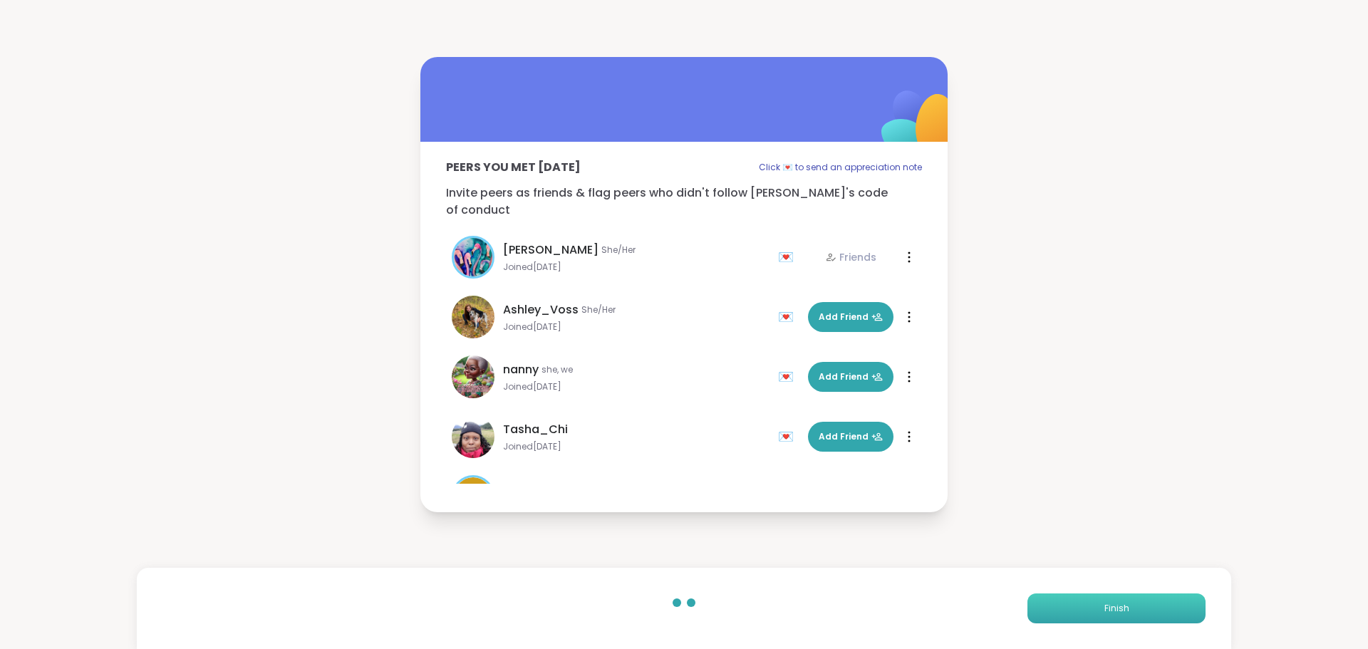
click at [1151, 606] on button "Finish" at bounding box center [1116, 608] width 178 height 30
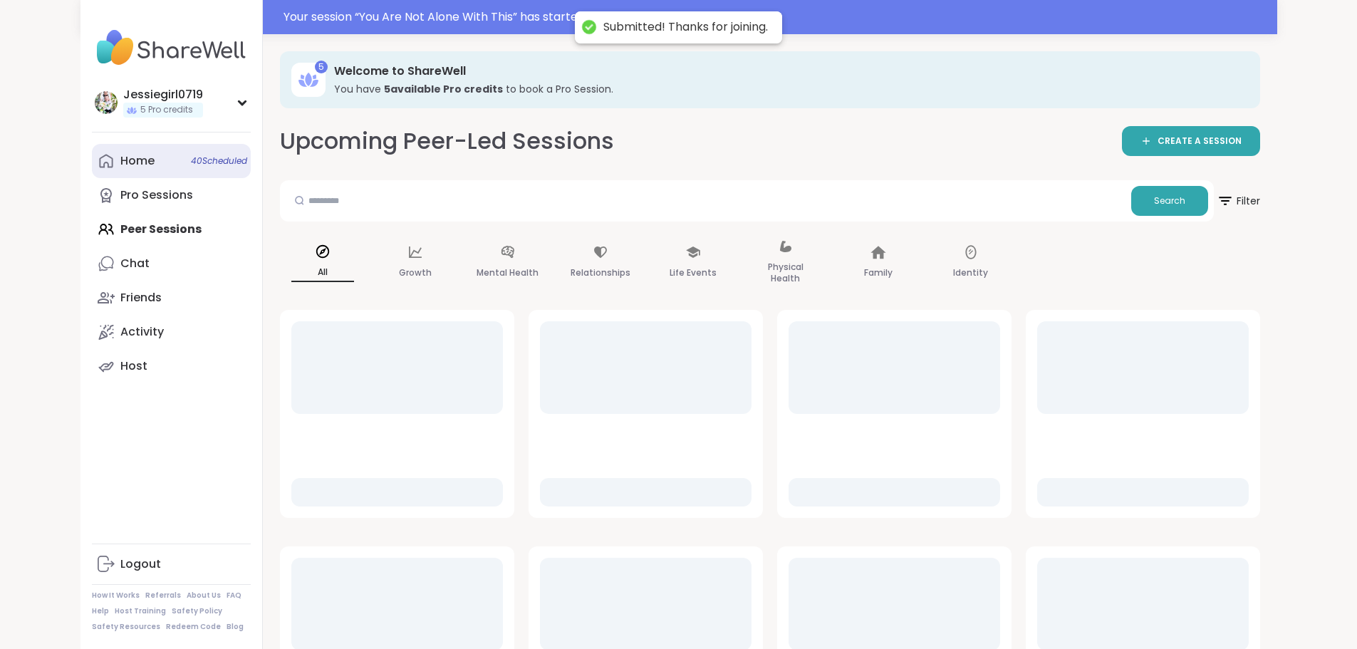
click at [120, 157] on div "Home 40 Scheduled" at bounding box center [137, 161] width 34 height 16
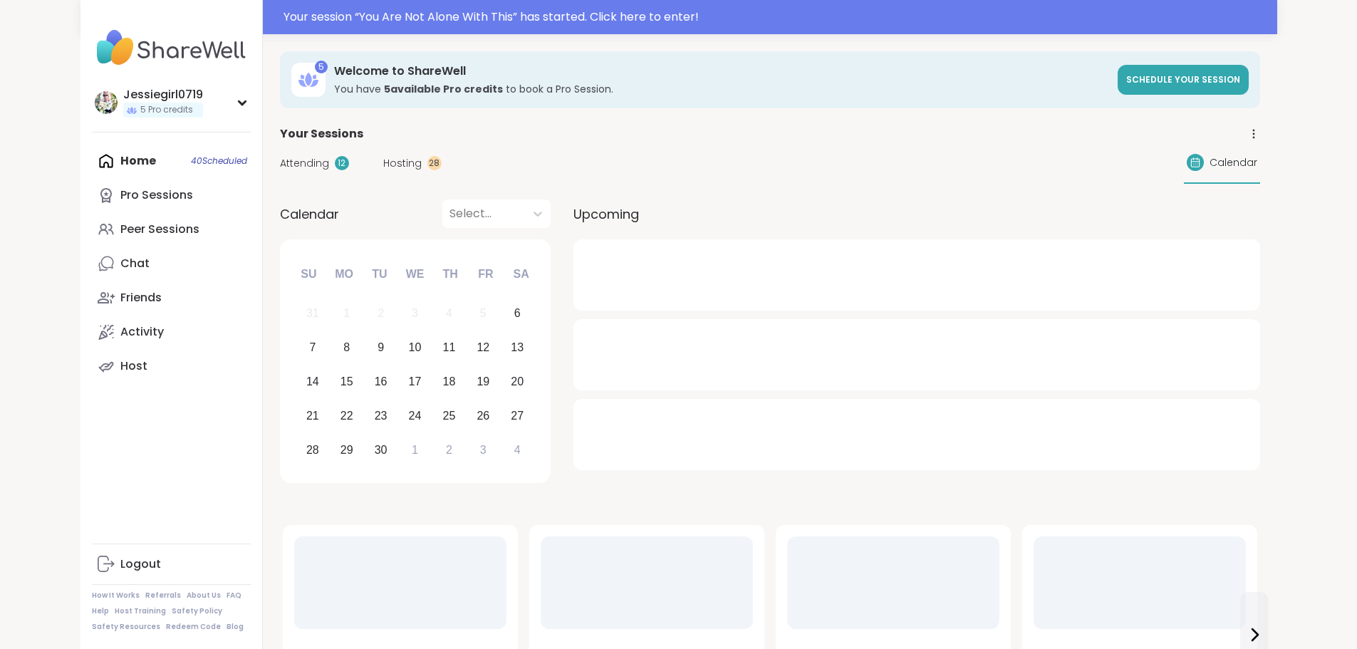
click at [280, 168] on span "Attending" at bounding box center [304, 163] width 49 height 15
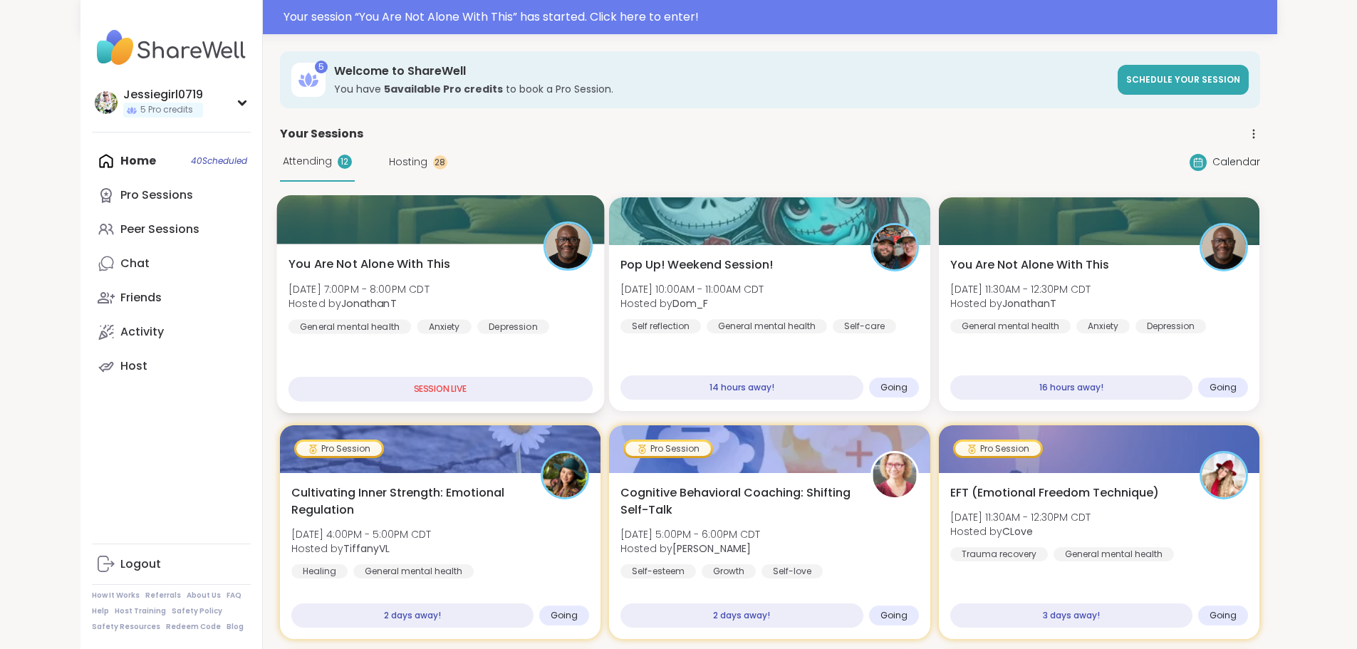
click at [326, 242] on div at bounding box center [440, 219] width 328 height 48
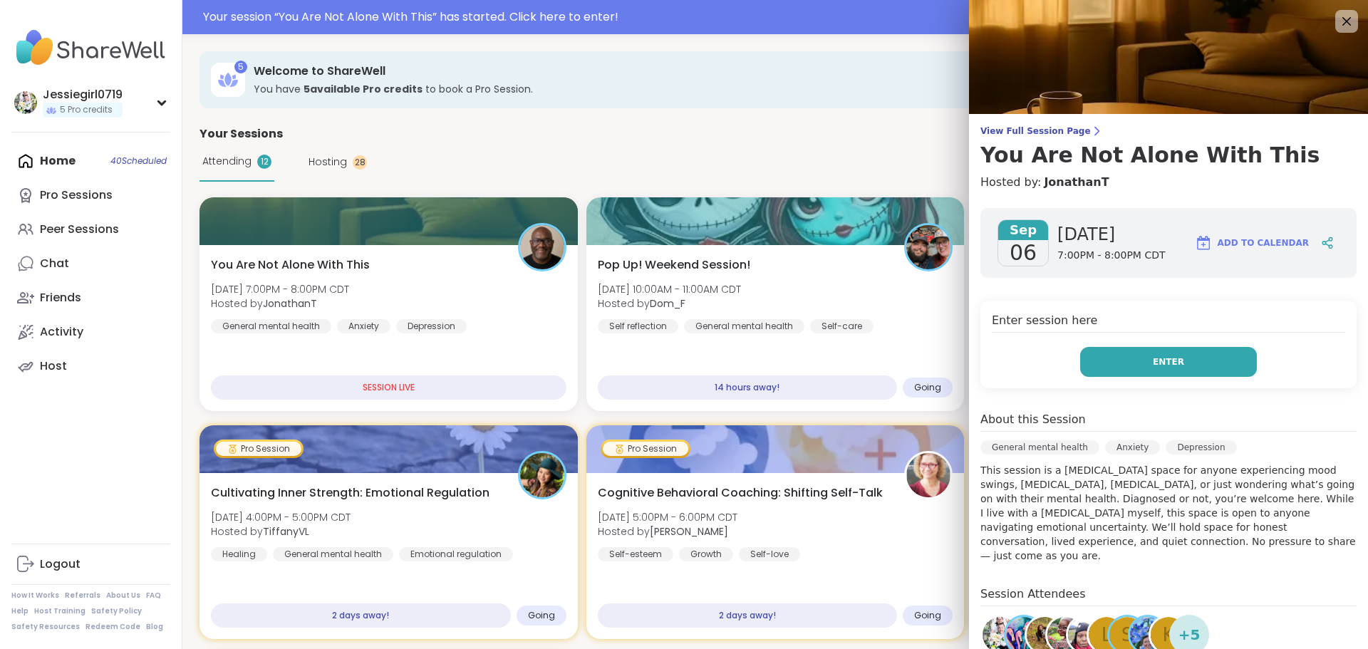
click at [1178, 353] on button "Enter" at bounding box center [1168, 362] width 177 height 30
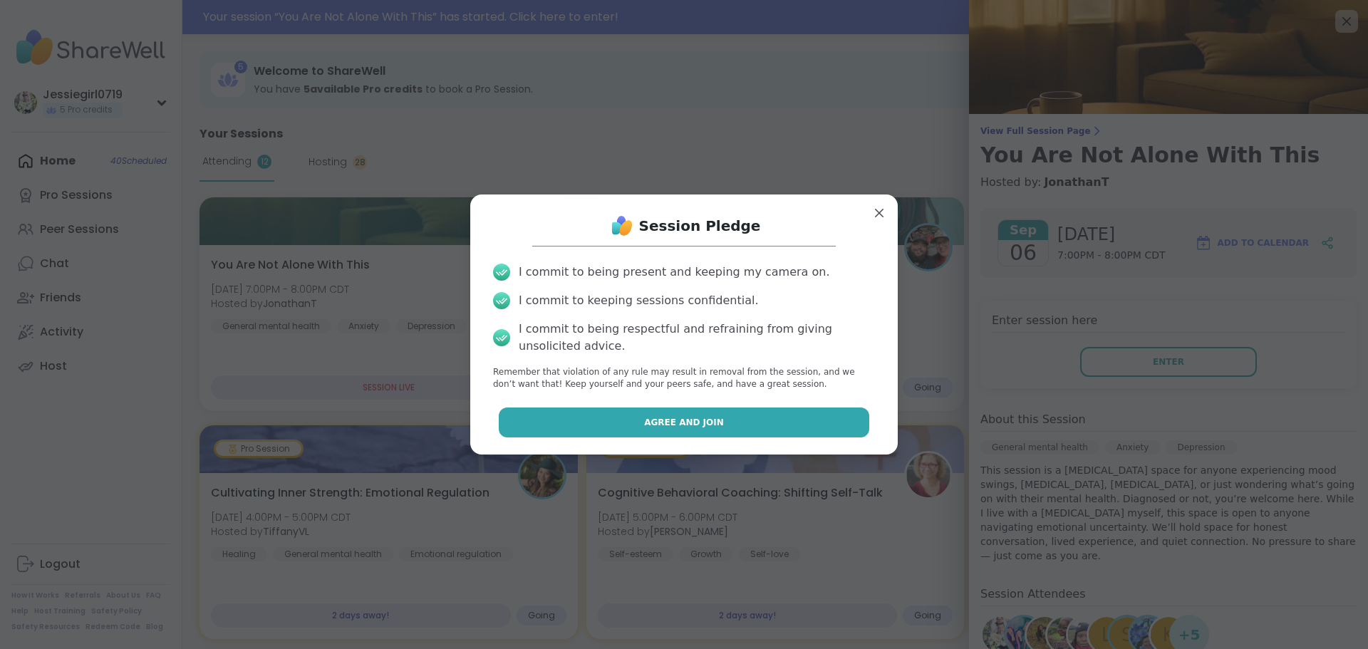
click at [677, 421] on span "Agree and Join" at bounding box center [684, 422] width 80 height 13
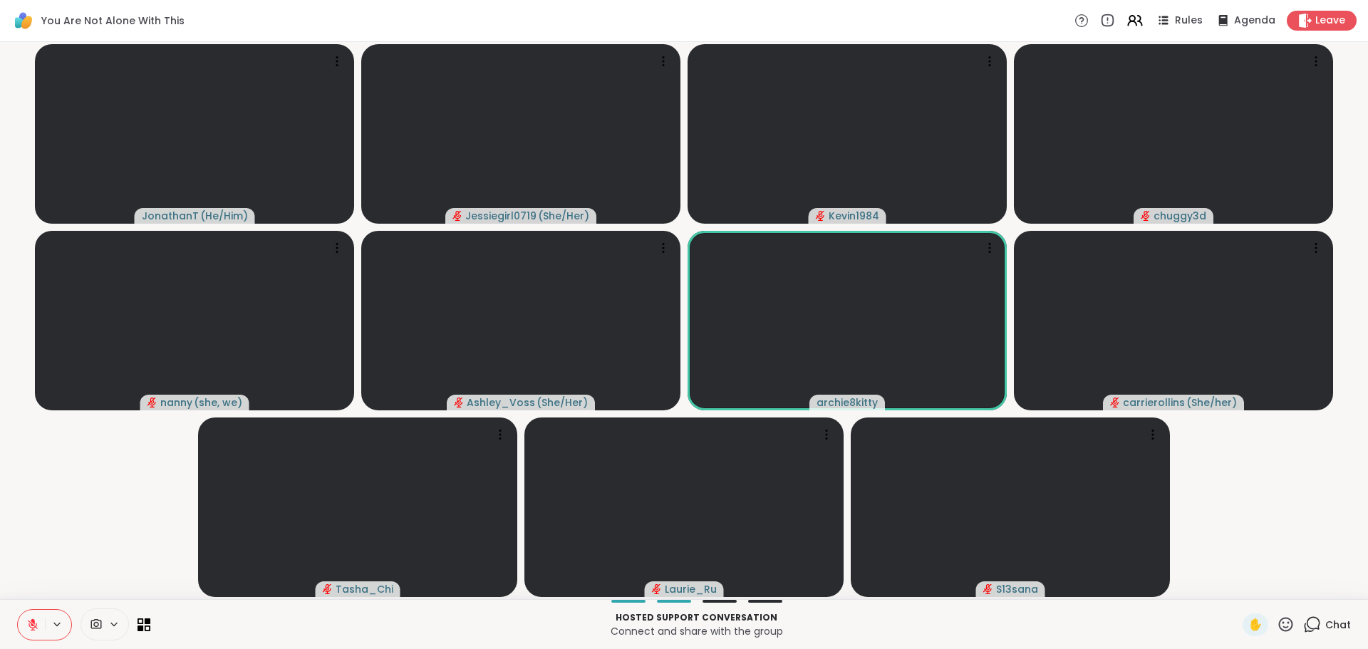
click at [1325, 619] on span "Chat" at bounding box center [1338, 625] width 26 height 14
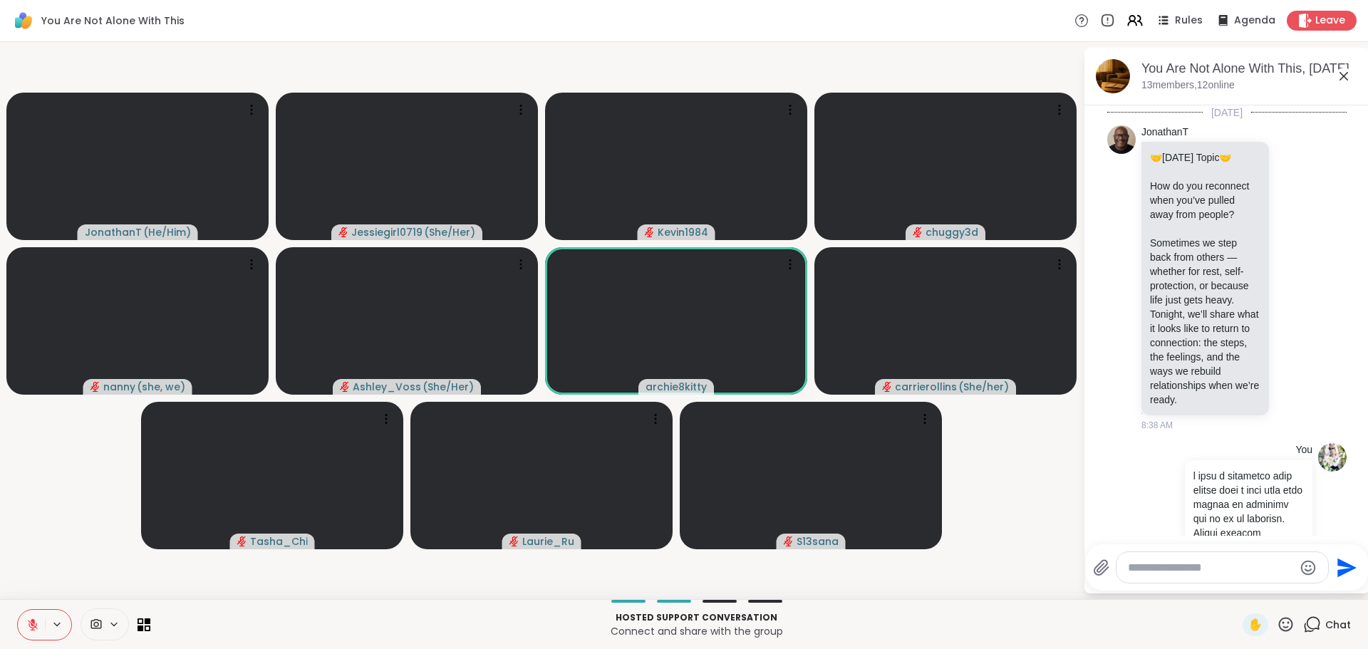
scroll to position [3033, 0]
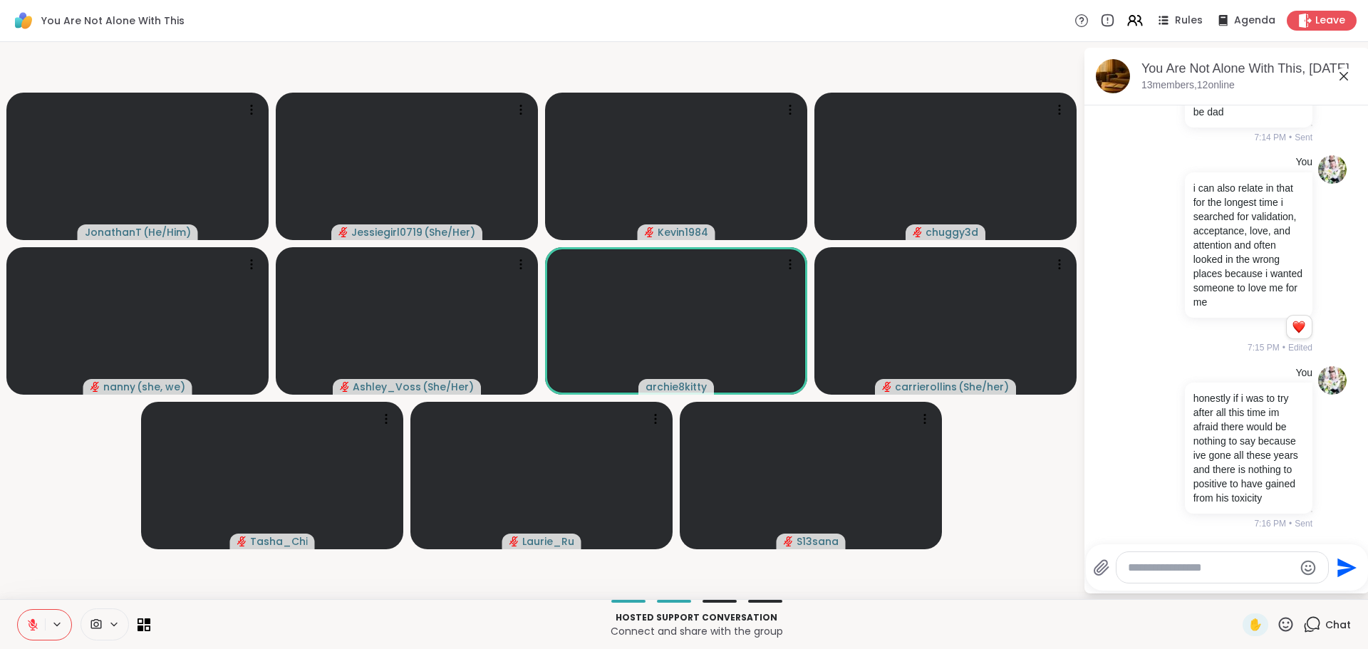
click at [1223, 562] on textarea "Type your message" at bounding box center [1211, 568] width 166 height 14
click at [1357, 496] on html "You Are Not Alone With This Rules Agenda Leave JonathanT ( He/Him ) Jessiegirl0…" at bounding box center [684, 324] width 1368 height 649
click at [1357, 474] on html "You Are Not Alone With This Rules Agenda Leave JonathanT ( He/Him ) Jessiegirl0…" at bounding box center [684, 324] width 1368 height 649
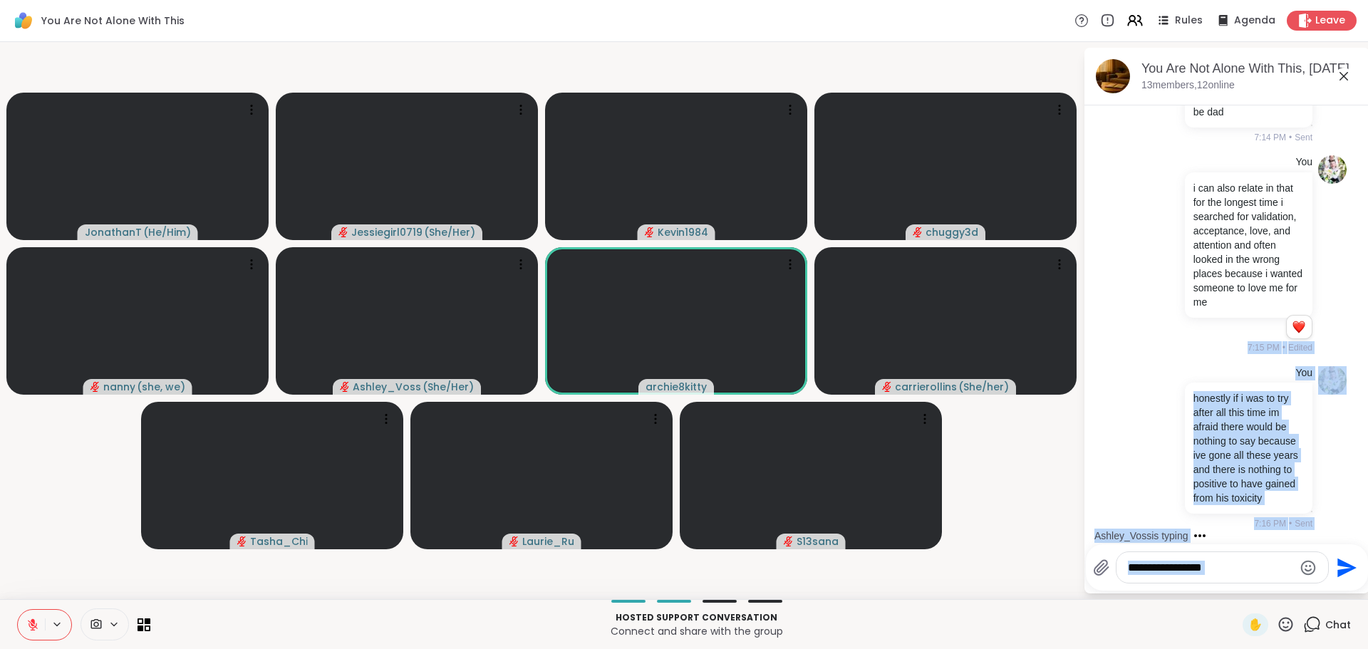
drag, startPoint x: 1358, startPoint y: 481, endPoint x: 1354, endPoint y: 561, distance: 79.9
click at [1355, 561] on html "You Are Not Alone With This Rules Agenda Leave JonathanT ( He/Him ) Jessiegirl0…" at bounding box center [684, 324] width 1368 height 649
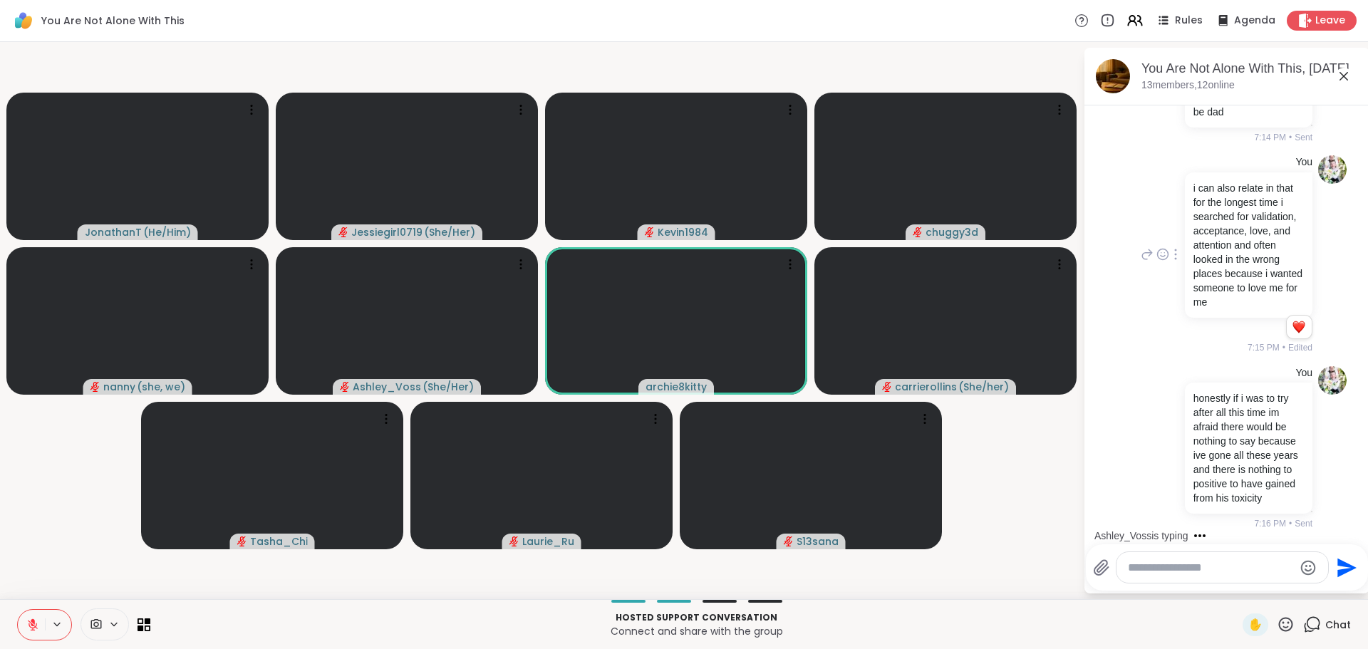
click at [1148, 354] on div "You i can also relate in that for the longest time i searched for validation, a…" at bounding box center [1225, 254] width 175 height 199
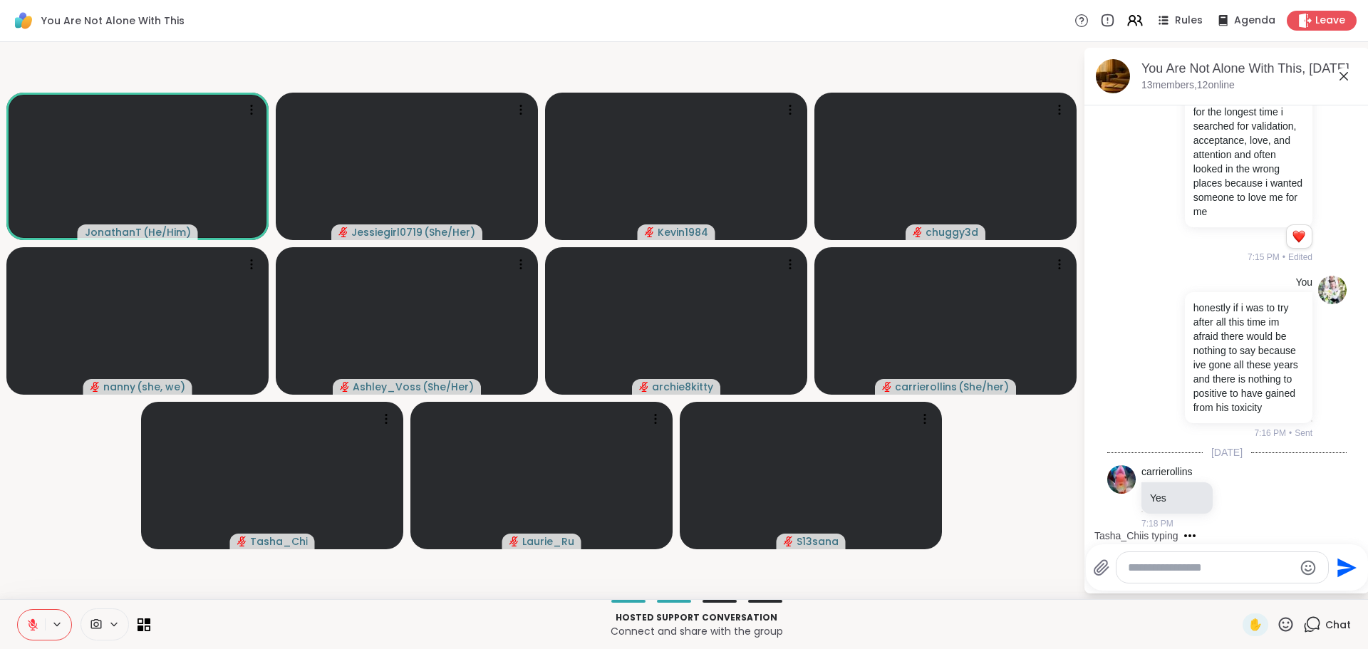
scroll to position [3124, 0]
click at [1202, 568] on textarea "Type your message" at bounding box center [1211, 568] width 166 height 14
click at [1174, 566] on textarea "Type your message" at bounding box center [1211, 568] width 166 height 14
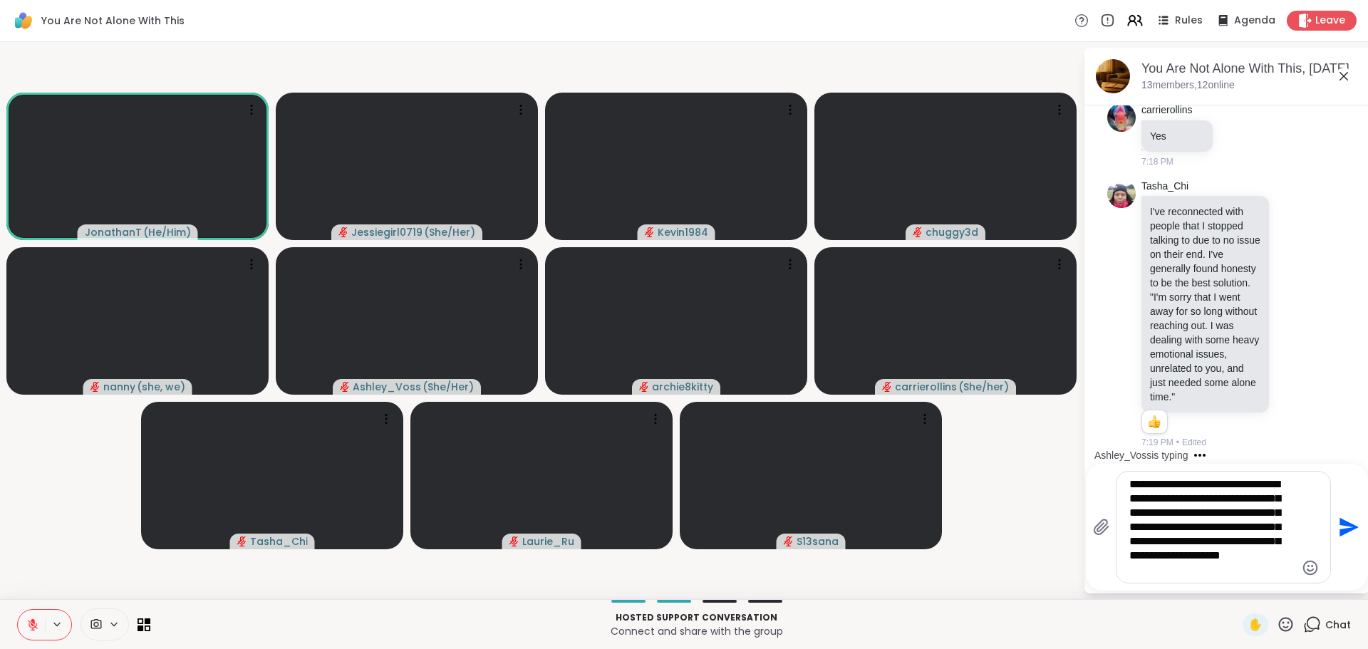
scroll to position [3514, 0]
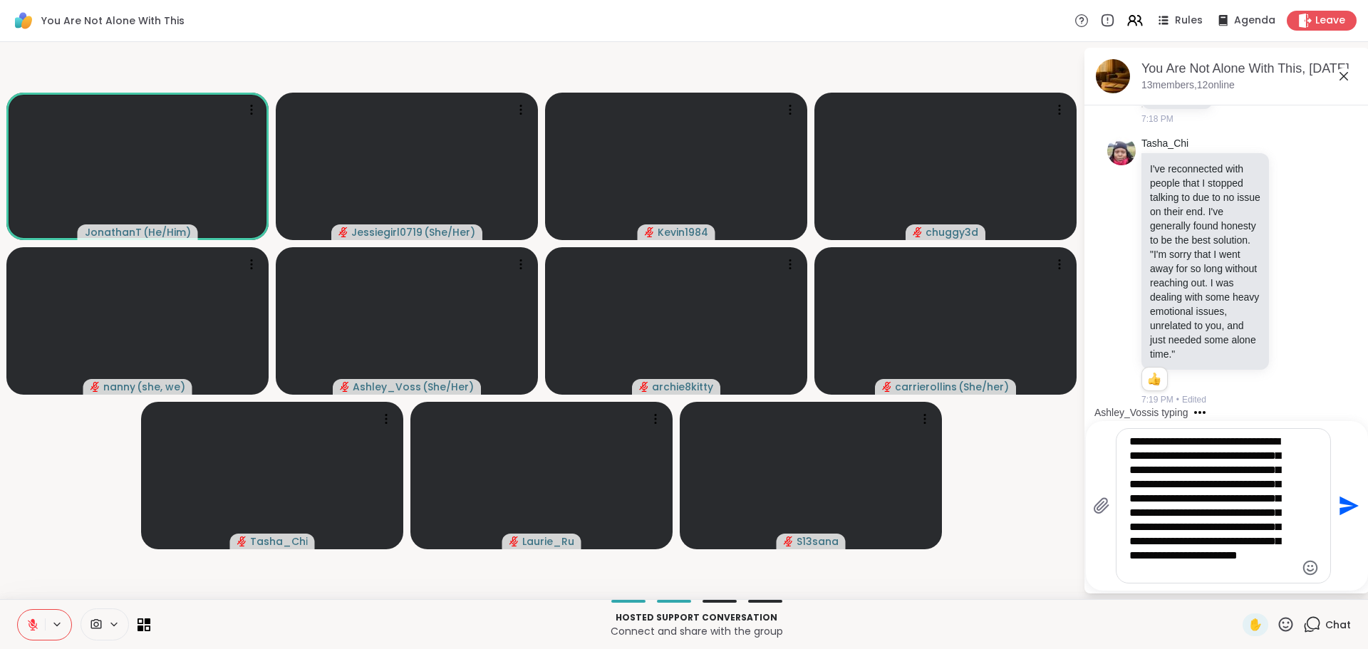
type textarea "**********"
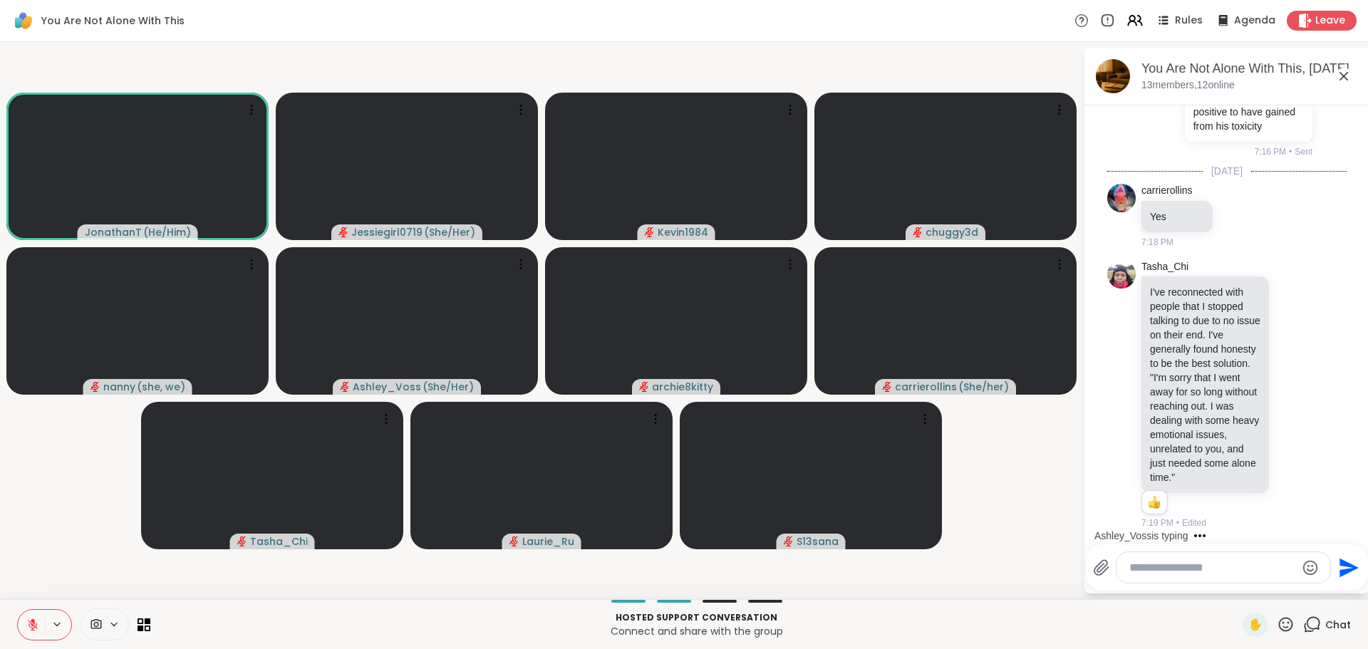
scroll to position [3723, 0]
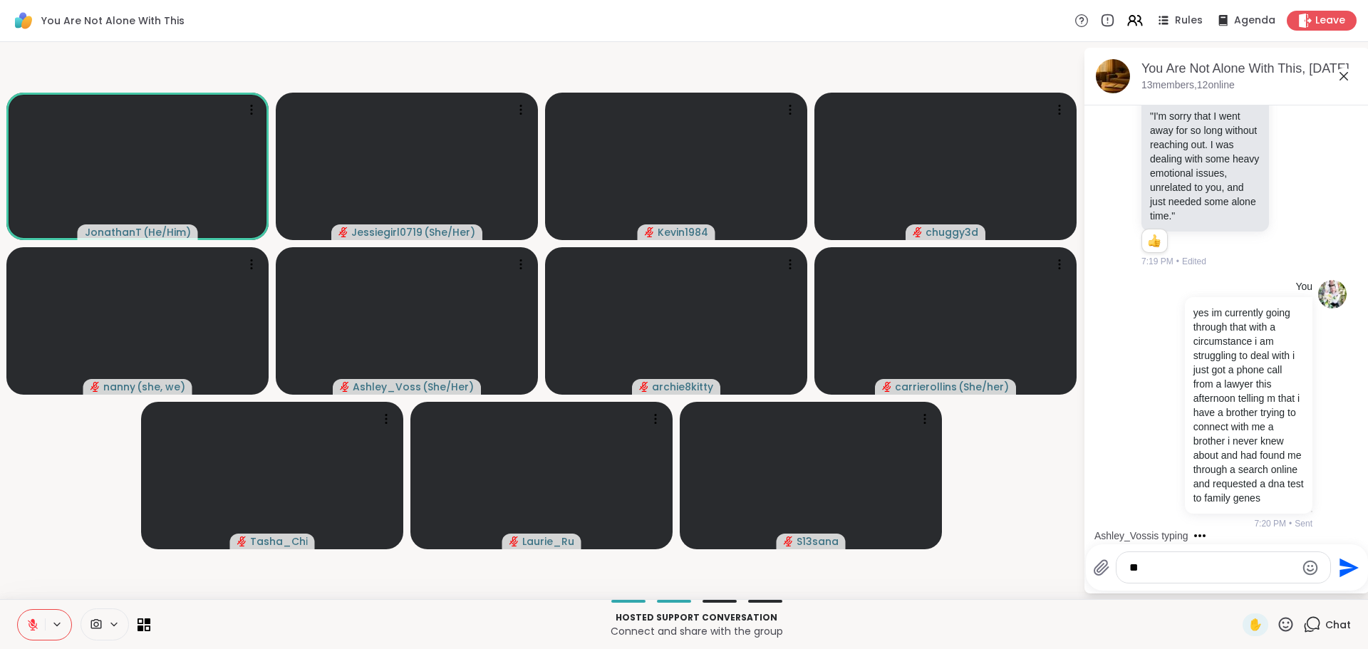
type textarea "*"
click at [1181, 566] on textarea "Type your message" at bounding box center [1212, 568] width 166 height 14
click at [31, 617] on button at bounding box center [31, 625] width 27 height 30
click at [1169, 567] on textarea "Type your message" at bounding box center [1212, 568] width 166 height 14
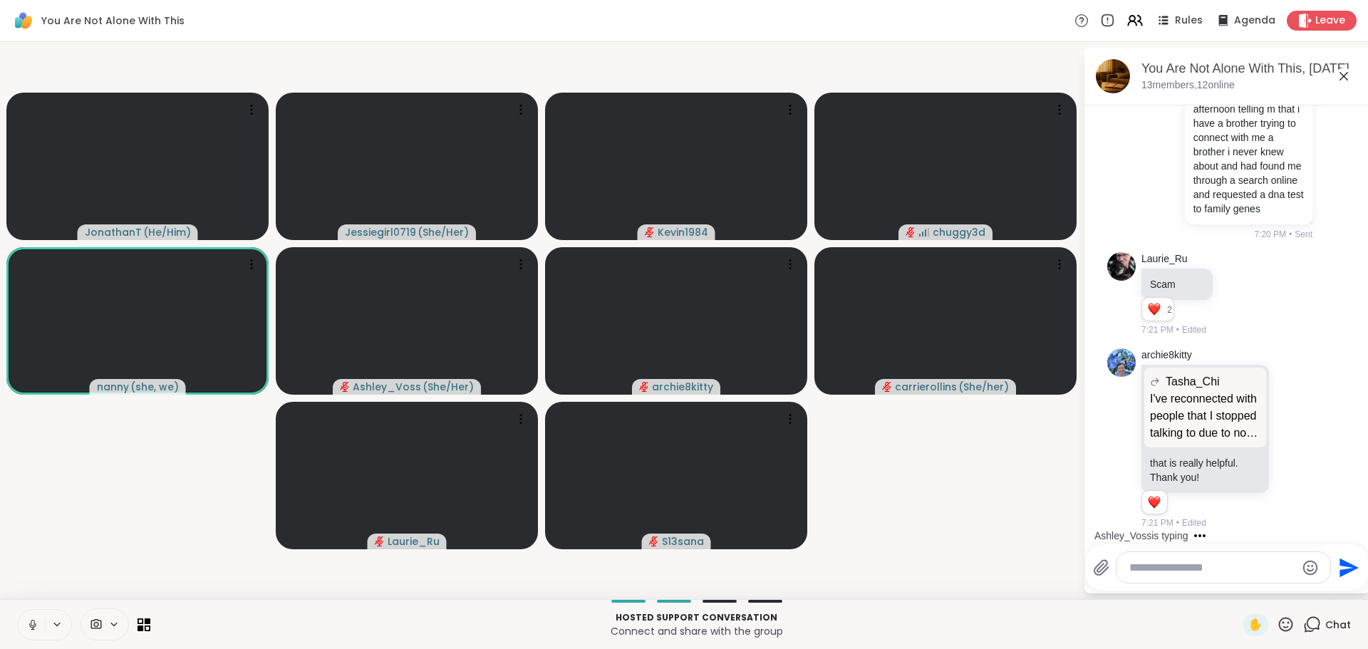
scroll to position [4013, 0]
click at [1185, 567] on textarea "Type your message" at bounding box center [1212, 568] width 166 height 14
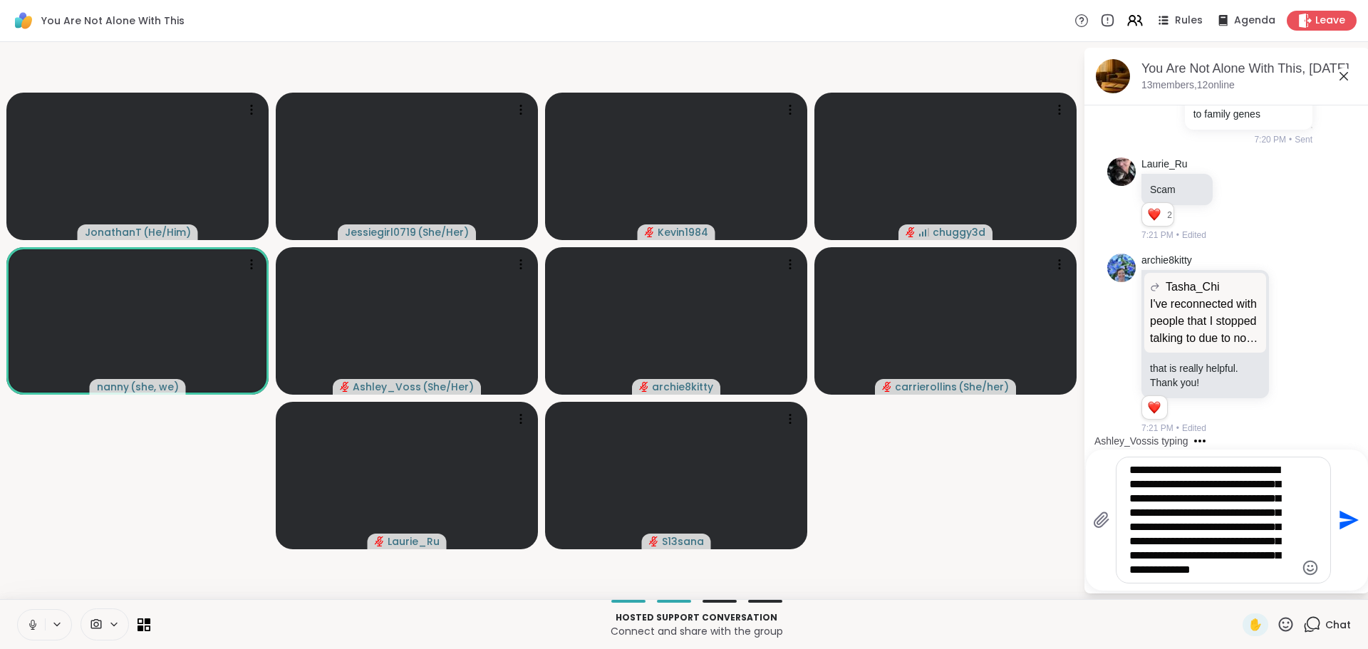
type textarea "**********"
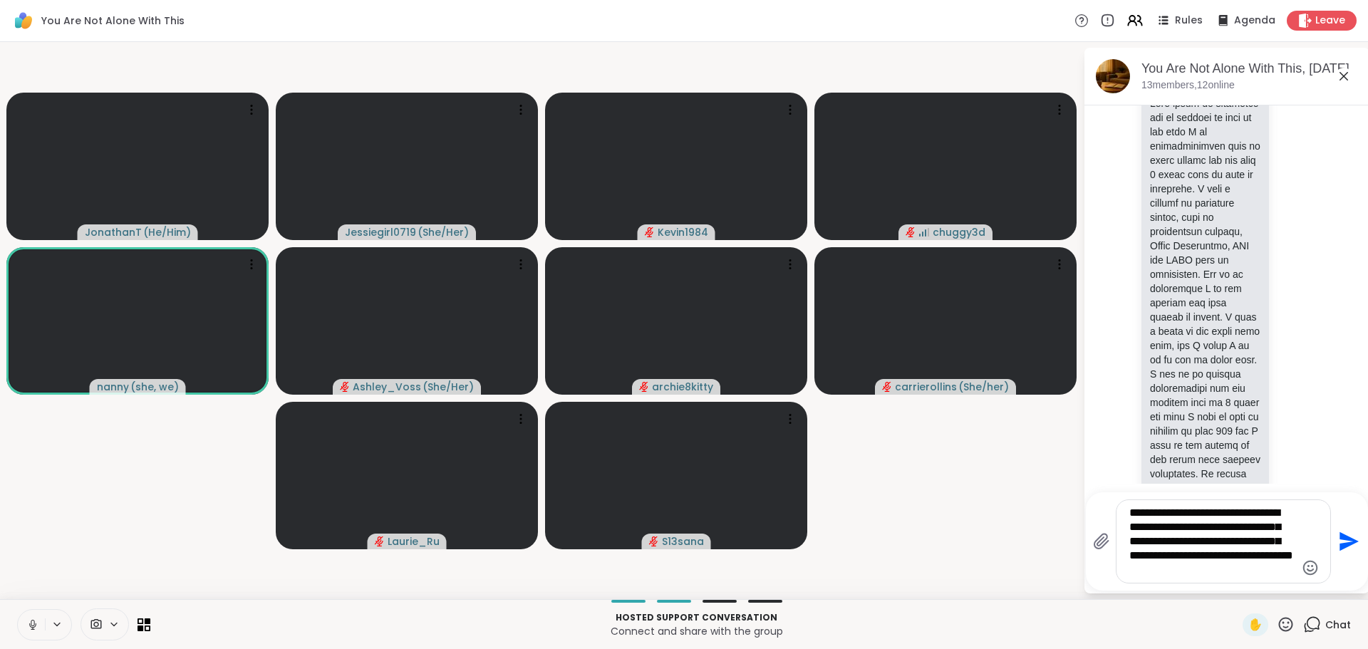
scroll to position [5783, 0]
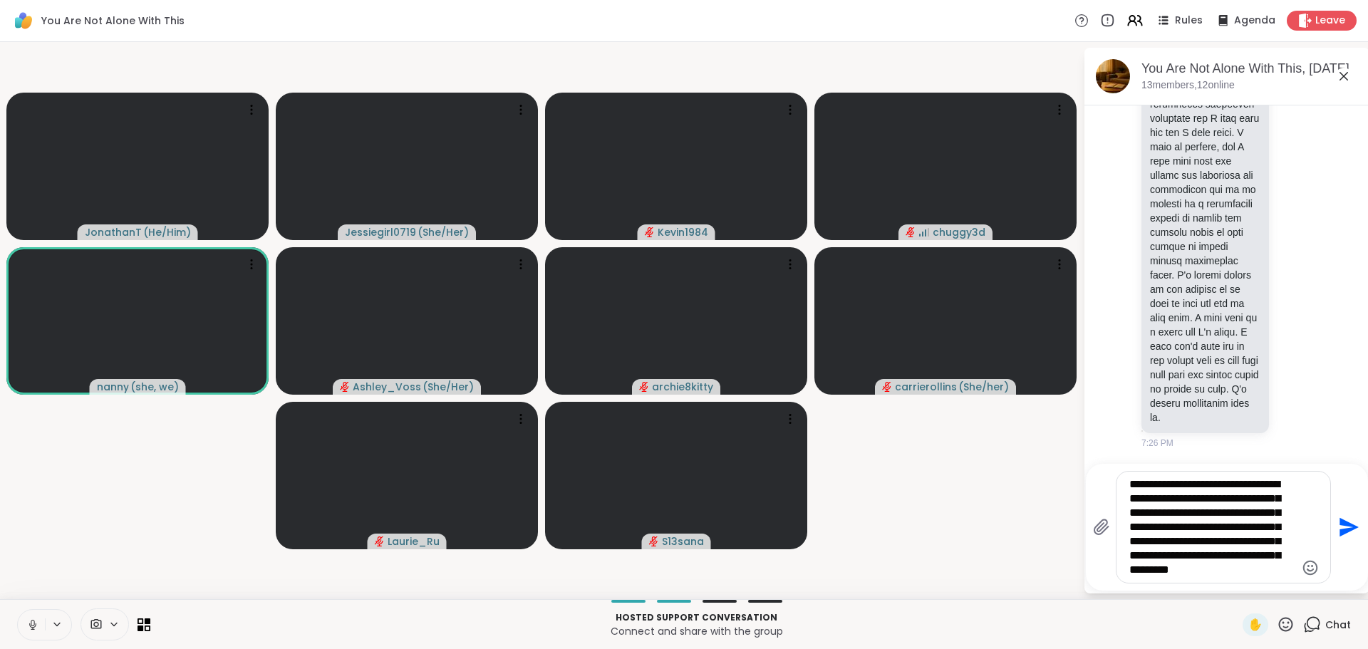
type textarea "**********"
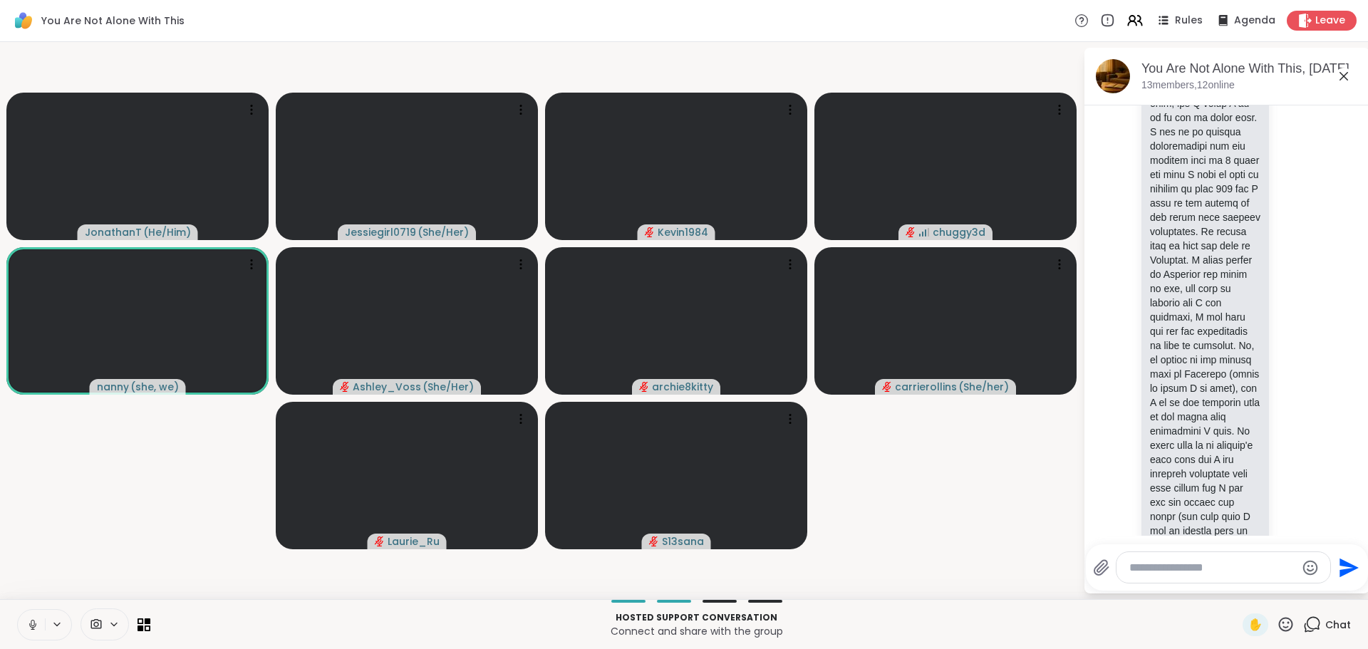
scroll to position [4580, 0]
click at [1222, 411] on p at bounding box center [1205, 381] width 110 height 1211
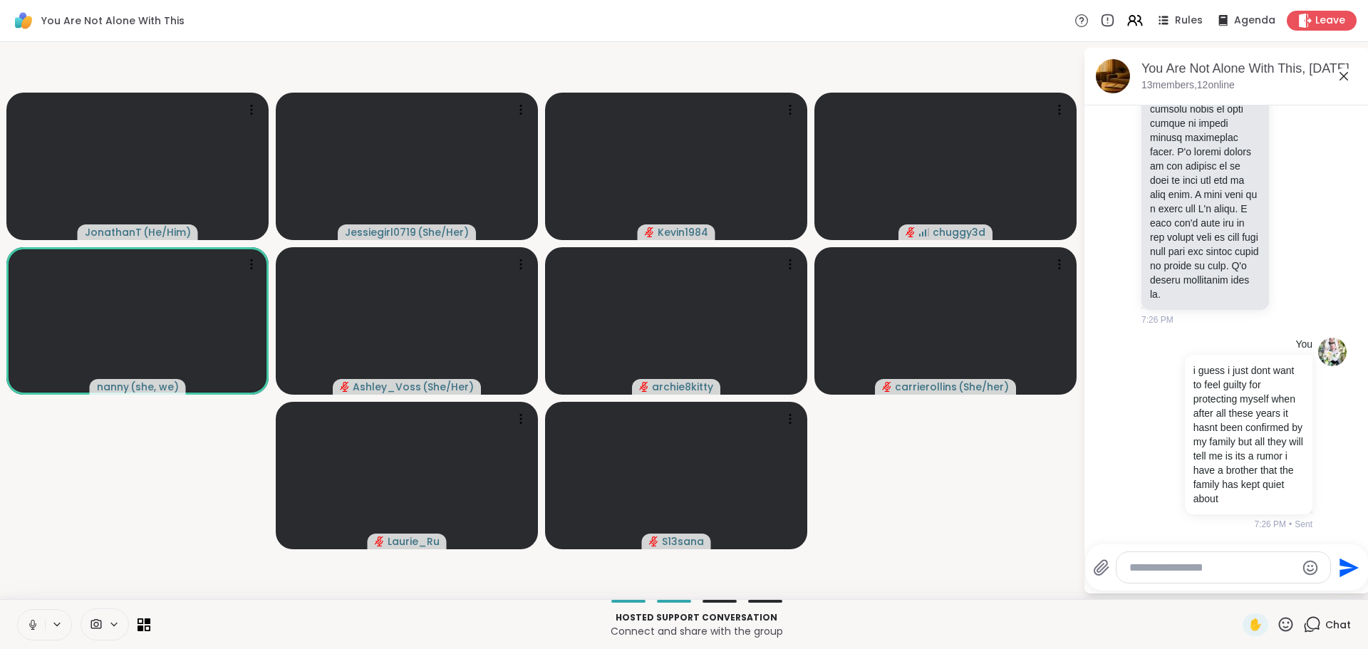
scroll to position [5299, 0]
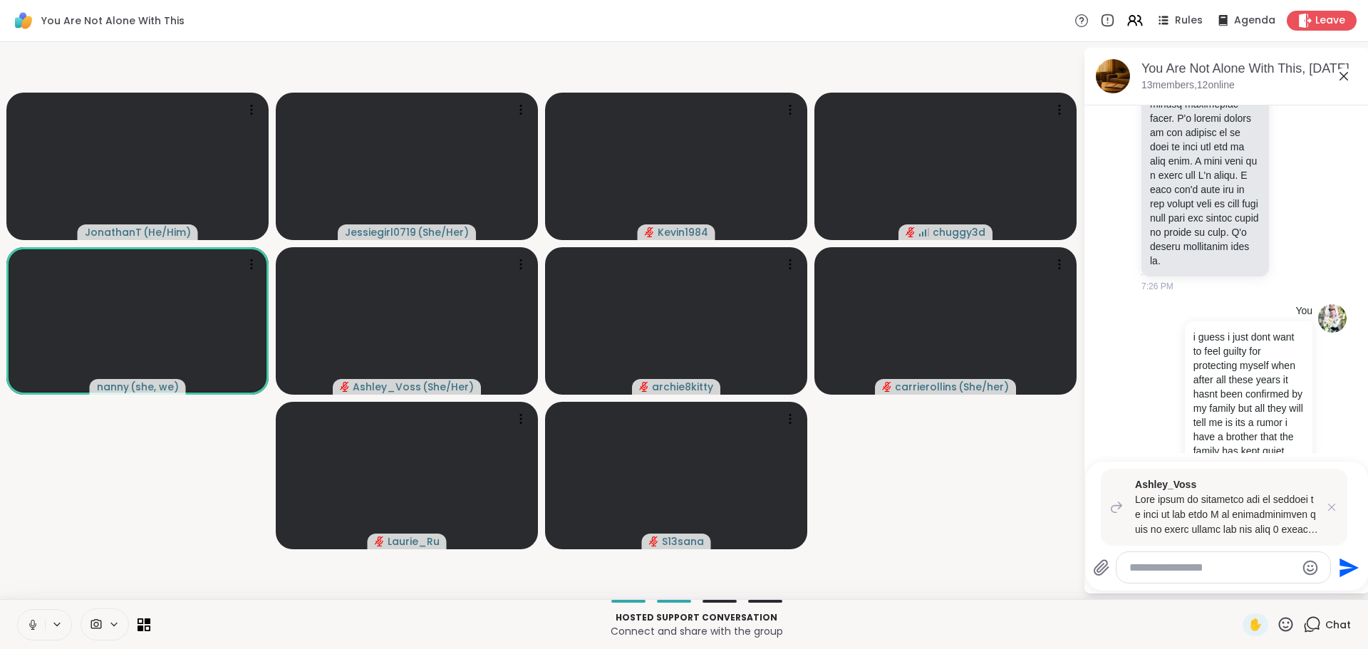
click at [1194, 578] on div at bounding box center [1223, 567] width 214 height 31
click at [1192, 569] on textarea "Type your message" at bounding box center [1212, 568] width 166 height 14
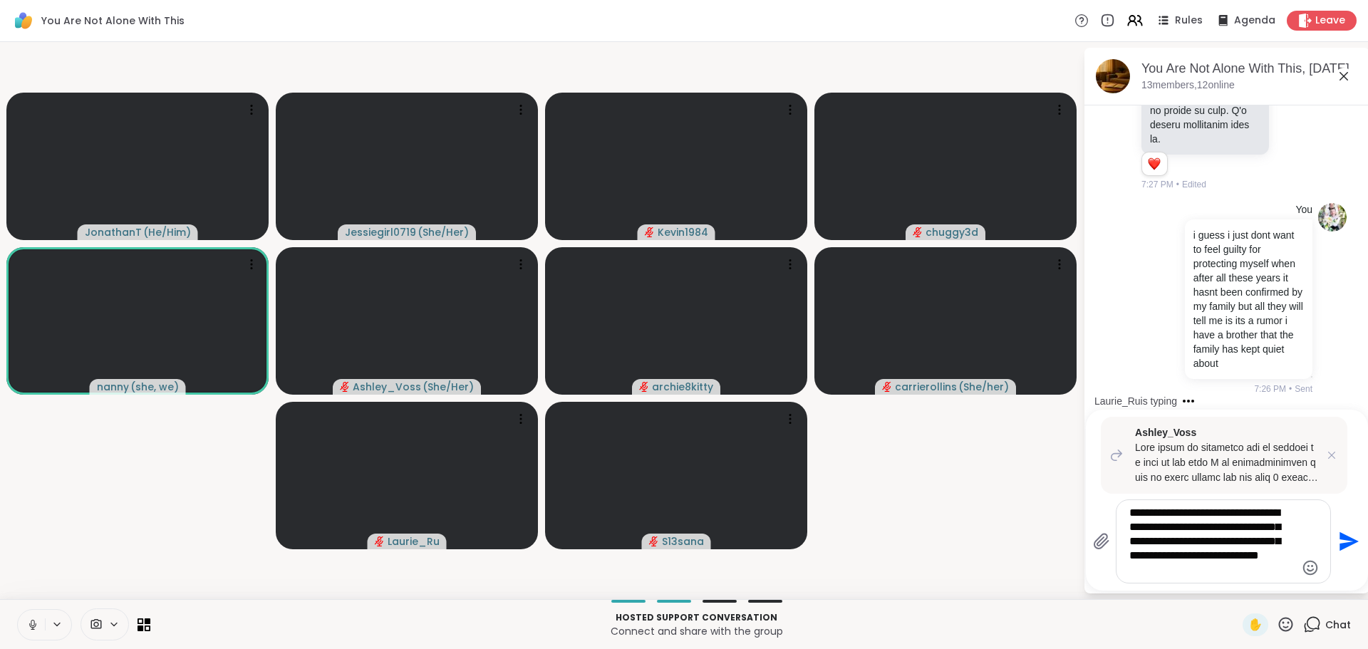
scroll to position [5942, 0]
click at [1238, 573] on textarea "**********" at bounding box center [1212, 541] width 166 height 71
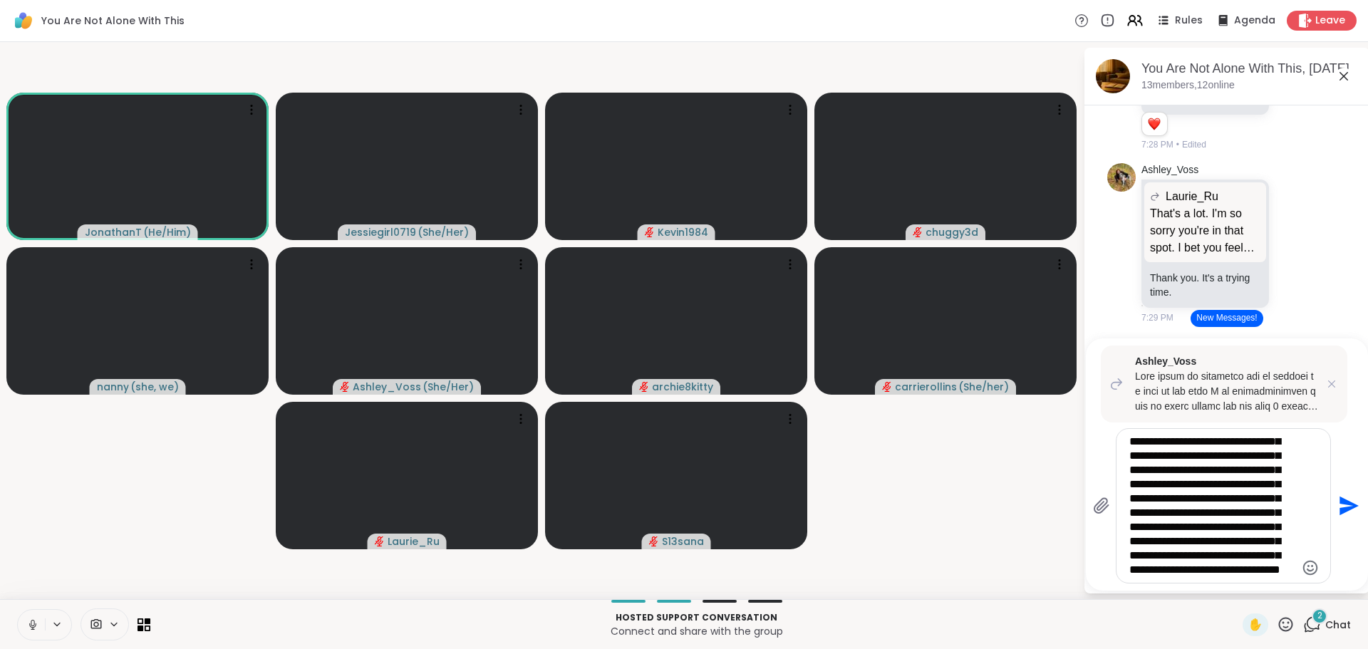
scroll to position [71, 0]
type textarea "**********"
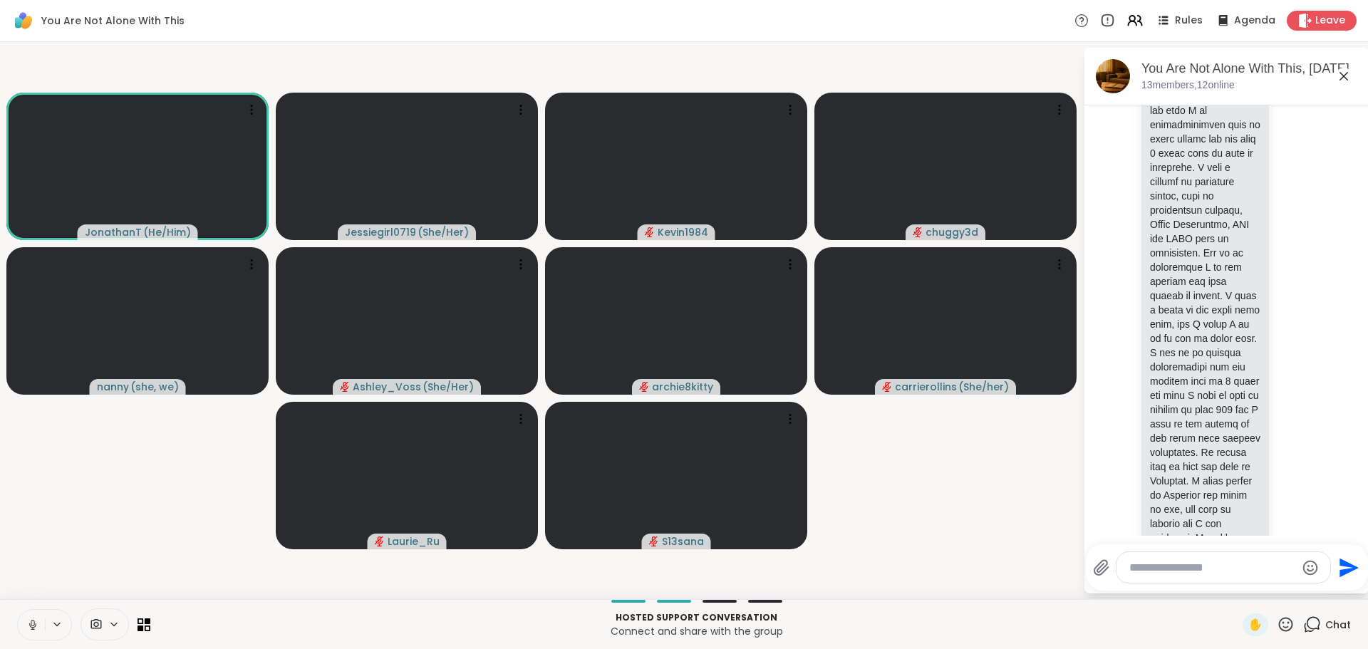
scroll to position [3926, 0]
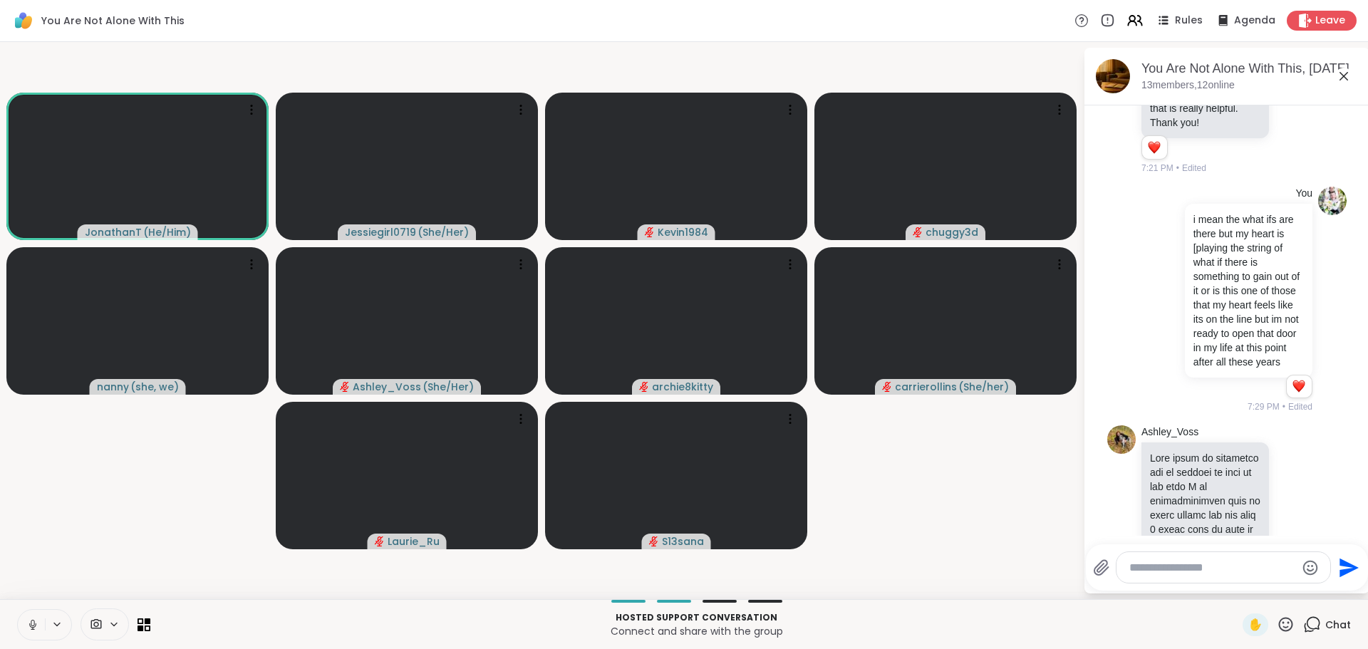
drag, startPoint x: 1358, startPoint y: 339, endPoint x: 1357, endPoint y: 319, distance: 20.0
click at [1357, 319] on html "You Are Not Alone With This Rules Agenda Leave JonathanT ( He/Him ) Jessiegirl0…" at bounding box center [684, 324] width 1368 height 649
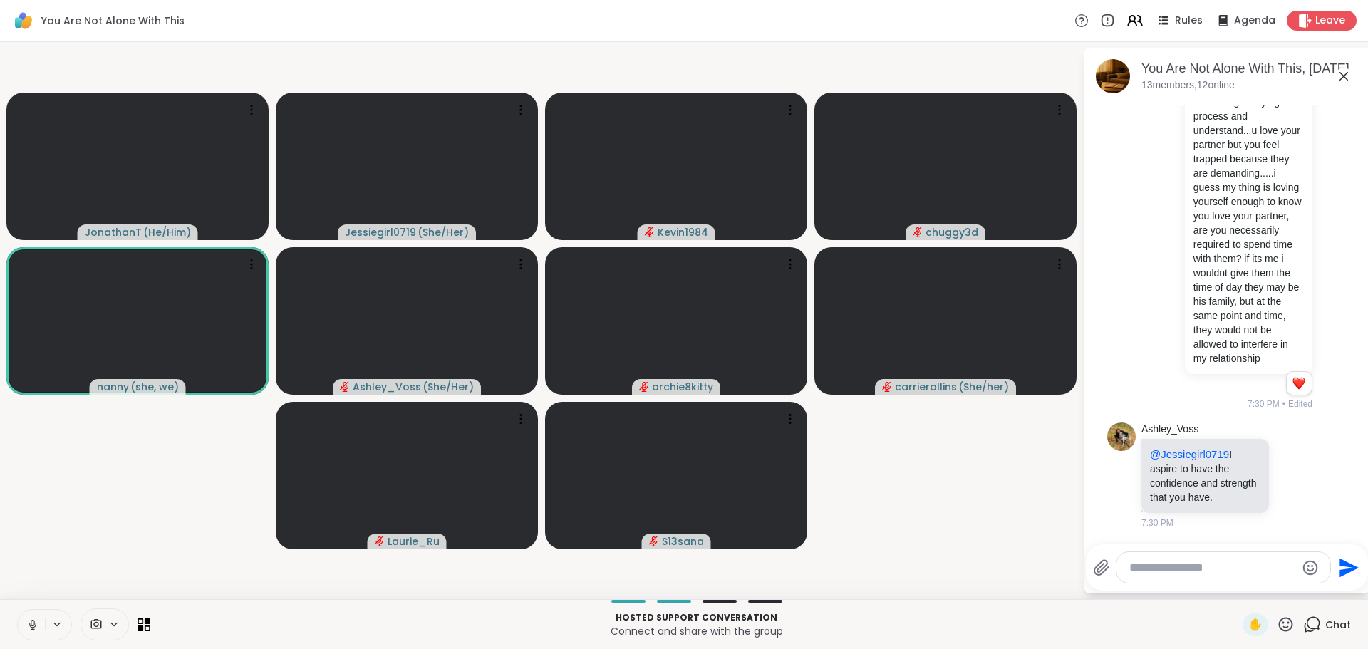
scroll to position [7011, 0]
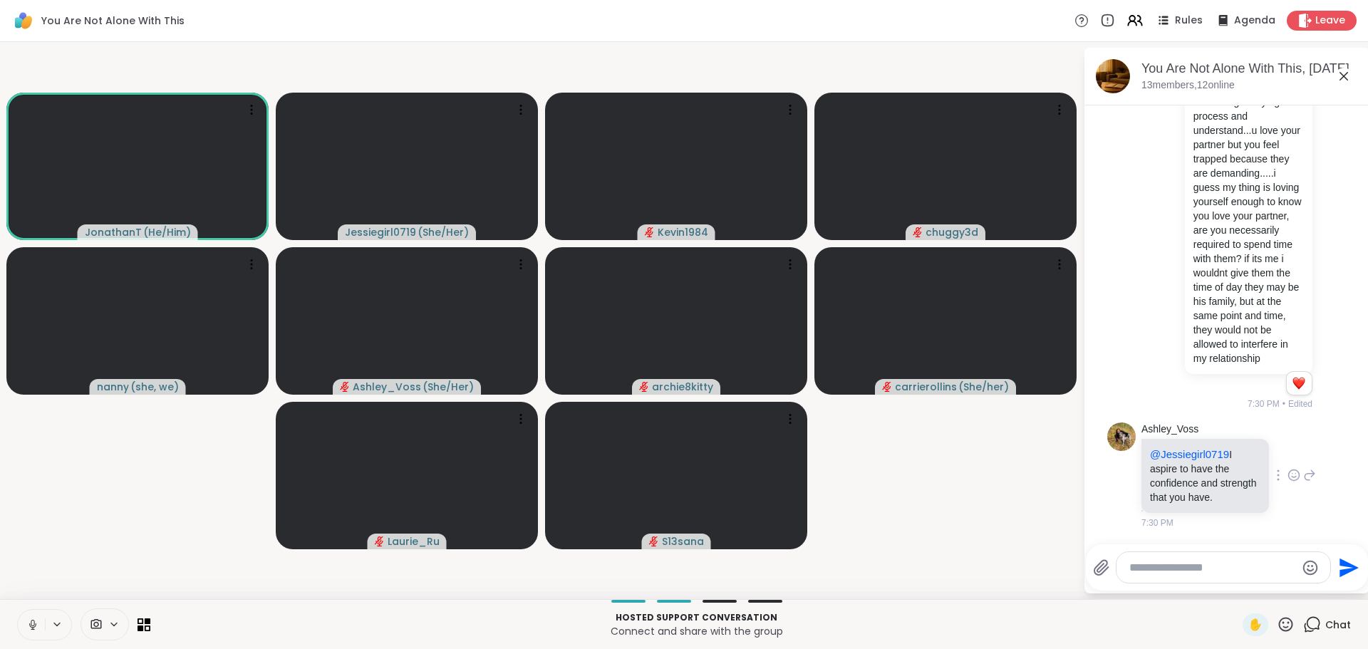
click at [1287, 470] on icon at bounding box center [1293, 475] width 13 height 14
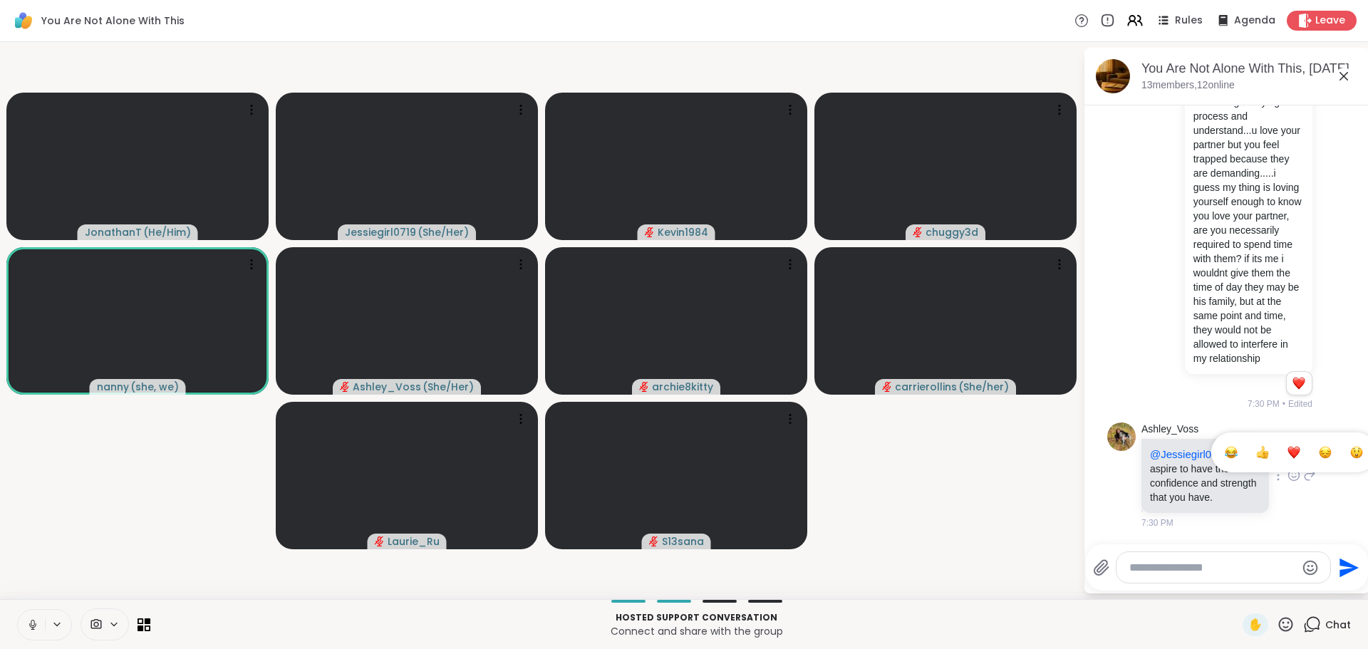
click at [1287, 449] on div "Select Reaction: Heart" at bounding box center [1293, 452] width 13 height 13
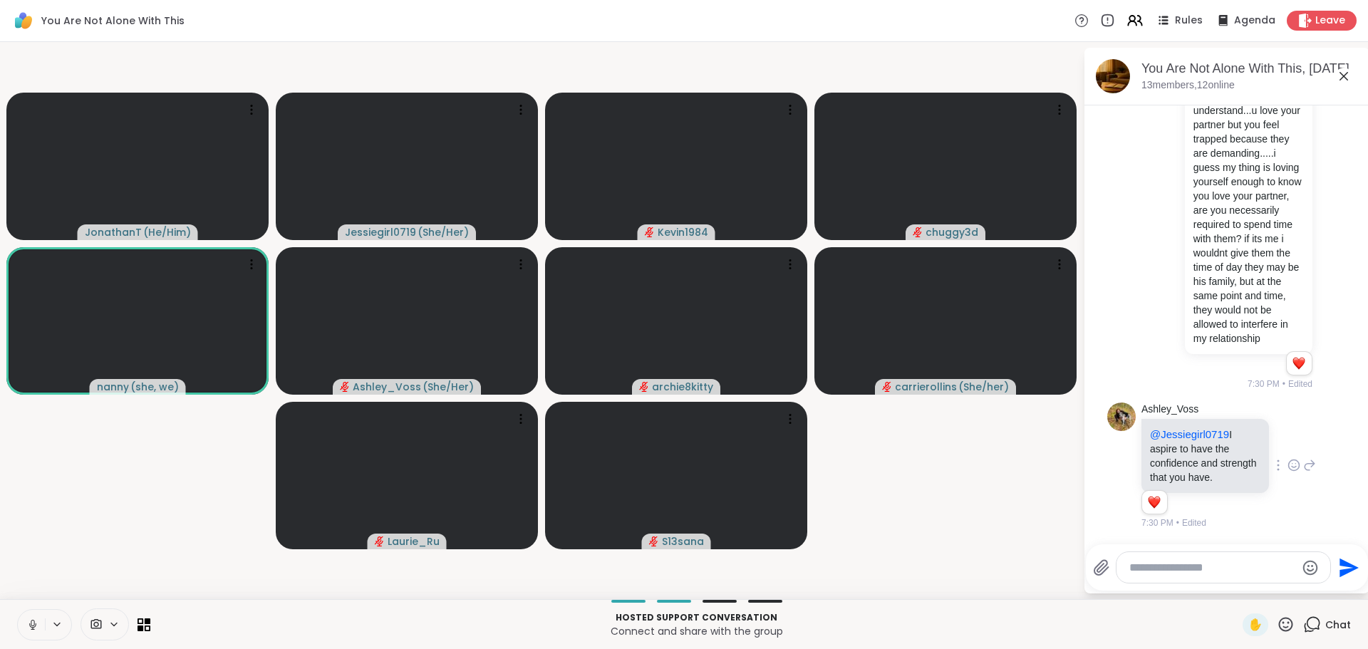
click at [1303, 459] on icon at bounding box center [1309, 465] width 13 height 17
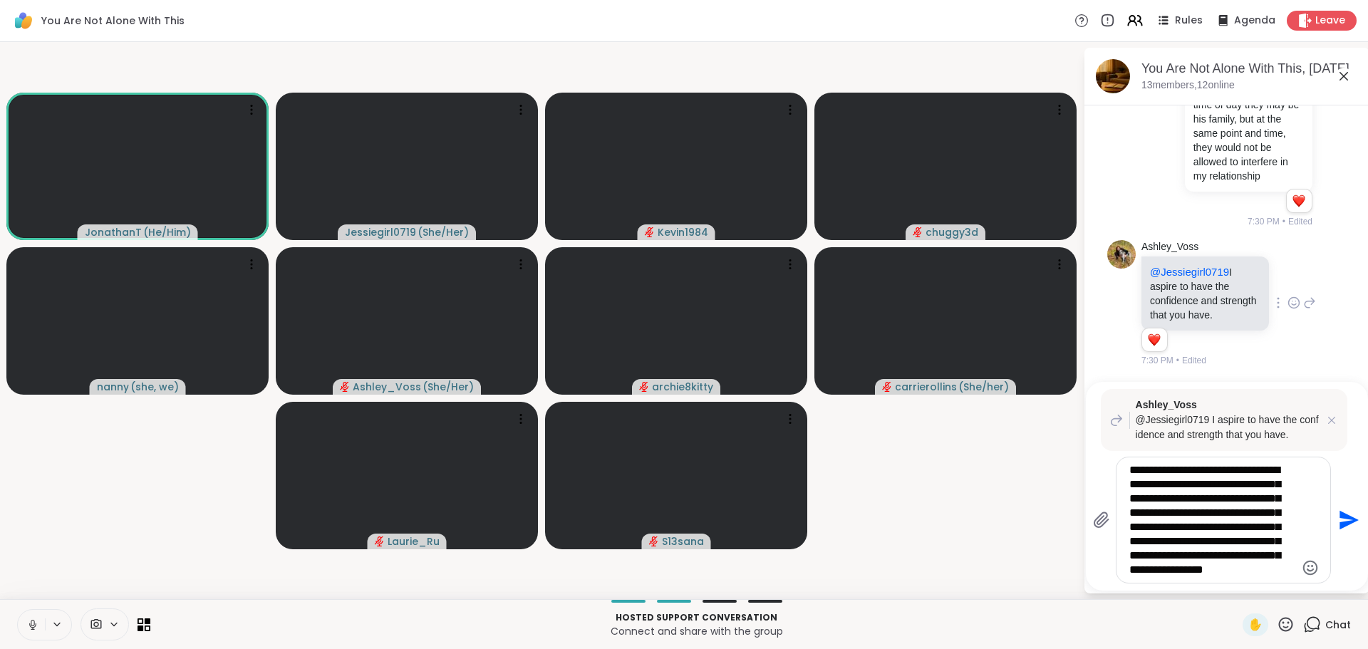
type textarea "**********"
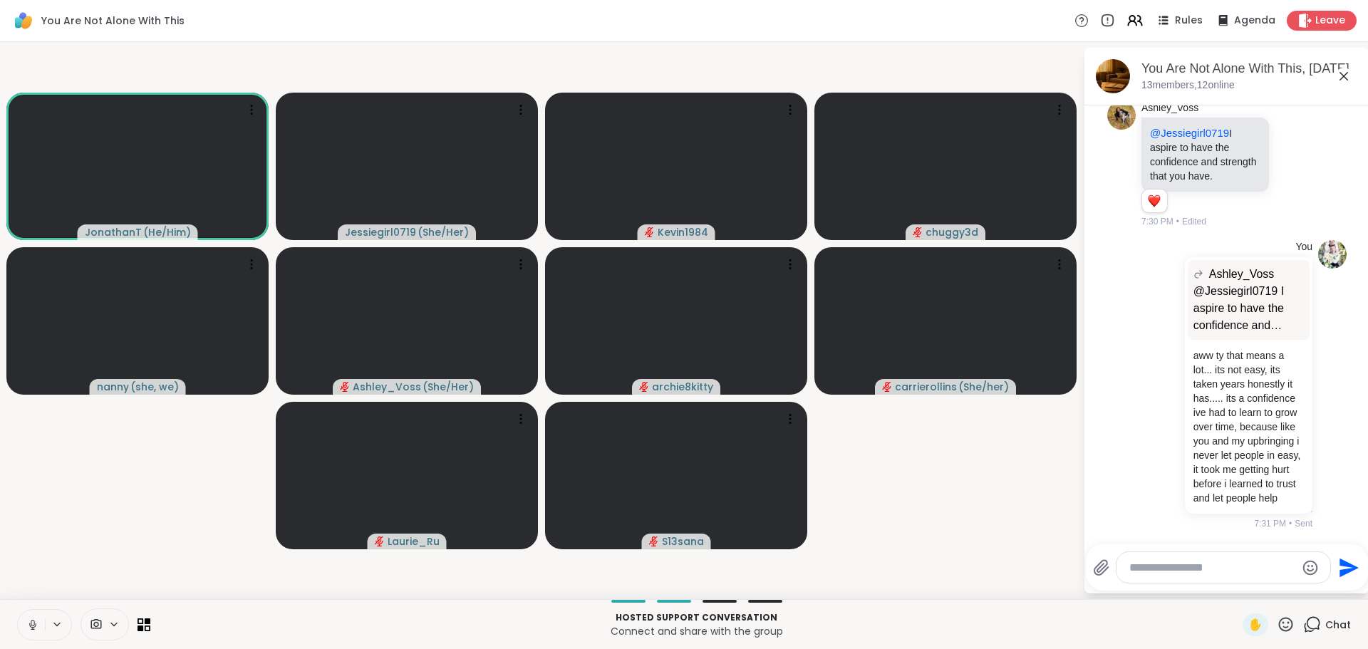
scroll to position [7375, 0]
click at [1220, 558] on div at bounding box center [1223, 567] width 214 height 31
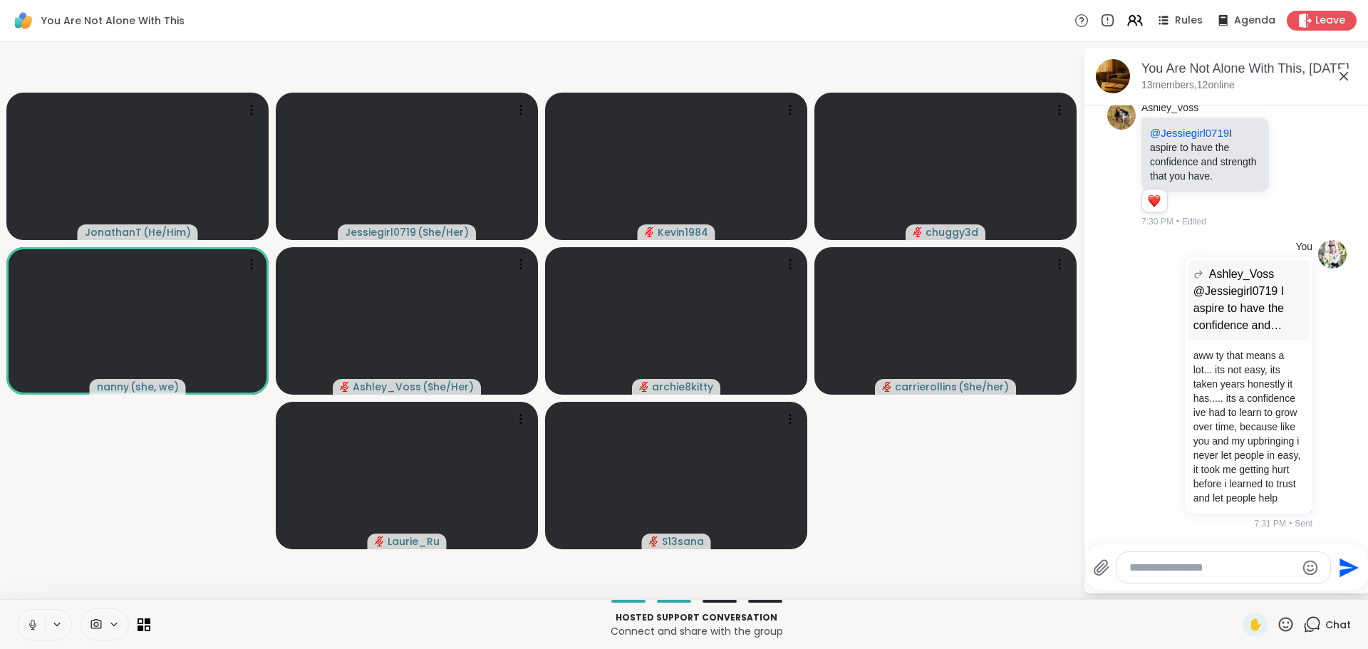
click at [1216, 567] on textarea "Type your message" at bounding box center [1212, 568] width 166 height 14
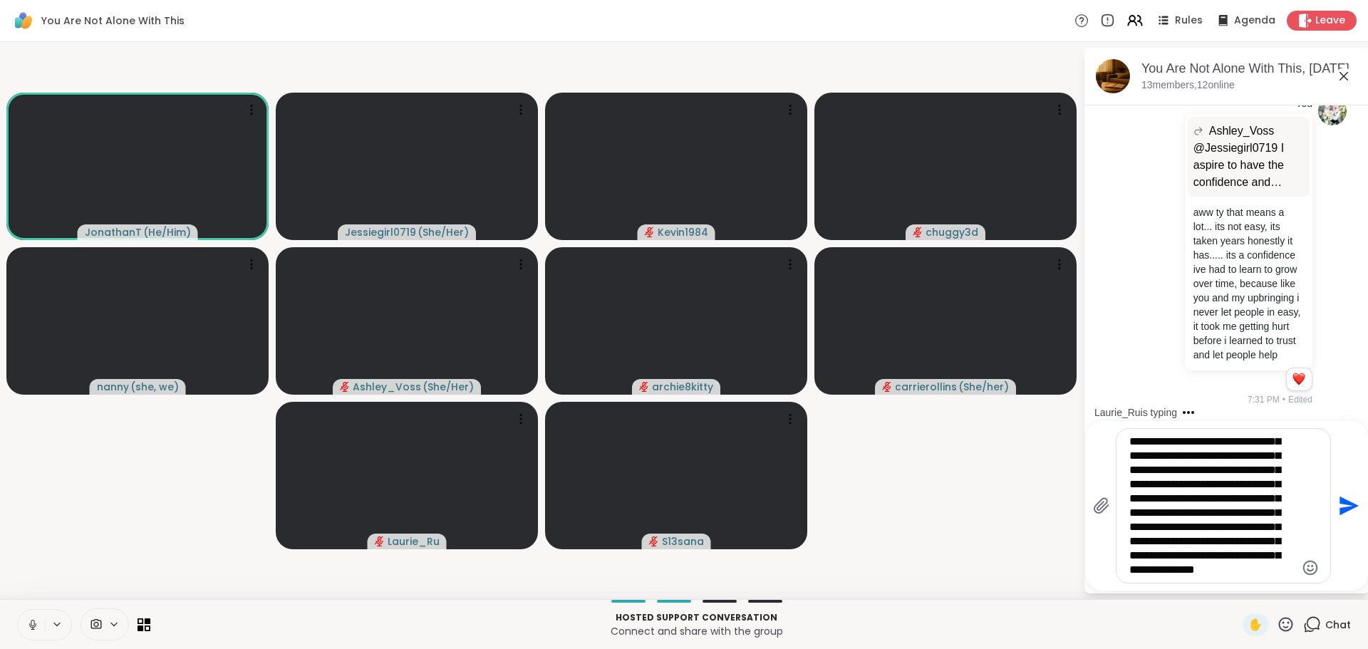
scroll to position [43, 0]
type textarea "**********"
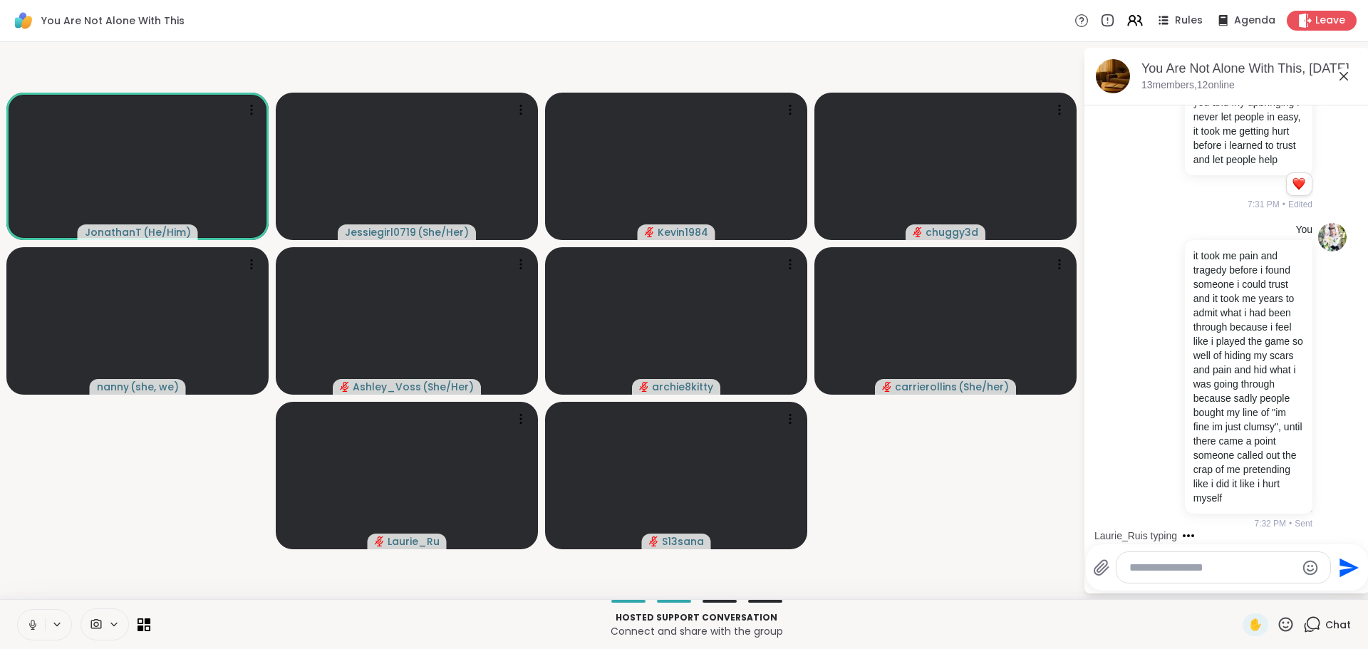
scroll to position [7756, 0]
click at [1102, 565] on icon at bounding box center [1101, 567] width 14 height 15
click at [0, 0] on input "file" at bounding box center [0, 0] width 0 height 0
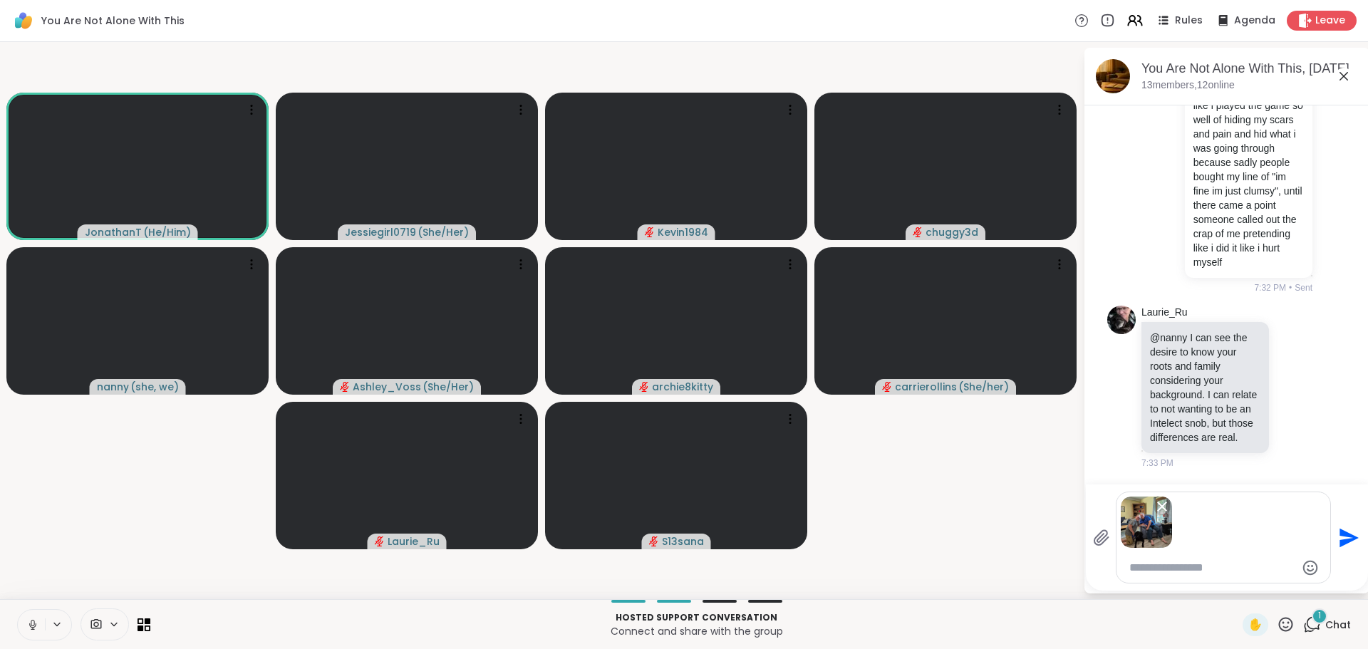
scroll to position [8006, 0]
click at [1140, 572] on textarea "Type your message" at bounding box center [1212, 568] width 166 height 14
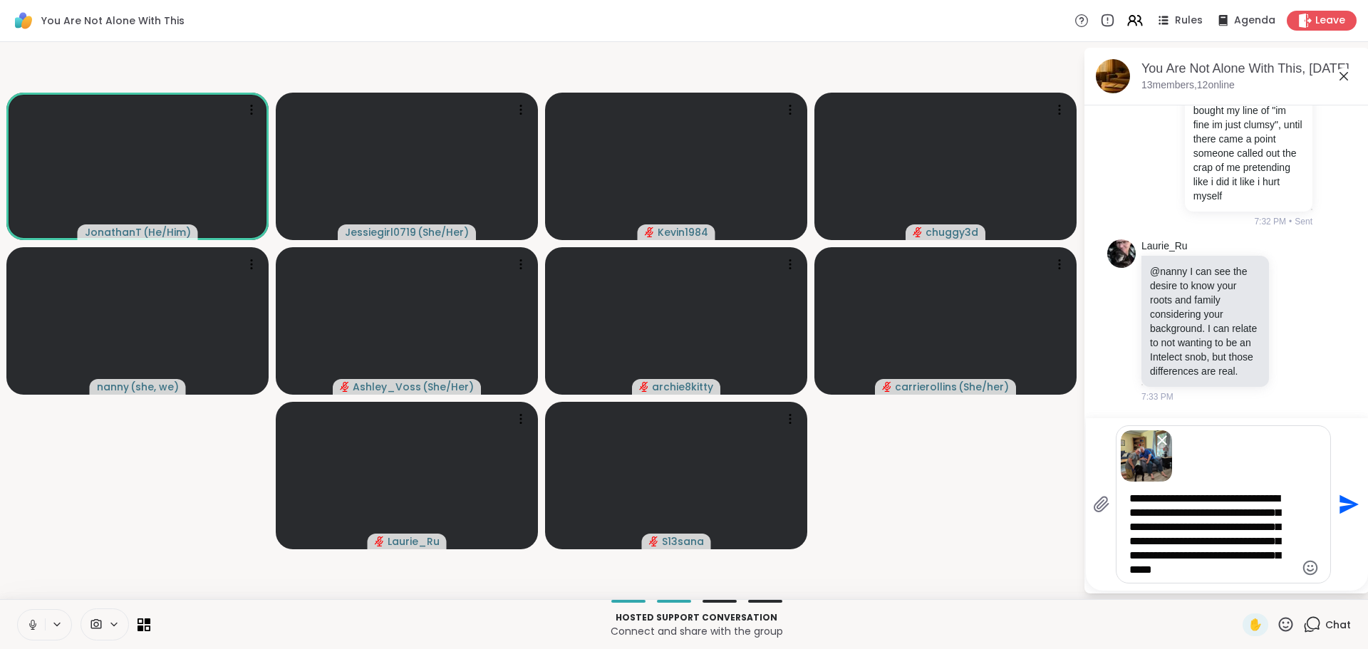
type textarea "**********"
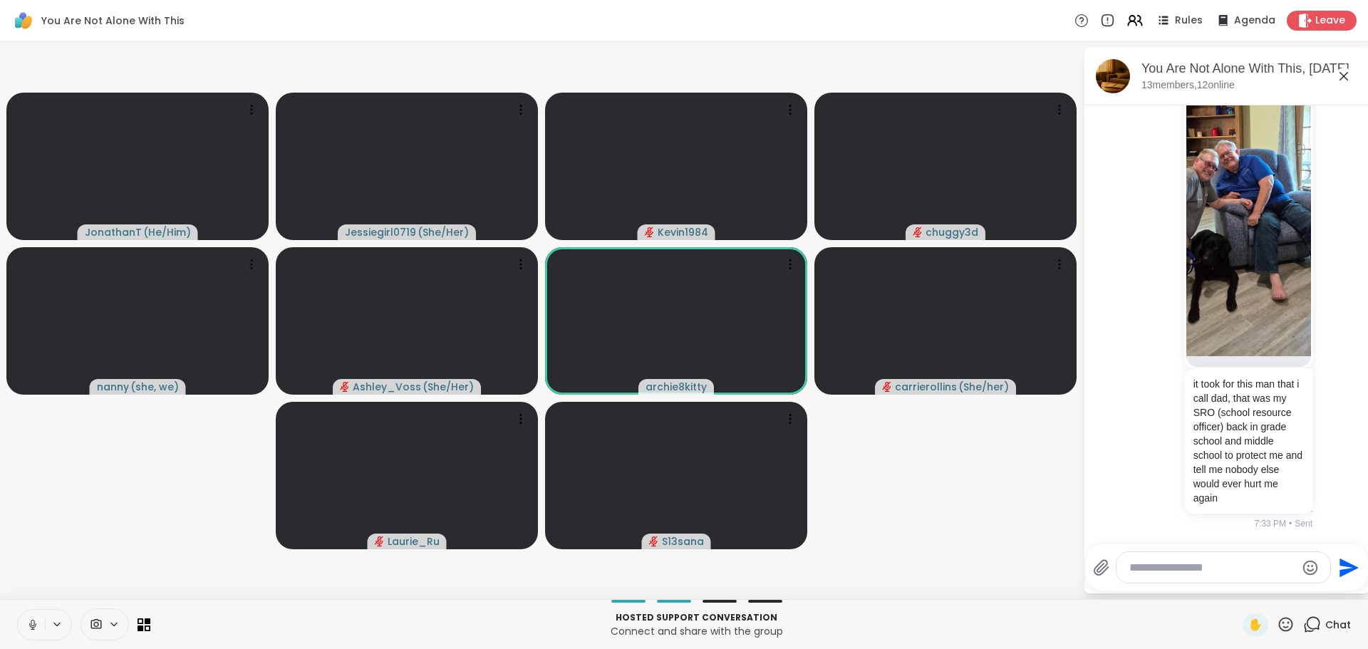
scroll to position [7952, 0]
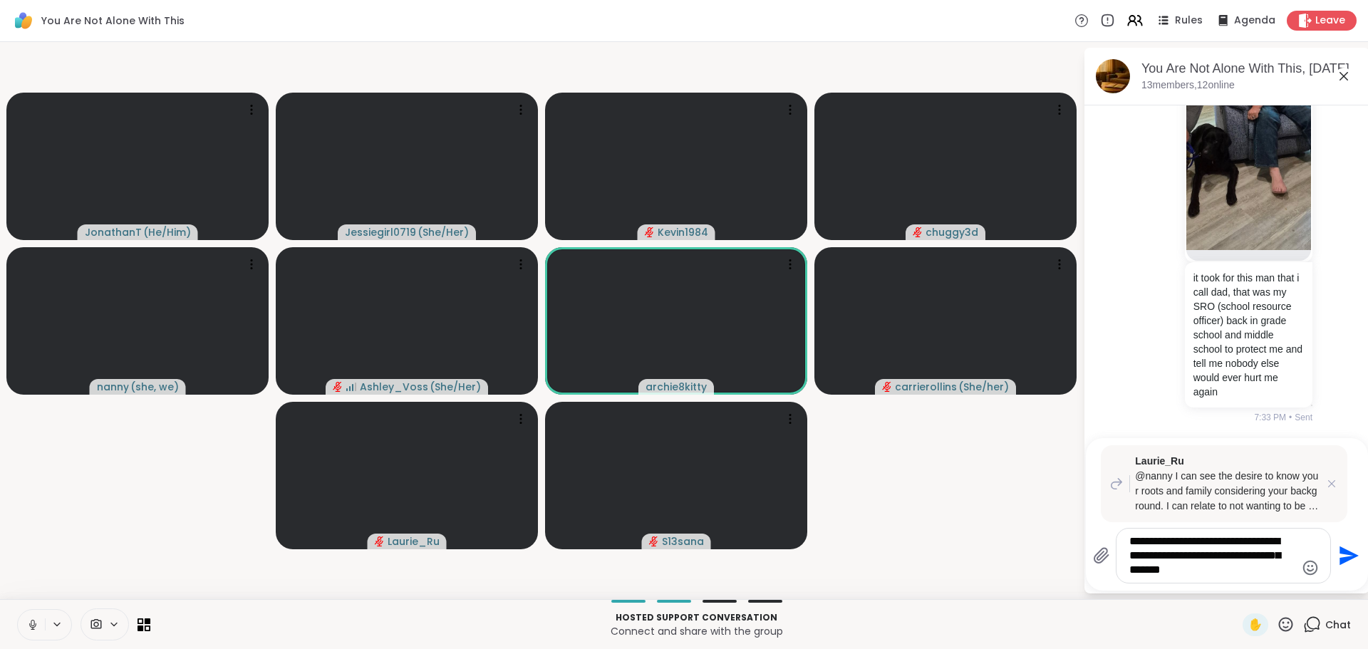
type textarea "**********"
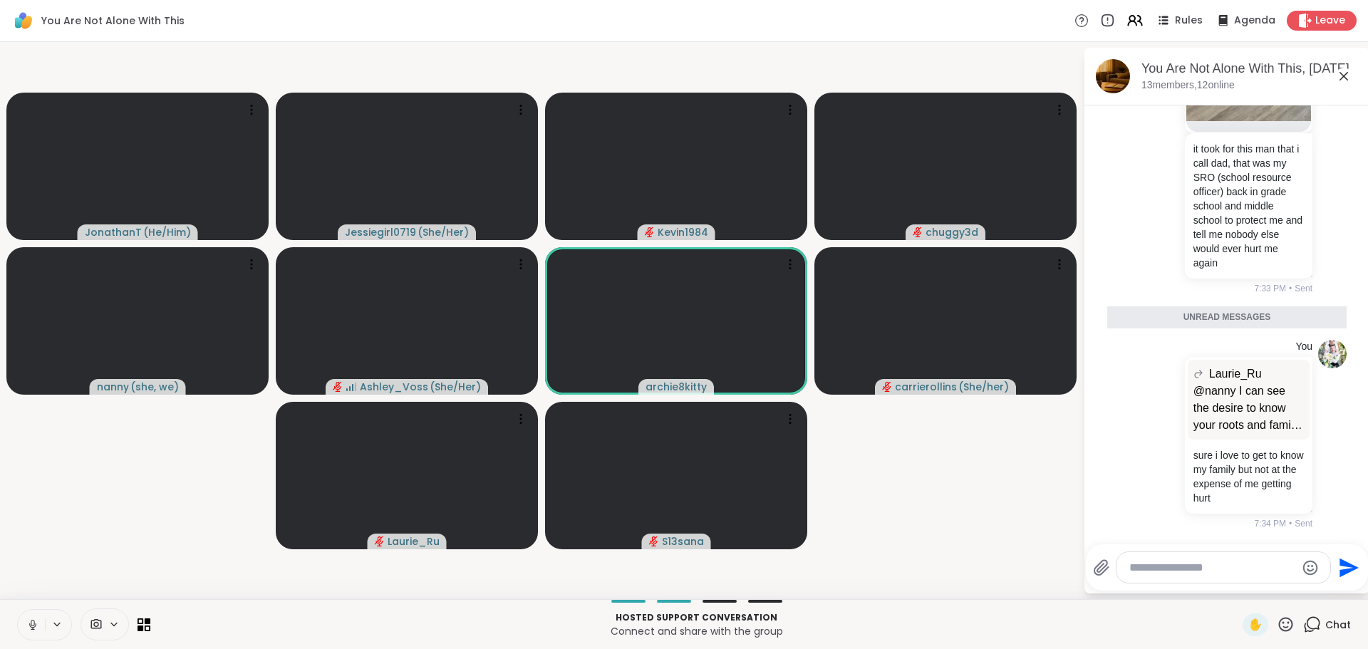
scroll to position [8724, 0]
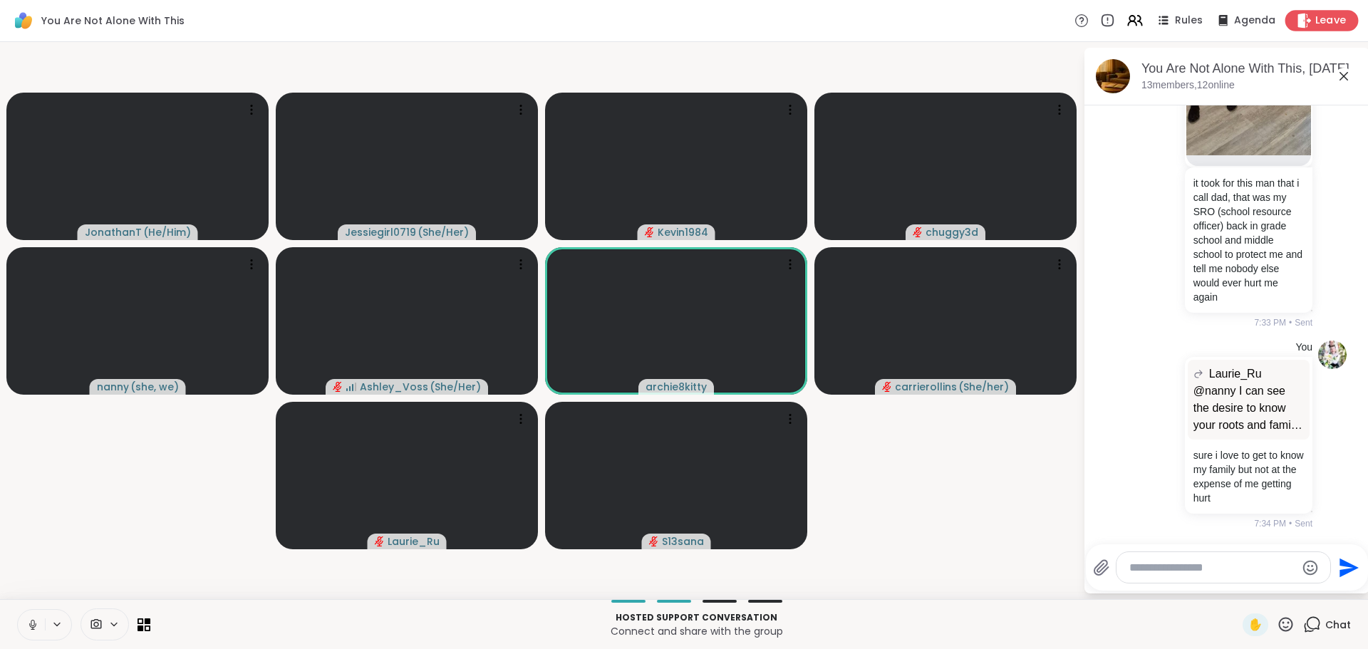
click at [1315, 23] on span "Leave" at bounding box center [1330, 21] width 31 height 15
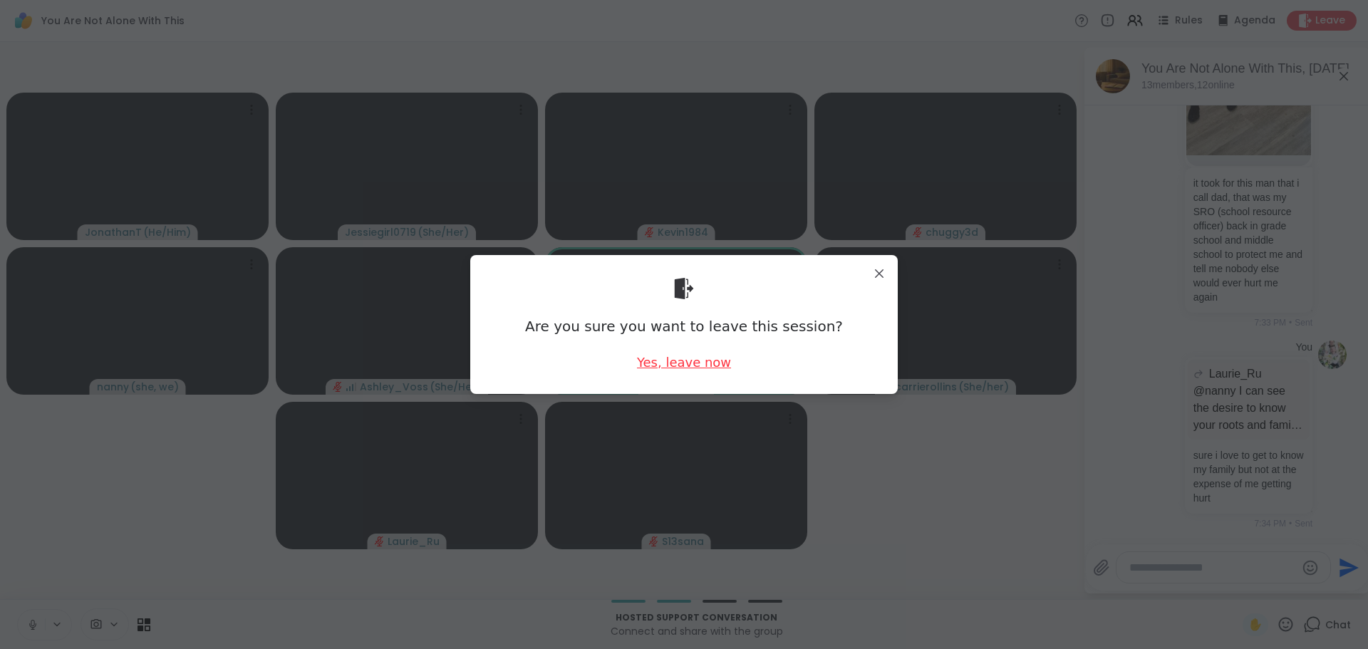
click at [685, 353] on div "Yes, leave now" at bounding box center [684, 362] width 94 height 18
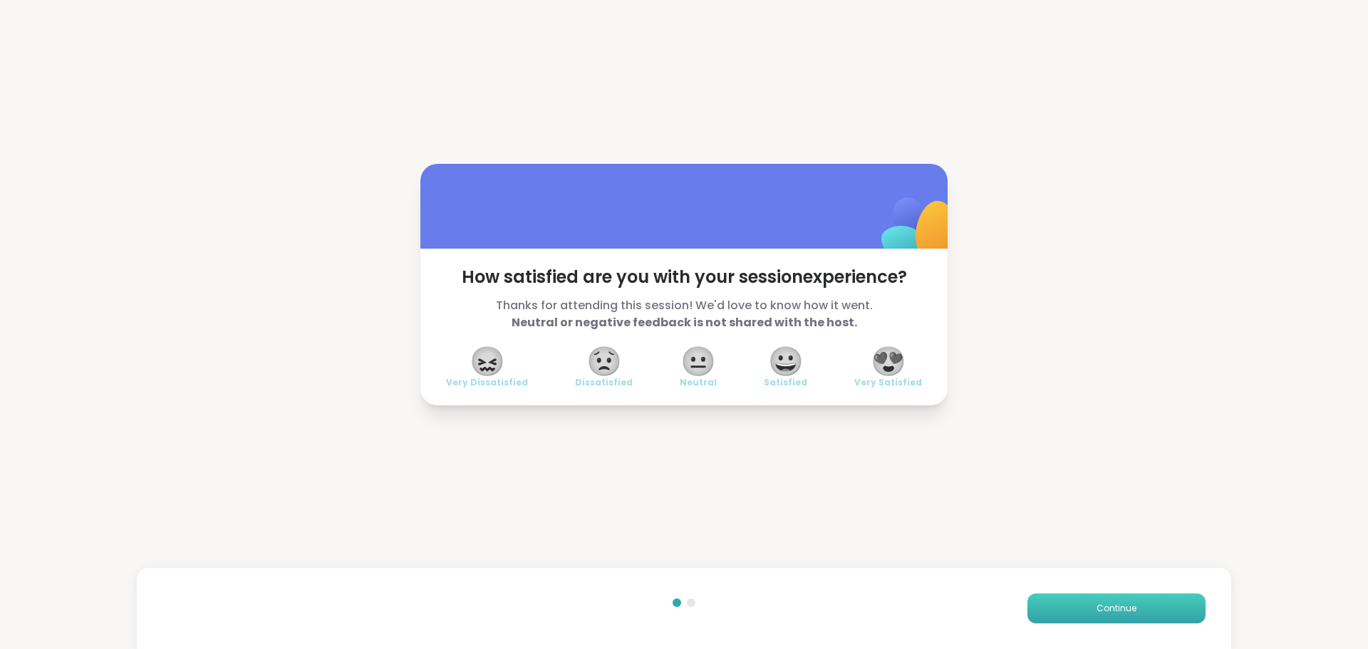
drag, startPoint x: 1149, startPoint y: 610, endPoint x: 1139, endPoint y: 601, distance: 13.1
click at [1148, 609] on button "Continue" at bounding box center [1116, 608] width 178 height 30
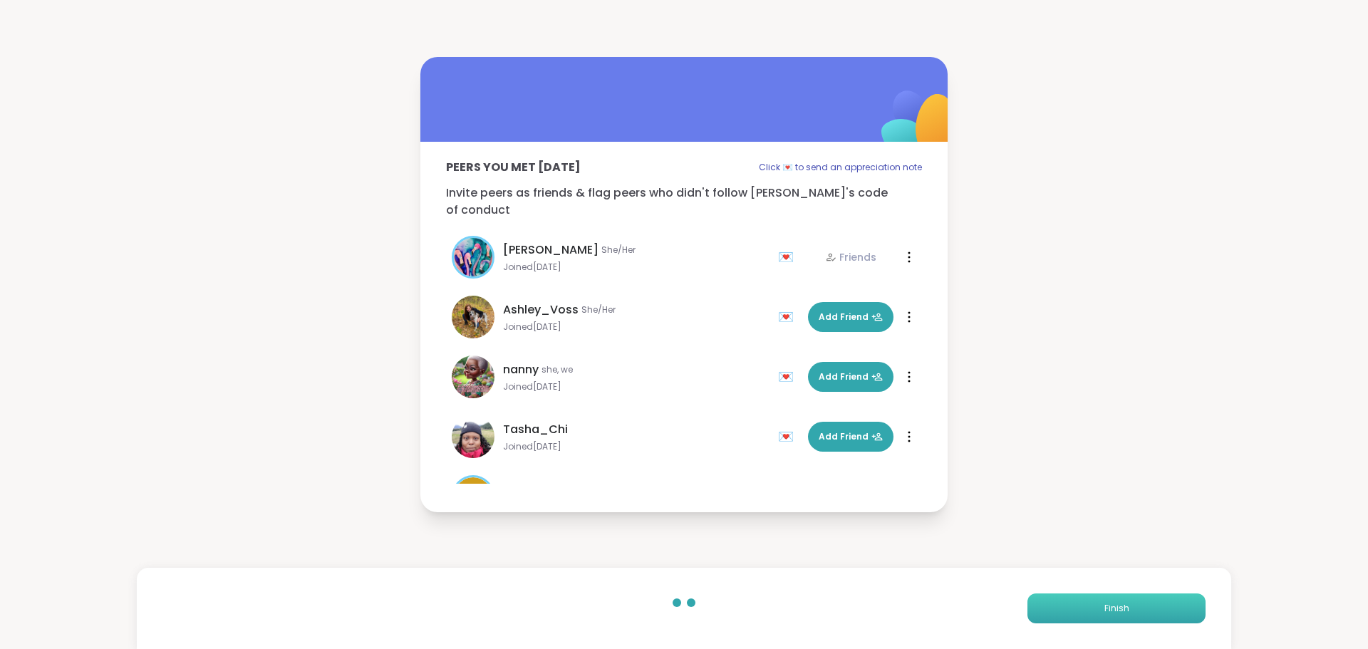
click at [1104, 605] on span "Finish" at bounding box center [1116, 608] width 25 height 13
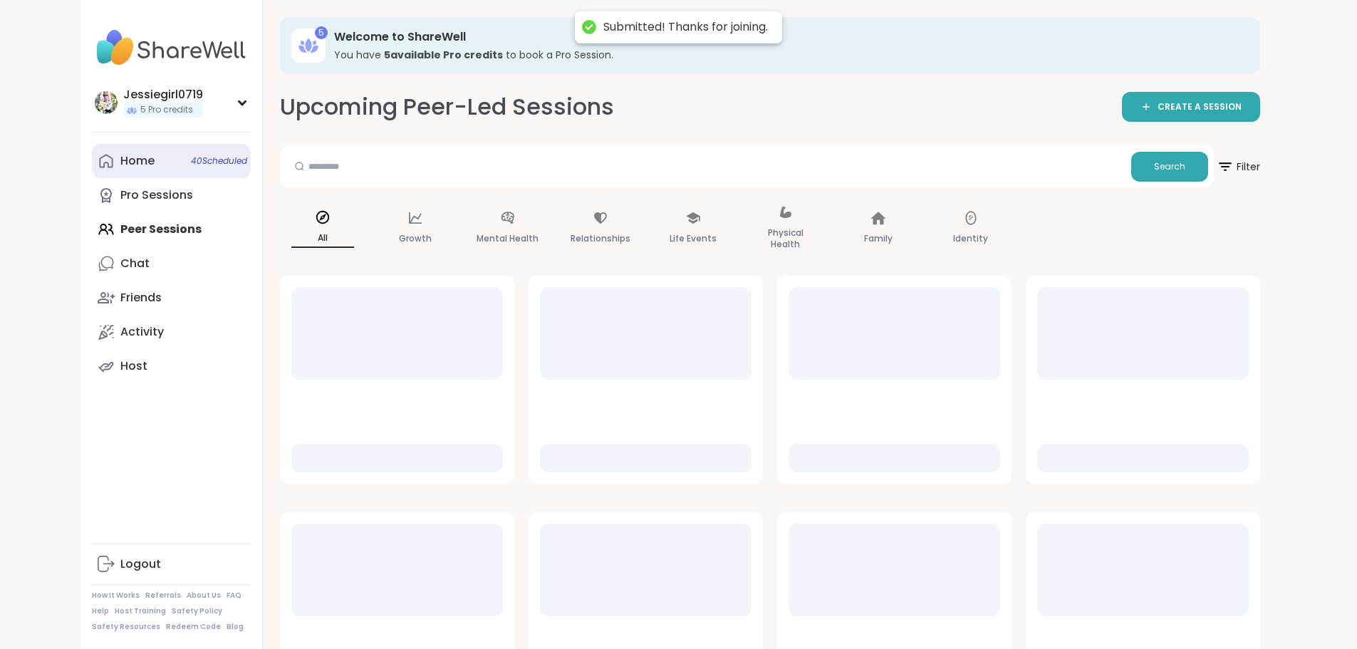
click at [92, 152] on link "Home 40 Scheduled" at bounding box center [171, 161] width 159 height 34
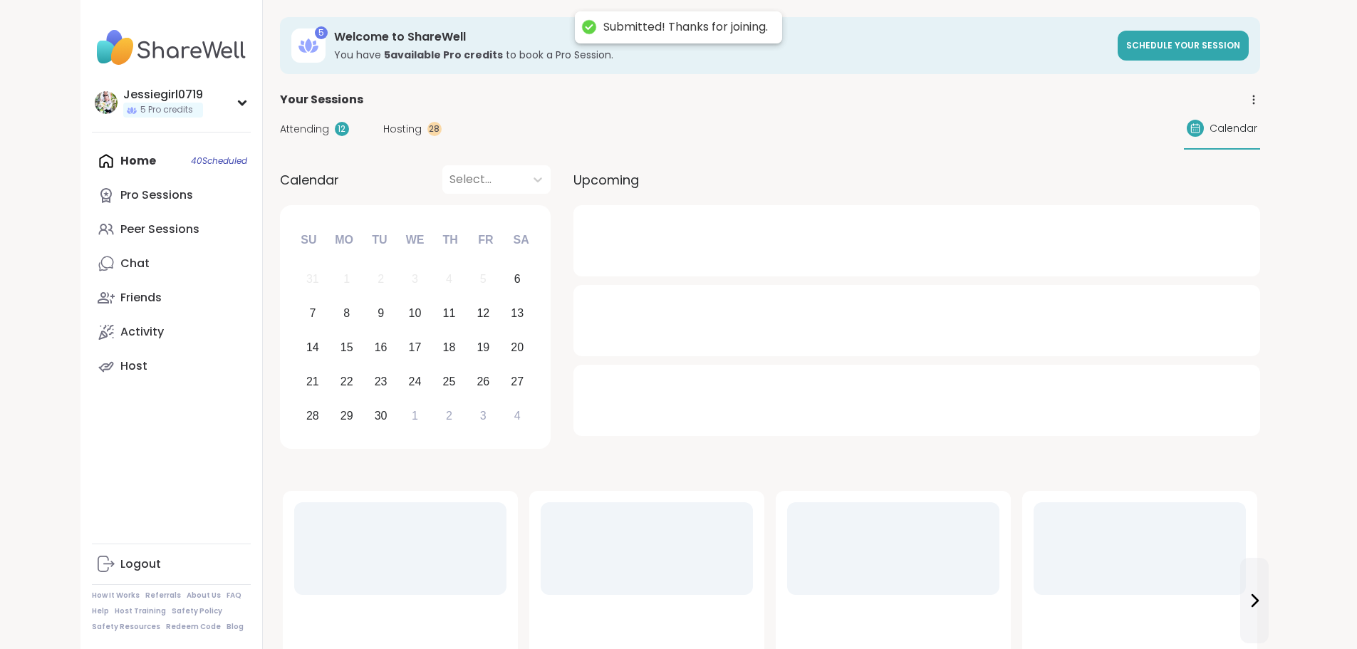
click at [280, 135] on span "Attending" at bounding box center [304, 129] width 49 height 15
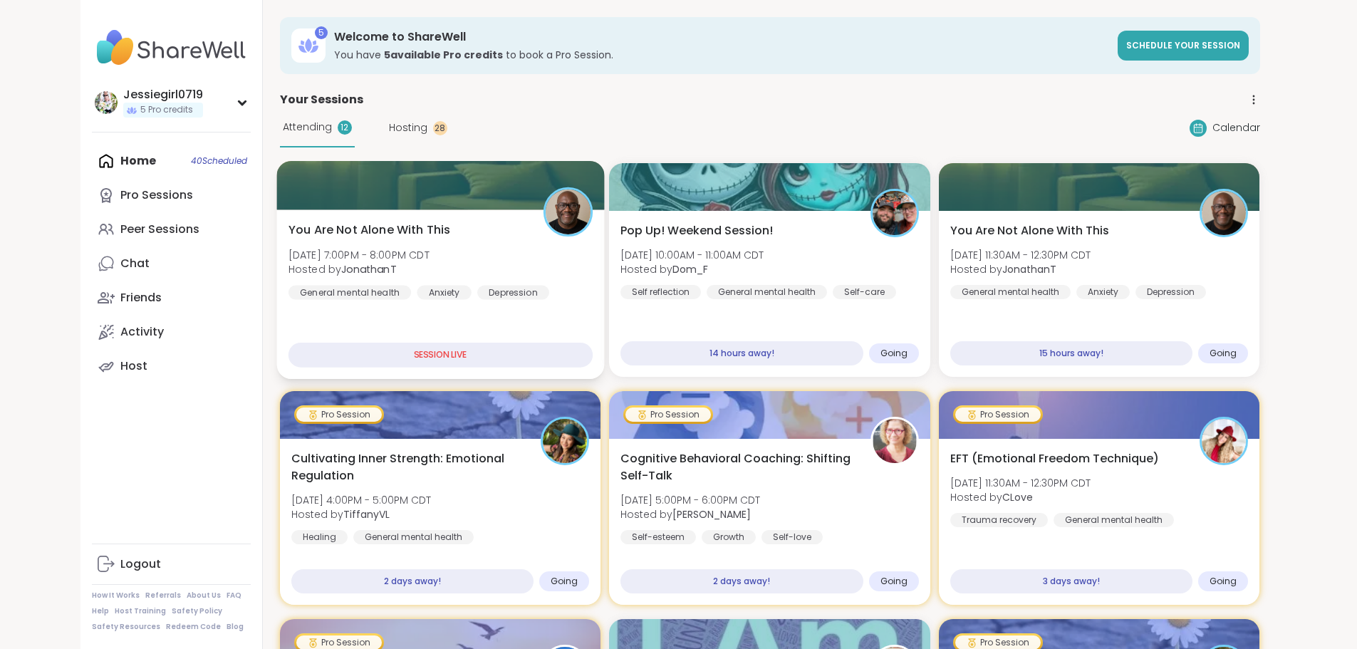
click at [301, 222] on span "You Are Not Alone With This" at bounding box center [369, 230] width 162 height 17
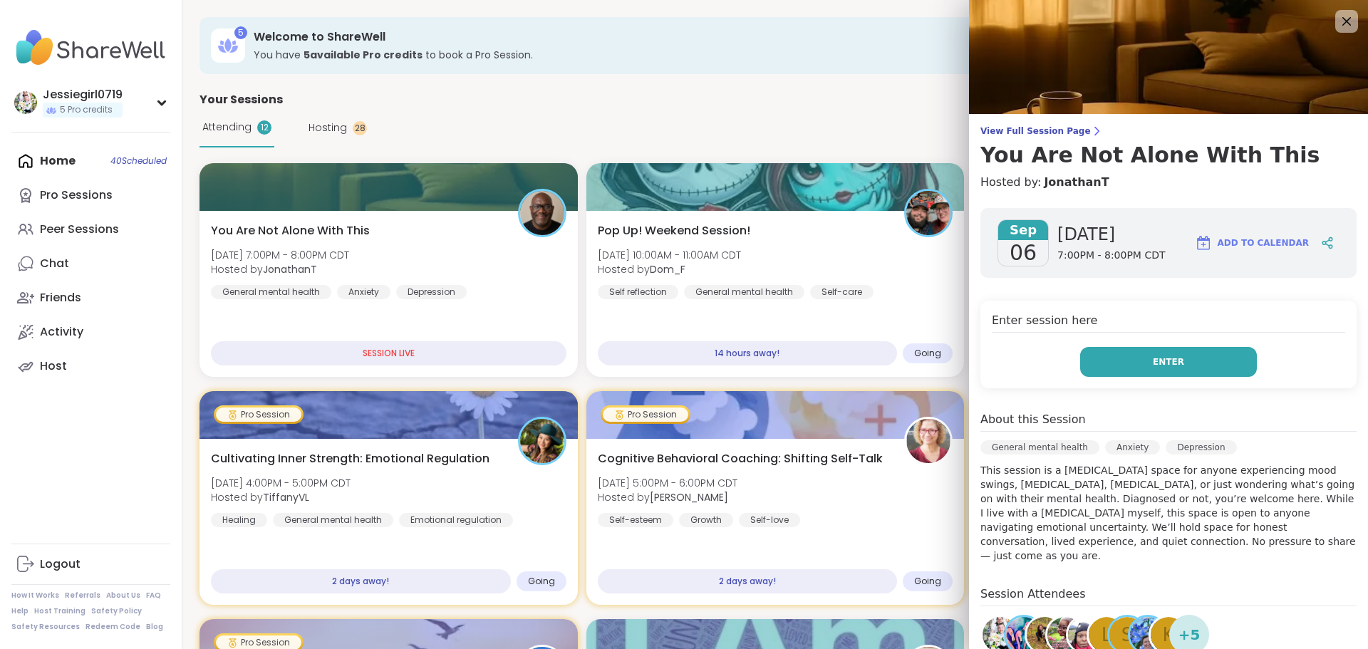
click at [1181, 363] on button "Enter" at bounding box center [1168, 362] width 177 height 30
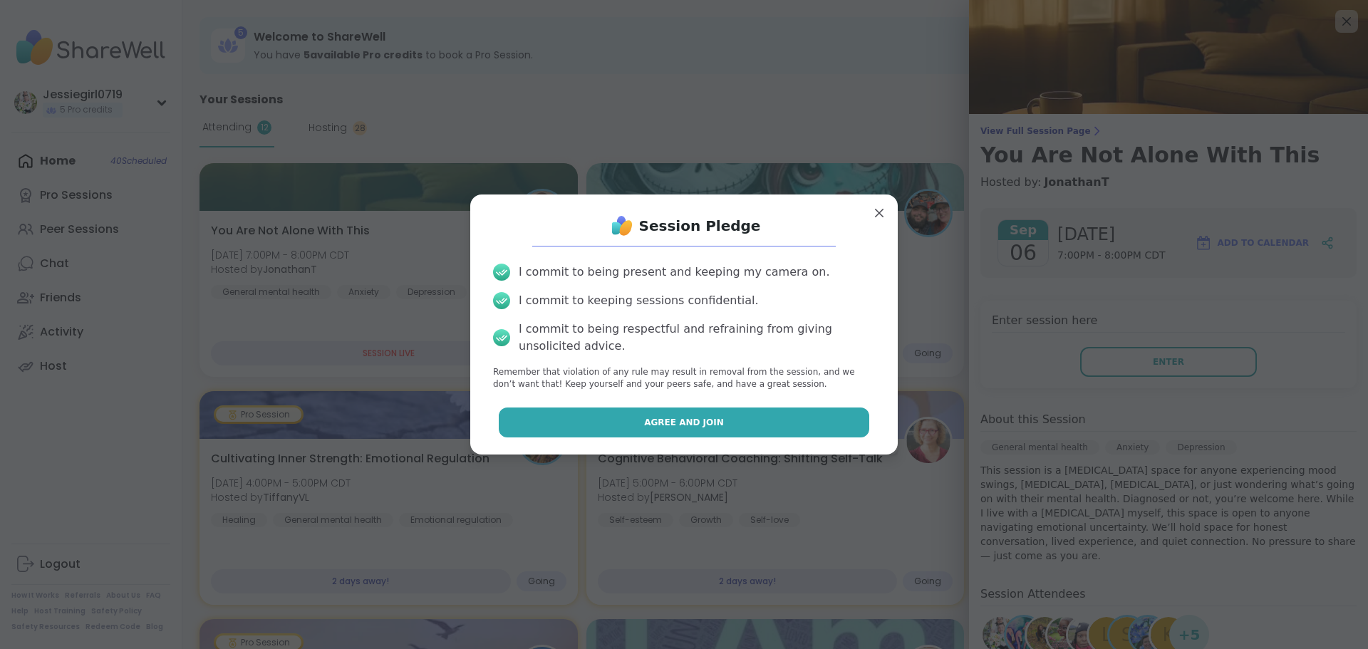
click at [667, 410] on button "Agree and Join" at bounding box center [684, 422] width 371 height 30
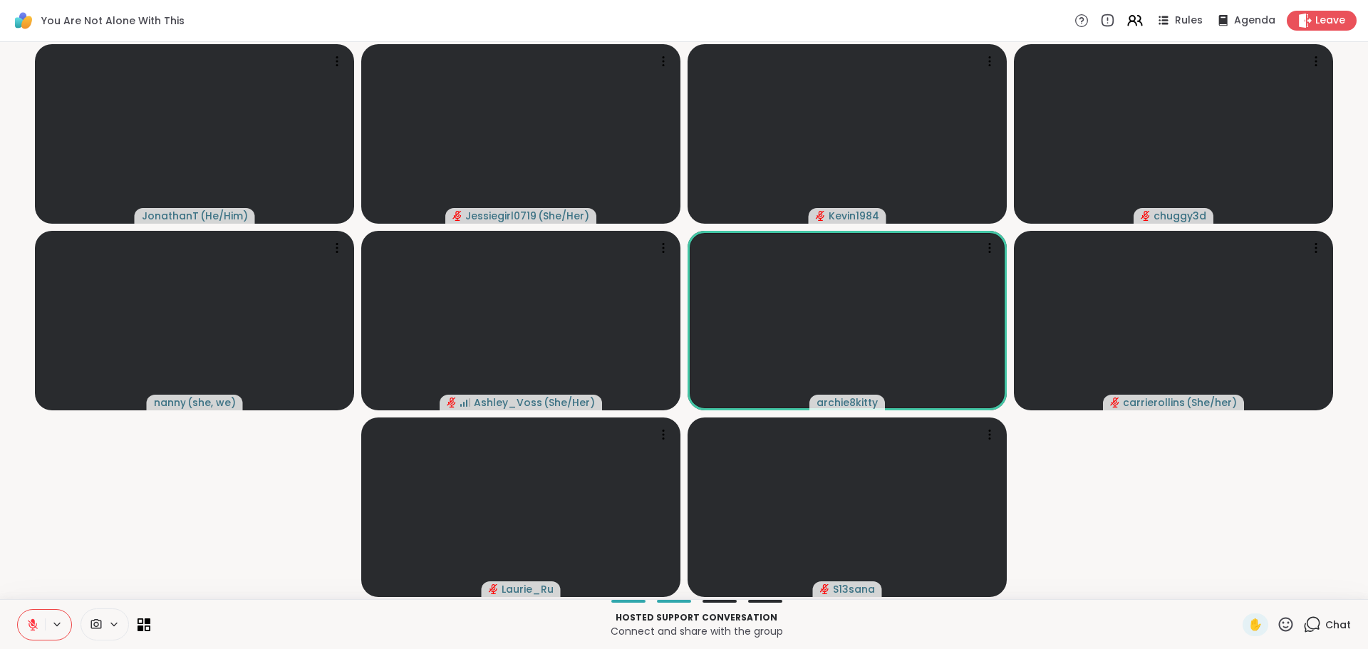
click at [1325, 626] on span "Chat" at bounding box center [1338, 625] width 26 height 14
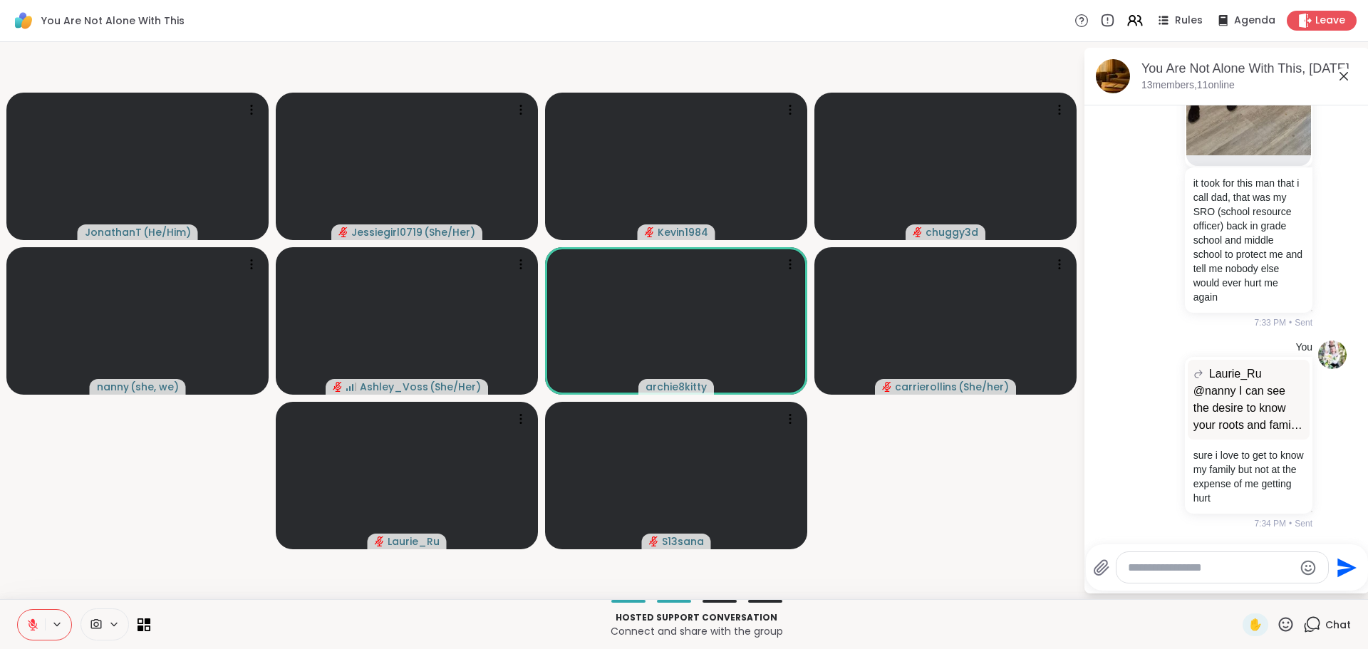
scroll to position [8730, 0]
click at [1233, 566] on textarea "Type your message" at bounding box center [1211, 568] width 166 height 14
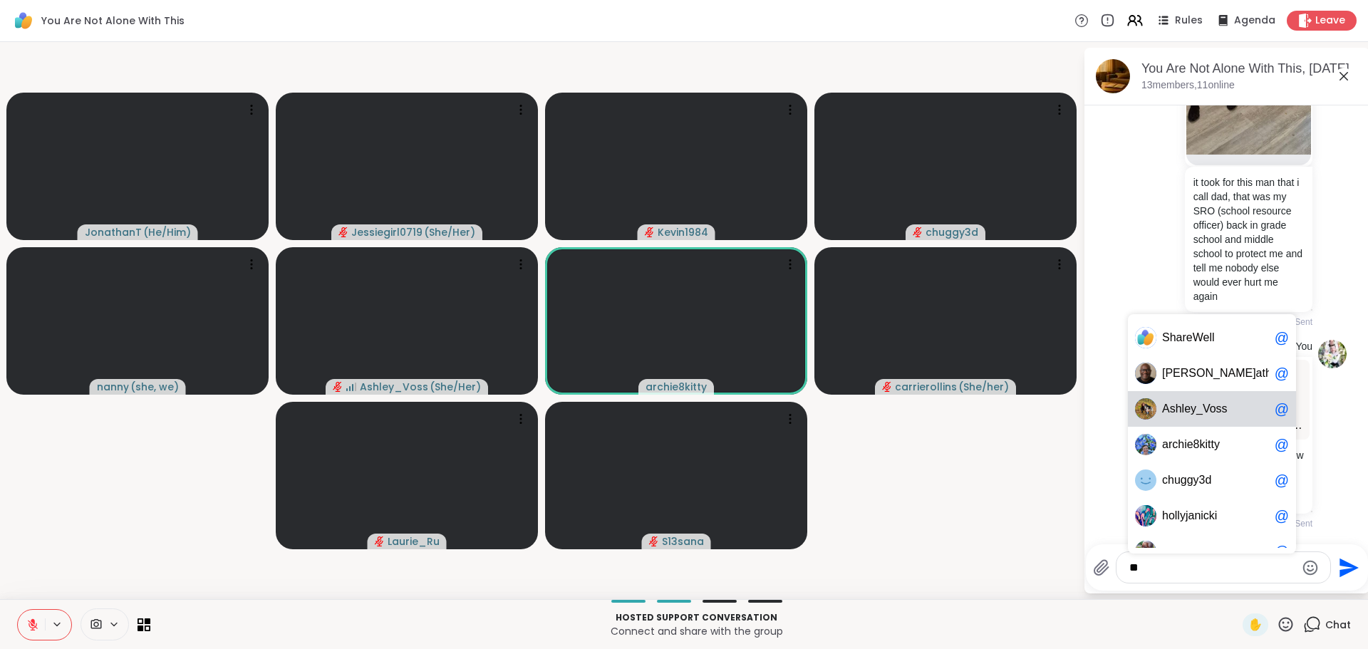
click at [1194, 420] on div "A shley_Voss @" at bounding box center [1212, 409] width 168 height 36
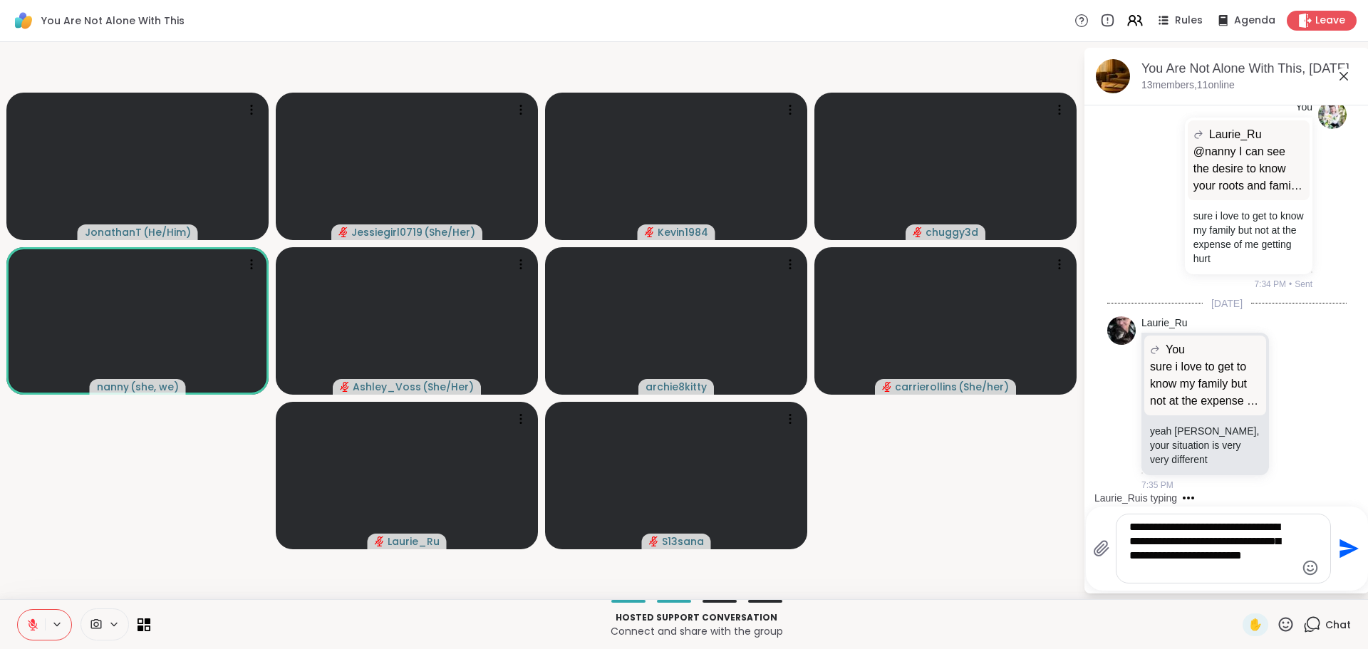
scroll to position [8970, 0]
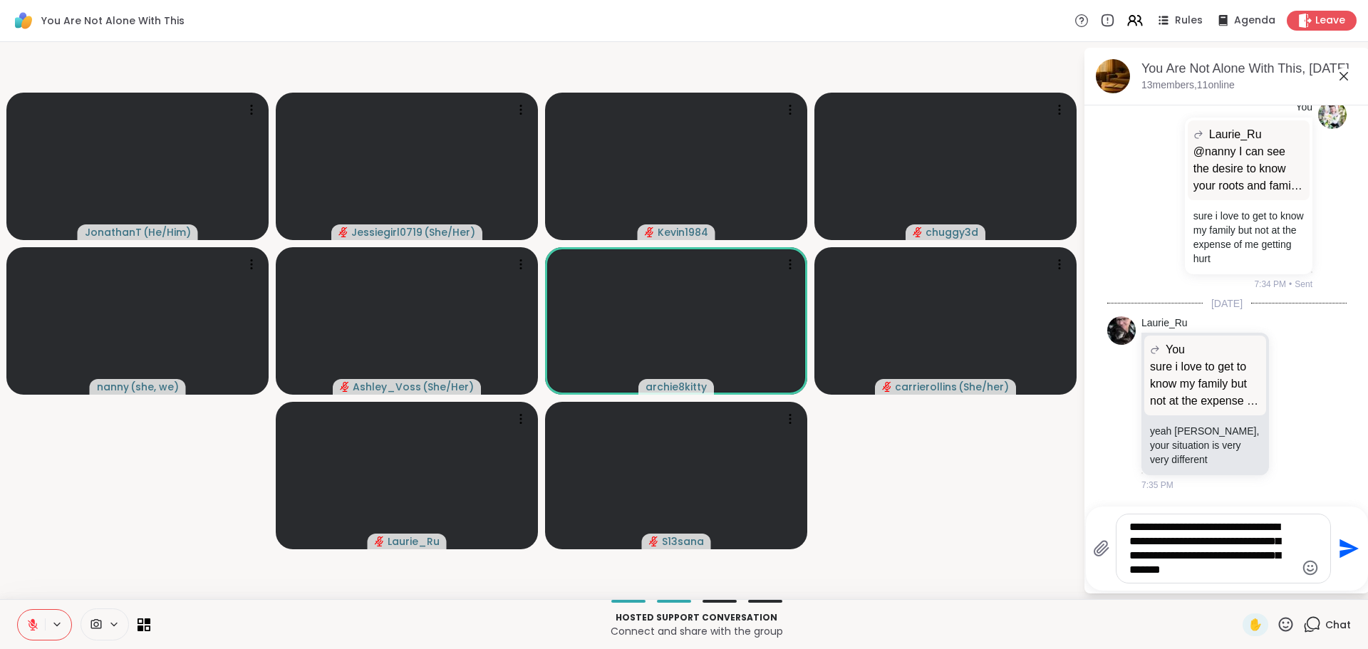
click at [23, 620] on button at bounding box center [31, 625] width 27 height 30
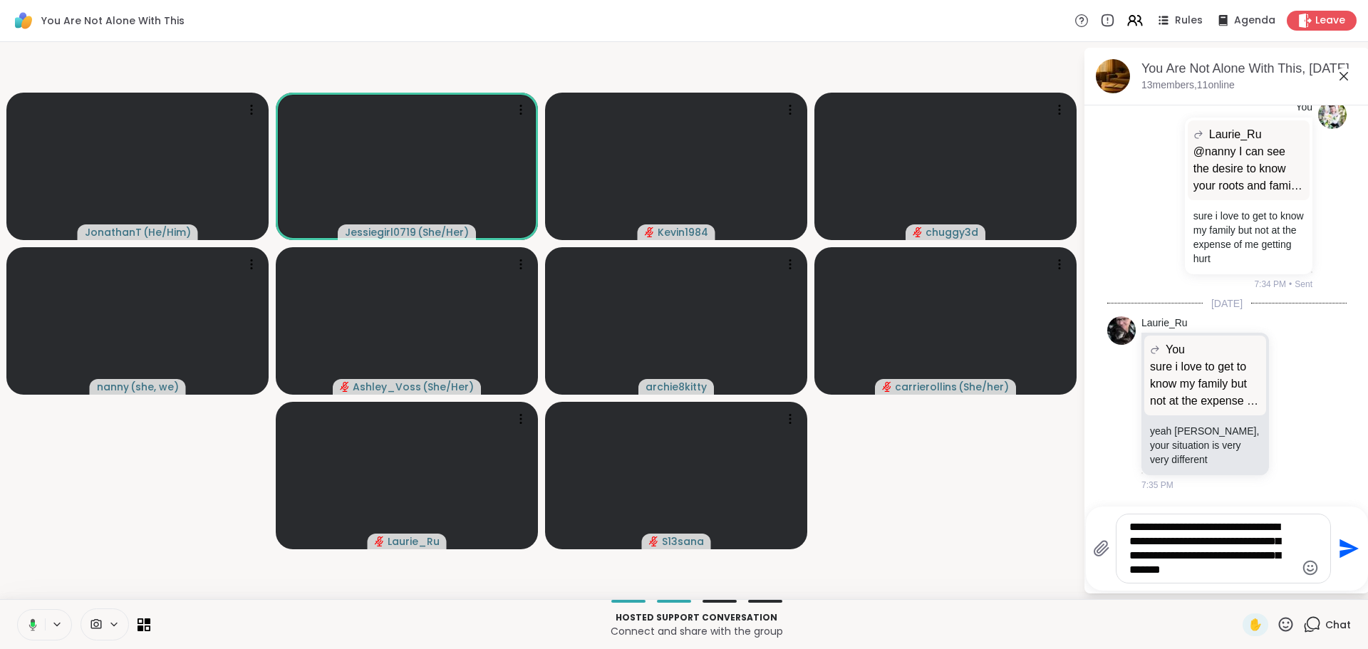
click at [1267, 575] on textarea "**********" at bounding box center [1212, 548] width 166 height 57
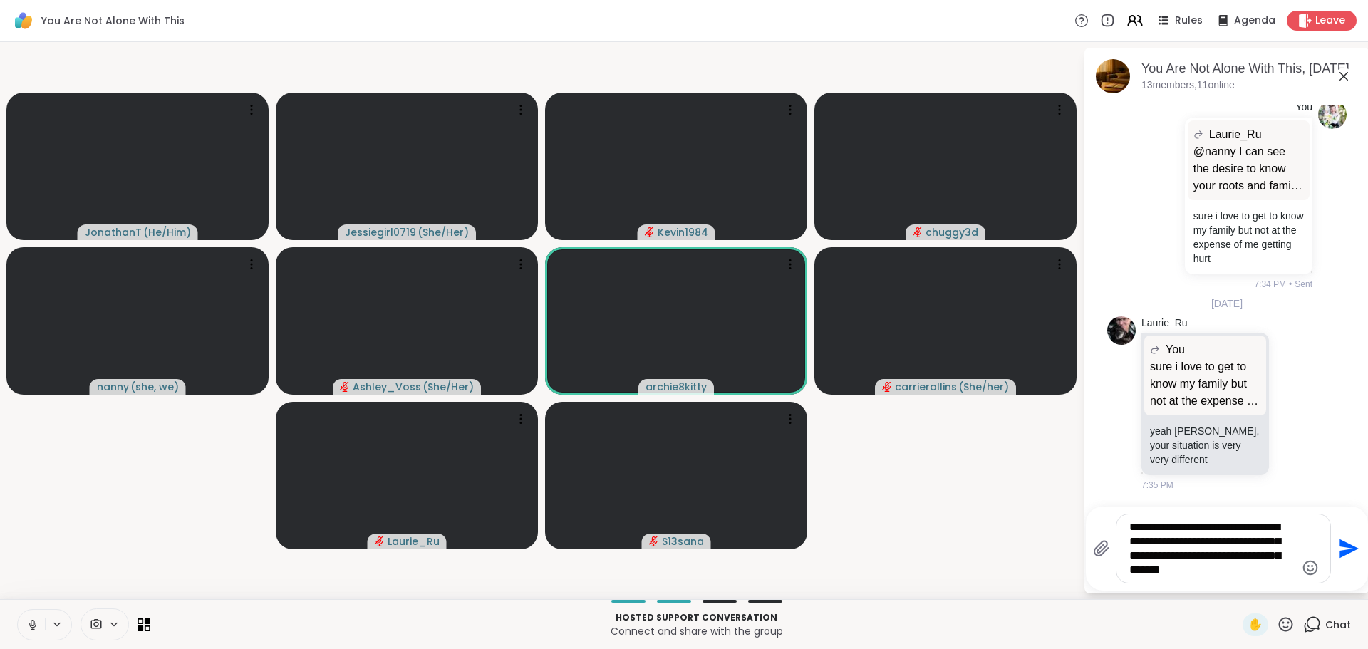
click at [1279, 568] on textarea "**********" at bounding box center [1212, 548] width 166 height 57
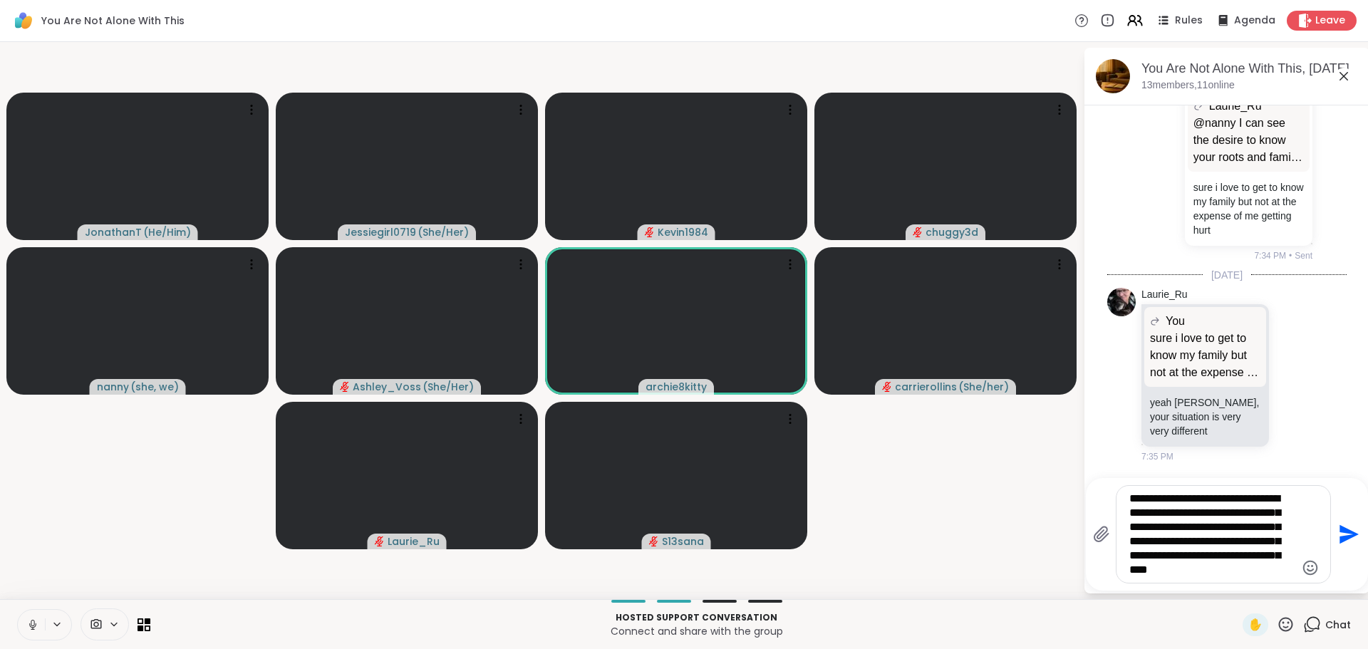
type textarea "**********"
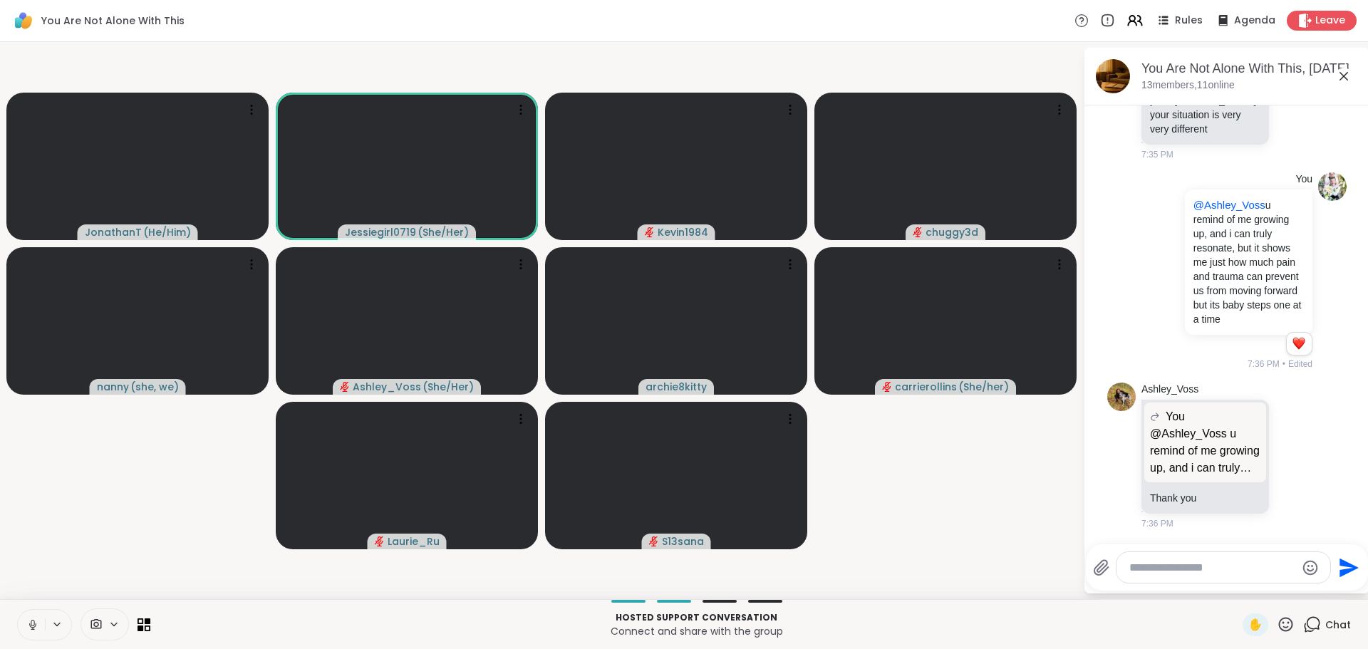
scroll to position [9335, 0]
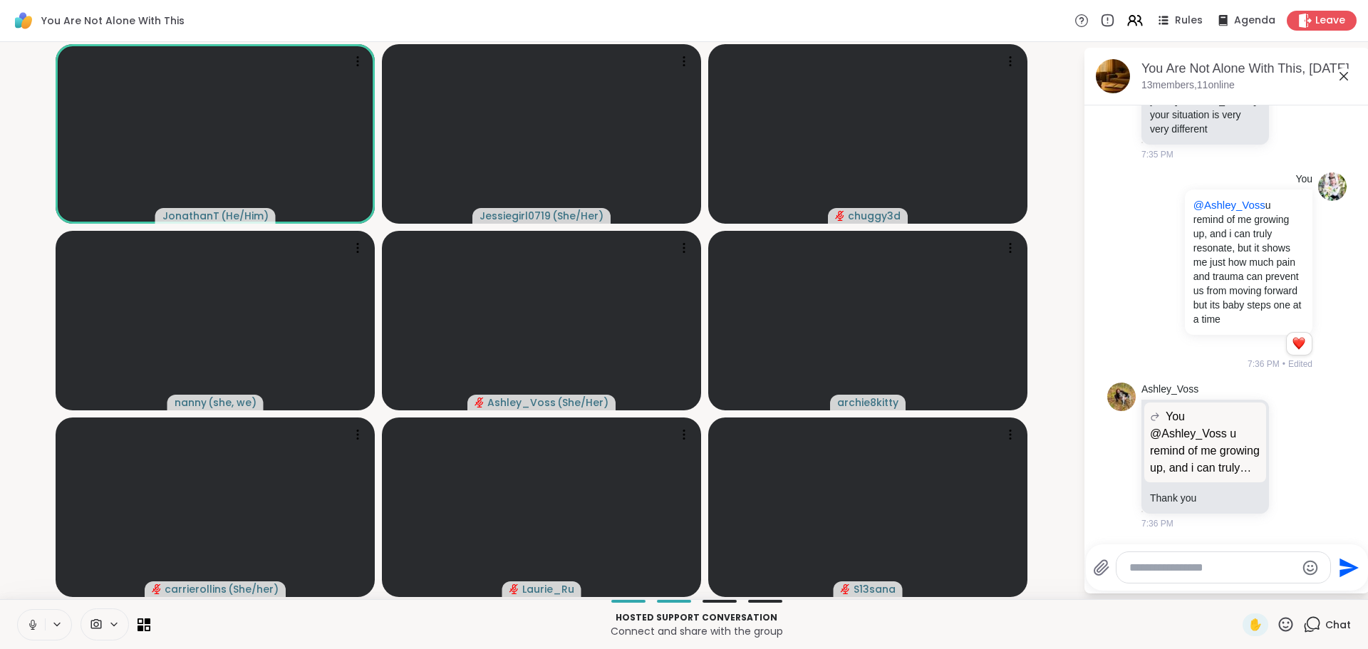
click at [1178, 572] on textarea "Type your message" at bounding box center [1212, 568] width 166 height 14
click at [1187, 530] on span "archie" at bounding box center [1209, 530] width 94 height 14
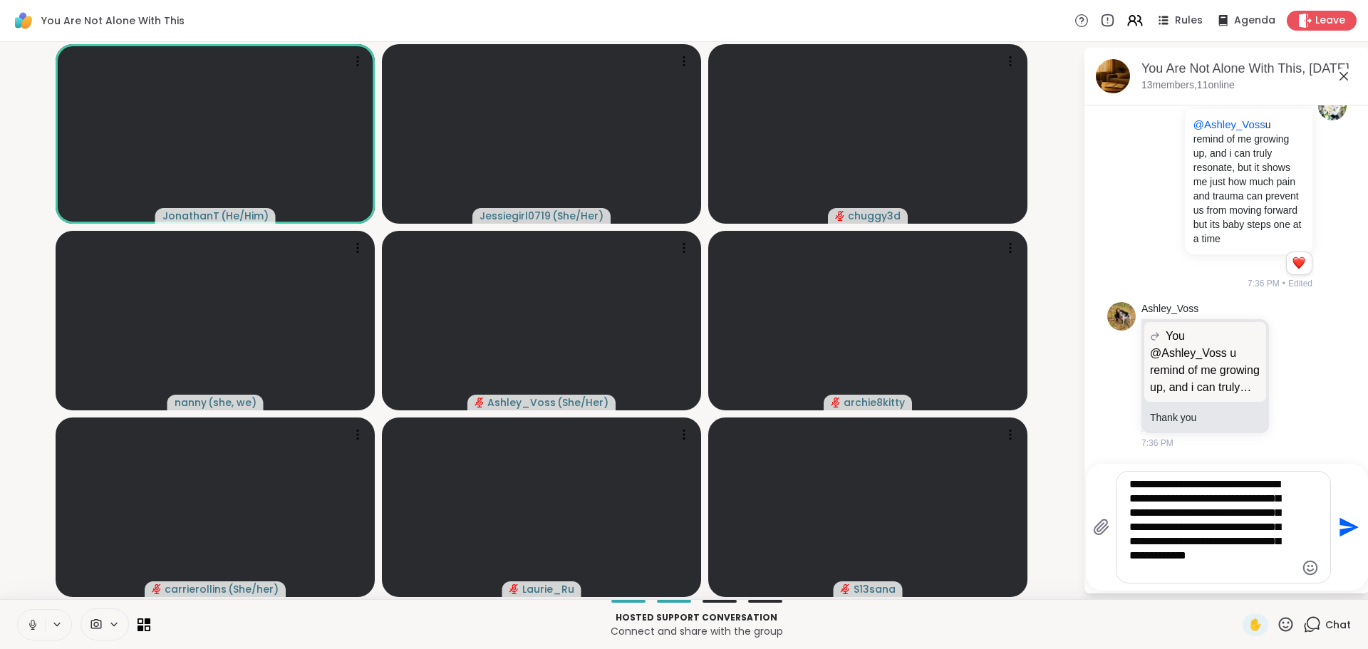
type textarea "**********"
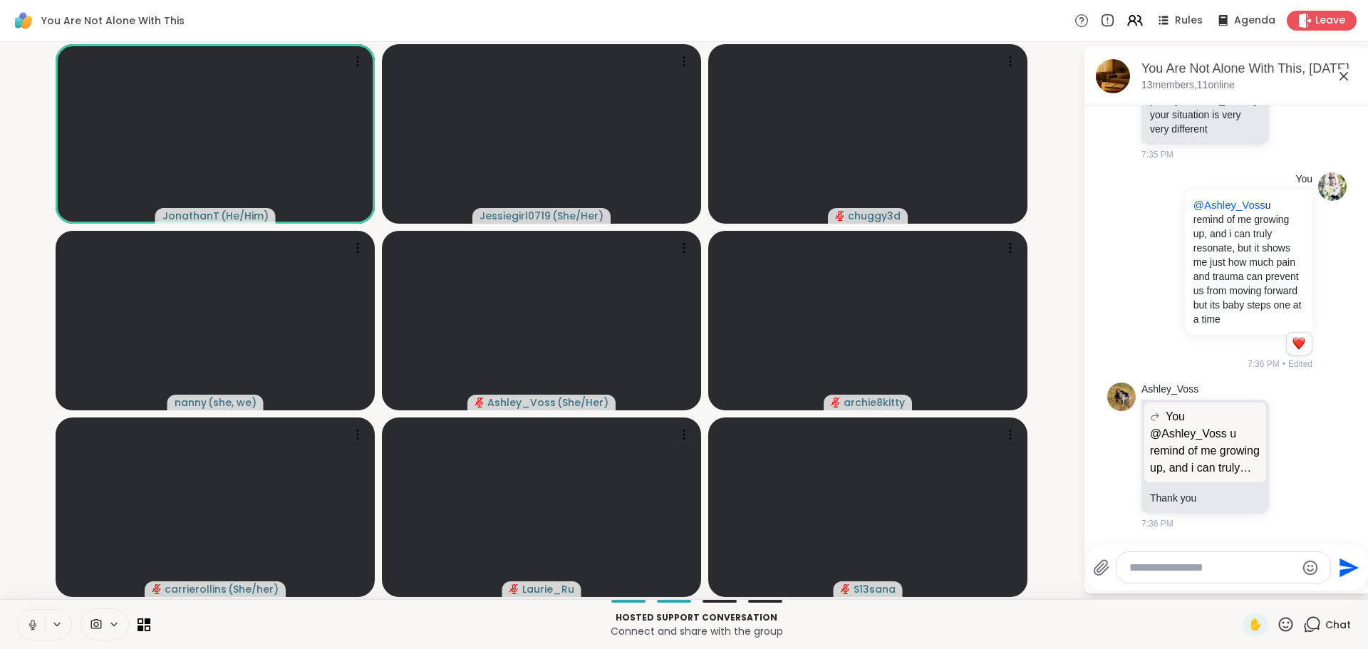
scroll to position [9539, 0]
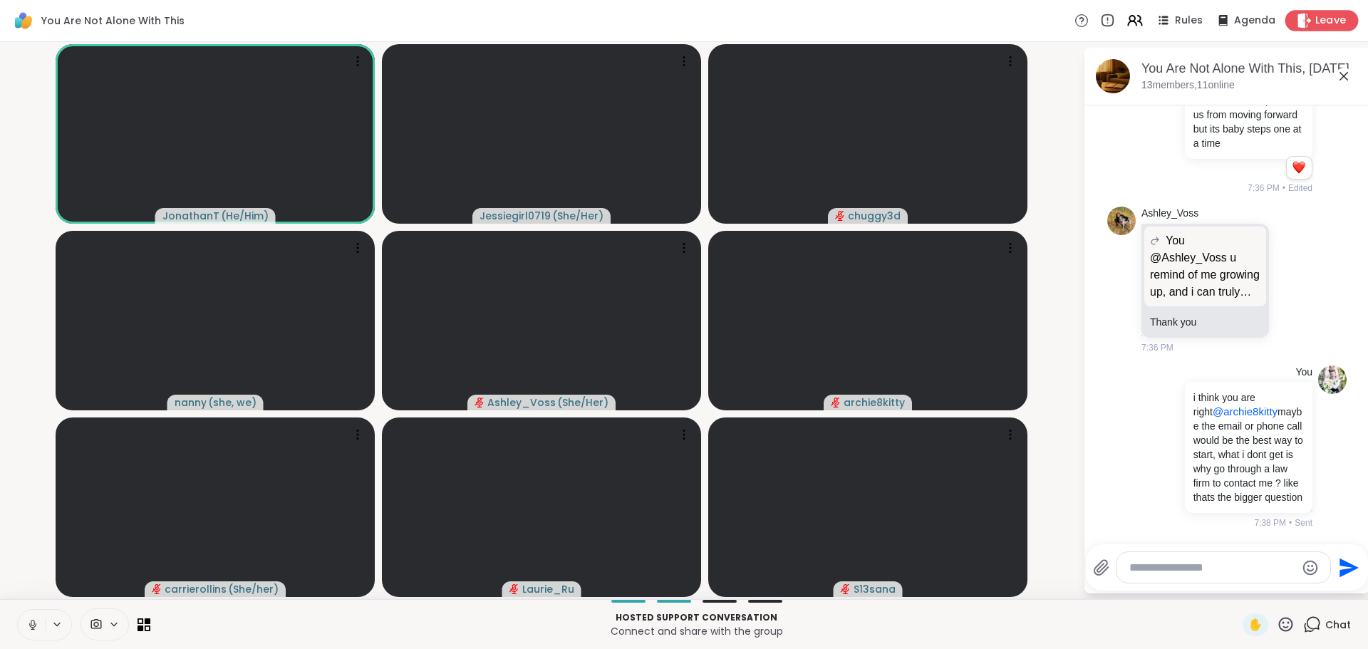
click at [1315, 16] on span "Leave" at bounding box center [1330, 21] width 31 height 15
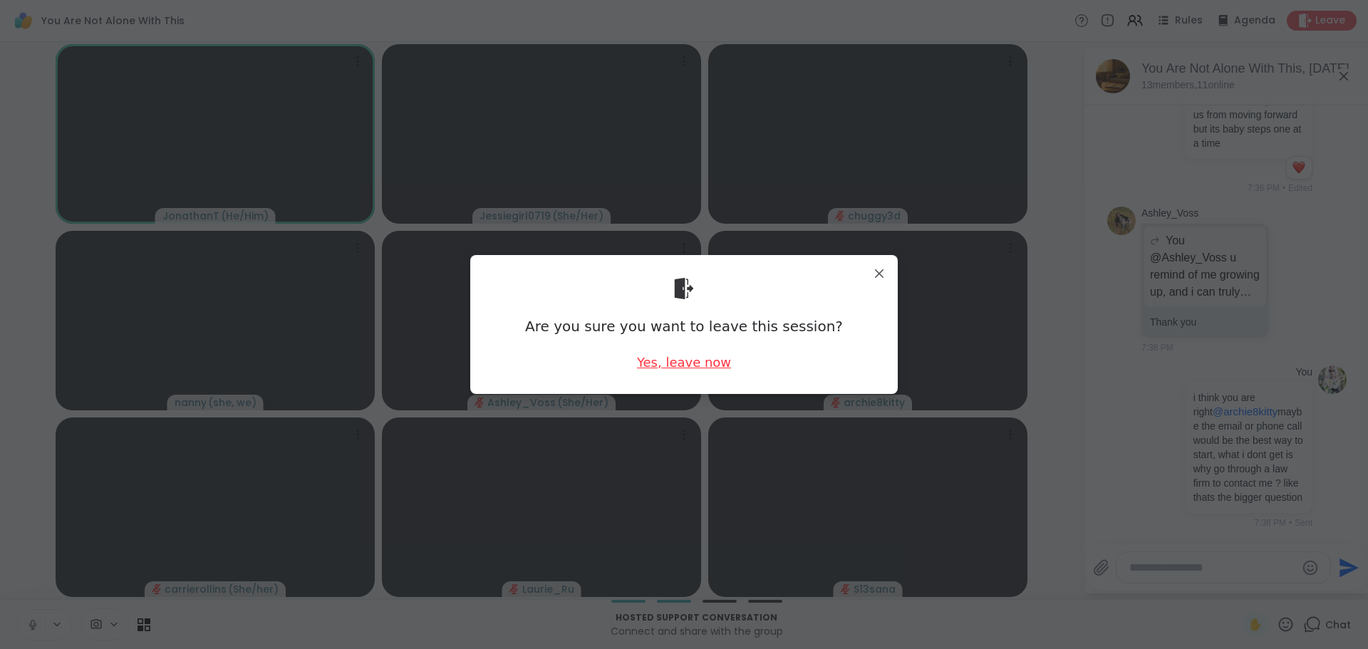
click at [701, 360] on div "Yes, leave now" at bounding box center [684, 362] width 94 height 18
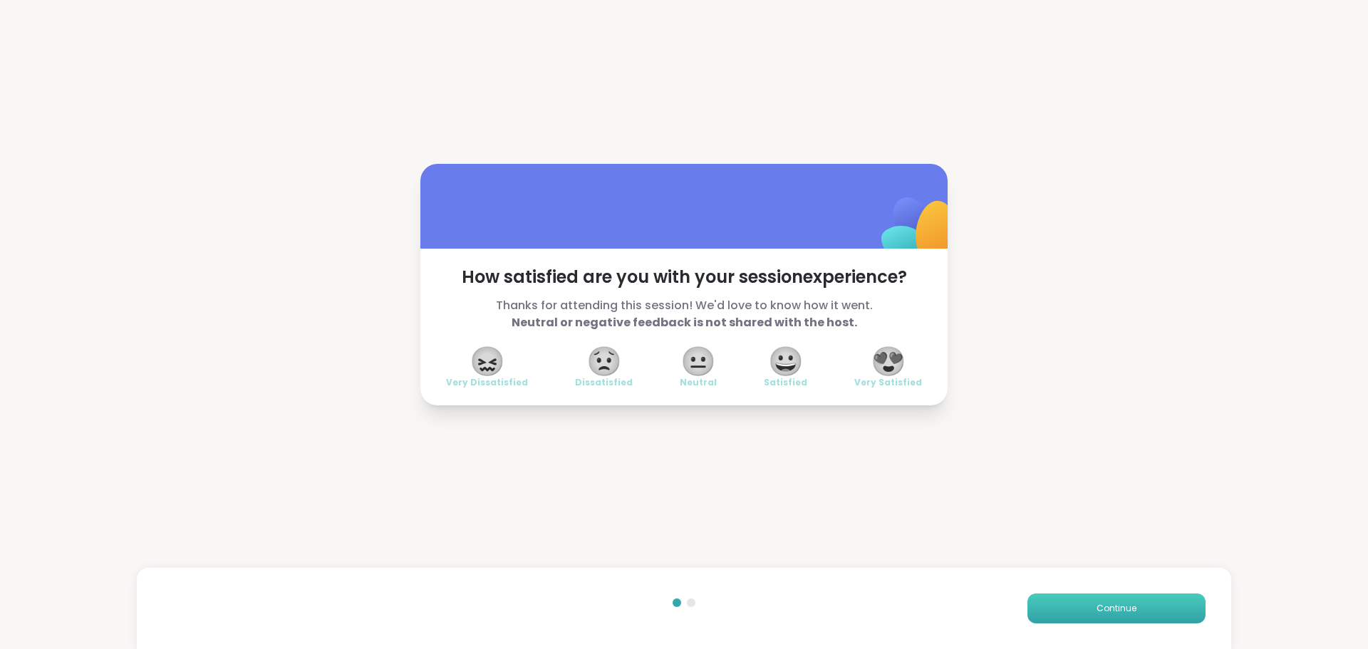
click at [1156, 610] on button "Continue" at bounding box center [1116, 608] width 178 height 30
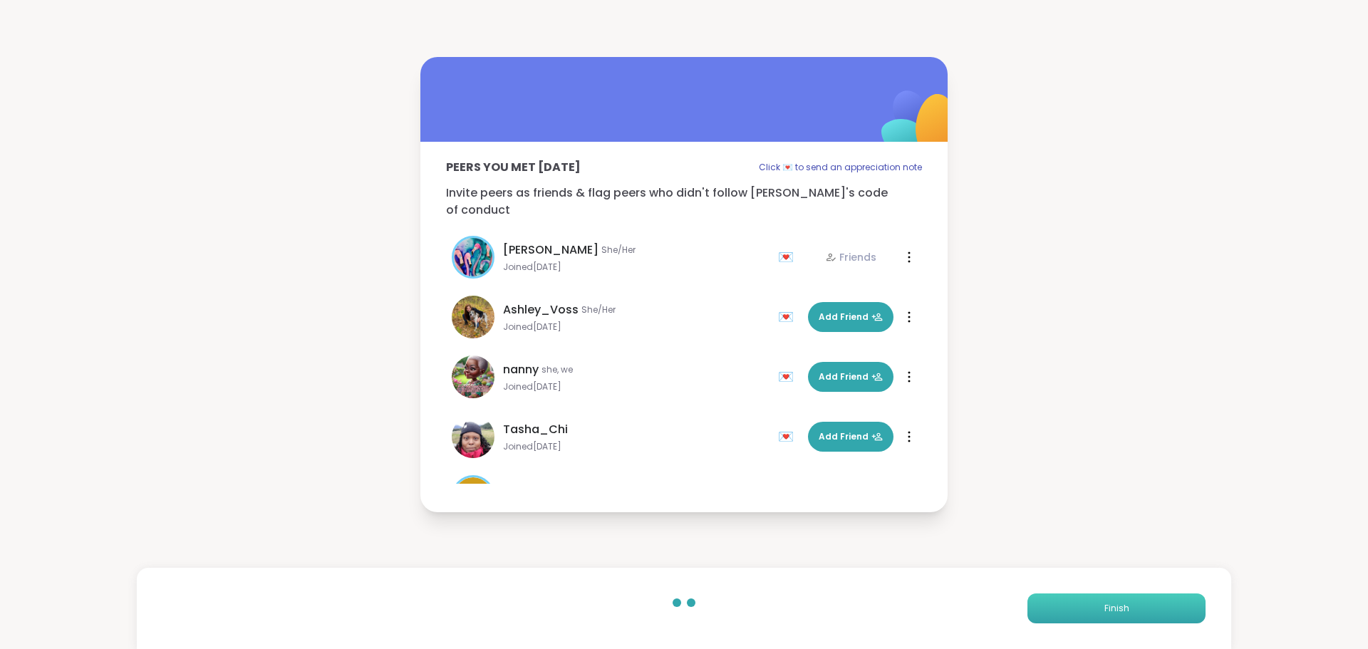
click at [1156, 610] on button "Finish" at bounding box center [1116, 608] width 178 height 30
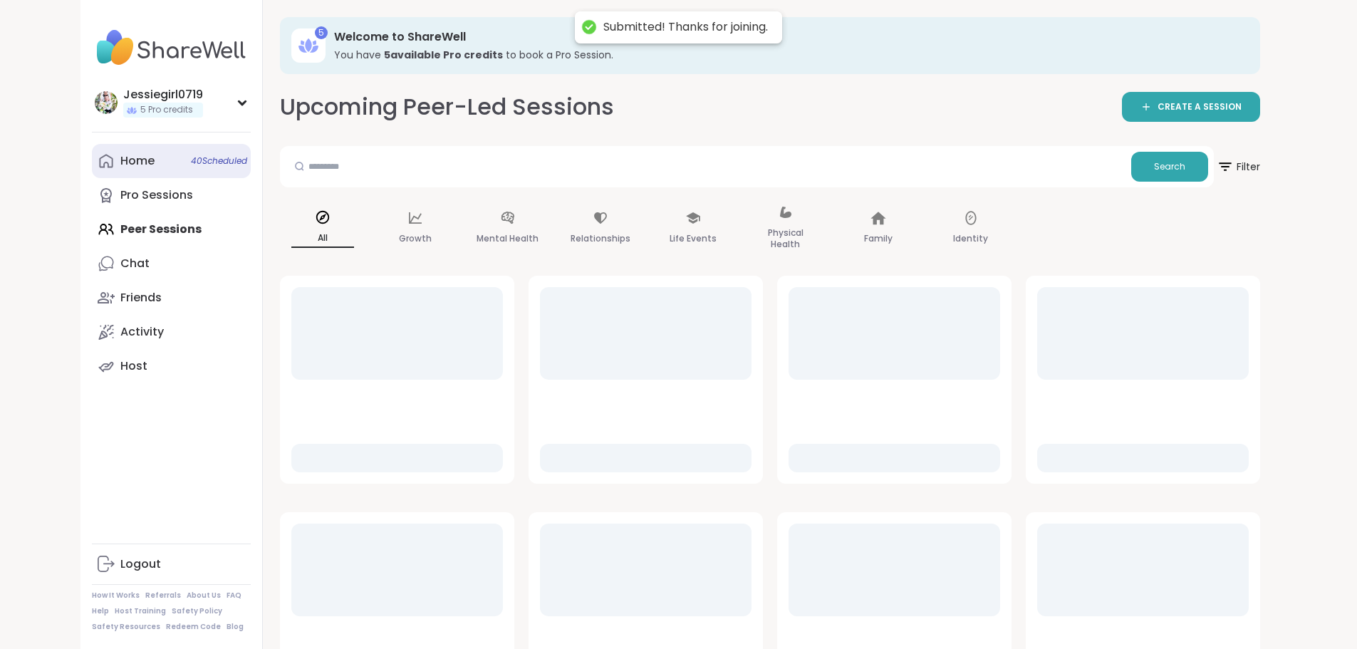
click at [120, 159] on div "Home 40 Scheduled" at bounding box center [137, 161] width 34 height 16
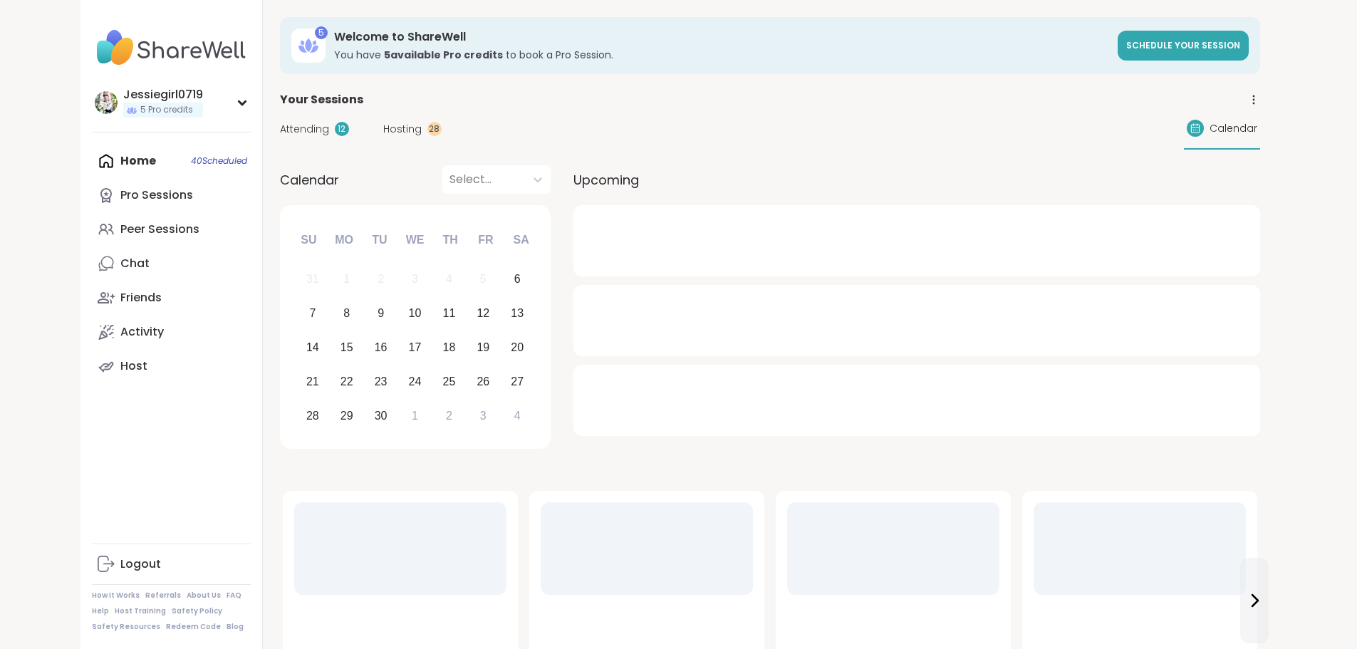
click at [280, 147] on div "Attending 12 Hosting 28 Calendar" at bounding box center [770, 128] width 980 height 41
click at [280, 132] on span "Attending" at bounding box center [304, 129] width 49 height 15
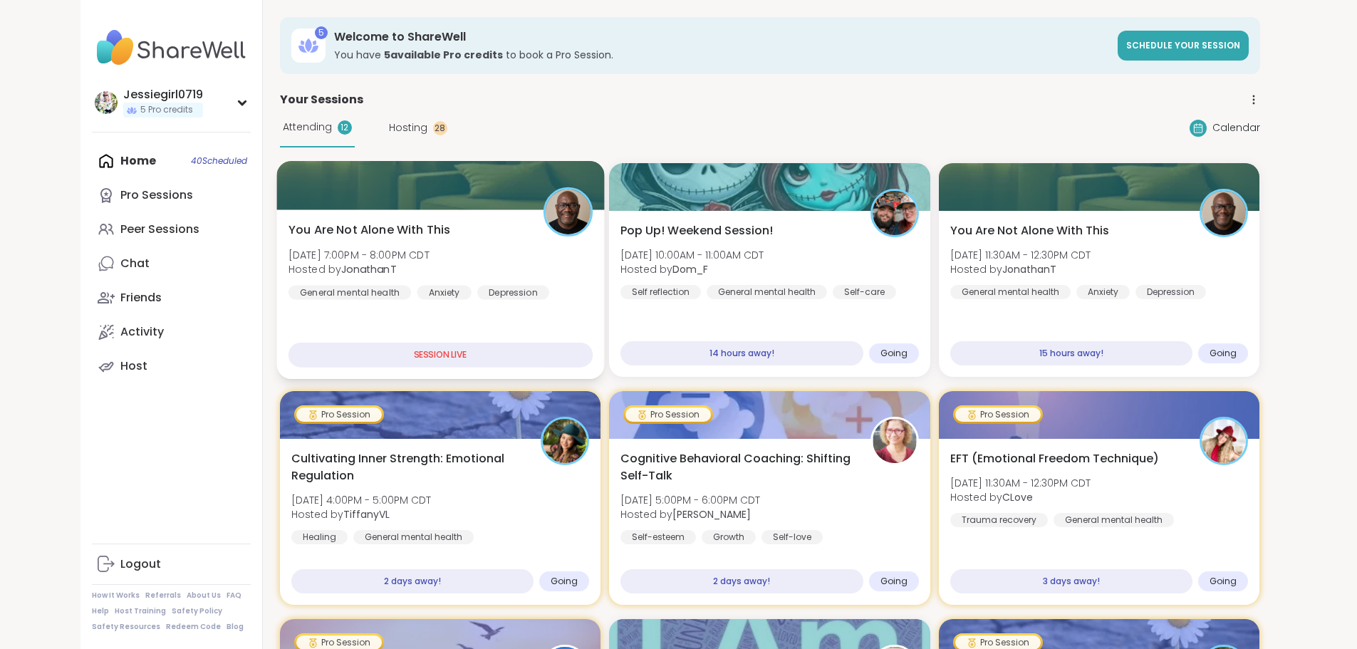
click at [276, 197] on div at bounding box center [440, 185] width 328 height 48
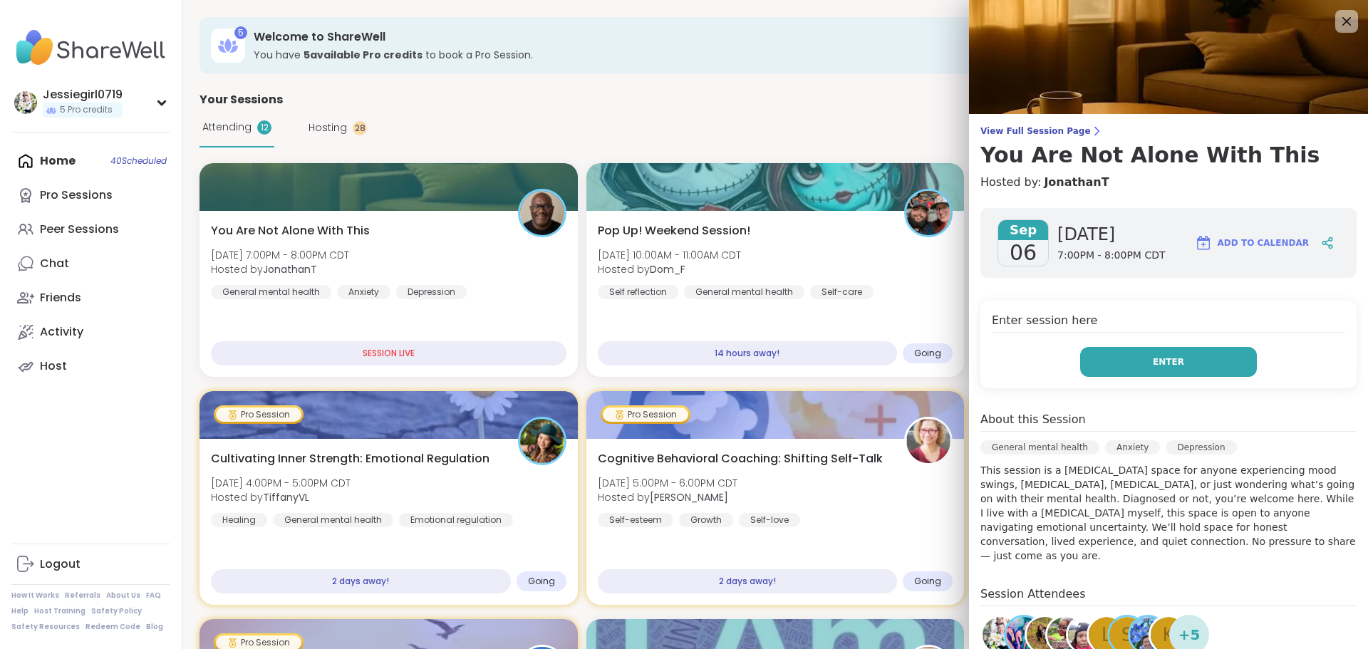
click at [1195, 352] on button "Enter" at bounding box center [1168, 362] width 177 height 30
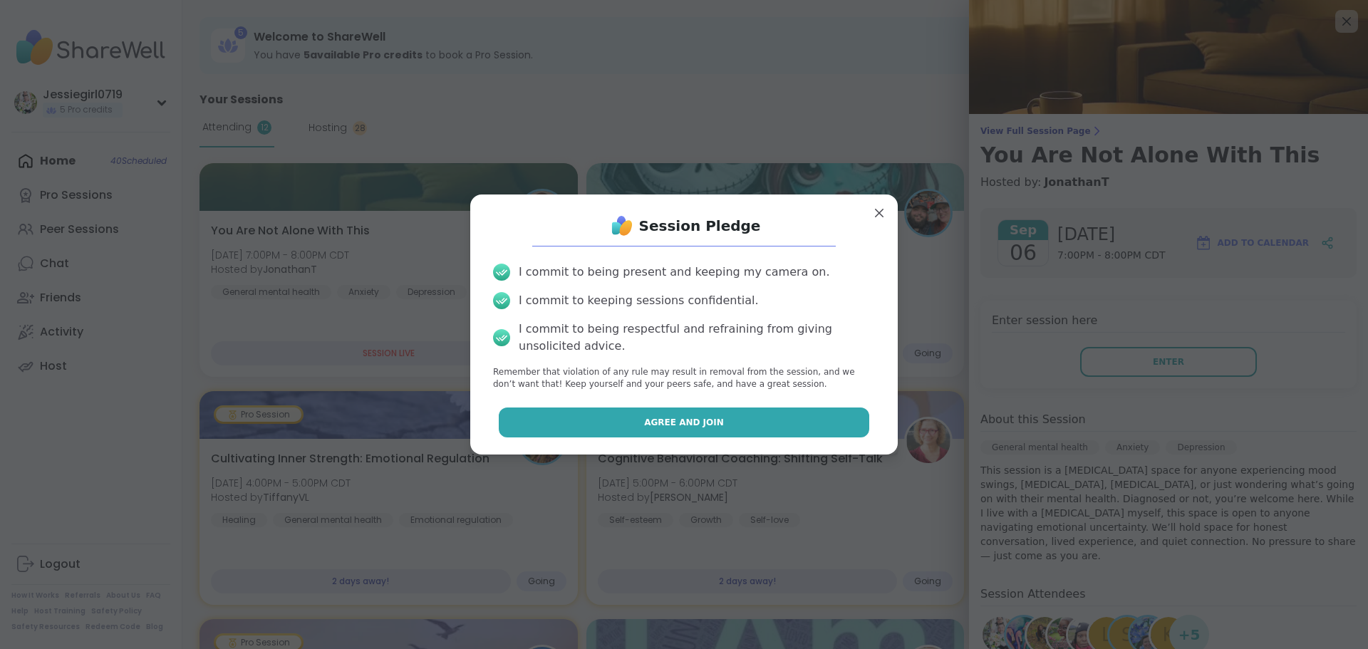
click at [756, 423] on button "Agree and Join" at bounding box center [684, 422] width 371 height 30
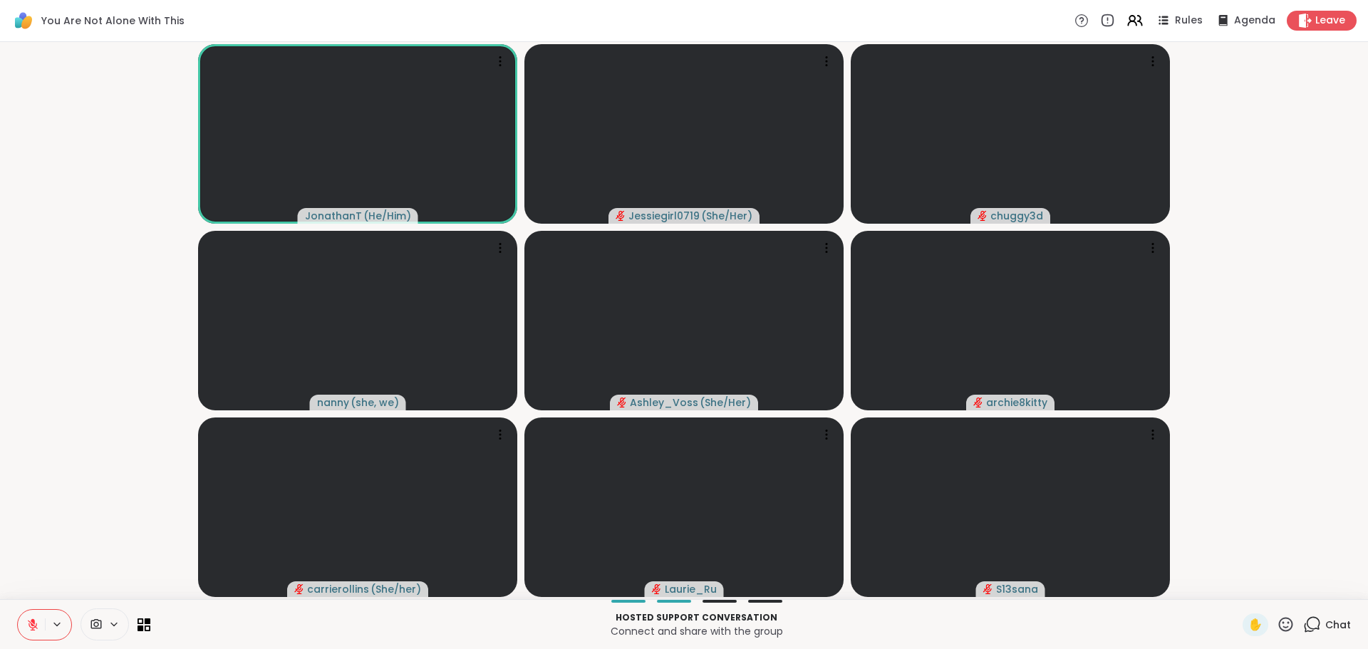
click at [1330, 624] on span "Chat" at bounding box center [1338, 625] width 26 height 14
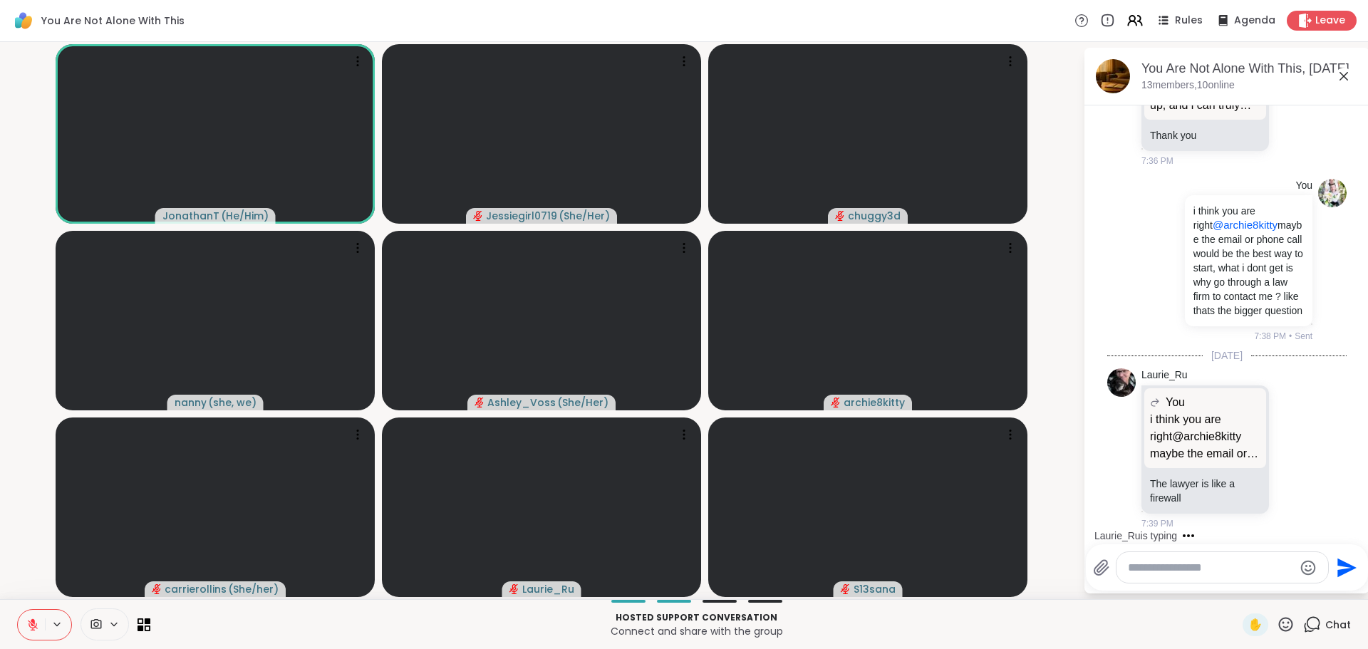
scroll to position [9712, 0]
click at [1207, 563] on textarea "Type your message" at bounding box center [1211, 568] width 166 height 14
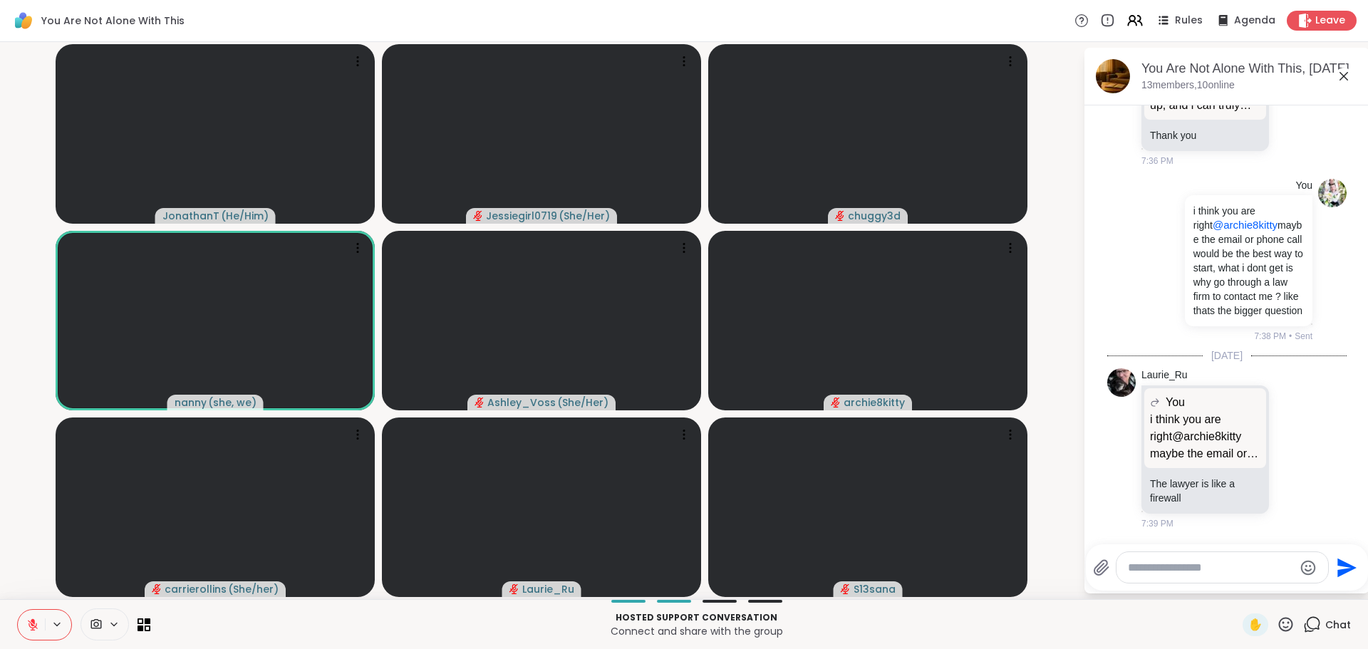
click at [1206, 568] on textarea "Type your message" at bounding box center [1211, 568] width 166 height 14
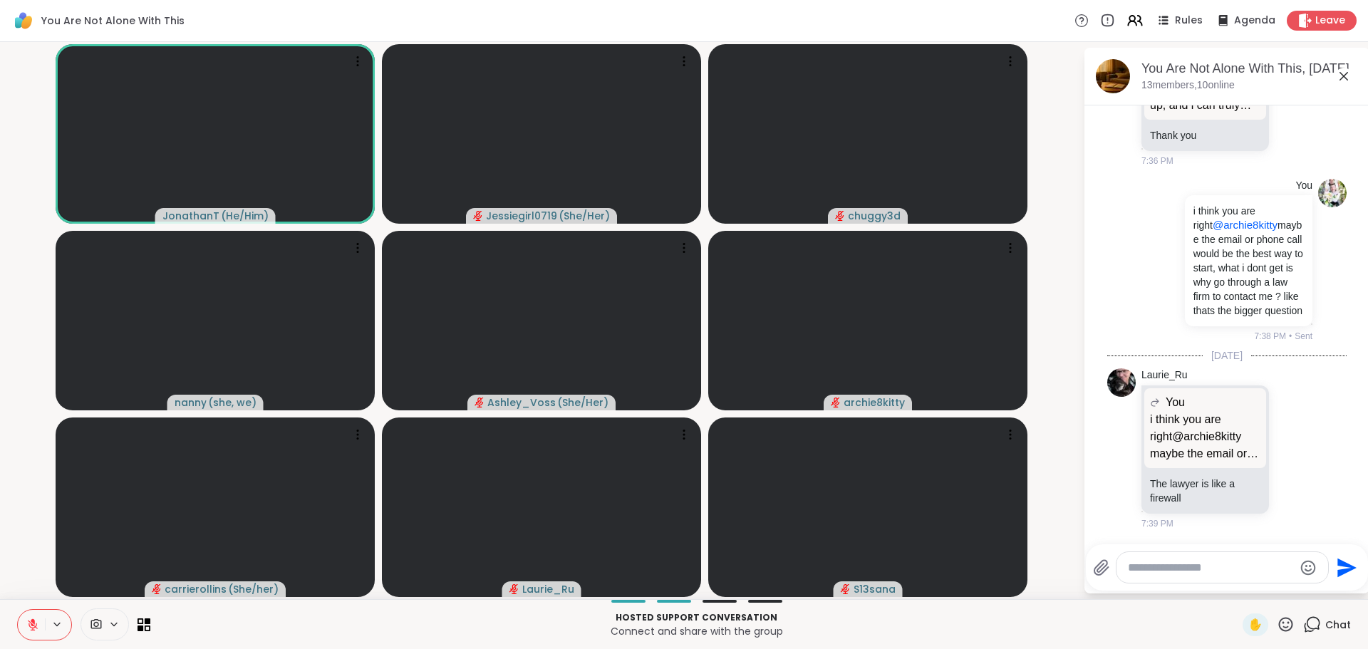
click at [38, 623] on icon at bounding box center [32, 624] width 13 height 13
click at [1231, 561] on textarea "Type your message" at bounding box center [1211, 568] width 166 height 14
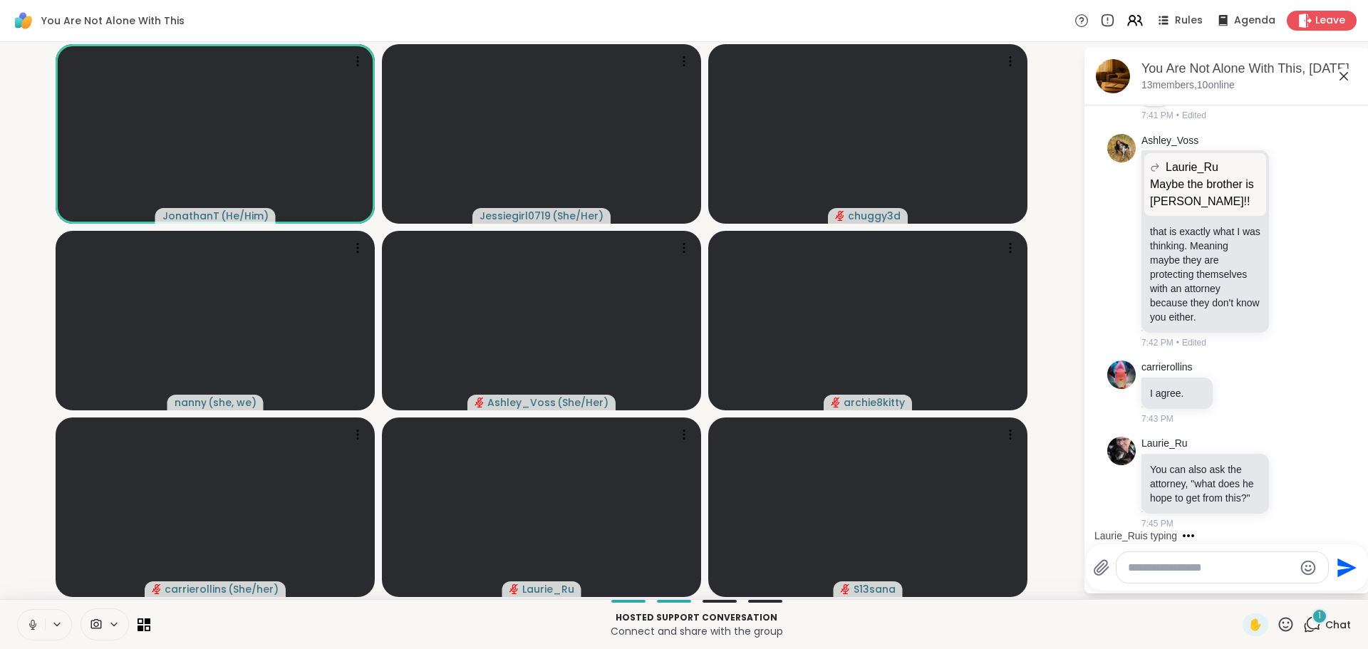
scroll to position [10279, 0]
click at [1287, 475] on icon at bounding box center [1293, 482] width 13 height 14
click at [1287, 457] on div "Select Reaction: Heart" at bounding box center [1293, 459] width 13 height 13
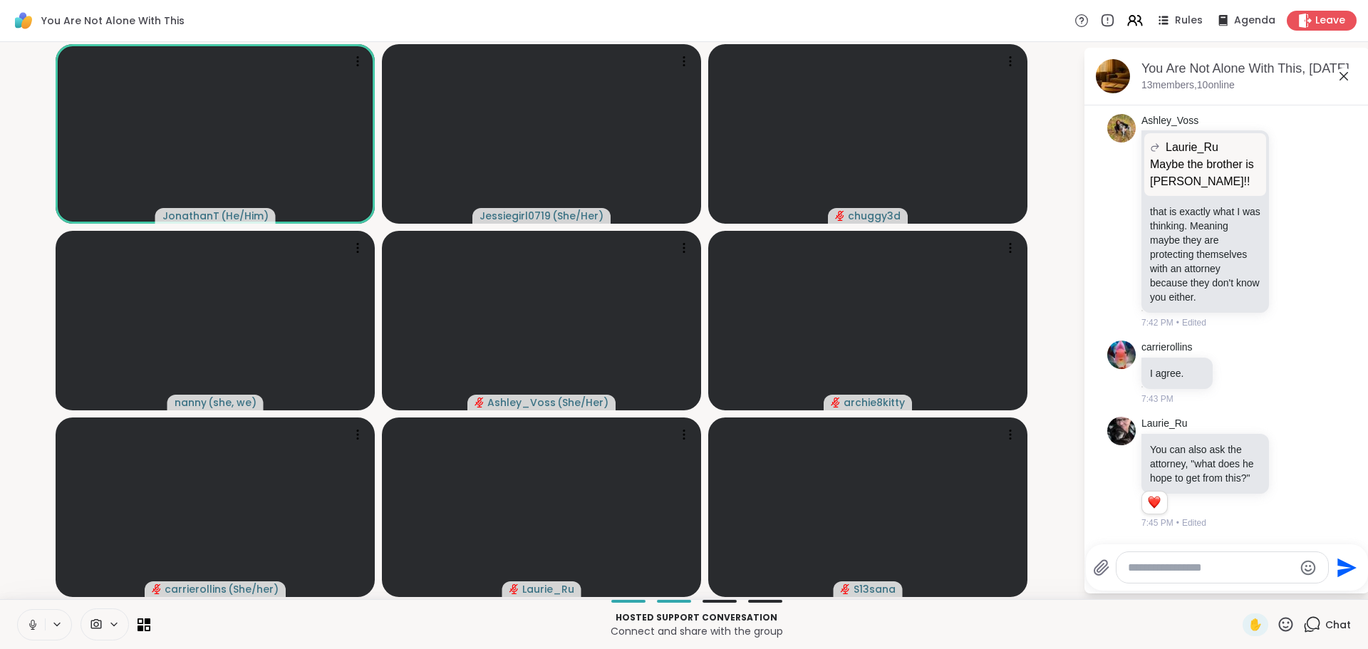
click at [1305, 468] on icon at bounding box center [1310, 473] width 10 height 10
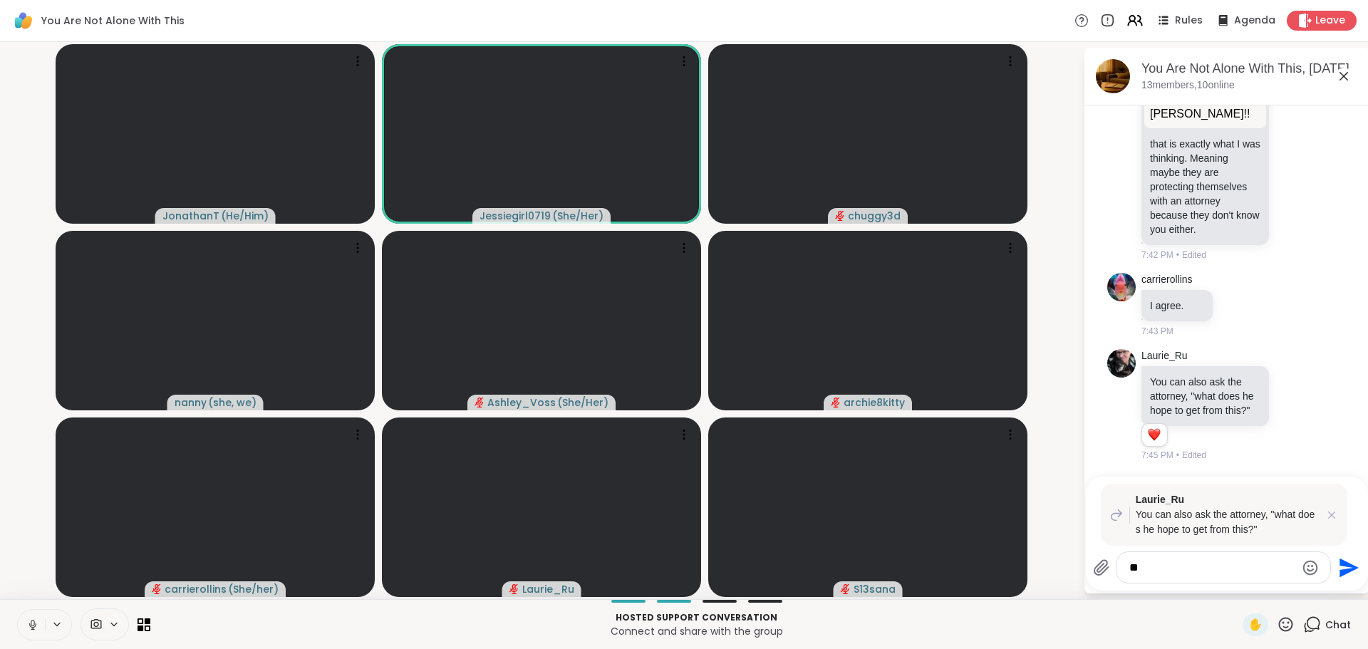
type textarea "*"
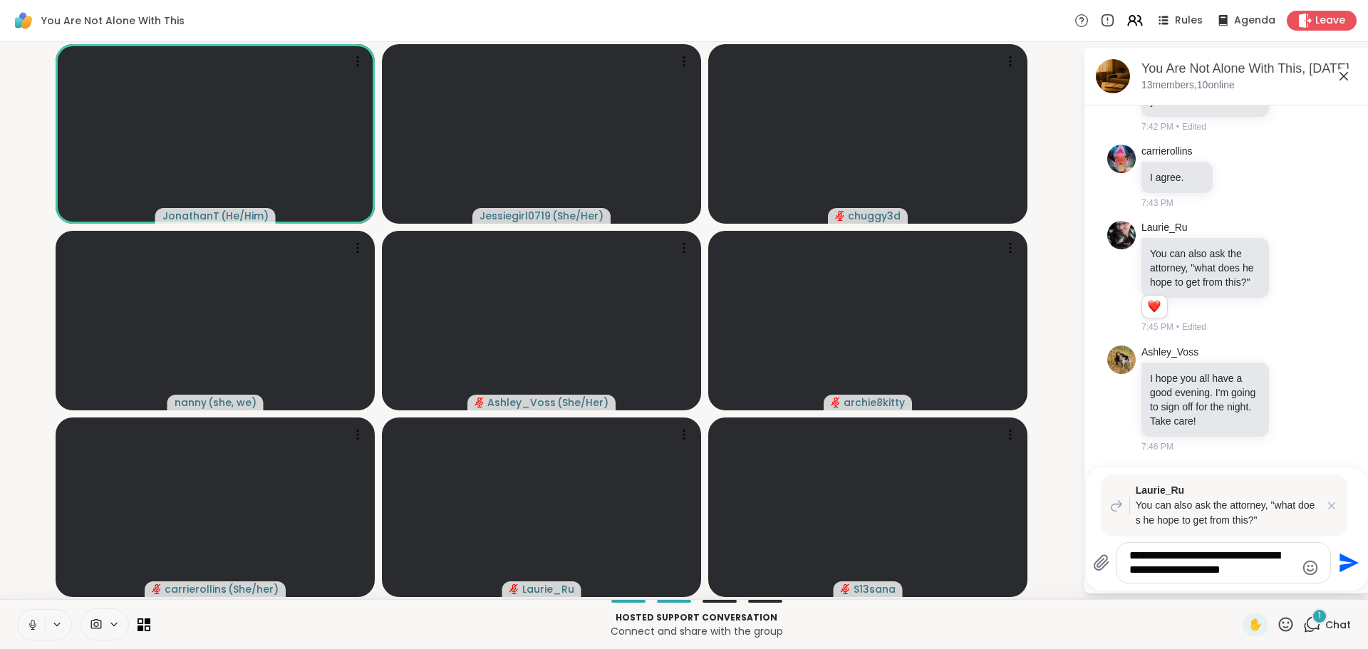
scroll to position [10495, 0]
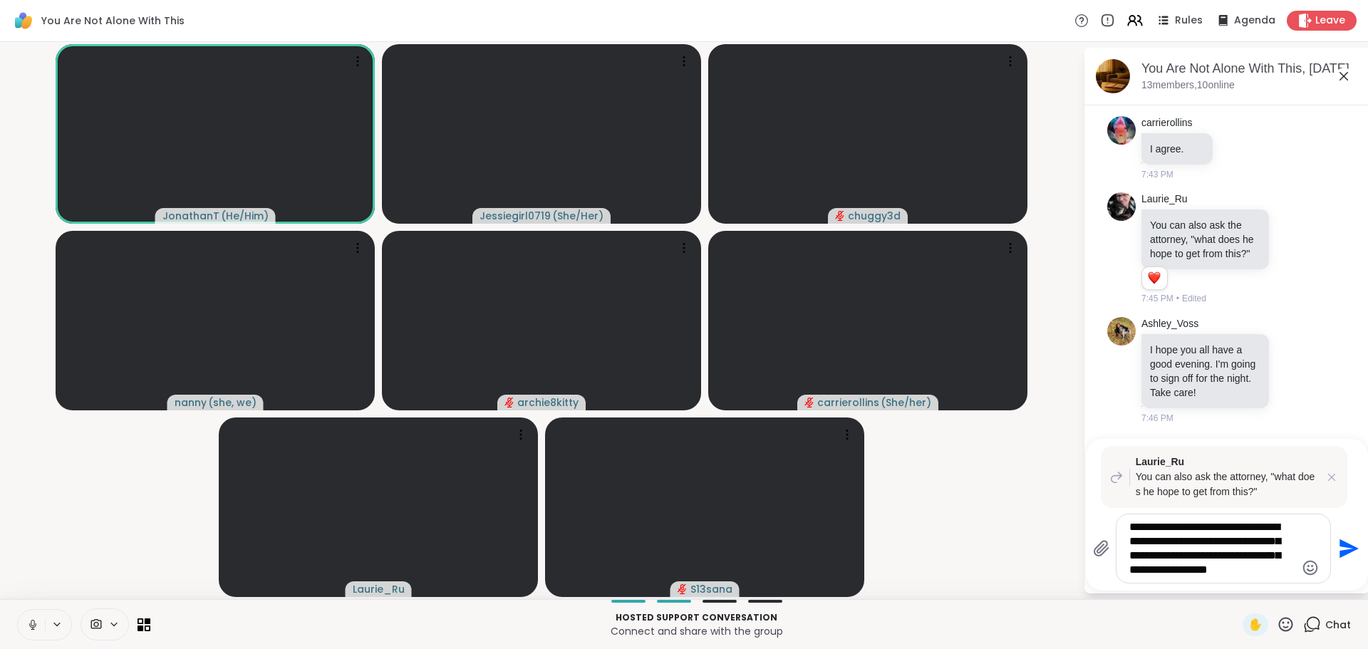
type textarea "**********"
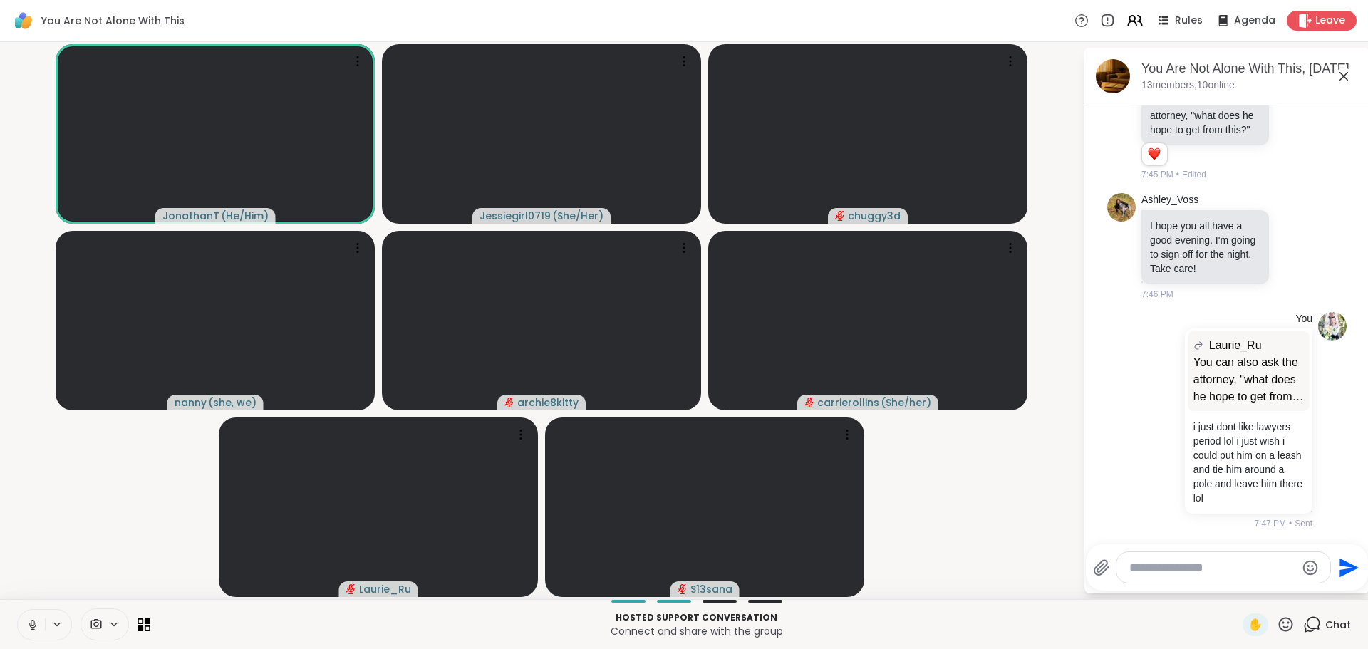
scroll to position [10661, 0]
click at [1103, 570] on icon at bounding box center [1101, 567] width 17 height 17
click at [0, 0] on input "file" at bounding box center [0, 0] width 0 height 0
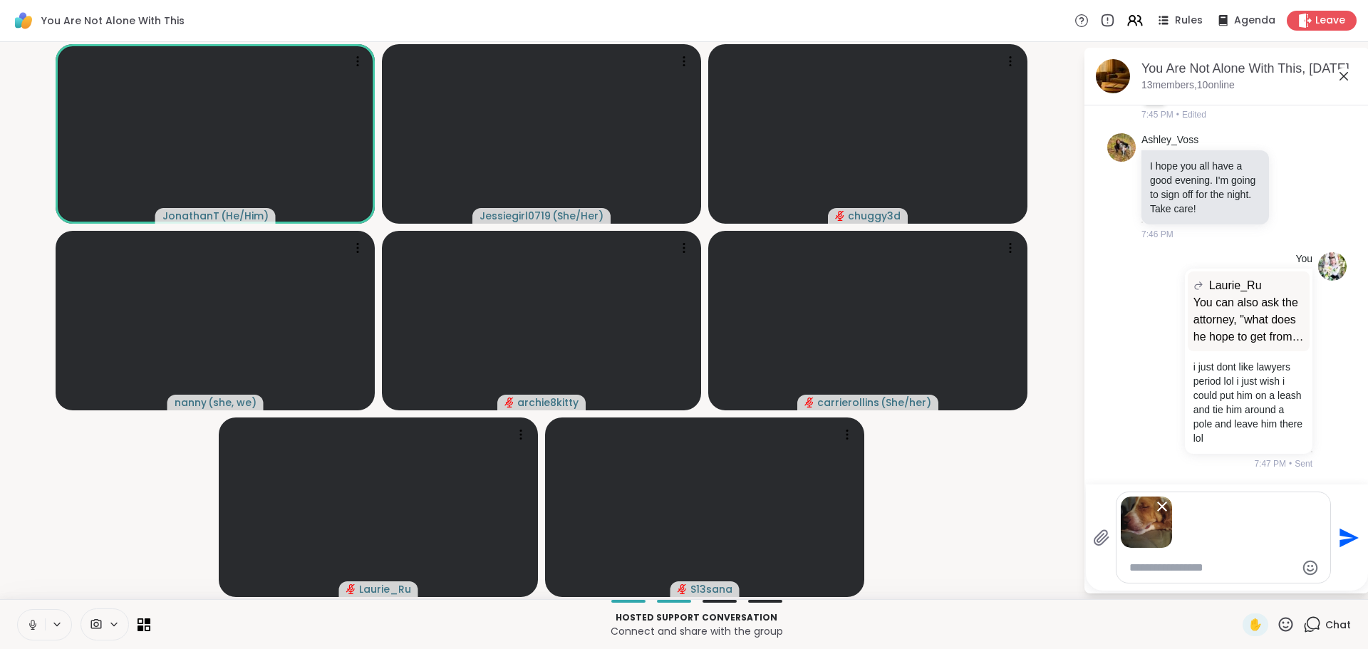
click at [1339, 536] on icon "Send" at bounding box center [1347, 537] width 23 height 23
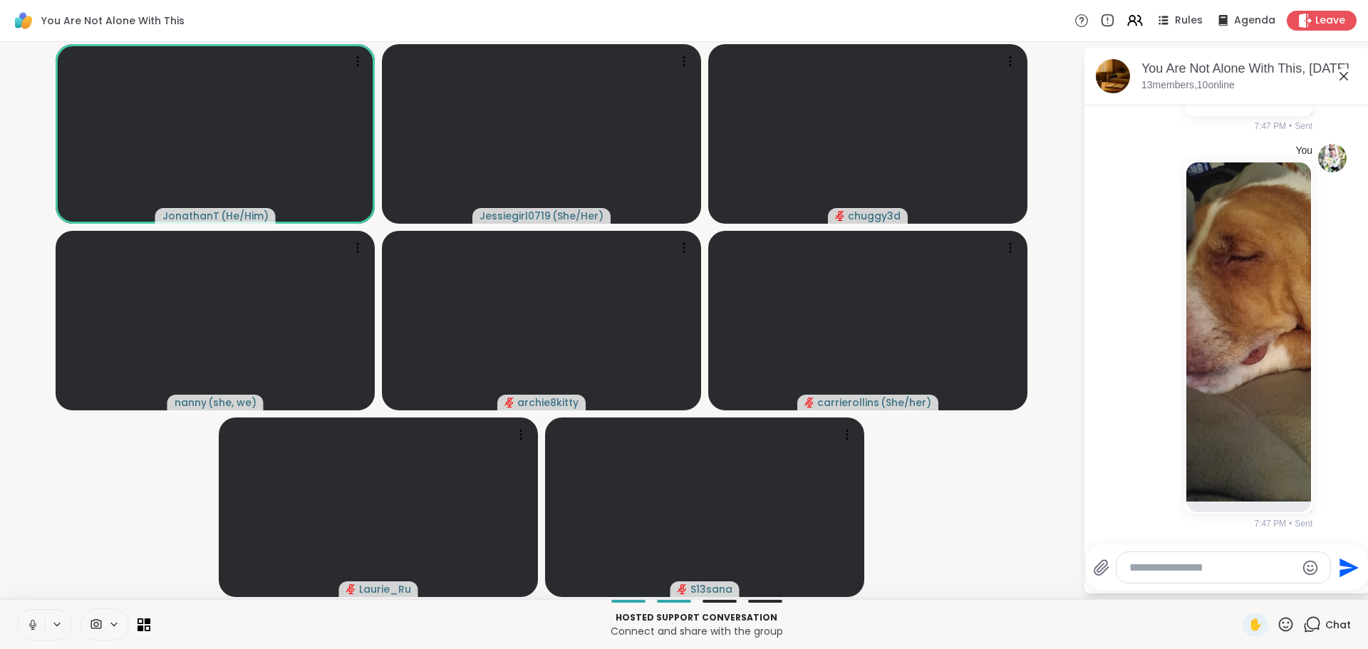
scroll to position [11059, 0]
click at [1159, 557] on div at bounding box center [1223, 567] width 214 height 31
click at [1189, 569] on textarea "Type your message" at bounding box center [1212, 568] width 166 height 14
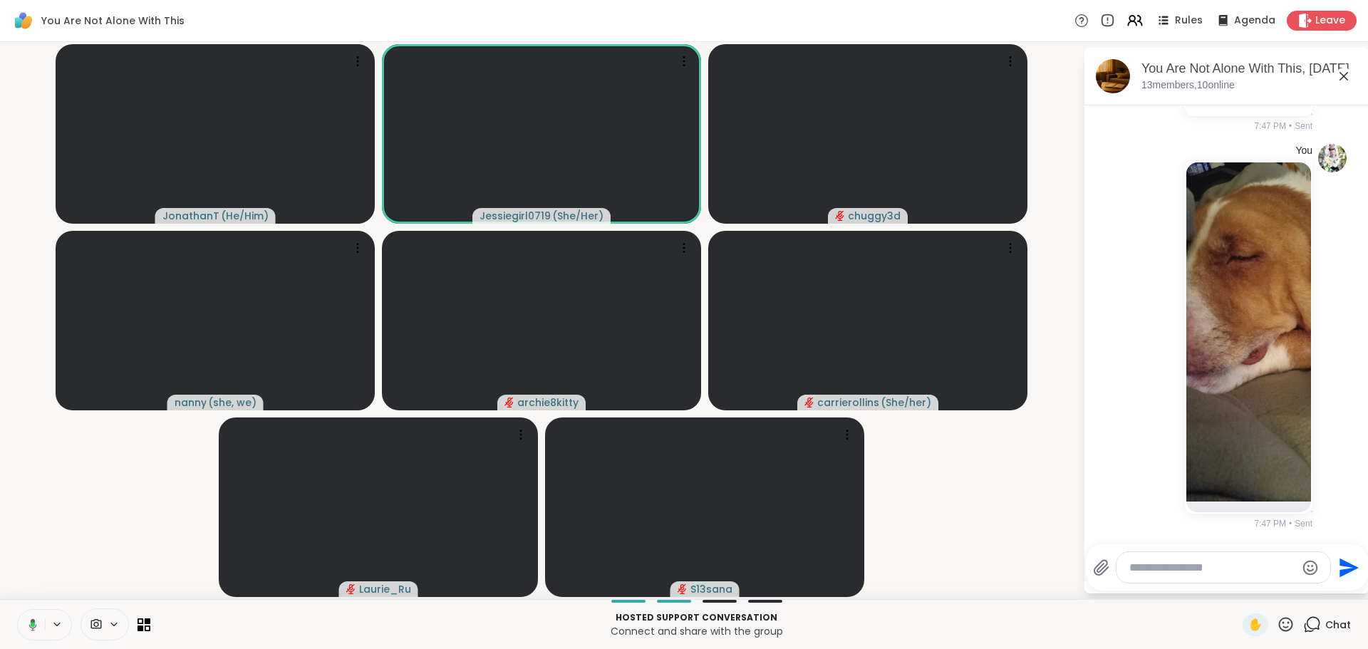
click at [1180, 572] on textarea "Type your message" at bounding box center [1212, 568] width 166 height 14
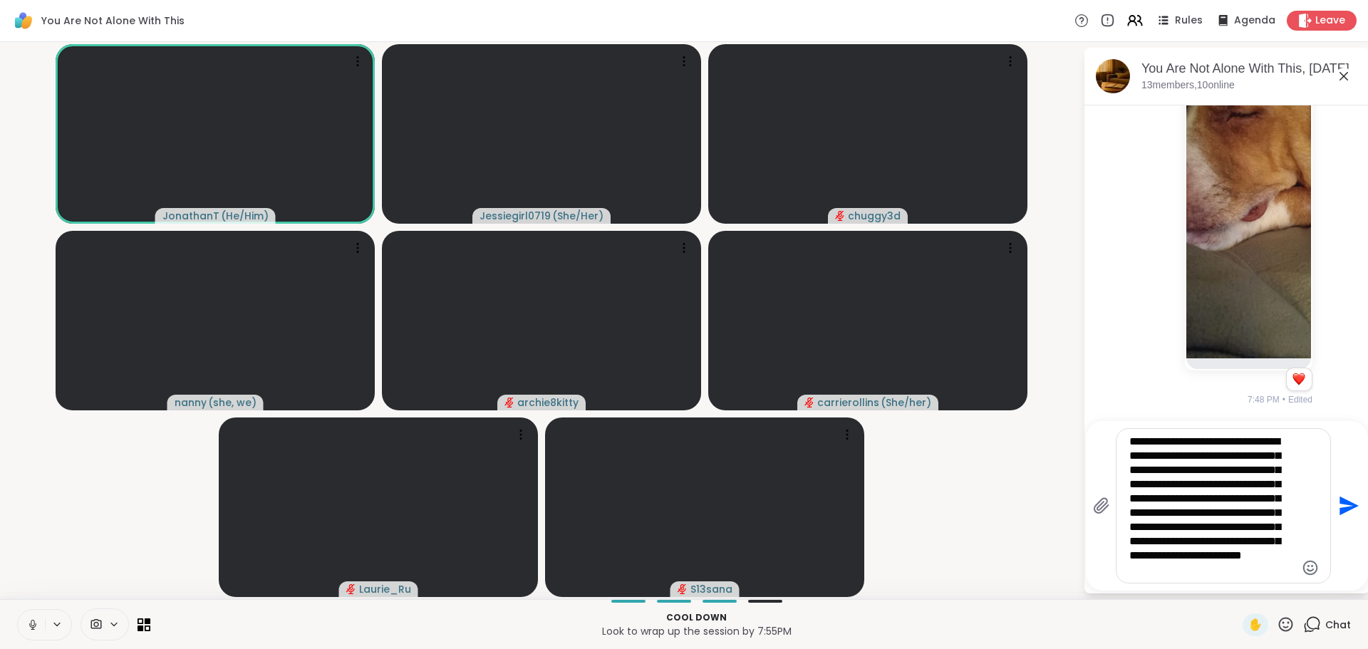
scroll to position [14, 0]
type textarea "**********"
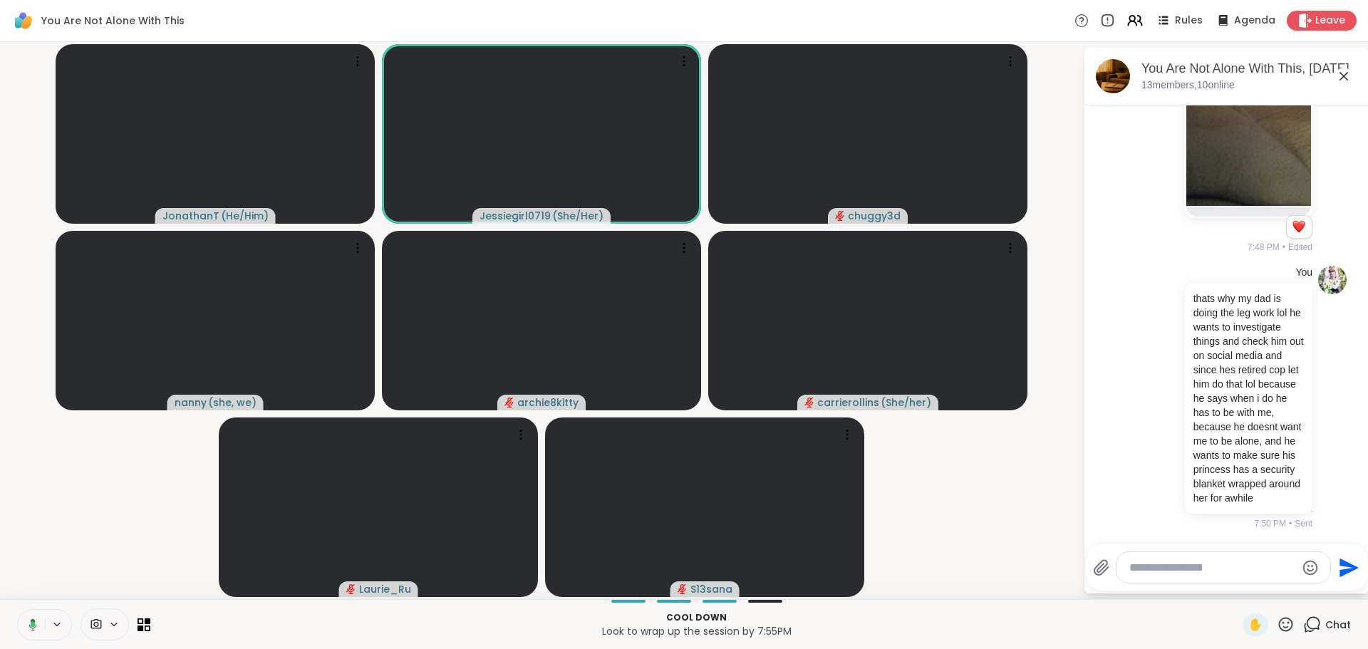
scroll to position [11126, 0]
click at [1259, 206] on img at bounding box center [1248, 36] width 125 height 339
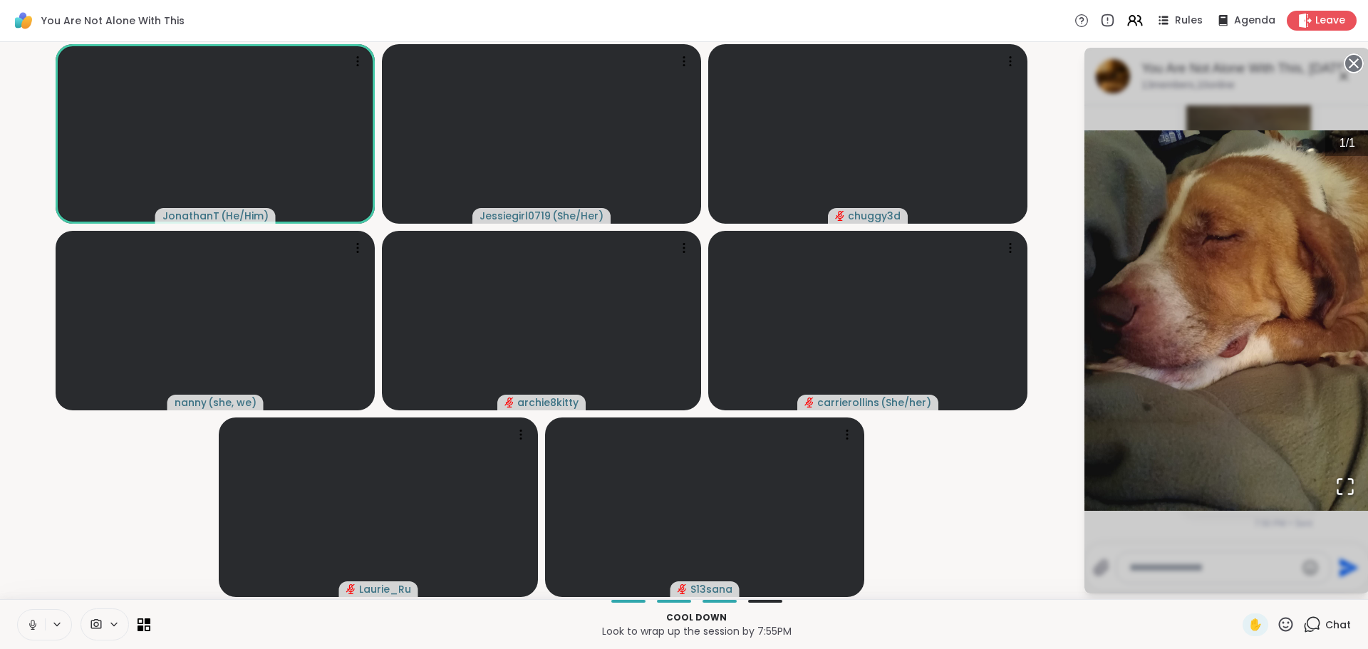
click at [1321, 207] on img "Go to Slide 1" at bounding box center [1226, 320] width 285 height 380
click at [1311, 407] on img "Go to Slide 1" at bounding box center [1226, 320] width 285 height 380
click at [1235, 432] on img "Go to Slide 1" at bounding box center [1226, 320] width 285 height 380
click at [952, 456] on video-player-container "JonathanT ( He/Him ) Jessiegirl0719 ( She/Her ) chuggy3d nanny ( she, we ) arch…" at bounding box center [542, 321] width 1066 height 546
click at [1033, 462] on video-player-container "JonathanT ( He/Him ) Jessiegirl0719 ( She/Her ) chuggy3d nanny ( she, we ) arch…" at bounding box center [542, 321] width 1066 height 546
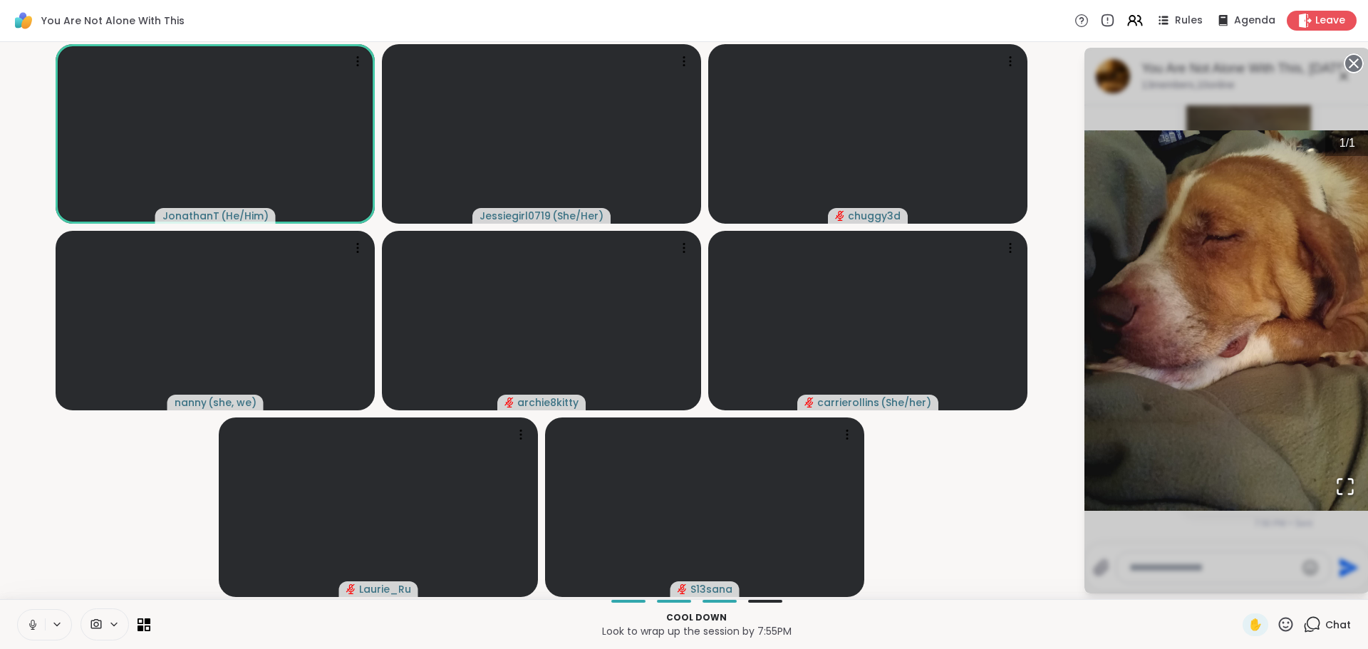
click at [1287, 444] on img "Go to Slide 1" at bounding box center [1226, 320] width 285 height 380
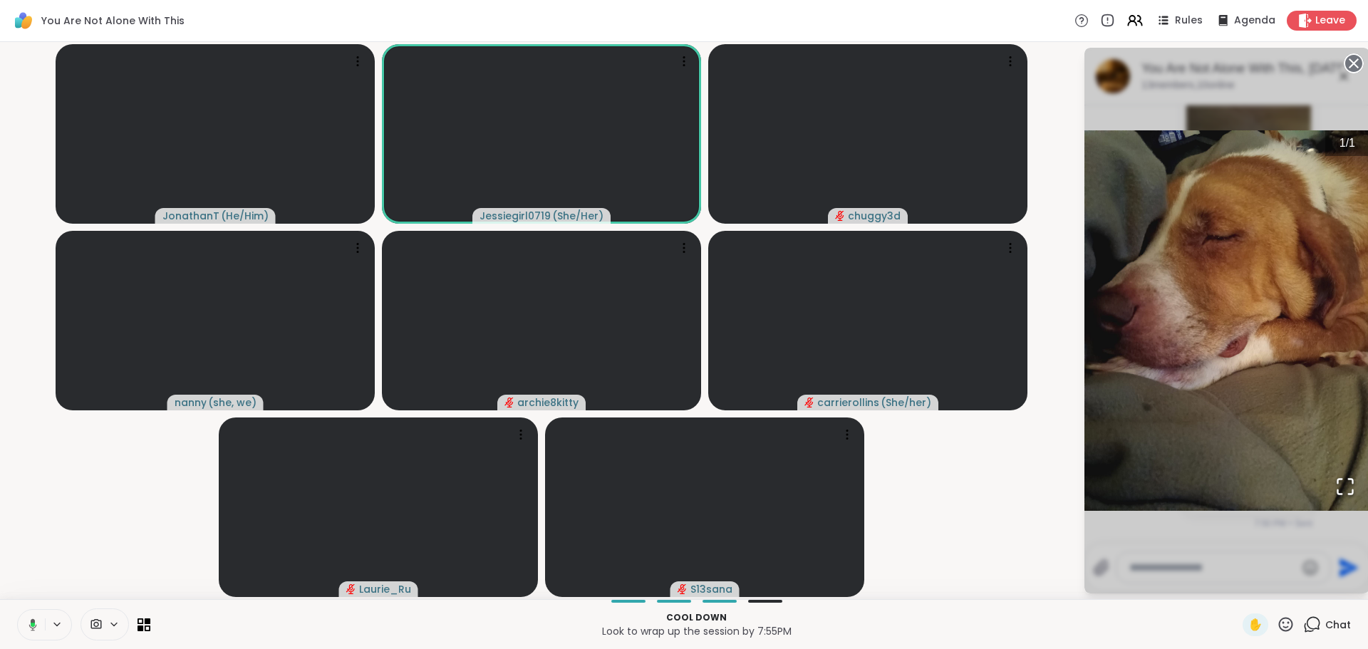
click at [1351, 482] on icon "Open Fullscreen" at bounding box center [1345, 487] width 20 height 20
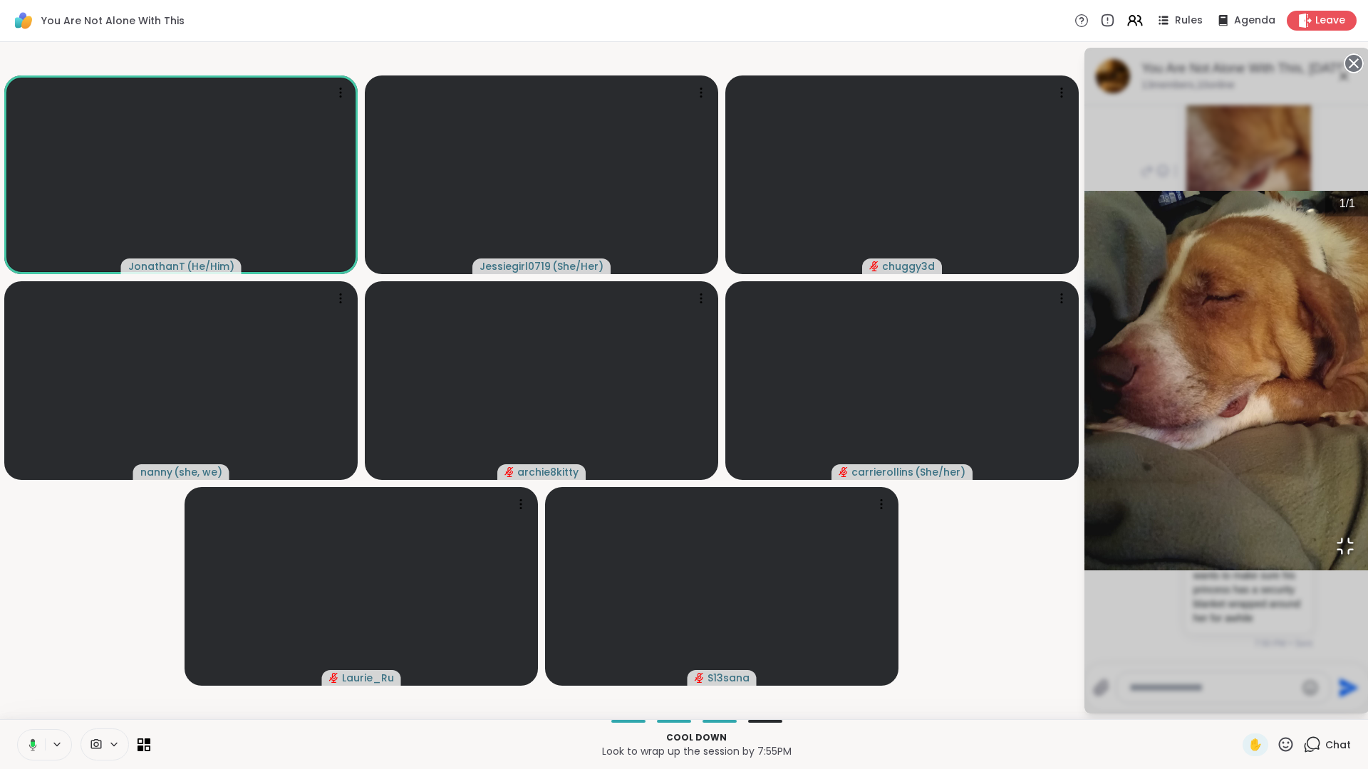
click at [1084, 338] on img "Go to Slide 1" at bounding box center [1226, 381] width 285 height 380
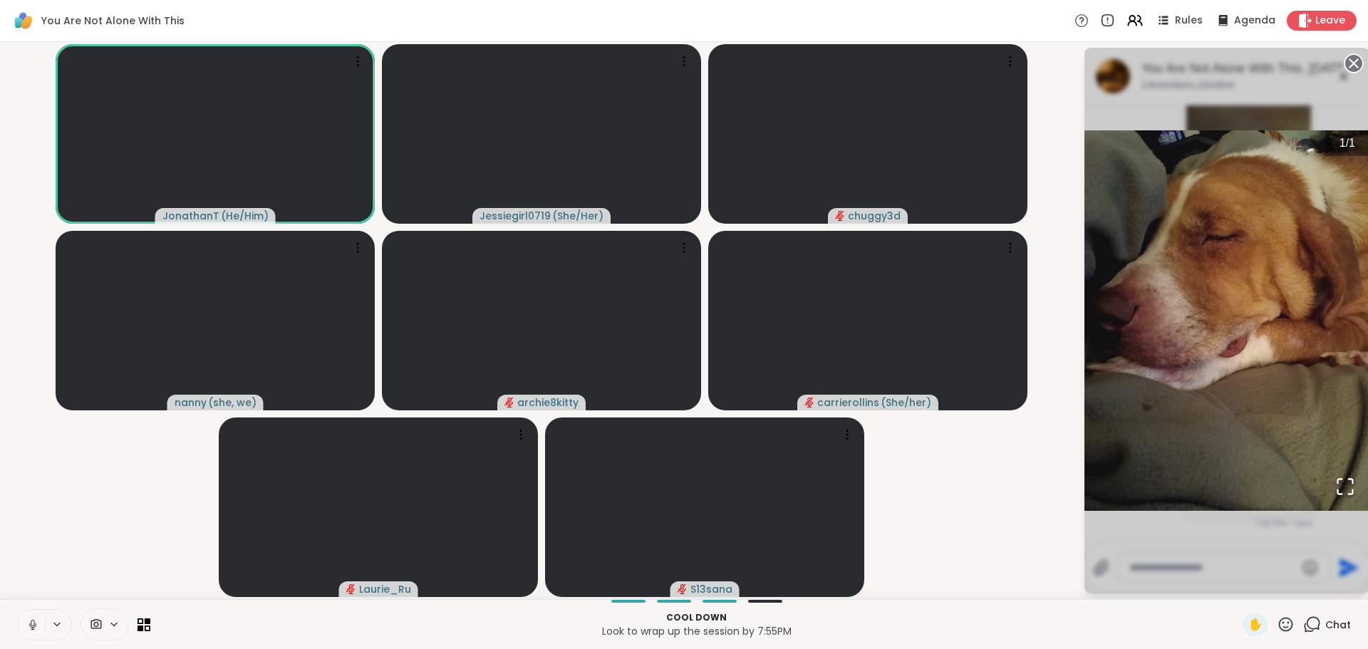
click at [950, 468] on video-player-container "JonathanT ( He/Him ) Jessiegirl0719 ( She/Her ) chuggy3d nanny ( she, we ) arch…" at bounding box center [542, 321] width 1066 height 546
click at [1325, 621] on span "Chat" at bounding box center [1338, 625] width 26 height 14
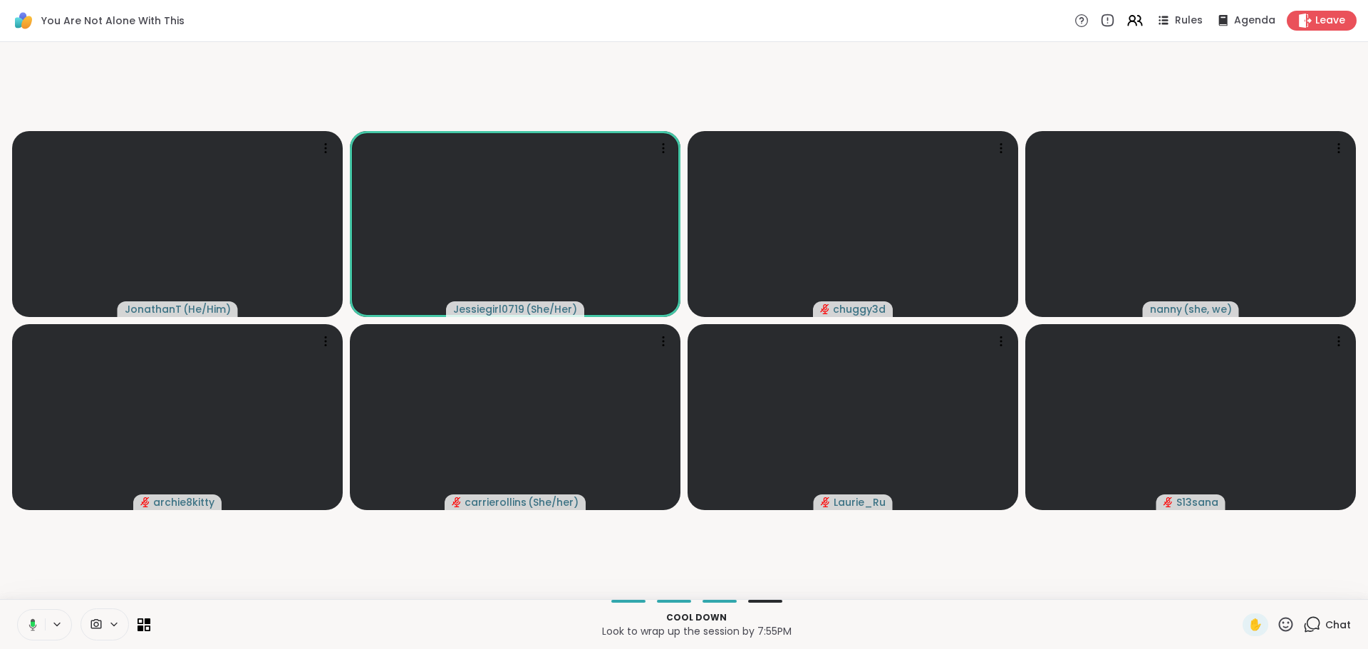
click at [1309, 615] on div "Chat" at bounding box center [1327, 624] width 48 height 23
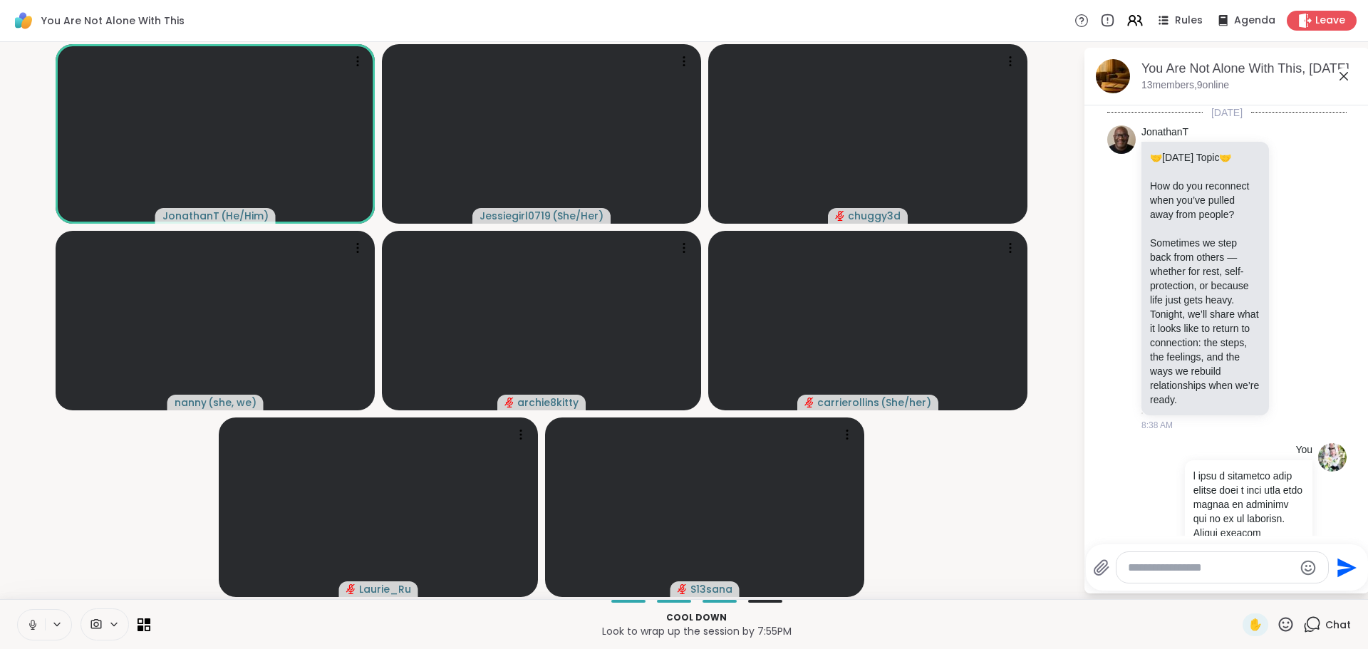
scroll to position [11404, 0]
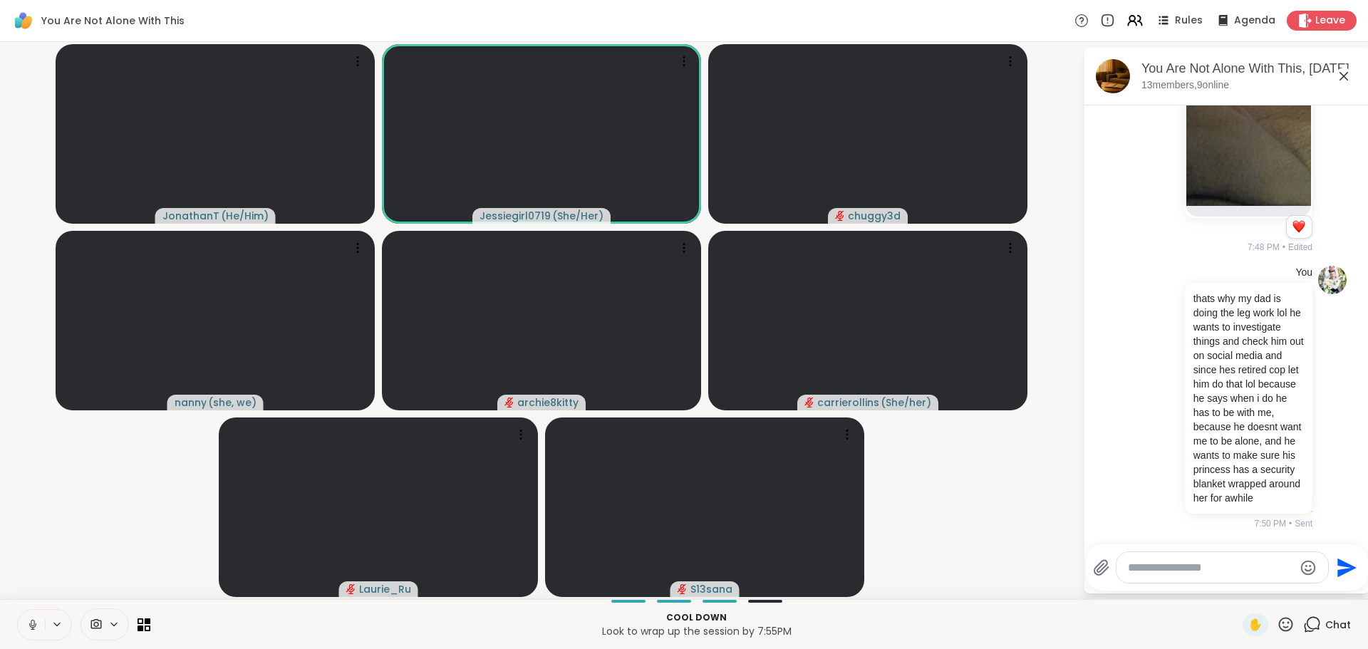
click at [1170, 571] on textarea "Type your message" at bounding box center [1211, 568] width 166 height 14
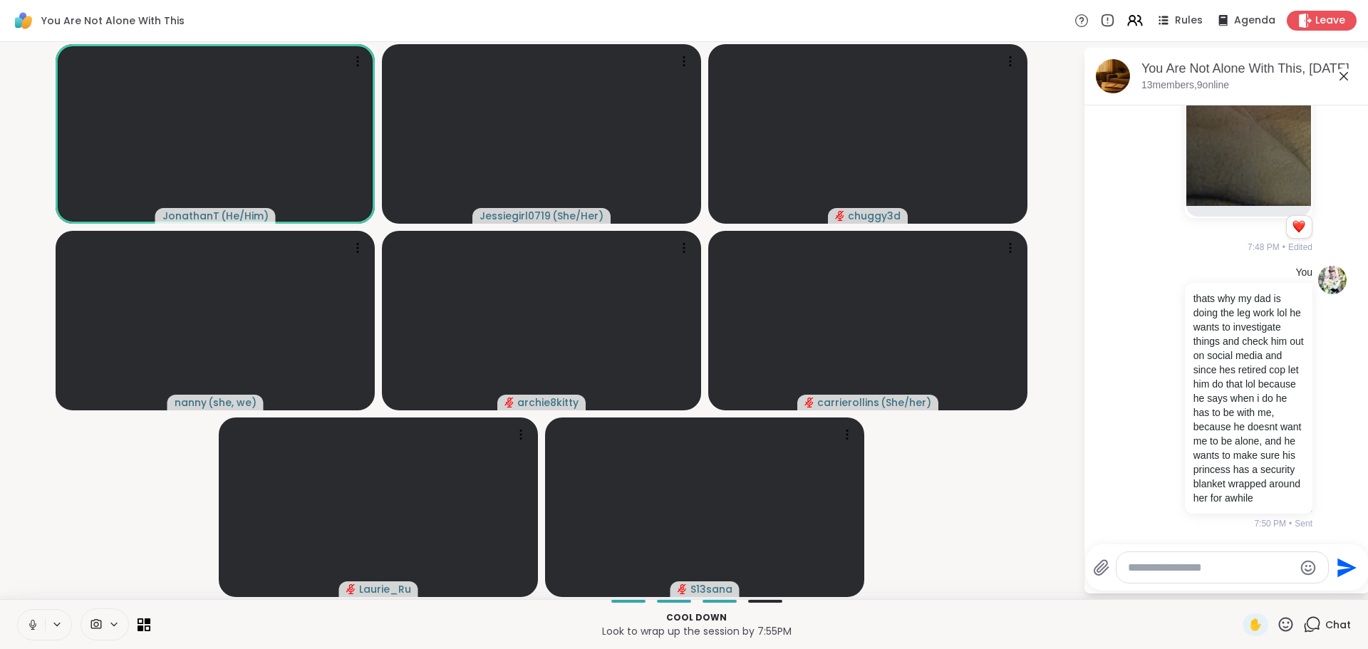
click at [1187, 563] on textarea "Type your message" at bounding box center [1211, 568] width 166 height 14
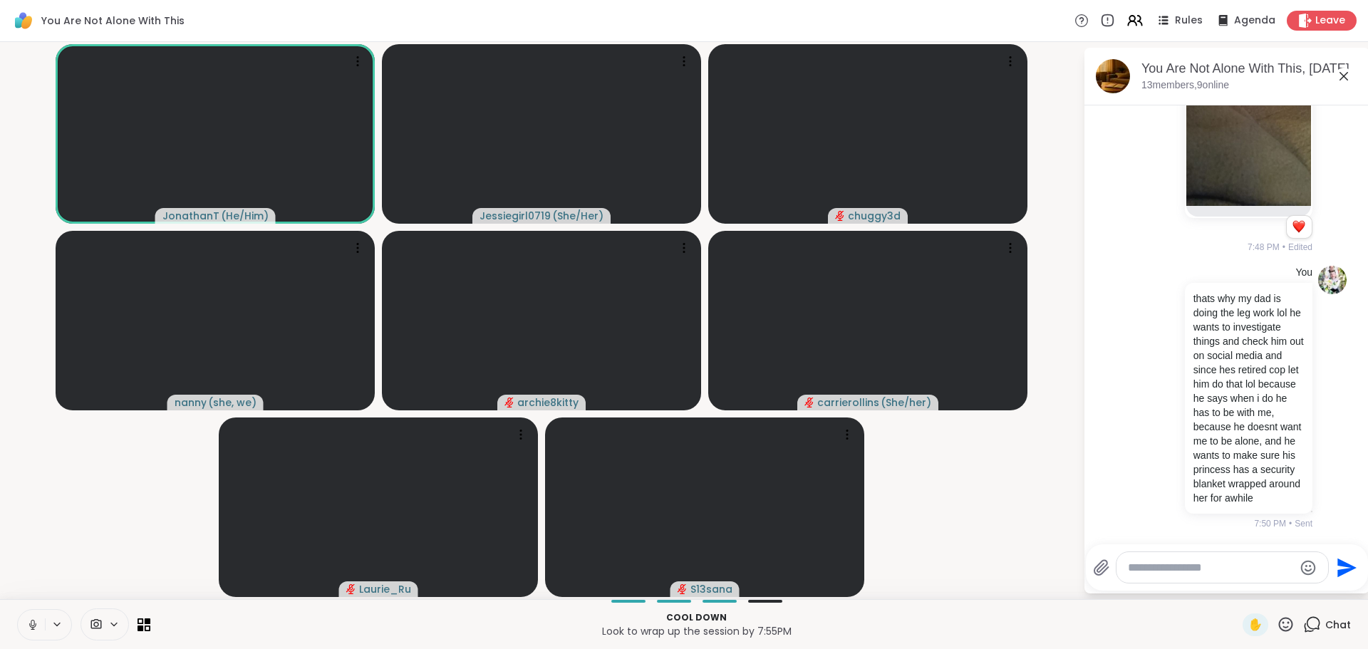
click at [1187, 563] on textarea "Type your message" at bounding box center [1211, 568] width 166 height 14
click at [1238, 563] on textarea "Type your message" at bounding box center [1211, 568] width 166 height 14
click at [1223, 568] on textarea "Type your message" at bounding box center [1211, 568] width 166 height 14
click at [1223, 566] on textarea "Type your message" at bounding box center [1211, 568] width 166 height 14
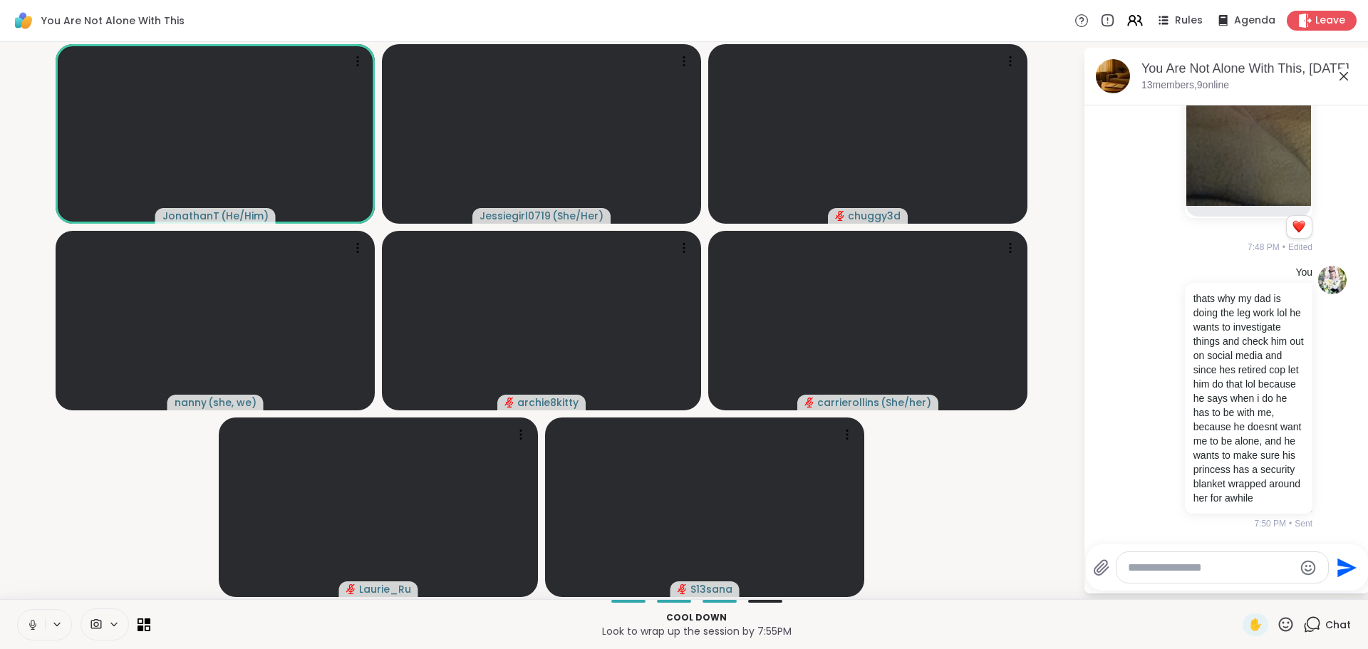
click at [1225, 563] on textarea "Type your message" at bounding box center [1211, 568] width 166 height 14
click at [1231, 566] on textarea "Type your message" at bounding box center [1211, 568] width 166 height 14
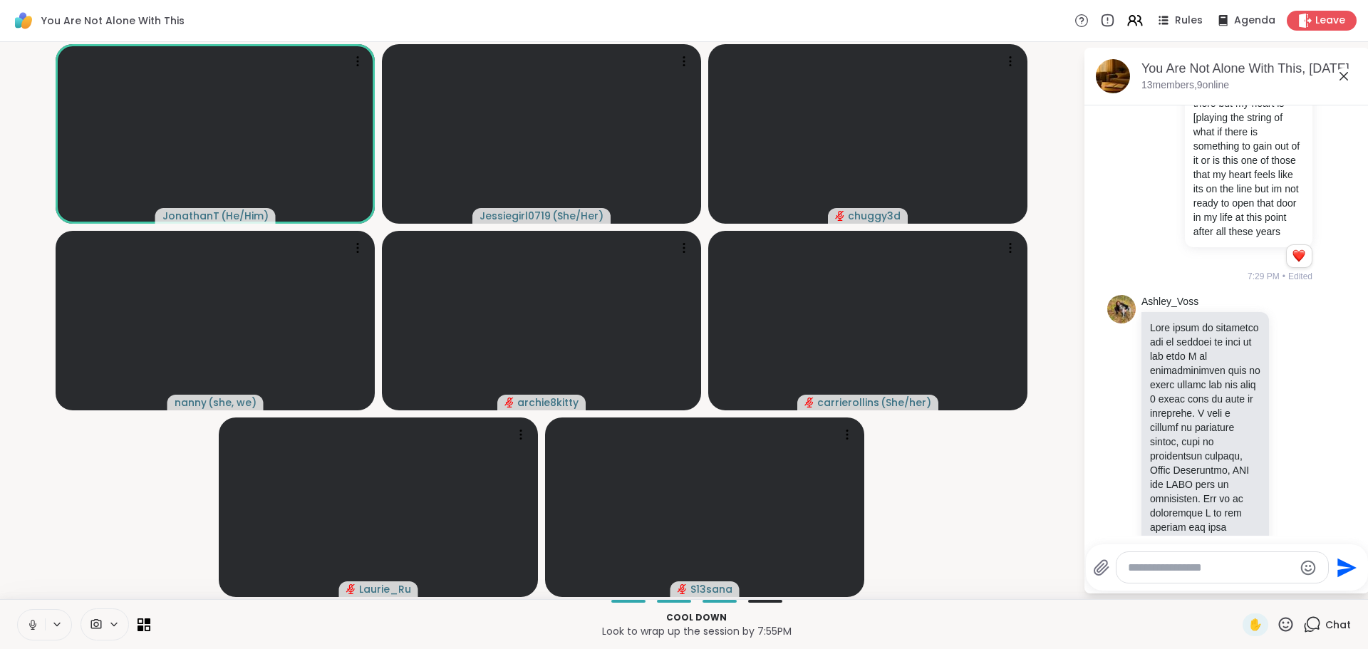
scroll to position [4083, 0]
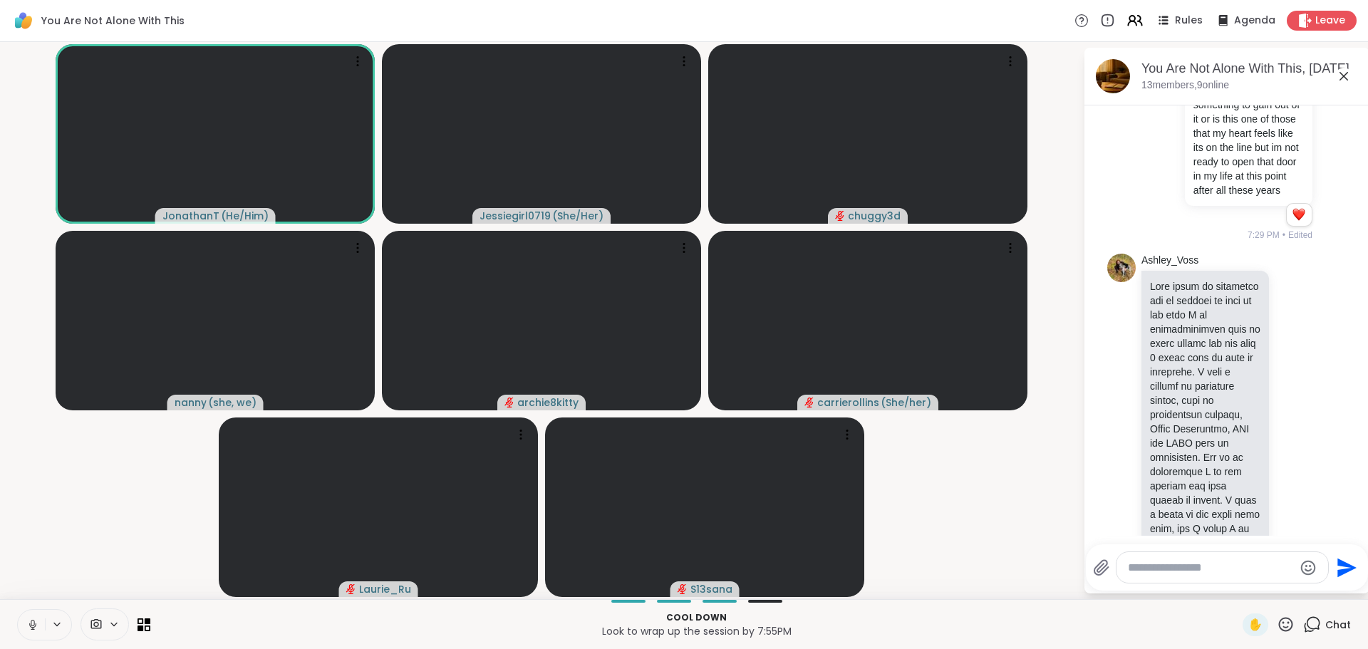
click at [1367, 266] on html "You Are Not Alone With This Rules Agenda Leave JonathanT ( He/Him ) Jessiegirl0…" at bounding box center [684, 324] width 1368 height 649
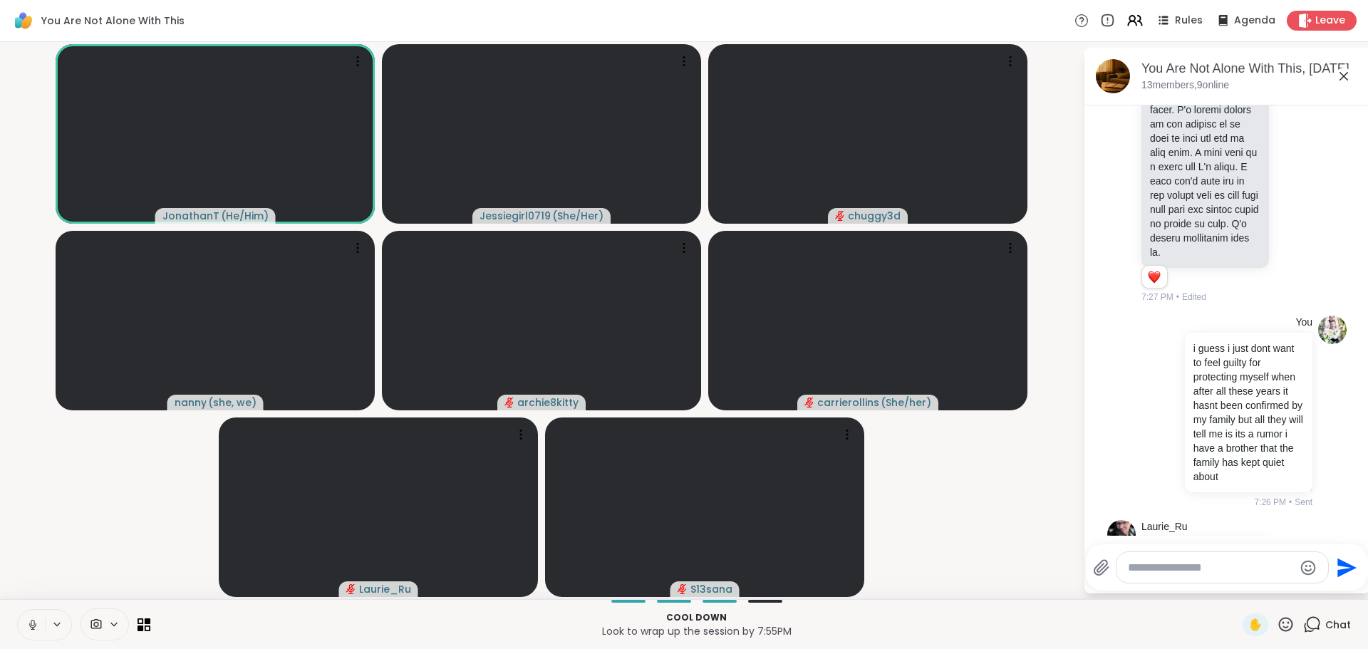
scroll to position [11404, 0]
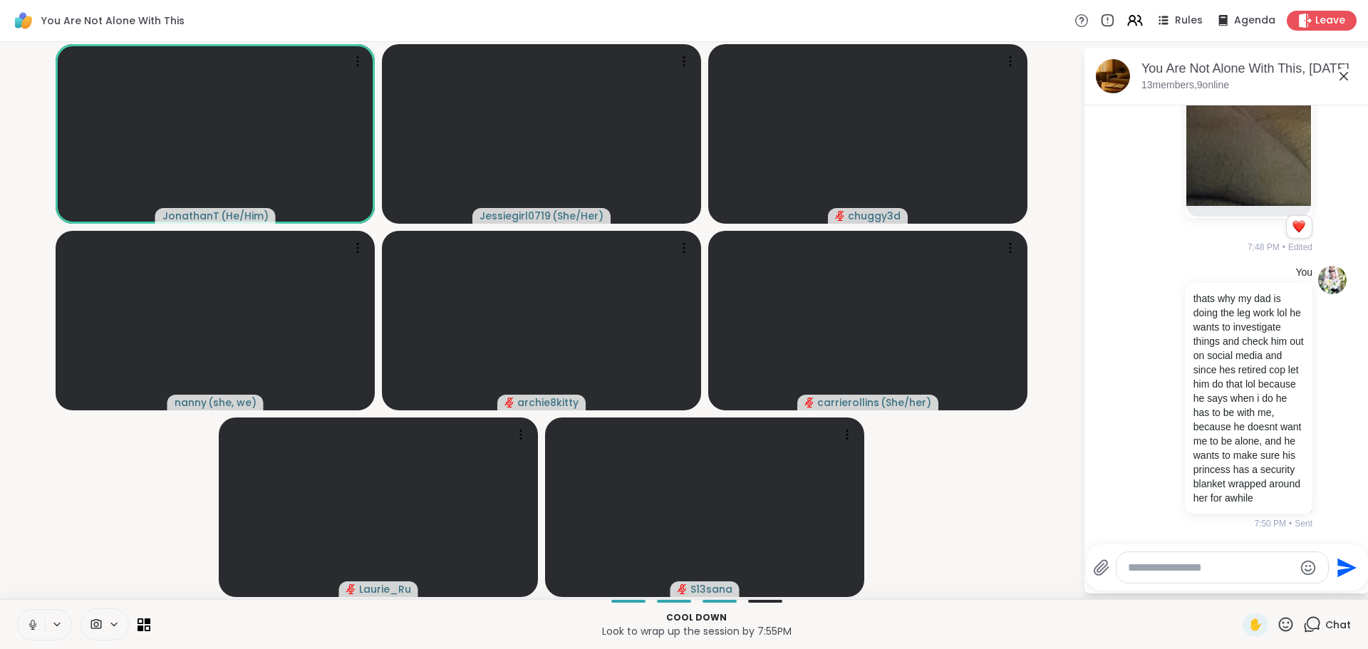
click at [1195, 566] on textarea "Type your message" at bounding box center [1211, 568] width 166 height 14
click at [1203, 567] on textarea "Type your message" at bounding box center [1211, 568] width 166 height 14
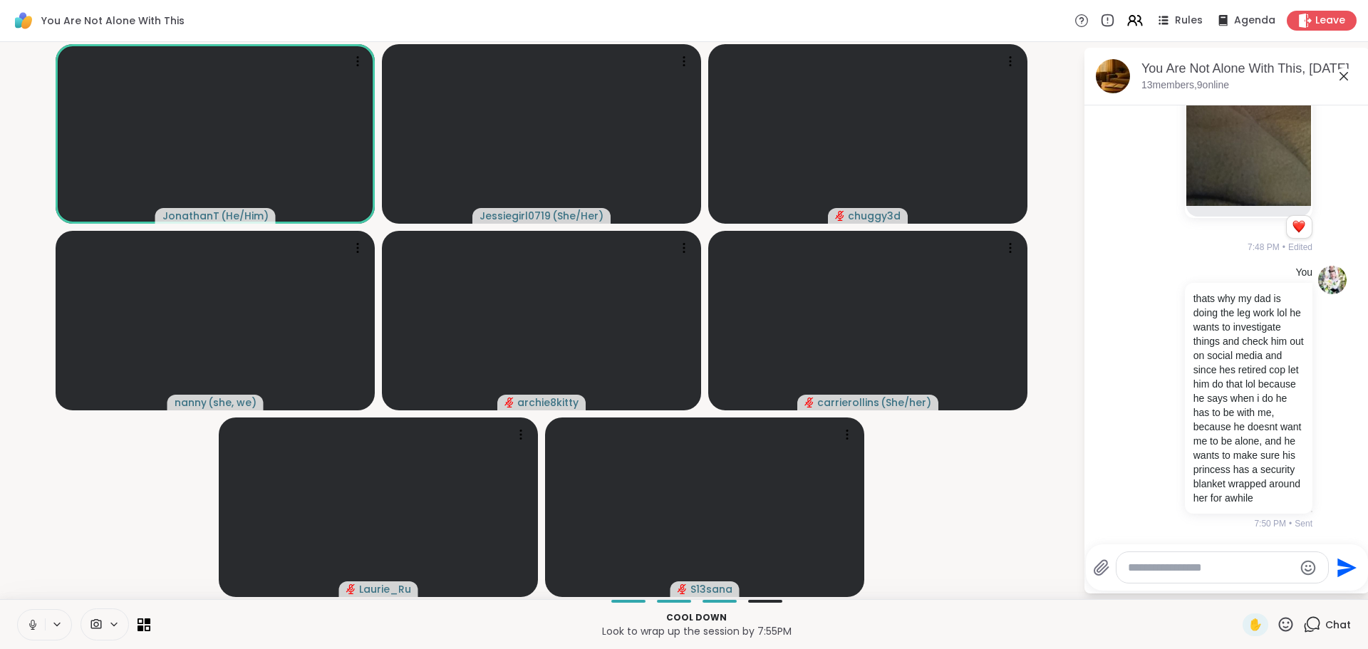
click at [1203, 567] on textarea "Type your message" at bounding box center [1211, 568] width 166 height 14
click at [1203, 573] on textarea "Type your message" at bounding box center [1211, 568] width 166 height 14
click at [1207, 573] on textarea "Type your message" at bounding box center [1211, 568] width 166 height 14
click at [1212, 571] on textarea "Type your message" at bounding box center [1211, 568] width 166 height 14
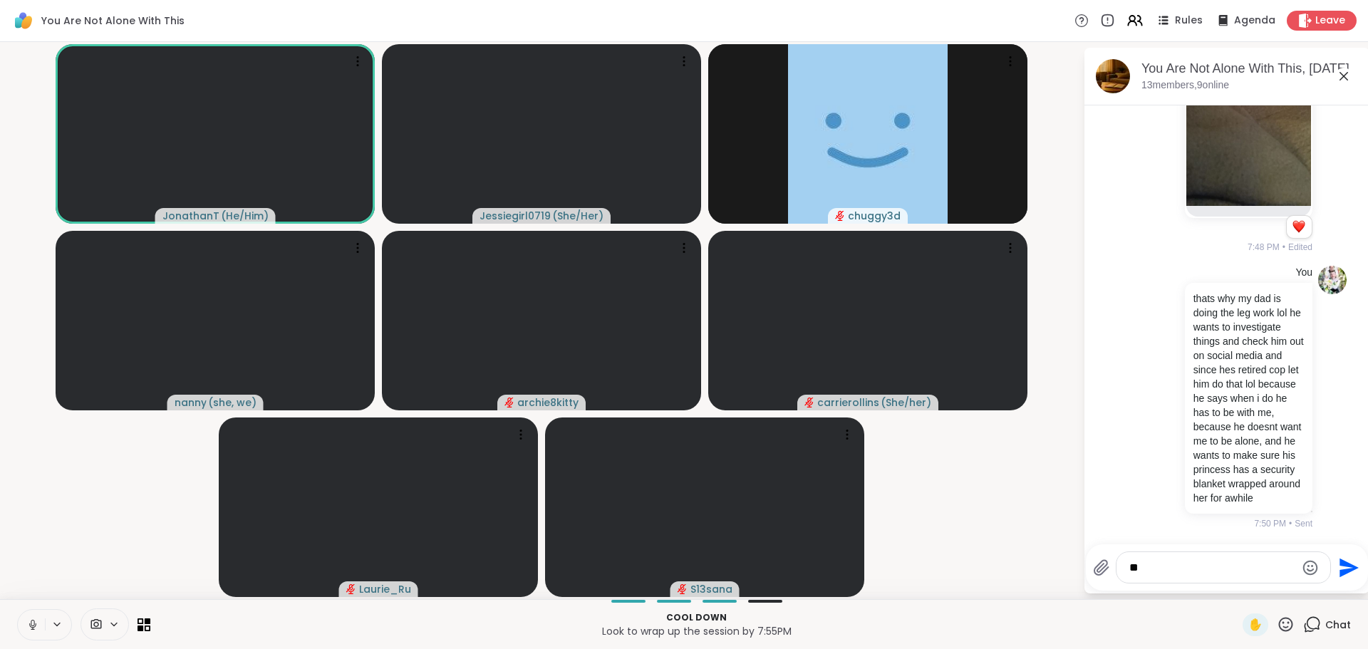
type textarea "*"
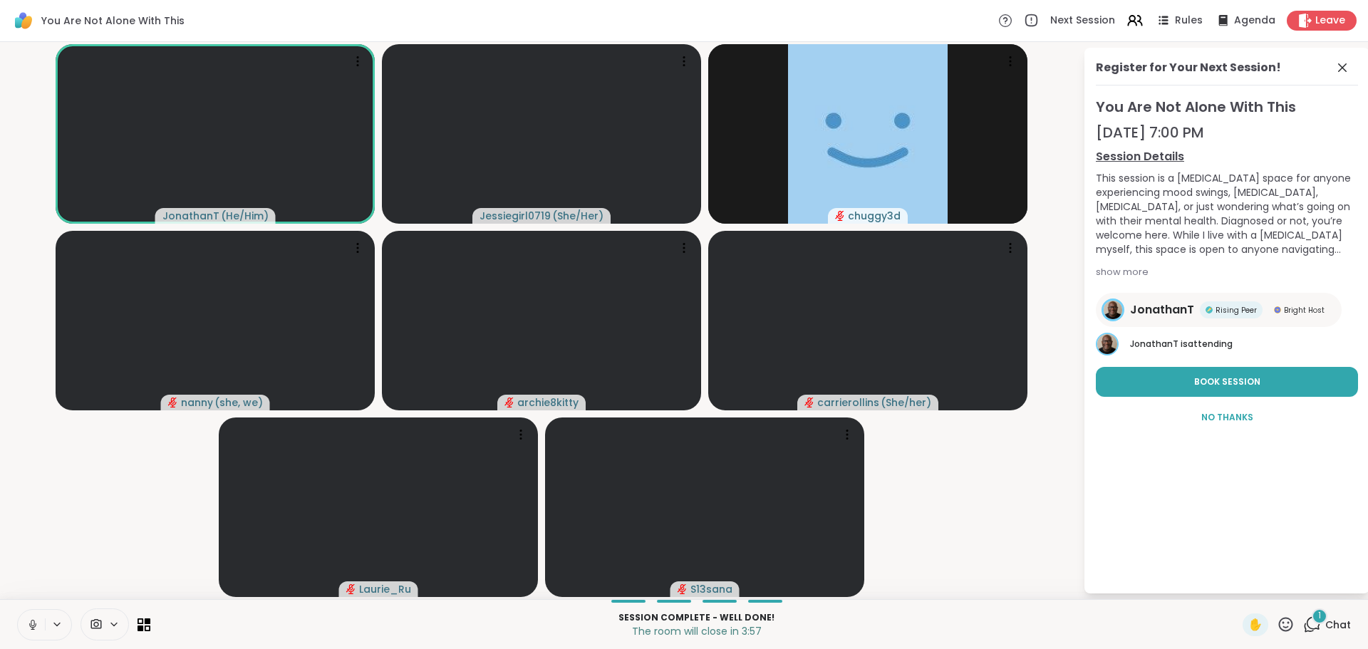
click at [1308, 625] on icon at bounding box center [1312, 624] width 18 height 18
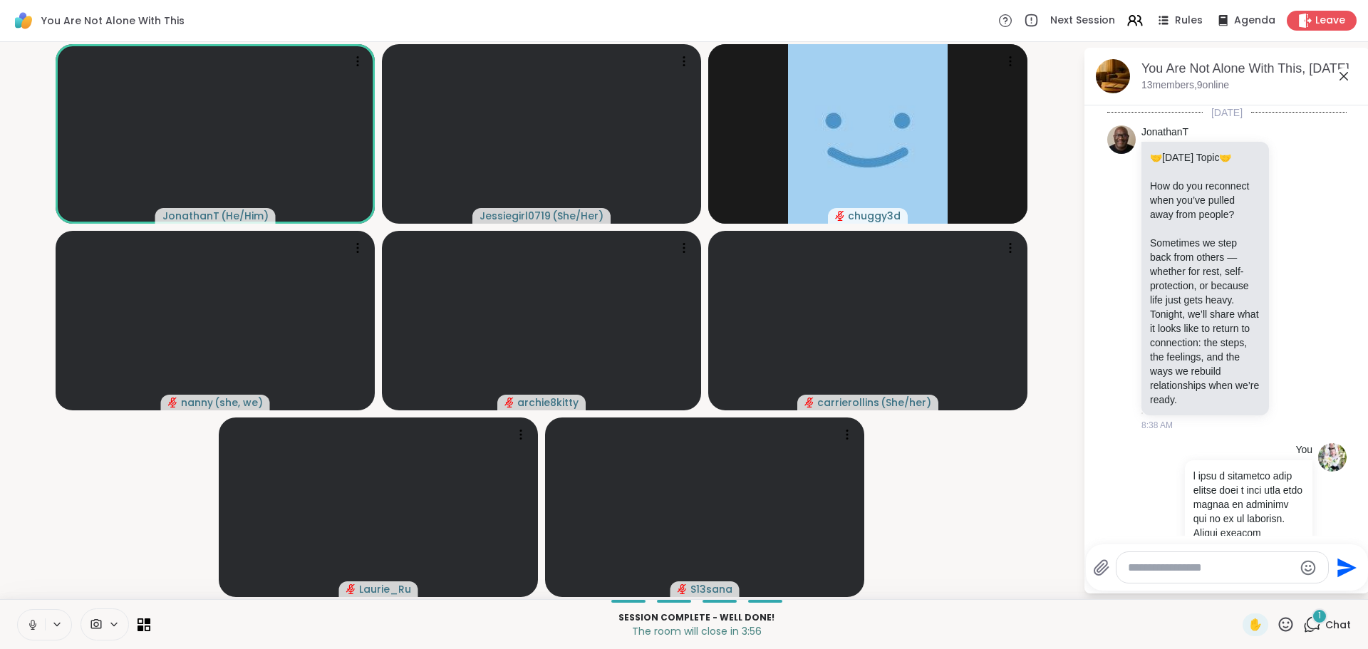
scroll to position [11542, 0]
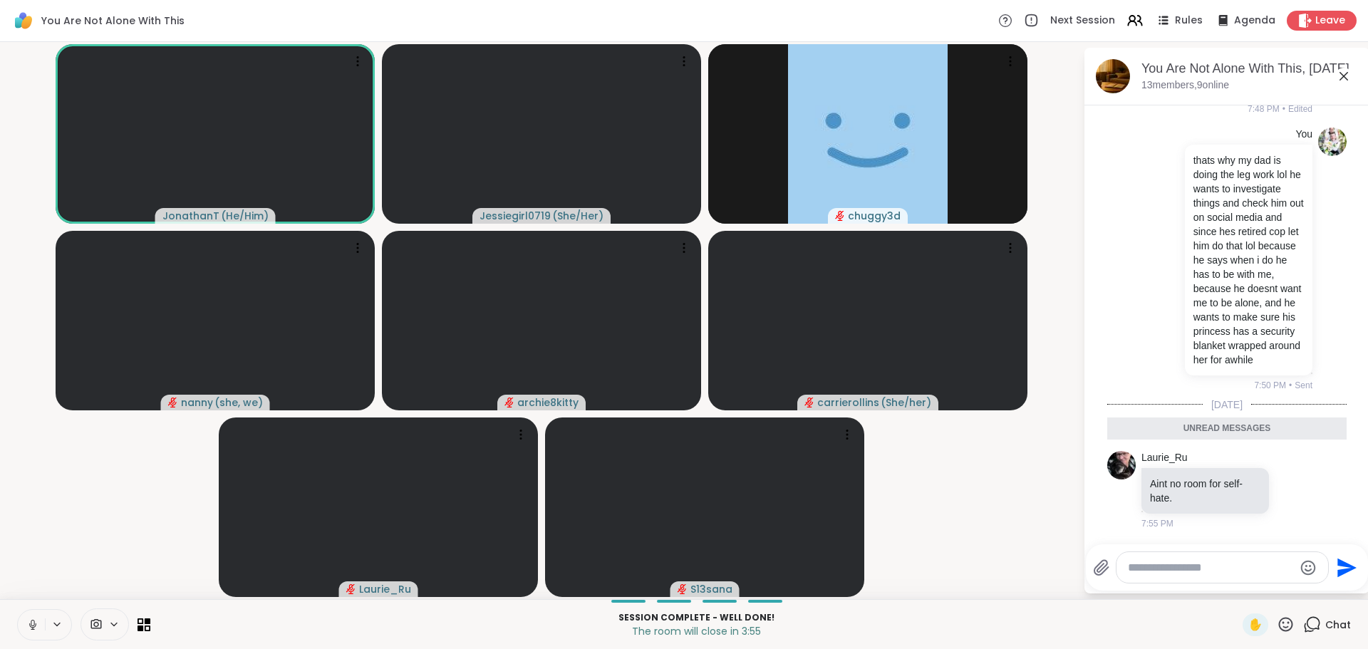
click at [1247, 566] on textarea "Type your message" at bounding box center [1211, 568] width 166 height 14
click at [1289, 495] on icon at bounding box center [1294, 489] width 11 height 11
click at [1287, 471] on div "Select Reaction: Heart" at bounding box center [1293, 467] width 13 height 13
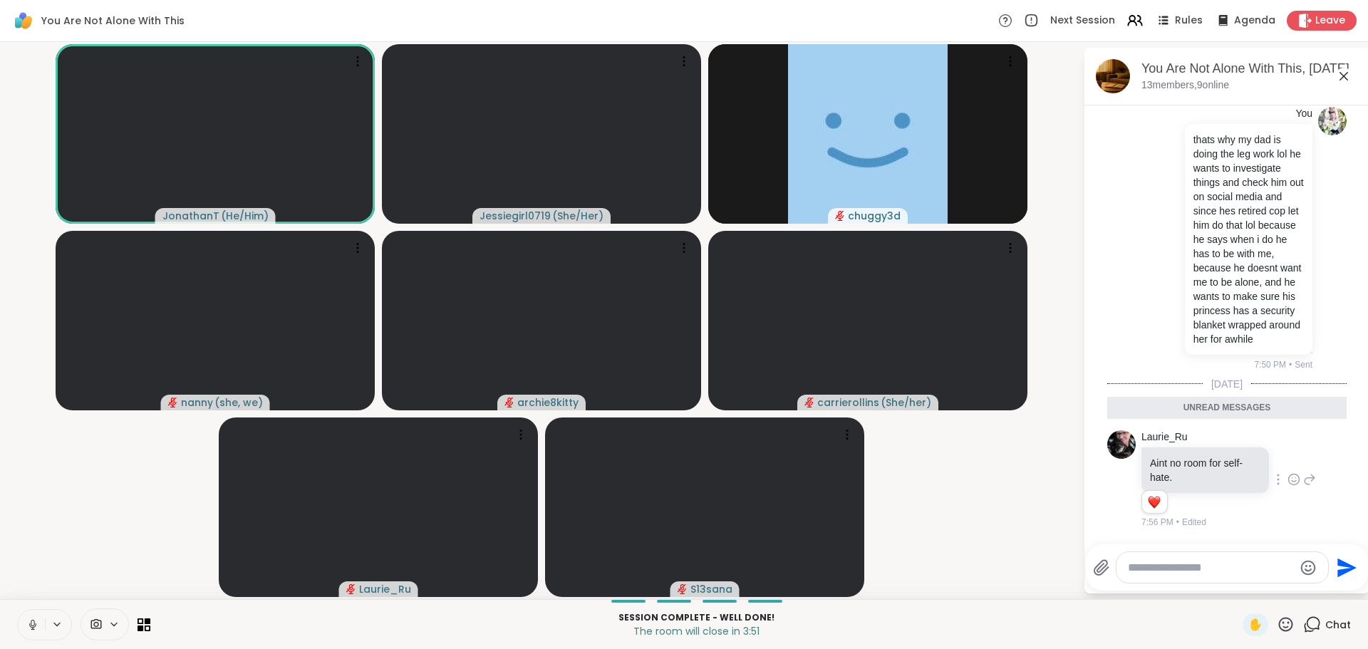
scroll to position [11562, 0]
click at [1049, 534] on video-player-container "JonathanT ( He/Him ) Jessiegirl0719 ( She/Her ) chuggy3d nanny ( she, we ) arch…" at bounding box center [542, 321] width 1066 height 546
click at [1153, 567] on textarea "Type your message" at bounding box center [1211, 568] width 166 height 14
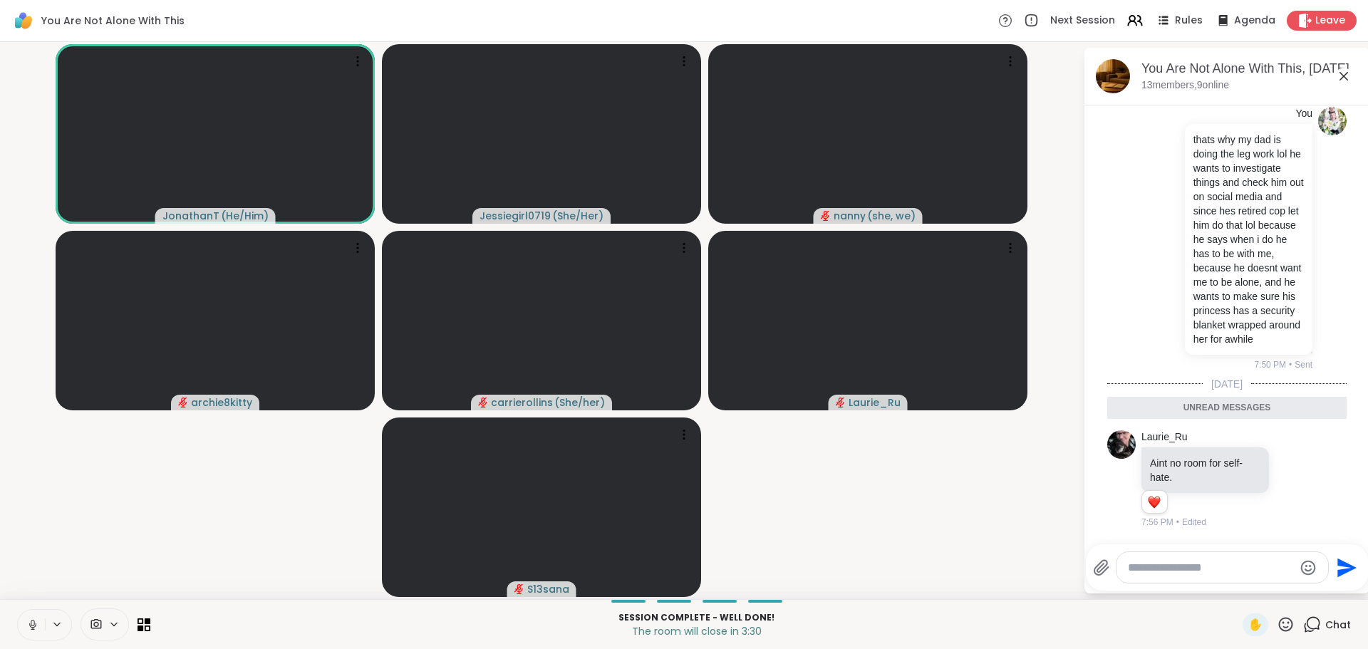
click at [1155, 564] on textarea "Type your message" at bounding box center [1211, 568] width 166 height 14
click at [1155, 567] on textarea "Type your message" at bounding box center [1211, 568] width 166 height 14
click at [1153, 571] on textarea "Type your message" at bounding box center [1211, 568] width 166 height 14
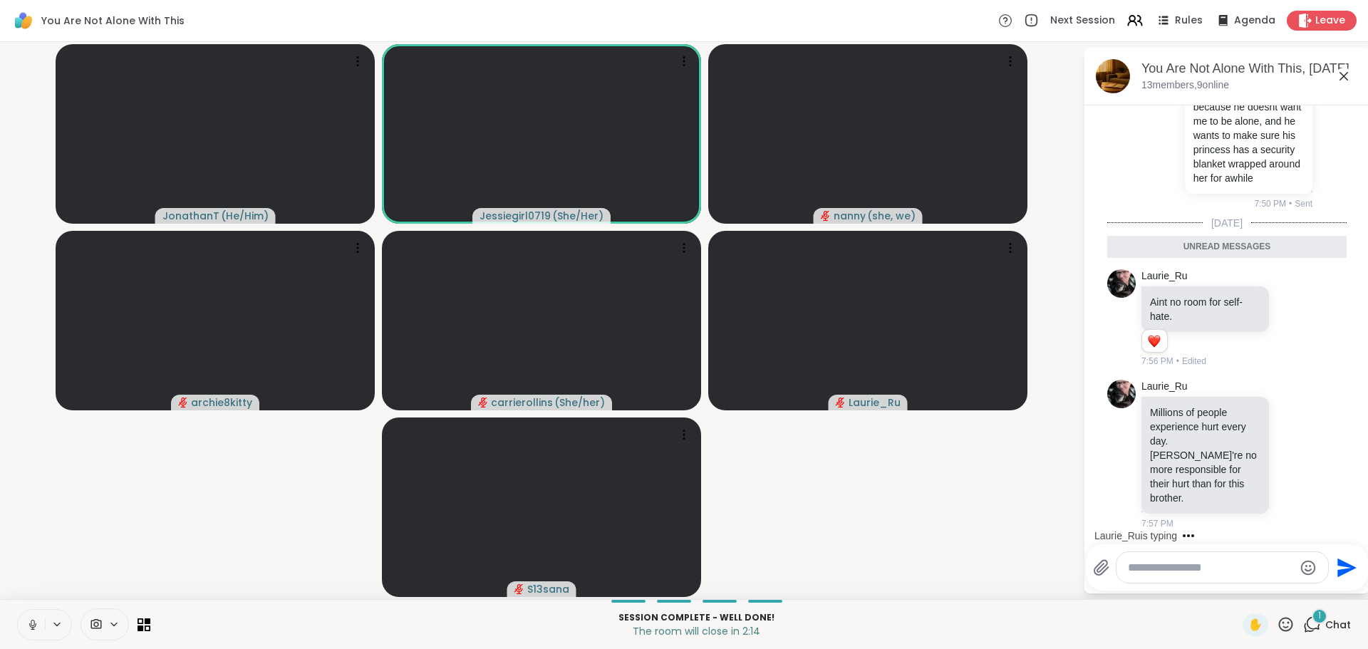
scroll to position [11676, 0]
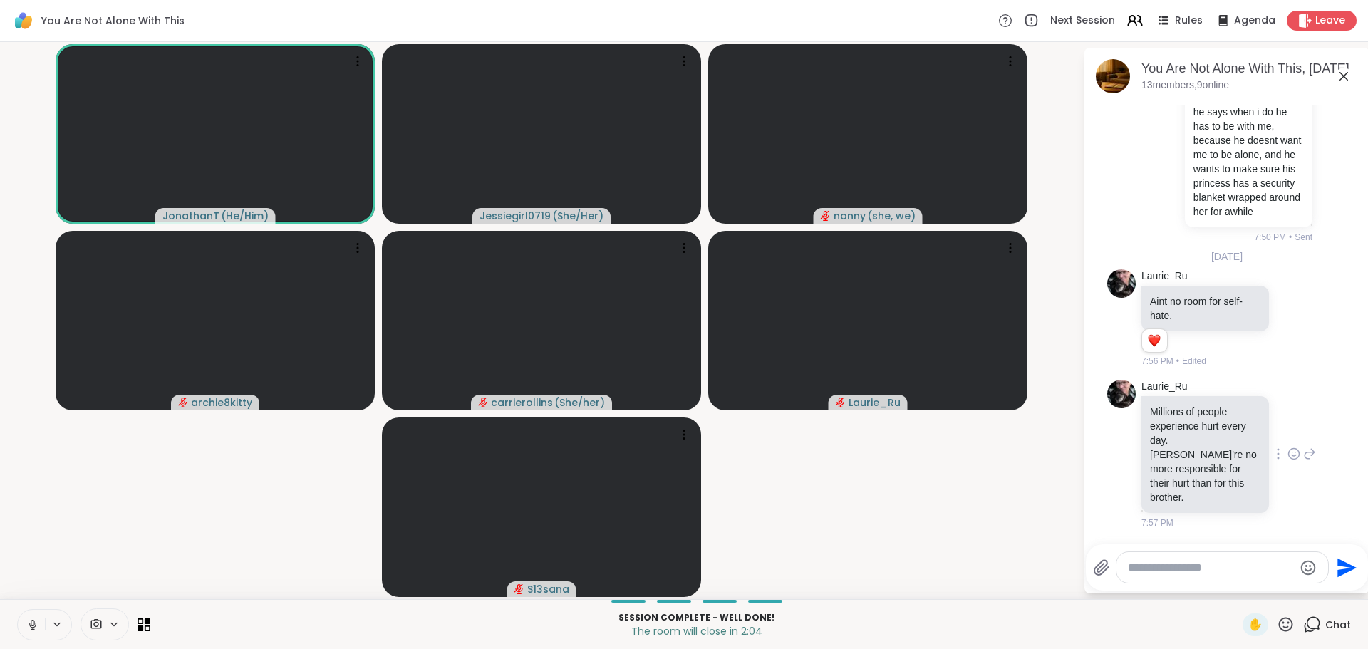
click at [1287, 461] on icon at bounding box center [1293, 454] width 13 height 14
click at [1287, 437] on div "Select Reaction: Heart" at bounding box center [1293, 431] width 13 height 13
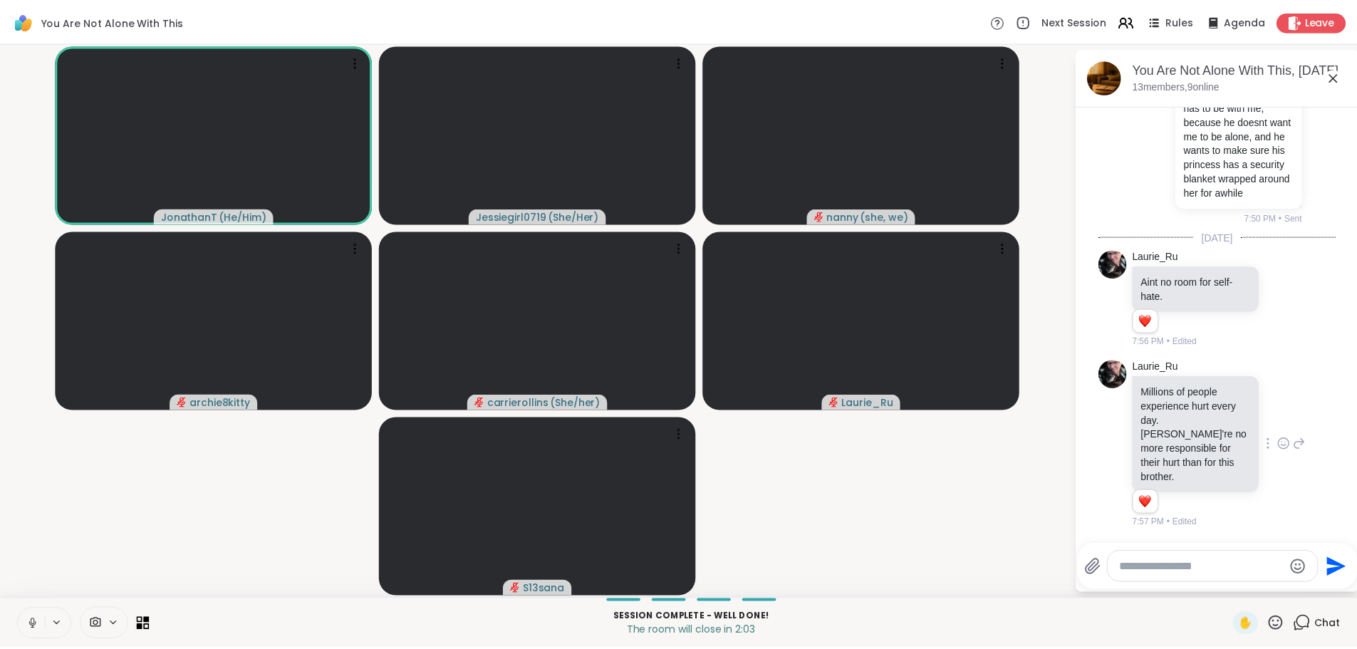
scroll to position [11696, 0]
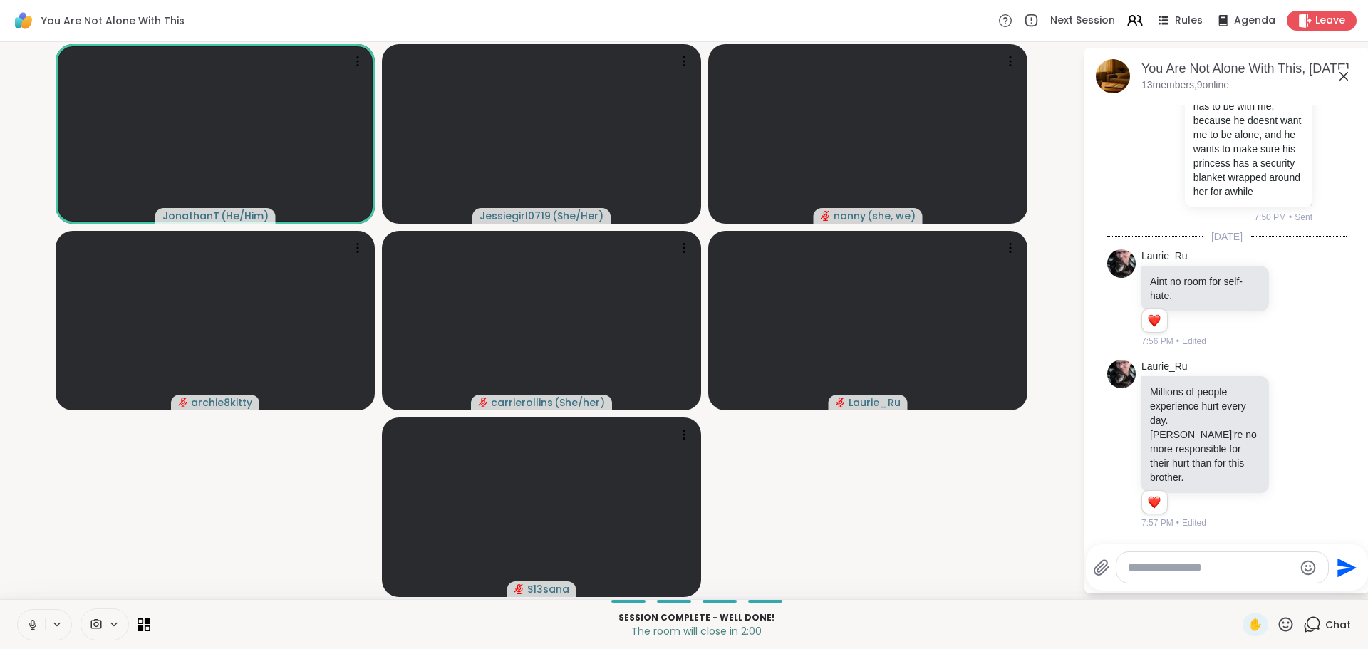
click at [1247, 569] on textarea "Type your message" at bounding box center [1211, 568] width 166 height 14
click at [1321, 21] on span "Leave" at bounding box center [1330, 21] width 31 height 15
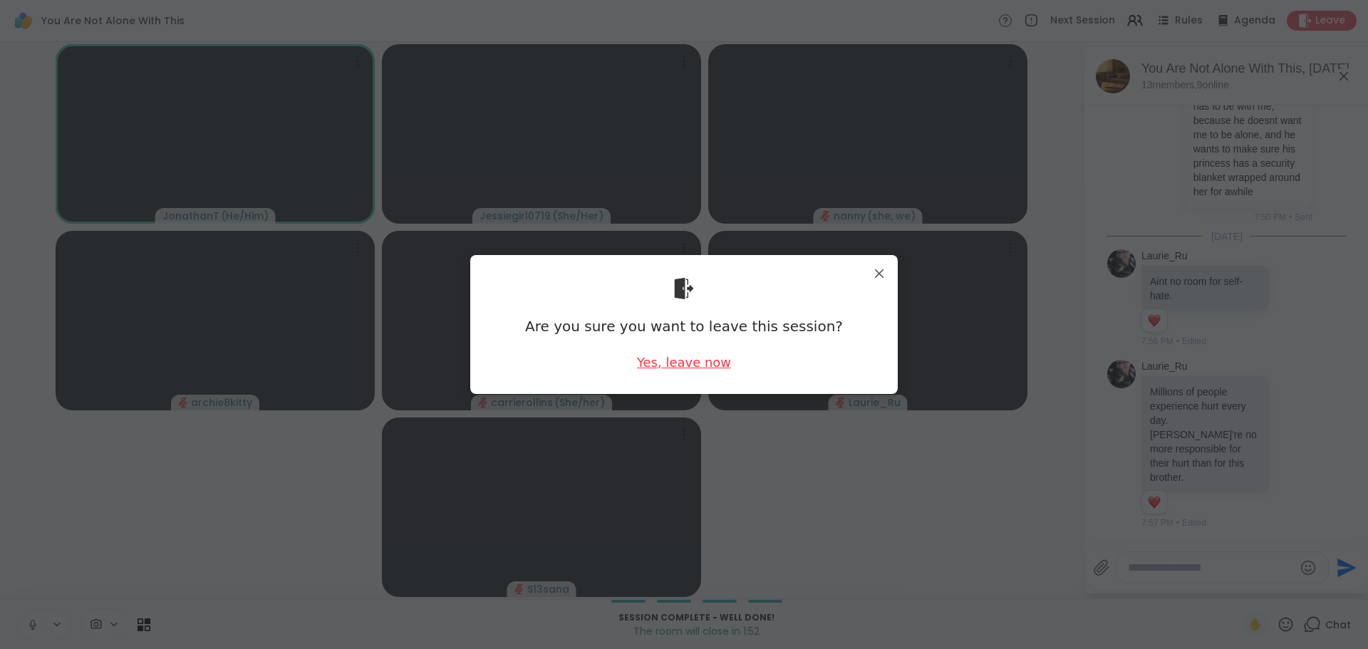
click at [670, 363] on div "Yes, leave now" at bounding box center [684, 362] width 94 height 18
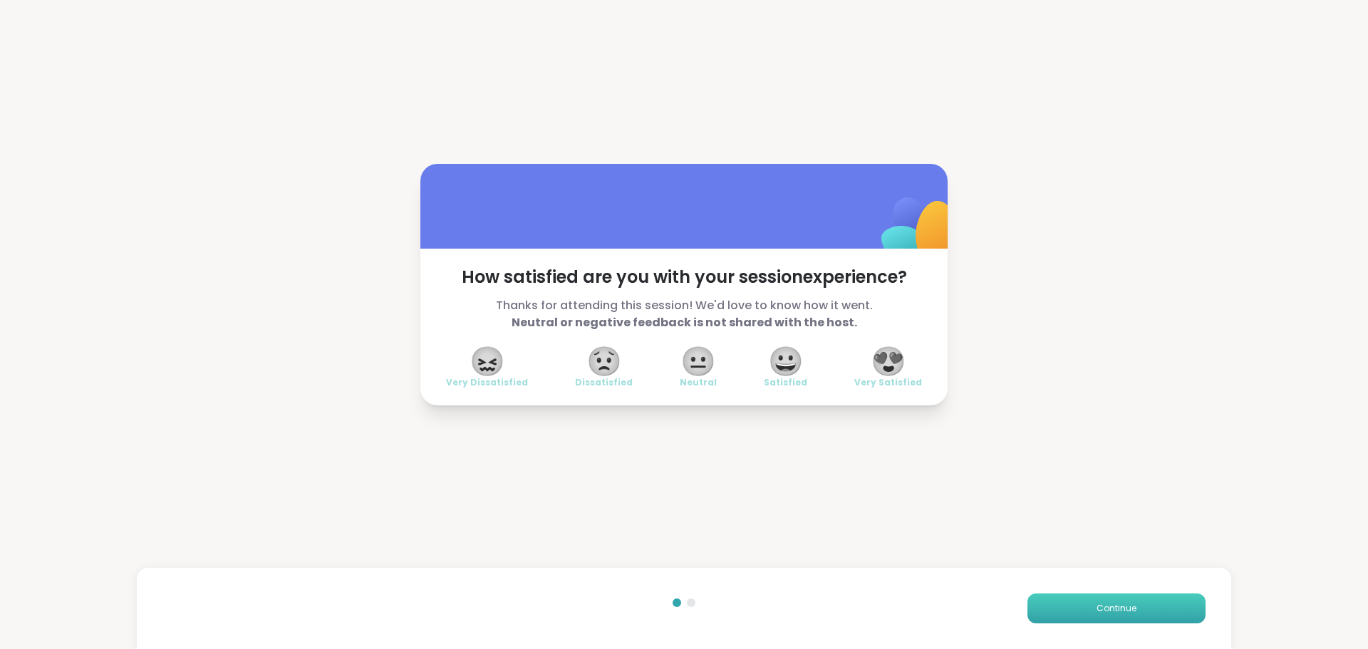
click at [1113, 604] on span "Continue" at bounding box center [1116, 608] width 40 height 13
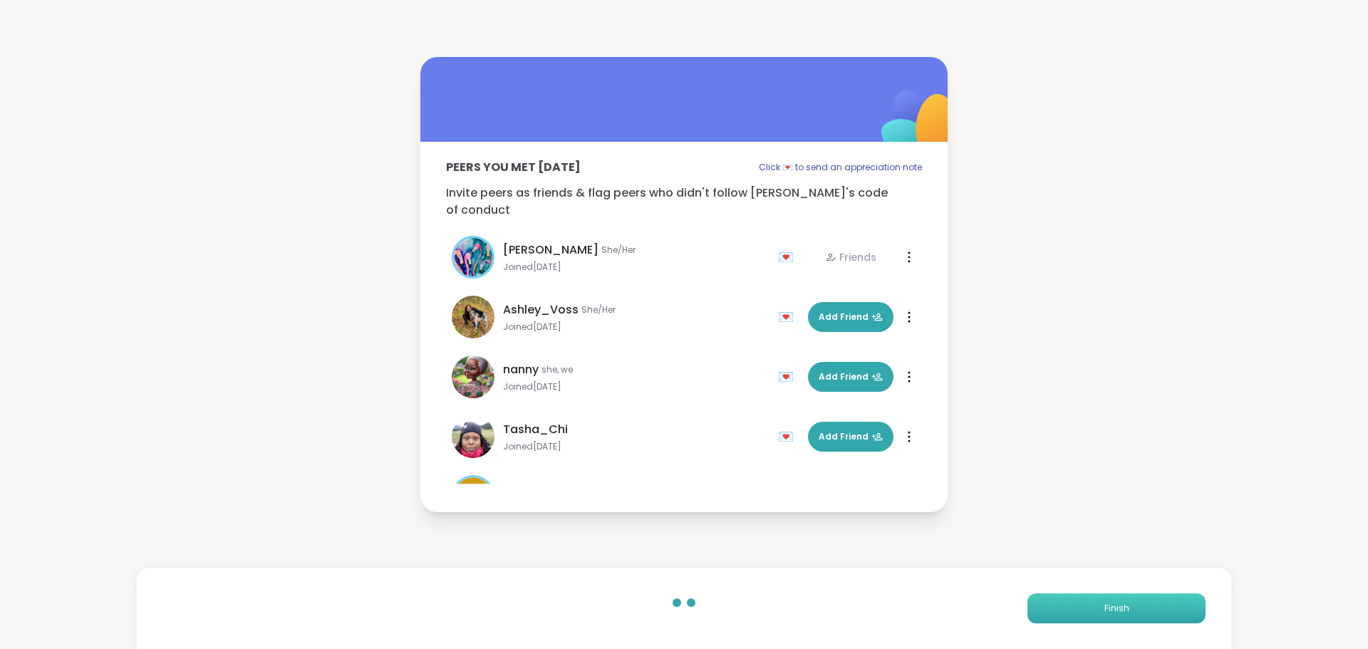
click at [1113, 604] on span "Finish" at bounding box center [1116, 608] width 25 height 13
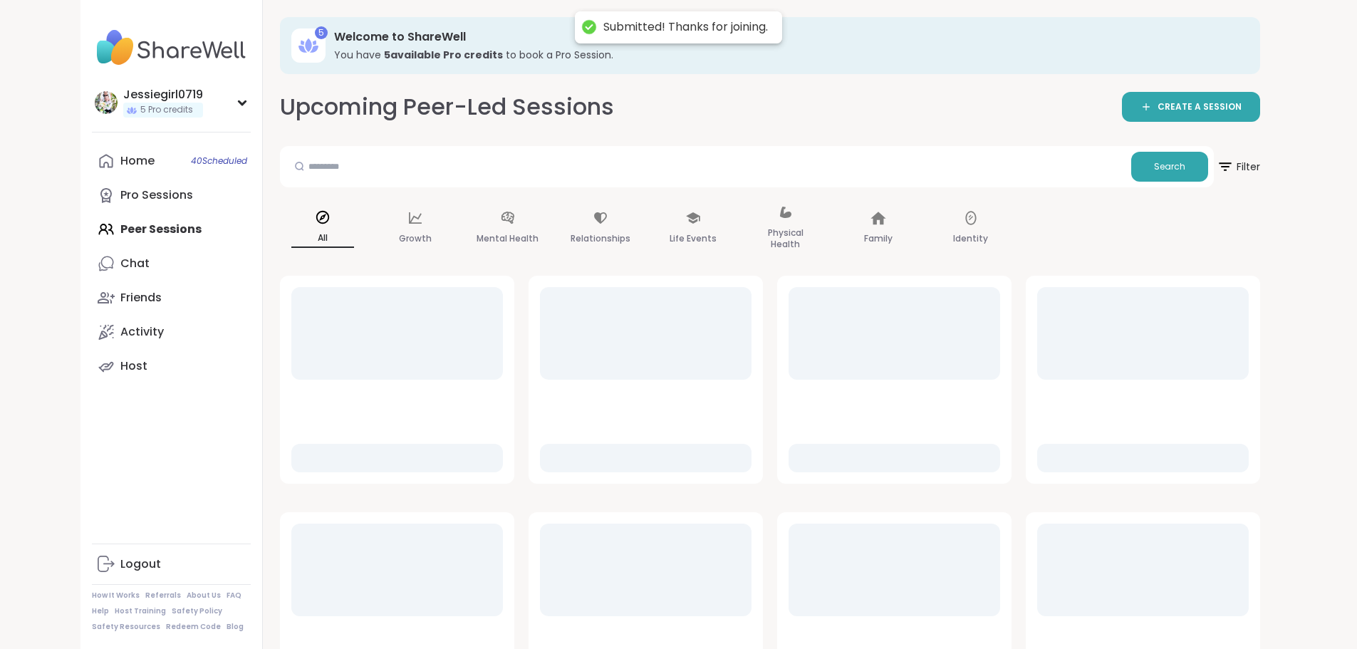
click at [92, 229] on div "Home 40 Scheduled Pro Sessions Peer Sessions Chat Friends Activity Host" at bounding box center [171, 263] width 159 height 239
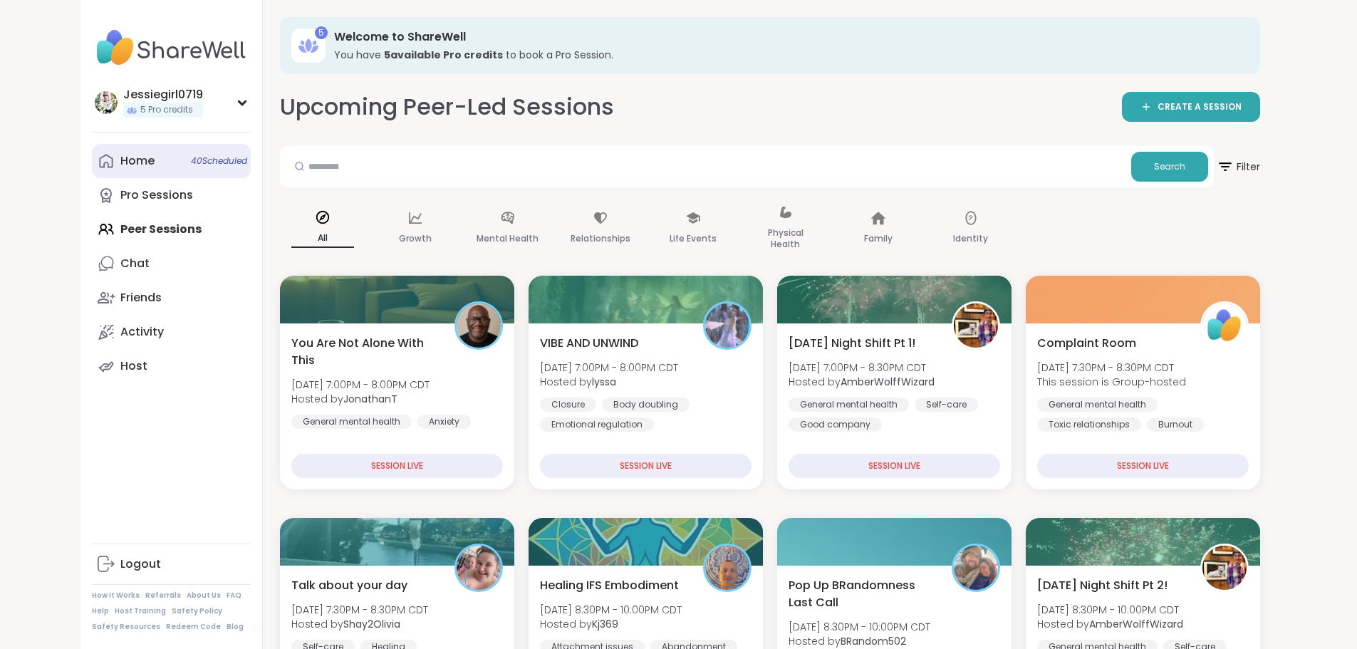
click at [101, 169] on link "Home 40 Scheduled" at bounding box center [171, 161] width 159 height 34
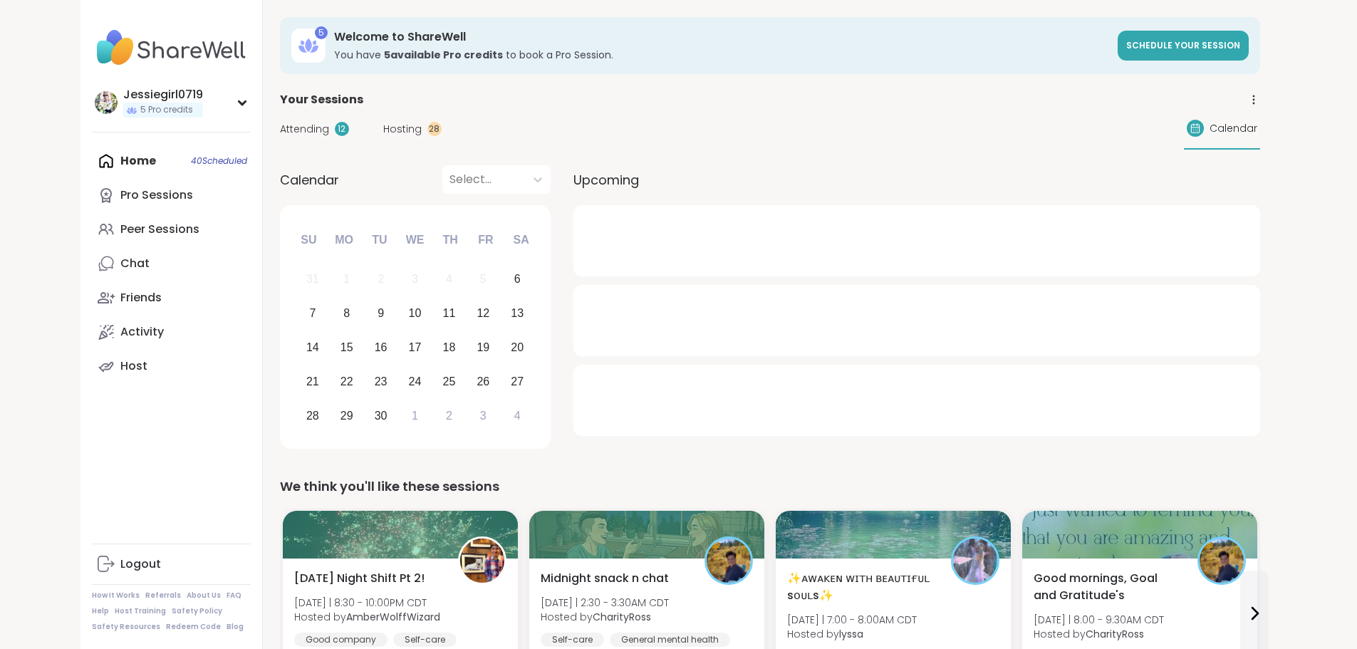
click at [383, 123] on span "Hosting" at bounding box center [402, 129] width 38 height 15
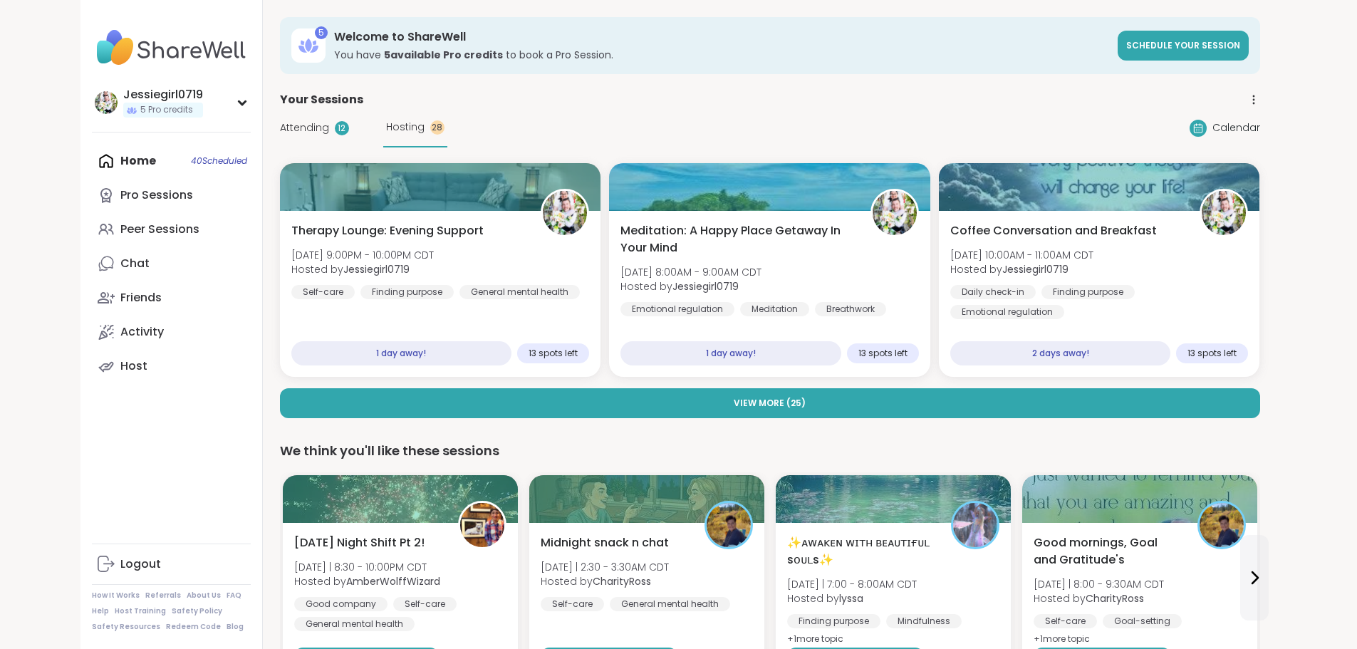
click at [92, 160] on div "Home 40 Scheduled Pro Sessions Peer Sessions Chat Friends Activity Host" at bounding box center [171, 263] width 159 height 239
click at [92, 162] on div "Home 40 Scheduled Pro Sessions Peer Sessions Chat Friends Activity Host" at bounding box center [171, 263] width 159 height 239
click at [120, 229] on div "Peer Sessions" at bounding box center [159, 230] width 79 height 16
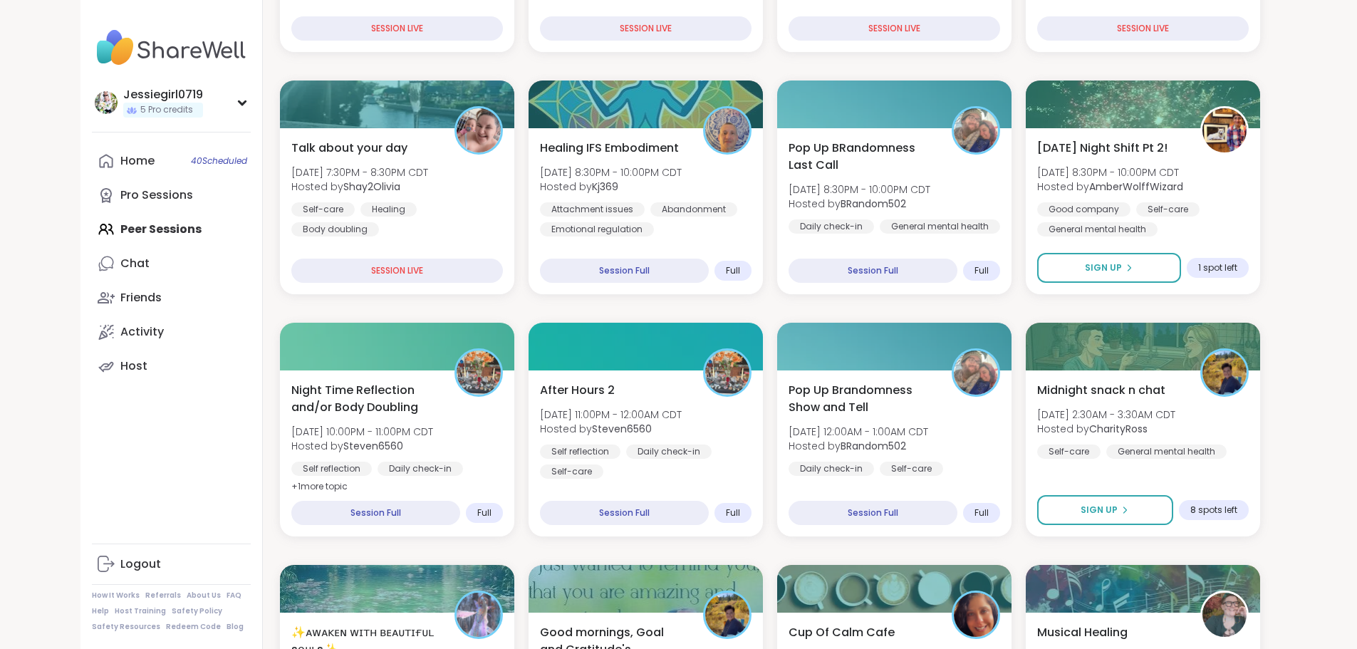
scroll to position [355, 0]
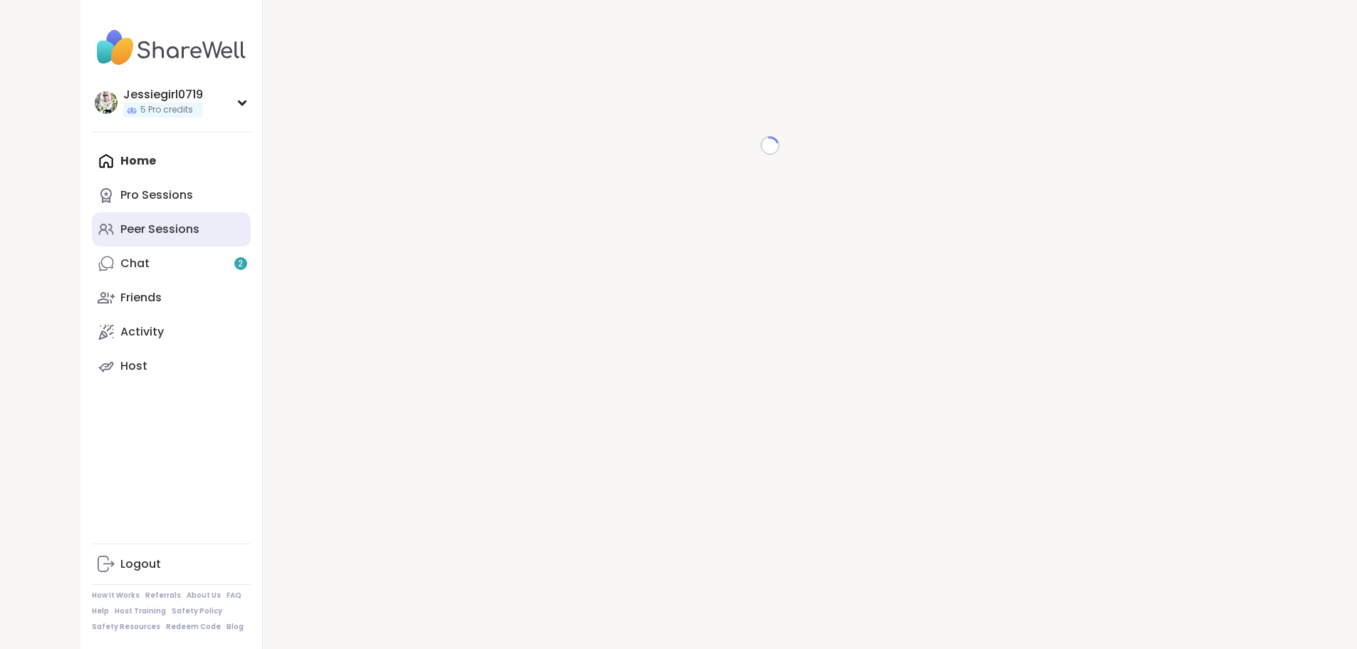
click at [106, 241] on link "Peer Sessions" at bounding box center [171, 229] width 159 height 34
click at [108, 253] on link "Chat 2" at bounding box center [171, 263] width 159 height 34
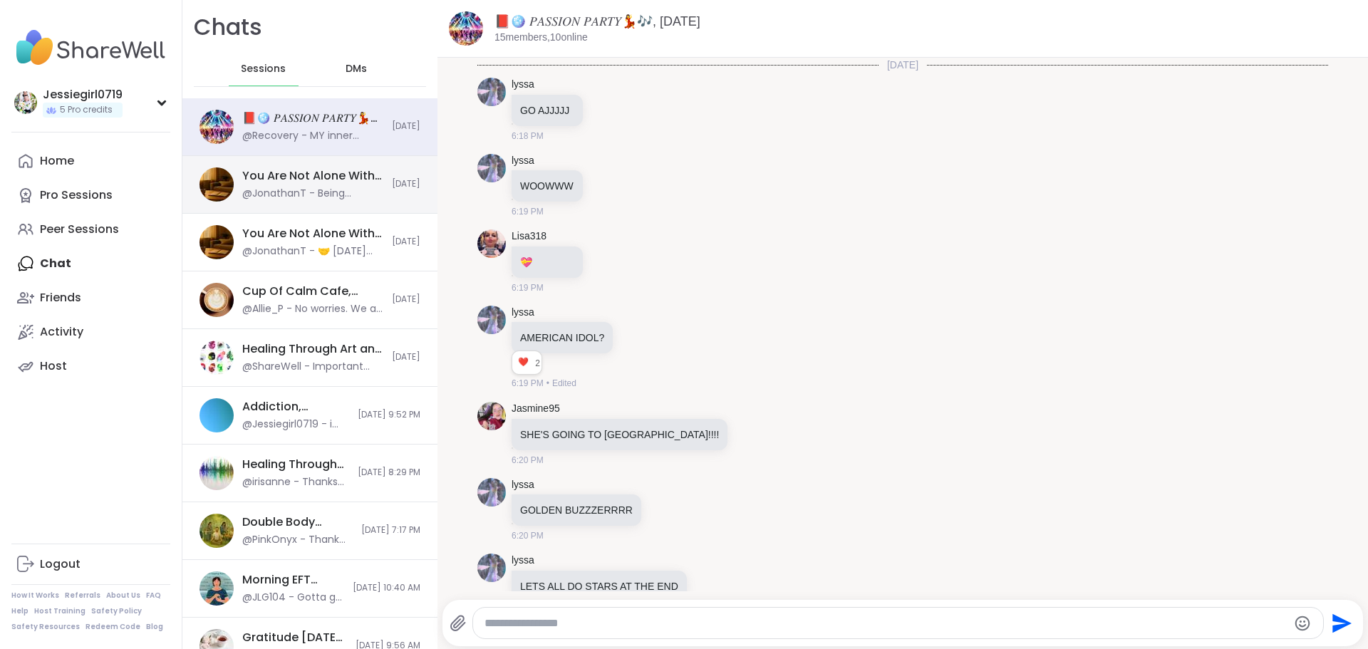
scroll to position [10447, 0]
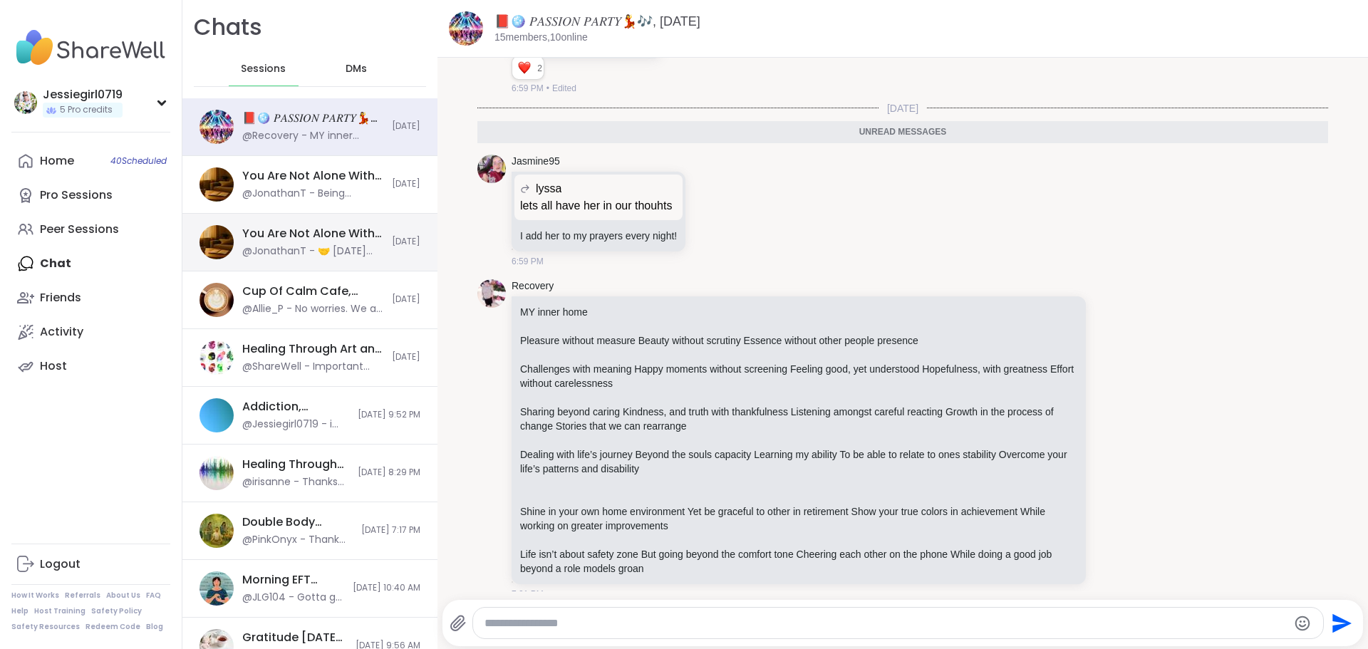
click at [325, 229] on div "You Are Not Alone With This, [DATE]" at bounding box center [312, 234] width 141 height 16
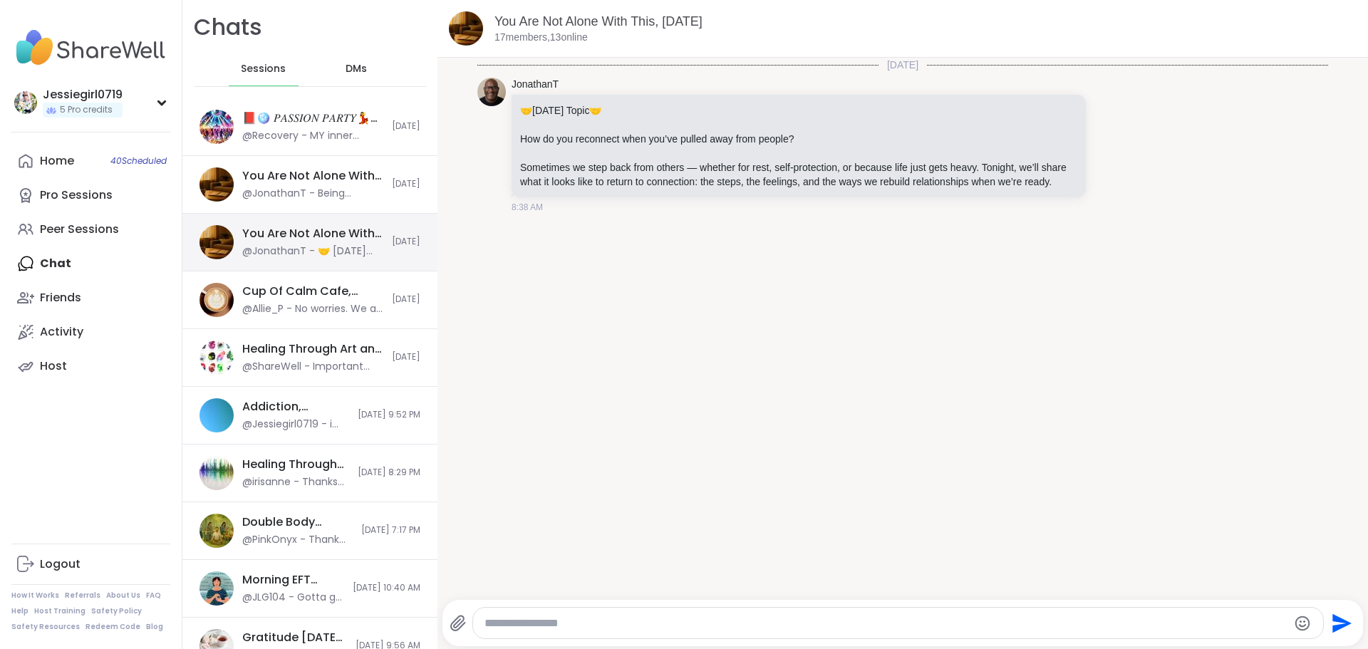
scroll to position [0, 0]
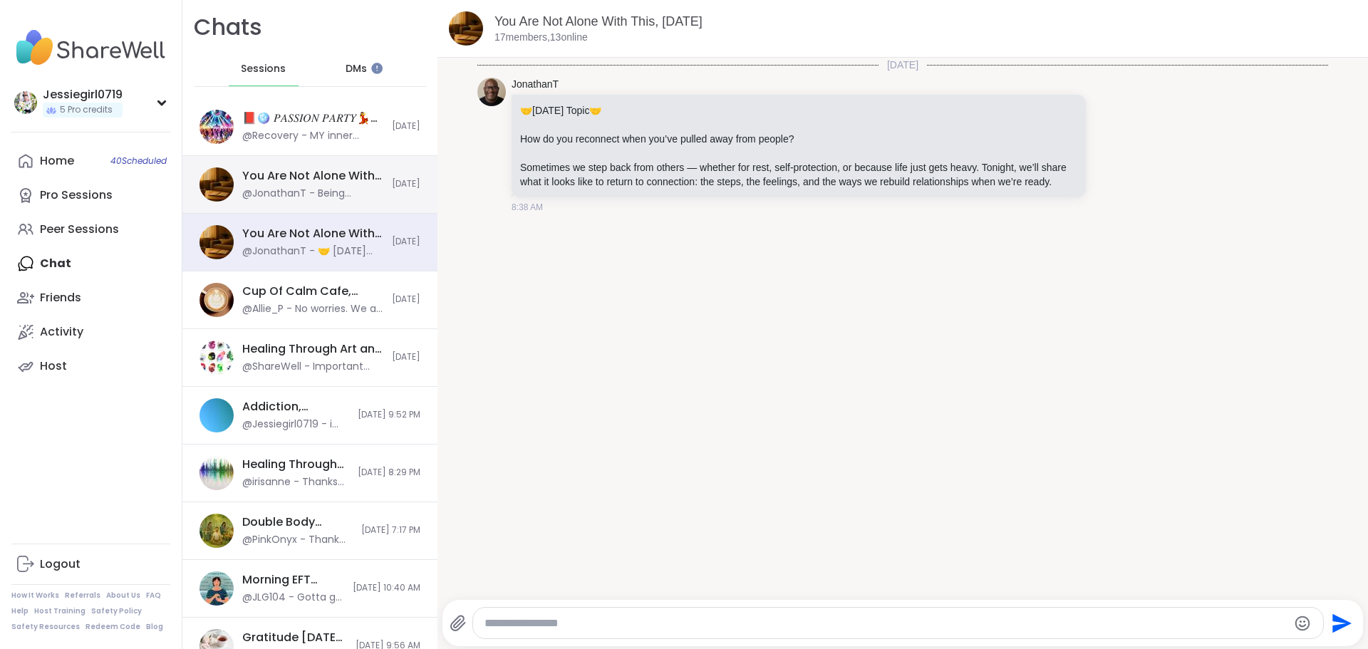
click at [265, 184] on div "You Are Not Alone With This, [DATE] @JonathanT - Being intentional about the wi…" at bounding box center [312, 184] width 141 height 33
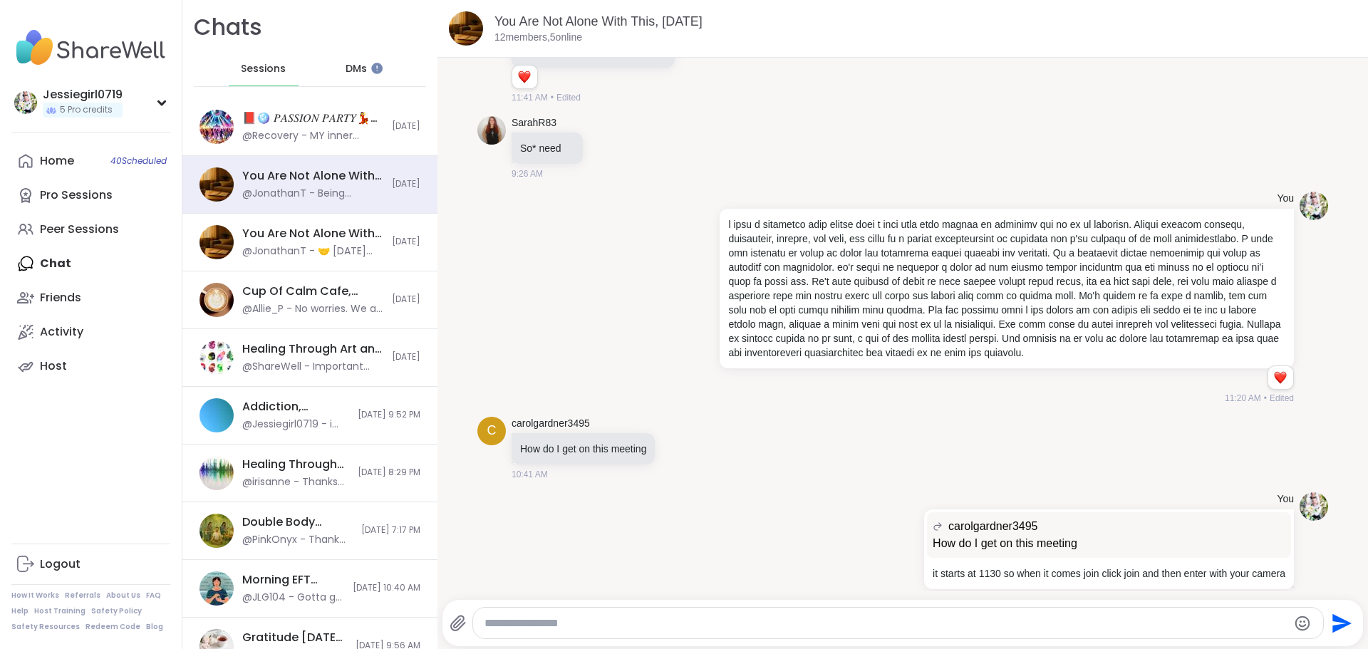
scroll to position [211, 0]
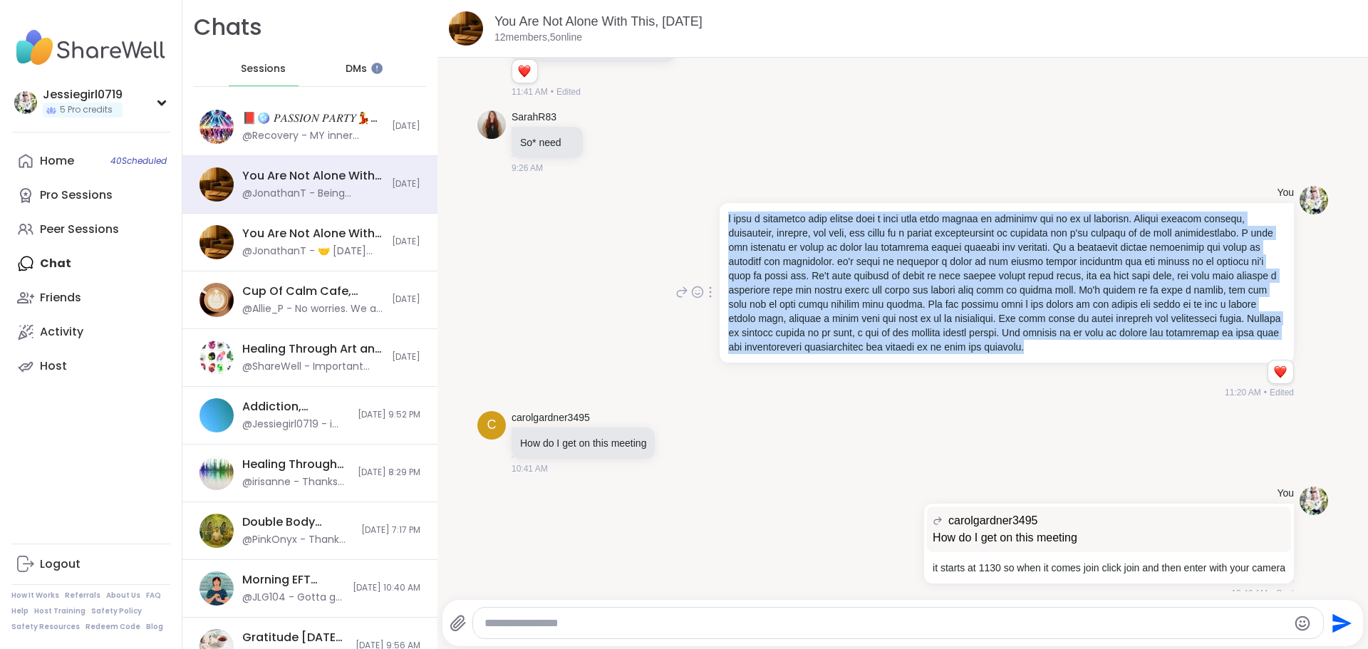
drag, startPoint x: 768, startPoint y: 383, endPoint x: 714, endPoint y: 235, distance: 156.8
click at [719, 235] on div at bounding box center [1006, 283] width 574 height 160
copy p "i feel i reconnect with others when i pull away from people by learning how to …"
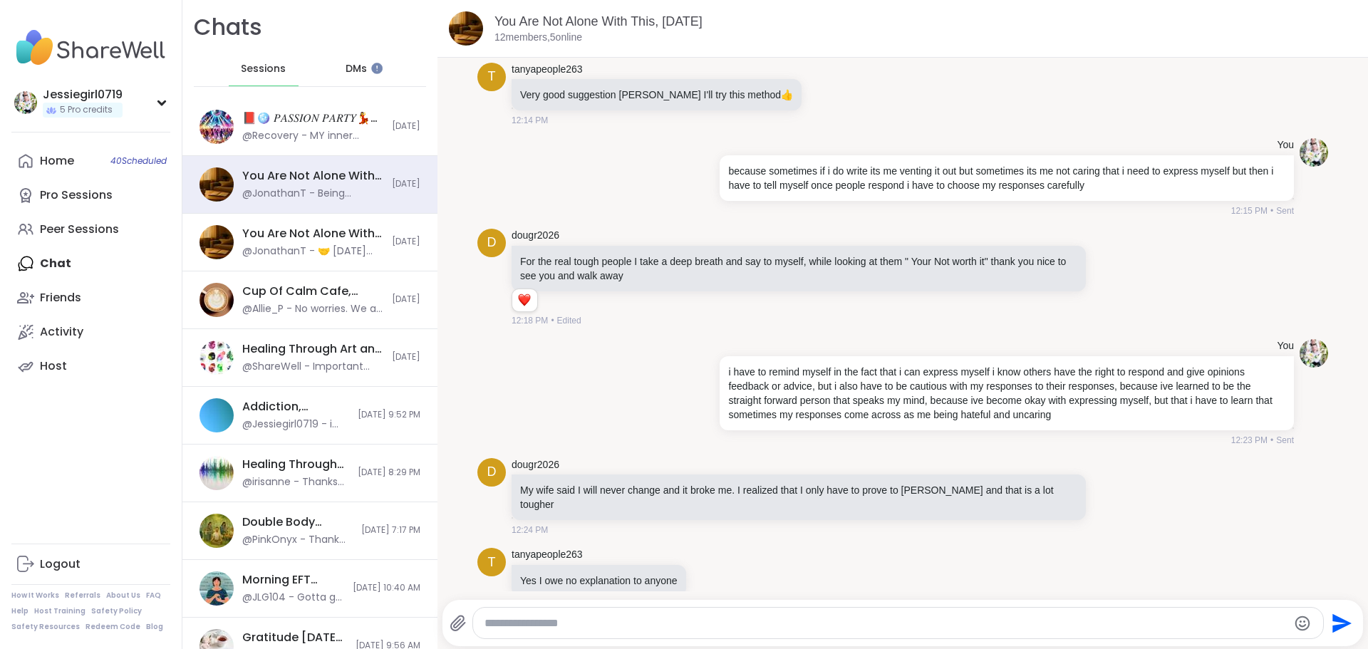
scroll to position [2881, 0]
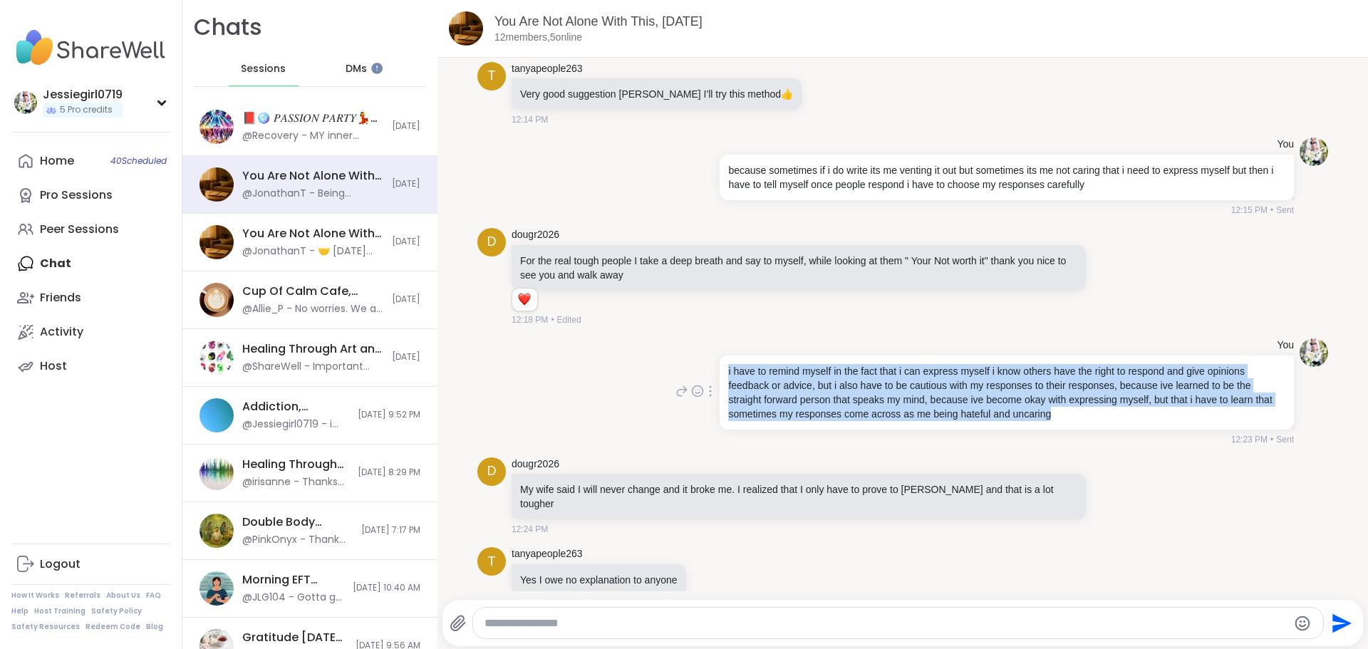
drag, startPoint x: 719, startPoint y: 415, endPoint x: 1091, endPoint y: 451, distance: 372.9
click at [1091, 421] on p "i have to remind myself in the fact that i can express myself i know others hav…" at bounding box center [1006, 392] width 557 height 57
copy p "i have to remind myself in the fact that i can express myself i know others hav…"
